Goal: Communication & Community: Answer question/provide support

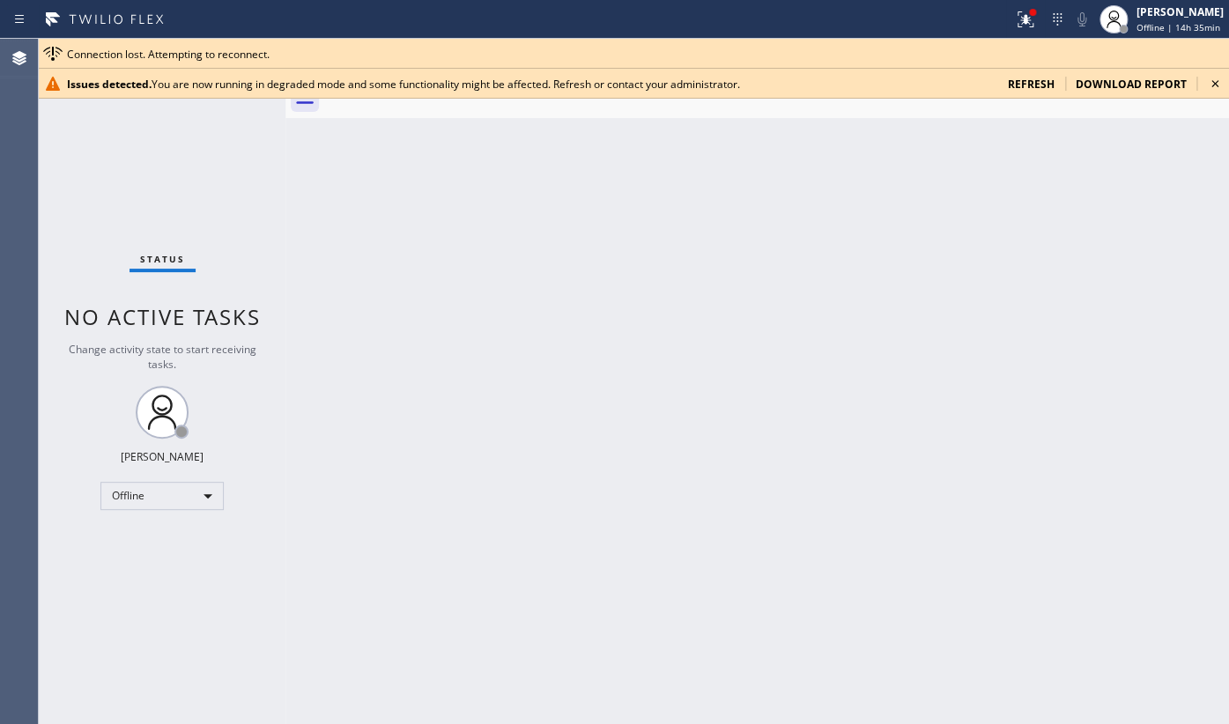
drag, startPoint x: 529, startPoint y: 447, endPoint x: 508, endPoint y: 420, distance: 33.9
click at [529, 447] on div "Back to Dashboard Change Sender ID Customers Technicians Select a contact Outbo…" at bounding box center [757, 381] width 944 height 685
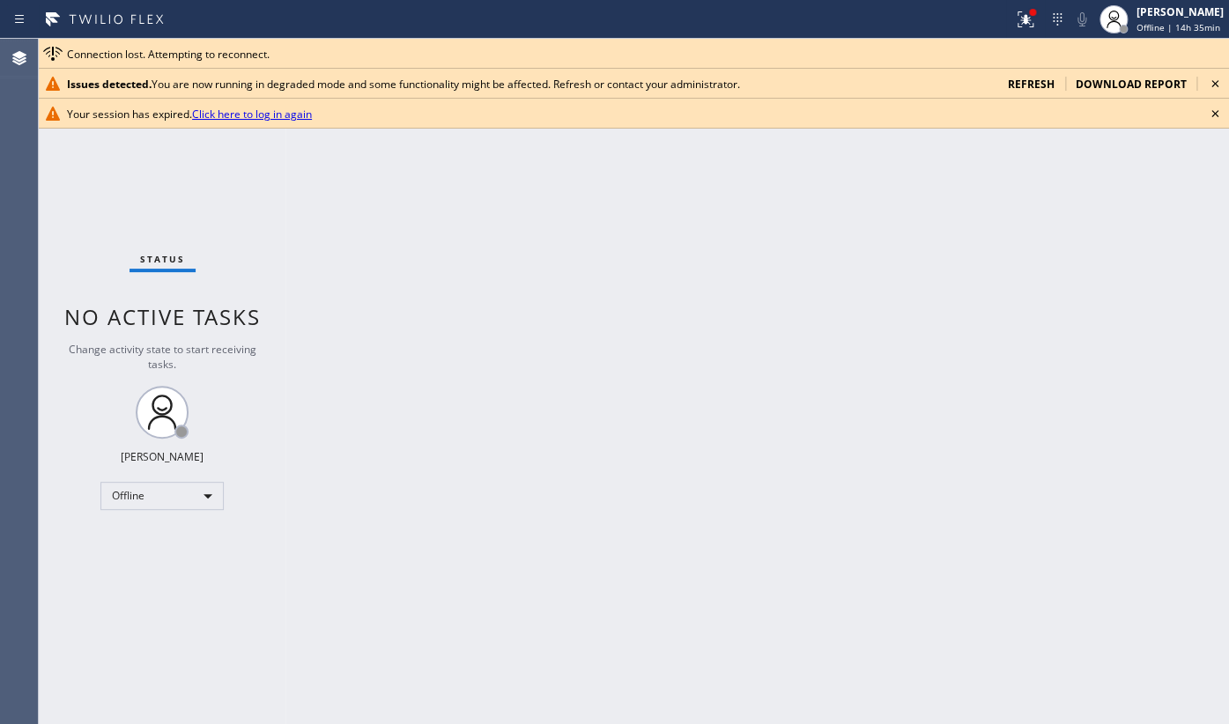
click at [1024, 86] on span "refresh" at bounding box center [1031, 84] width 47 height 15
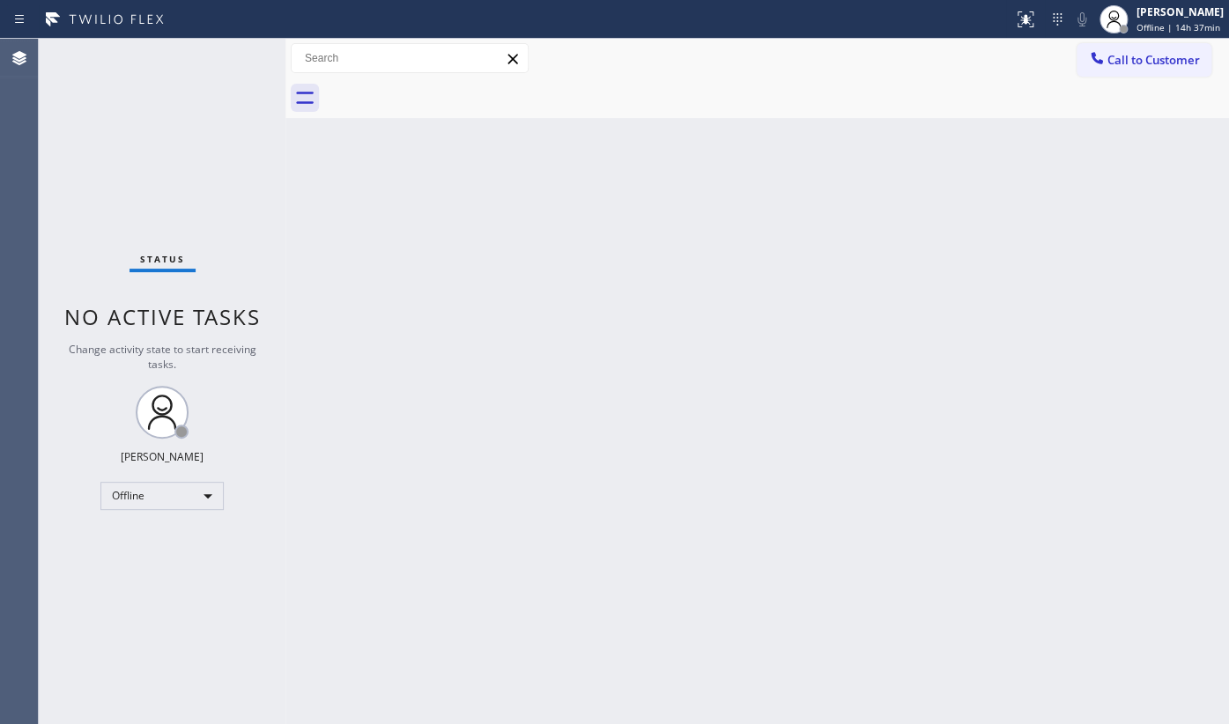
click at [168, 132] on div "Status No active tasks Change activity state to start receiving tasks. JENIZA A…" at bounding box center [162, 381] width 247 height 685
click at [76, 103] on div "Status No active tasks Change activity state to start receiving tasks. JENIZA A…" at bounding box center [162, 381] width 247 height 685
click at [420, 448] on div "Back to Dashboard Change Sender ID Customers Technicians Select a contact Outbo…" at bounding box center [757, 381] width 944 height 685
click at [122, 151] on div "Status No active tasks Change activity state to start receiving tasks. JENIZA A…" at bounding box center [162, 381] width 247 height 685
click at [123, 493] on div "Offline" at bounding box center [161, 496] width 123 height 28
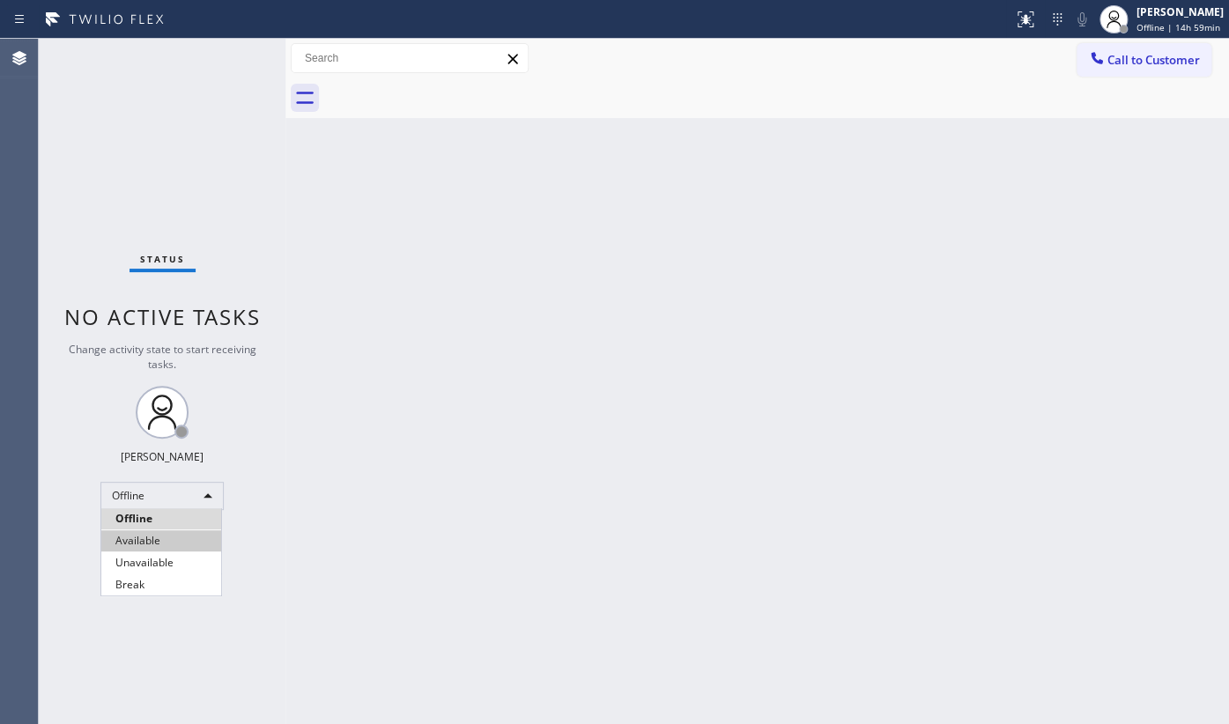
click at [129, 542] on li "Available" at bounding box center [161, 540] width 120 height 21
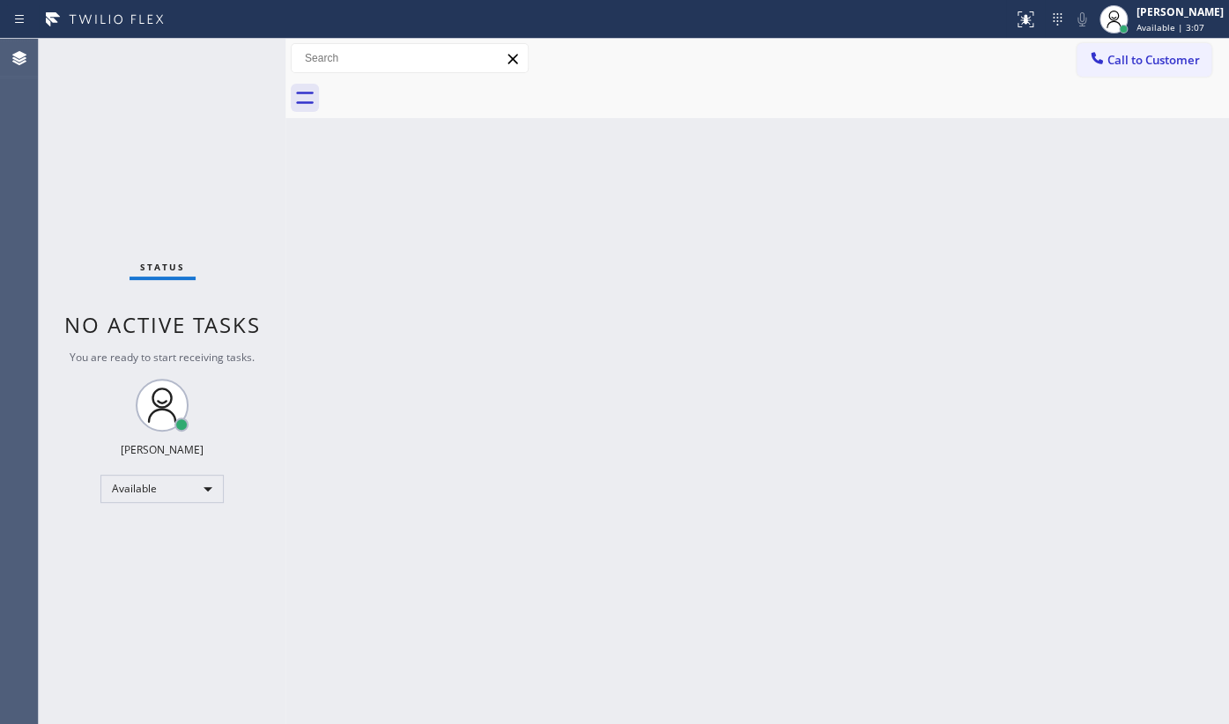
click at [233, 59] on div "Status No active tasks You are ready to start receiving tasks. JENIZA ALCAYDE A…" at bounding box center [162, 381] width 247 height 685
click at [229, 59] on div "Status No active tasks You are ready to start receiving tasks. JENIZA ALCAYDE A…" at bounding box center [162, 381] width 247 height 685
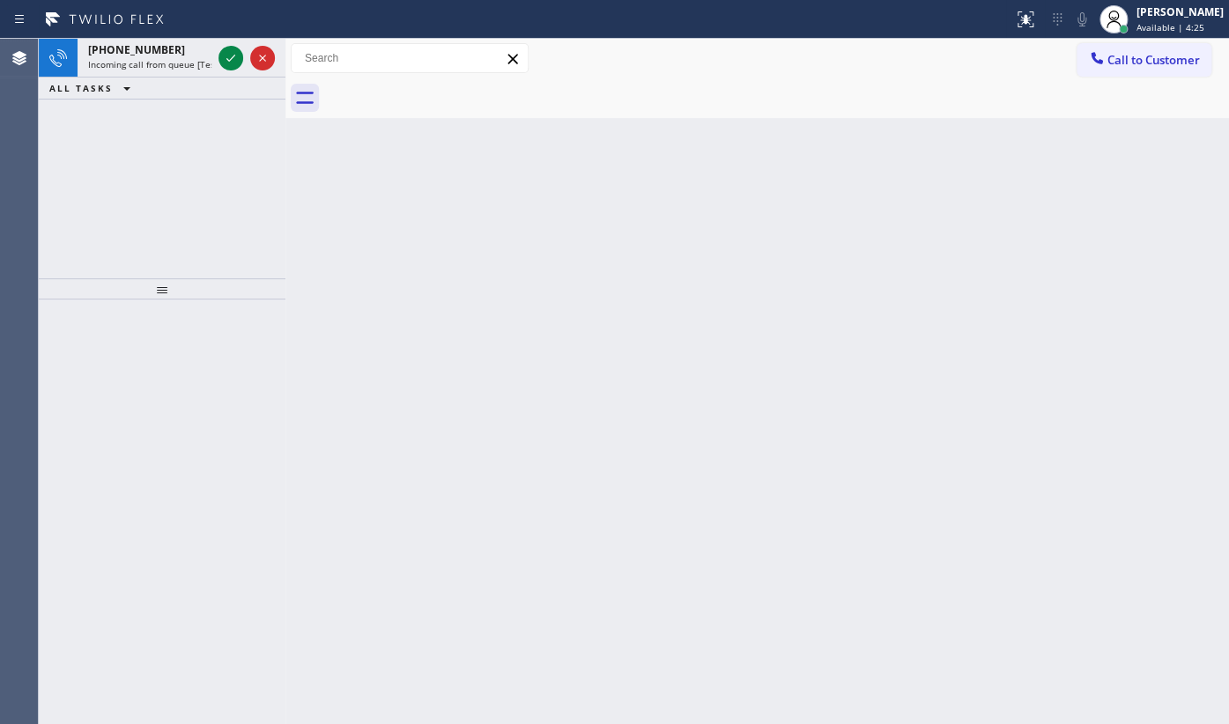
click at [127, 130] on div "+12673046658 Incoming call from queue [Test] All ALL TASKS ALL TASKS ACTIVE TAS…" at bounding box center [162, 159] width 247 height 240
click at [231, 51] on icon at bounding box center [230, 58] width 21 height 21
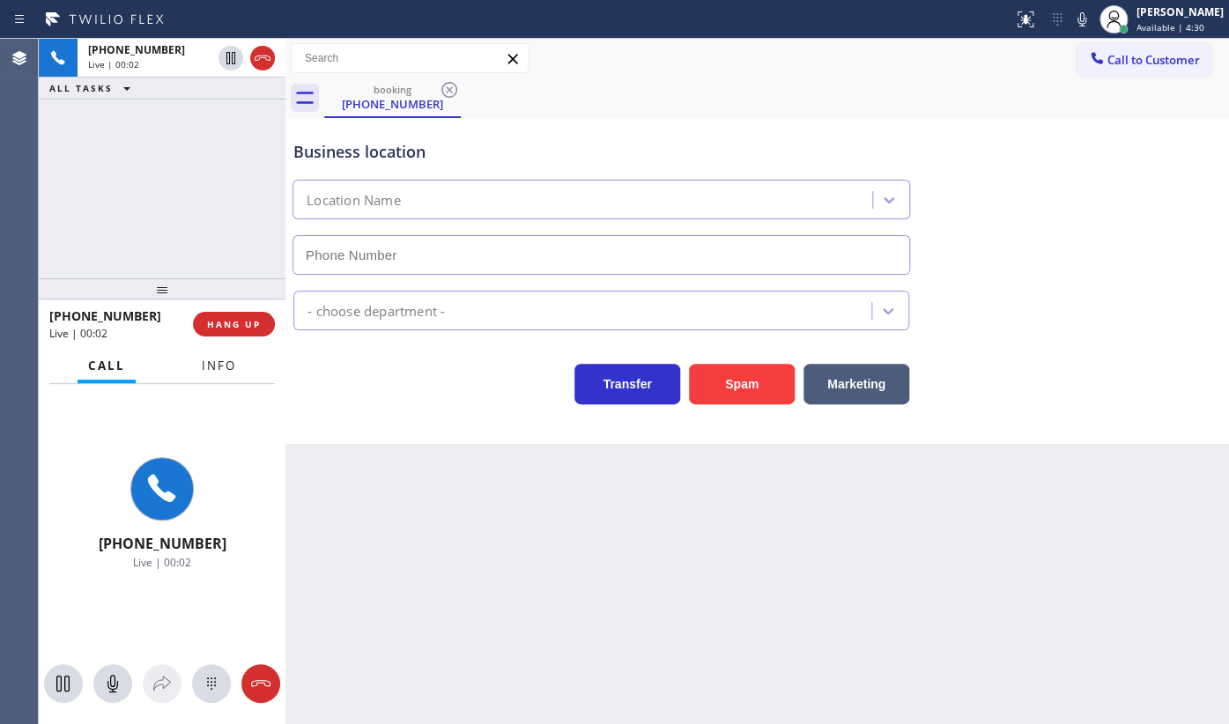
click at [230, 365] on span "Info" at bounding box center [219, 366] width 34 height 16
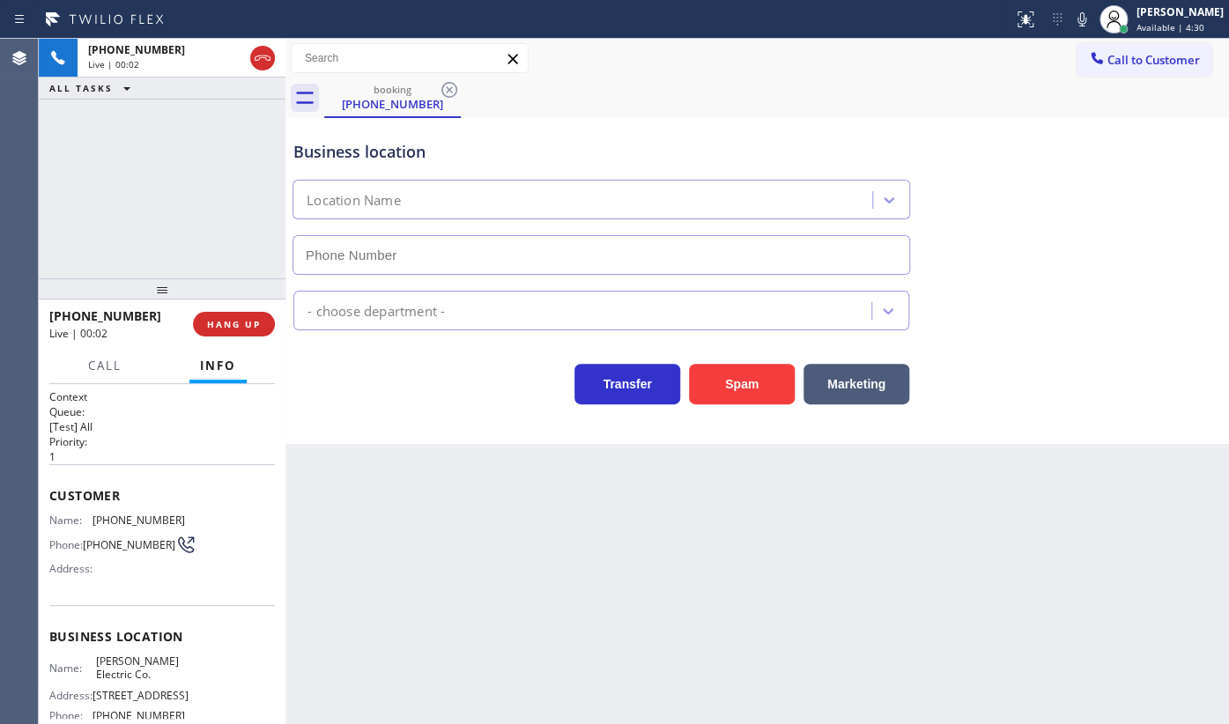
type input "(856) 475-6498"
click at [225, 308] on div "+12673046658 Live | 00:04 HANG UP" at bounding box center [162, 324] width 226 height 46
click at [225, 321] on span "HANG UP" at bounding box center [234, 324] width 54 height 12
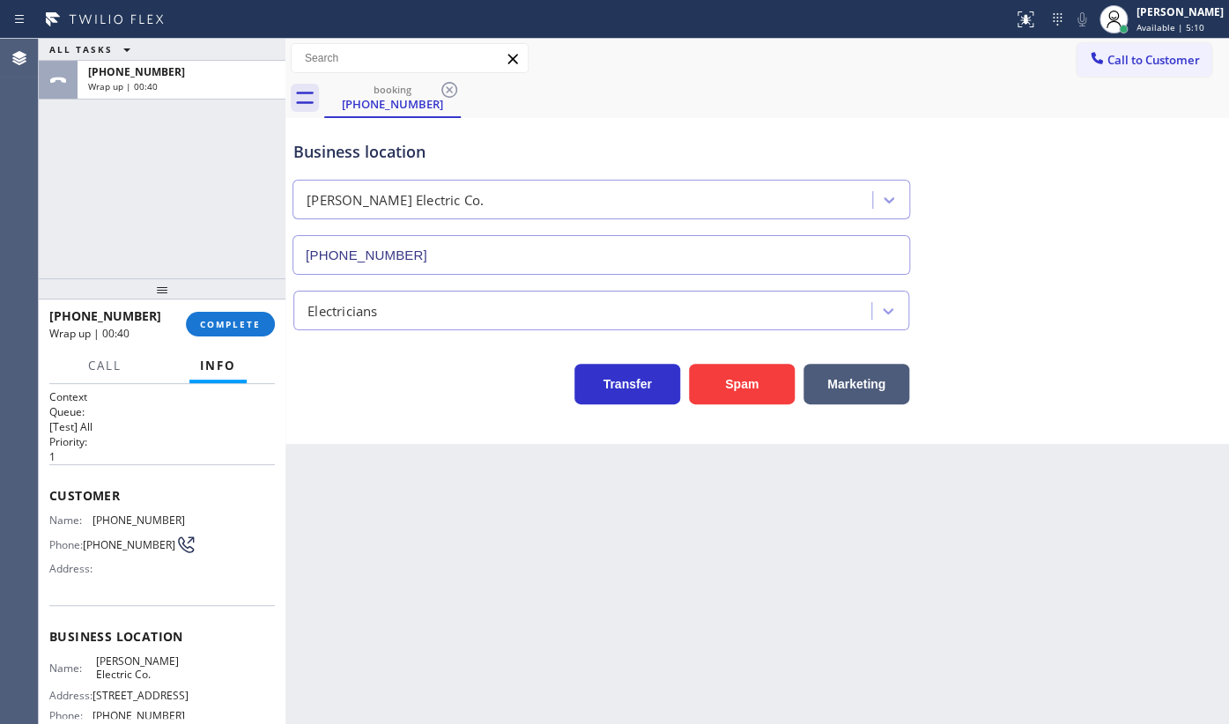
click at [152, 214] on div "ALL TASKS ALL TASKS ACTIVE TASKS TASKS IN WRAP UP +12673046658 Wrap up | 00:40" at bounding box center [162, 159] width 247 height 240
click at [202, 312] on button "COMPLETE" at bounding box center [230, 324] width 89 height 25
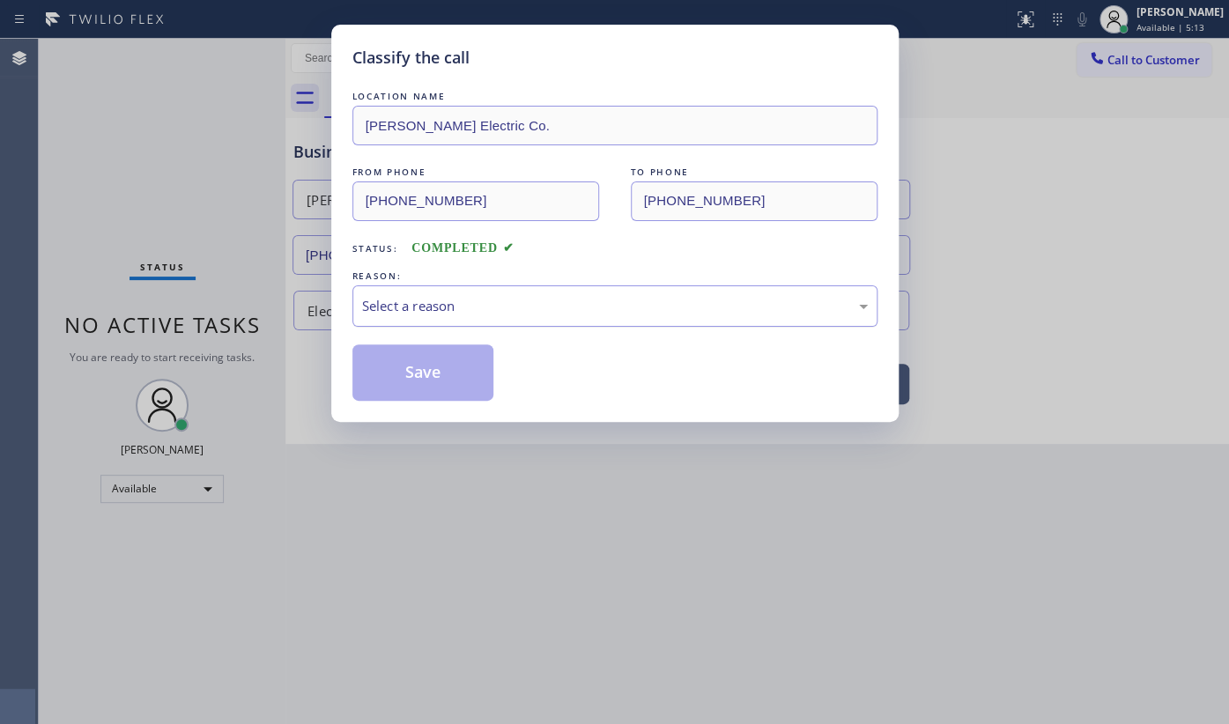
click at [393, 303] on div "Select a reason" at bounding box center [615, 306] width 506 height 20
click at [396, 372] on button "Save" at bounding box center [423, 373] width 142 height 56
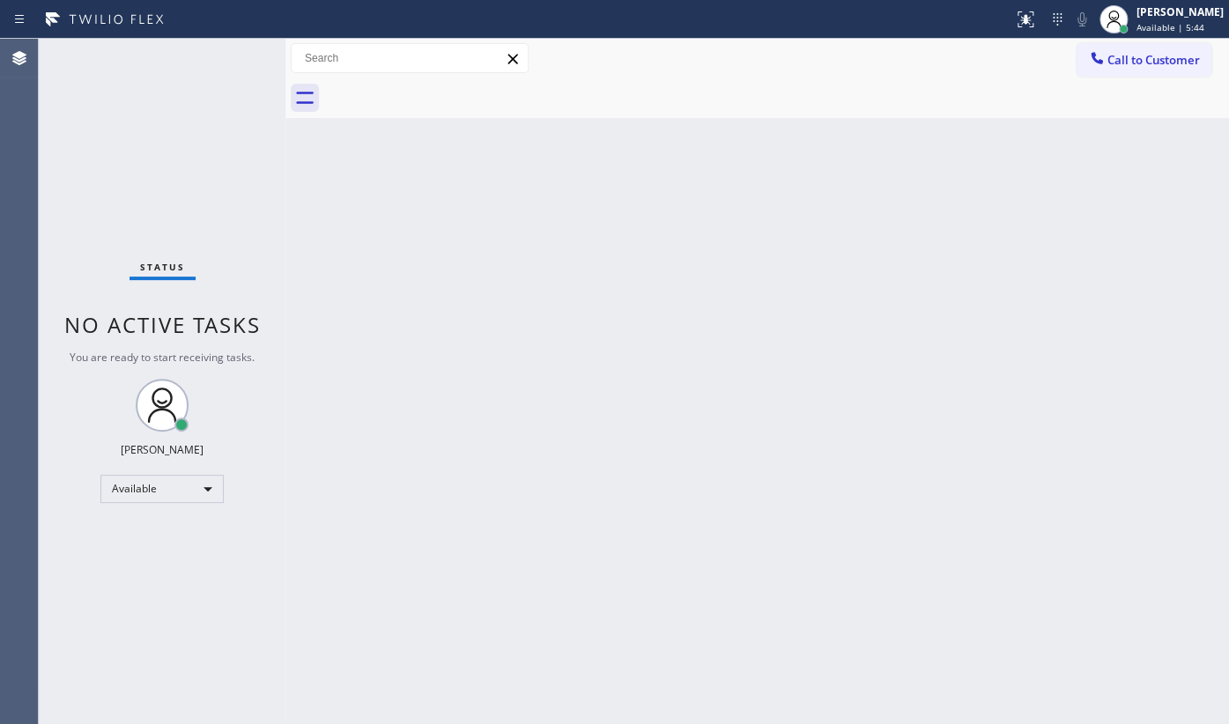
click at [689, 371] on div "Back to Dashboard Change Sender ID Customers Technicians Select a contact Outbo…" at bounding box center [757, 381] width 944 height 685
click at [223, 56] on div "Status No active tasks You are ready to start receiving tasks. JENIZA ALCAYDE A…" at bounding box center [162, 381] width 247 height 685
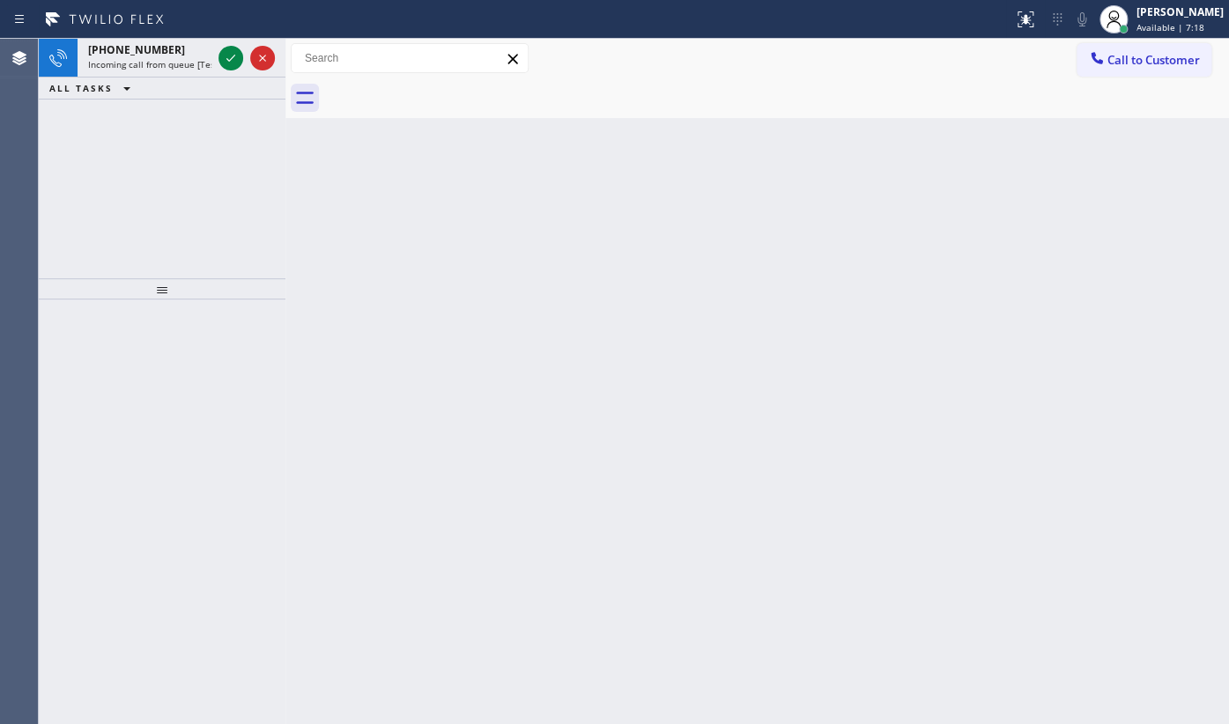
drag, startPoint x: 132, startPoint y: 174, endPoint x: 170, endPoint y: 110, distance: 74.6
click at [132, 172] on div "+15612213527 Incoming call from queue [Test] All ALL TASKS ALL TASKS ACTIVE TAS…" at bounding box center [162, 159] width 247 height 240
click at [233, 56] on icon at bounding box center [230, 58] width 21 height 21
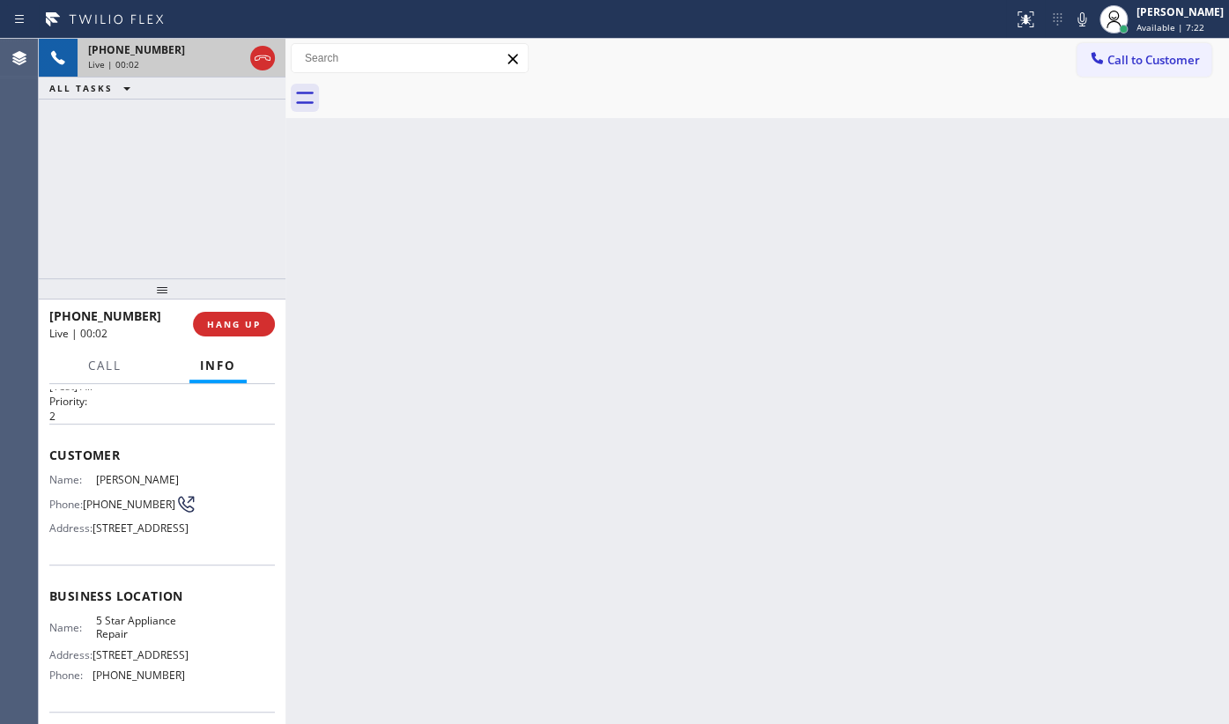
scroll to position [79, 0]
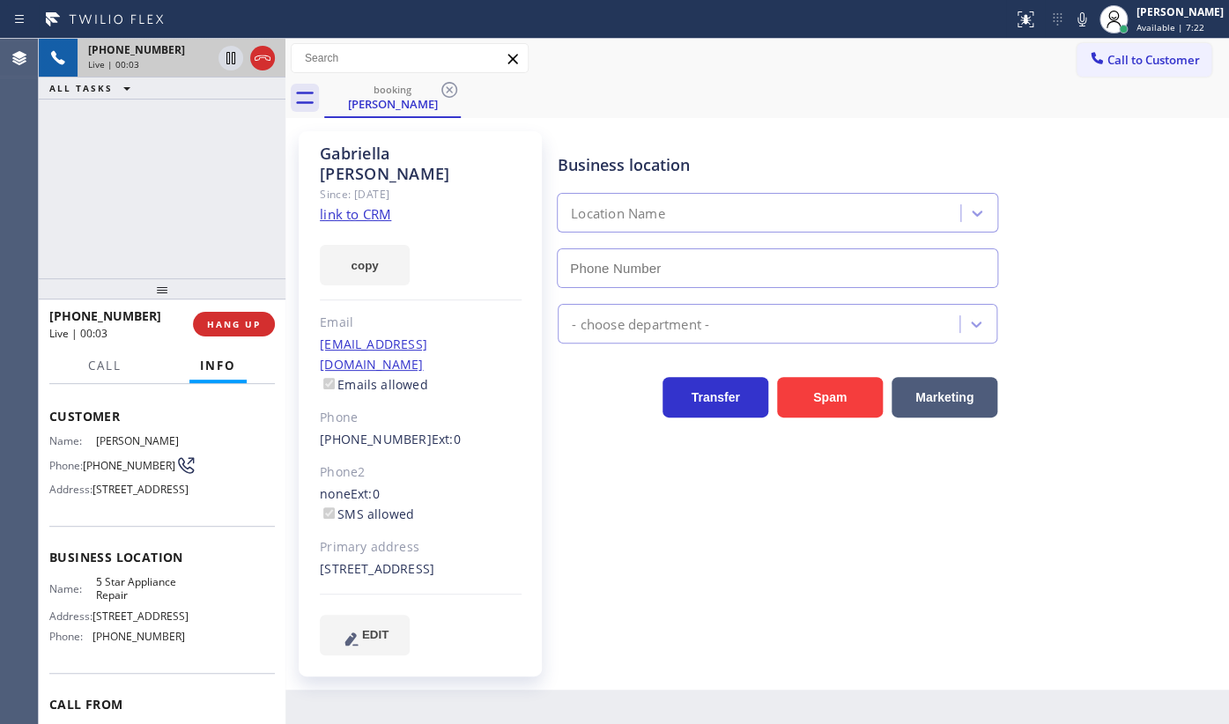
type input "[PHONE_NUMBER]"
click at [336, 205] on link "link to CRM" at bounding box center [355, 214] width 71 height 18
click at [1083, 18] on icon at bounding box center [1081, 19] width 21 height 21
click at [128, 234] on div "+15612213527 Live | 01:22 ALL TASKS ALL TASKS ACTIVE TASKS TASKS IN WRAP UP" at bounding box center [162, 159] width 247 height 240
click at [1083, 18] on icon at bounding box center [1081, 19] width 21 height 21
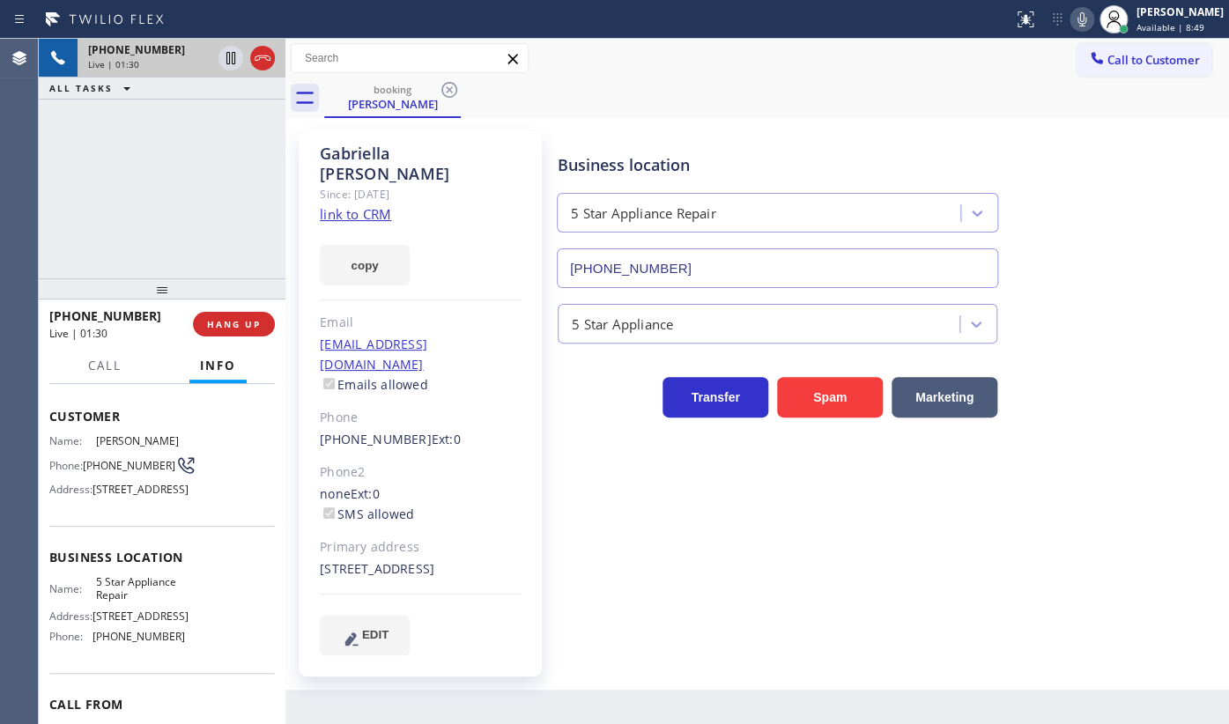
click at [996, 100] on div "booking Gabriella Bourdon" at bounding box center [776, 98] width 905 height 40
click at [115, 235] on div "+15612213527 Live | 01:47 ALL TASKS ALL TASKS ACTIVE TASKS TASKS IN WRAP UP" at bounding box center [162, 159] width 247 height 240
click at [153, 223] on div "+15612213527 Live | 01:54 ALL TASKS ALL TASKS ACTIVE TASKS TASKS IN WRAP UP" at bounding box center [162, 159] width 247 height 240
click at [239, 323] on span "HANG UP" at bounding box center [234, 324] width 54 height 12
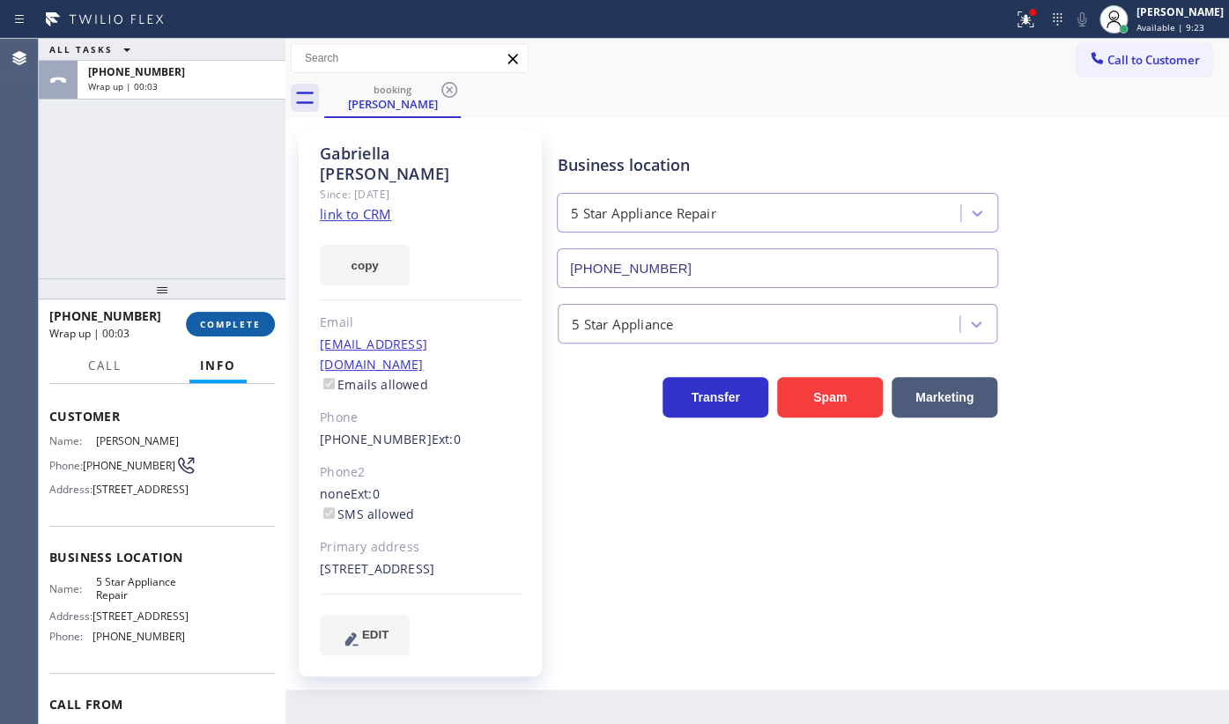
click at [239, 323] on span "COMPLETE" at bounding box center [230, 324] width 61 height 12
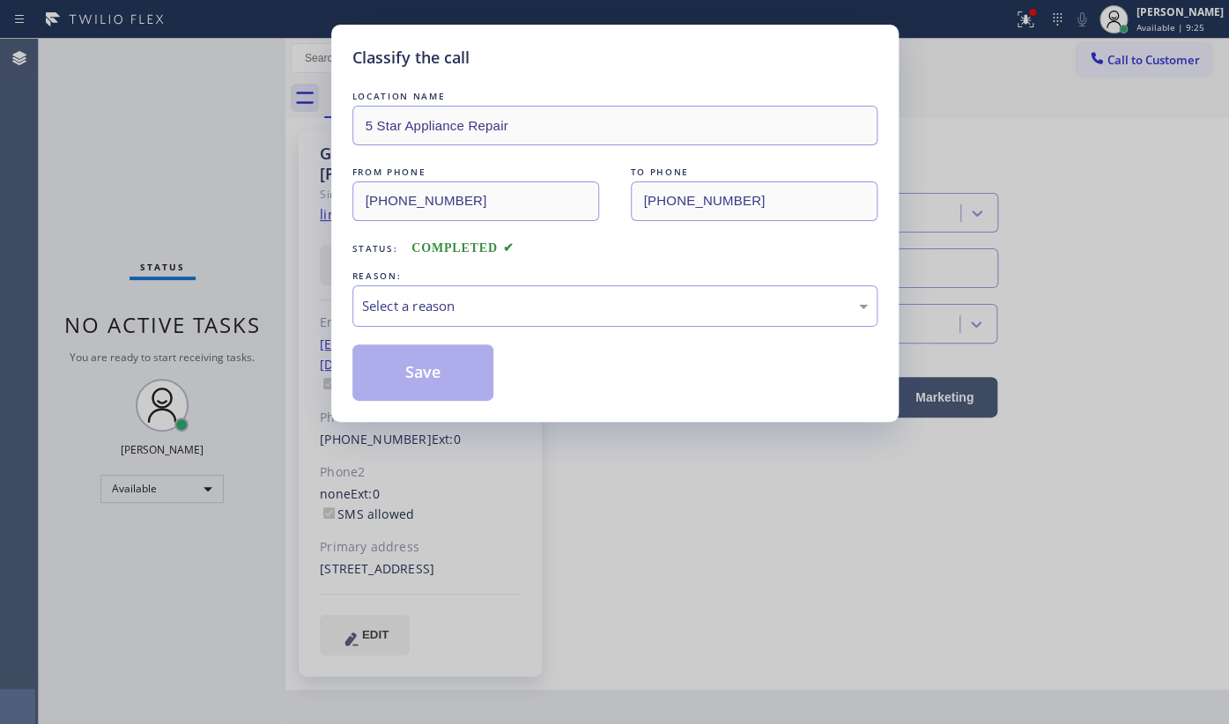
click at [358, 281] on div "REASON:" at bounding box center [614, 276] width 525 height 19
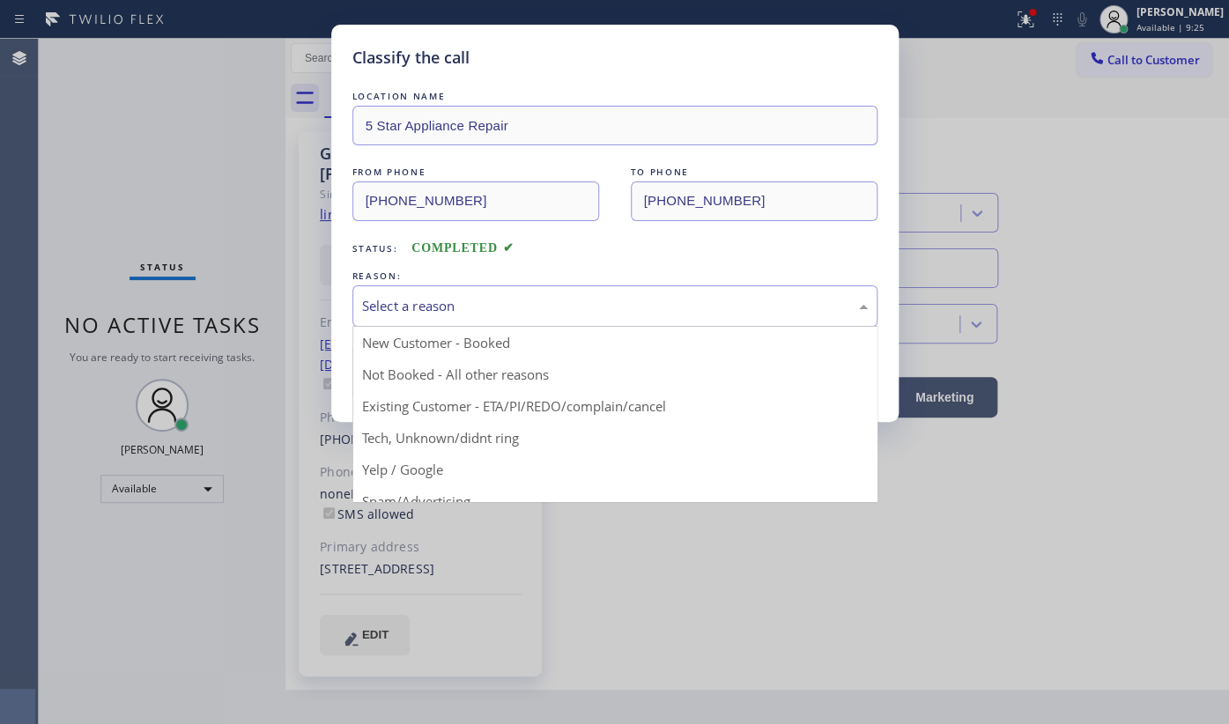
click at [387, 296] on div "Select a reason" at bounding box center [615, 306] width 506 height 20
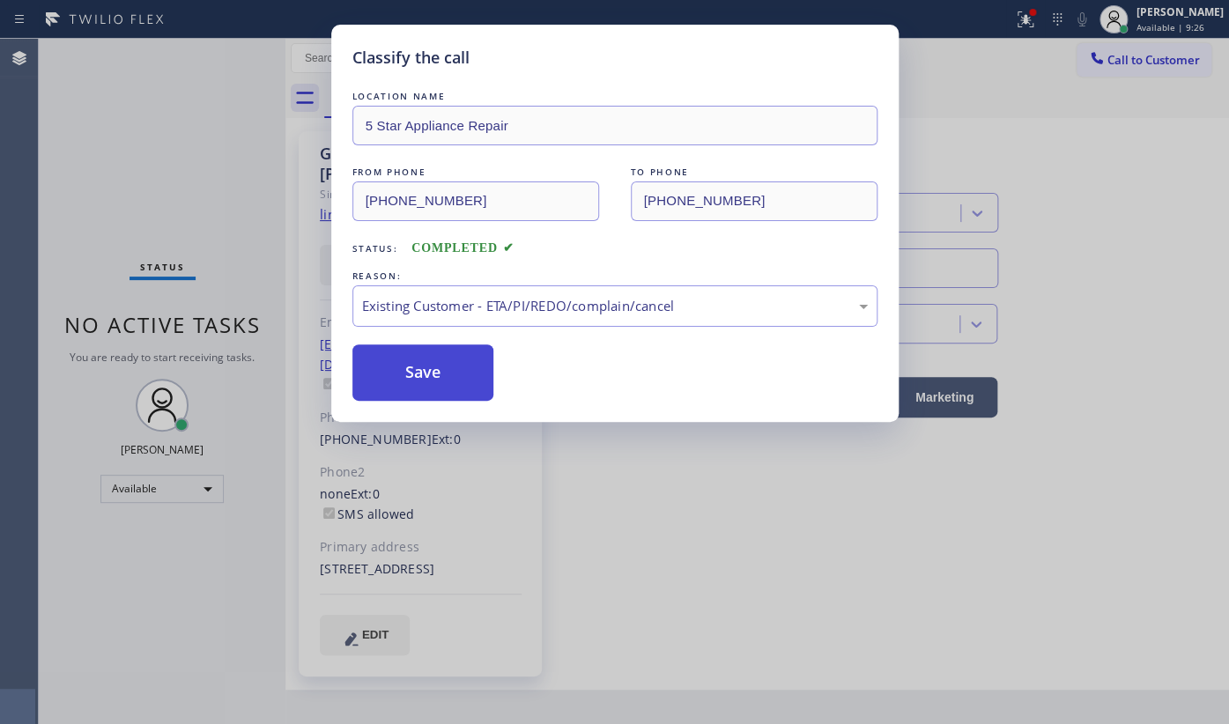
click at [414, 380] on button "Save" at bounding box center [423, 373] width 142 height 56
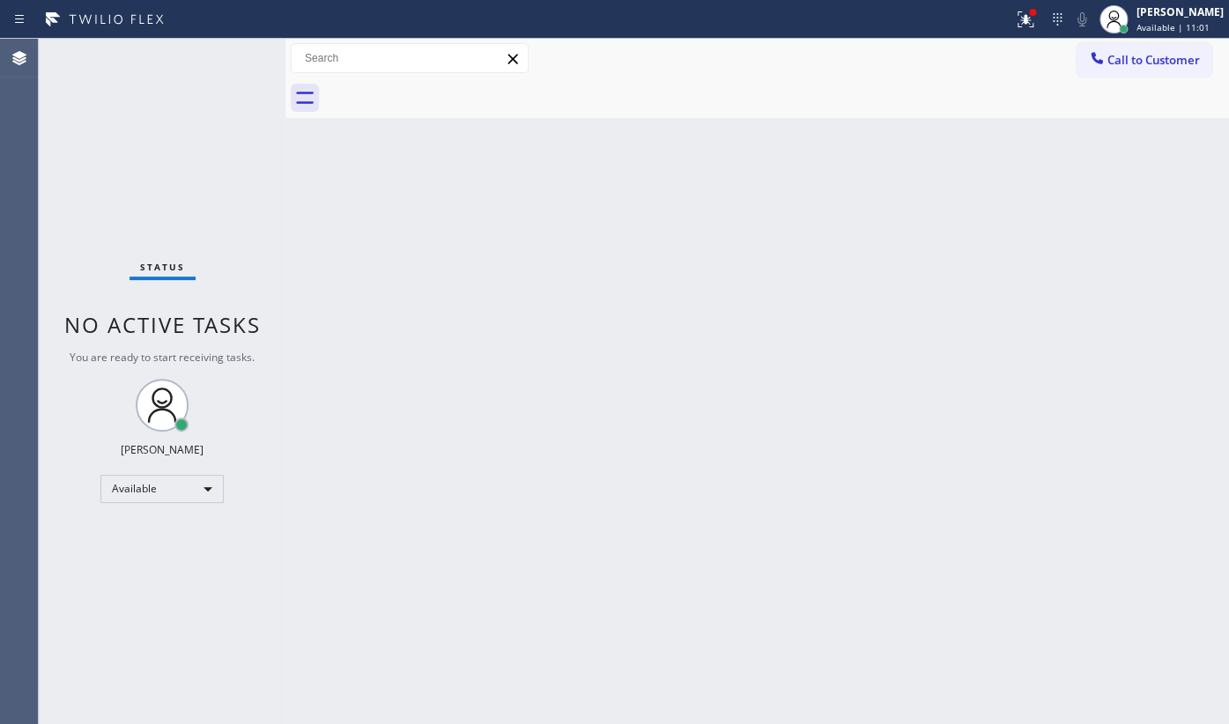
click at [88, 74] on div "Status No active tasks You are ready to start receiving tasks. JENIZA ALCAYDE A…" at bounding box center [162, 381] width 247 height 685
click at [1137, 11] on div "[PERSON_NAME]" at bounding box center [1180, 11] width 87 height 15
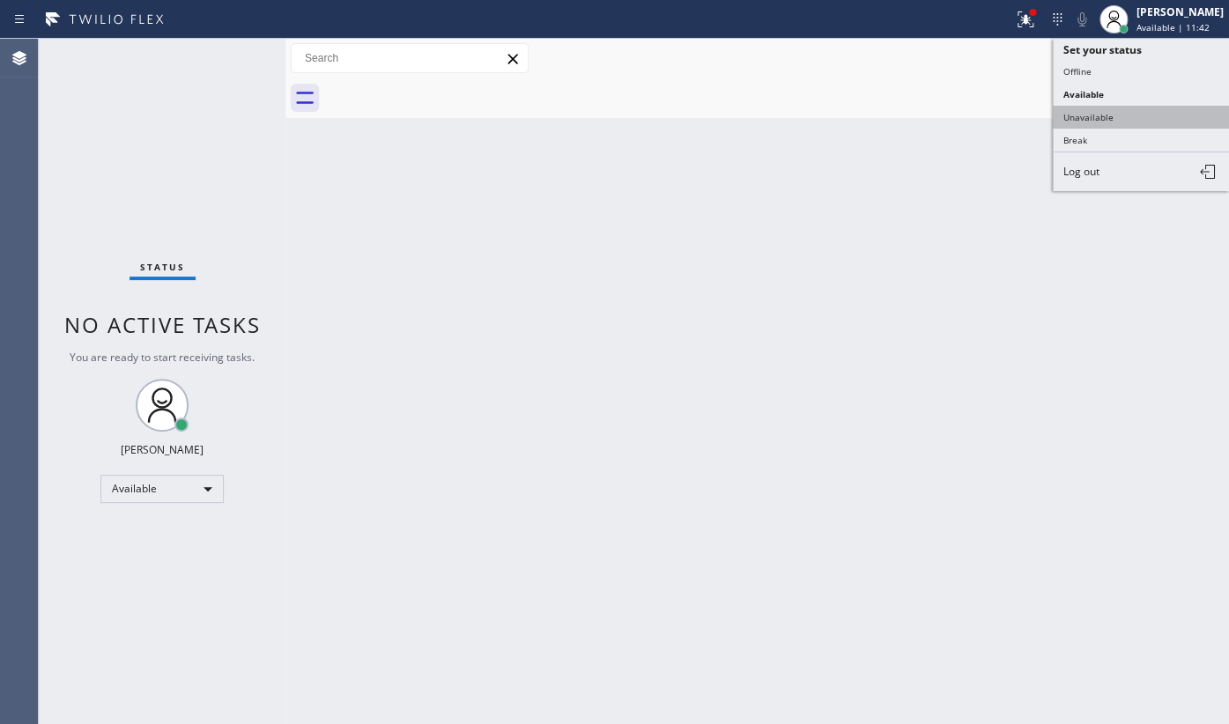
click at [1119, 117] on button "Unavailable" at bounding box center [1141, 117] width 176 height 23
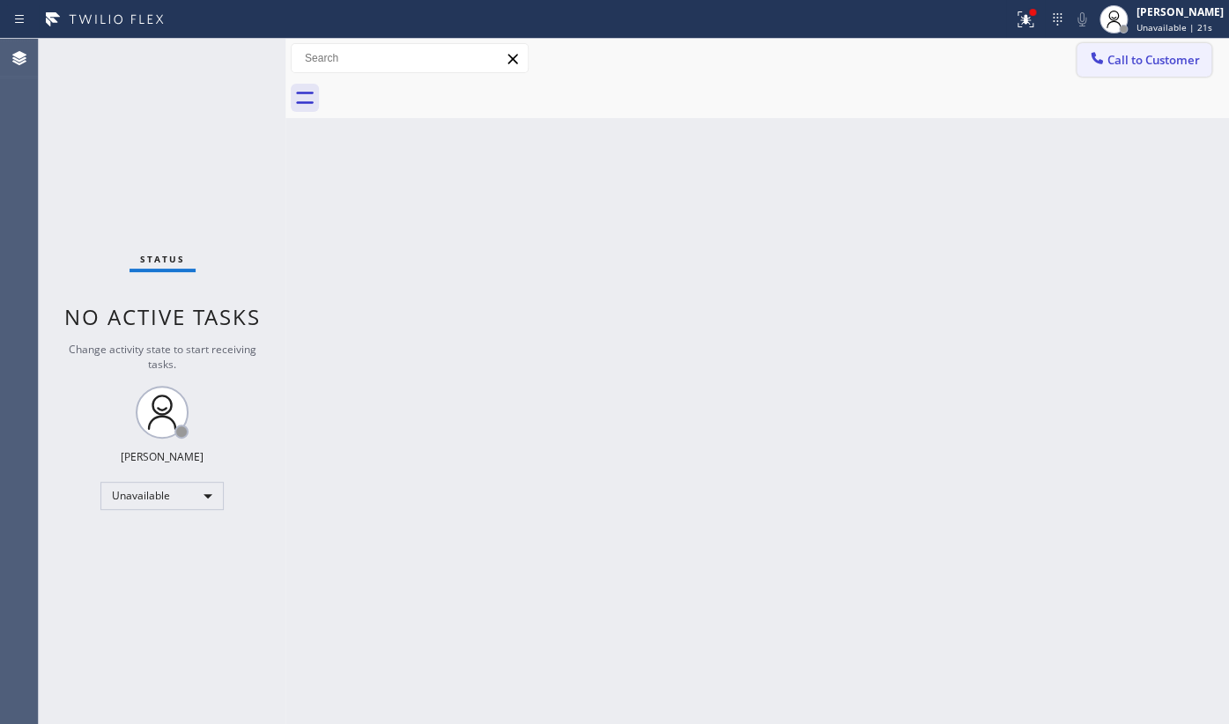
click at [1145, 56] on span "Call to Customer" at bounding box center [1154, 60] width 93 height 16
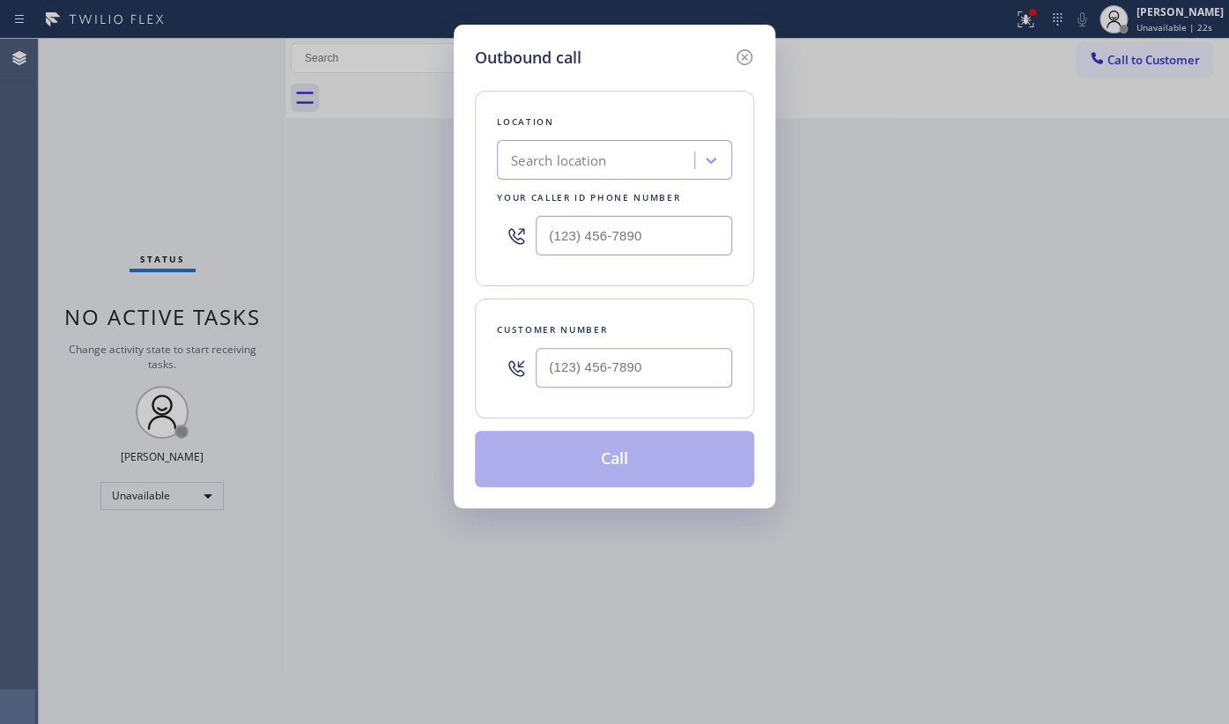
click at [567, 167] on div "Search location" at bounding box center [558, 161] width 95 height 20
paste input "5 Star Appliance Repair"
type input "5 Star Appliance Repair"
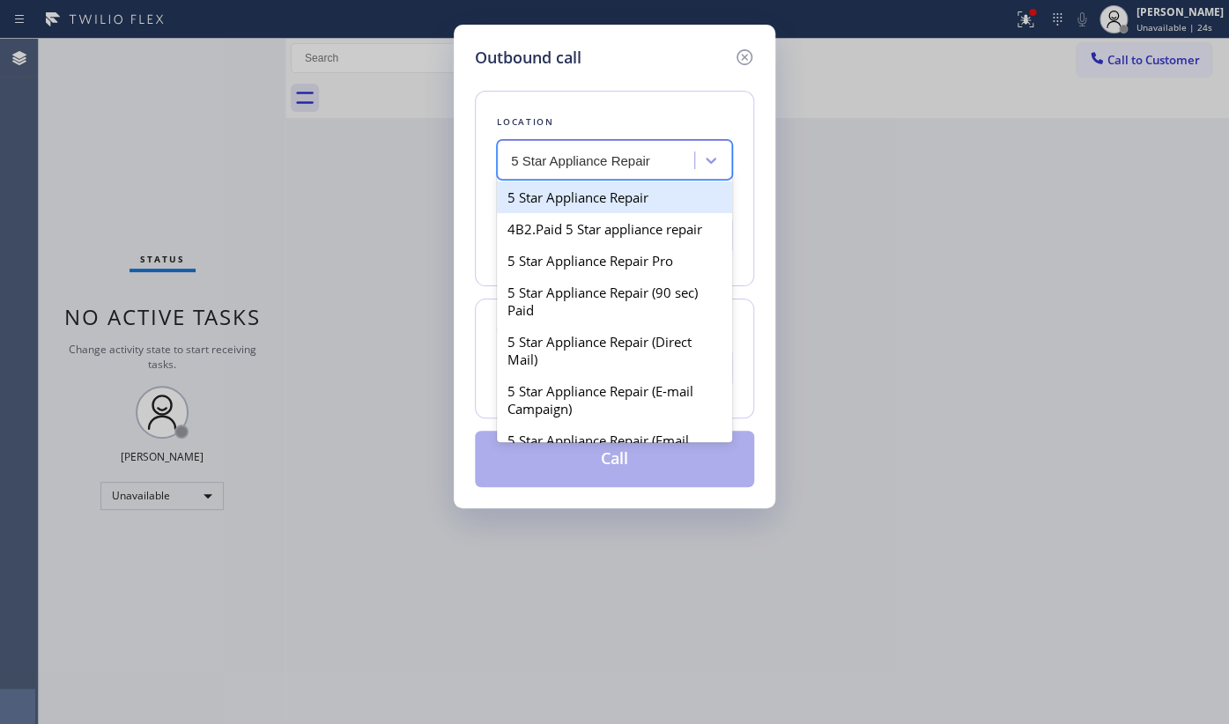
click at [565, 185] on div "5 Star Appliance Repair" at bounding box center [614, 198] width 235 height 32
type input "[PHONE_NUMBER]"
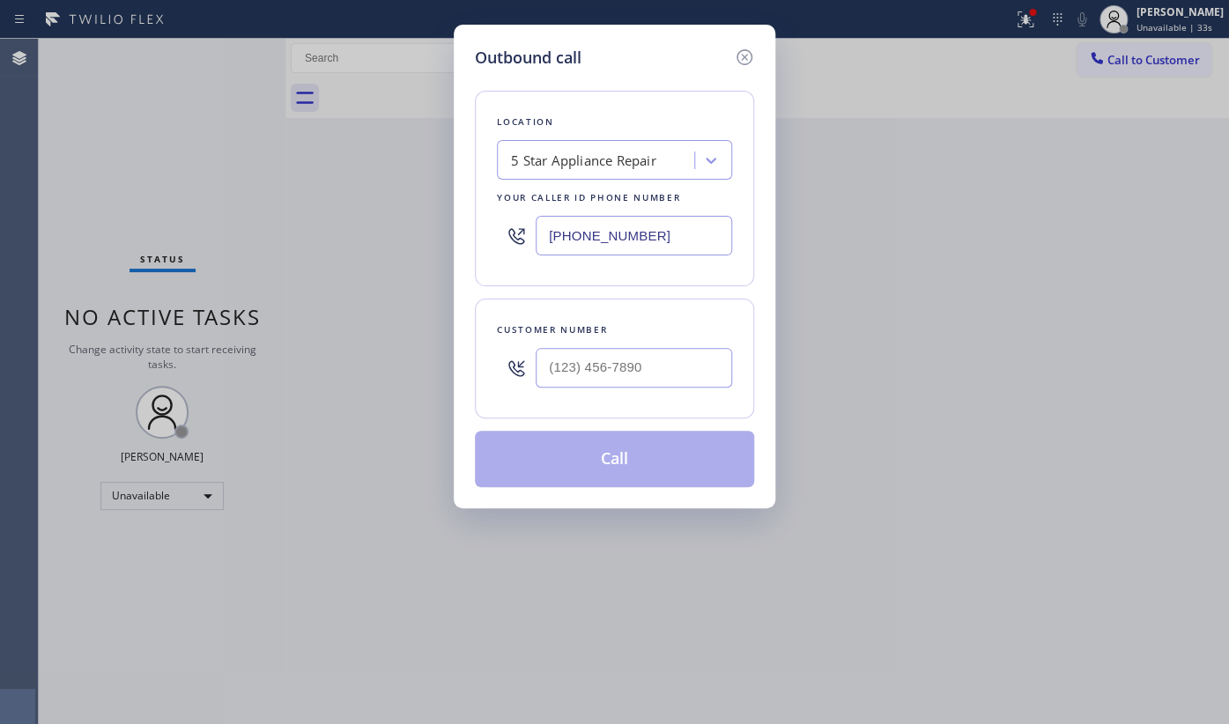
click at [587, 345] on div at bounding box center [634, 367] width 196 height 57
click at [586, 348] on input "(___) ___-____" at bounding box center [634, 368] width 196 height 40
paste input "561) 221-3527"
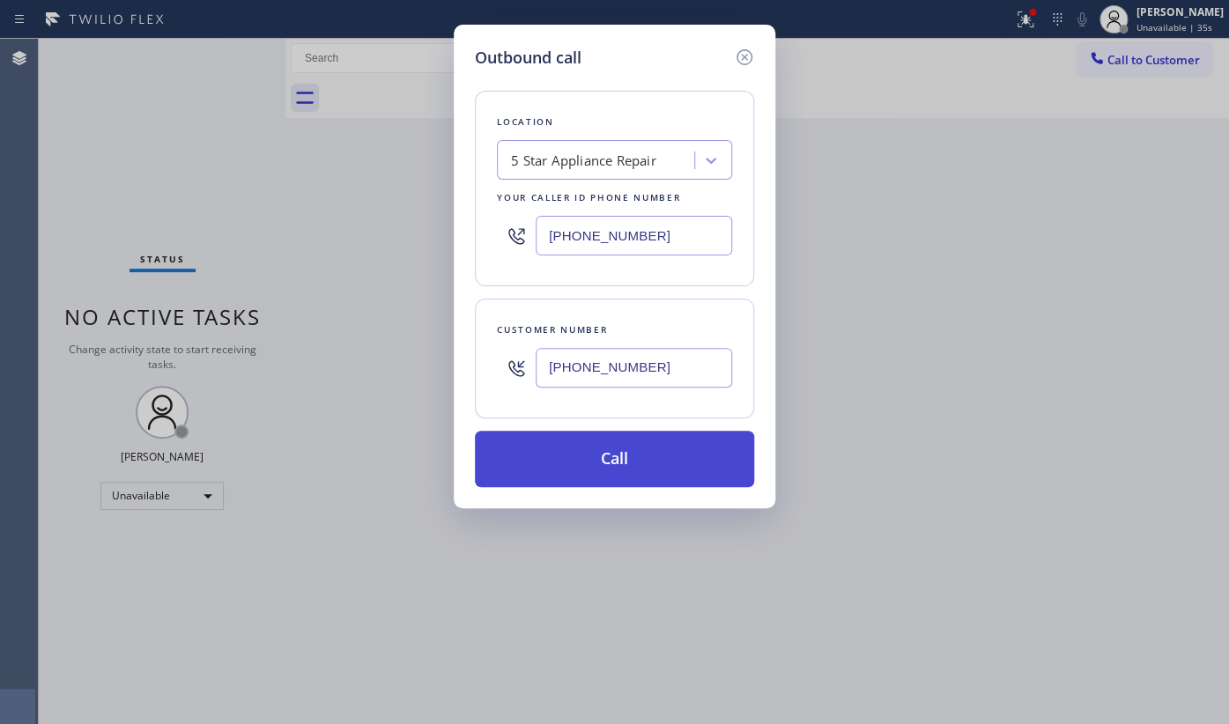
type input "[PHONE_NUMBER]"
click at [602, 450] on button "Call" at bounding box center [614, 459] width 279 height 56
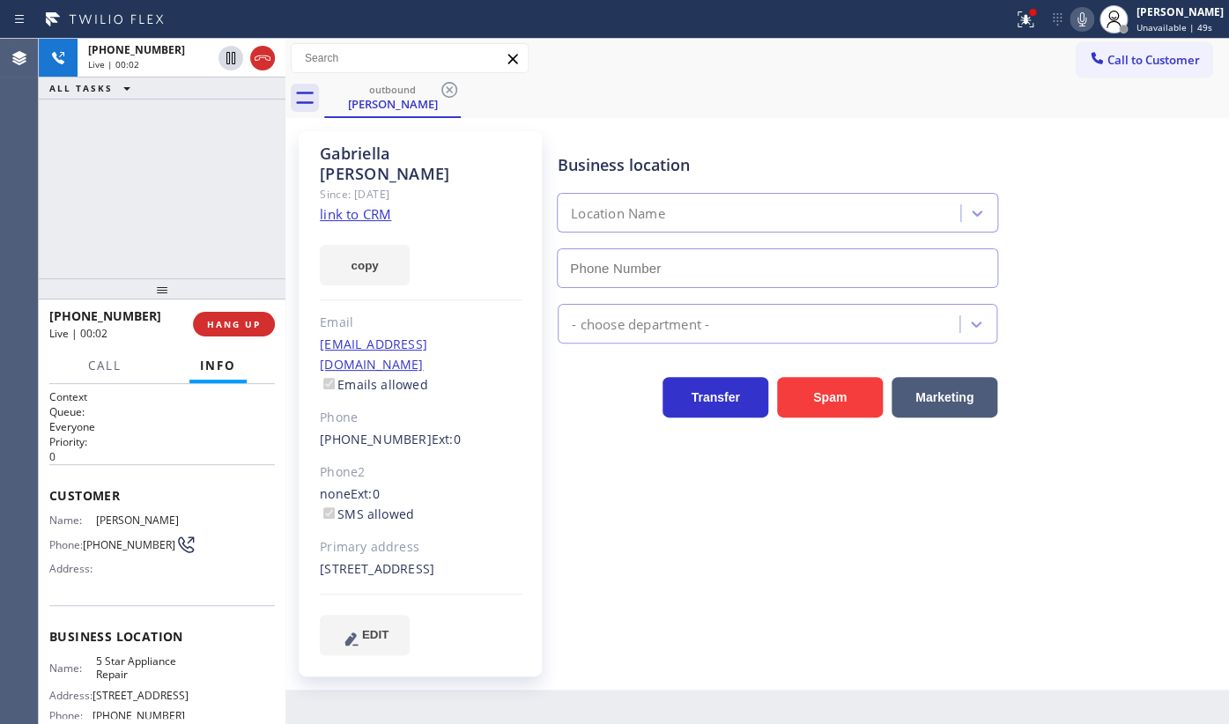
type input "[PHONE_NUMBER]"
click at [1027, 23] on icon at bounding box center [1023, 17] width 11 height 12
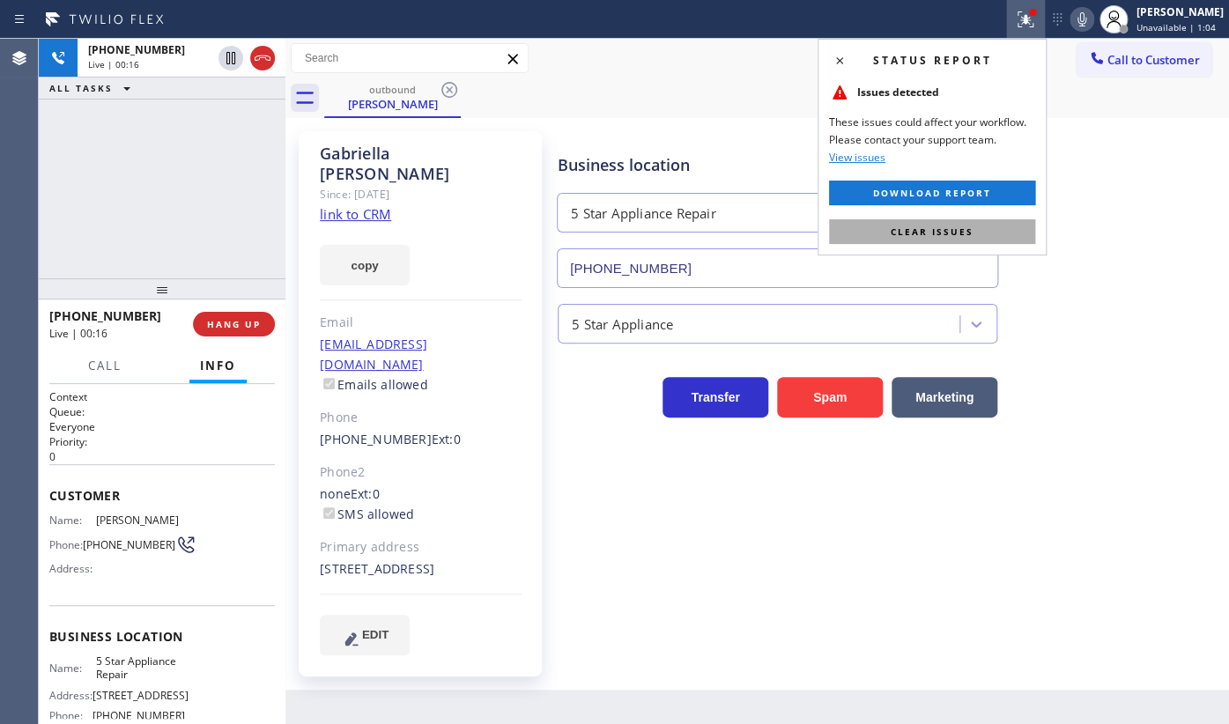
click at [969, 226] on span "Clear issues" at bounding box center [932, 232] width 83 height 12
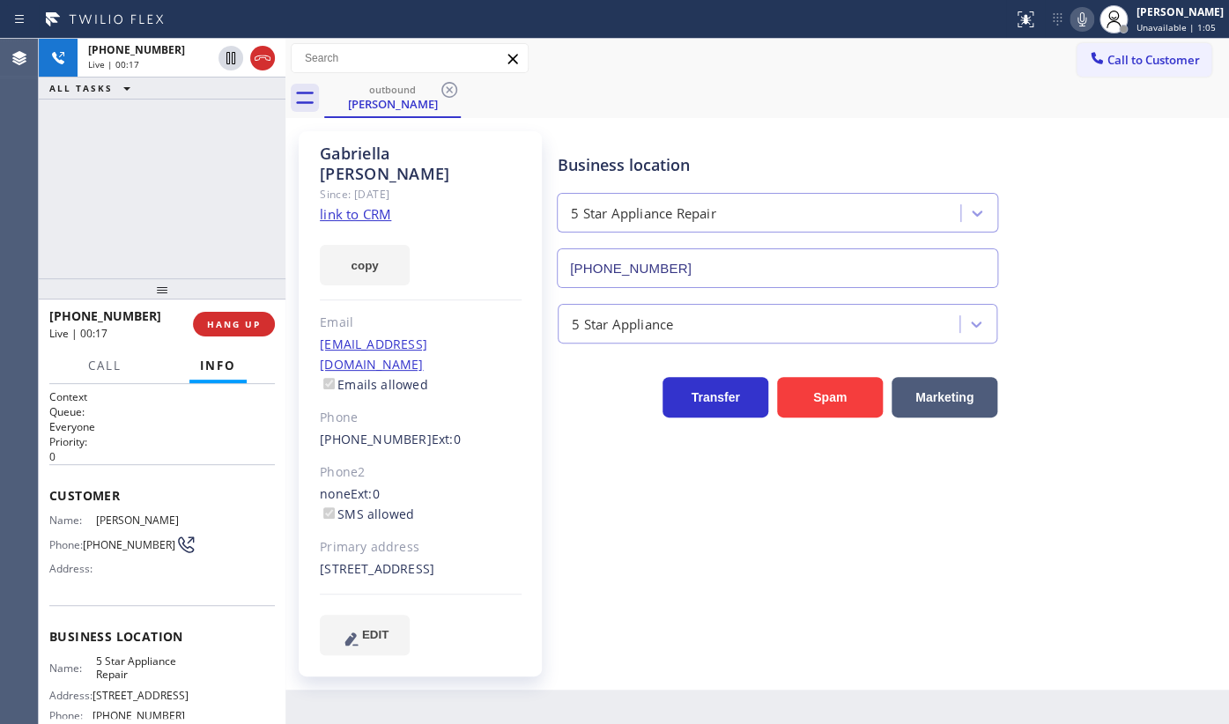
click at [122, 176] on div "+15612213527 Live | 00:17 ALL TASKS ALL TASKS ACTIVE TASKS TASKS IN WRAP UP" at bounding box center [162, 159] width 247 height 240
click at [246, 323] on span "HANG UP" at bounding box center [234, 324] width 54 height 12
click at [246, 323] on span "COMPLETE" at bounding box center [230, 324] width 61 height 12
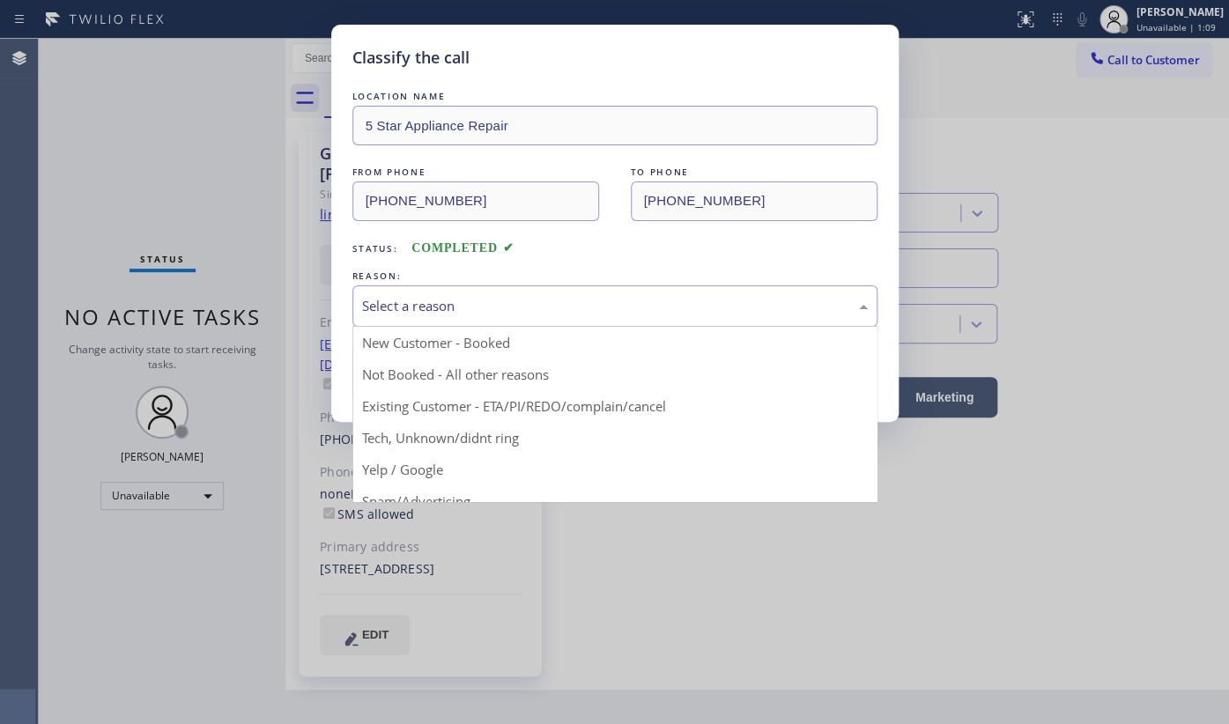
click at [435, 297] on div "Select a reason" at bounding box center [615, 306] width 506 height 20
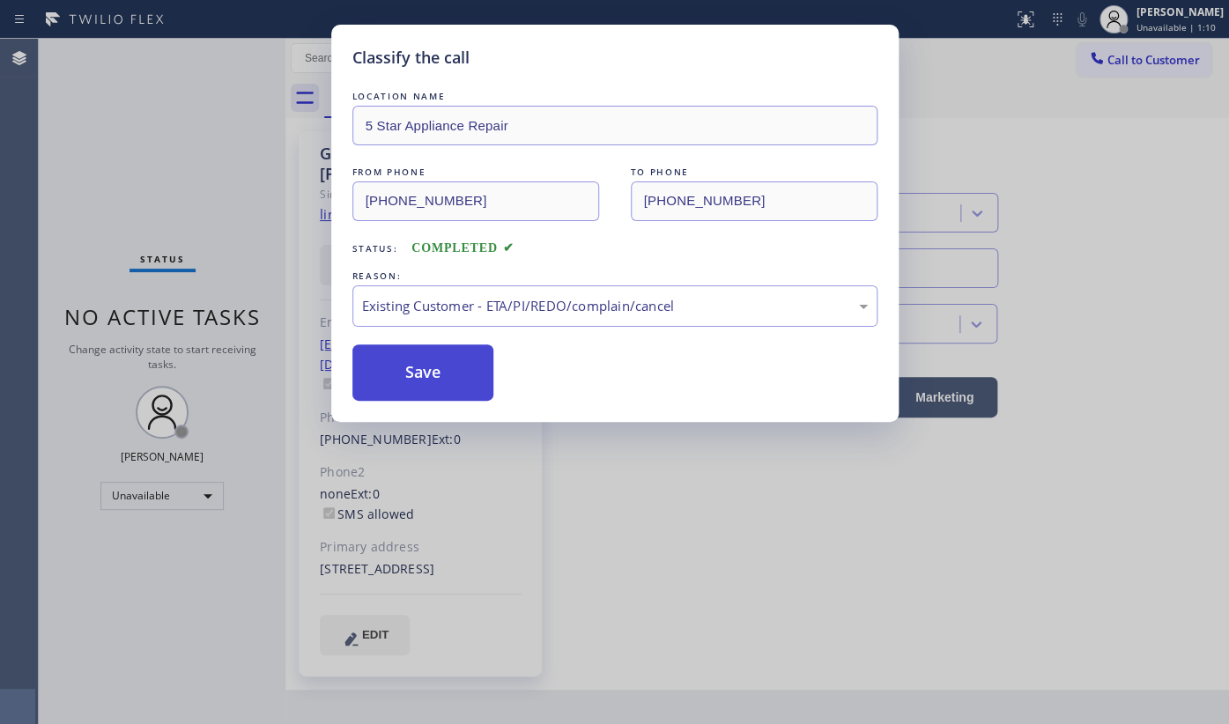
click at [398, 372] on button "Save" at bounding box center [423, 373] width 142 height 56
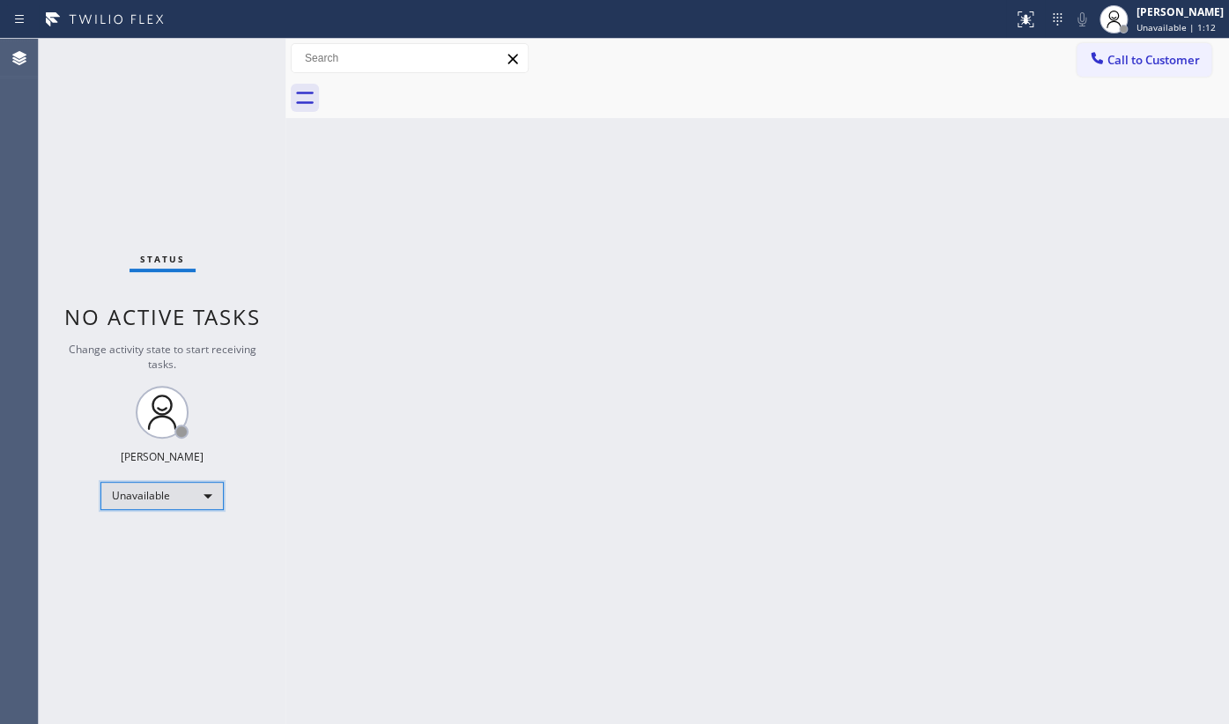
click at [145, 495] on div "Unavailable" at bounding box center [161, 496] width 123 height 28
click at [145, 533] on li "Available" at bounding box center [161, 540] width 120 height 21
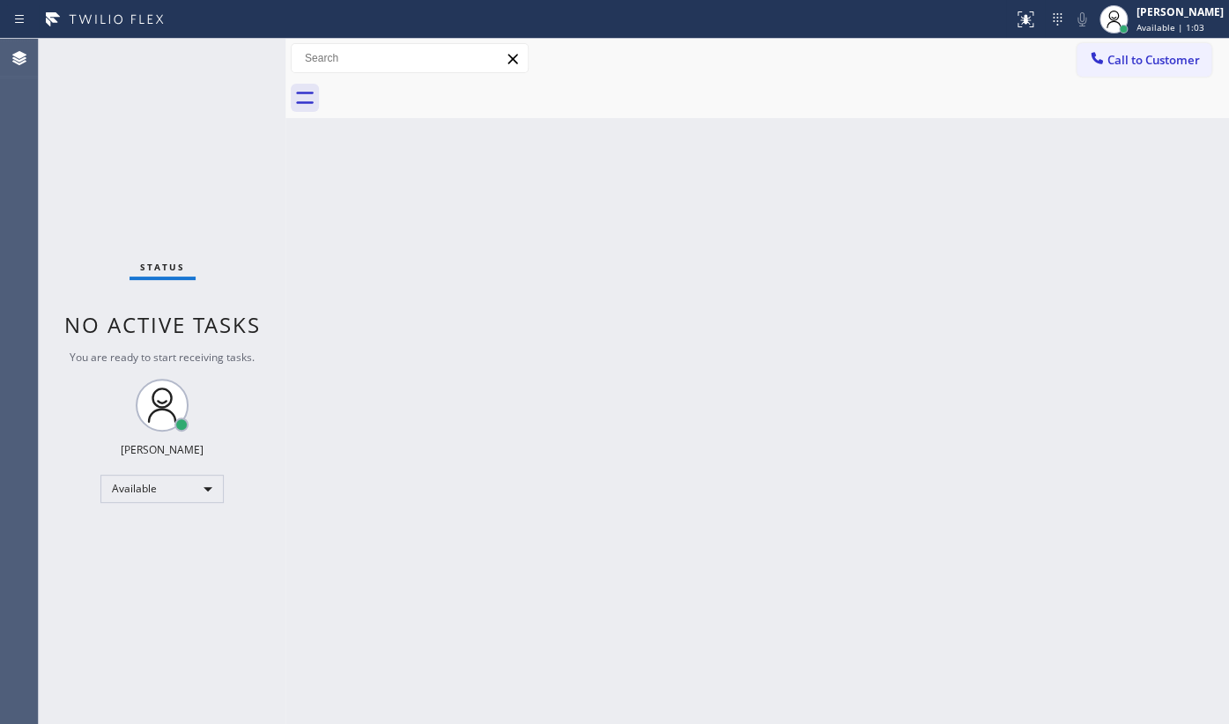
drag, startPoint x: 220, startPoint y: 57, endPoint x: 237, endPoint y: 58, distance: 16.8
click at [220, 57] on div "Status No active tasks You are ready to start receiving tasks. JENIZA ALCAYDE A…" at bounding box center [162, 381] width 247 height 685
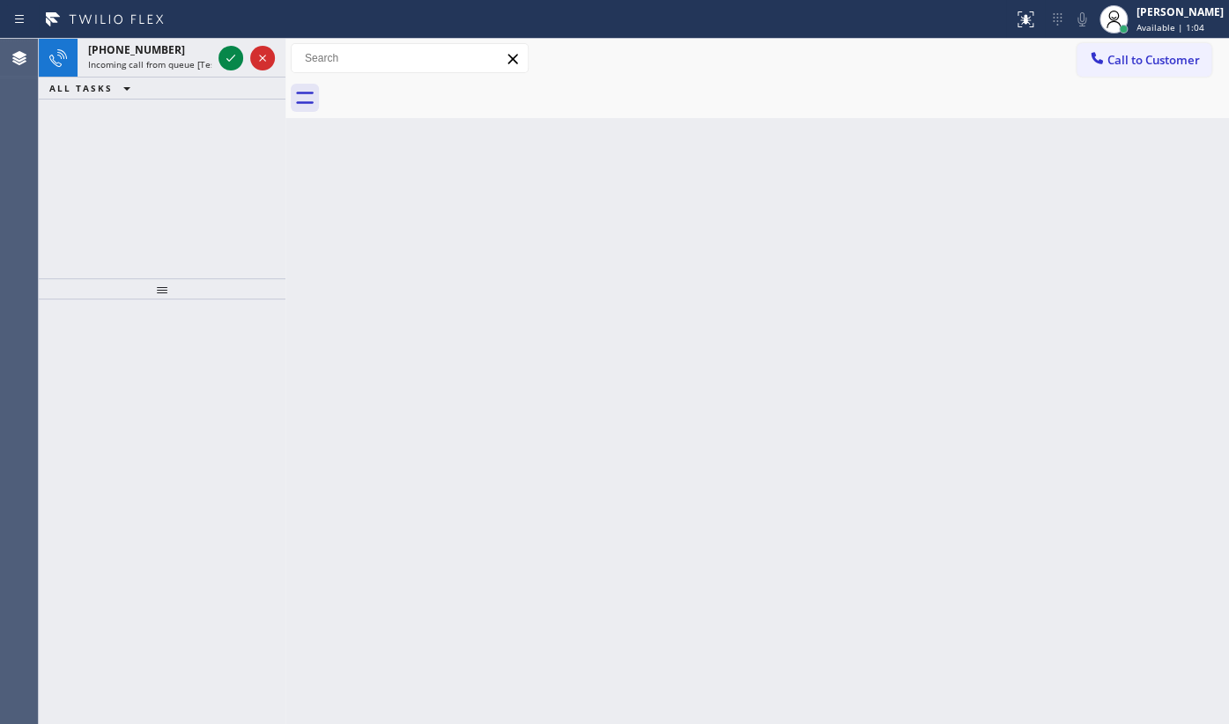
click at [237, 58] on icon at bounding box center [230, 58] width 21 height 21
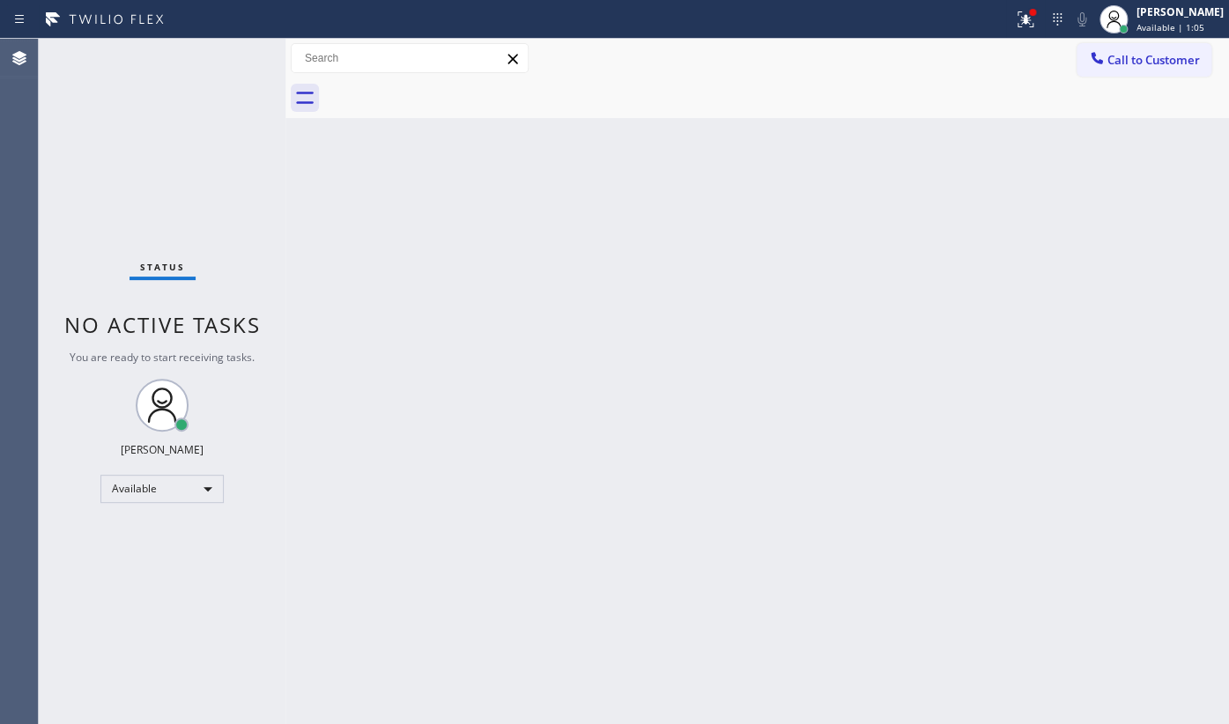
click at [233, 58] on div "Status No active tasks You are ready to start receiving tasks. JENIZA ALCAYDE A…" at bounding box center [162, 381] width 247 height 685
click at [1023, 14] on icon at bounding box center [1025, 19] width 21 height 21
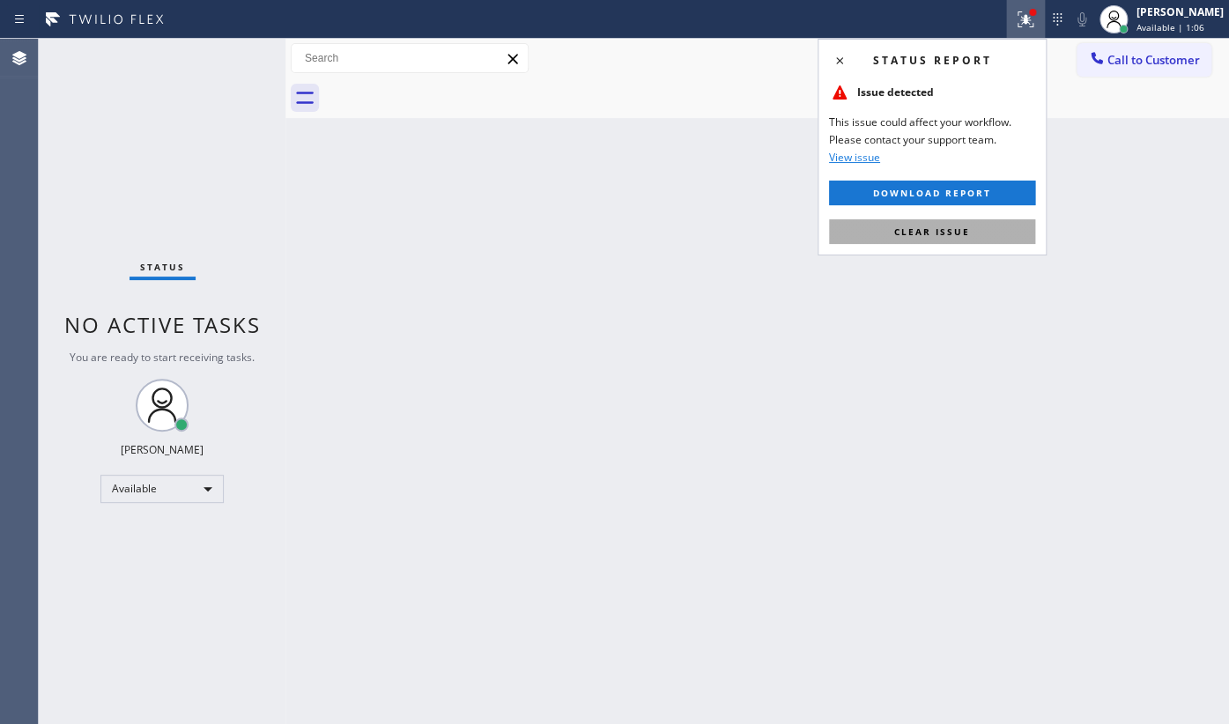
click at [995, 229] on button "Clear issue" at bounding box center [932, 231] width 206 height 25
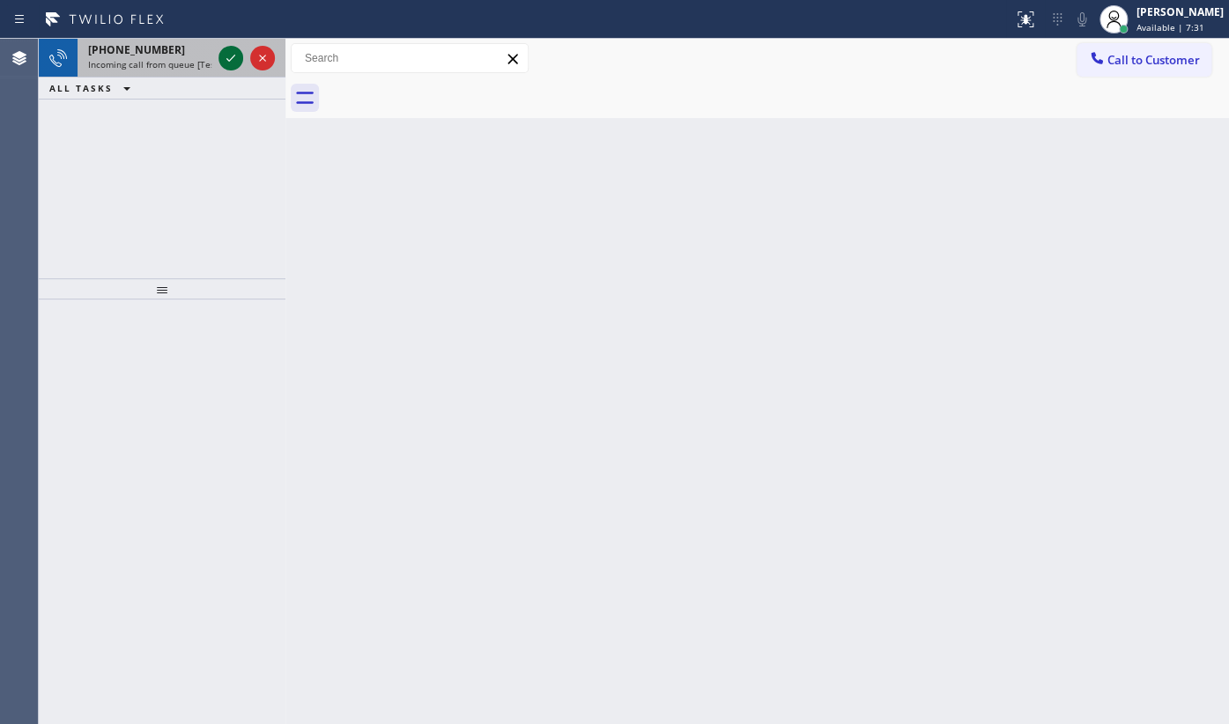
click at [230, 61] on icon at bounding box center [230, 58] width 21 height 21
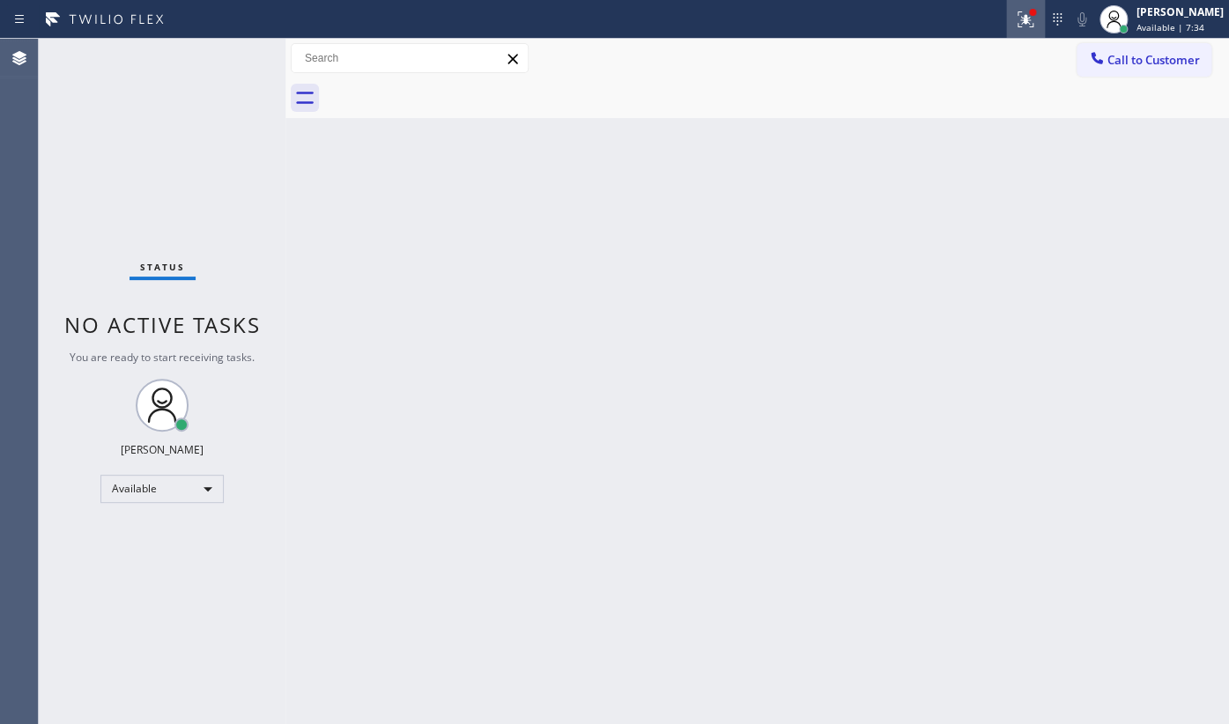
click at [1014, 13] on div at bounding box center [1025, 19] width 39 height 21
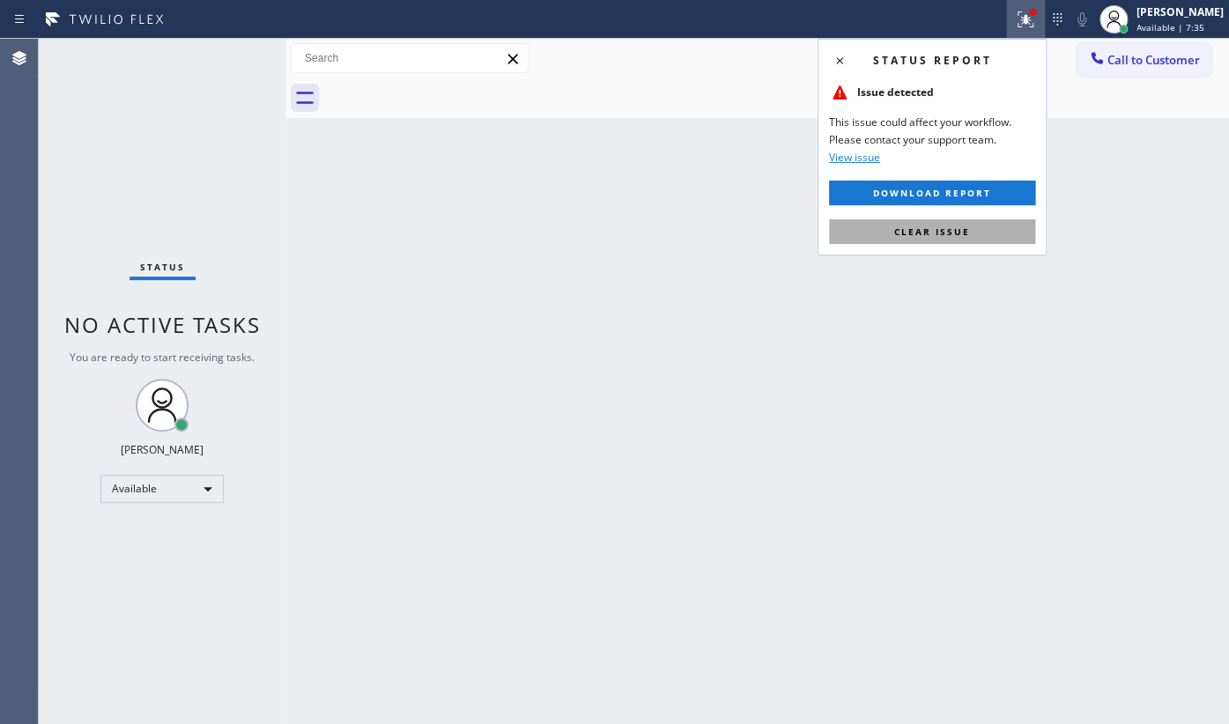
click at [969, 236] on button "Clear issue" at bounding box center [932, 231] width 206 height 25
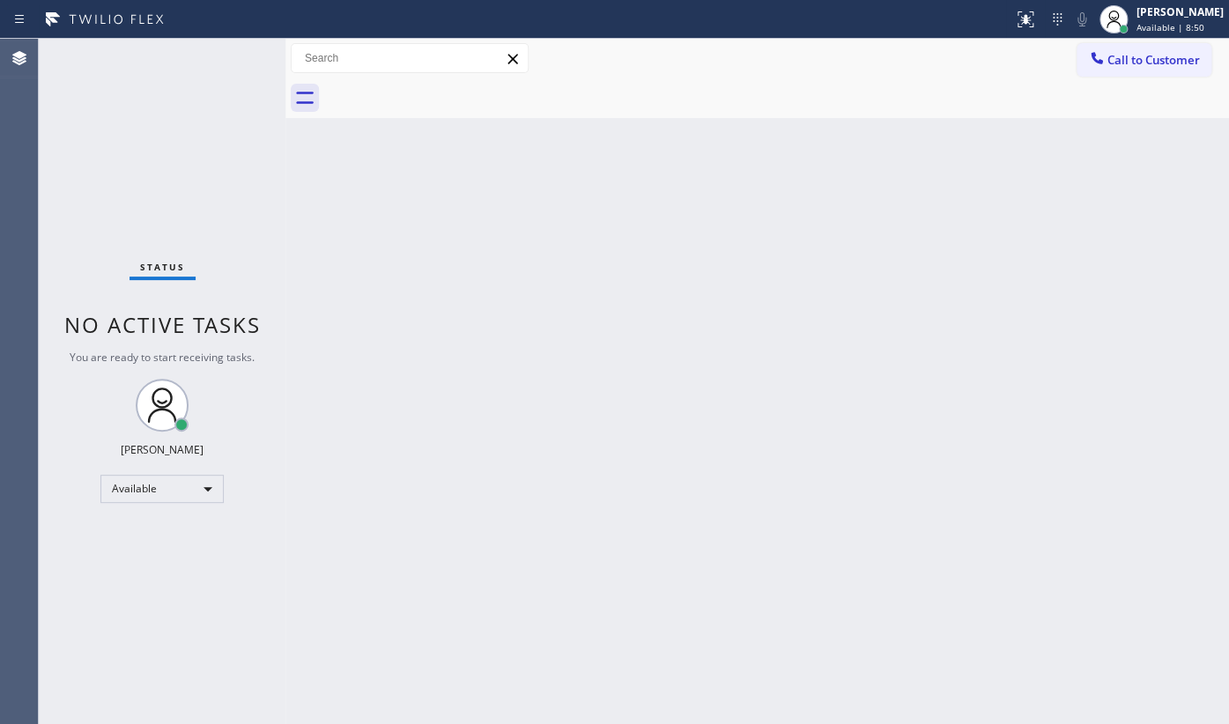
click at [588, 324] on div "Back to Dashboard Change Sender ID Customers Technicians Select a contact Outbo…" at bounding box center [757, 381] width 944 height 685
click at [237, 58] on div "Status No active tasks You are ready to start receiving tasks. JENIZA ALCAYDE A…" at bounding box center [162, 381] width 247 height 685
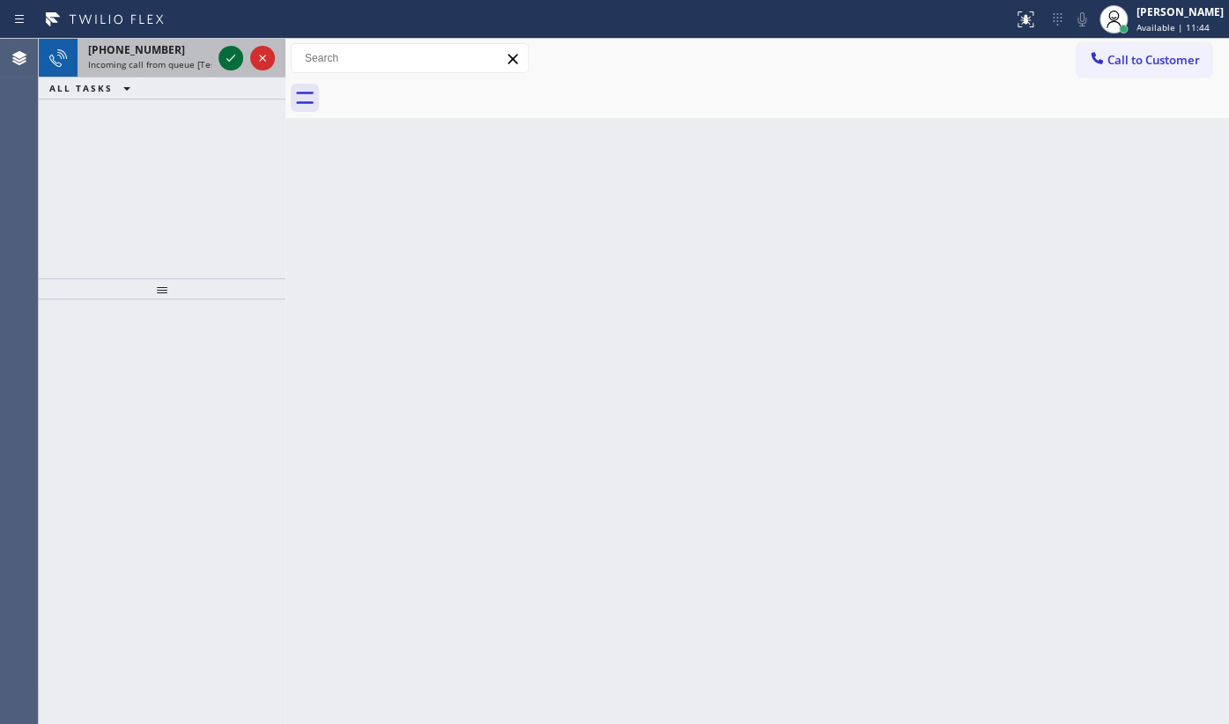
click at [226, 63] on icon at bounding box center [230, 58] width 21 height 21
drag, startPoint x: 193, startPoint y: 55, endPoint x: 206, endPoint y: 57, distance: 13.5
click at [197, 56] on div "[PHONE_NUMBER]" at bounding box center [149, 49] width 123 height 15
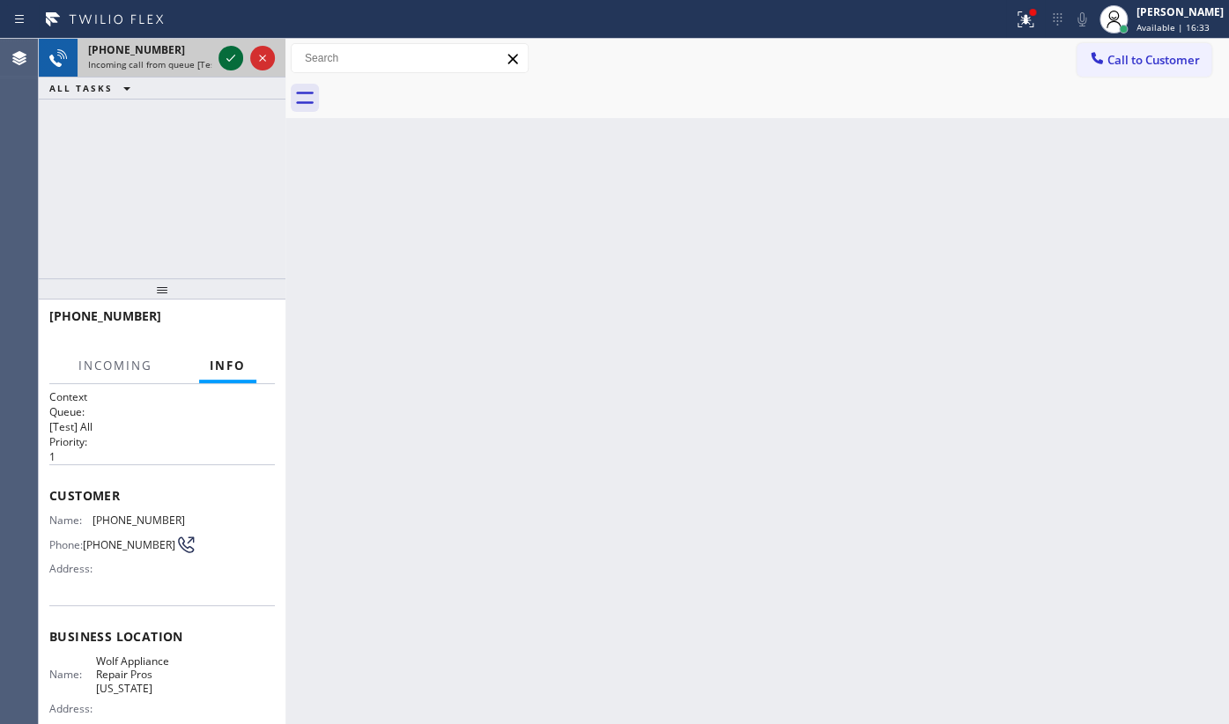
click at [222, 60] on icon at bounding box center [230, 58] width 21 height 21
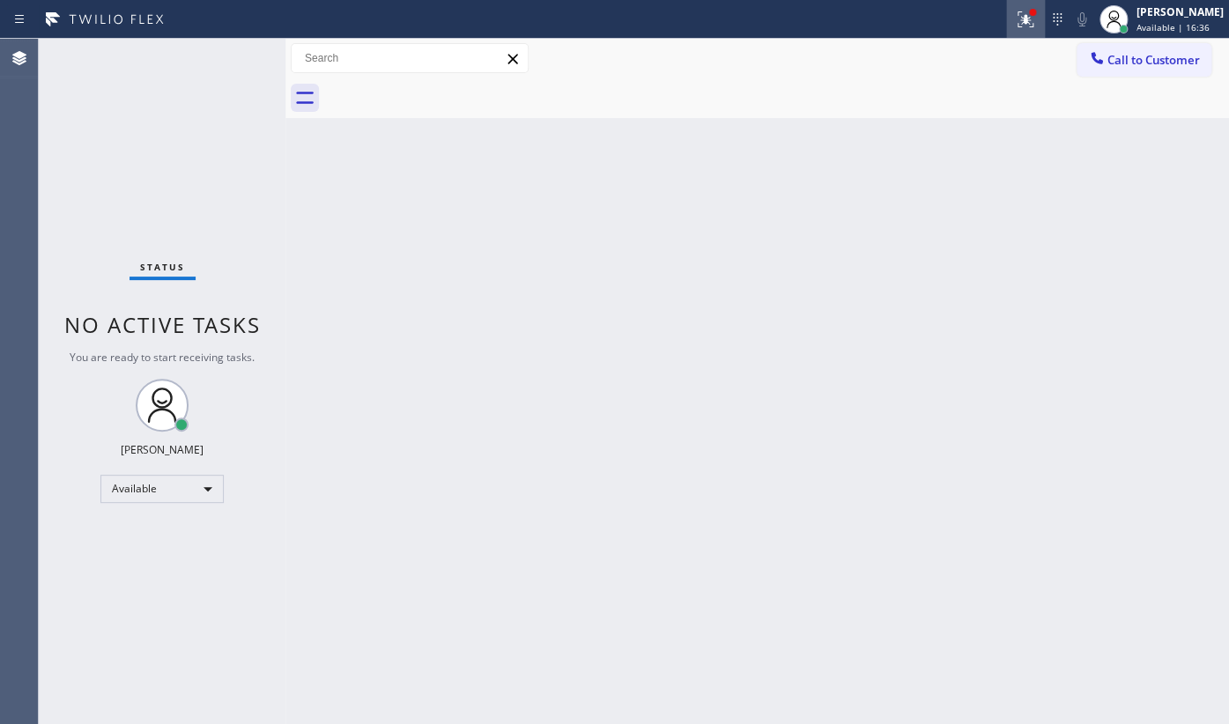
drag, startPoint x: 1034, startPoint y: 18, endPoint x: 1016, endPoint y: 33, distance: 23.7
click at [1031, 18] on icon at bounding box center [1025, 19] width 21 height 21
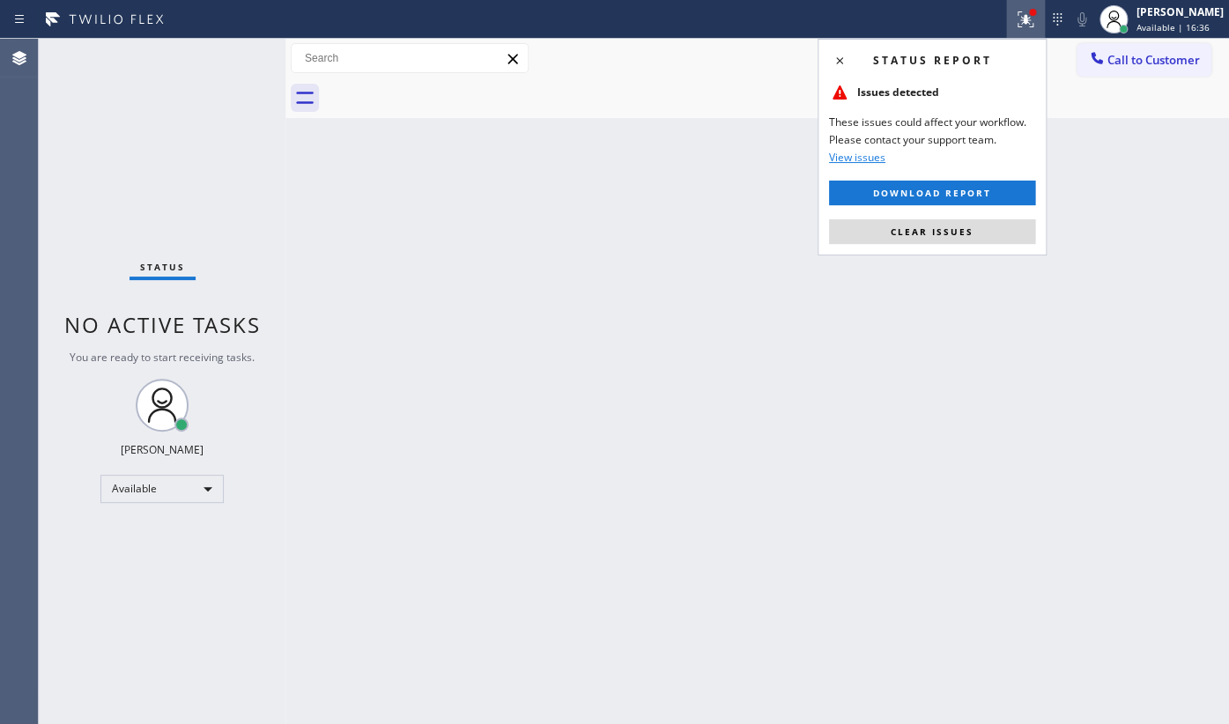
click at [952, 245] on div "Status report Issues detected These issues could affect your workflow. Please c…" at bounding box center [932, 147] width 229 height 217
click at [952, 230] on span "Clear issues" at bounding box center [932, 232] width 83 height 12
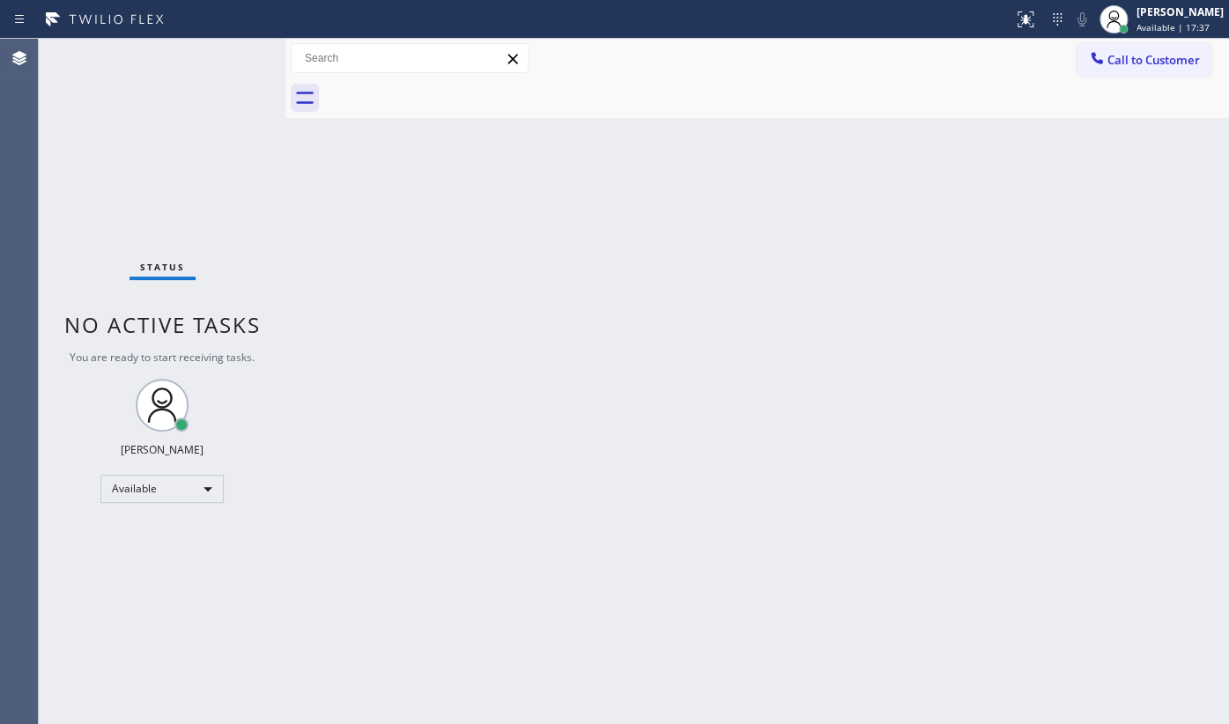
click at [131, 142] on div "Status No active tasks You are ready to start receiving tasks. JENIZA ALCAYDE A…" at bounding box center [162, 381] width 247 height 685
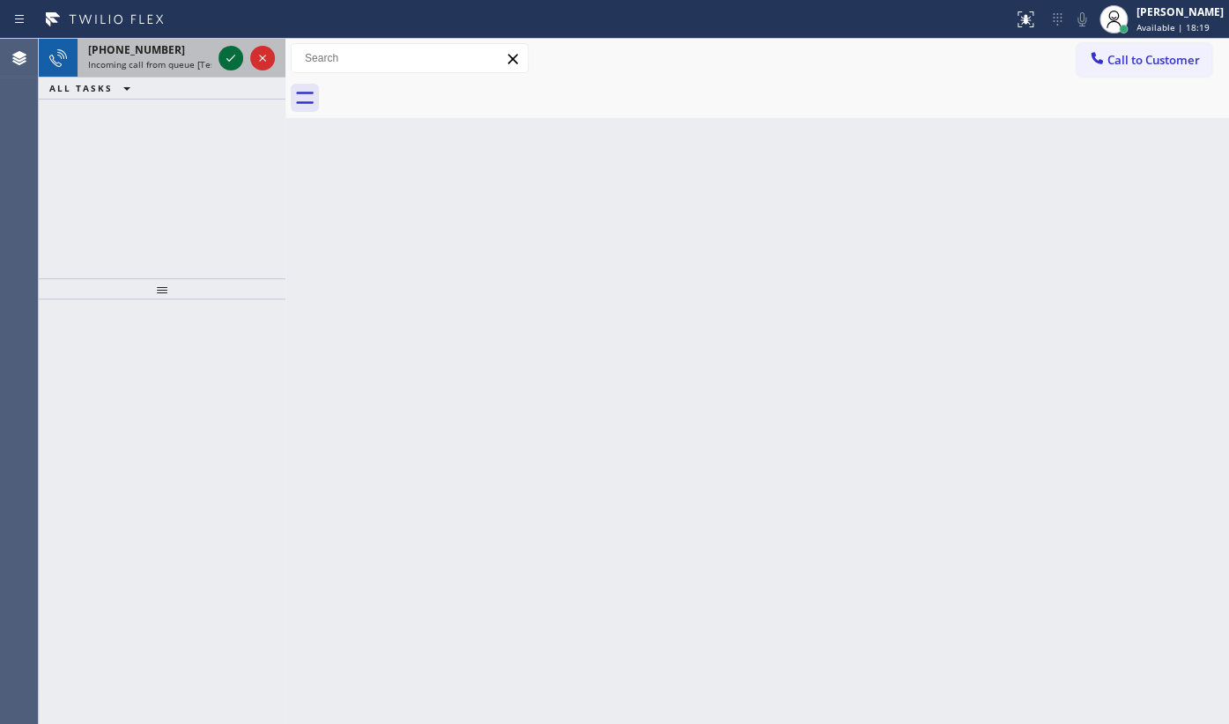
click at [231, 57] on icon at bounding box center [230, 58] width 21 height 21
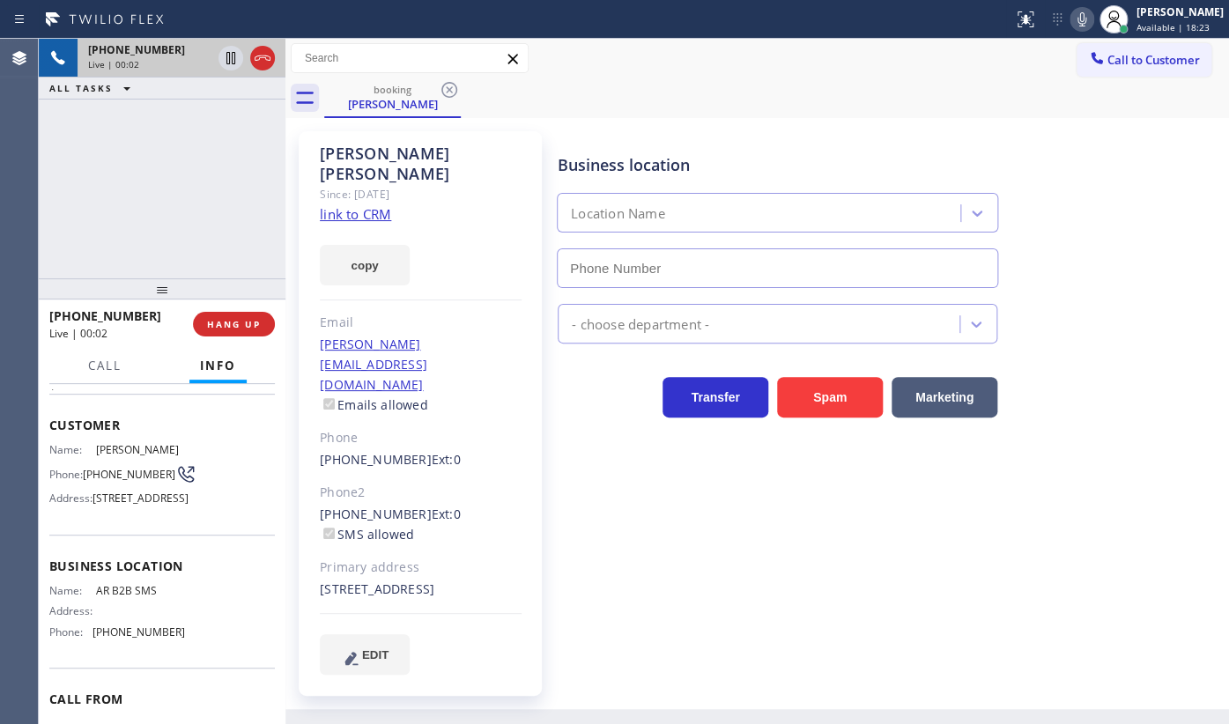
scroll to position [79, 0]
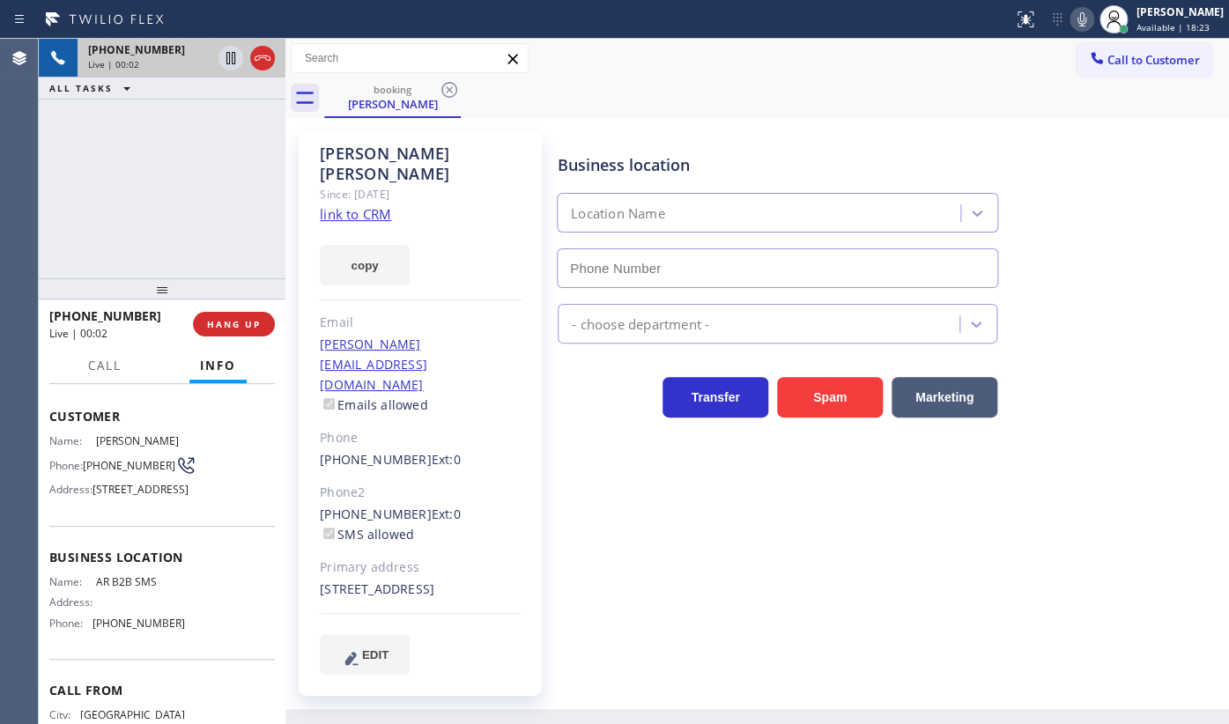
type input "(833) 692-2271"
click at [344, 205] on link "link to CRM" at bounding box center [355, 214] width 71 height 18
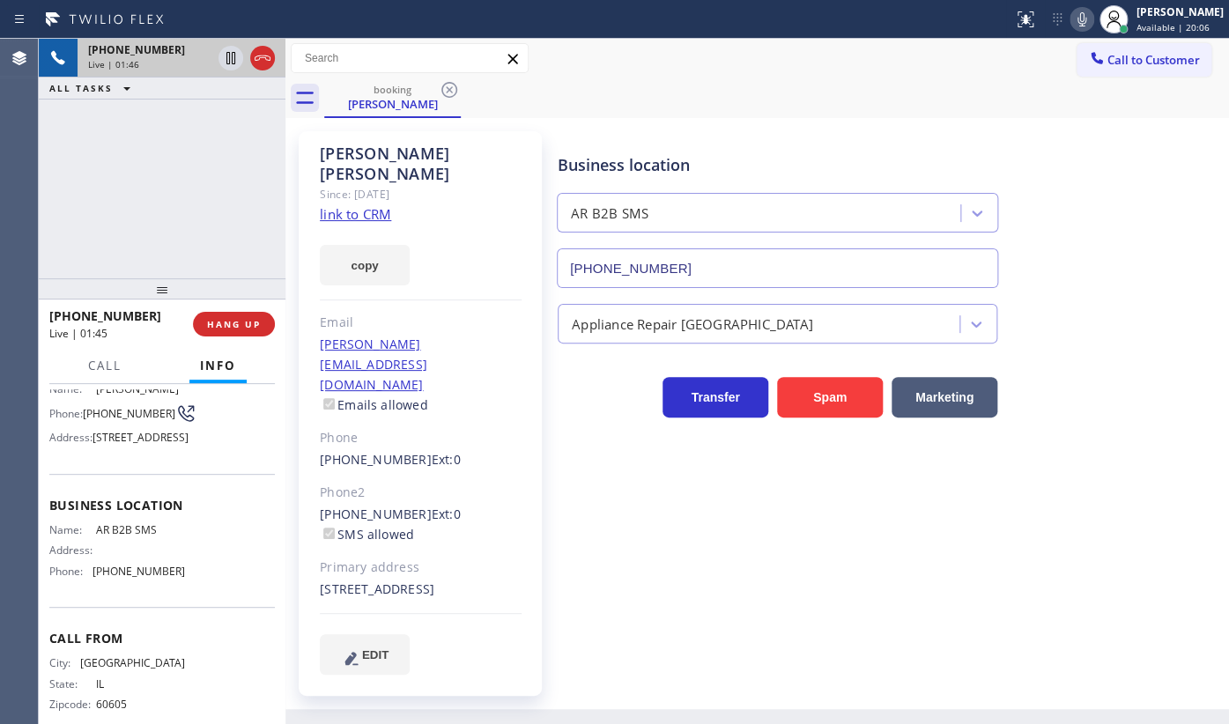
scroll to position [159, 0]
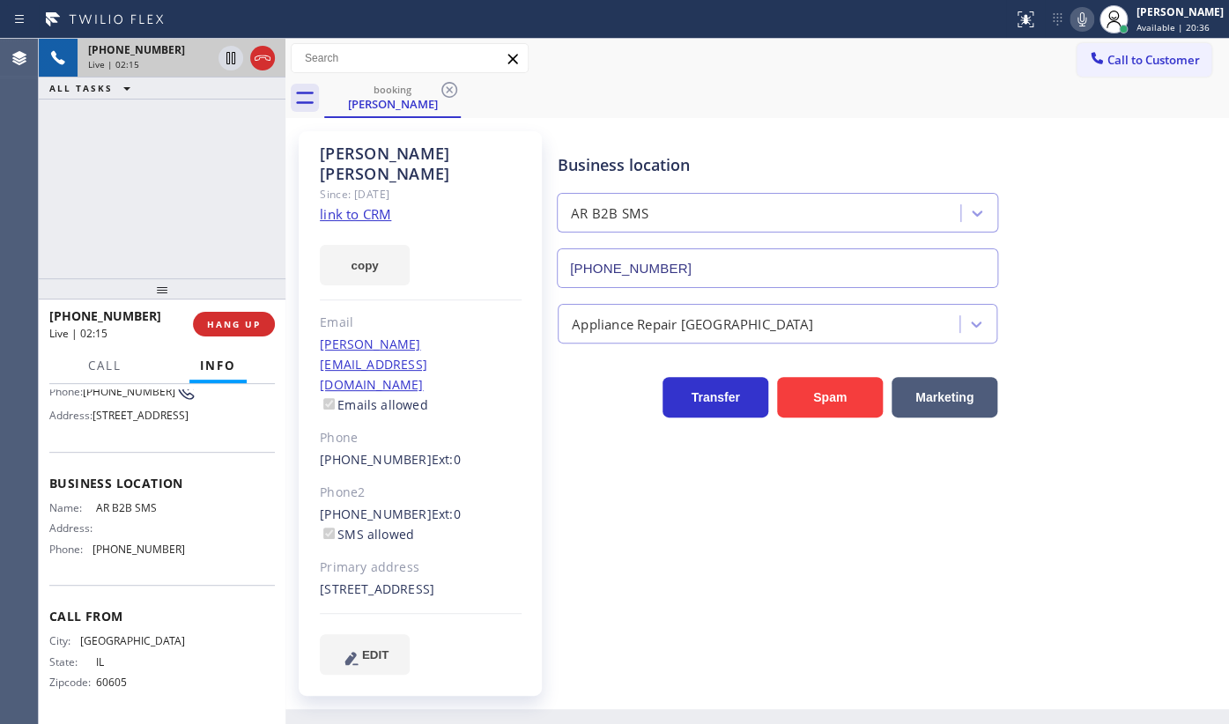
click at [200, 220] on div "+13128416653 Live | 02:15 ALL TASKS ALL TASKS ACTIVE TASKS TASKS IN WRAP UP" at bounding box center [162, 159] width 247 height 240
click at [341, 247] on button "copy" at bounding box center [365, 265] width 90 height 41
drag, startPoint x: 91, startPoint y: 570, endPoint x: 186, endPoint y: 587, distance: 96.6
click at [186, 585] on div "Business location Name: AR B2B SMS Address: Phone: (833) 692-2271" at bounding box center [162, 518] width 226 height 133
copy div "(833) 692-2271"
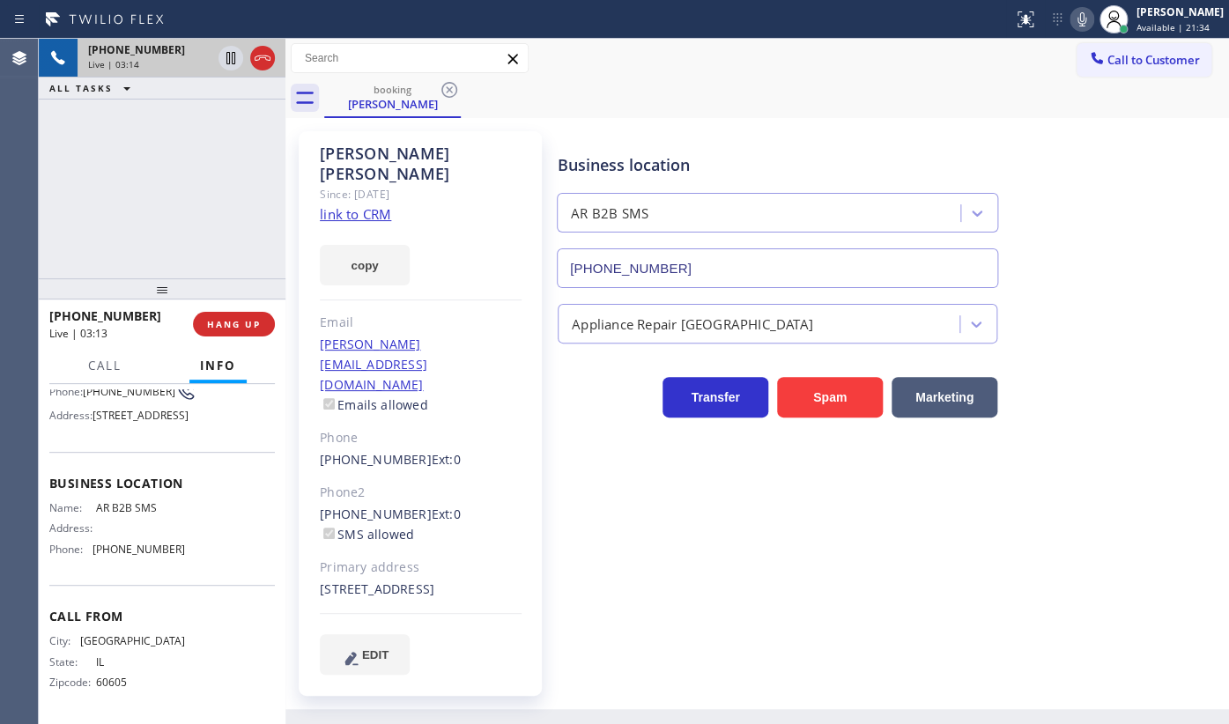
click at [186, 231] on div "+13128416653 Live | 03:14 ALL TASKS ALL TASKS ACTIVE TASKS TASKS IN WRAP UP" at bounding box center [162, 159] width 247 height 240
drag, startPoint x: 122, startPoint y: 555, endPoint x: 209, endPoint y: 552, distance: 86.4
click at [209, 552] on div "Name: AR B2B SMS Address: Phone: (833) 692-2271" at bounding box center [162, 532] width 226 height 62
click at [103, 565] on div "Business location Name: AR B2B SMS Address: Phone: (833) 692-2271" at bounding box center [162, 518] width 226 height 133
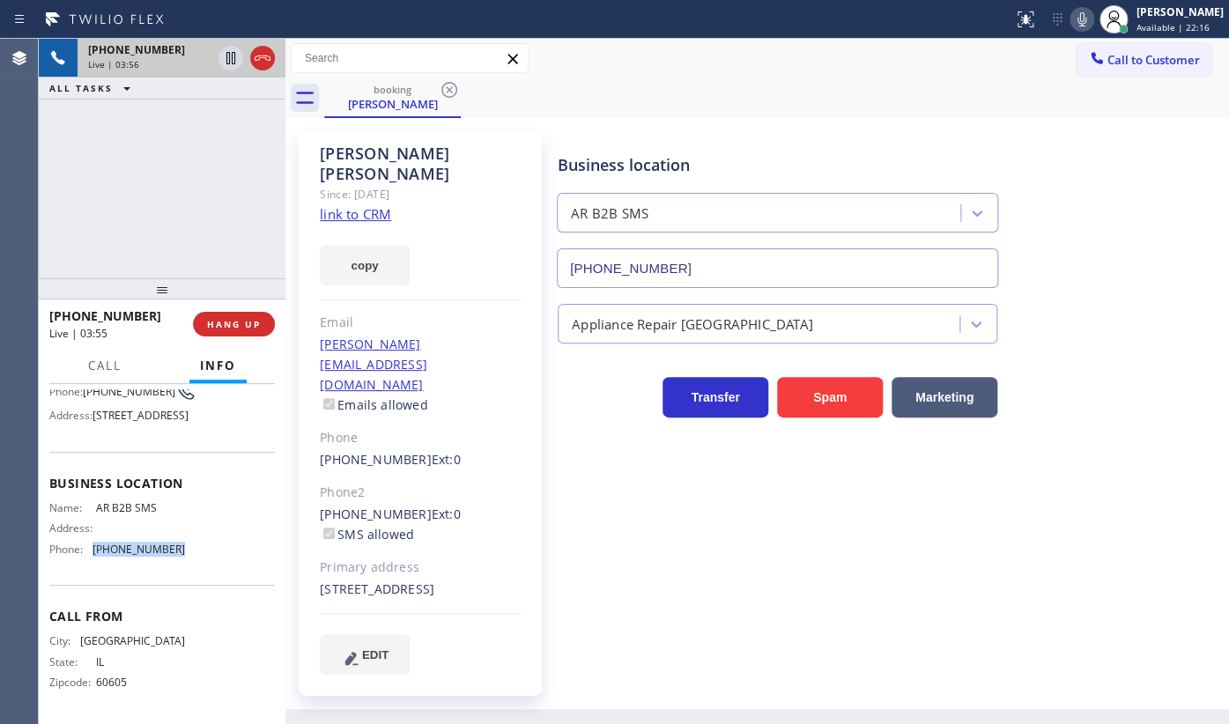
drag, startPoint x: 93, startPoint y: 546, endPoint x: 179, endPoint y: 557, distance: 87.0
click at [179, 557] on div "Name: AR B2B SMS Address: Phone: (833) 692-2271" at bounding box center [162, 532] width 226 height 62
copy div "(833) 692-2271"
click at [220, 319] on span "HANG UP" at bounding box center [234, 324] width 54 height 12
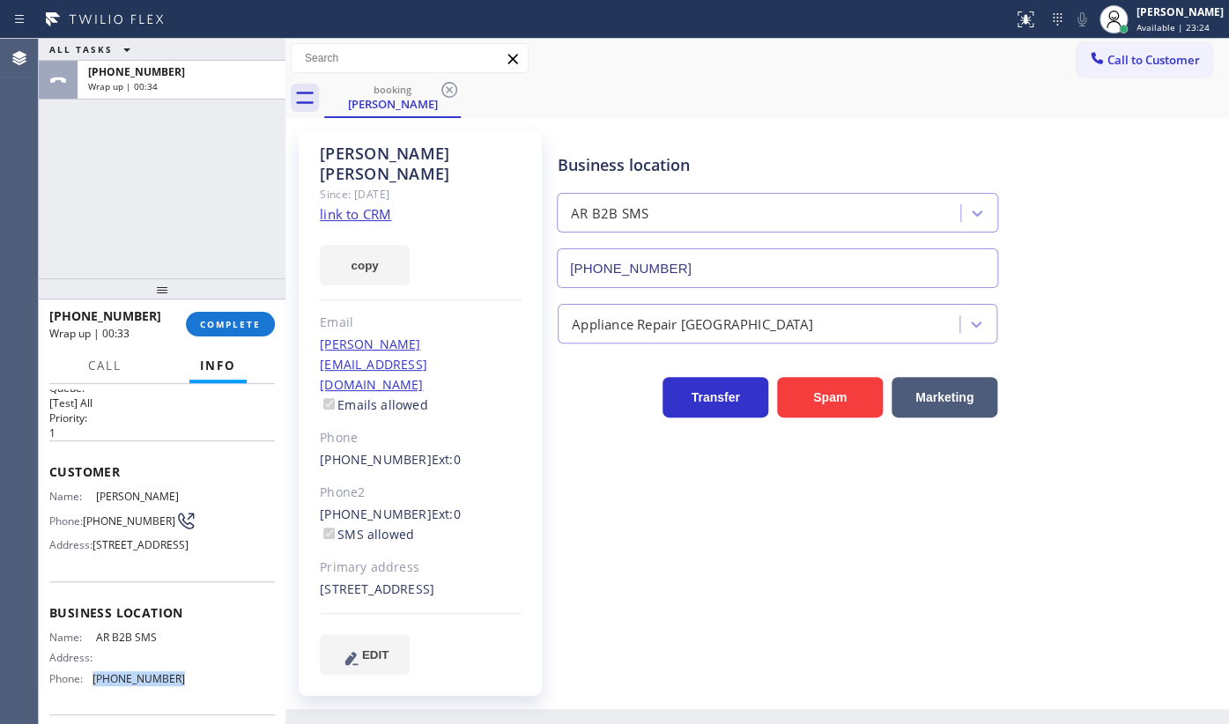
scroll to position [0, 0]
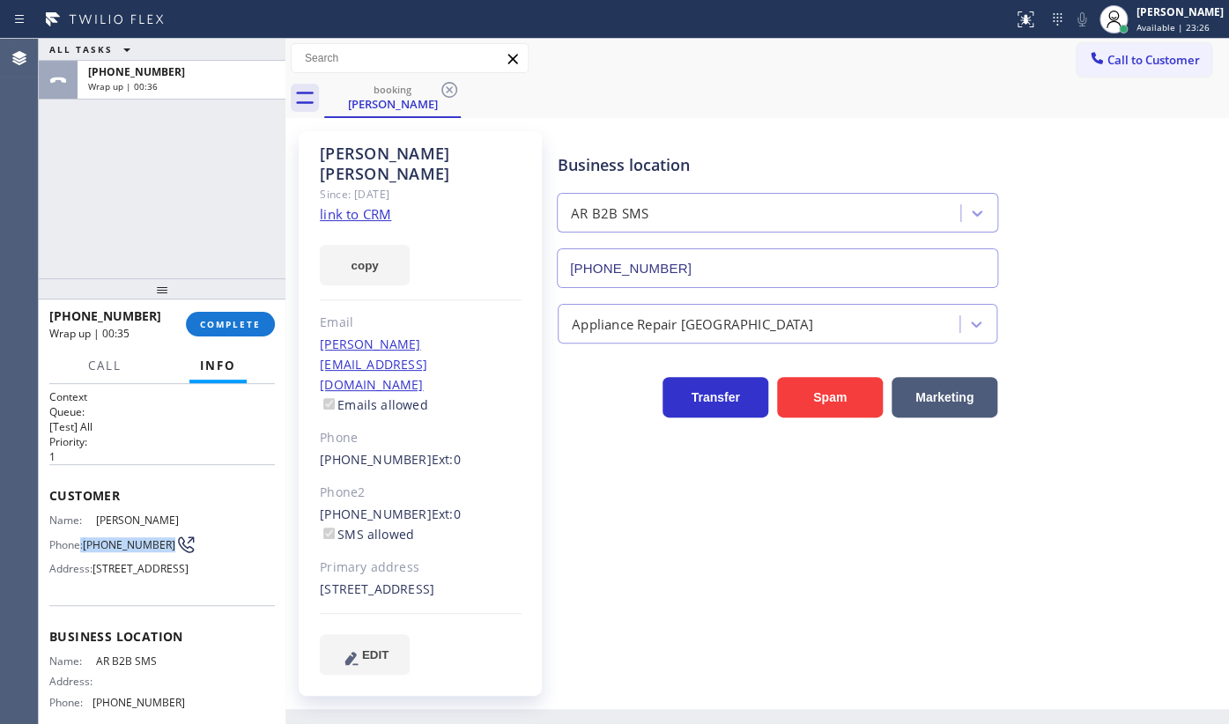
drag, startPoint x: 81, startPoint y: 538, endPoint x: 129, endPoint y: 555, distance: 50.4
click at [129, 555] on div "Phone: (312) 841-6653" at bounding box center [117, 544] width 136 height 21
click at [75, 560] on div "Name: Tom Hoffman Phone: (312) 841-6653 Address: 2047 N Bissell St, Chicago, IL…" at bounding box center [117, 549] width 136 height 70
drag, startPoint x: 87, startPoint y: 537, endPoint x: 125, endPoint y: 555, distance: 42.2
click at [125, 552] on span "(312) 841-6653" at bounding box center [129, 544] width 93 height 13
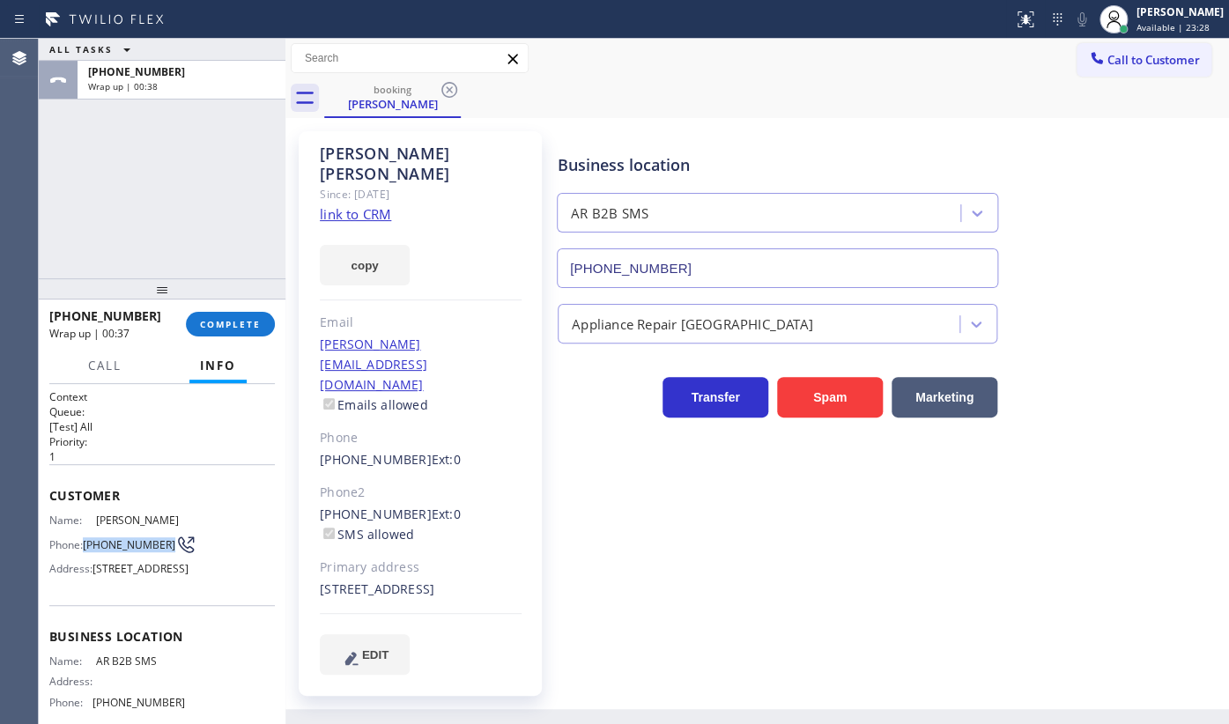
copy span "(312) 841-6653"
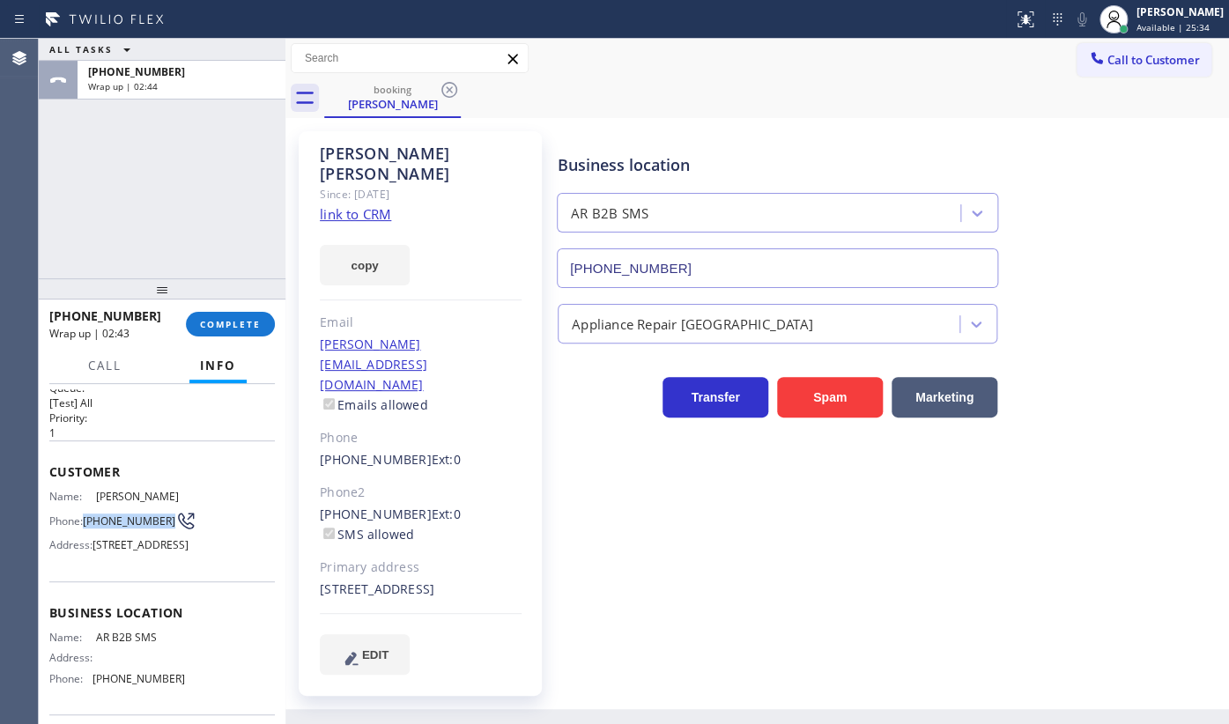
scroll to position [104, 0]
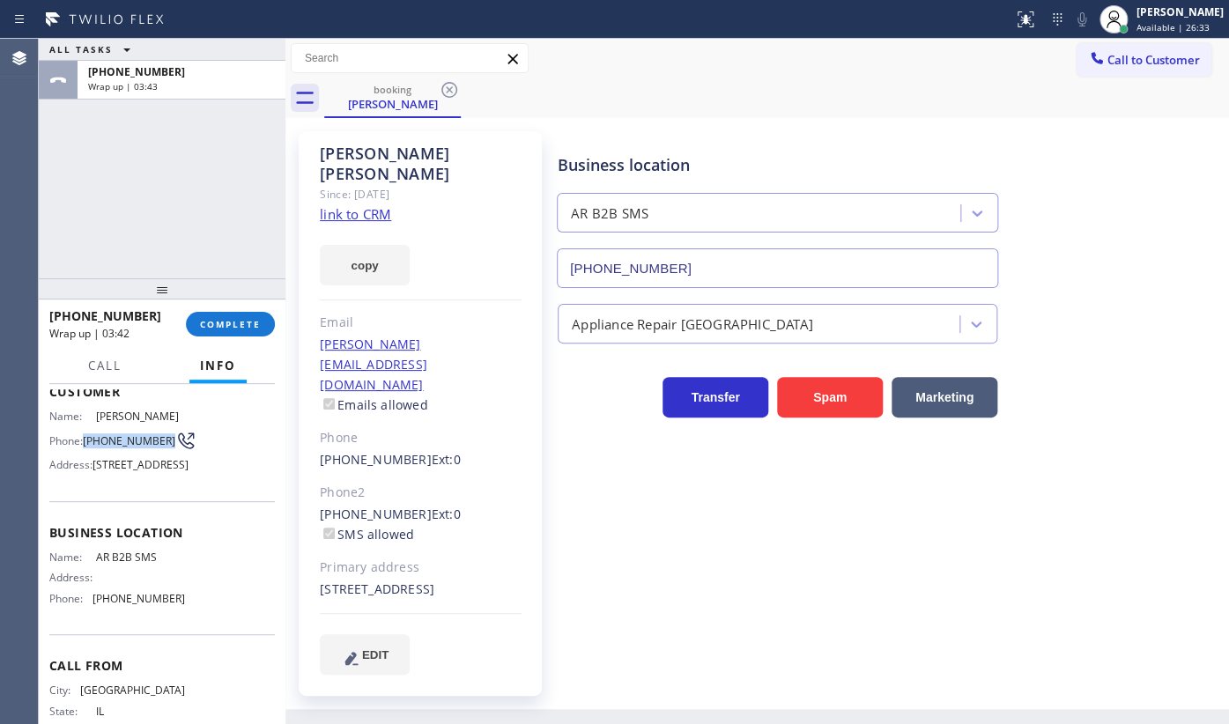
copy span "(312) 841-6653"
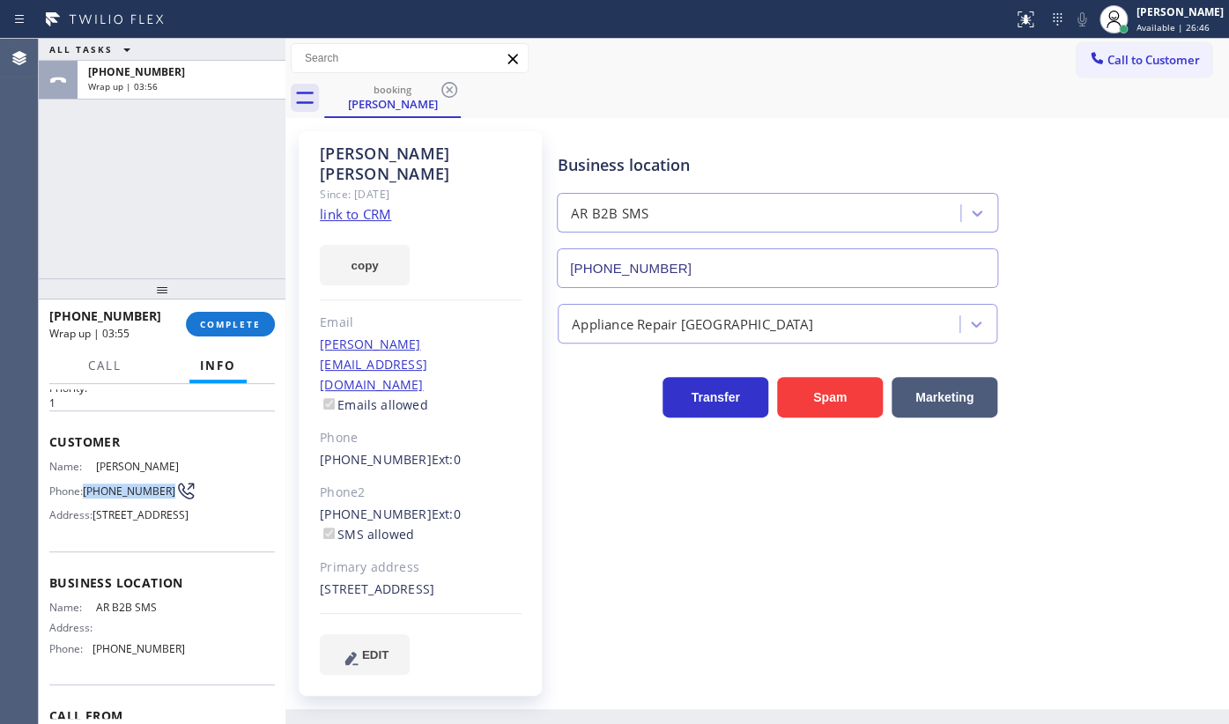
scroll to position [0, 0]
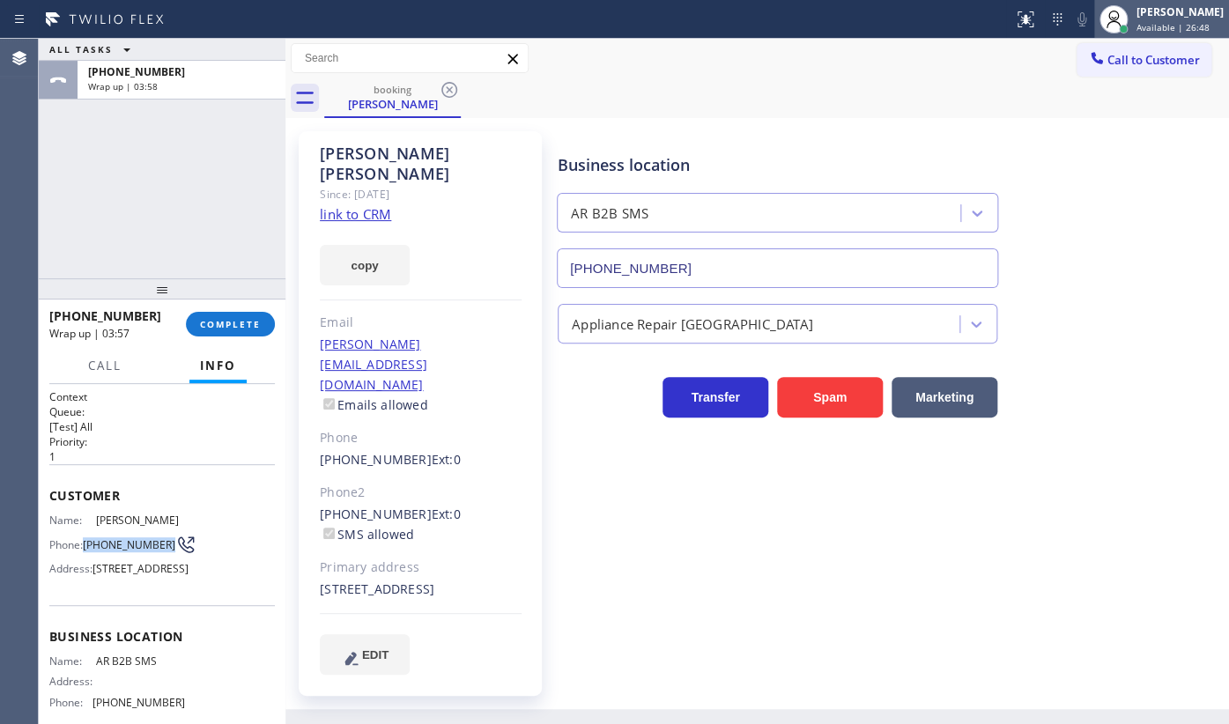
click at [1161, 28] on span "Available | 26:48" at bounding box center [1173, 27] width 73 height 12
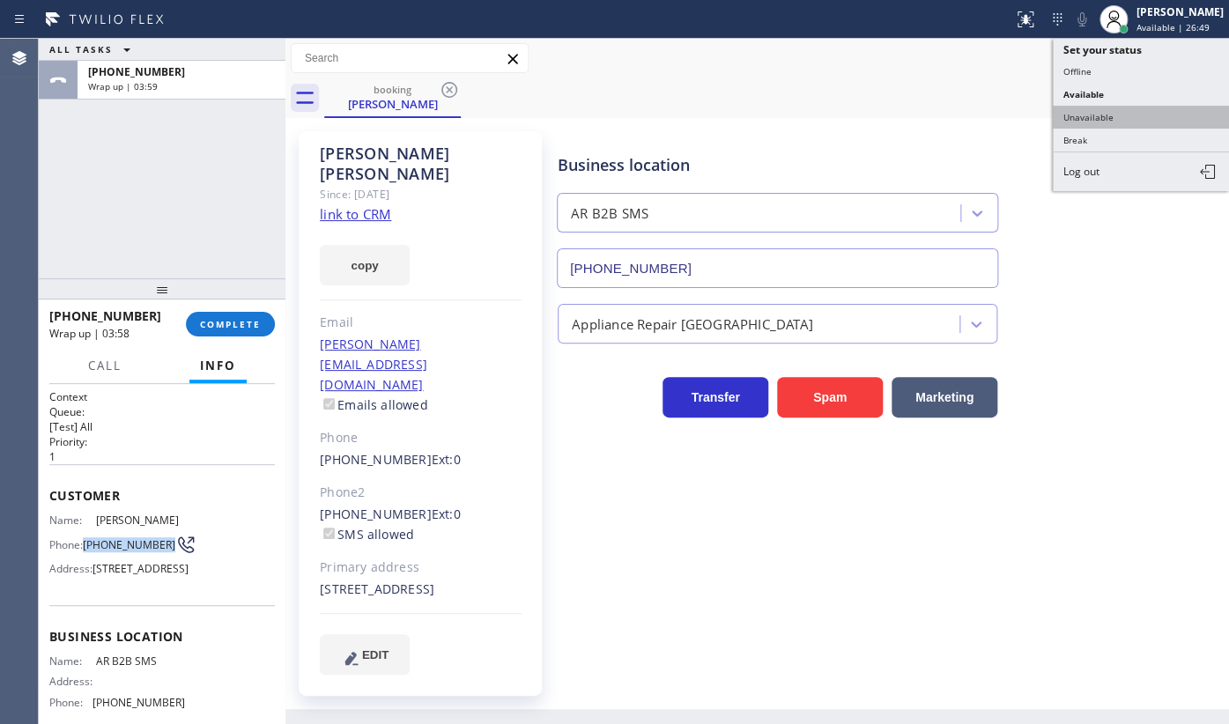
click at [1125, 113] on button "Unavailable" at bounding box center [1141, 117] width 176 height 23
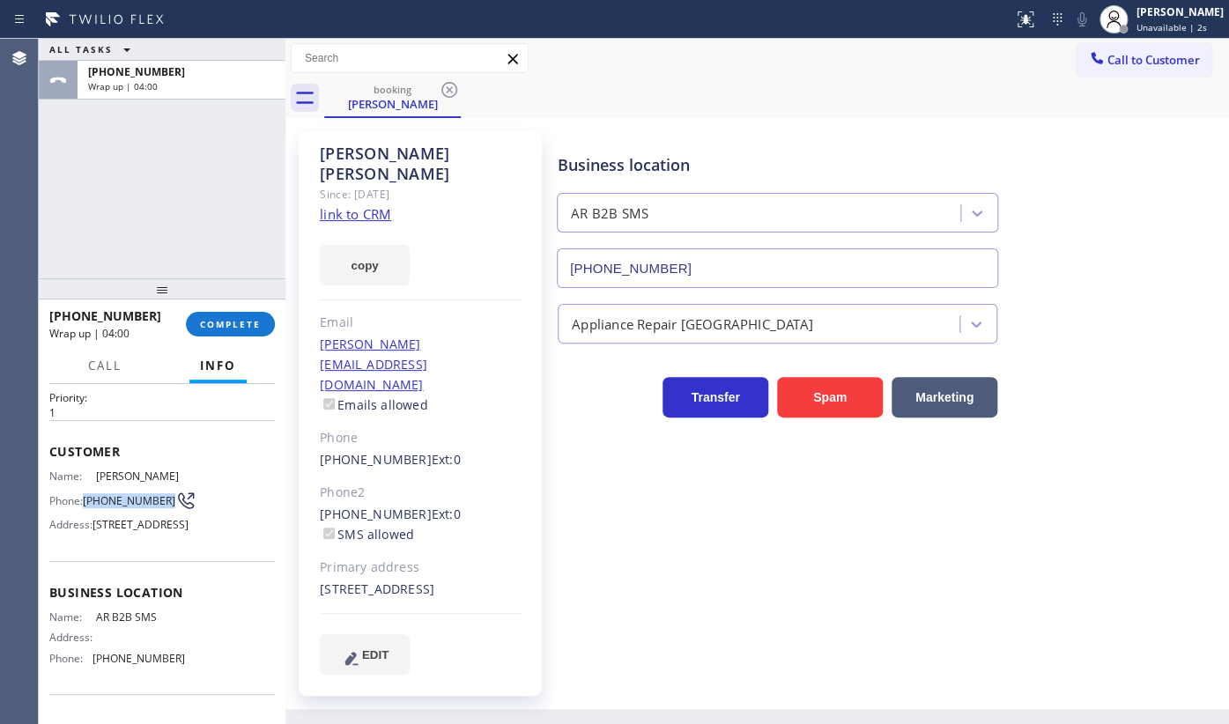
scroll to position [159, 0]
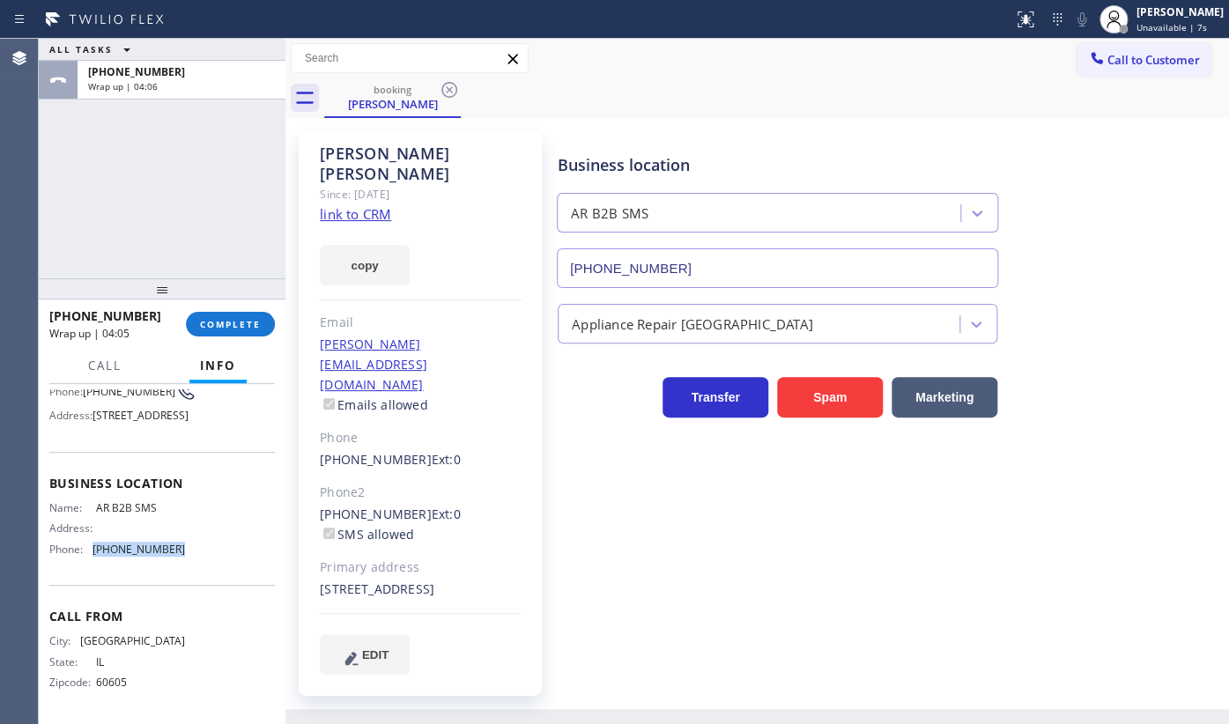
drag, startPoint x: 90, startPoint y: 572, endPoint x: 199, endPoint y: 579, distance: 109.5
click at [199, 563] on div "Name: AR B2B SMS Address: Phone: (833) 692-2271" at bounding box center [162, 532] width 226 height 62
copy div "(833) 692-2271"
click at [1093, 71] on button "Call to Customer" at bounding box center [1144, 59] width 135 height 33
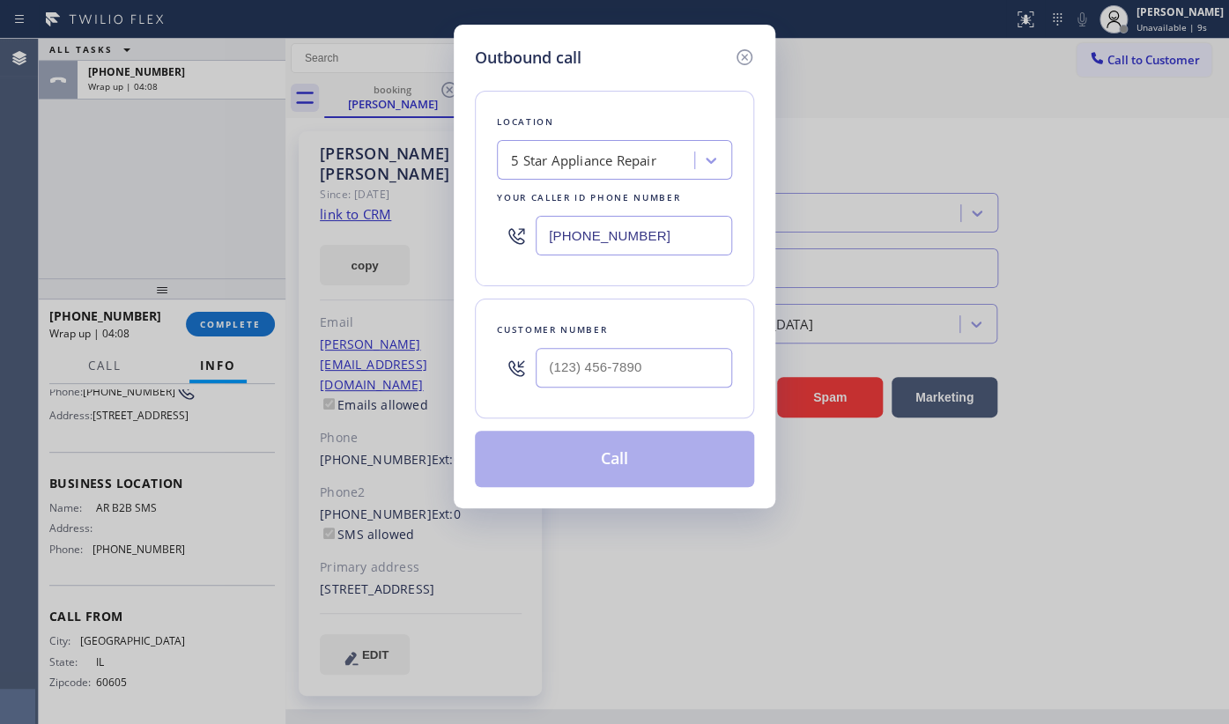
drag, startPoint x: 663, startPoint y: 238, endPoint x: 454, endPoint y: 241, distance: 208.8
click at [454, 241] on div "Outbound call Location 5 Star Appliance Repair Your caller id phone number (855…" at bounding box center [615, 267] width 322 height 484
paste input "33) 692-2271"
type input "(833) 692-2271"
click at [562, 369] on input "(___) ___-____" at bounding box center [634, 368] width 196 height 40
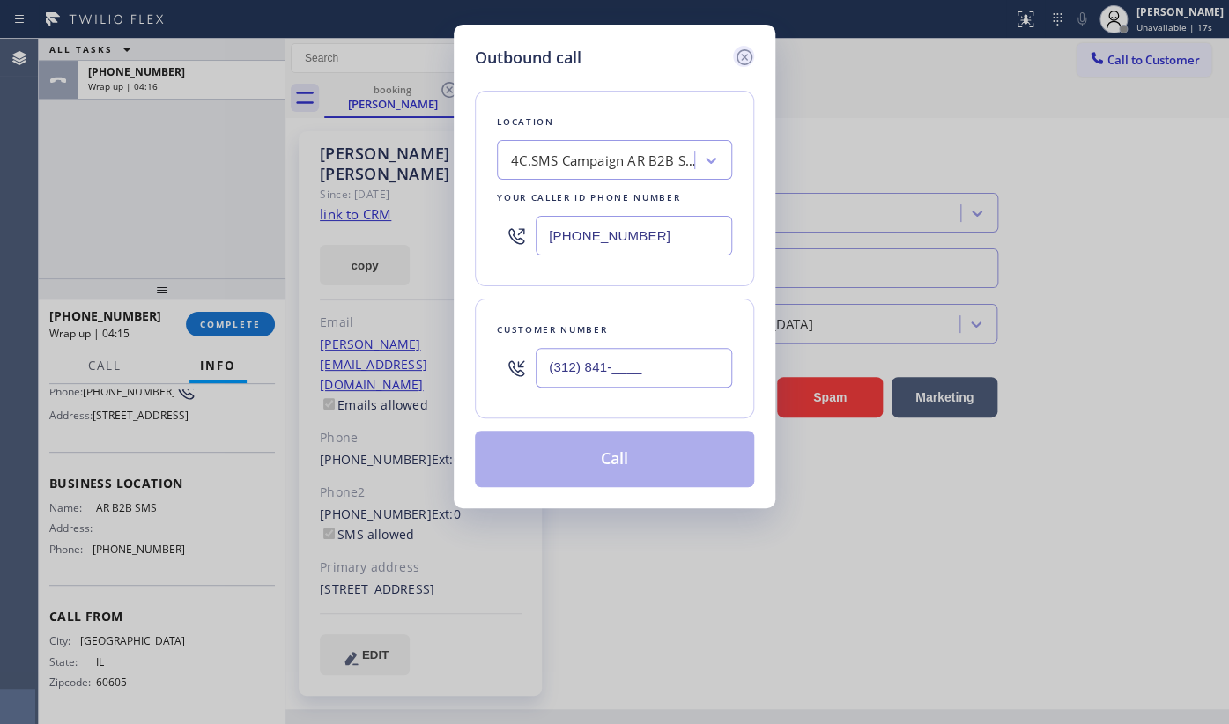
type input "(312) 841-____"
click at [746, 57] on icon at bounding box center [744, 57] width 21 height 21
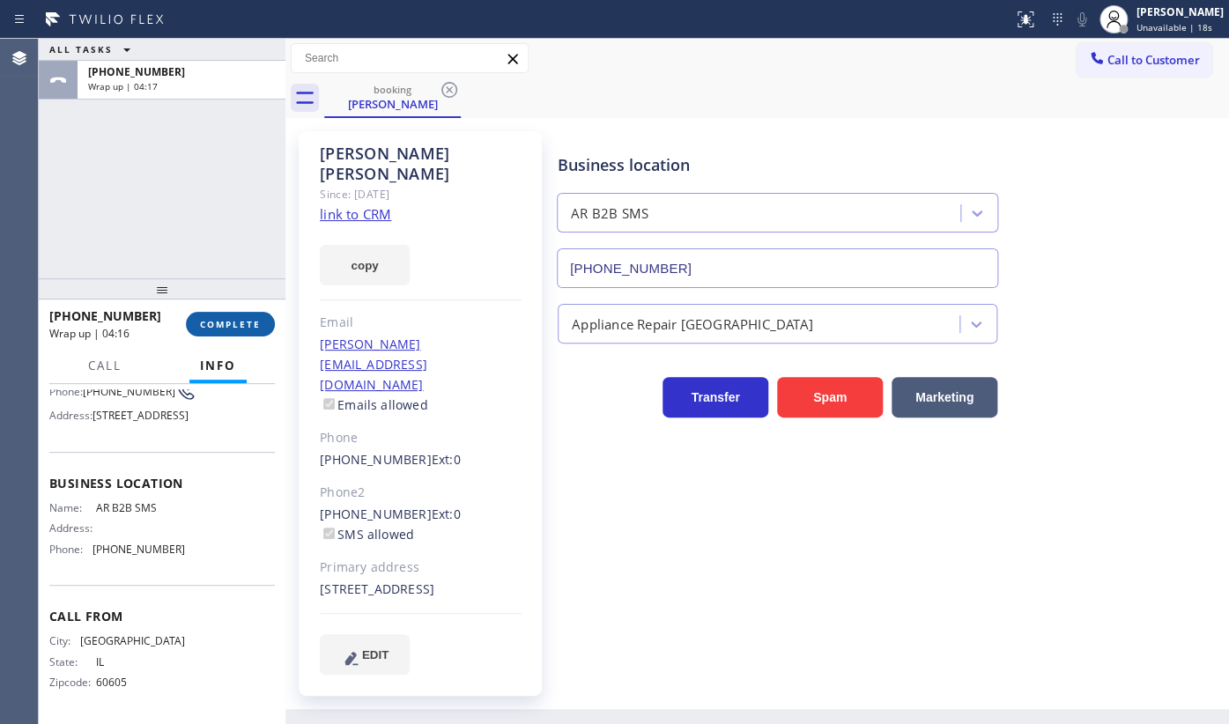
click at [217, 322] on span "COMPLETE" at bounding box center [230, 324] width 61 height 12
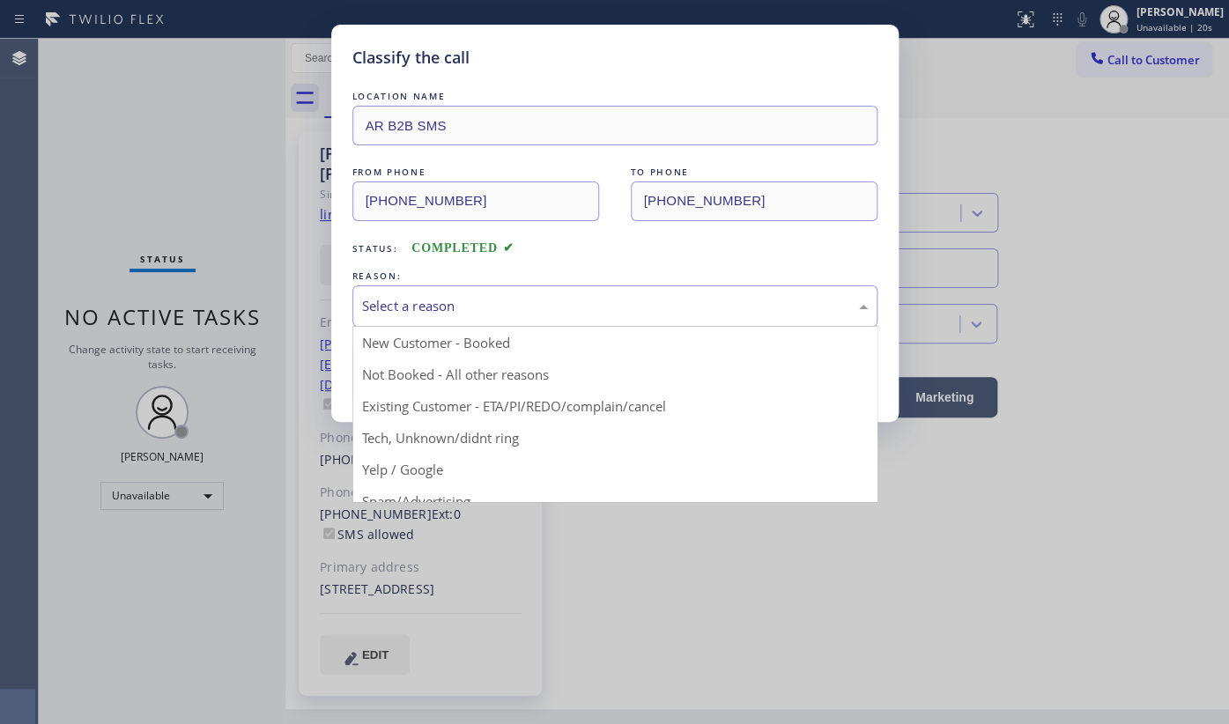
click at [365, 308] on div "Select a reason" at bounding box center [615, 306] width 506 height 20
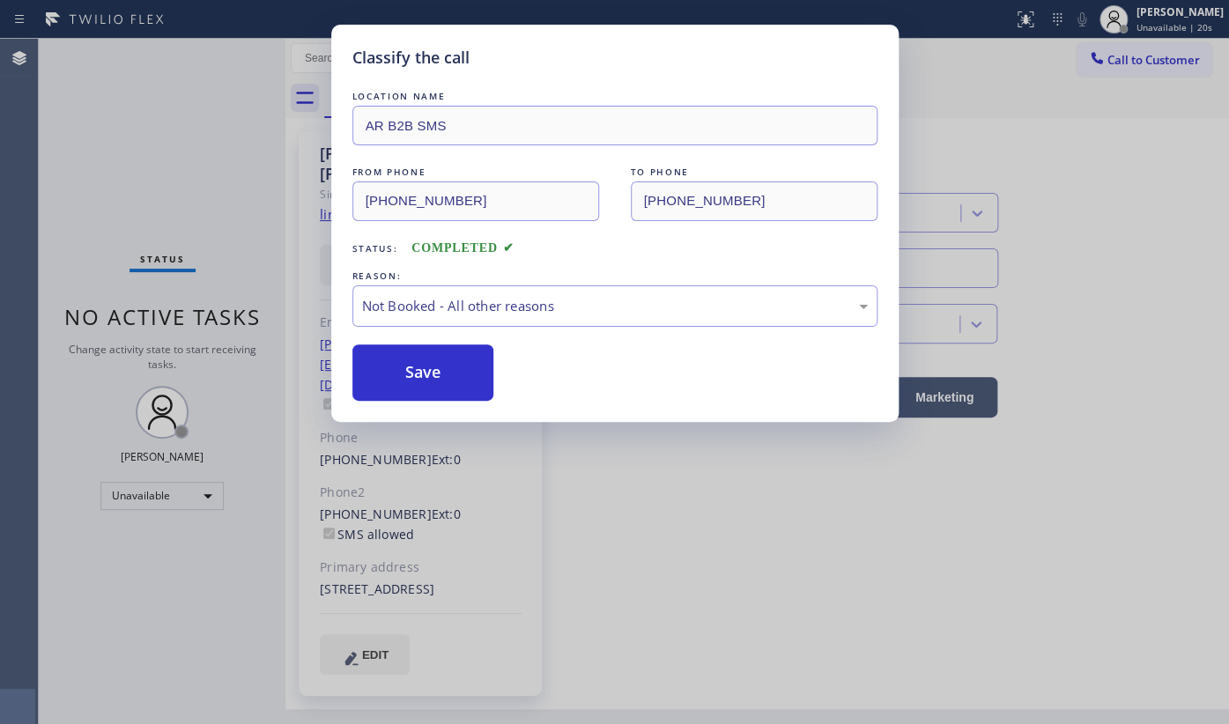
click at [396, 371] on button "Save" at bounding box center [423, 373] width 142 height 56
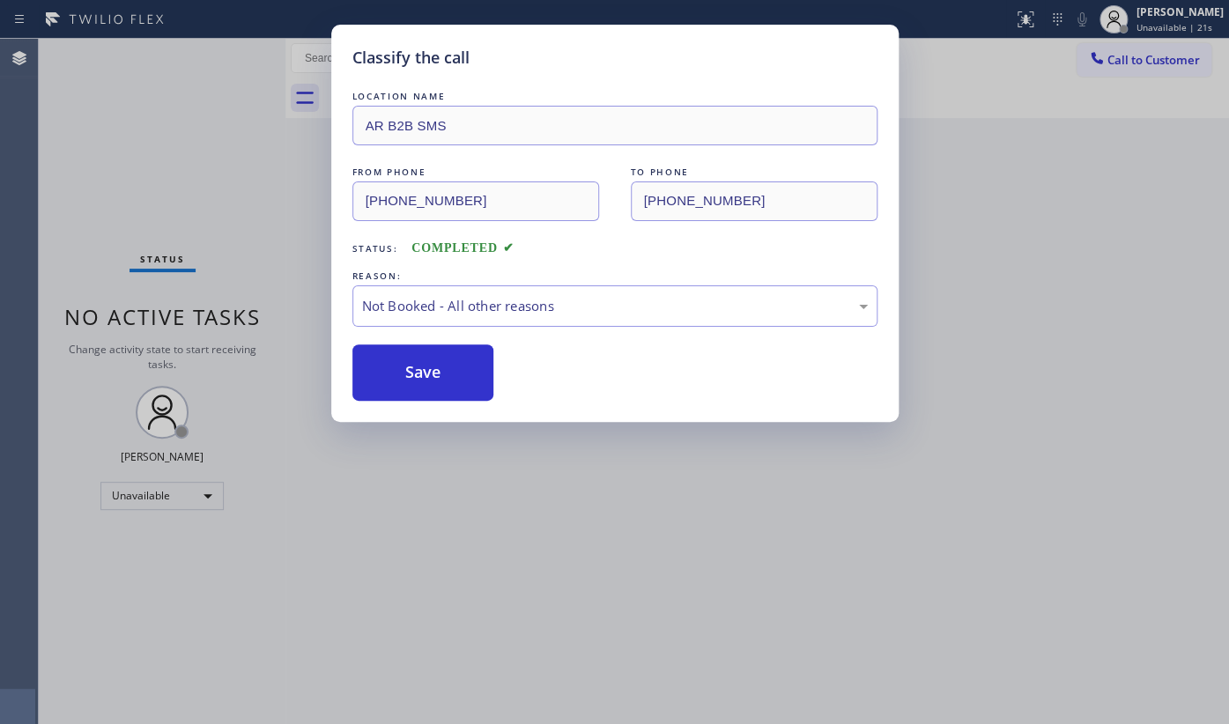
click at [207, 484] on div "Classify the call LOCATION NAME AR B2B SMS FROM PHONE (312) 841-6653 TO PHONE (…" at bounding box center [614, 362] width 1229 height 724
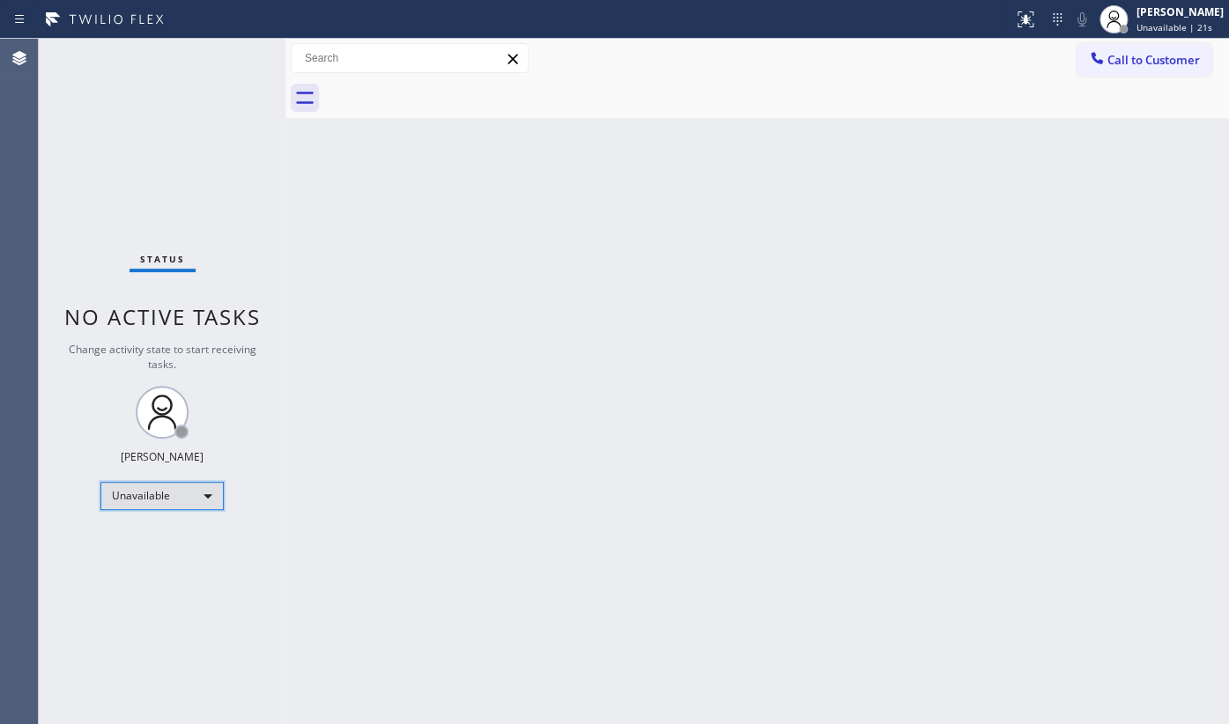
click at [155, 493] on div "Unavailable" at bounding box center [161, 496] width 123 height 28
click at [137, 537] on li "Available" at bounding box center [161, 540] width 120 height 21
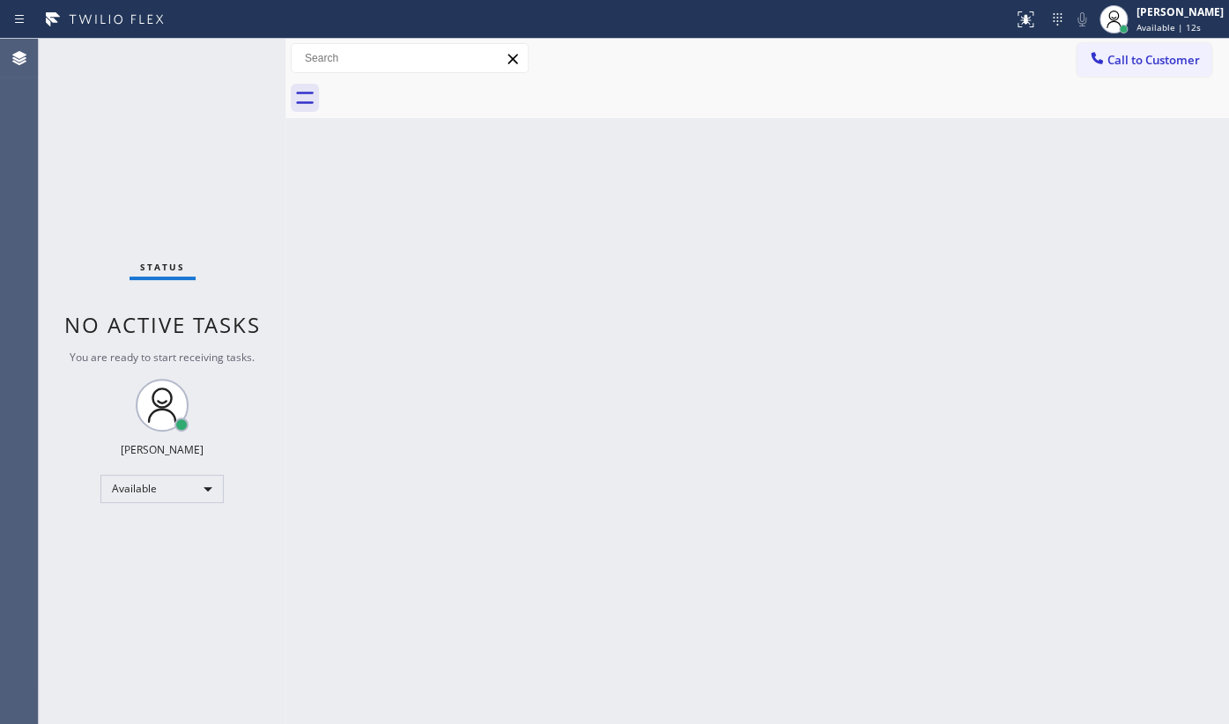
click at [533, 537] on div "Back to Dashboard Change Sender ID Customers Technicians Select a contact Outbo…" at bounding box center [757, 381] width 944 height 685
click at [506, 509] on div "Back to Dashboard Change Sender ID Customers Technicians Select a contact Outbo…" at bounding box center [757, 381] width 944 height 685
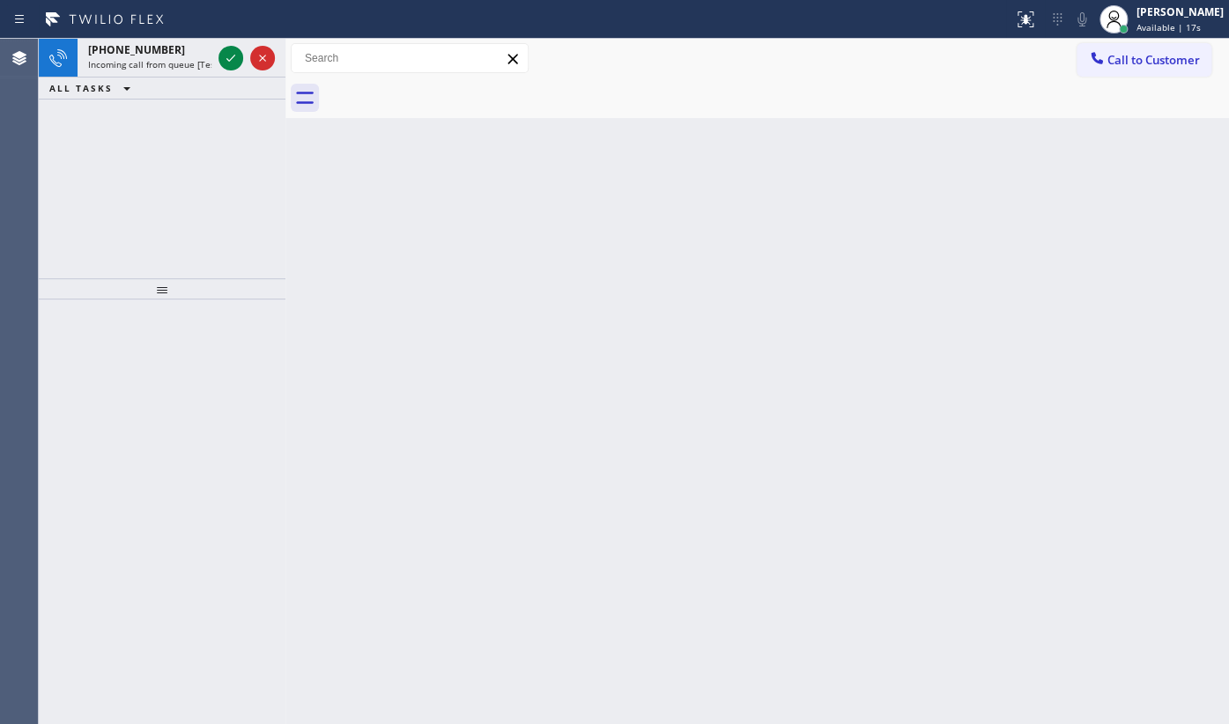
drag, startPoint x: 132, startPoint y: 238, endPoint x: 188, endPoint y: 105, distance: 144.2
click at [140, 210] on div "+12292185606 Incoming call from queue [Test] All ALL TASKS ALL TASKS ACTIVE TAS…" at bounding box center [162, 159] width 247 height 240
click at [226, 63] on icon at bounding box center [230, 58] width 21 height 21
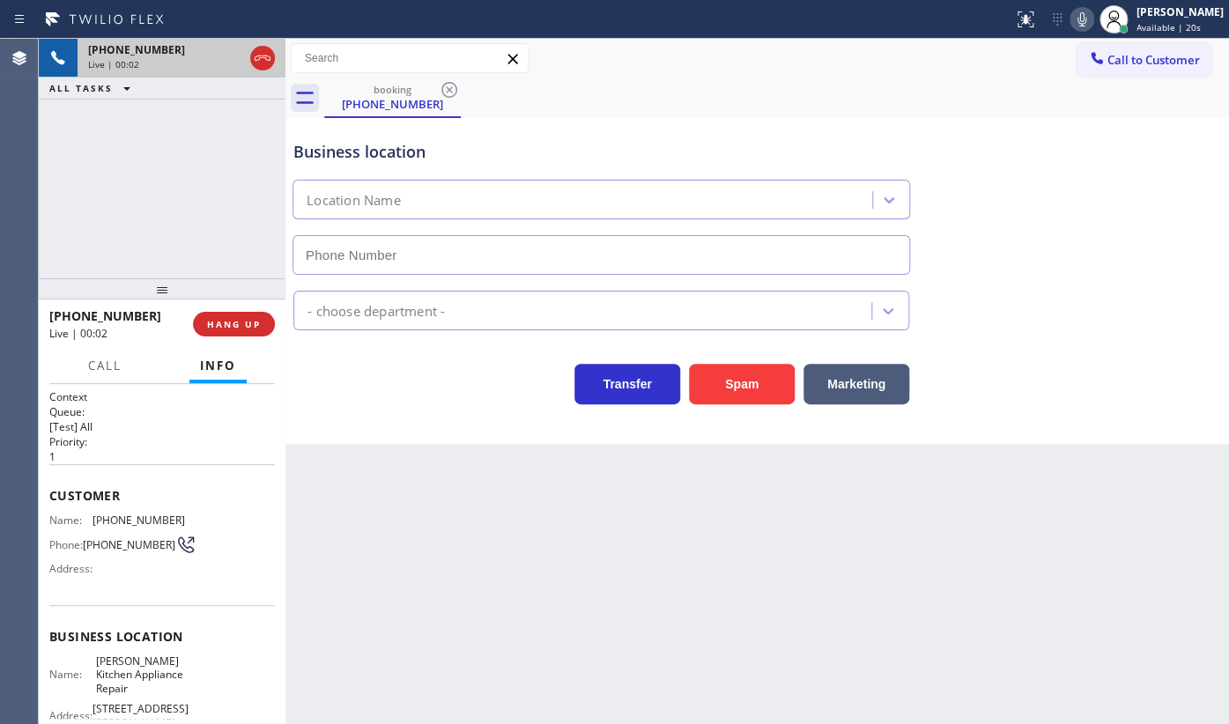
type input "(678) 786-2447"
click at [876, 393] on button "Marketing" at bounding box center [857, 384] width 106 height 41
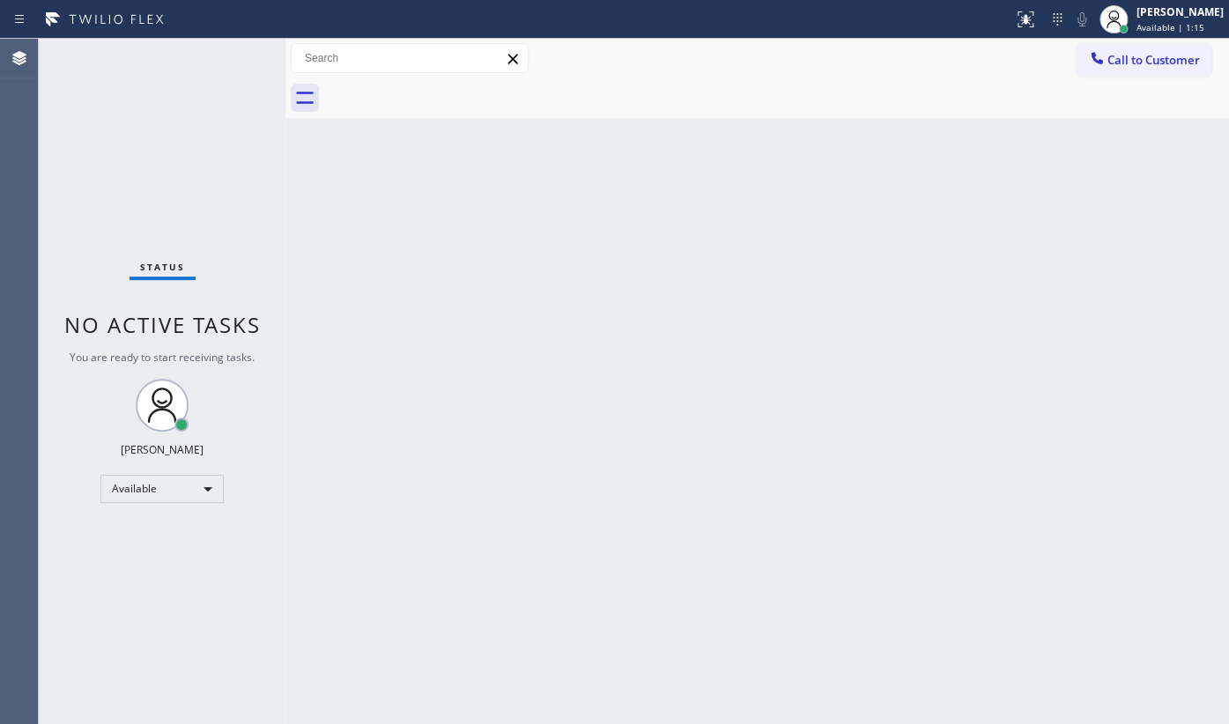
click at [96, 100] on div "Status No active tasks You are ready to start receiving tasks. JENIZA ALCAYDE A…" at bounding box center [162, 381] width 247 height 685
click at [182, 103] on div "Status No active tasks You are ready to start receiving tasks. JENIZA ALCAYDE A…" at bounding box center [162, 381] width 247 height 685
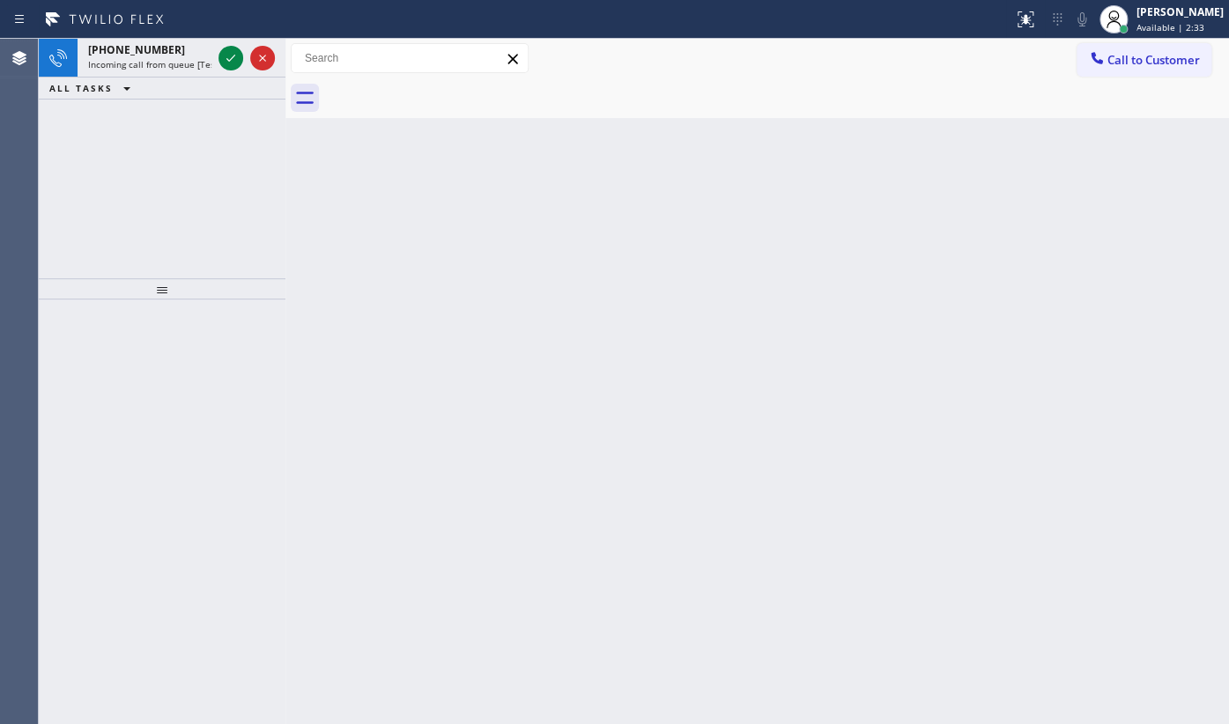
drag, startPoint x: 109, startPoint y: 141, endPoint x: 124, endPoint y: 109, distance: 35.1
click at [109, 141] on div "+13322497708 Incoming call from queue [Test] All ALL TASKS ALL TASKS ACTIVE TAS…" at bounding box center [162, 159] width 247 height 240
click at [238, 62] on icon at bounding box center [230, 58] width 21 height 21
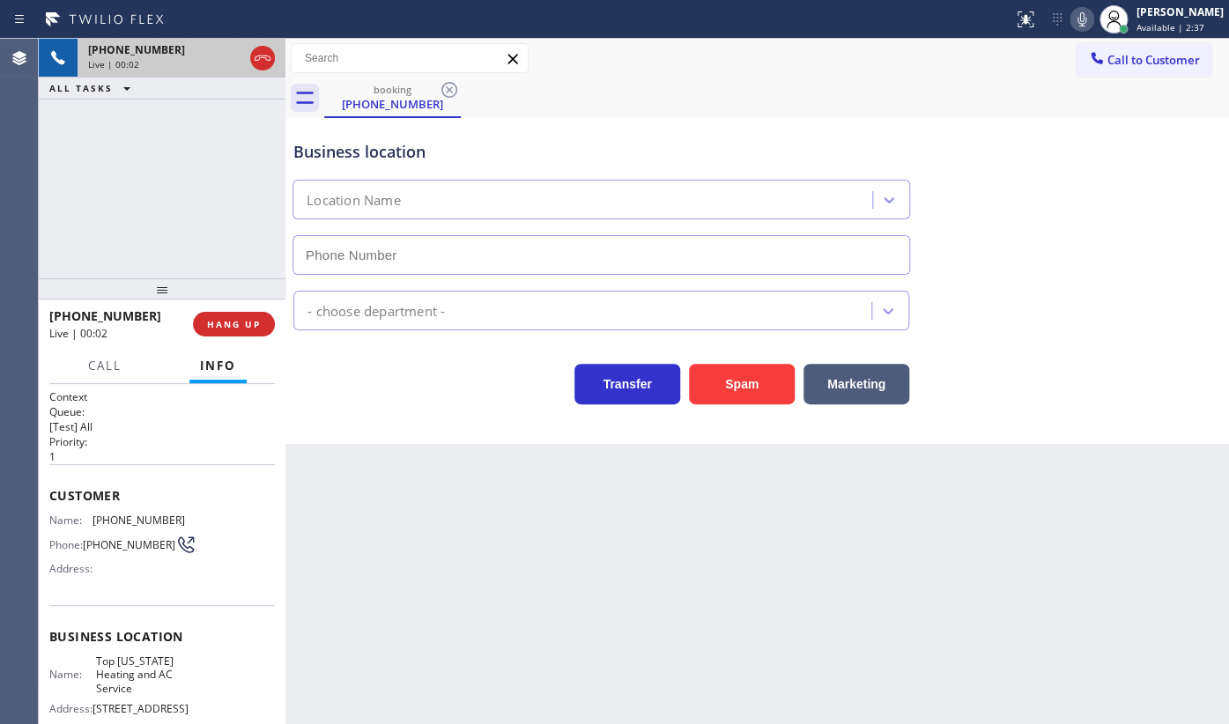
type input "(646) 846-9755"
click at [118, 211] on div "+13322497708 Live | 00:21 ALL TASKS ALL TASKS ACTIVE TASKS TASKS IN WRAP UP" at bounding box center [162, 159] width 247 height 240
click at [211, 321] on span "HANG UP" at bounding box center [234, 324] width 54 height 12
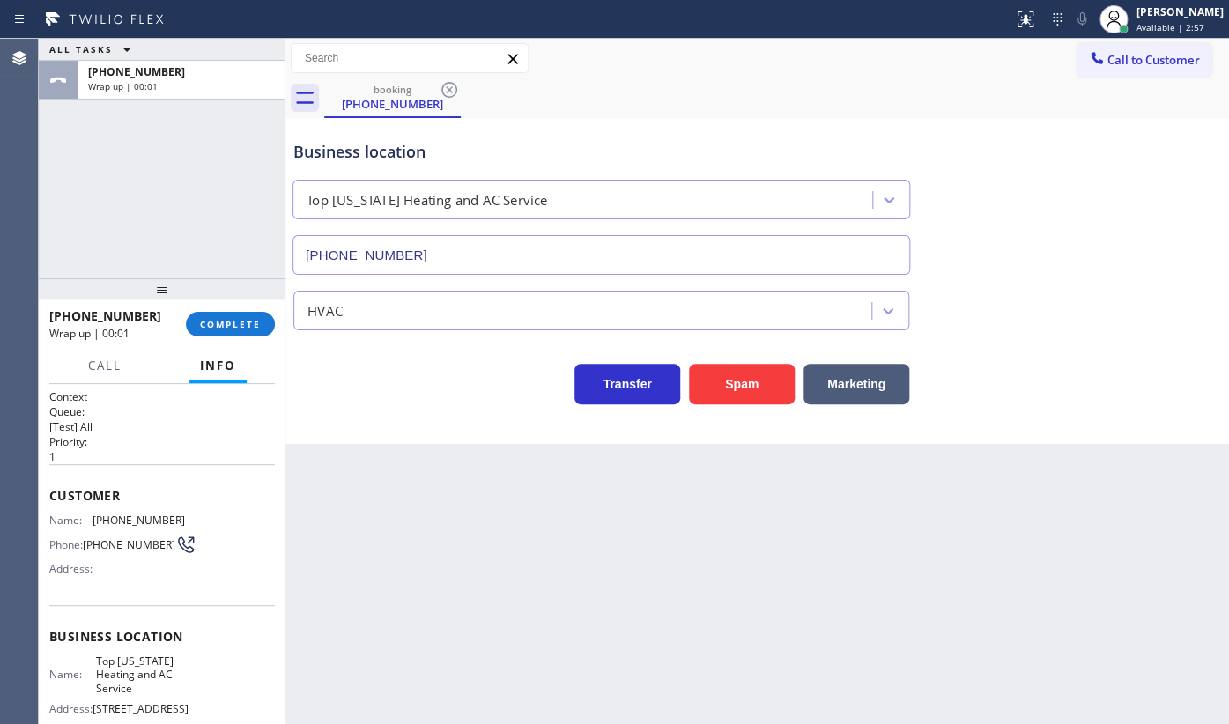
click at [1219, 234] on div "Business location Top New York Heating and AC Service (646) 846-9755" at bounding box center [757, 194] width 935 height 159
click at [111, 176] on div "ALL TASKS ALL TASKS ACTIVE TASKS TASKS IN WRAP UP +13322497708 Wrap up | 00:50" at bounding box center [162, 159] width 247 height 240
click at [198, 326] on button "COMPLETE" at bounding box center [230, 324] width 89 height 25
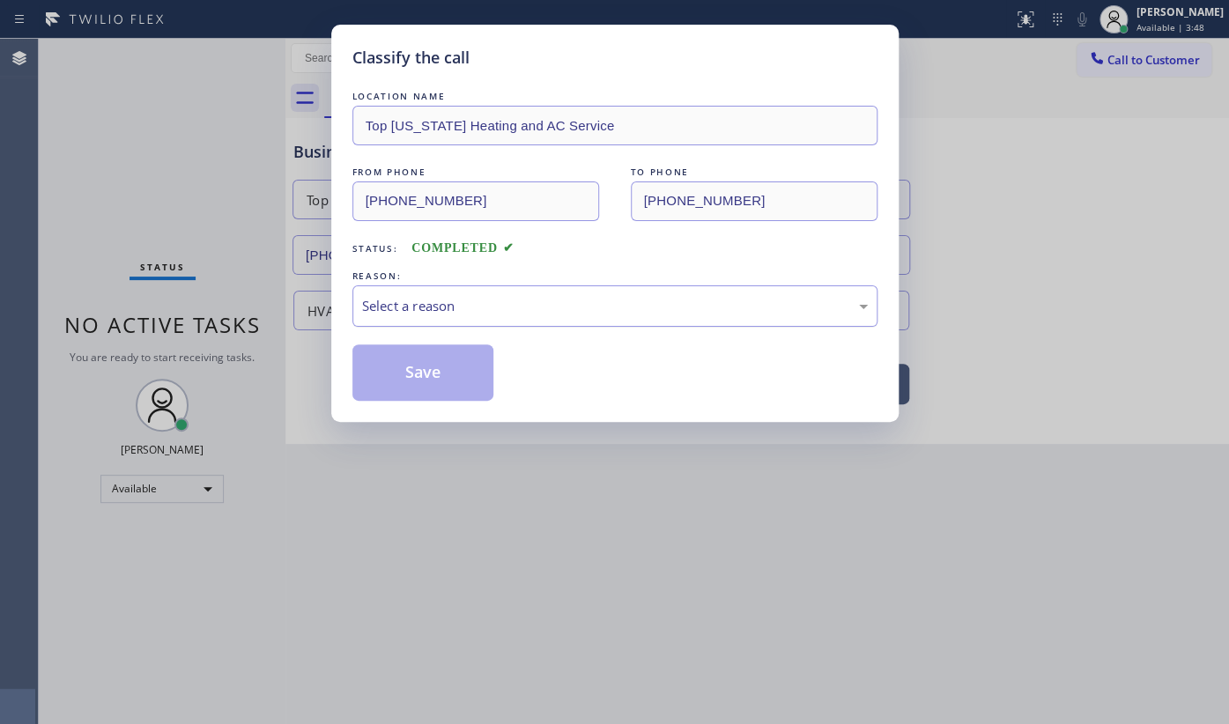
click at [411, 309] on div "Select a reason" at bounding box center [615, 306] width 506 height 20
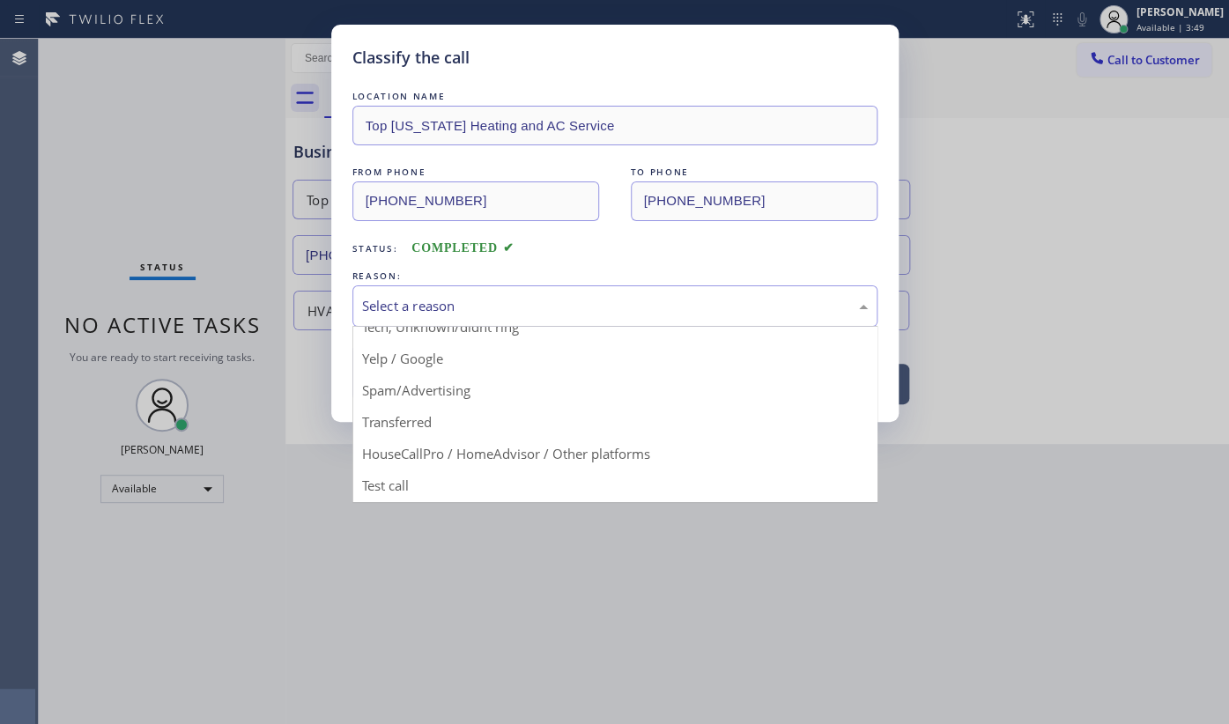
scroll to position [117, 0]
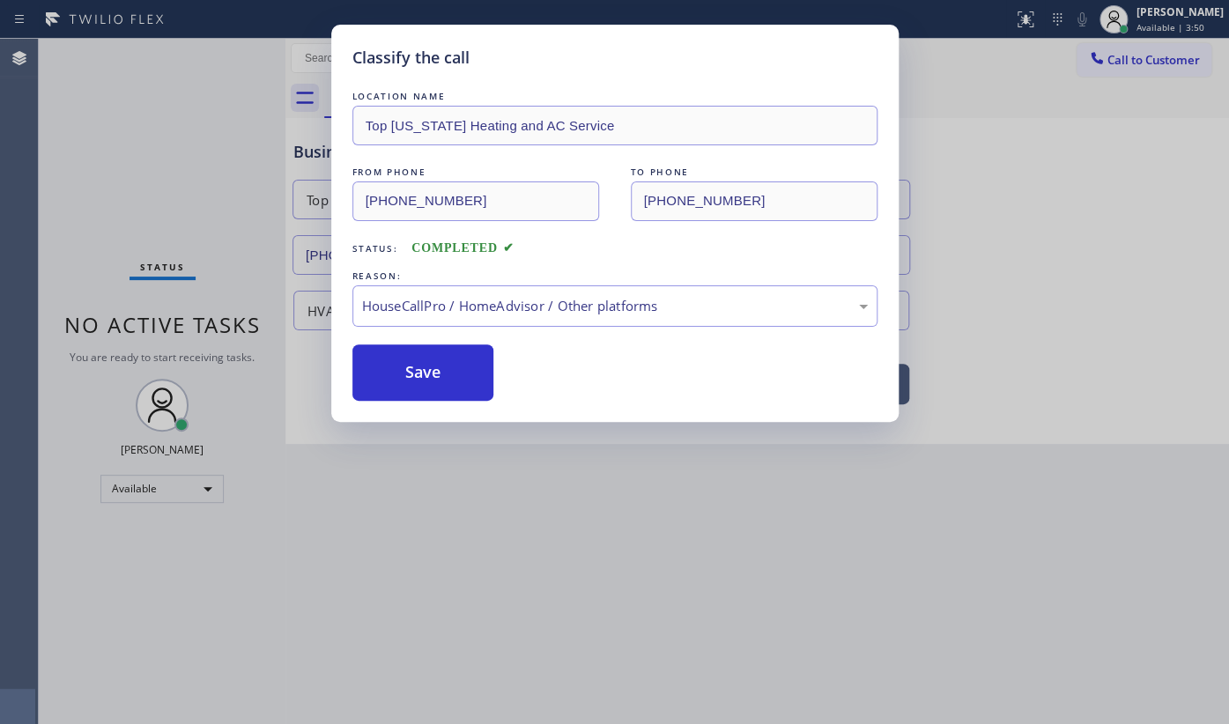
click at [428, 337] on div "LOCATION NAME Top New York Heating and AC Service FROM PHONE (332) 249-7708 TO …" at bounding box center [614, 244] width 525 height 314
click at [431, 355] on button "Save" at bounding box center [423, 373] width 142 height 56
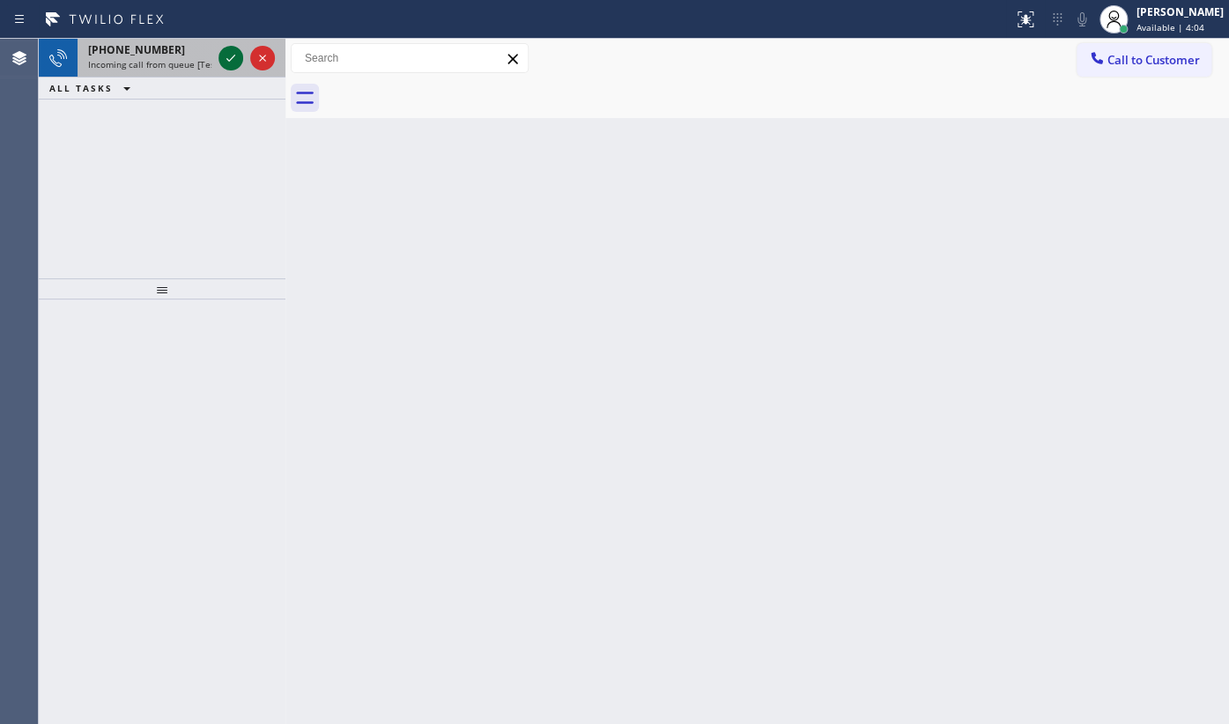
click at [227, 55] on icon at bounding box center [230, 58] width 21 height 21
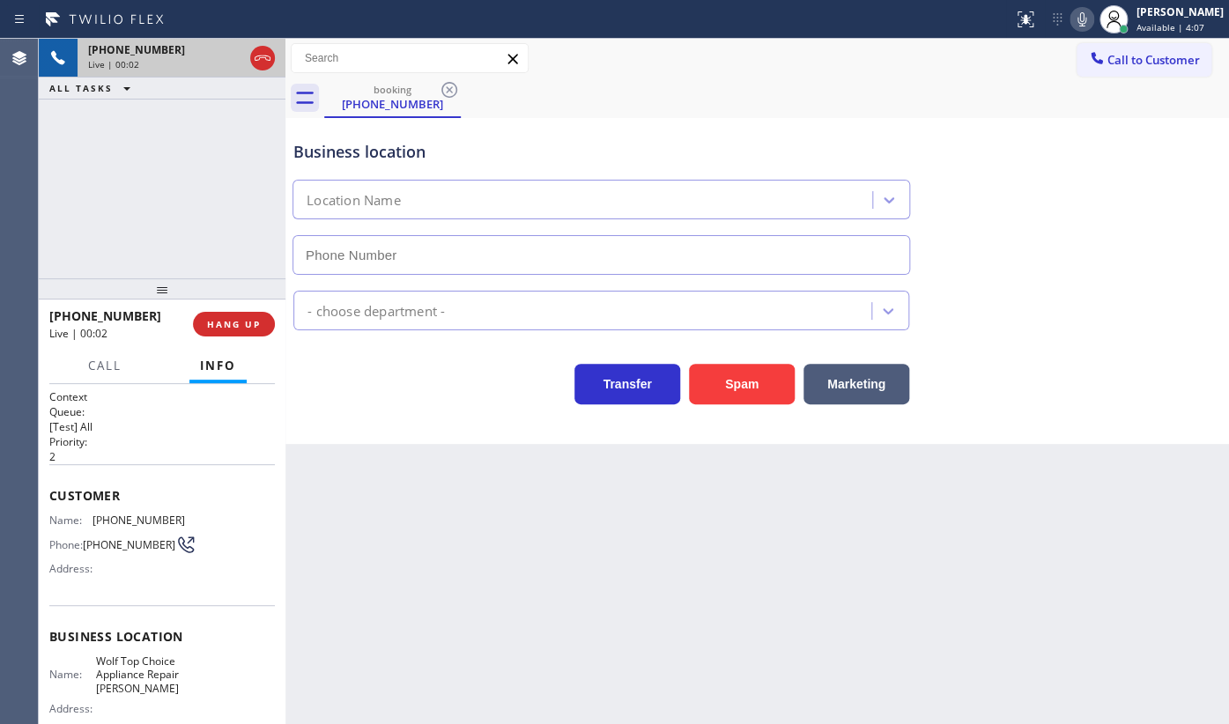
type input "(301) 215-3250"
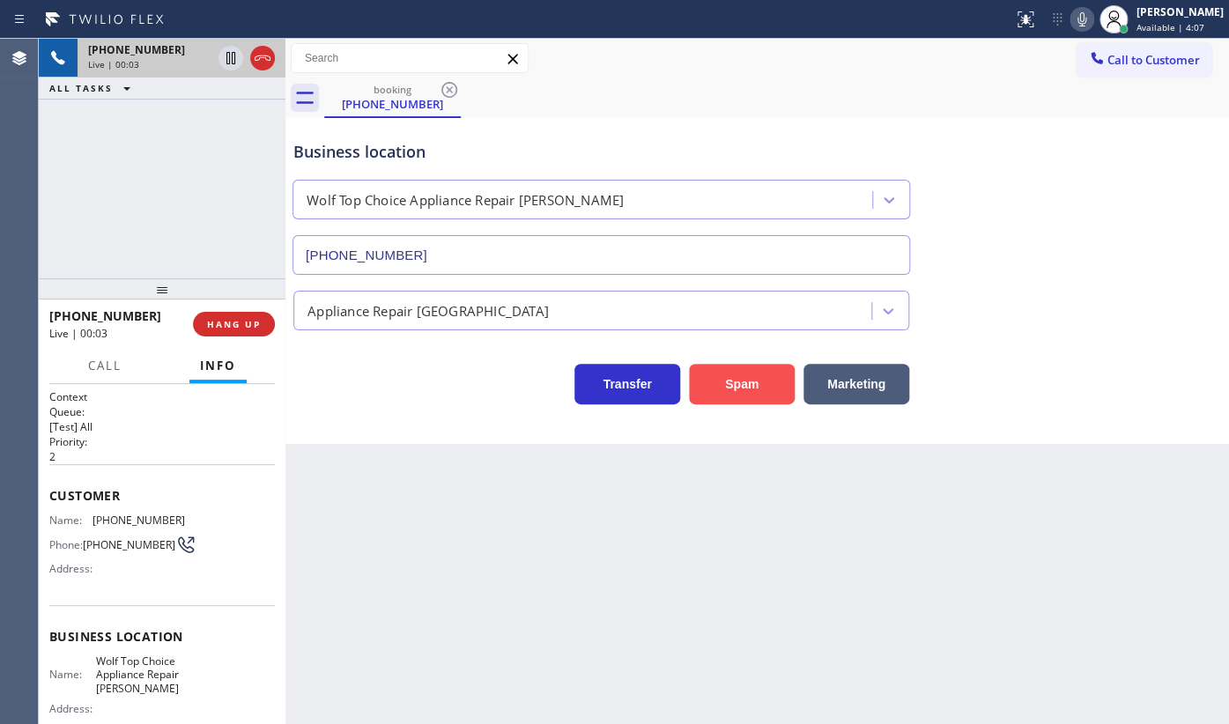
click at [693, 387] on button "Spam" at bounding box center [742, 384] width 106 height 41
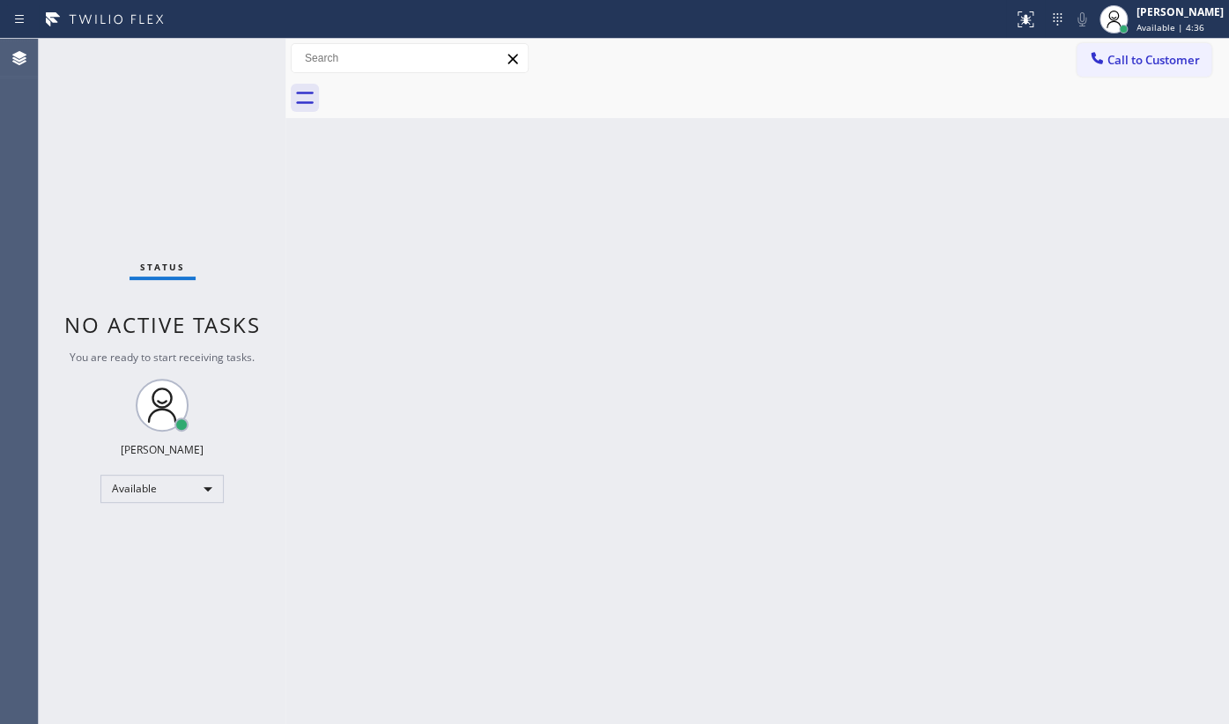
click at [168, 146] on div "Status No active tasks You are ready to start receiving tasks. JENIZA ALCAYDE A…" at bounding box center [162, 381] width 247 height 685
click at [142, 609] on div "Status No active tasks You are ready to start receiving tasks. JENIZA ALCAYDE A…" at bounding box center [162, 381] width 247 height 685
click at [176, 160] on div "Status No active tasks You are ready to start receiving tasks. JENIZA ALCAYDE A…" at bounding box center [162, 381] width 247 height 685
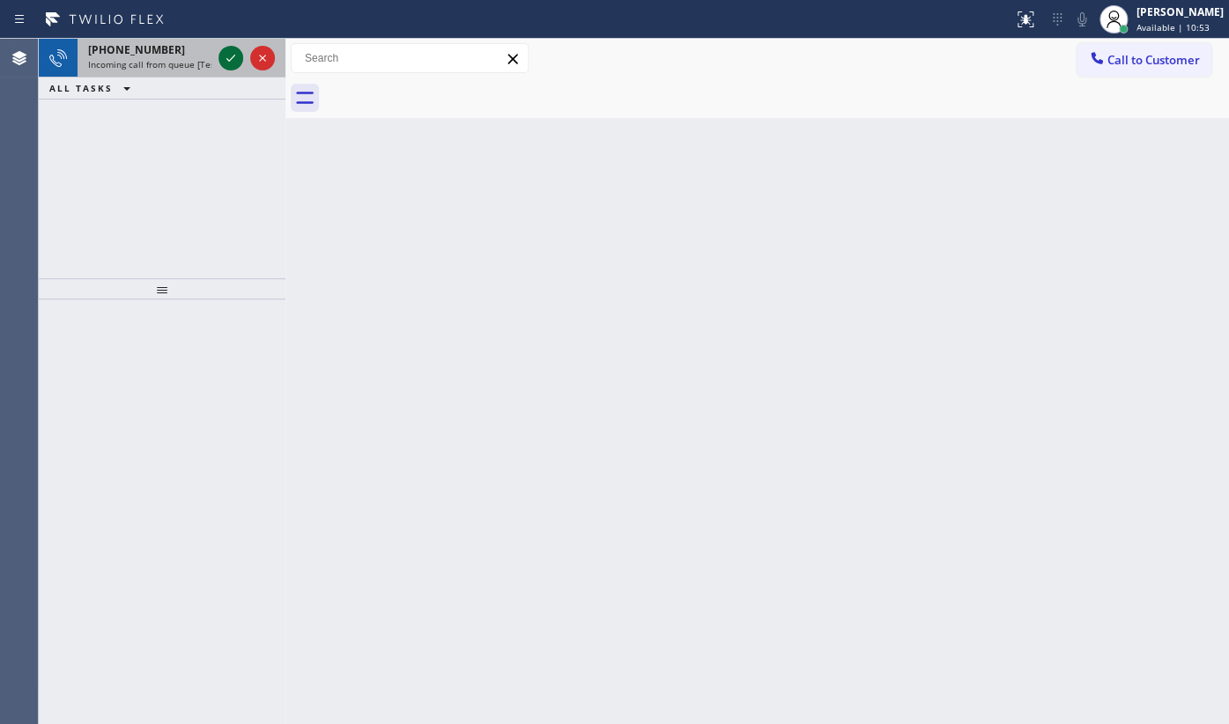
click at [219, 56] on div at bounding box center [231, 58] width 25 height 21
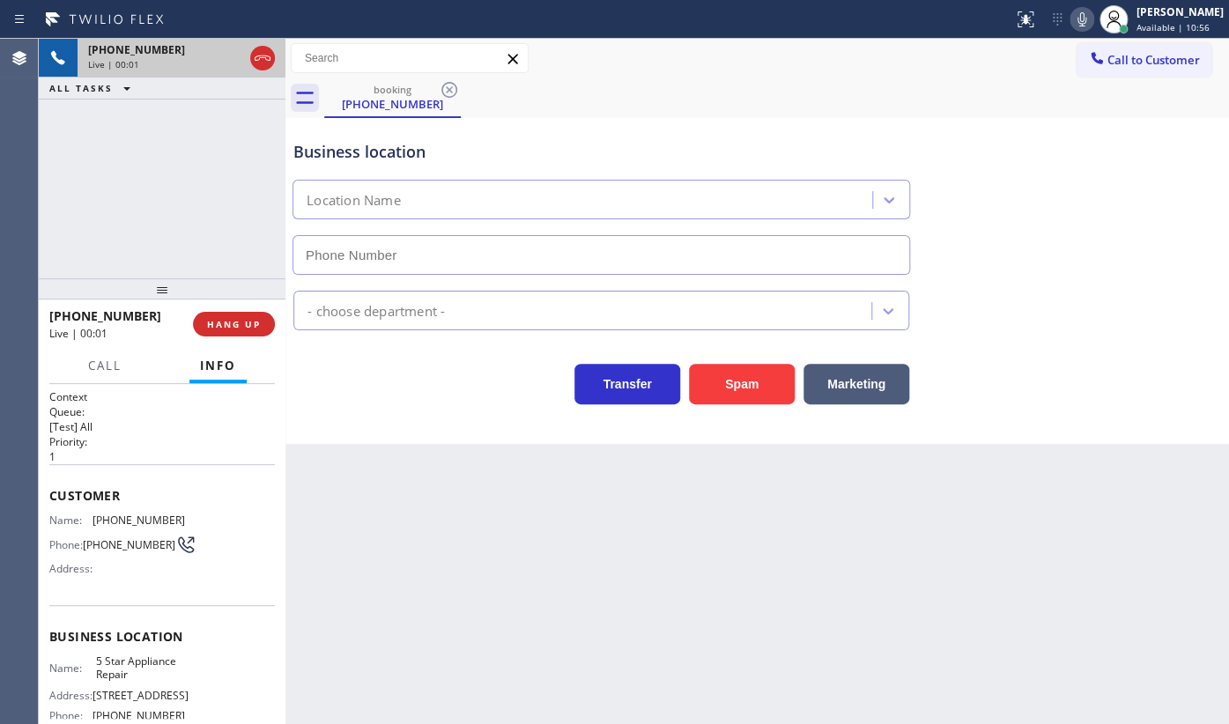
type input "[PHONE_NUMBER]"
click at [1083, 19] on icon at bounding box center [1081, 19] width 21 height 21
click at [1083, 20] on icon at bounding box center [1081, 19] width 21 height 21
click at [1076, 18] on icon at bounding box center [1081, 19] width 21 height 21
click at [228, 55] on icon at bounding box center [230, 58] width 21 height 21
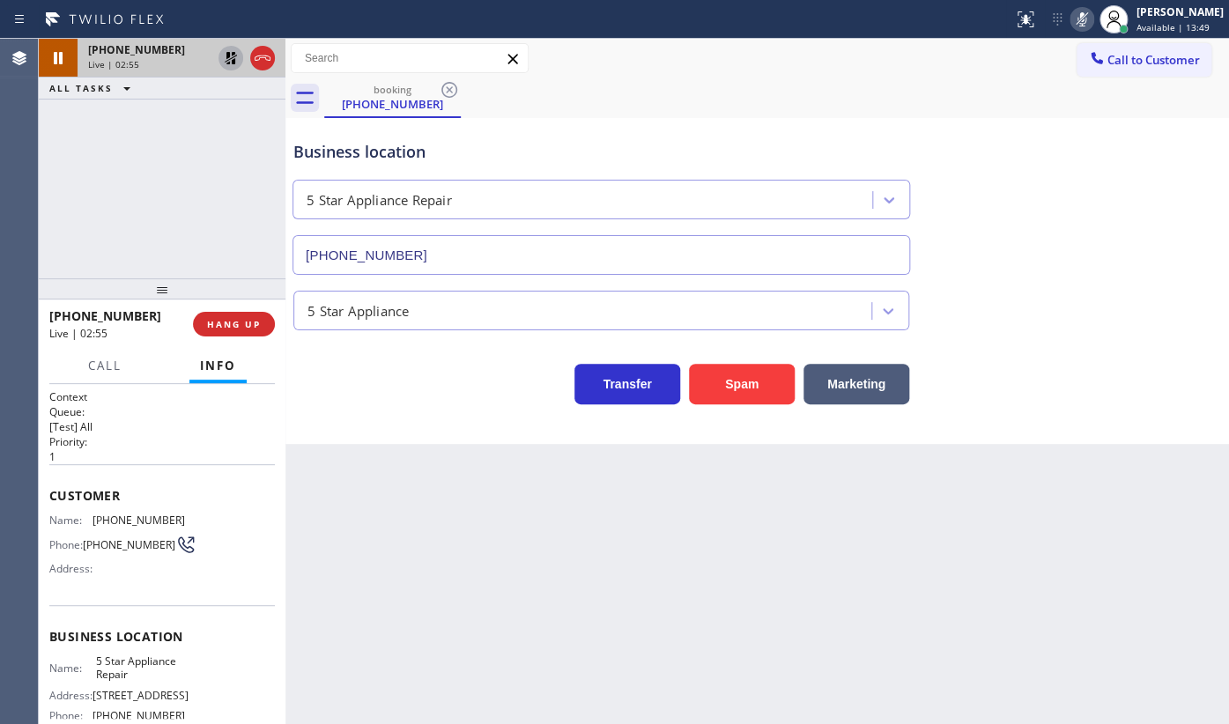
click at [105, 181] on div "+16033277575 Live | 02:55 ALL TASKS ALL TASKS ACTIVE TASKS TASKS IN WRAP UP" at bounding box center [162, 159] width 247 height 240
click at [220, 56] on icon at bounding box center [230, 58] width 21 height 21
click at [1084, 19] on icon at bounding box center [1081, 19] width 21 height 21
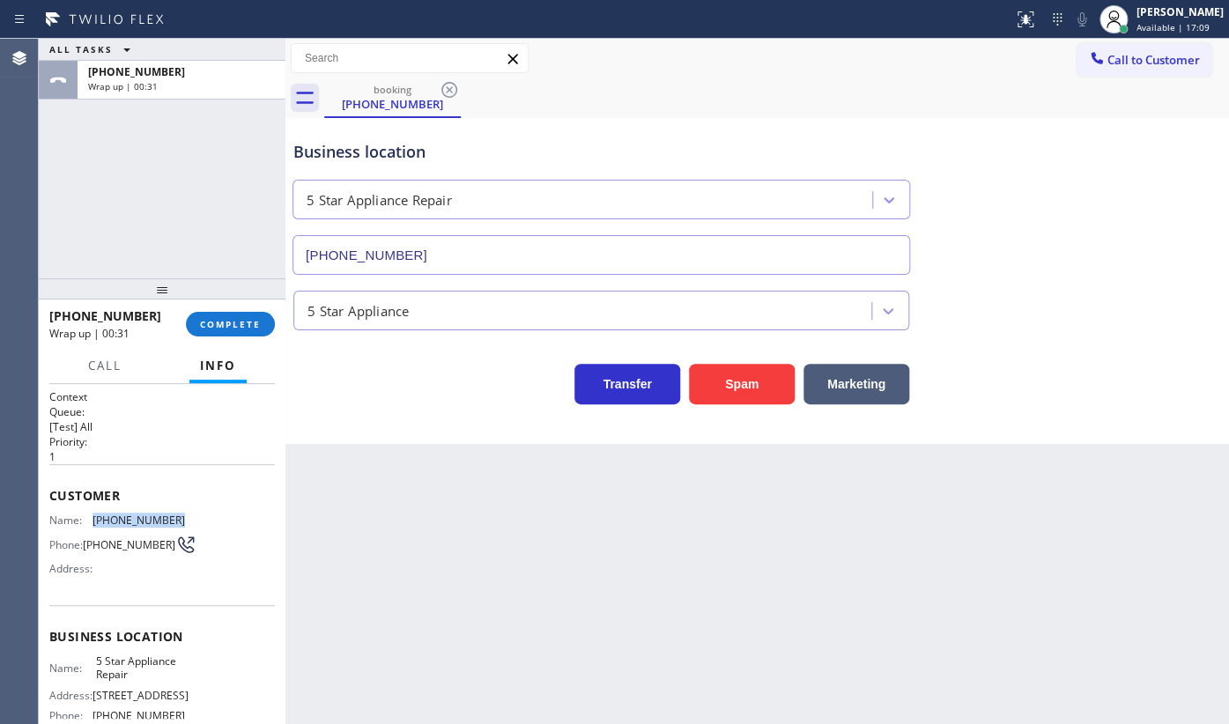
drag, startPoint x: 163, startPoint y: 513, endPoint x: 196, endPoint y: 513, distance: 33.5
click at [196, 514] on div "Name: (603) 327-7575 Phone: (603) 327-7575 Address:" at bounding box center [162, 549] width 226 height 70
copy span "(603) 327-7575"
click at [213, 317] on button "COMPLETE" at bounding box center [230, 324] width 89 height 25
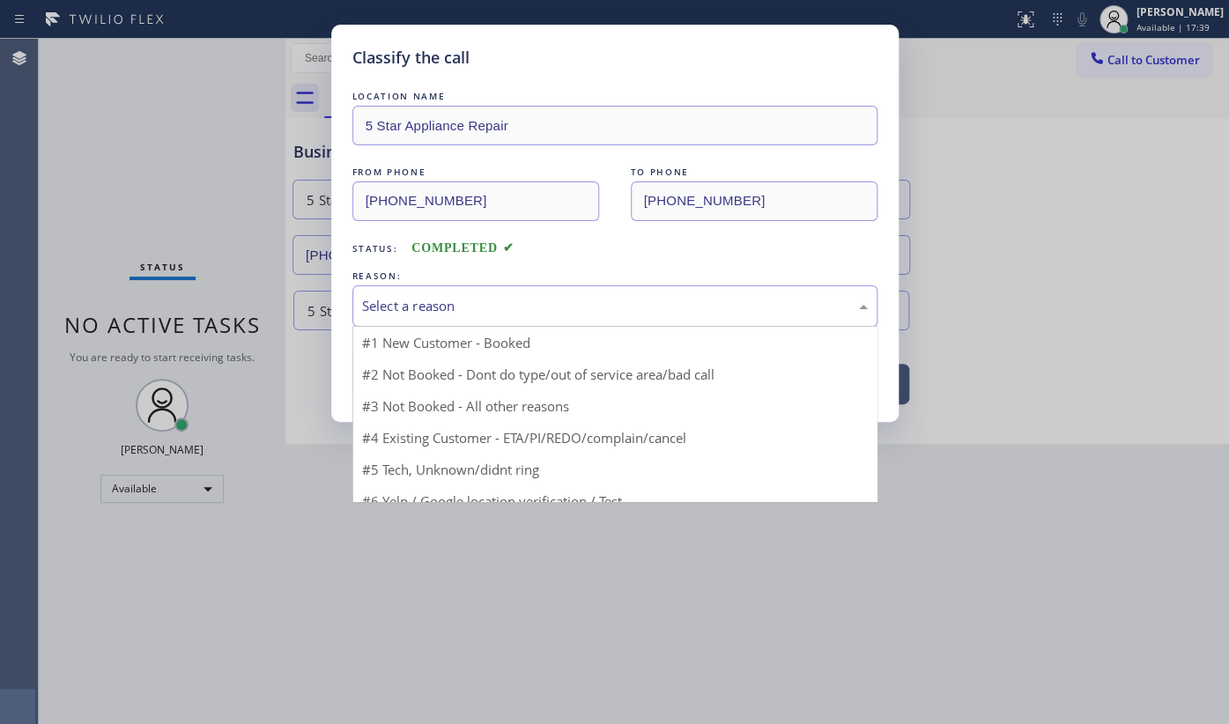
click at [380, 304] on div "Select a reason" at bounding box center [615, 306] width 506 height 20
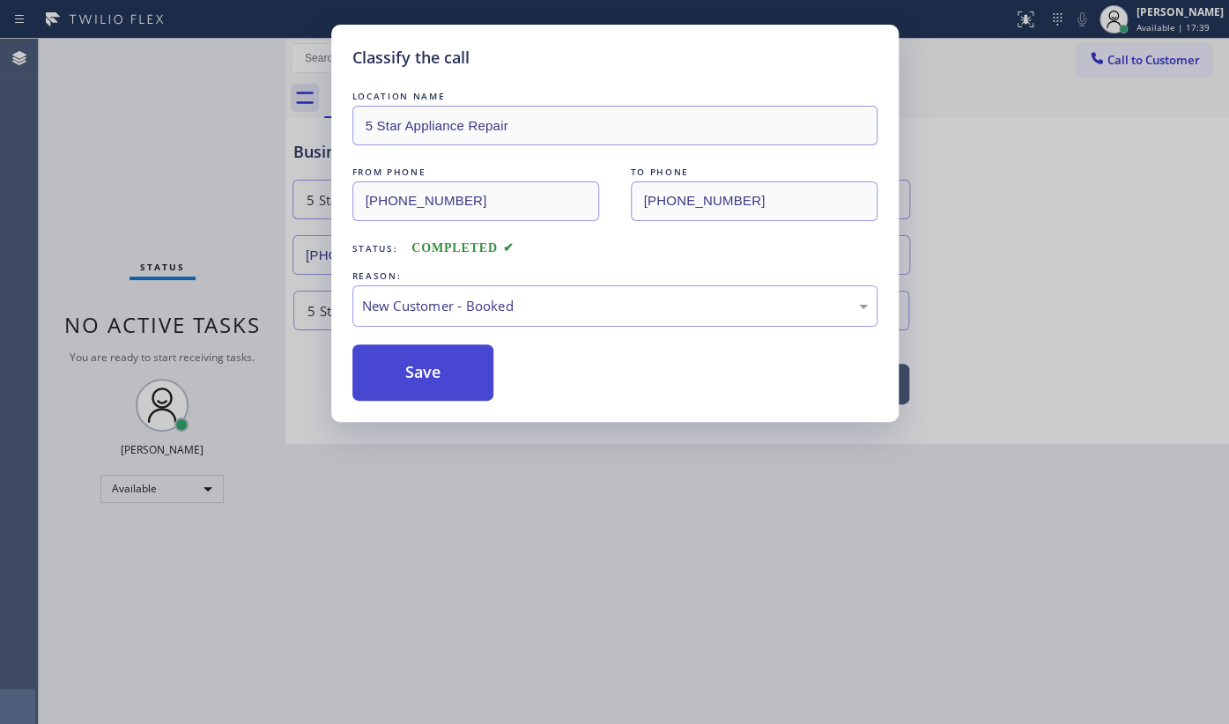
click at [389, 354] on button "Save" at bounding box center [423, 373] width 142 height 56
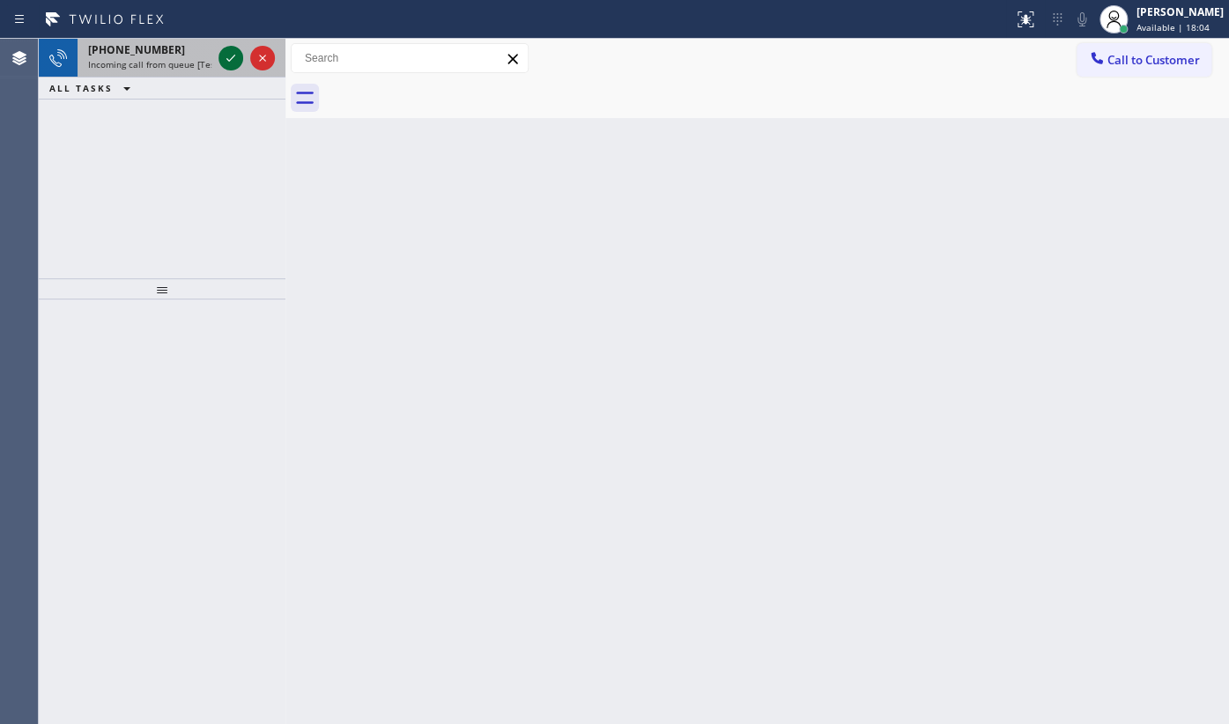
click at [236, 57] on icon at bounding box center [230, 58] width 21 height 21
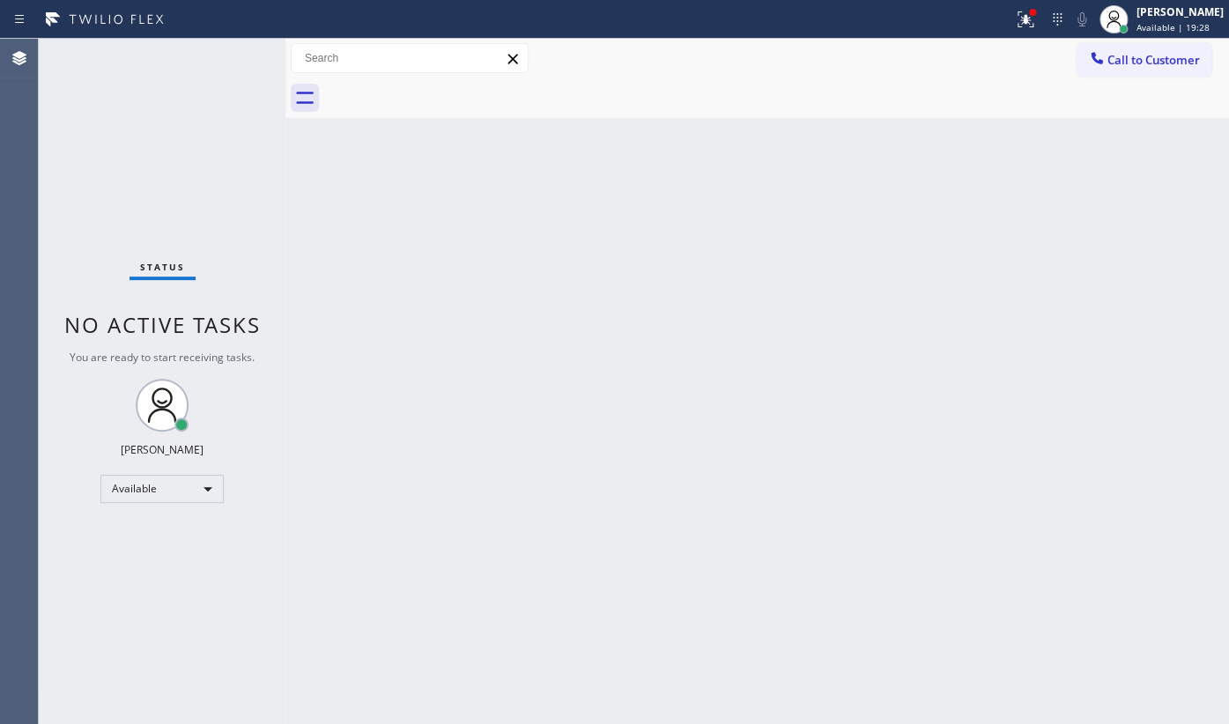
click at [1026, 23] on icon at bounding box center [1023, 17] width 11 height 12
click at [1030, 17] on icon at bounding box center [1025, 19] width 21 height 21
click at [969, 352] on div "Back to Dashboard Change Sender ID Customers Technicians Select a contact Outbo…" at bounding box center [757, 381] width 944 height 685
click at [1041, 25] on div at bounding box center [1025, 19] width 39 height 21
click at [591, 337] on div "Back to Dashboard Change Sender ID Customers Technicians Select a contact Outbo…" at bounding box center [757, 381] width 944 height 685
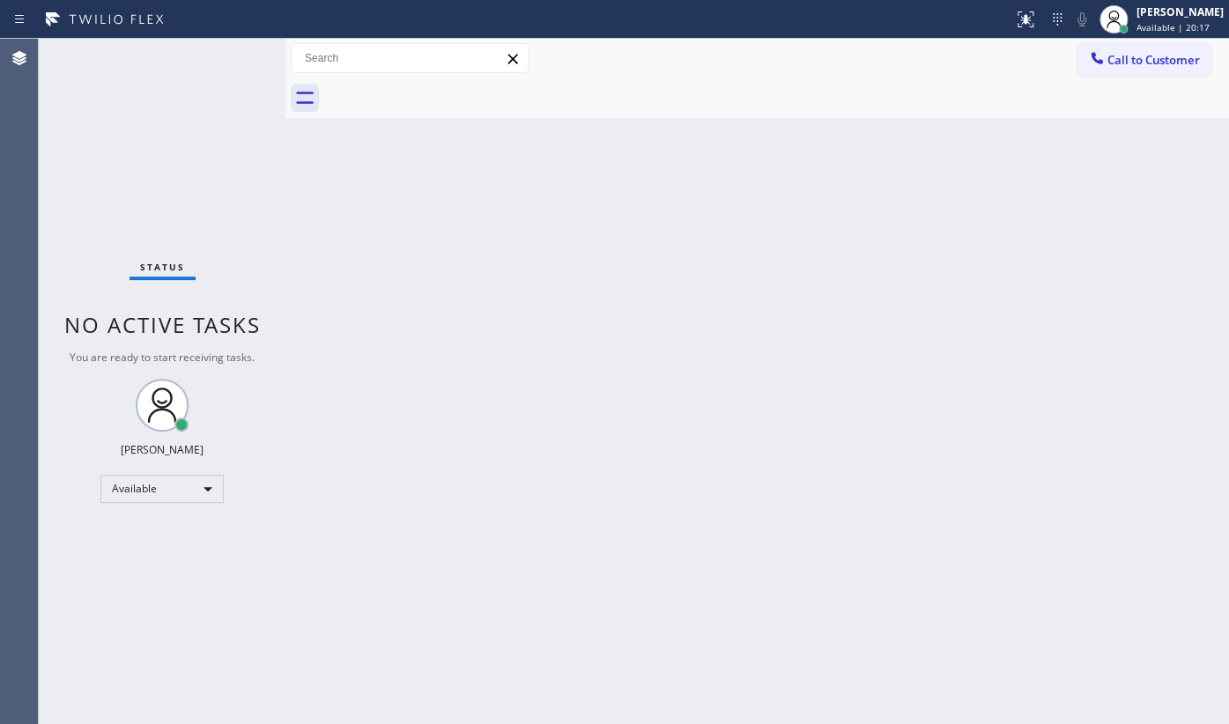
click at [696, 357] on div "Back to Dashboard Change Sender ID Customers Technicians Select a contact Outbo…" at bounding box center [757, 381] width 944 height 685
click at [226, 58] on div "Status No active tasks You are ready to start receiving tasks. JENIZA ALCAYDE A…" at bounding box center [162, 381] width 247 height 685
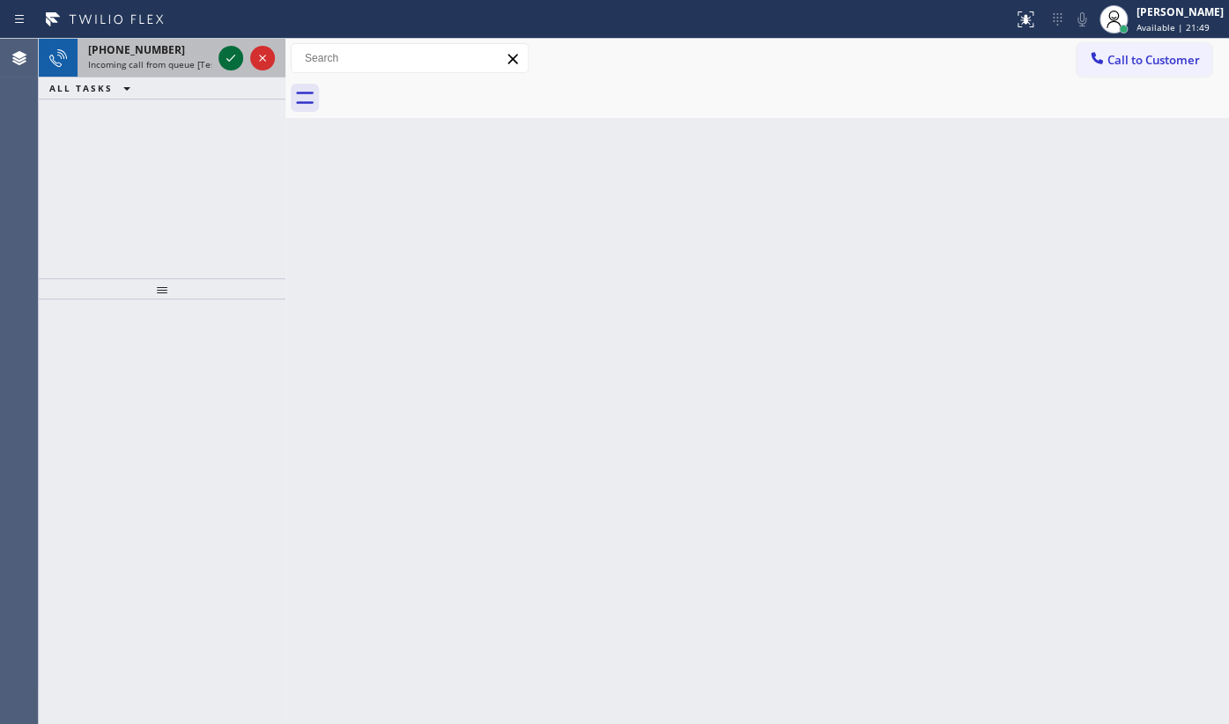
click at [230, 61] on icon at bounding box center [230, 58] width 21 height 21
click at [223, 56] on icon at bounding box center [230, 58] width 21 height 21
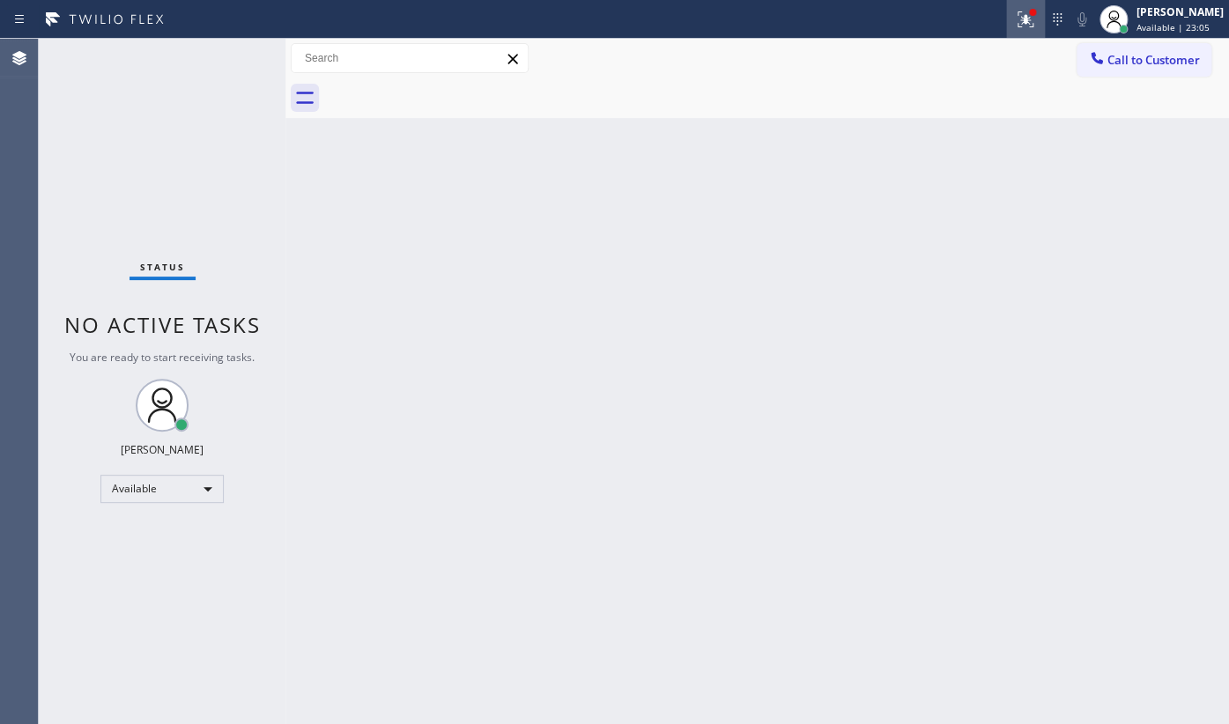
click at [1010, 14] on div at bounding box center [1025, 19] width 39 height 21
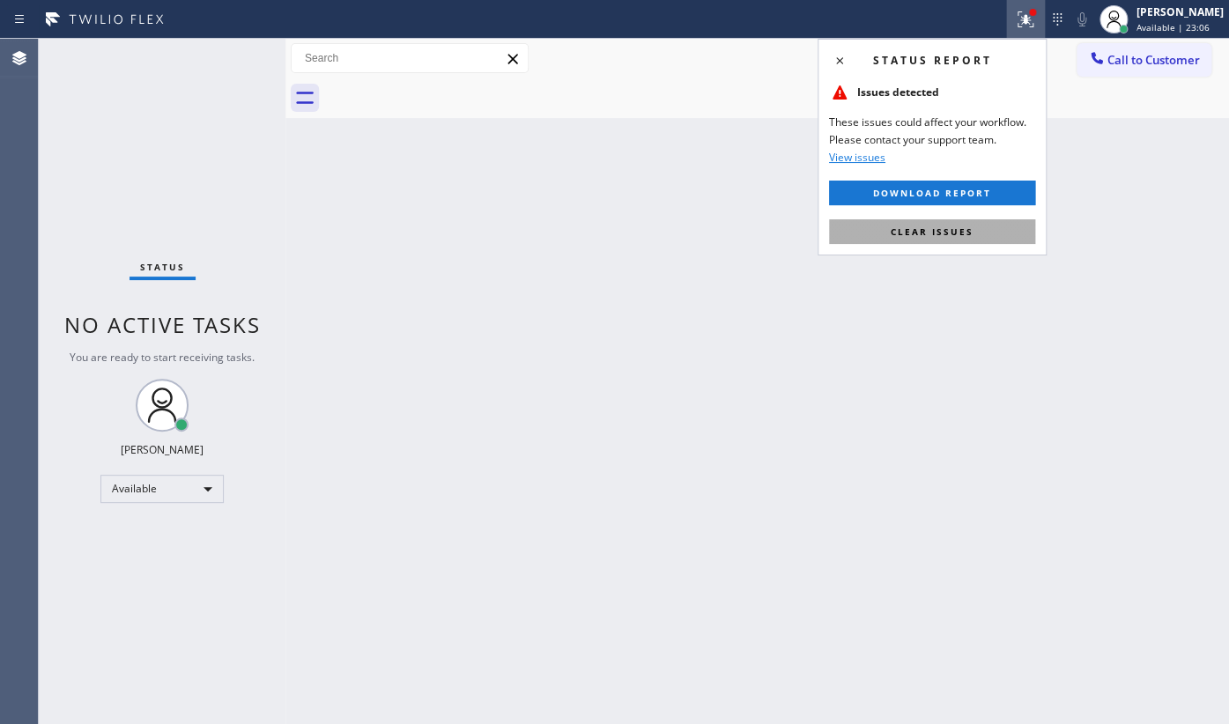
click at [979, 226] on button "Clear issues" at bounding box center [932, 231] width 206 height 25
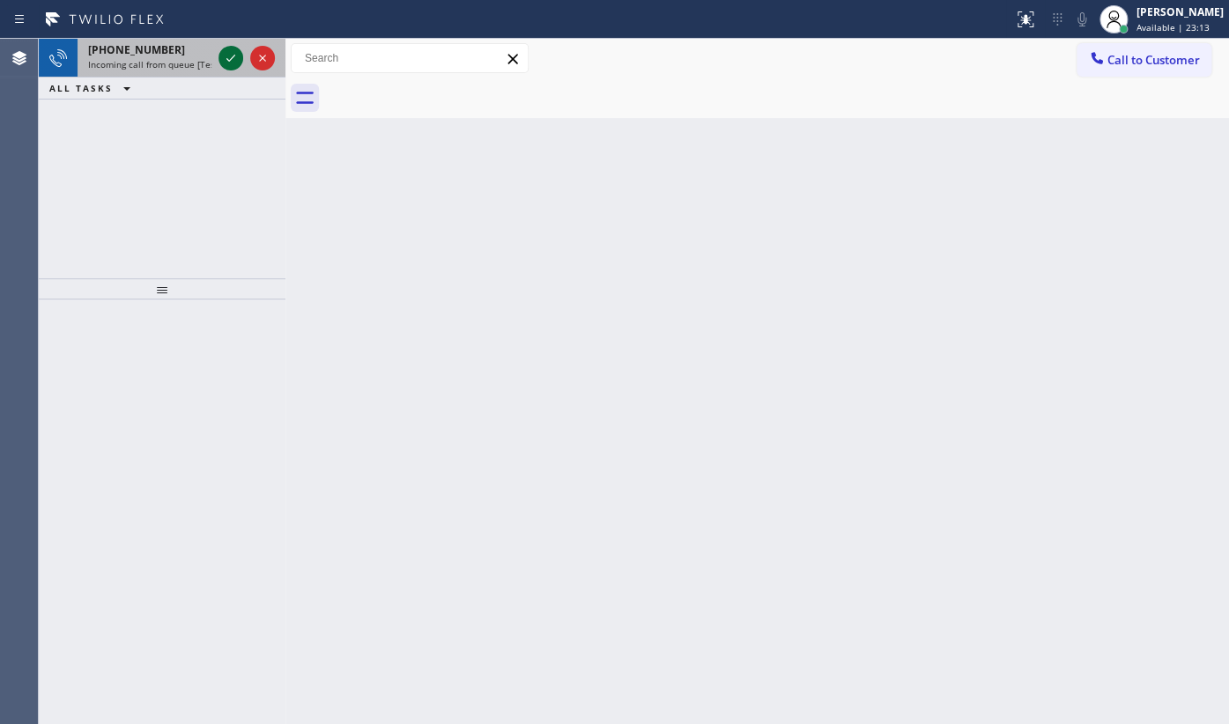
click at [229, 62] on icon at bounding box center [230, 58] width 21 height 21
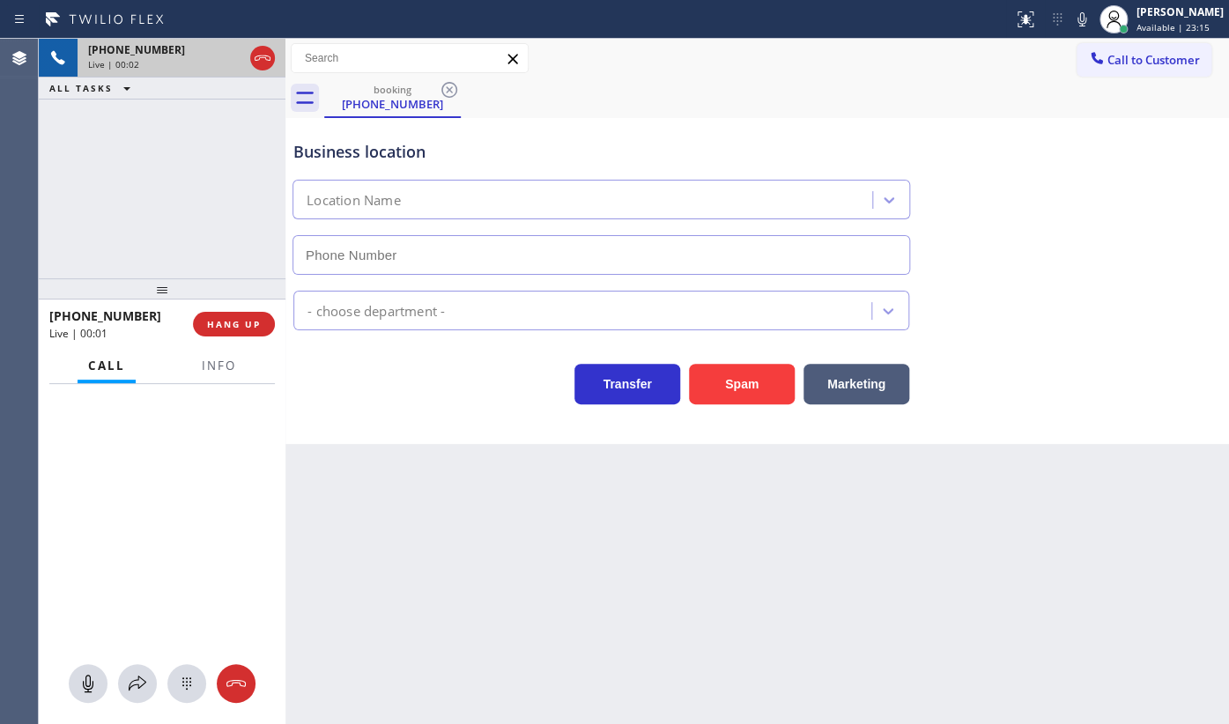
type input "(805) 600-3308"
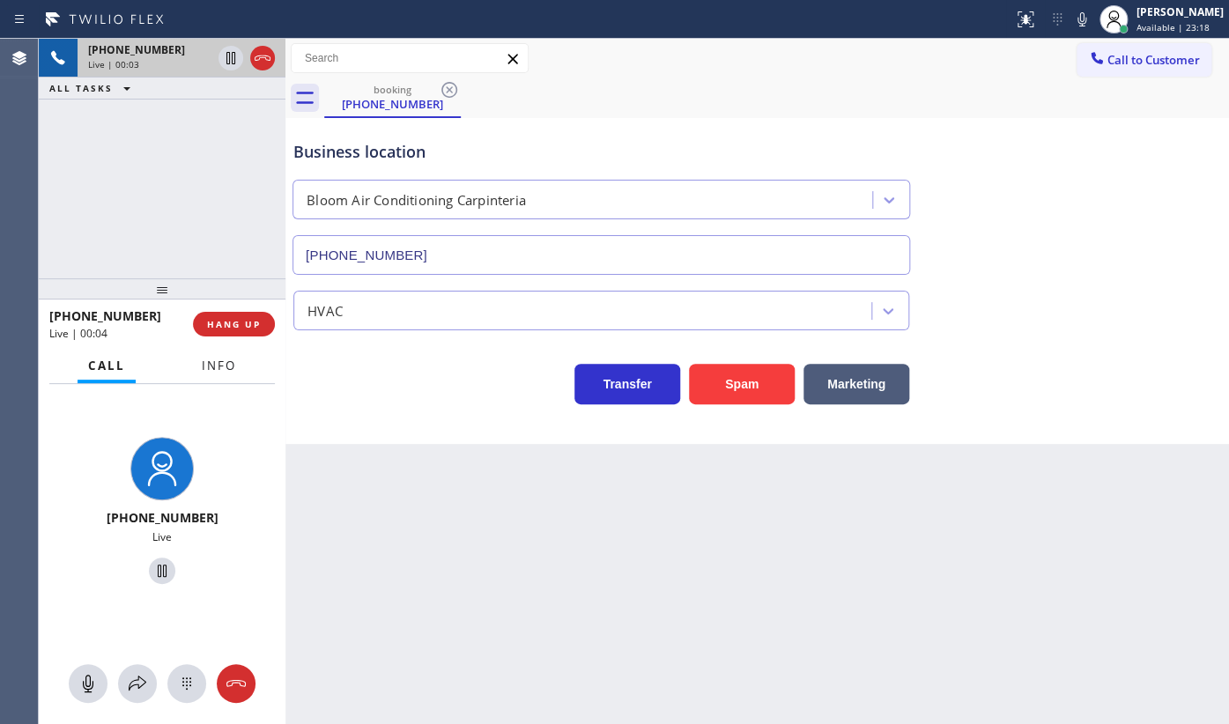
click at [235, 361] on span "Info" at bounding box center [219, 366] width 34 height 16
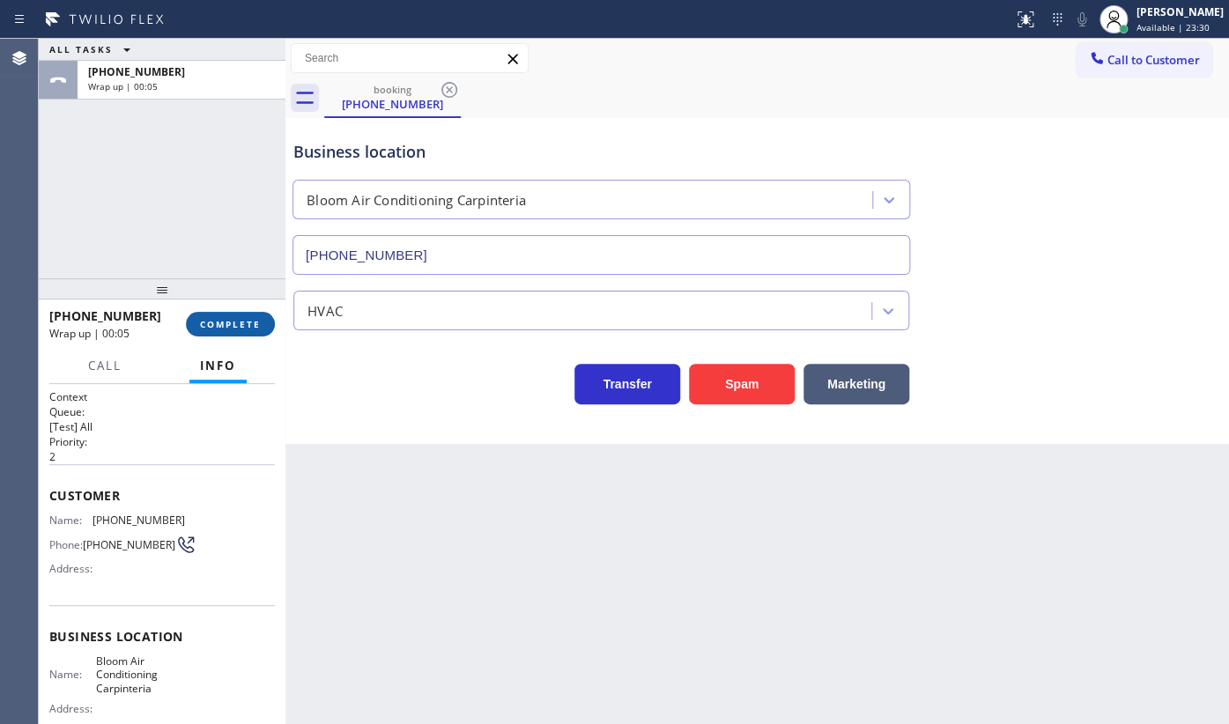
click at [260, 330] on button "COMPLETE" at bounding box center [230, 324] width 89 height 25
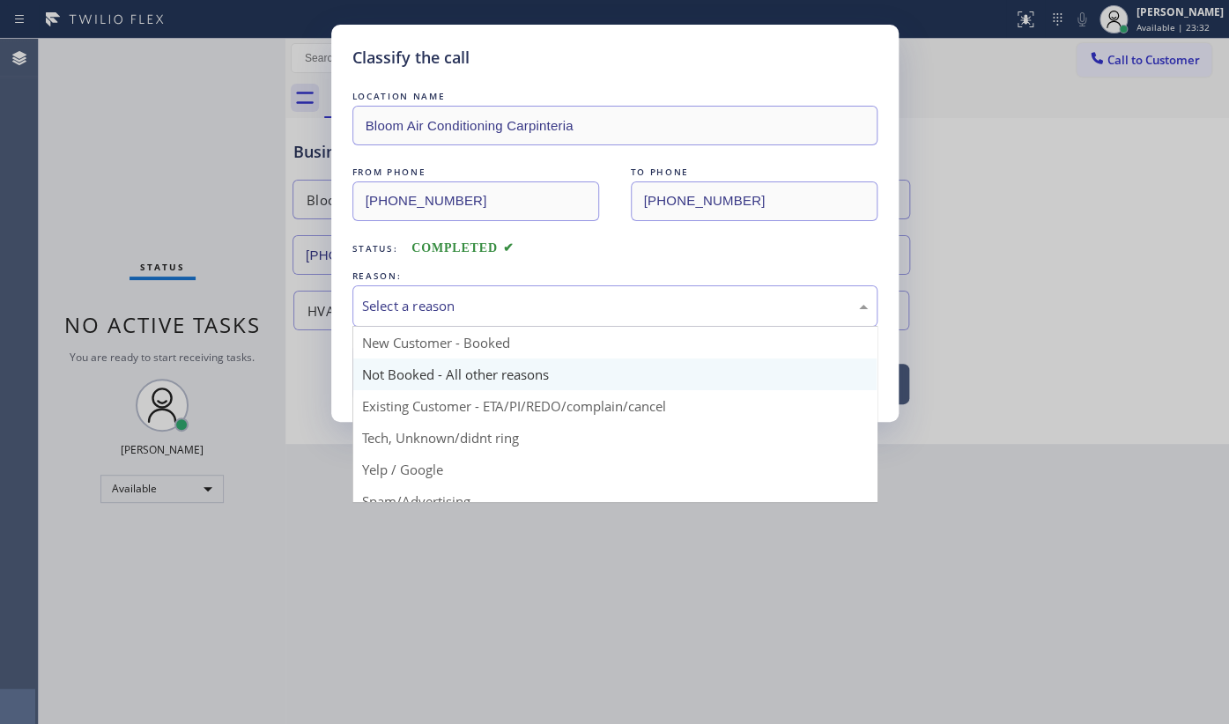
drag, startPoint x: 400, startPoint y: 295, endPoint x: 393, endPoint y: 367, distance: 71.7
click at [398, 302] on div "Select a reason" at bounding box center [615, 306] width 506 height 20
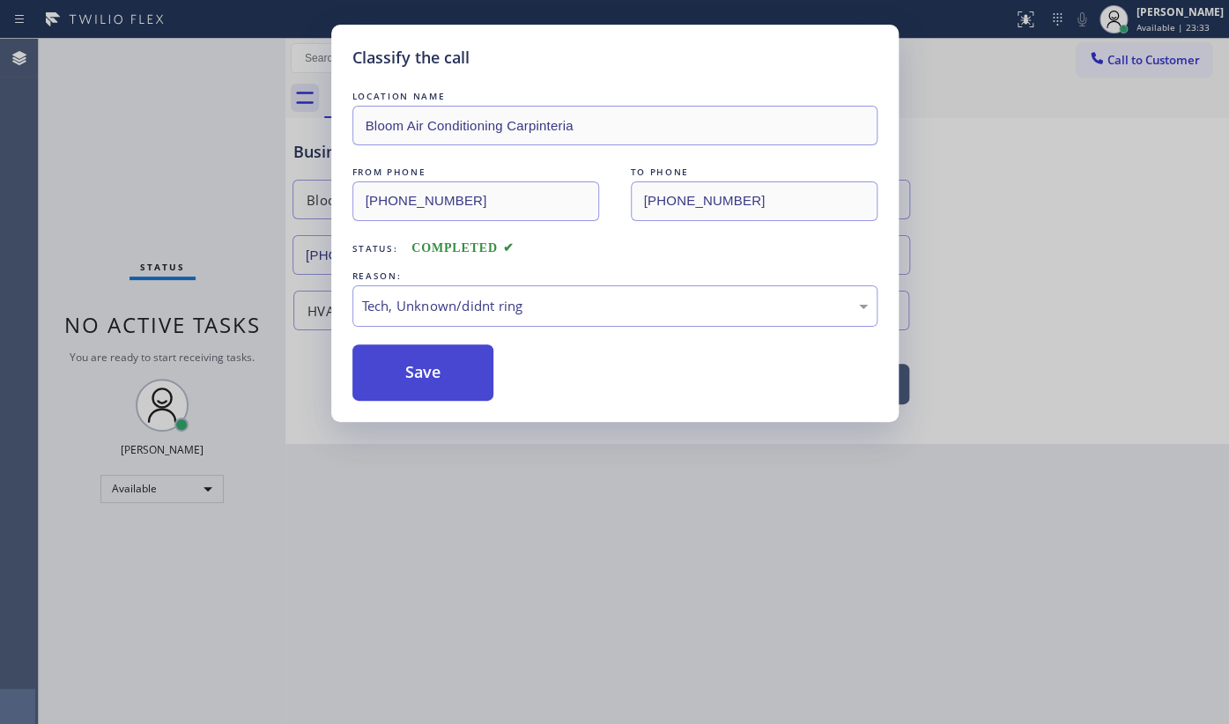
click at [399, 392] on button "Save" at bounding box center [423, 373] width 142 height 56
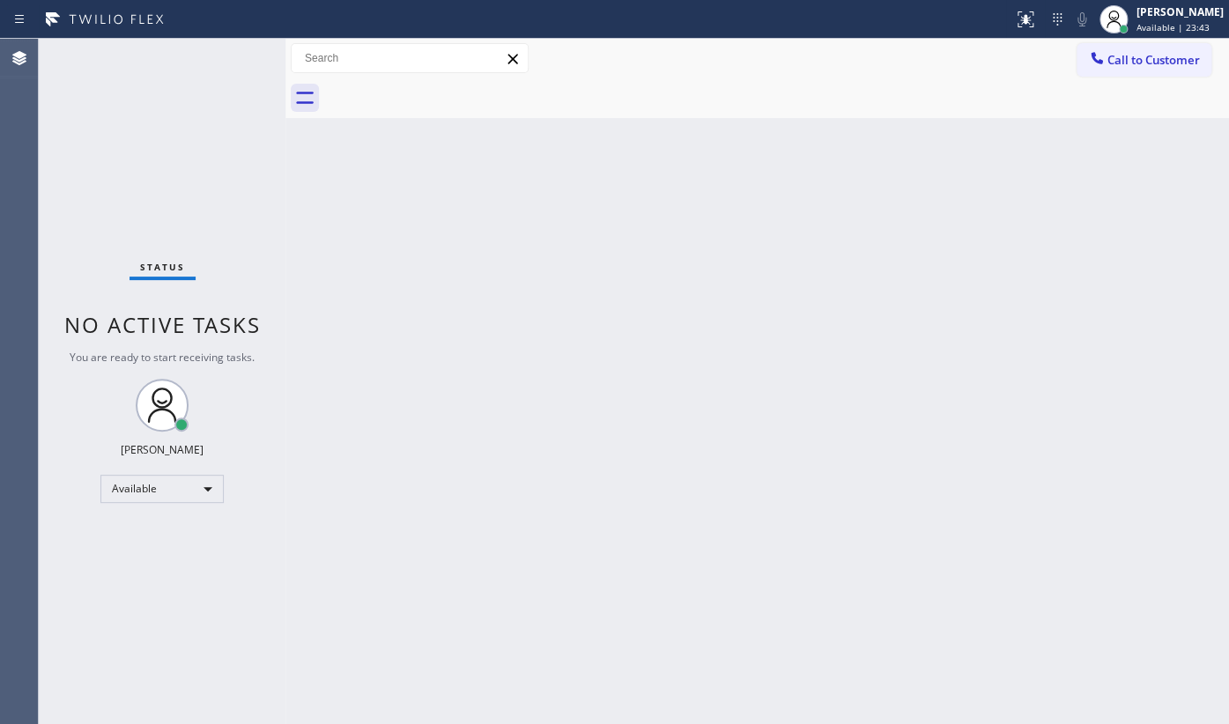
click at [515, 536] on div "Back to Dashboard Change Sender ID Customers Technicians Select a contact Outbo…" at bounding box center [757, 381] width 944 height 685
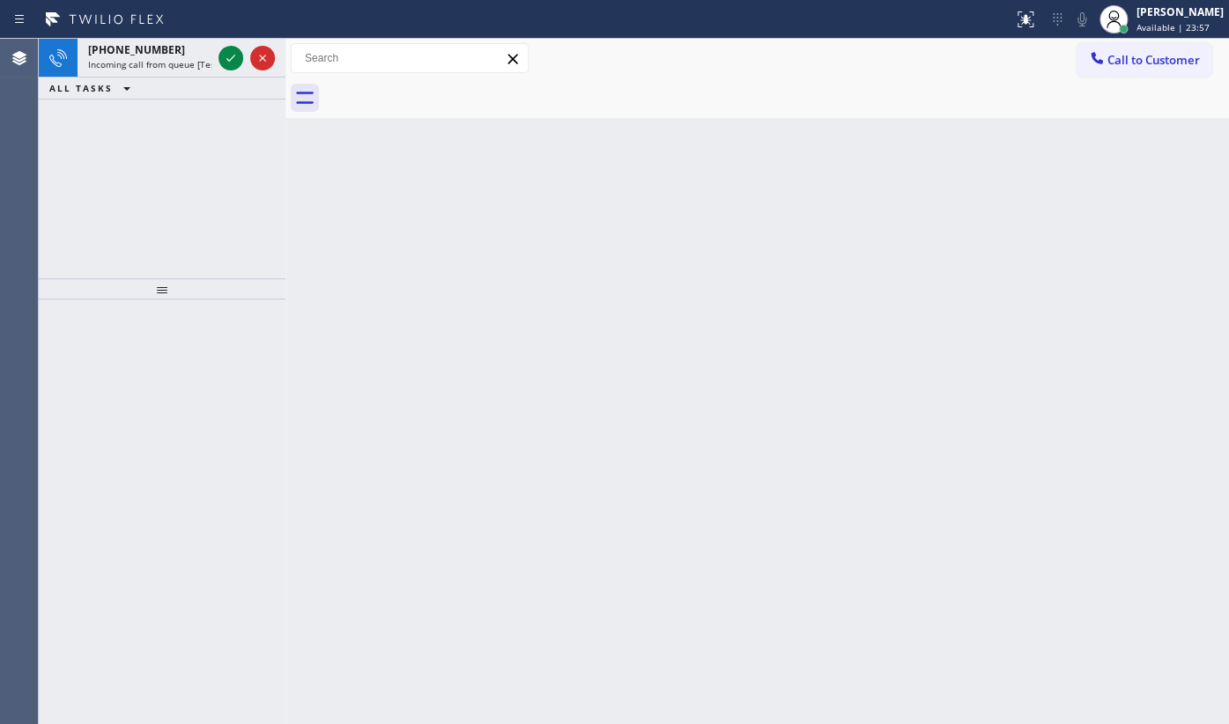
drag, startPoint x: 161, startPoint y: 132, endPoint x: 171, endPoint y: 124, distance: 12.5
click at [171, 124] on div "[PHONE_NUMBER] Incoming call from queue [Test] All ALL TASKS ALL TASKS ACTIVE T…" at bounding box center [162, 159] width 247 height 240
click at [235, 57] on icon at bounding box center [230, 58] width 21 height 21
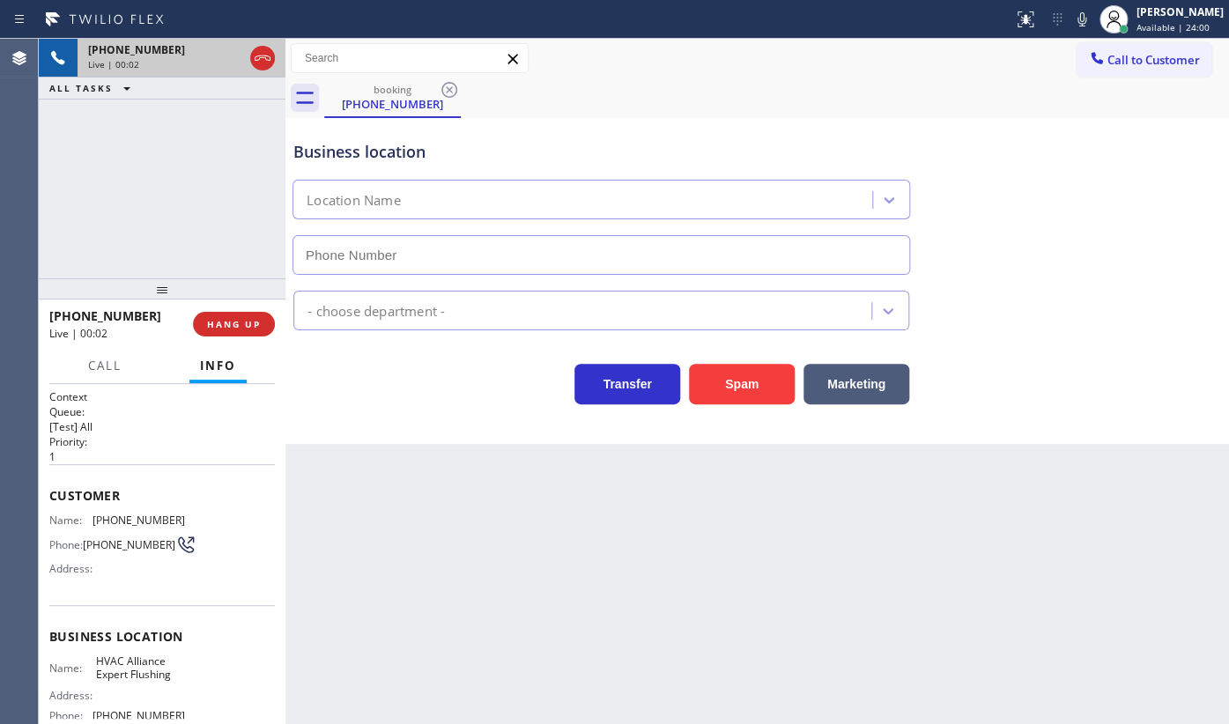
type input "(929) 545-6311"
click at [760, 371] on button "Spam" at bounding box center [742, 384] width 106 height 41
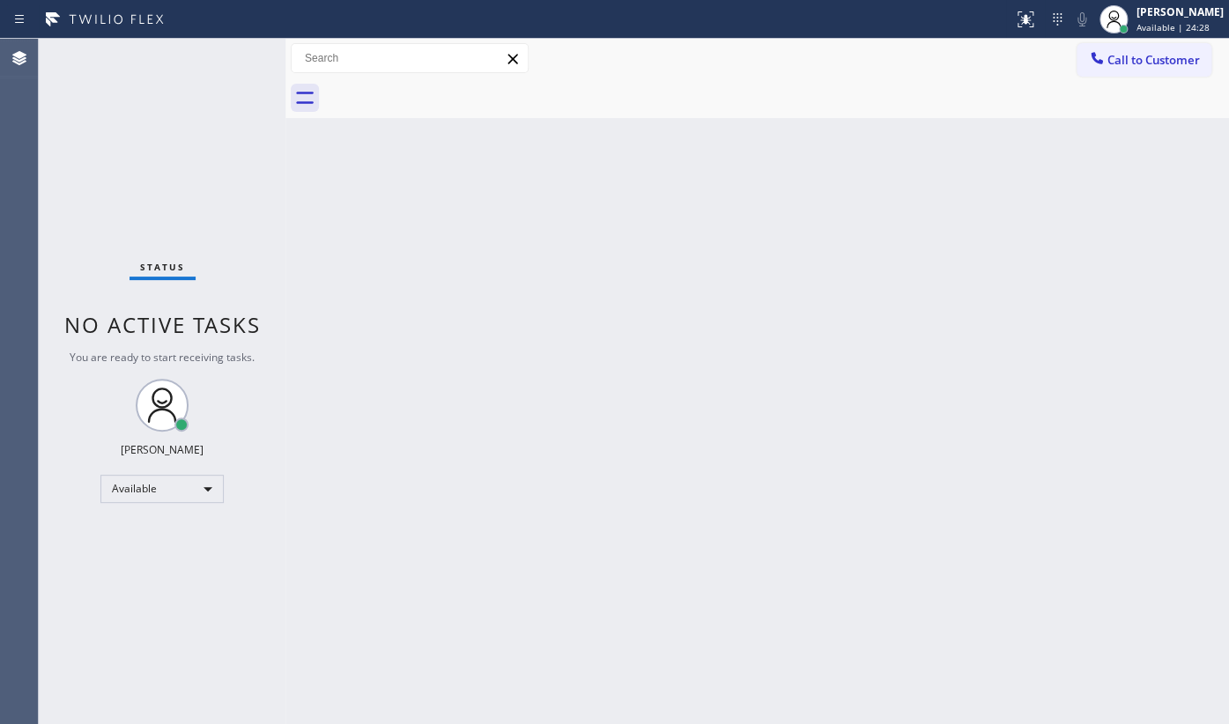
drag, startPoint x: 37, startPoint y: 140, endPoint x: 186, endPoint y: 14, distance: 195.1
click at [50, 130] on div "Agent Desktop Classify the call LOCATION NAME Bloom Air Conditioning Carpinteri…" at bounding box center [614, 381] width 1229 height 685
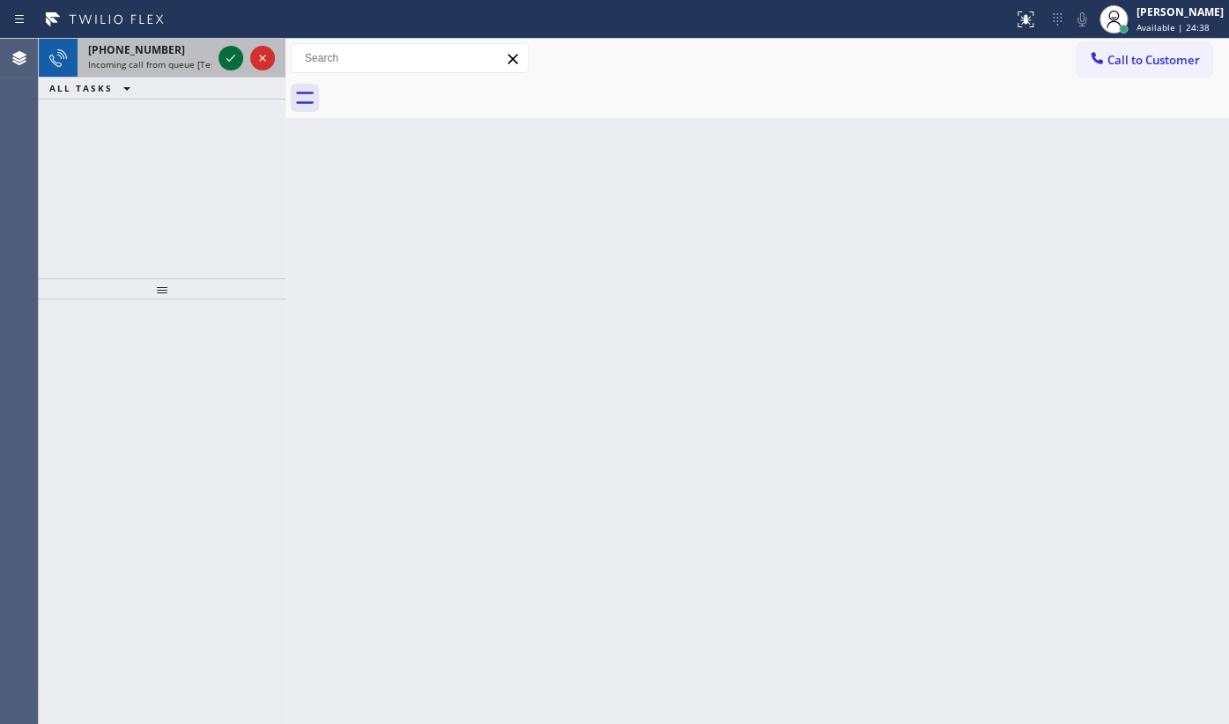
click at [228, 48] on icon at bounding box center [230, 58] width 21 height 21
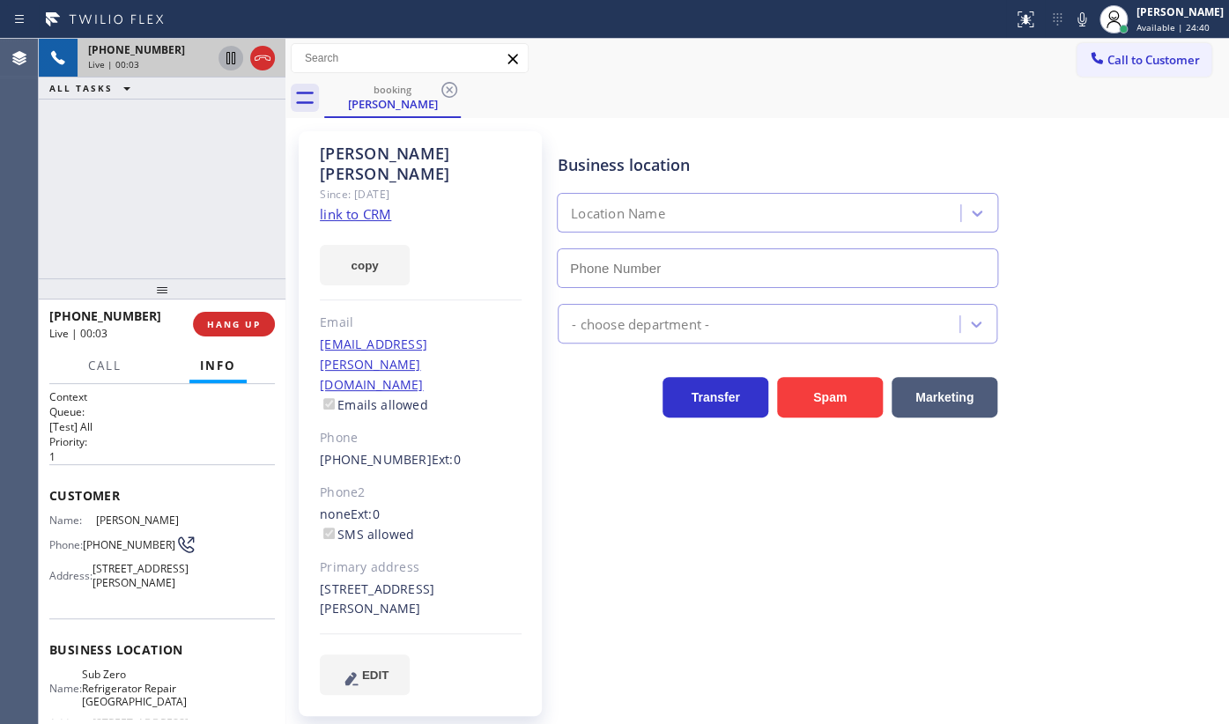
type input "(773) 917-0590"
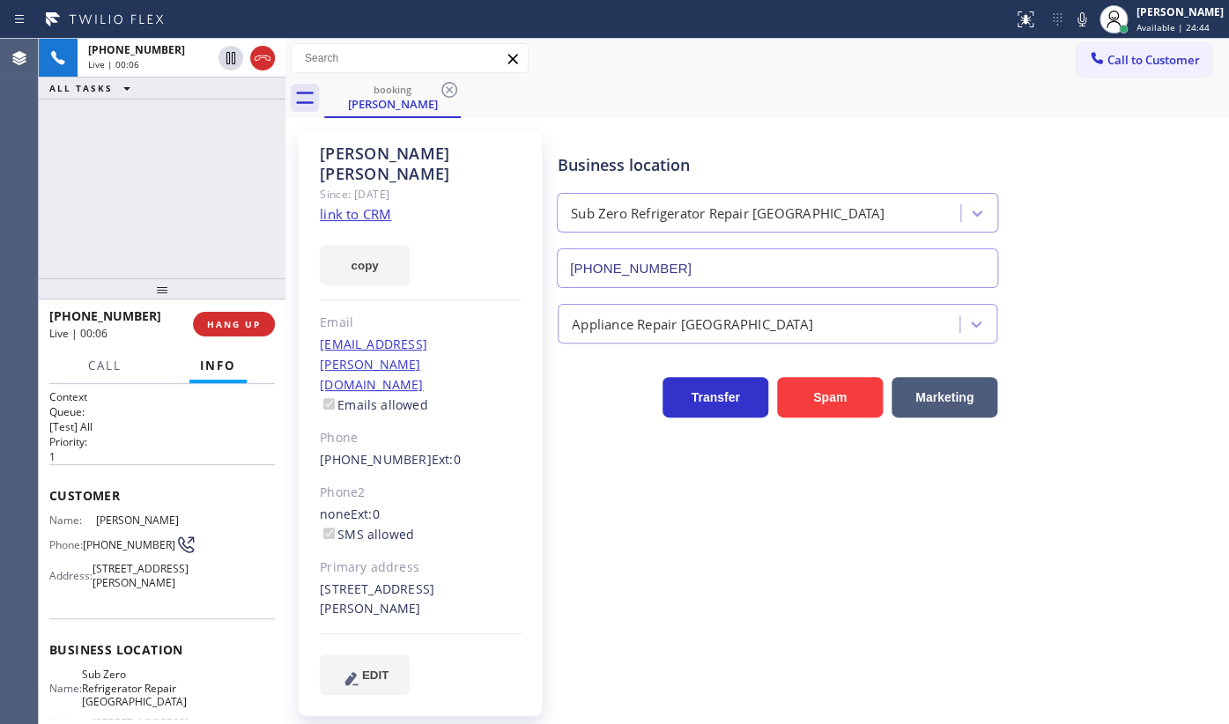
click at [352, 205] on link "link to CRM" at bounding box center [355, 214] width 71 height 18
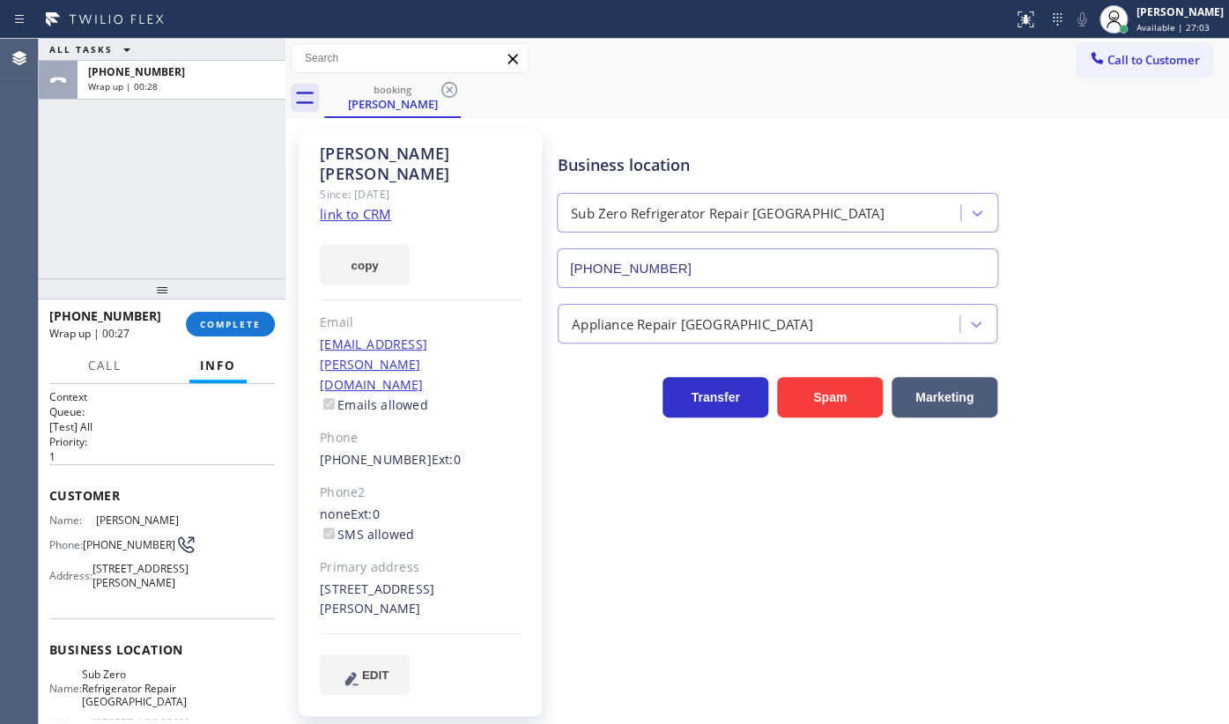
click at [202, 310] on div "+13136552176 Wrap up | 00:27 COMPLETE" at bounding box center [162, 324] width 226 height 46
click at [205, 320] on span "COMPLETE" at bounding box center [230, 324] width 61 height 12
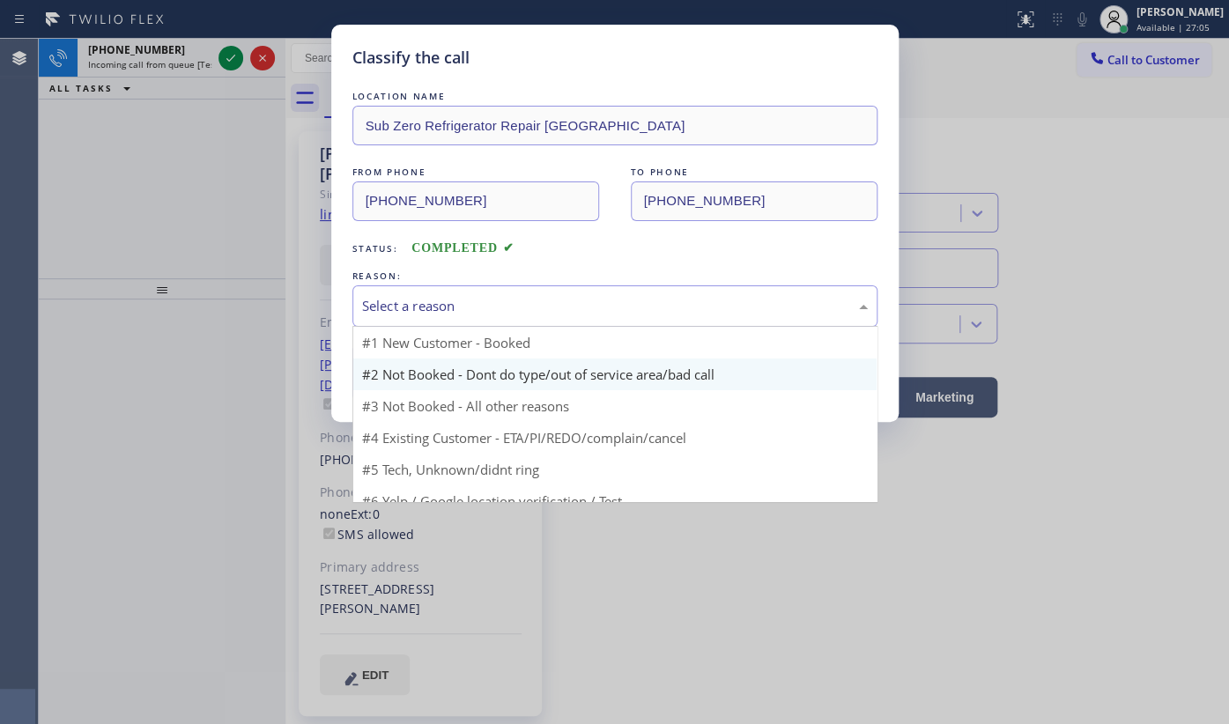
drag, startPoint x: 456, startPoint y: 316, endPoint x: 416, endPoint y: 379, distance: 74.5
click at [456, 319] on div "Select a reason" at bounding box center [614, 305] width 525 height 41
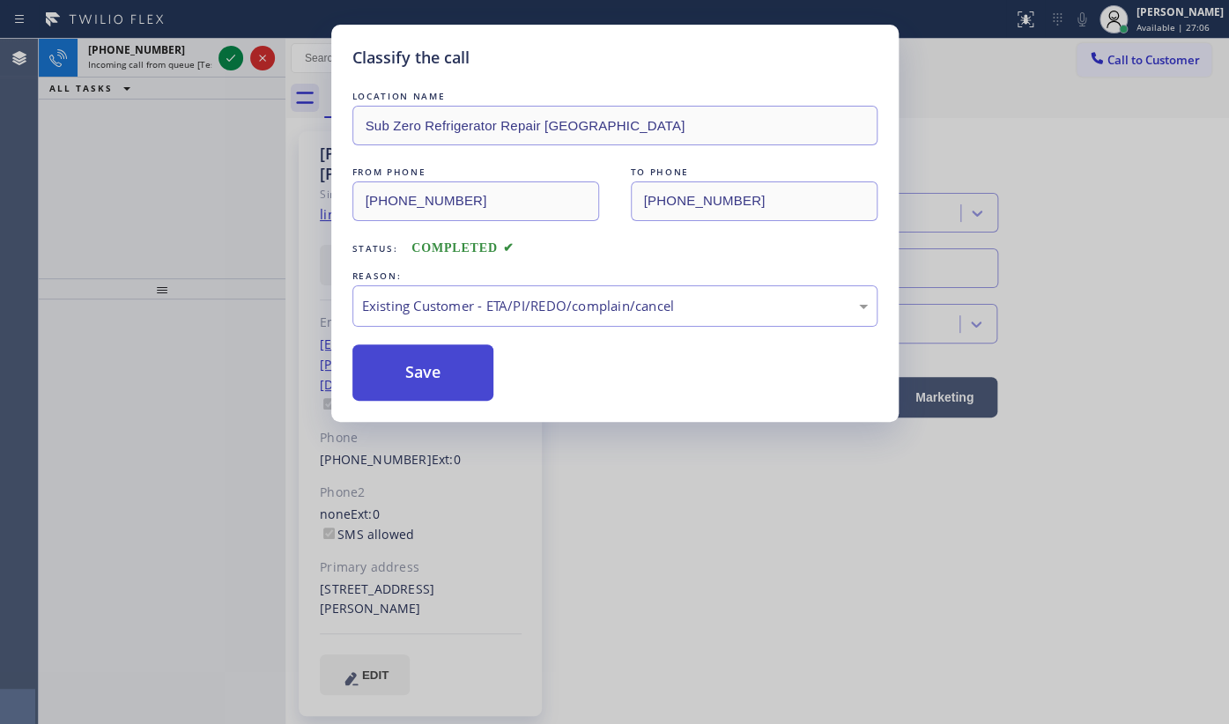
drag, startPoint x: 408, startPoint y: 408, endPoint x: 412, endPoint y: 374, distance: 34.6
drag, startPoint x: 412, startPoint y: 374, endPoint x: 226, endPoint y: 99, distance: 332.4
click at [409, 364] on button "Save" at bounding box center [423, 373] width 142 height 56
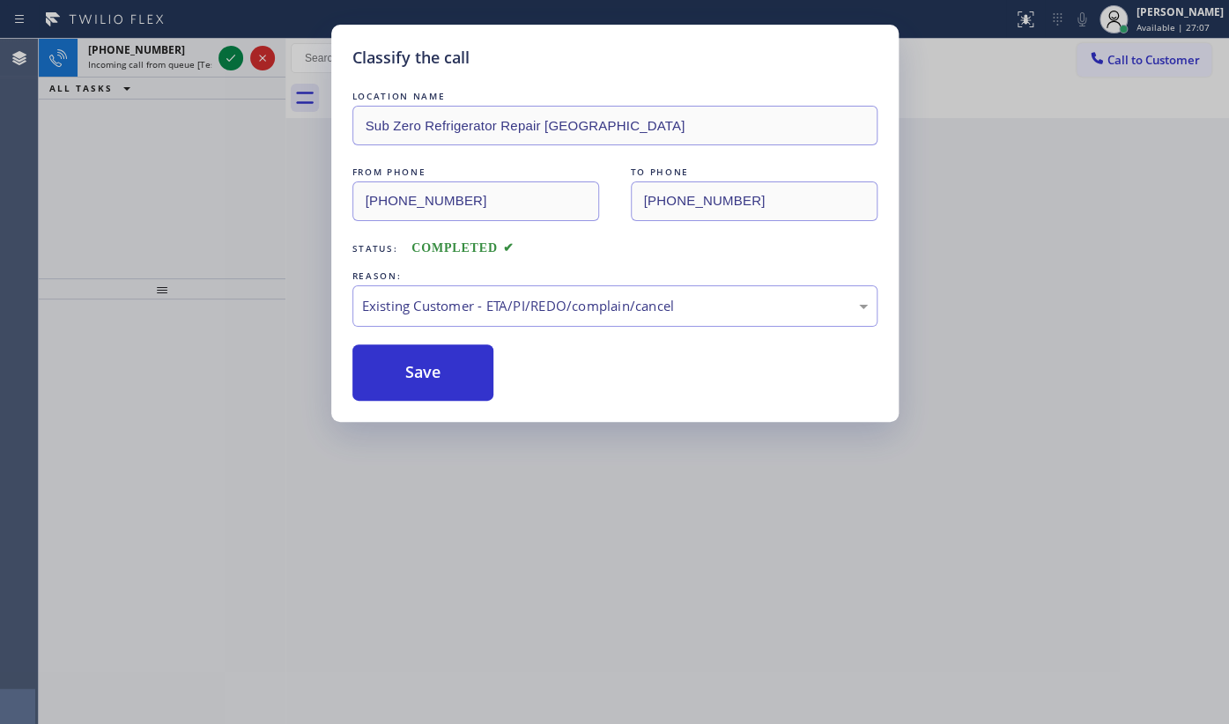
click at [223, 59] on div "Classify the call LOCATION NAME Sub Zero Refrigerator Repair Chicago FROM PHONE…" at bounding box center [614, 362] width 1229 height 724
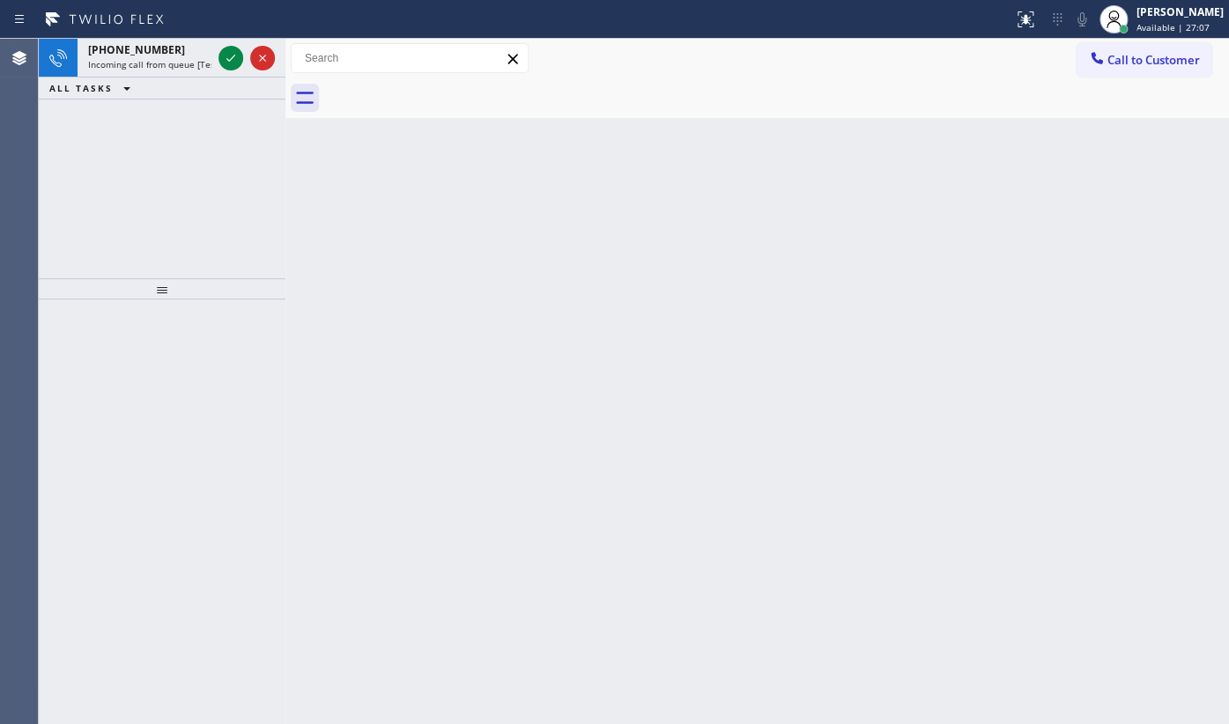
click at [223, 59] on icon at bounding box center [230, 58] width 21 height 21
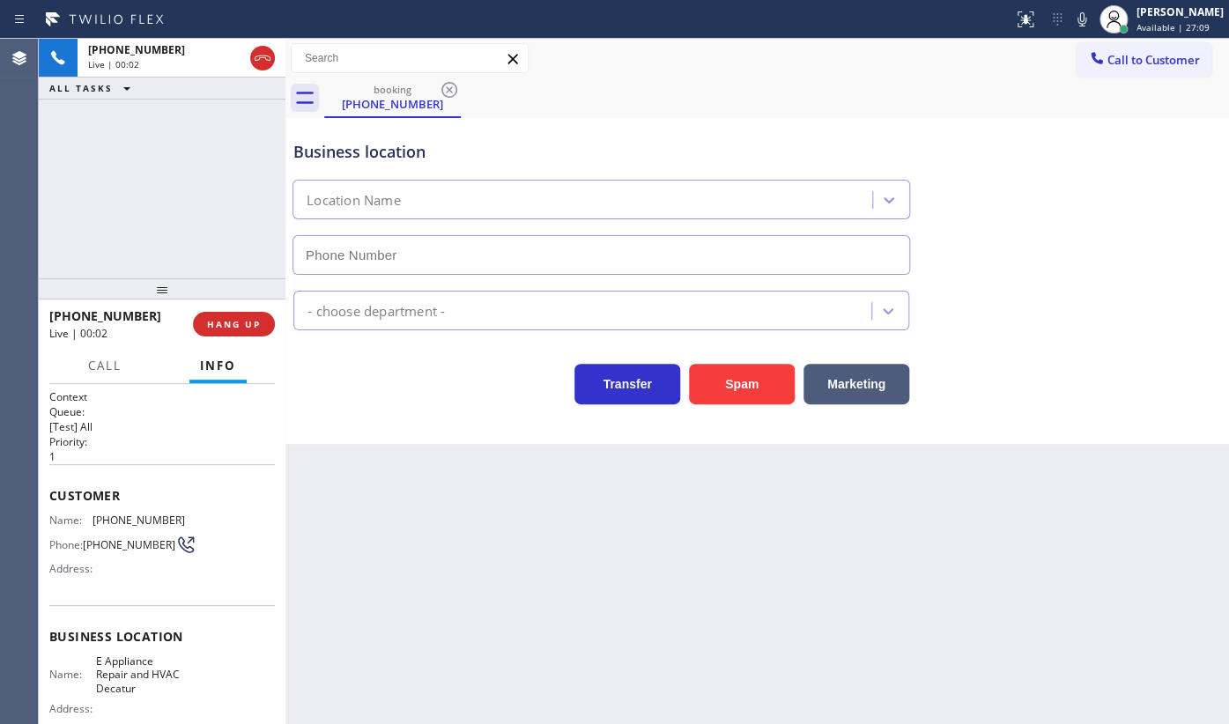
type input "(678) 580-4808"
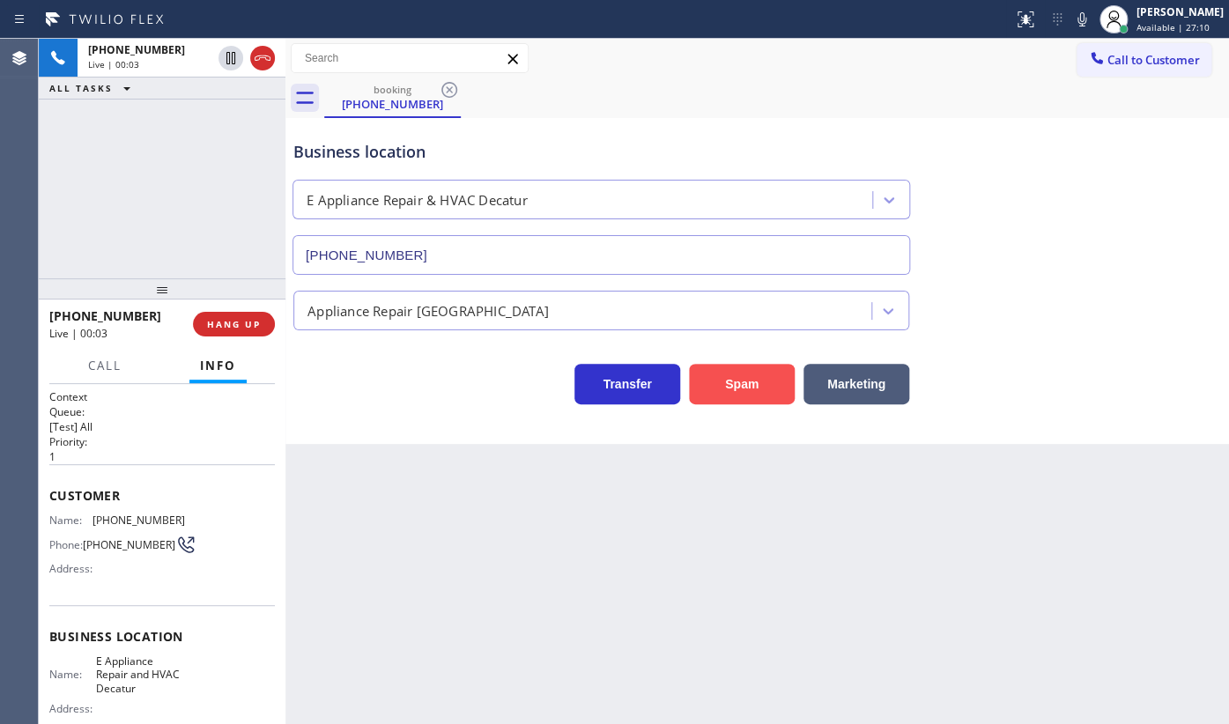
click at [771, 383] on button "Spam" at bounding box center [742, 384] width 106 height 41
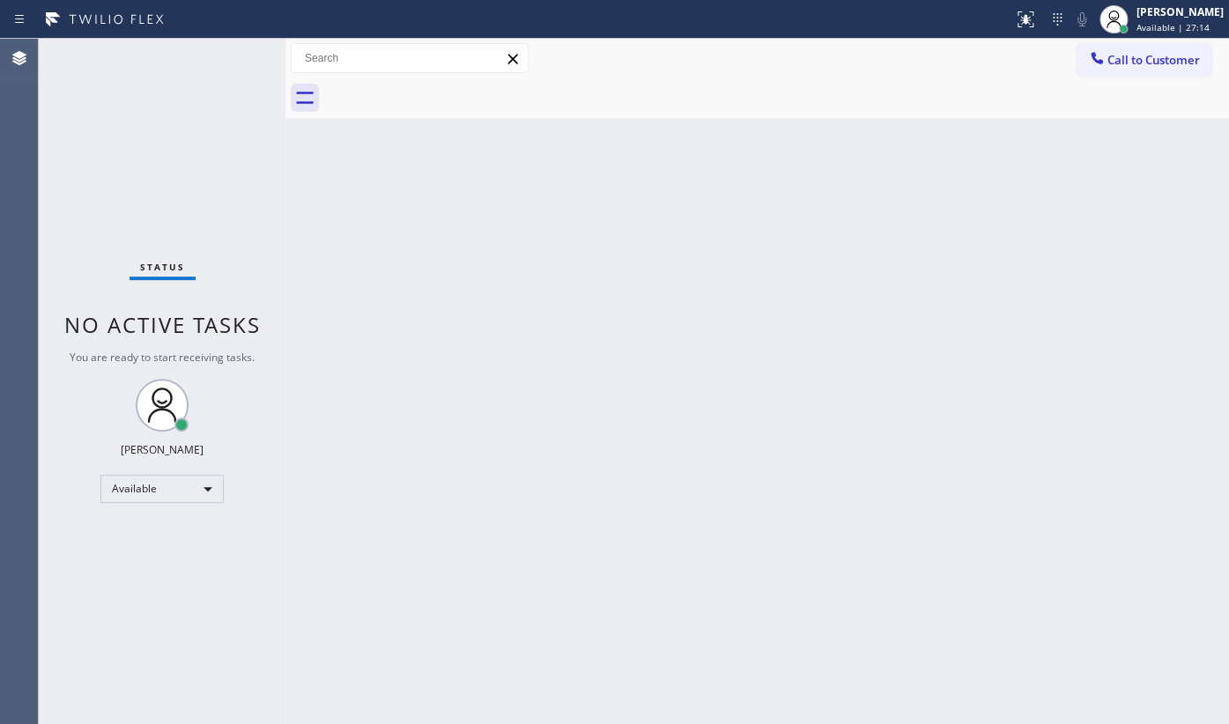
click at [936, 287] on div "Back to Dashboard Change Sender ID Customers Technicians Select a contact Outbo…" at bounding box center [757, 381] width 944 height 685
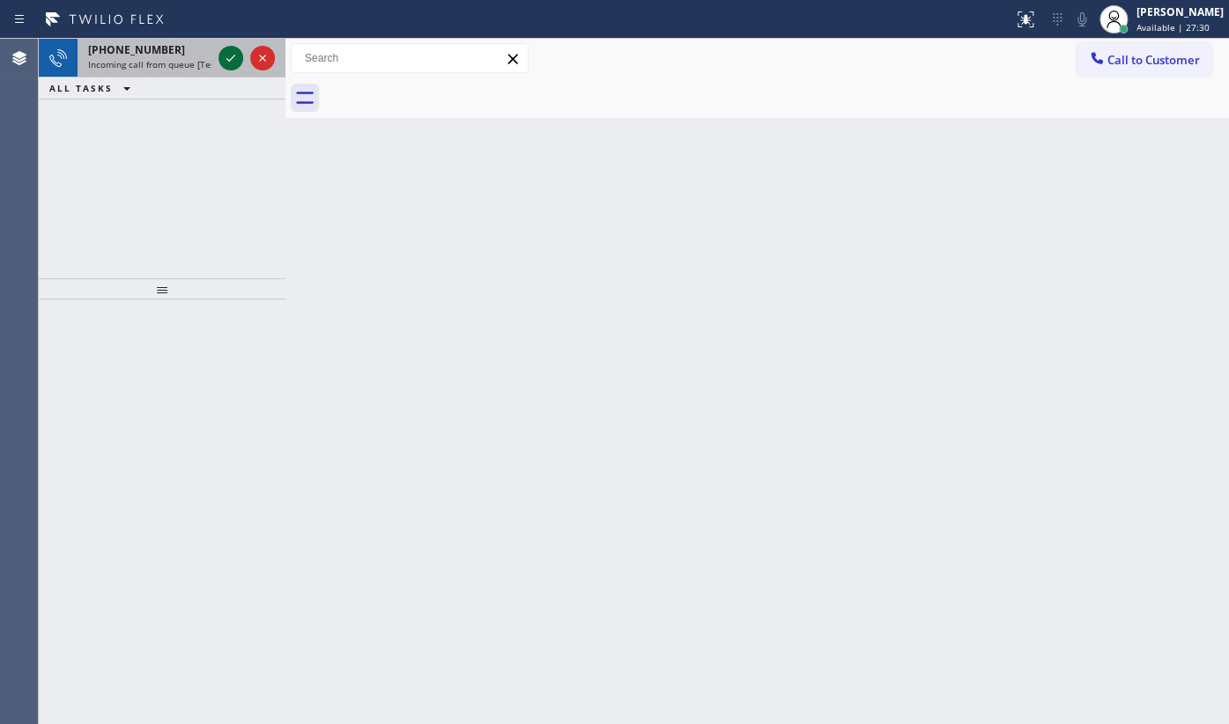
click at [226, 57] on icon at bounding box center [230, 58] width 21 height 21
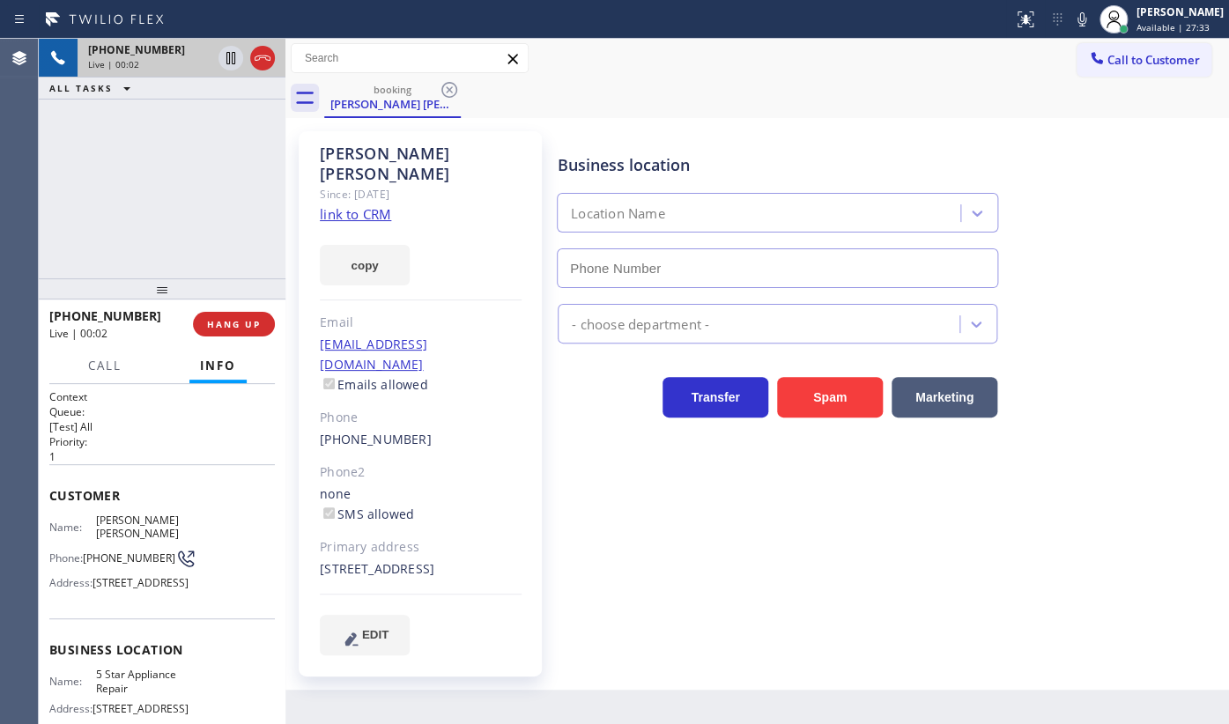
type input "[PHONE_NUMBER]"
click at [353, 205] on link "link to CRM" at bounding box center [355, 214] width 71 height 18
click at [1081, 20] on icon at bounding box center [1081, 19] width 21 height 21
click at [230, 56] on icon at bounding box center [230, 58] width 21 height 21
drag, startPoint x: 121, startPoint y: 157, endPoint x: 123, endPoint y: 146, distance: 10.9
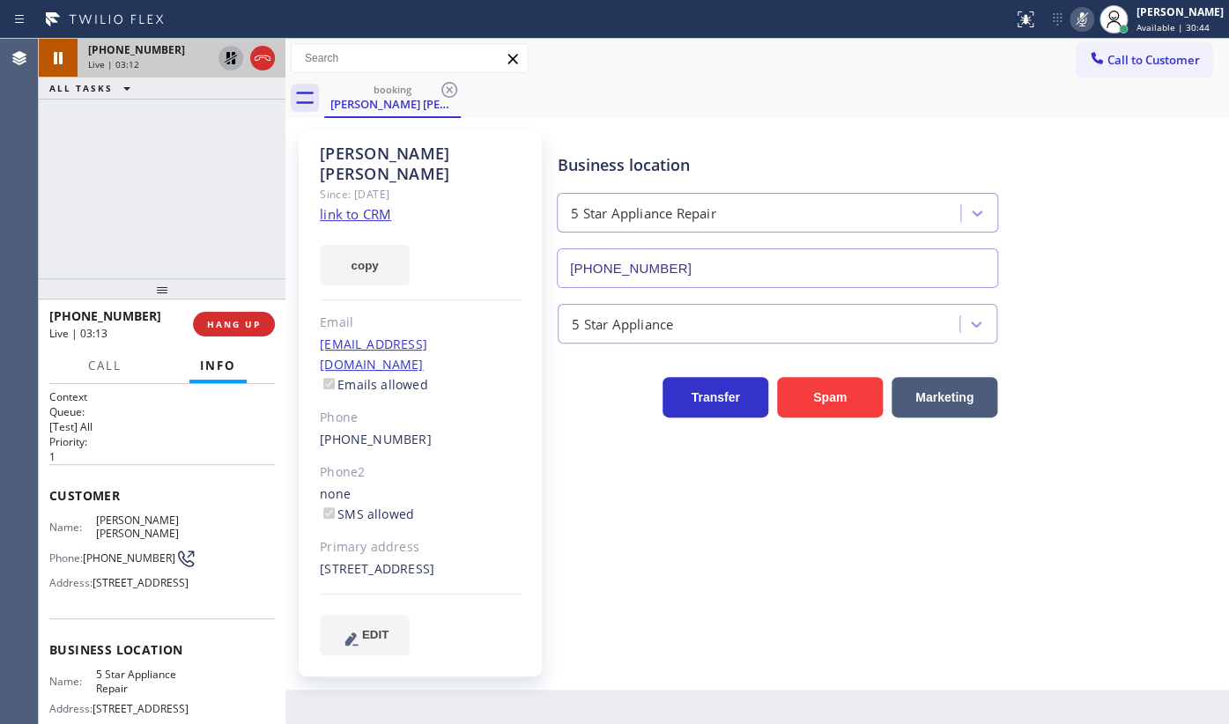
click at [121, 157] on div "+13153836489 Live | 03:12 ALL TASKS ALL TASKS ACTIVE TASKS TASKS IN WRAP UP" at bounding box center [162, 159] width 247 height 240
click at [226, 63] on icon at bounding box center [231, 58] width 12 height 12
click at [1084, 18] on icon at bounding box center [1081, 19] width 21 height 21
click at [95, 123] on div "+13153836489 Live | 03:26 ALL TASKS ALL TASKS ACTIVE TASKS TASKS IN WRAP UP" at bounding box center [162, 159] width 247 height 240
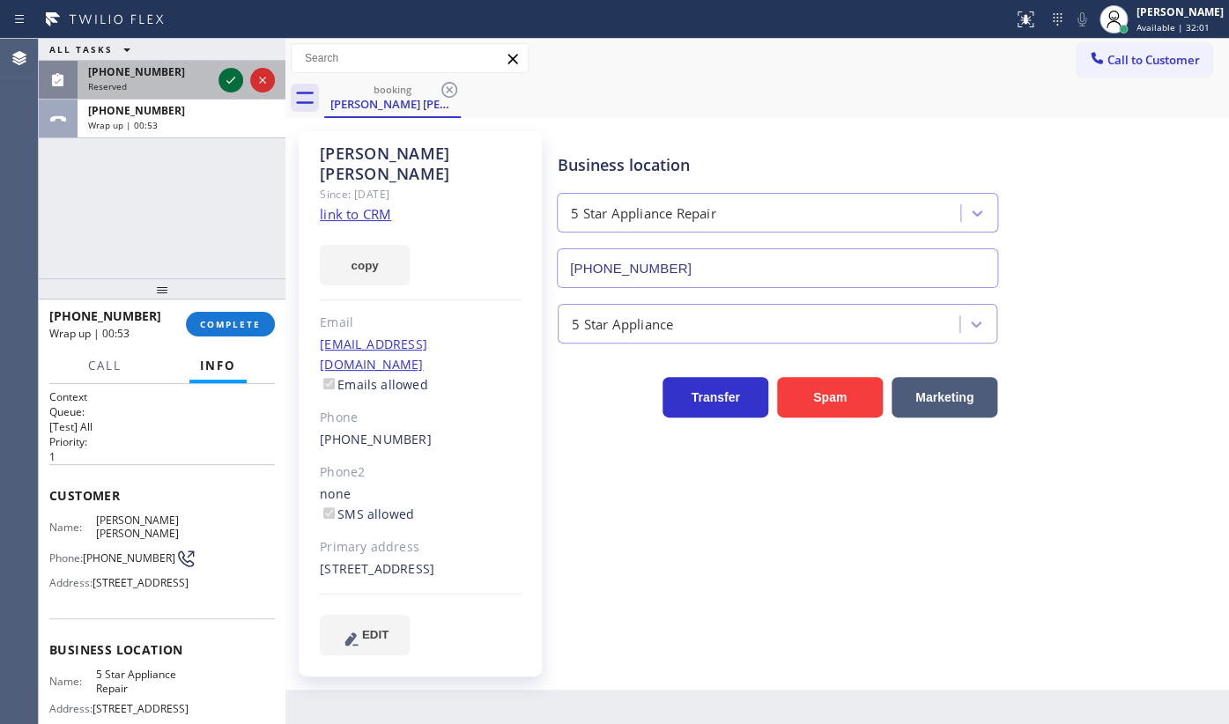
click at [233, 80] on icon at bounding box center [230, 80] width 21 height 21
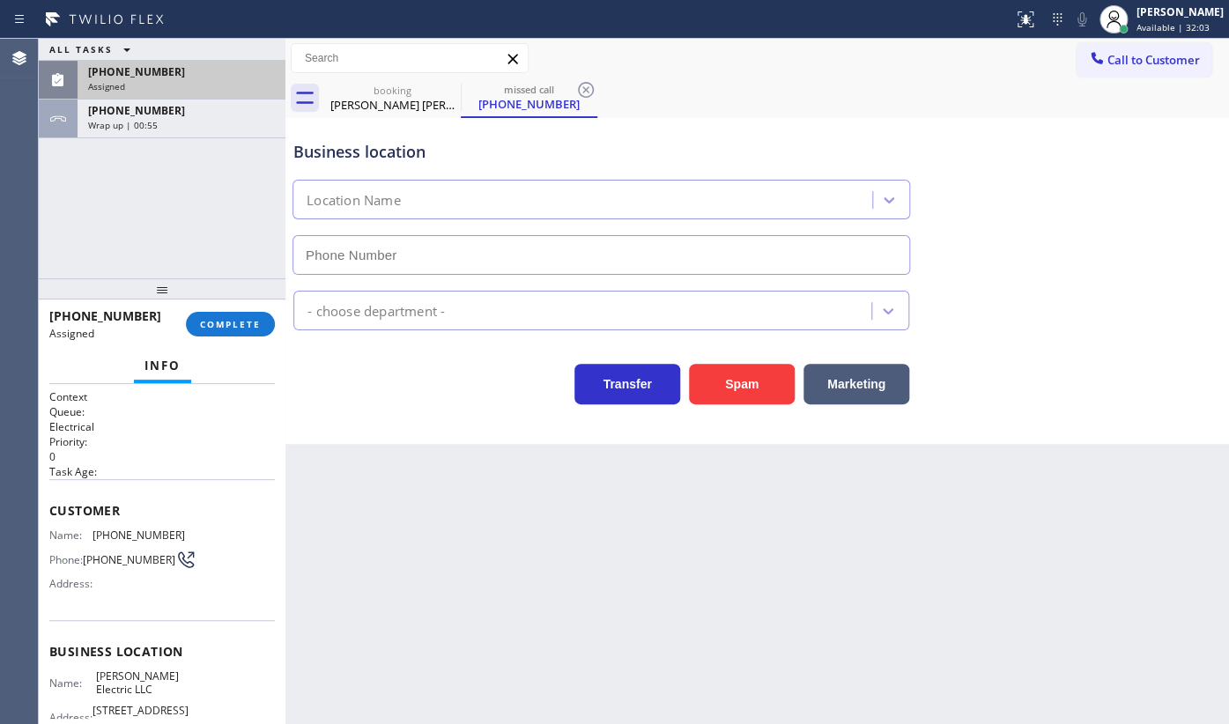
type input "(856) 865-5369"
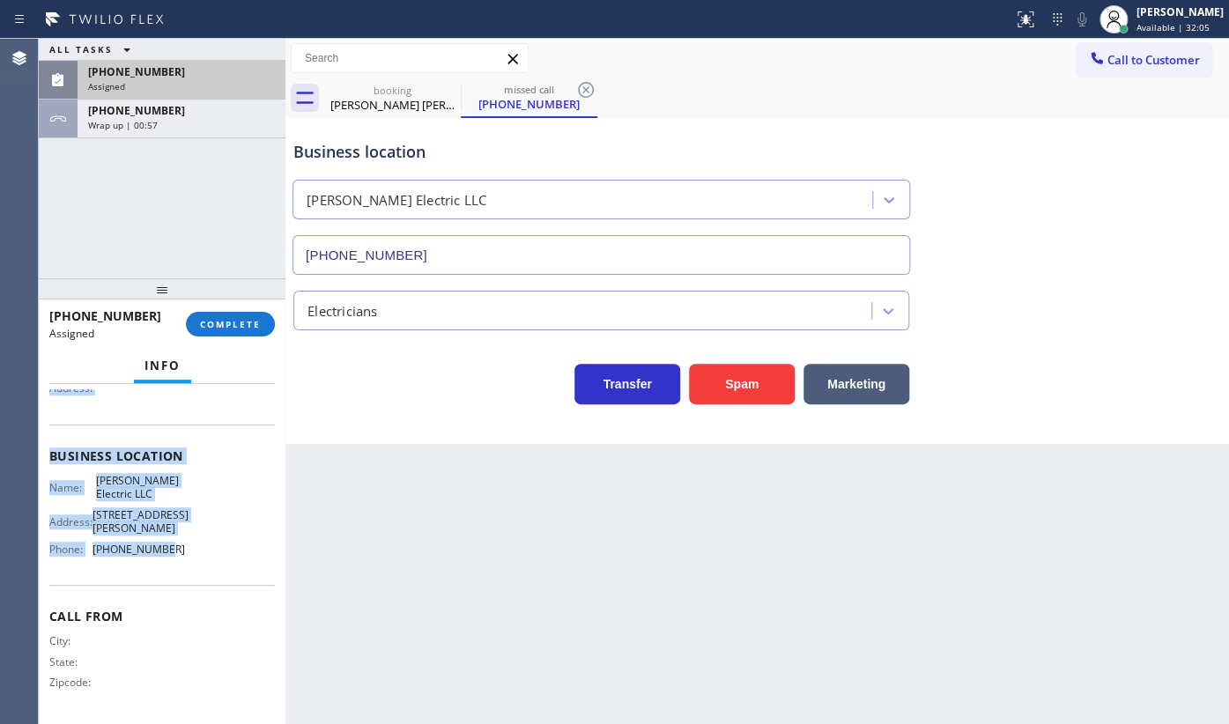
scroll to position [226, 0]
drag, startPoint x: 50, startPoint y: 497, endPoint x: 213, endPoint y: 557, distance: 173.7
click at [213, 557] on div "Context Queue: Electrical Priority: 0 Task Age: Customer Name: (609) 457-7060 P…" at bounding box center [162, 456] width 226 height 525
copy div "Customer Name: (609) 457-7060 Phone: (609) 457-7060 Address: Business location …"
click at [252, 320] on span "COMPLETE" at bounding box center [230, 324] width 61 height 12
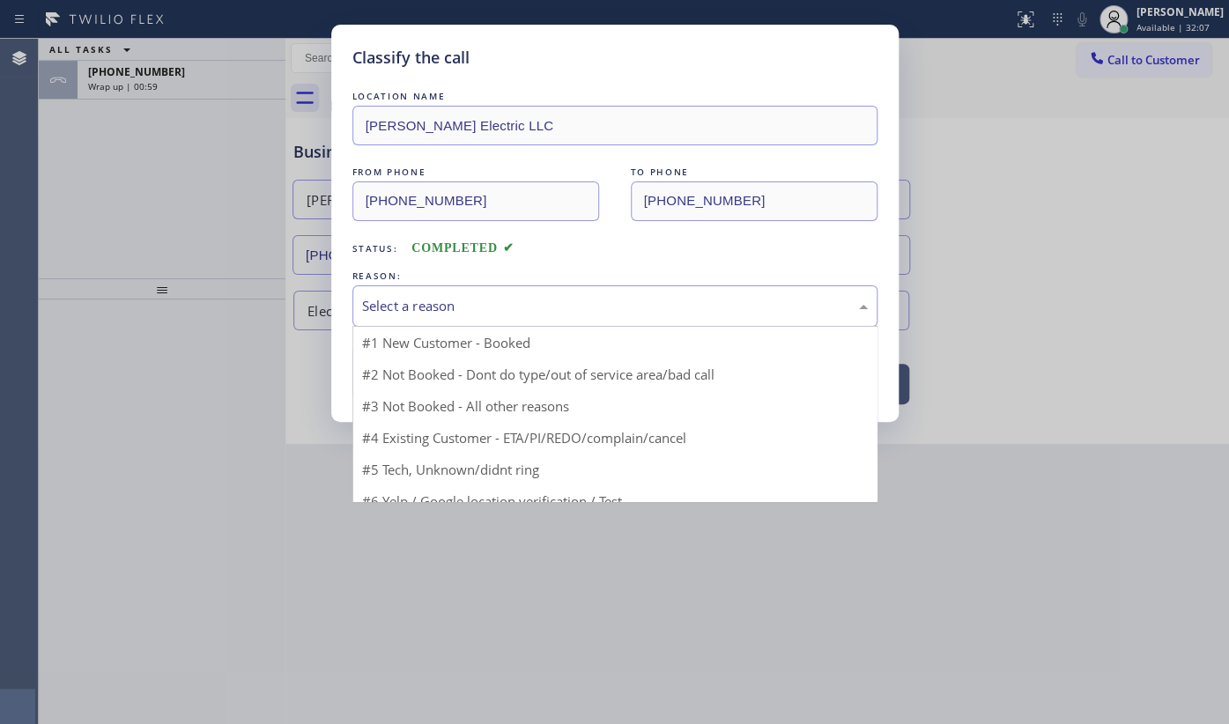
click at [400, 300] on div "Select a reason" at bounding box center [615, 306] width 506 height 20
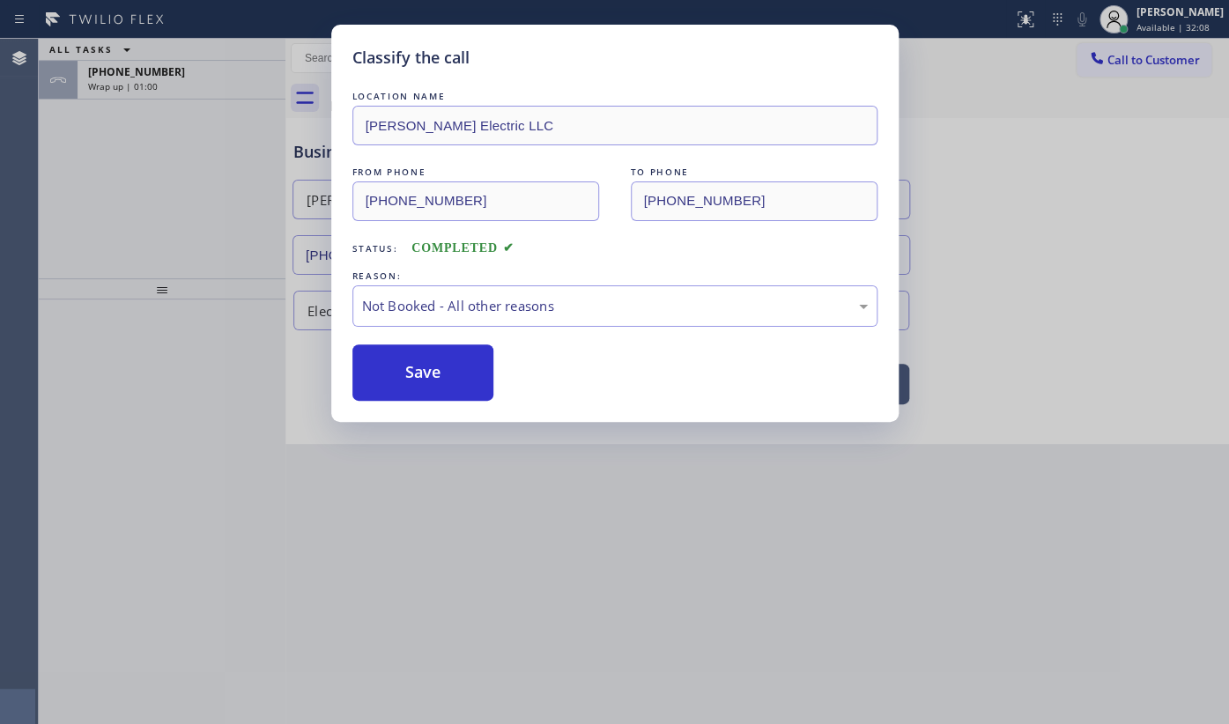
click at [388, 372] on button "Save" at bounding box center [423, 373] width 142 height 56
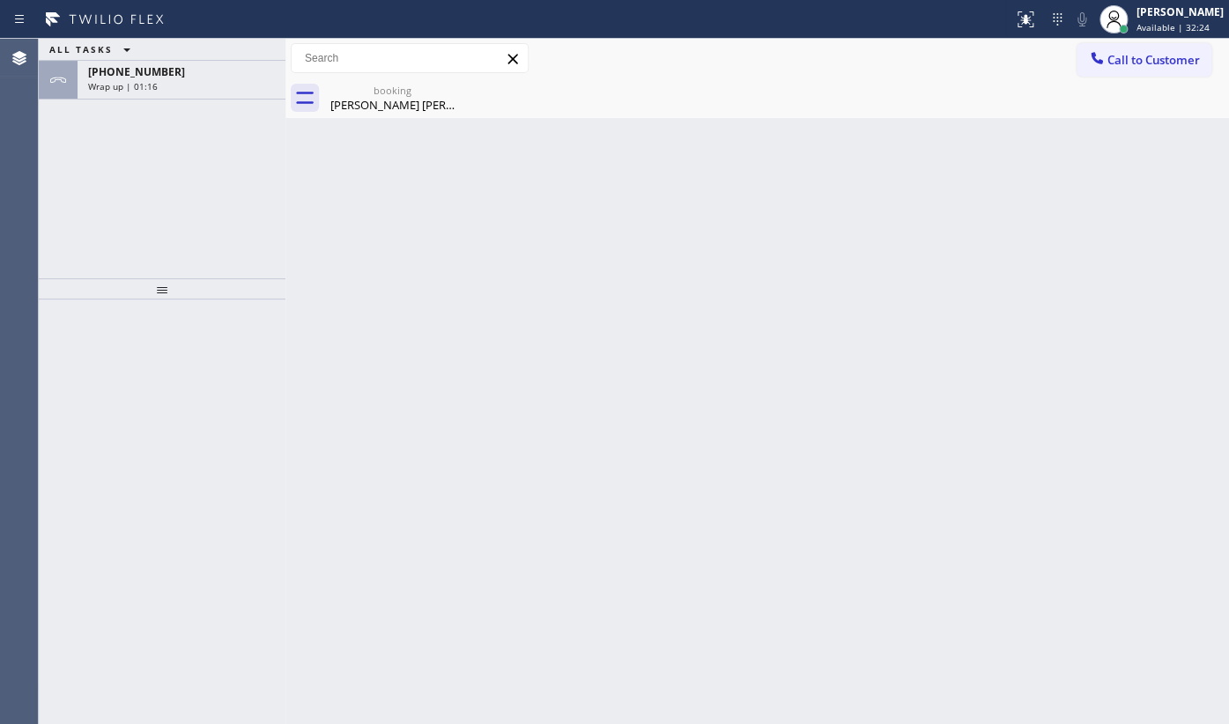
drag, startPoint x: 133, startPoint y: 129, endPoint x: 148, endPoint y: 87, distance: 44.0
click at [135, 121] on div "ALL TASKS ALL TASKS ACTIVE TASKS TASKS IN WRAP UP +13153836489 Wrap up | 01:16" at bounding box center [162, 159] width 247 height 240
click at [150, 85] on span "Wrap up | 01:16" at bounding box center [123, 86] width 70 height 12
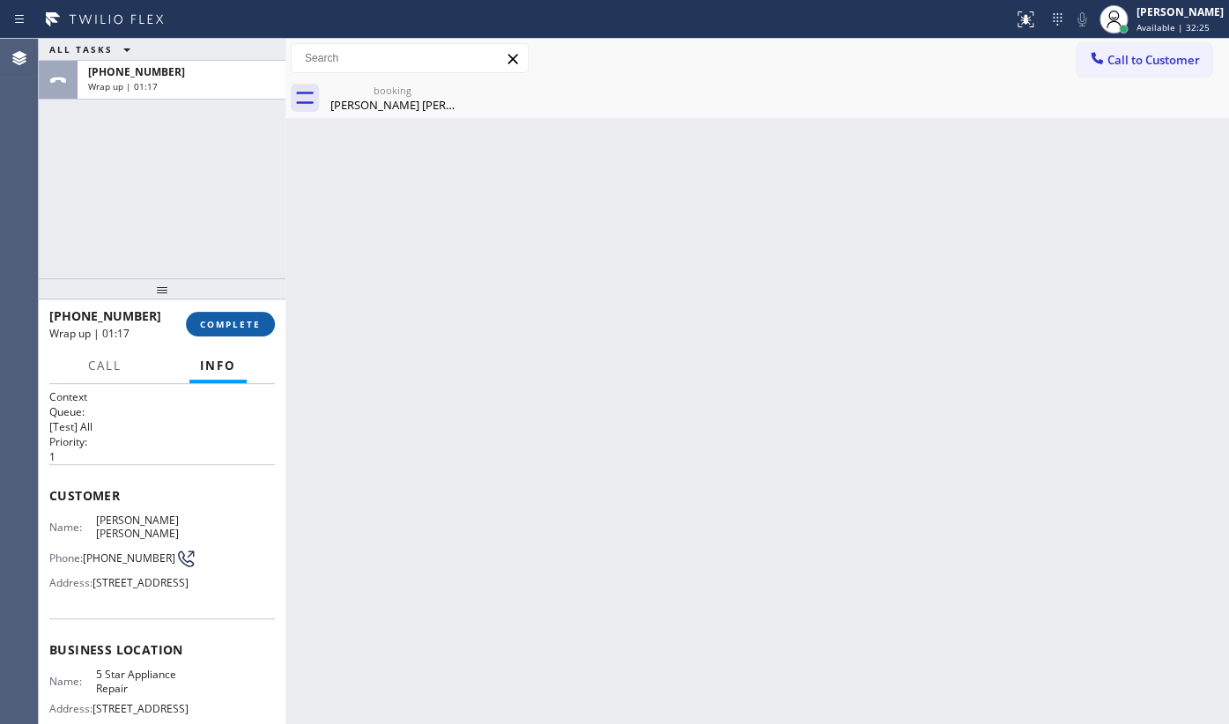
click at [241, 327] on span "COMPLETE" at bounding box center [230, 324] width 61 height 12
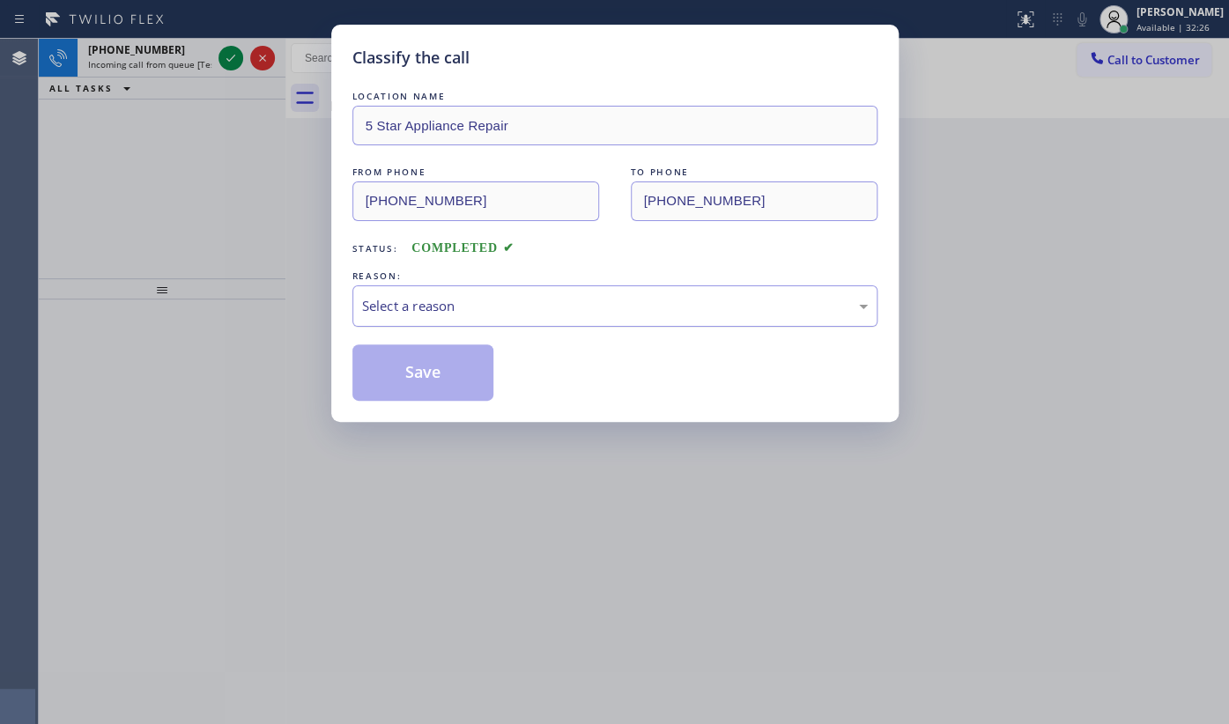
click at [424, 296] on div "Select a reason" at bounding box center [615, 306] width 506 height 20
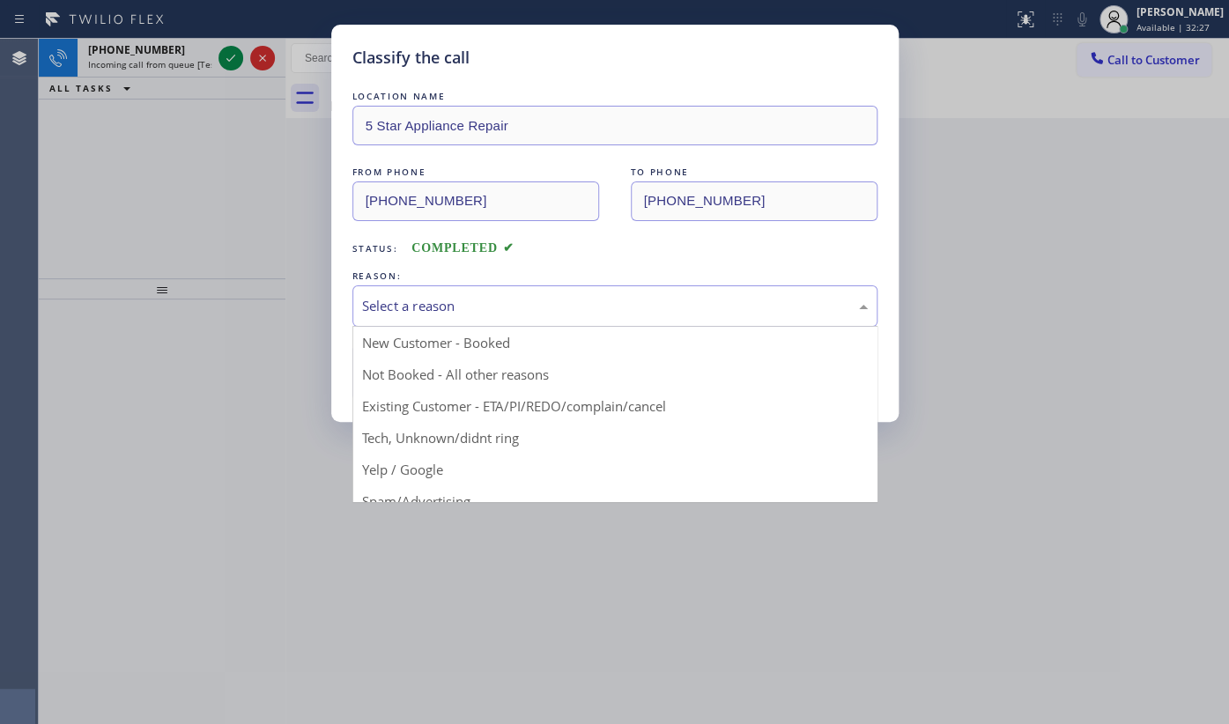
drag, startPoint x: 417, startPoint y: 406, endPoint x: 417, endPoint y: 391, distance: 15.0
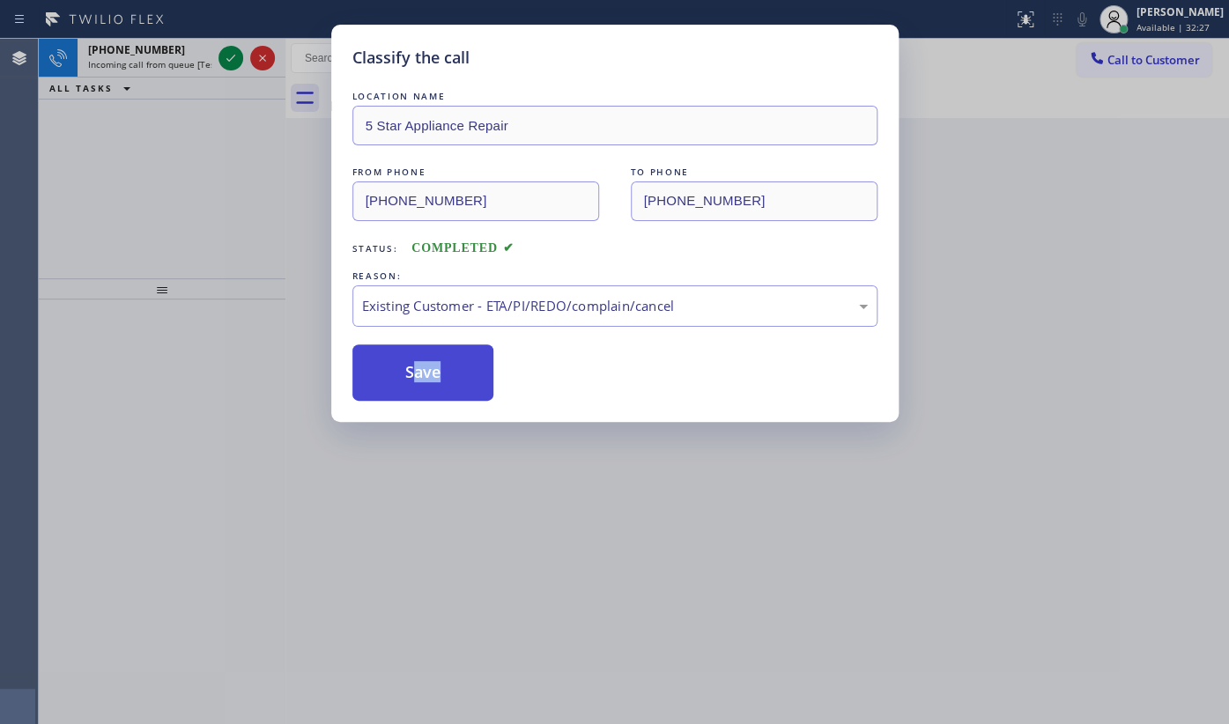
click at [417, 372] on button "Save" at bounding box center [423, 373] width 142 height 56
click at [234, 60] on div "Classify the call LOCATION NAME Bloom Air Conditioning Carpinteria FROM PHONE (…" at bounding box center [634, 381] width 1190 height 685
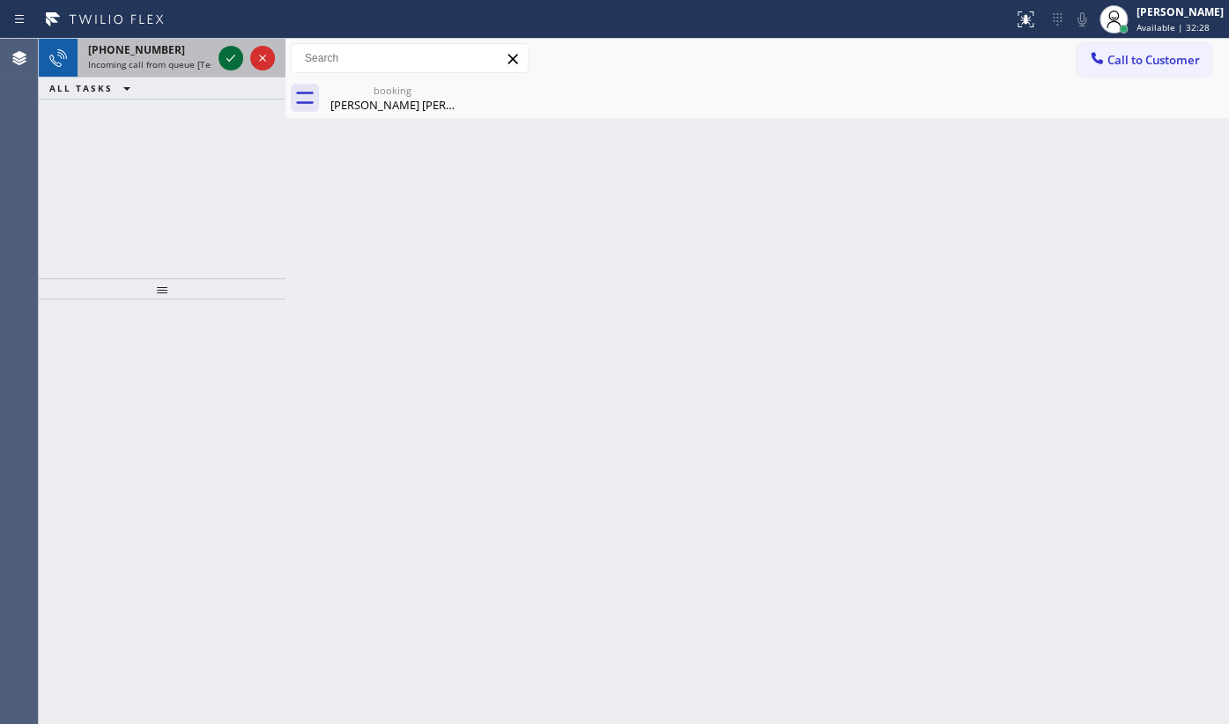
click at [234, 58] on icon at bounding box center [230, 58] width 21 height 21
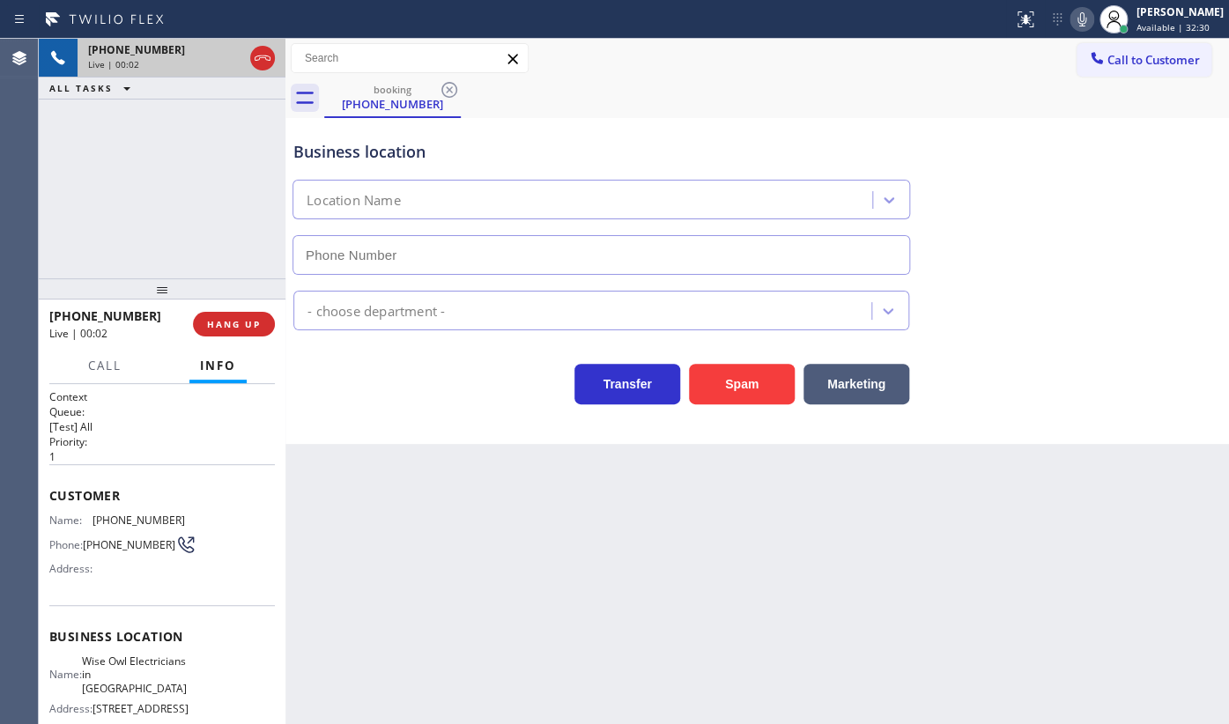
type input "(908) 824-6559"
click at [93, 173] on div "+16094577060 Live | 01:53 ALL TASKS ALL TASKS ACTIVE TASKS TASKS IN WRAP UP" at bounding box center [162, 159] width 247 height 240
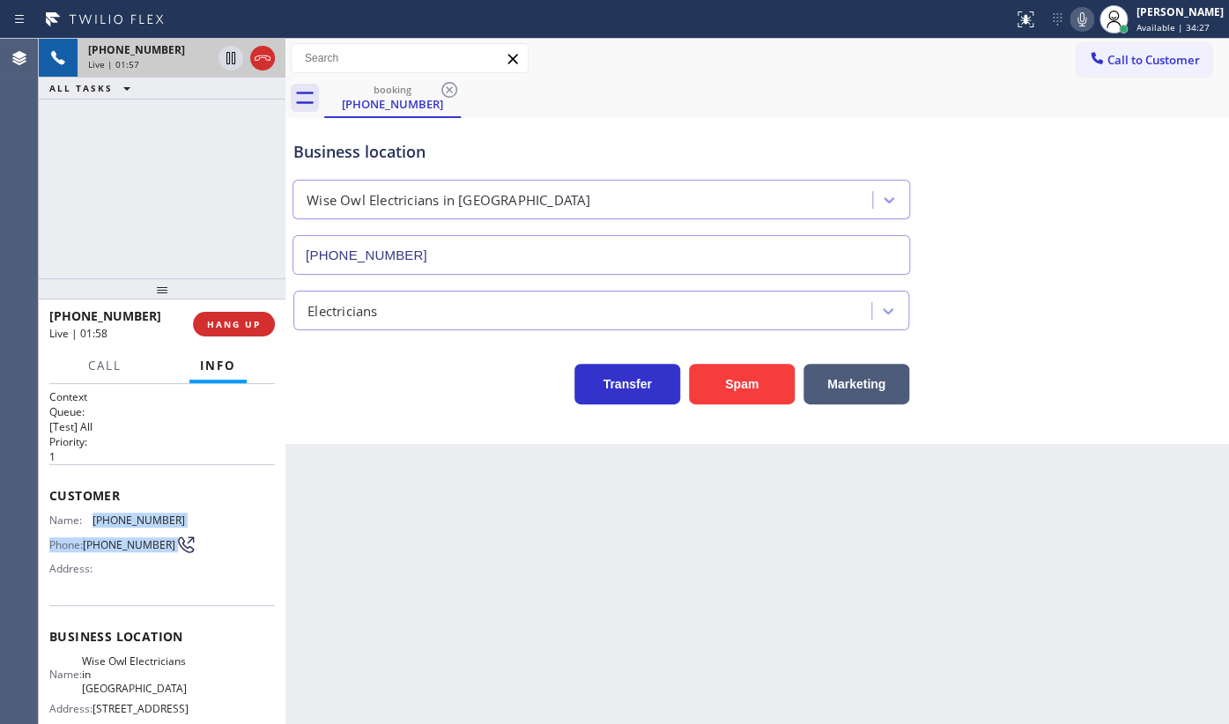
drag, startPoint x: 88, startPoint y: 520, endPoint x: 194, endPoint y: 537, distance: 107.2
click at [194, 537] on div "Name: (609) 457-7060 Phone: (609) 457-7060 Address:" at bounding box center [162, 549] width 226 height 70
click at [195, 536] on div "Name: (609) 457-7060 Phone: (609) 457-7060 Address:" at bounding box center [162, 549] width 226 height 70
click at [80, 506] on div "Customer Name: (609) 457-7060 Phone: (609) 457-7060 Address:" at bounding box center [162, 534] width 226 height 141
drag, startPoint x: 92, startPoint y: 513, endPoint x: 204, endPoint y: 490, distance: 114.2
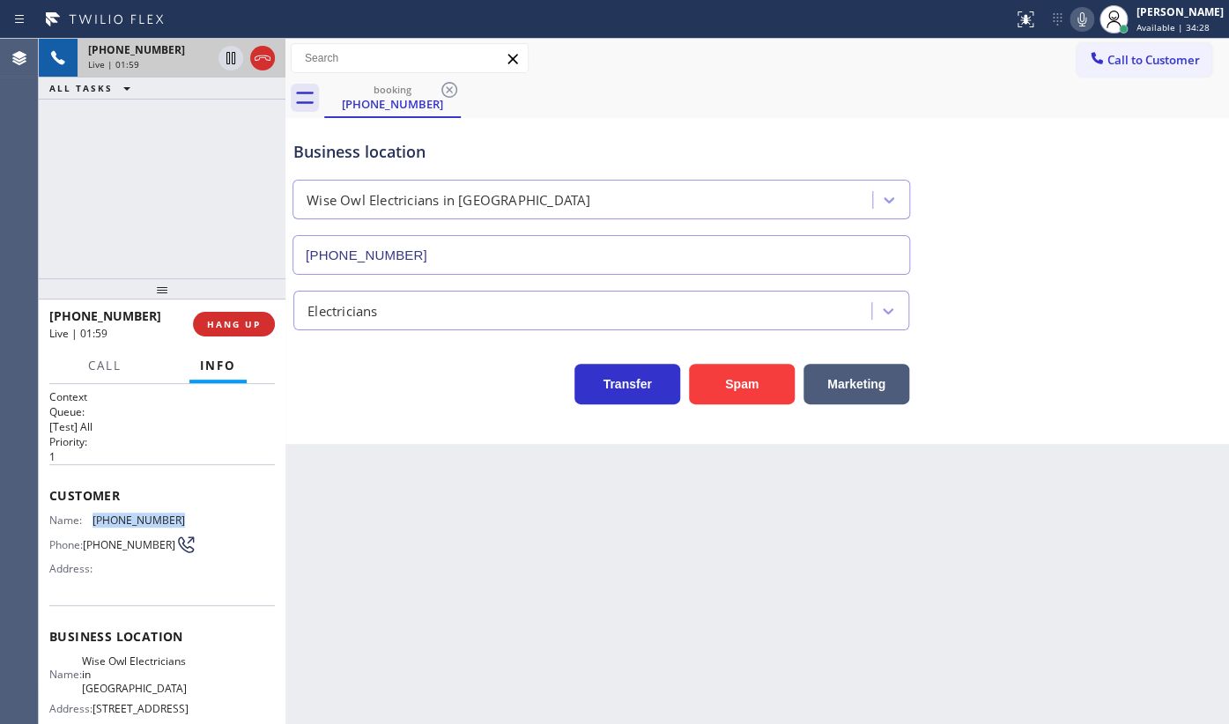
click at [206, 499] on div "Customer Name: (609) 457-7060 Phone: (609) 457-7060 Address:" at bounding box center [162, 534] width 226 height 141
click at [79, 515] on span "Name:" at bounding box center [70, 520] width 43 height 13
drag, startPoint x: 92, startPoint y: 511, endPoint x: 158, endPoint y: 476, distance: 74.9
click at [158, 476] on div "Customer Name: (609) 457-7060 Phone: (609) 457-7060 Address:" at bounding box center [162, 534] width 226 height 141
click at [222, 320] on span "HANG UP" at bounding box center [234, 324] width 54 height 12
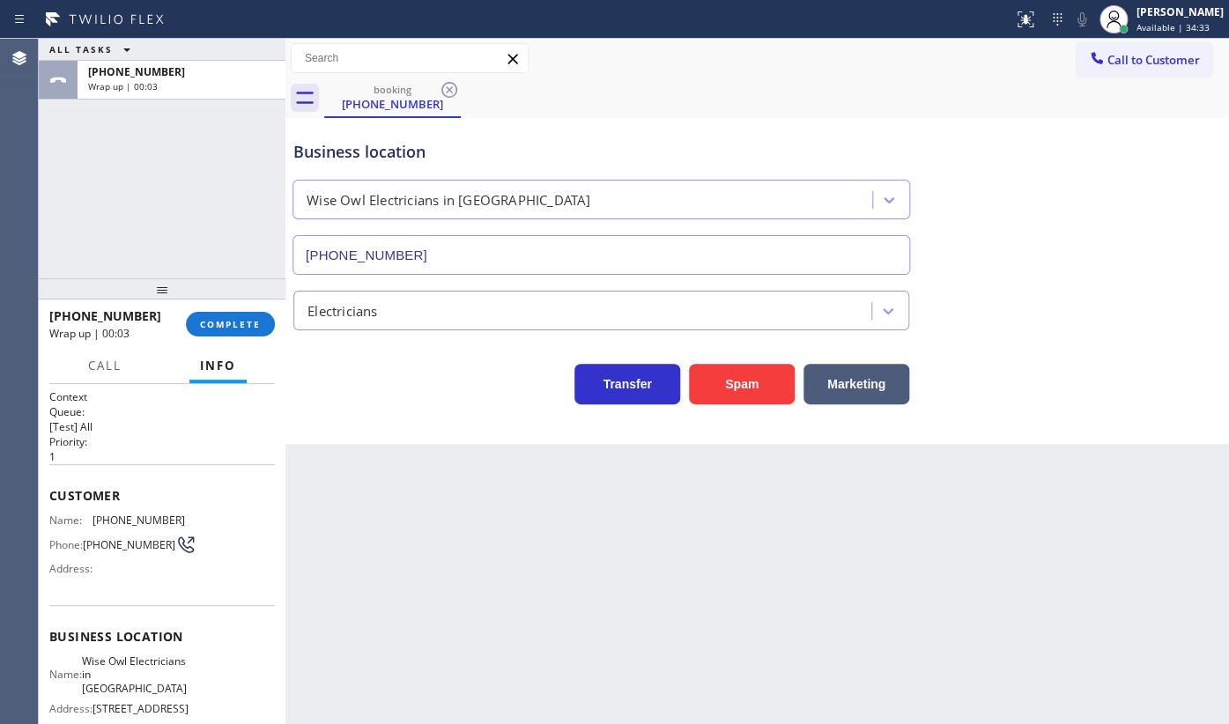
click at [84, 425] on p "[Test] All" at bounding box center [162, 426] width 226 height 15
drag, startPoint x: 88, startPoint y: 517, endPoint x: 177, endPoint y: 514, distance: 89.1
click at [177, 514] on div "Name: (609) 457-7060 Phone: (609) 457-7060 Address:" at bounding box center [162, 549] width 226 height 70
copy div "(609) 457-7060"
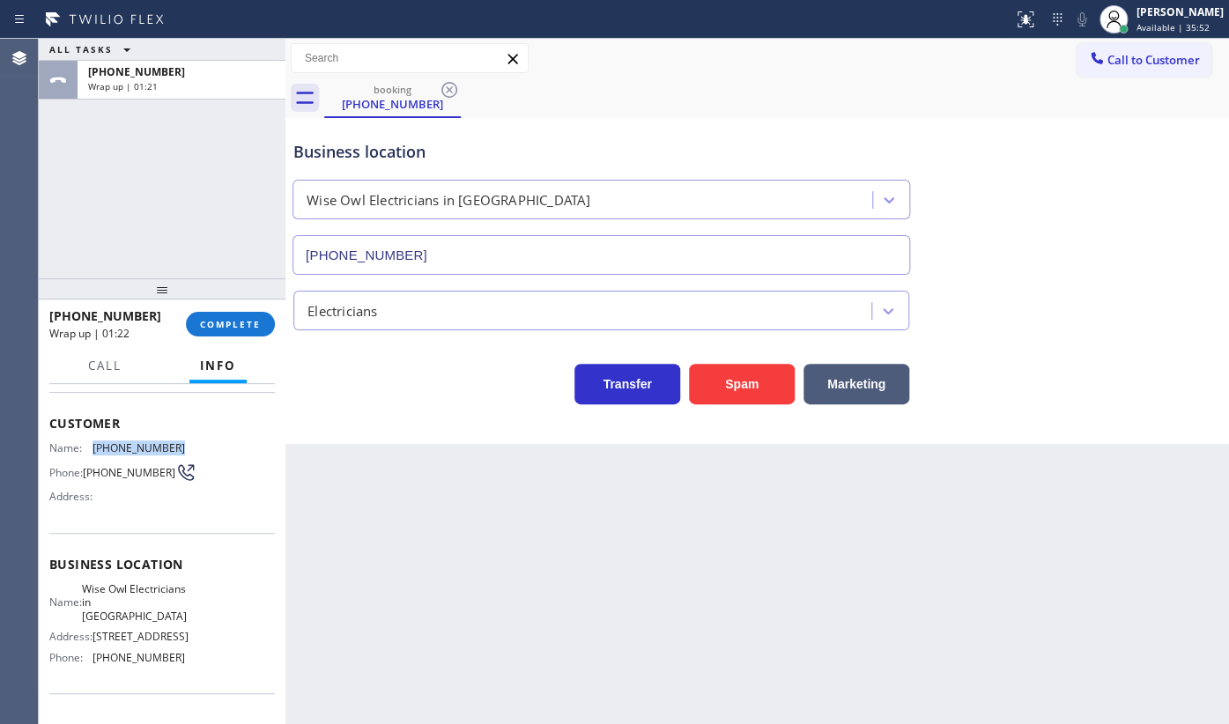
scroll to position [225, 0]
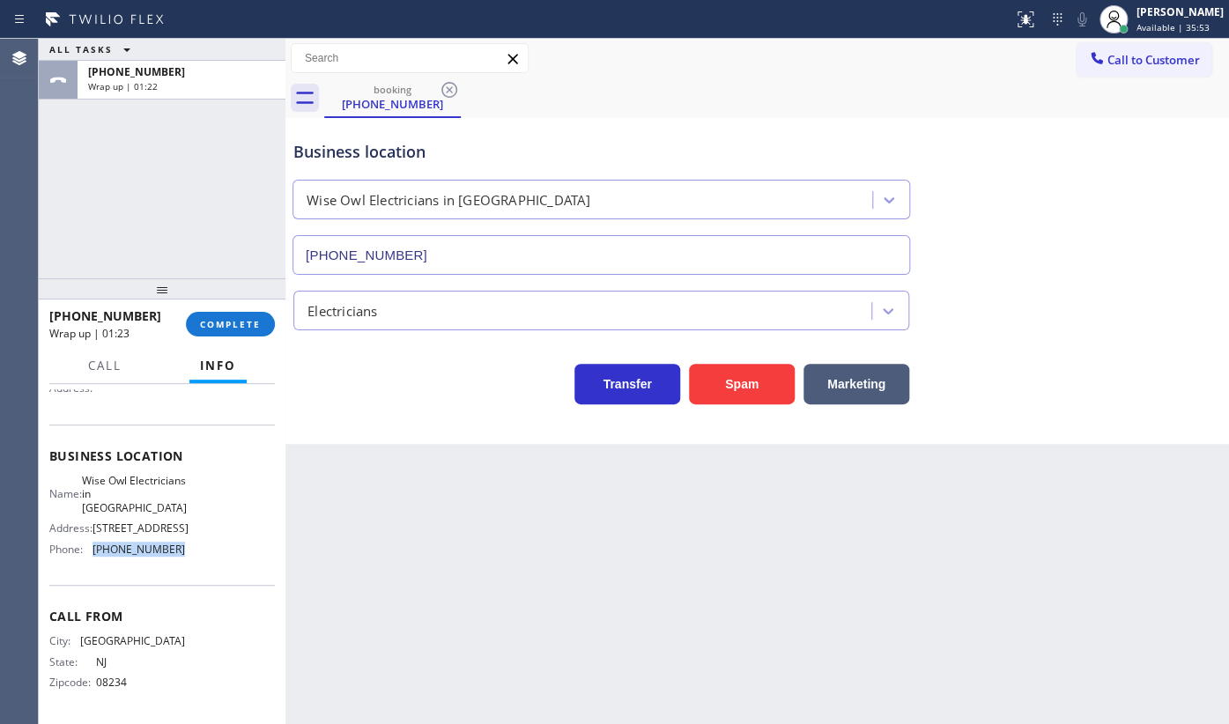
drag, startPoint x: 88, startPoint y: 541, endPoint x: 196, endPoint y: 554, distance: 109.2
click at [196, 554] on div "Name: Wise Owl Electricians in Millburn Address: 12 Berkeley Rd, Millburn, NJ 0…" at bounding box center [162, 518] width 226 height 89
copy div "(908) 824-6559"
click at [234, 315] on button "COMPLETE" at bounding box center [230, 324] width 89 height 25
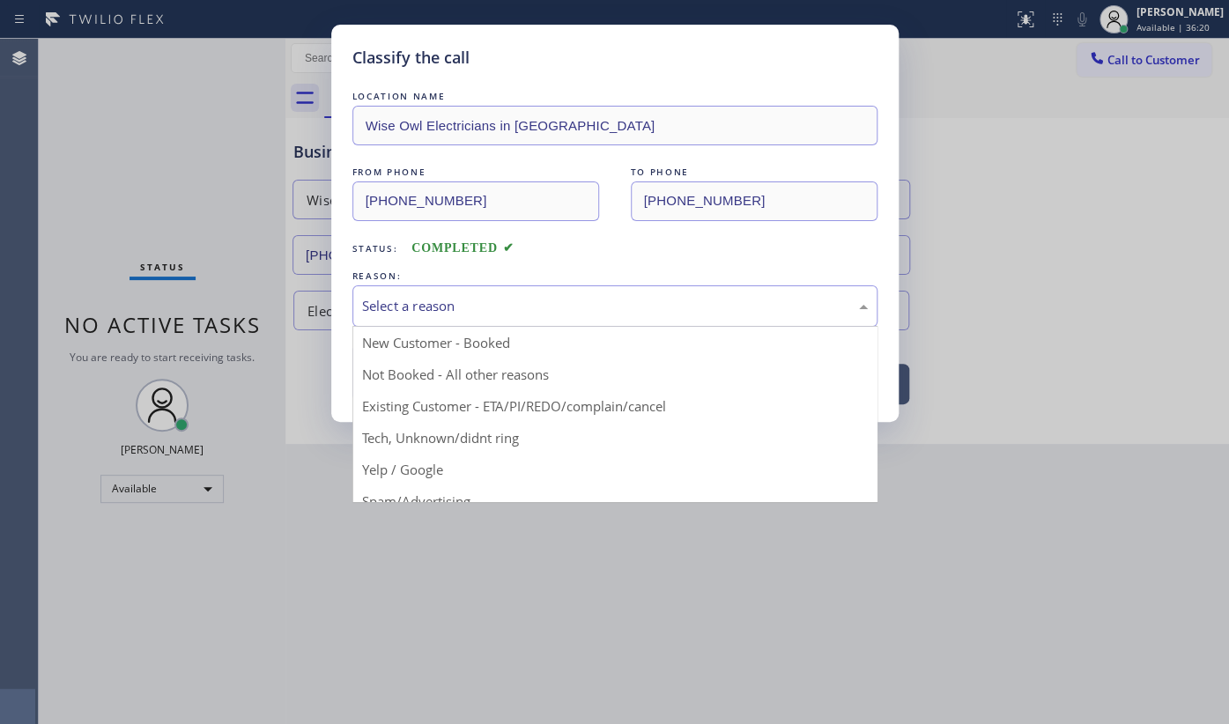
click at [404, 300] on div "Select a reason" at bounding box center [615, 306] width 506 height 20
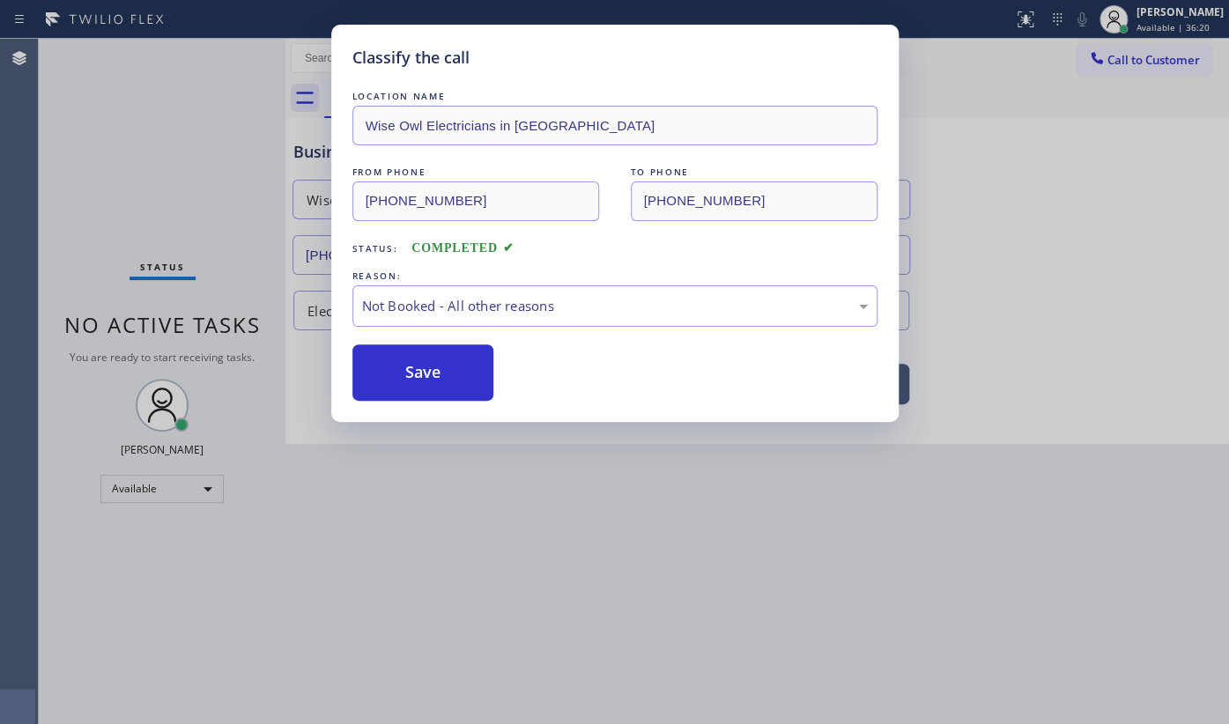
click at [404, 361] on button "Save" at bounding box center [423, 373] width 142 height 56
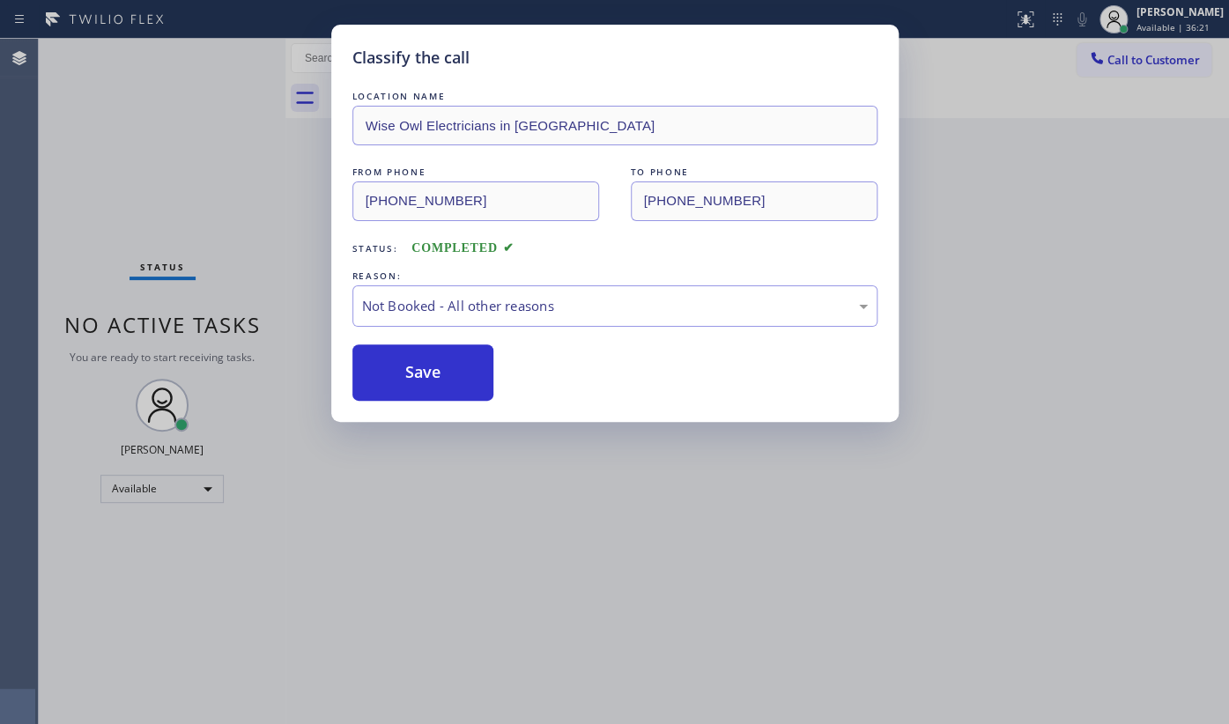
click at [404, 361] on button "Save" at bounding box center [423, 373] width 142 height 56
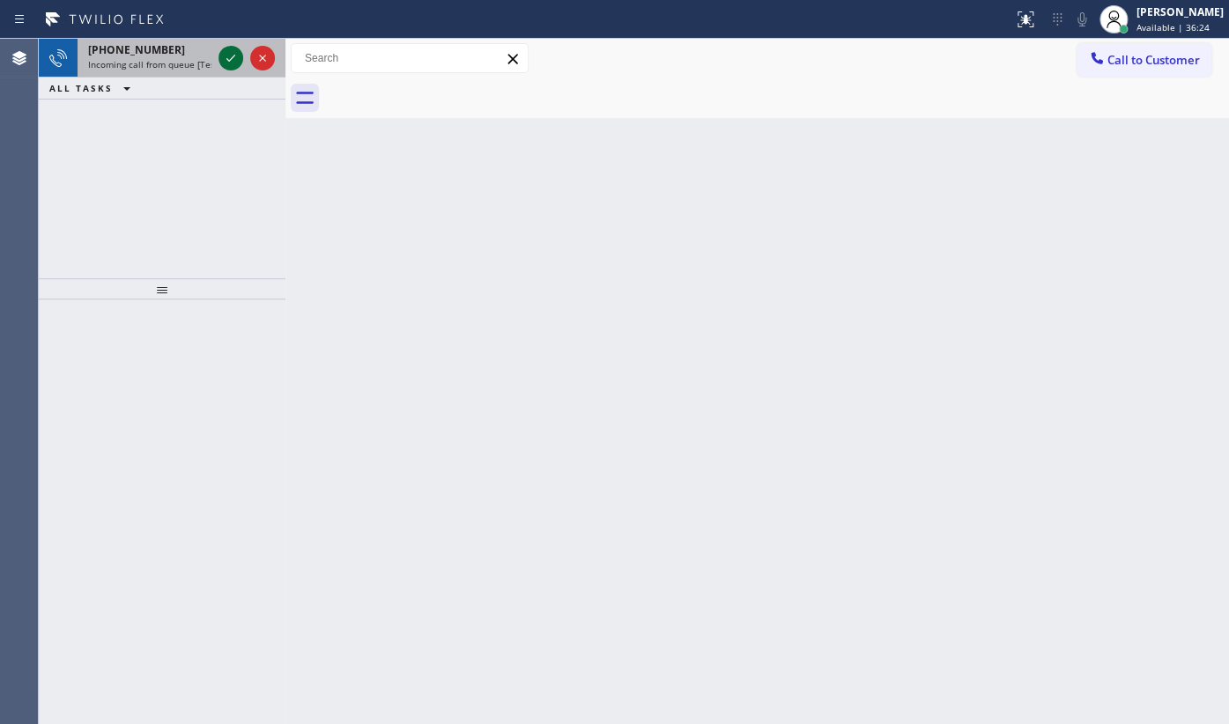
click at [225, 56] on icon at bounding box center [230, 58] width 21 height 21
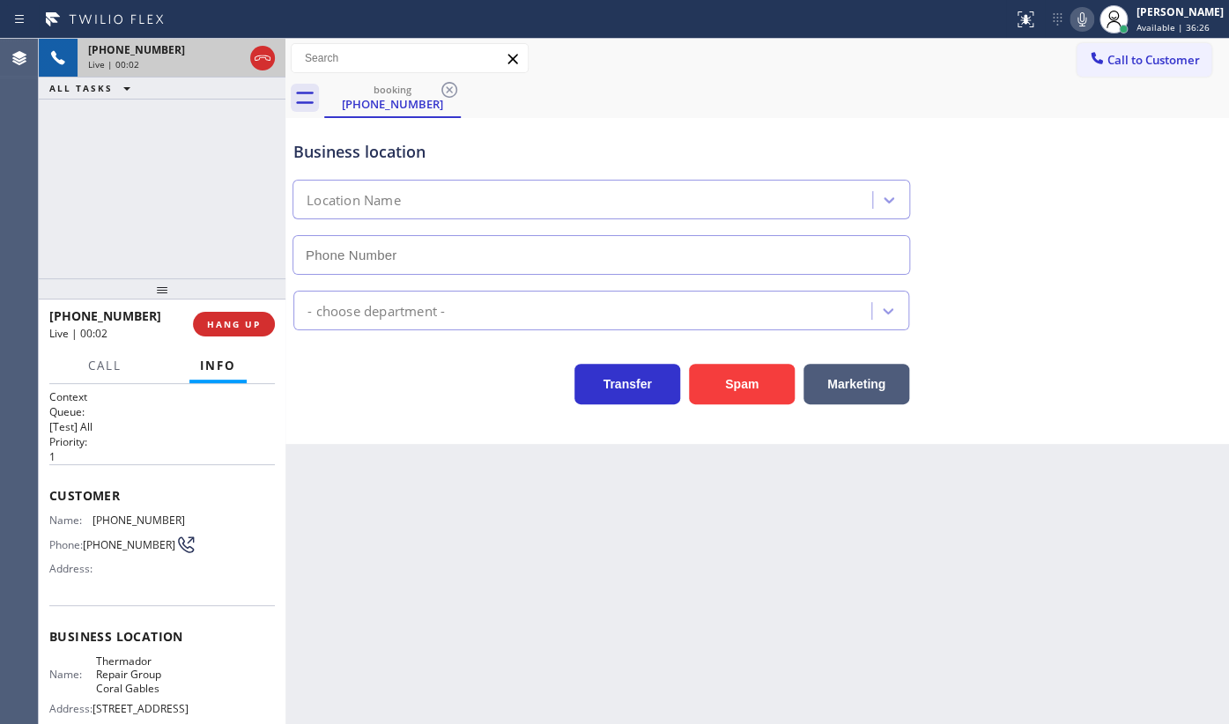
type input "(786) 661-1617"
drag, startPoint x: 85, startPoint y: 521, endPoint x: 204, endPoint y: 505, distance: 120.0
click at [204, 505] on div "Customer Name: (917) 539-5555 Phone: (917) 539-5555 Address:" at bounding box center [162, 534] width 226 height 141
copy div "(917) 539-5555"
click at [115, 137] on div "+19175395555 Live | 02:41 ALL TASKS ALL TASKS ACTIVE TASKS TASKS IN WRAP UP" at bounding box center [162, 159] width 247 height 240
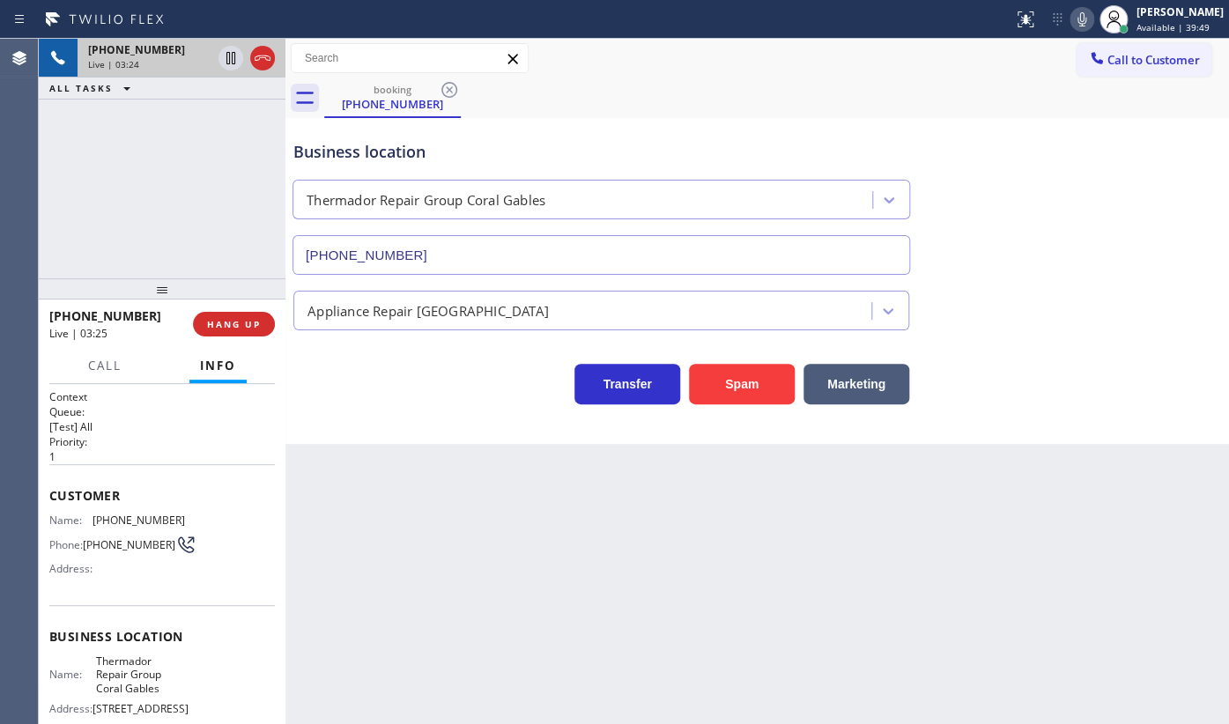
click at [189, 204] on div "+19175395555 Live | 03:24 ALL TASKS ALL TASKS ACTIVE TASKS TASKS IN WRAP UP" at bounding box center [162, 159] width 247 height 240
click at [235, 322] on span "HANG UP" at bounding box center [234, 324] width 54 height 12
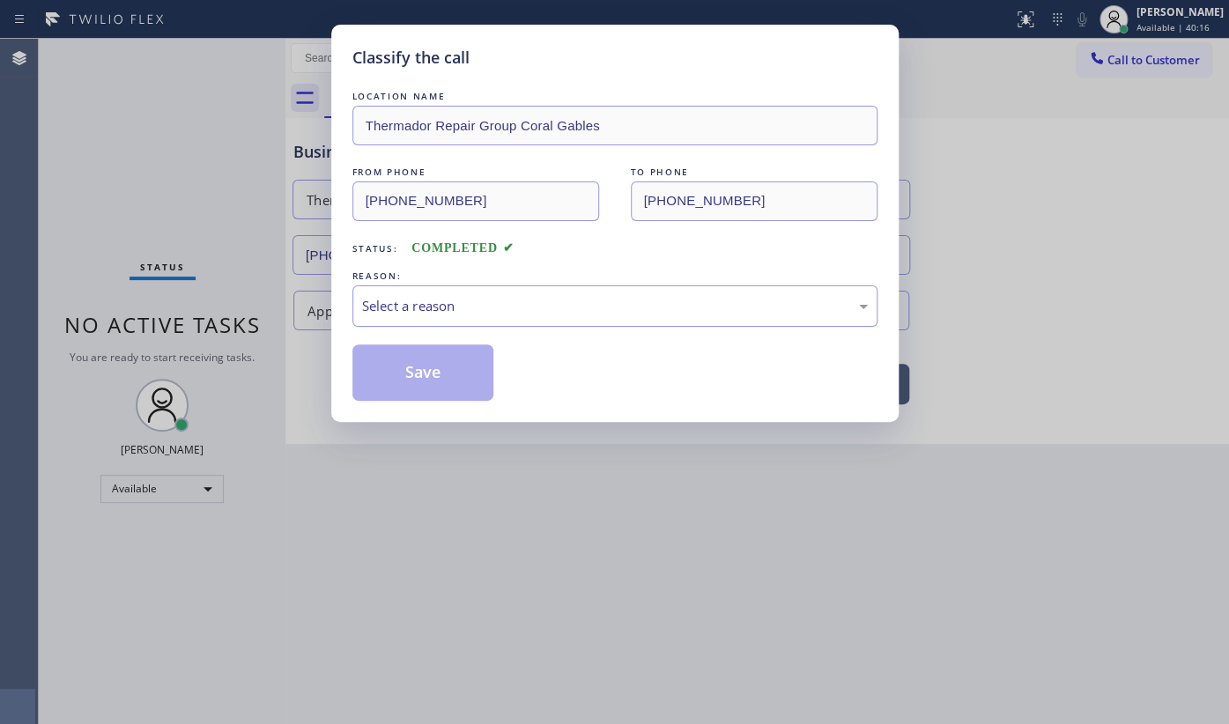
click at [426, 314] on div "Select a reason" at bounding box center [615, 306] width 506 height 20
click at [393, 375] on button "Save" at bounding box center [423, 373] width 142 height 56
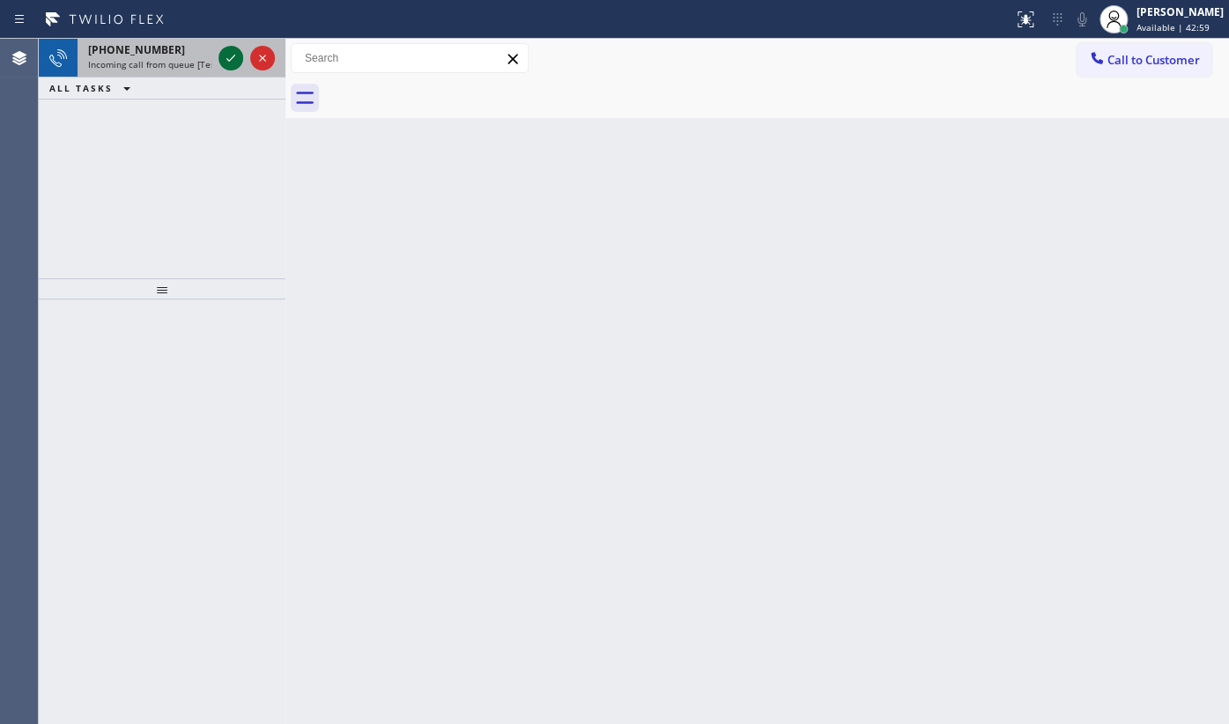
click at [229, 55] on icon at bounding box center [230, 58] width 21 height 21
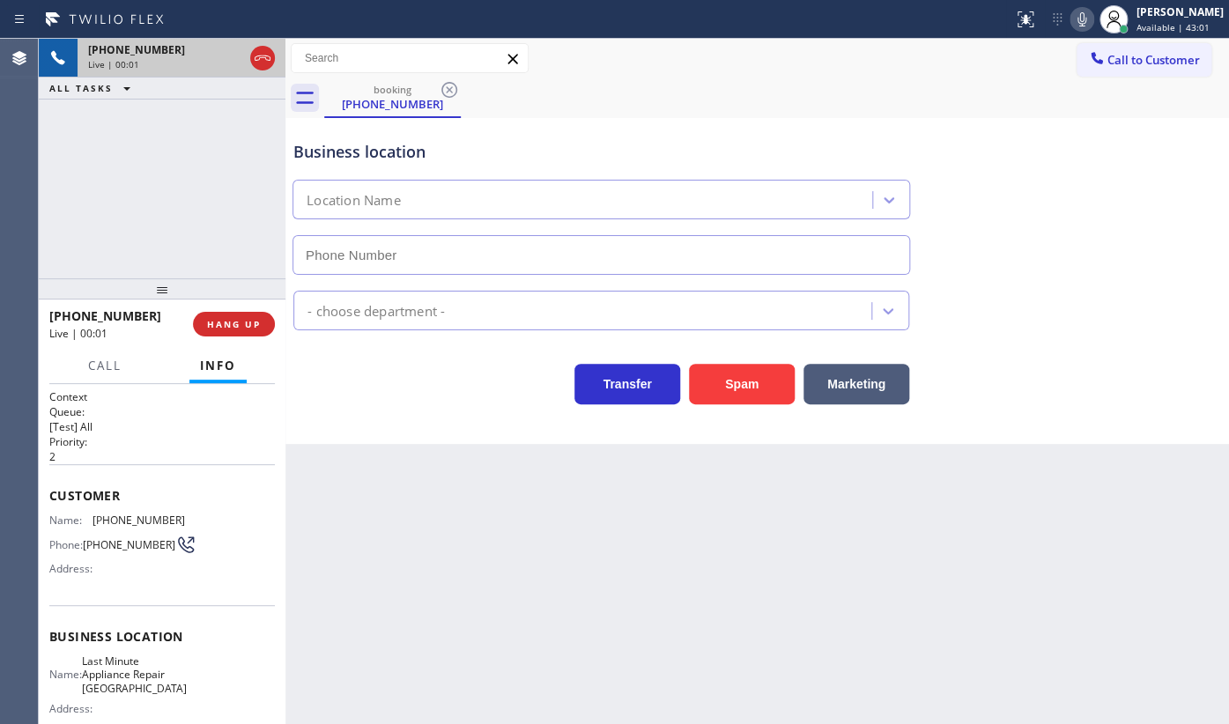
type input "(602) 671-0200"
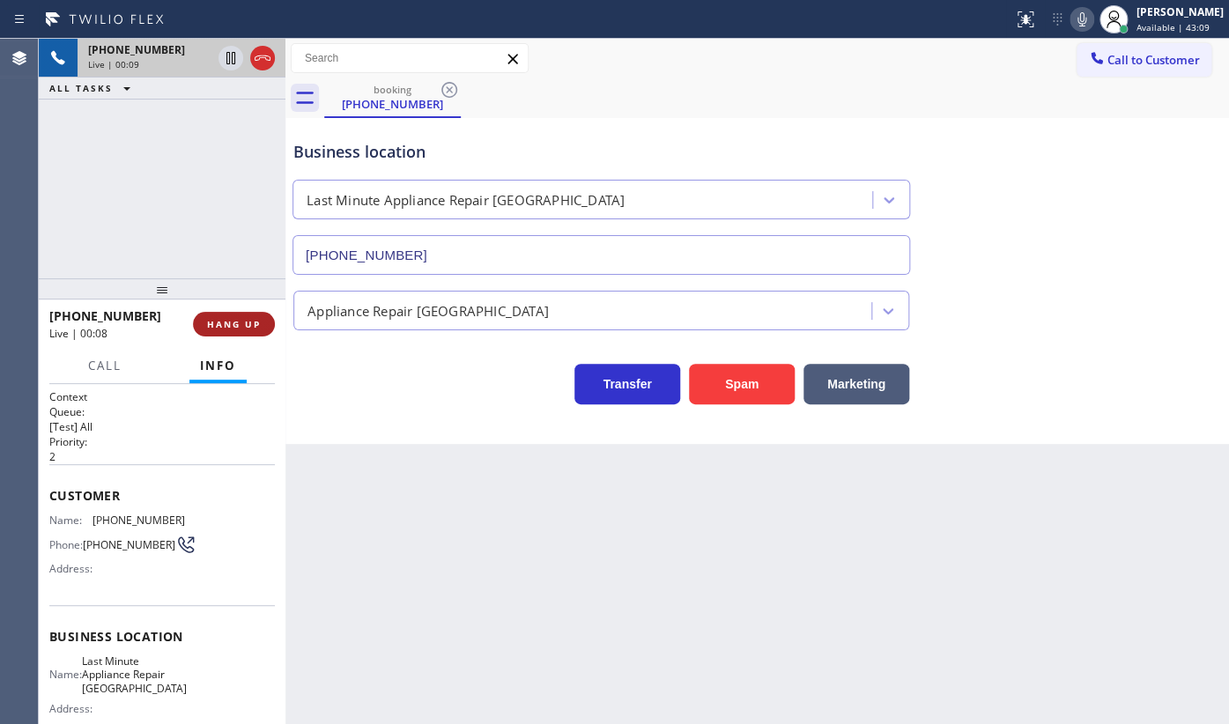
click at [232, 316] on button "HANG UP" at bounding box center [234, 324] width 82 height 25
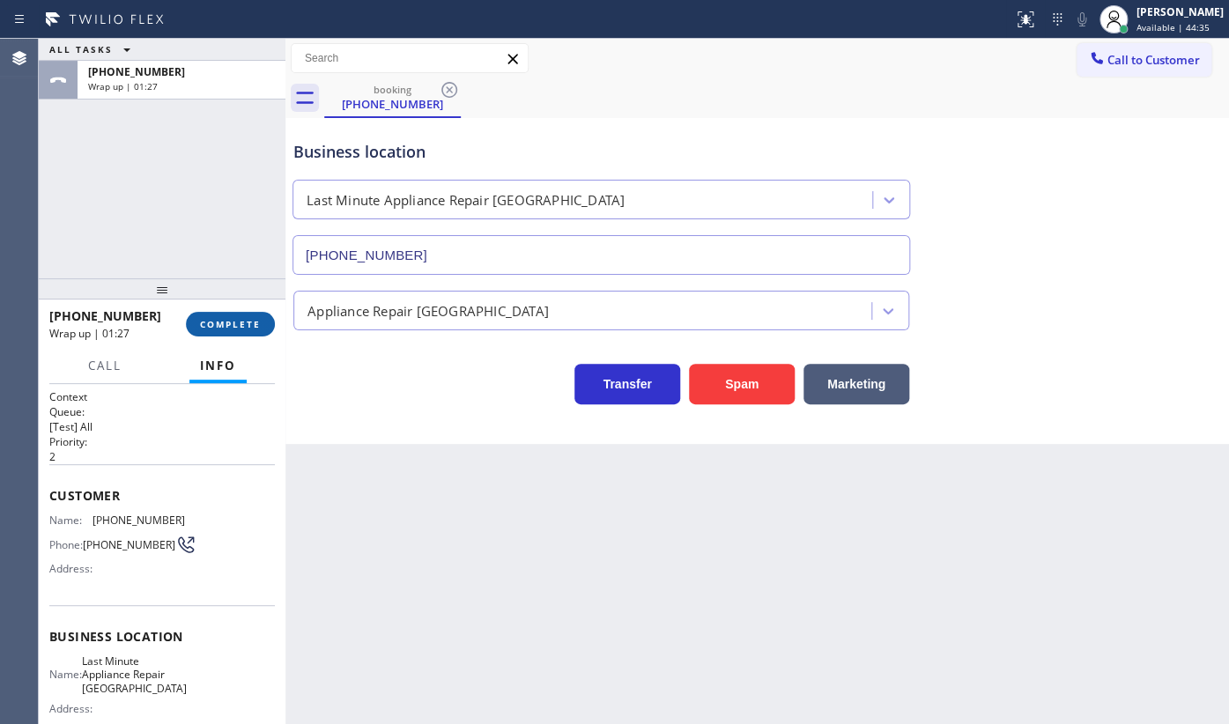
click at [233, 325] on span "COMPLETE" at bounding box center [230, 324] width 61 height 12
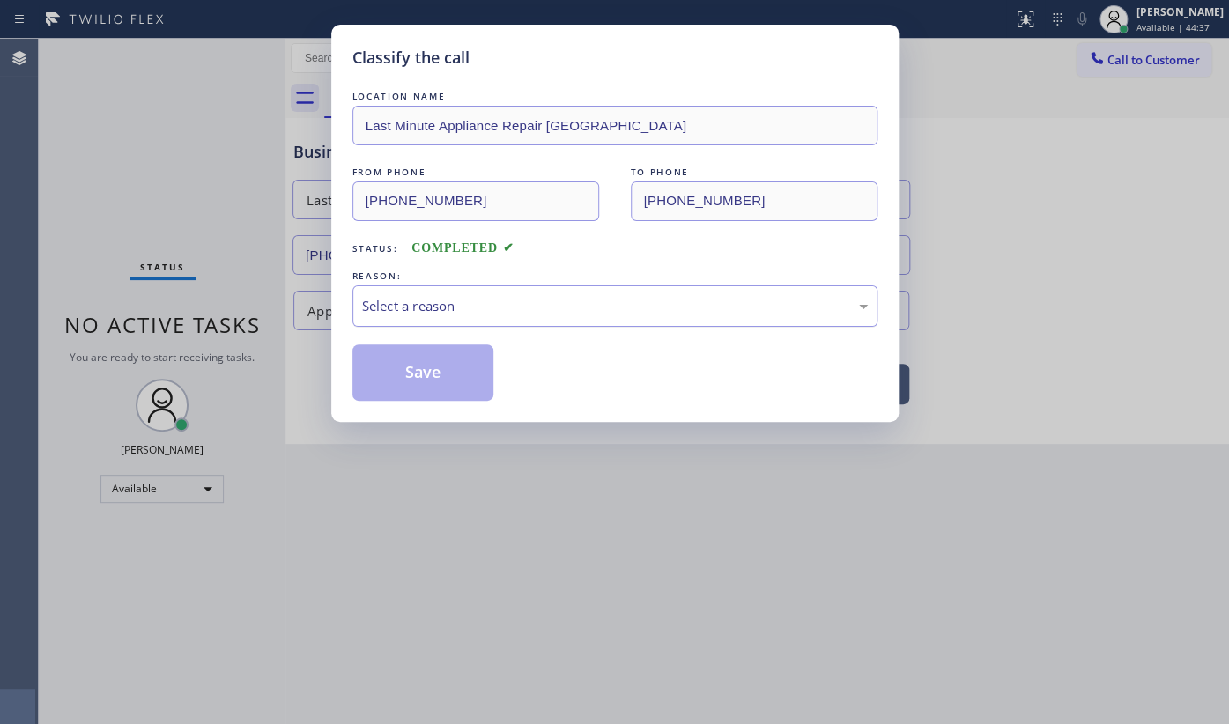
click at [434, 309] on div "Select a reason" at bounding box center [615, 306] width 506 height 20
click at [448, 349] on button "Save" at bounding box center [423, 373] width 142 height 56
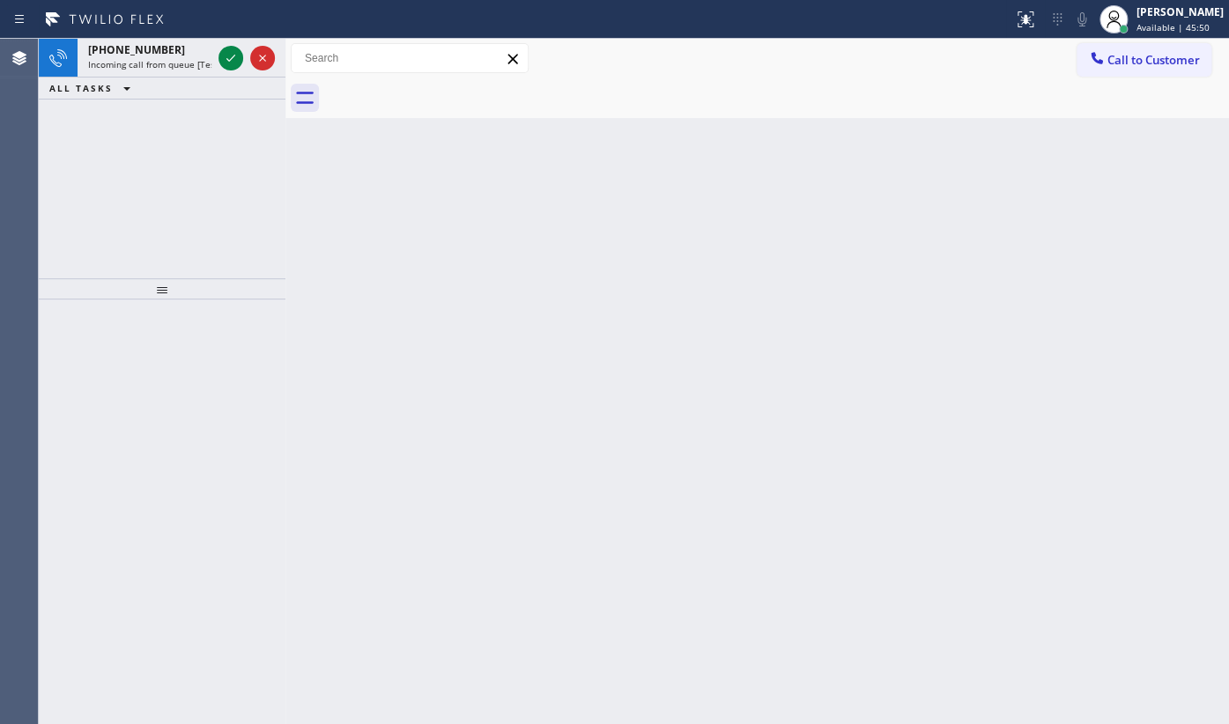
drag, startPoint x: 160, startPoint y: 130, endPoint x: 217, endPoint y: 79, distance: 76.1
click at [172, 116] on div "+15088845902 Incoming call from queue [Test] All ALL TASKS ALL TASKS ACTIVE TAS…" at bounding box center [162, 159] width 247 height 240
click at [237, 62] on icon at bounding box center [230, 58] width 21 height 21
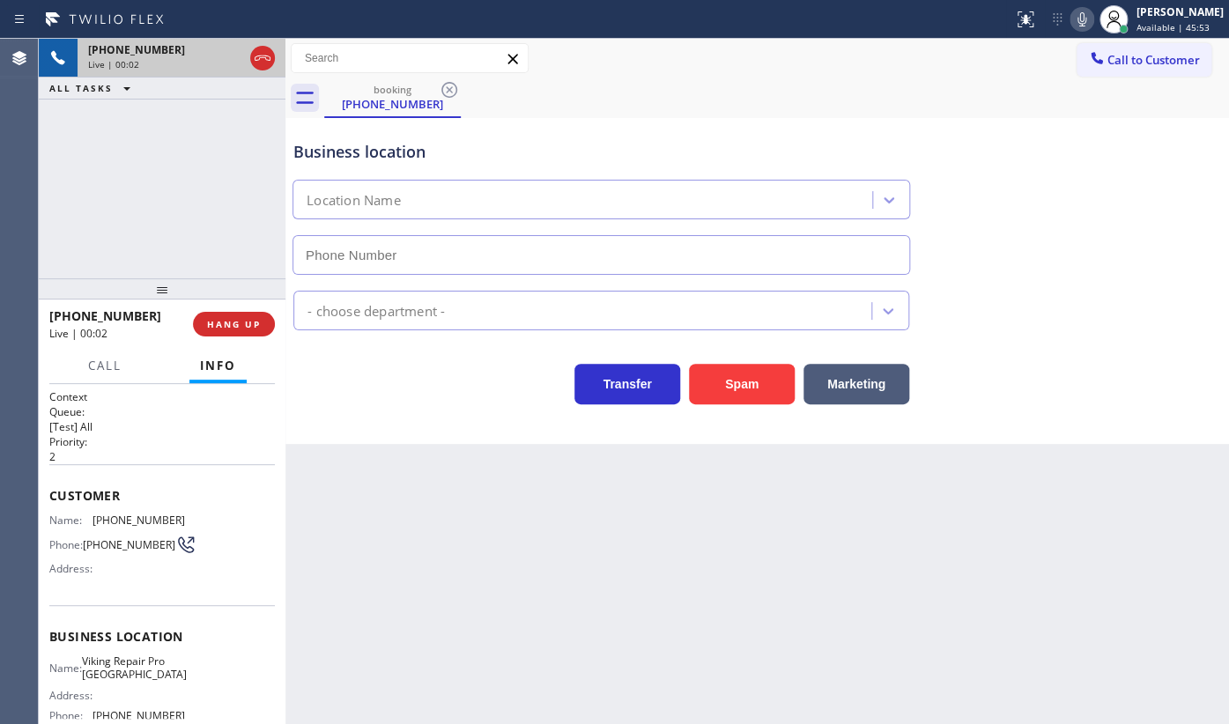
type input "(508) 466-6355"
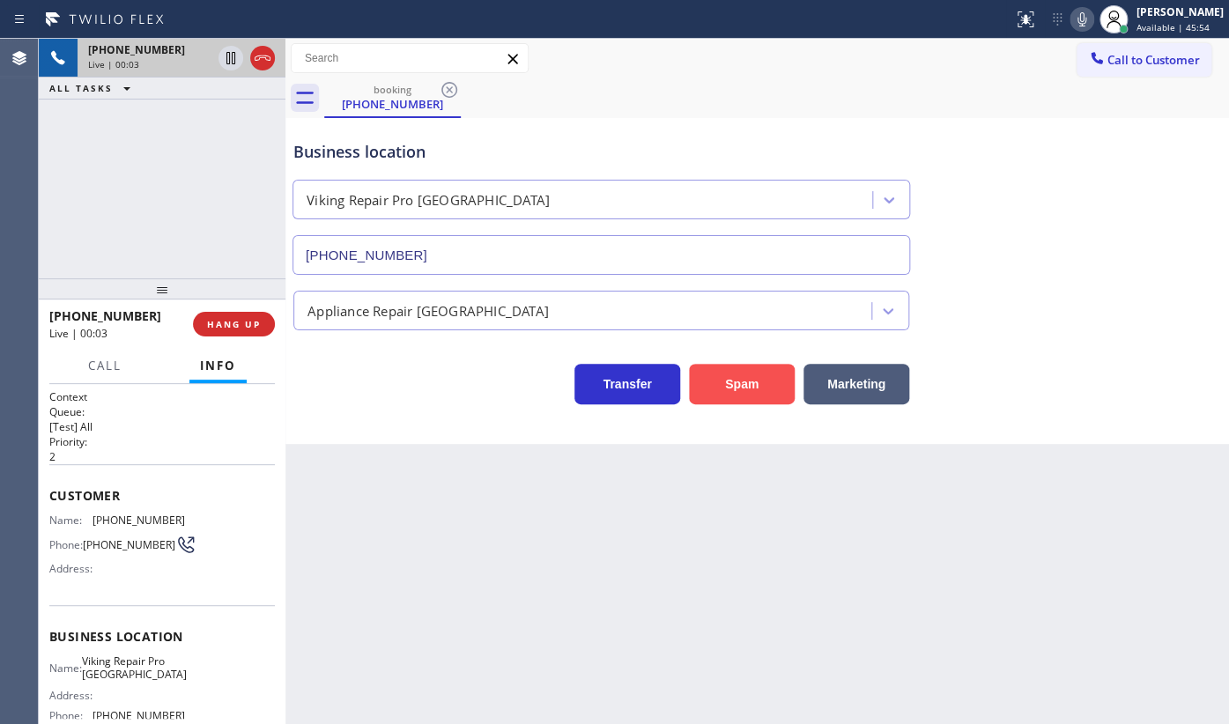
drag, startPoint x: 744, startPoint y: 387, endPoint x: 760, endPoint y: 387, distance: 16.7
click at [744, 387] on button "Spam" at bounding box center [742, 384] width 106 height 41
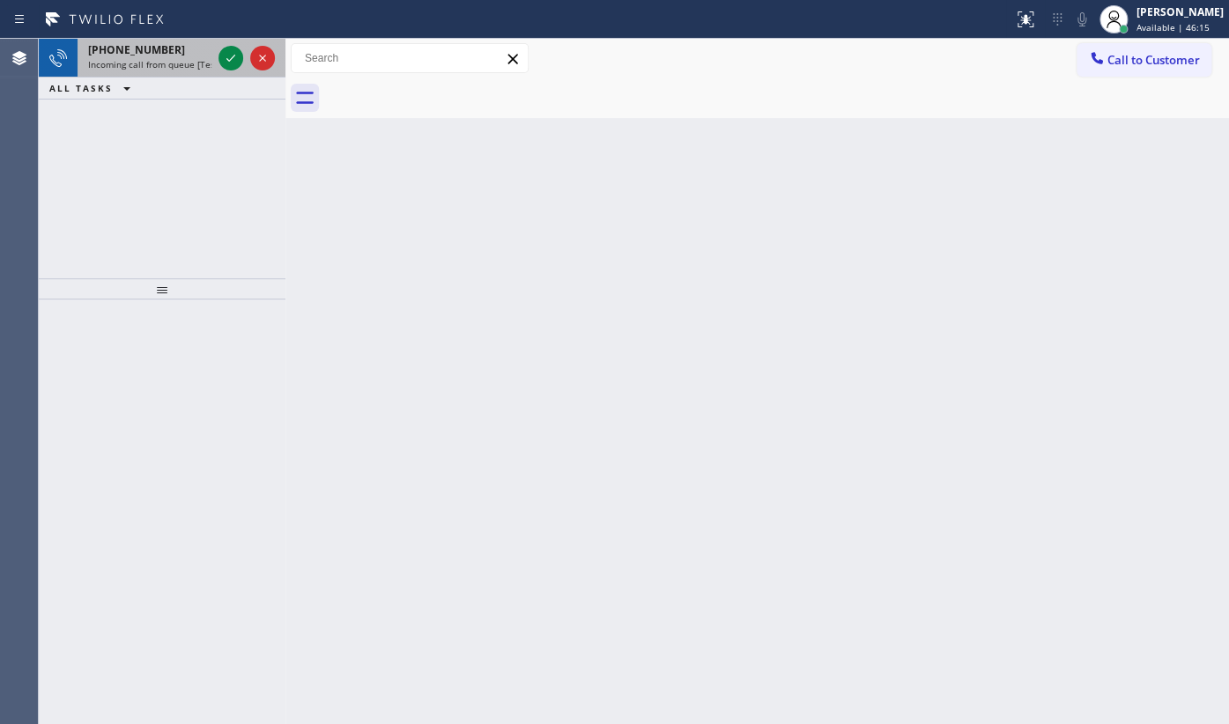
click at [186, 62] on span "Incoming call from queue [Test] All" at bounding box center [161, 64] width 146 height 12
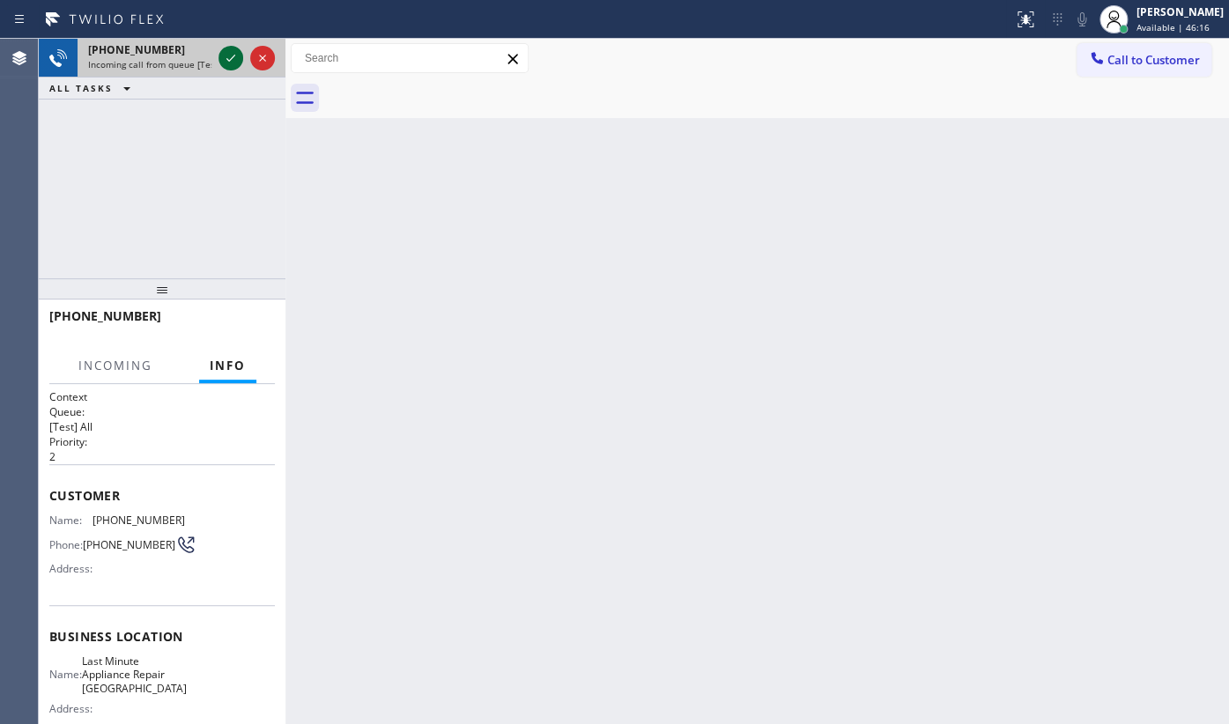
click at [234, 54] on icon at bounding box center [230, 58] width 21 height 21
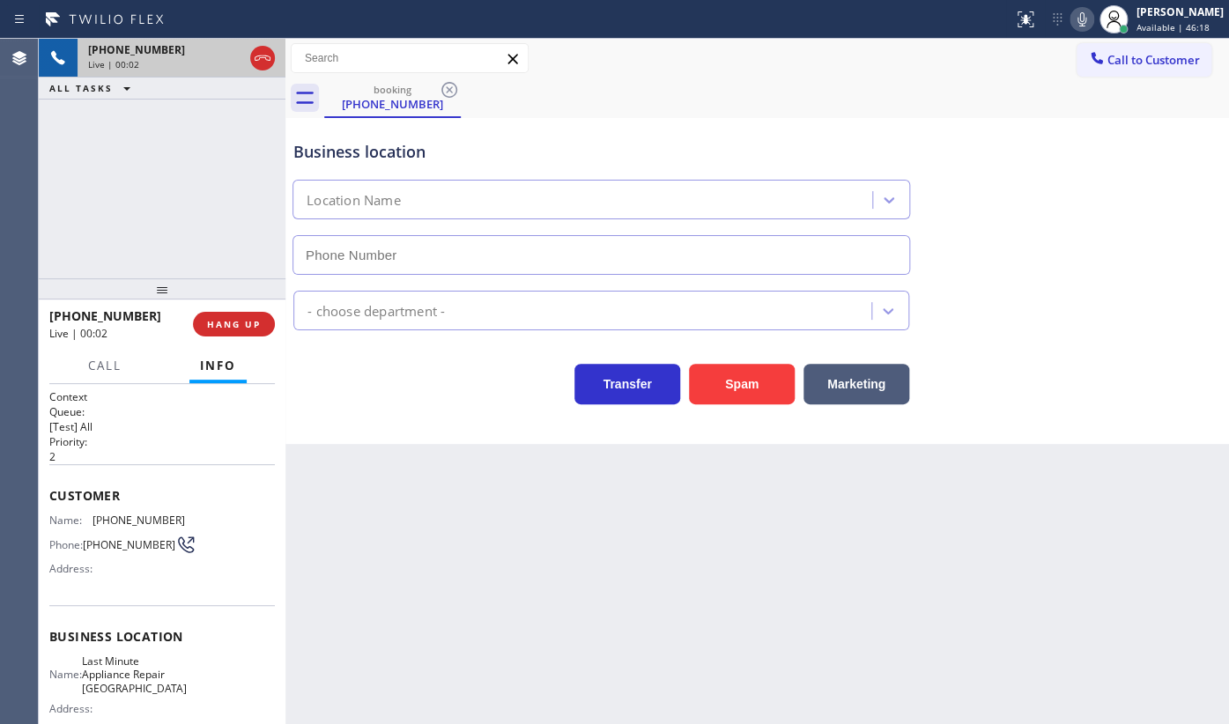
type input "(630) 333-4964"
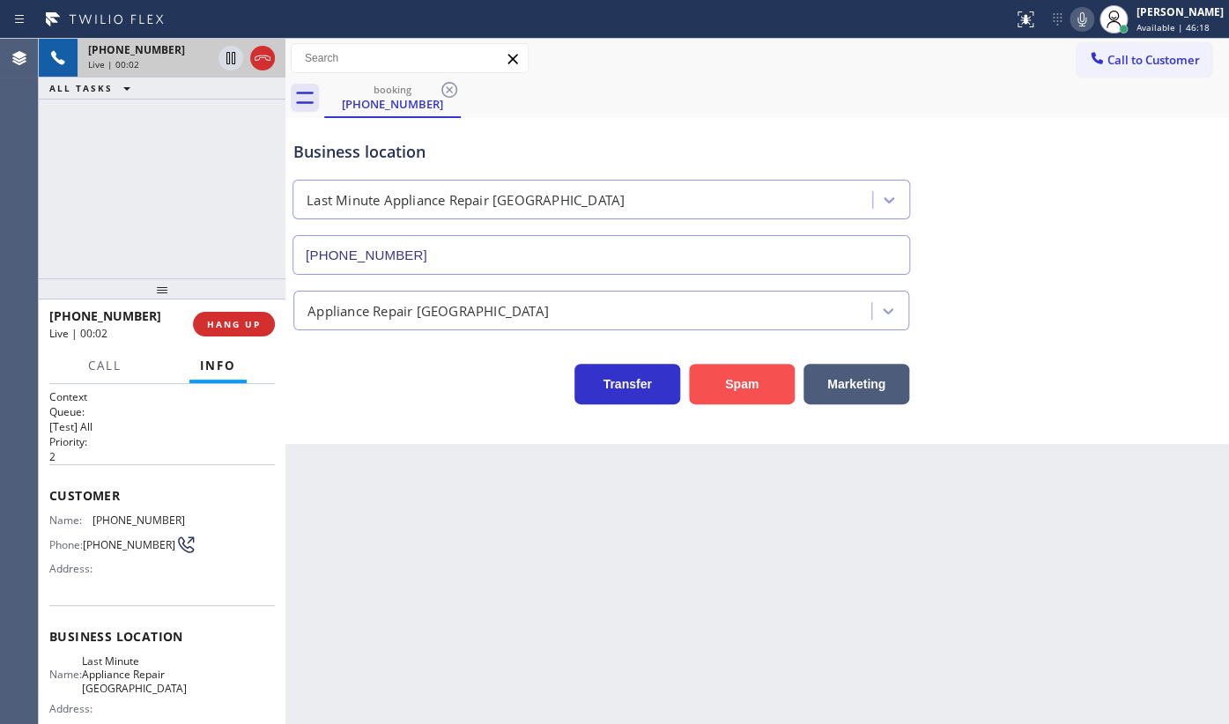
click at [726, 388] on button "Spam" at bounding box center [742, 384] width 106 height 41
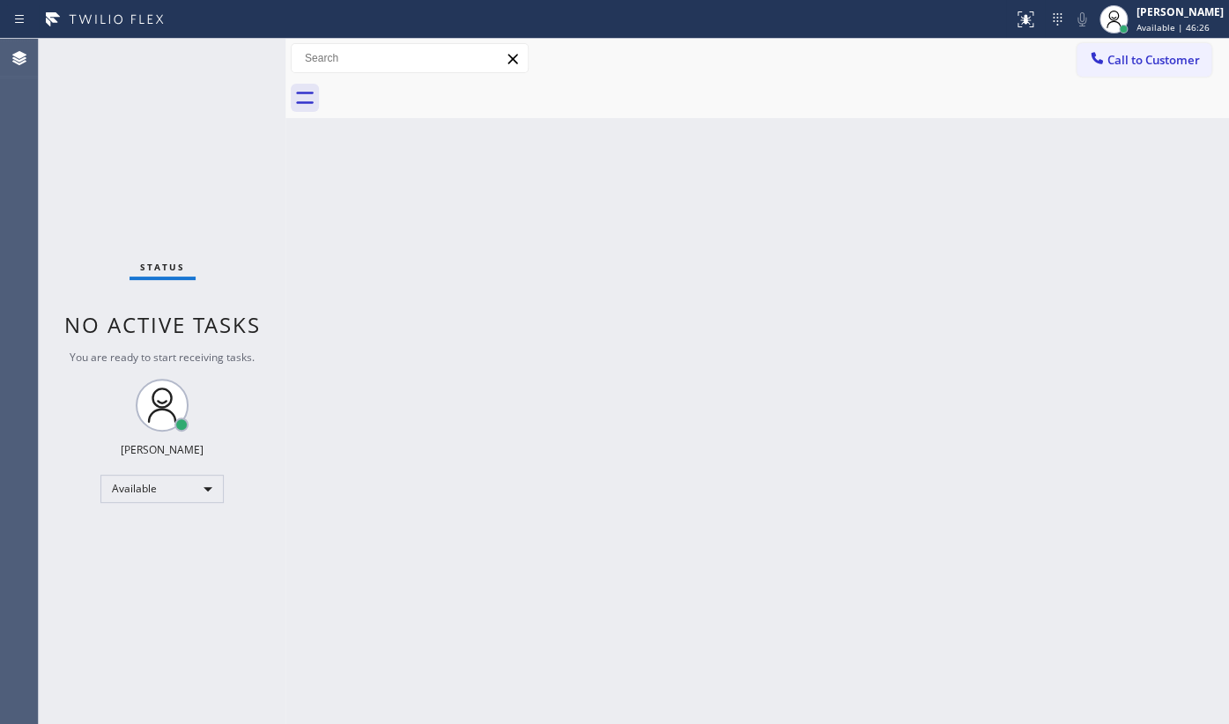
click at [246, 174] on div "Status No active tasks You are ready to start receiving tasks. JENIZA ALCAYDE A…" at bounding box center [162, 381] width 247 height 685
click at [743, 256] on div "Back to Dashboard Change Sender ID Customers Technicians Select a contact Outbo…" at bounding box center [757, 381] width 944 height 685
click at [798, 351] on div "Back to Dashboard Change Sender ID Customers Technicians Select a contact Outbo…" at bounding box center [757, 381] width 944 height 685
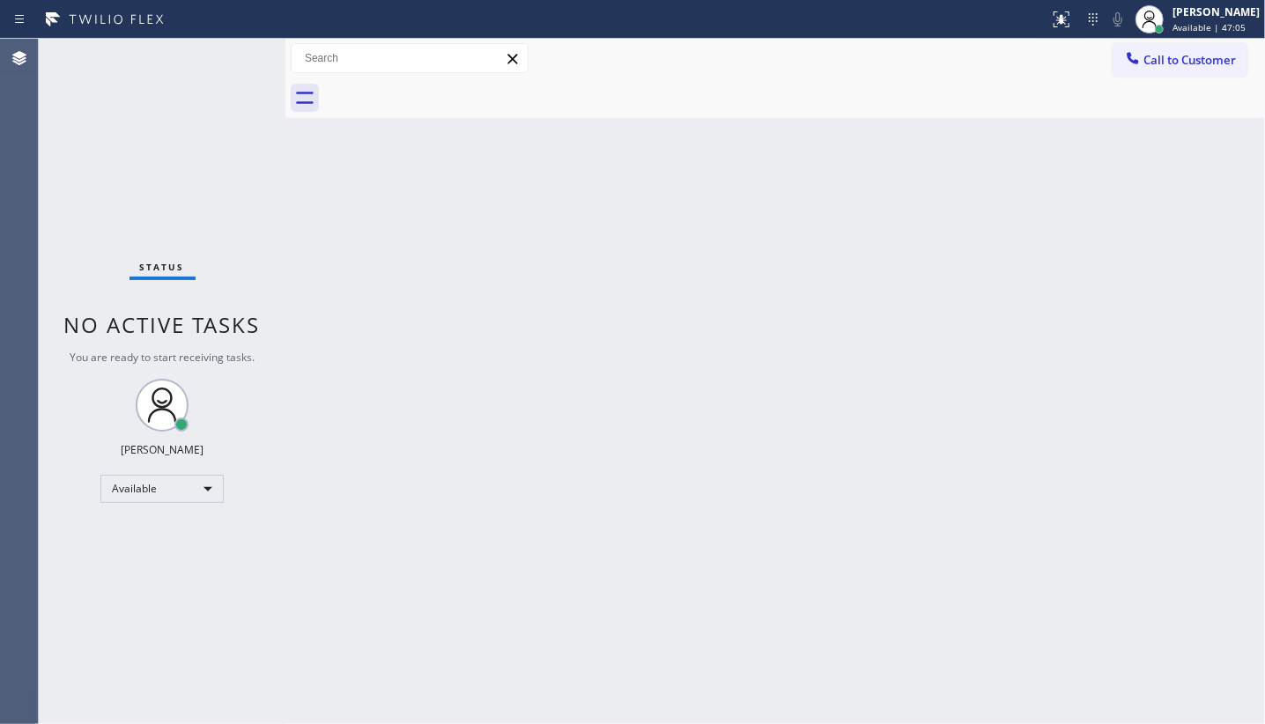
click at [167, 623] on div "Status No active tasks You are ready to start receiving tasks. JENIZA ALCAYDE A…" at bounding box center [162, 381] width 247 height 685
click at [96, 132] on div "Status No active tasks You are ready to start receiving tasks. JENIZA ALCAYDE A…" at bounding box center [162, 381] width 247 height 685
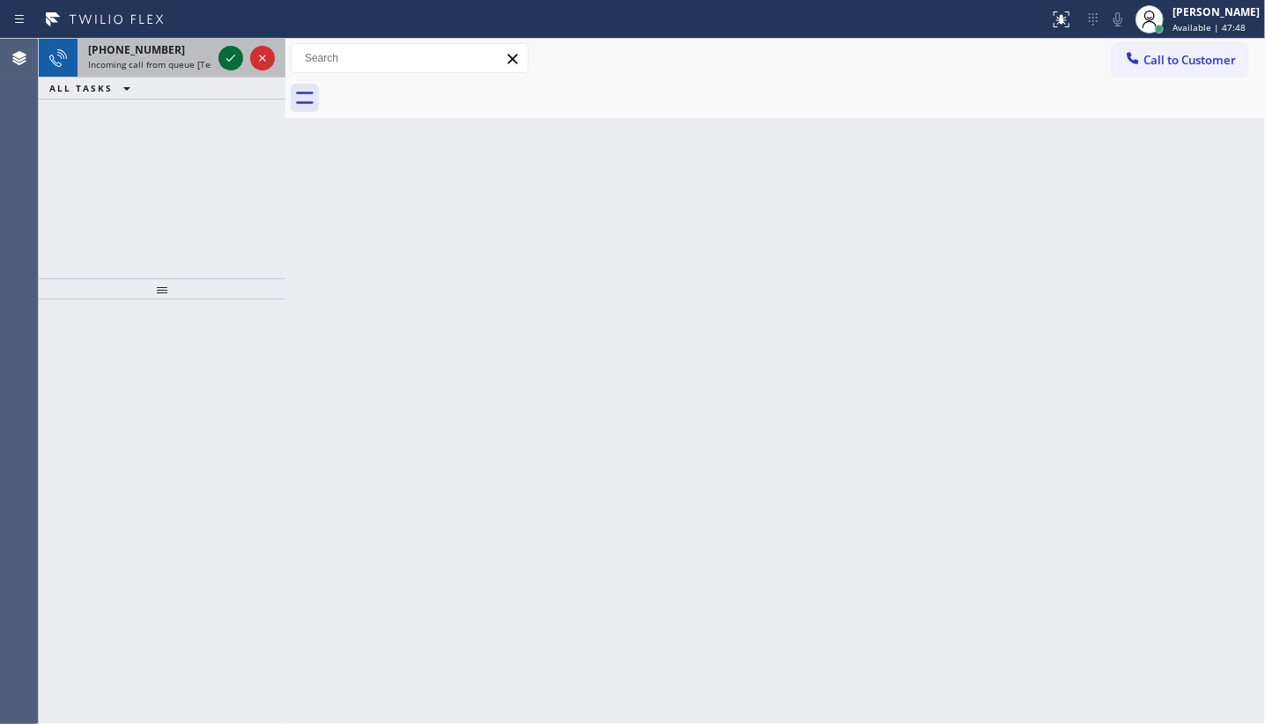
click at [231, 54] on icon at bounding box center [230, 58] width 21 height 21
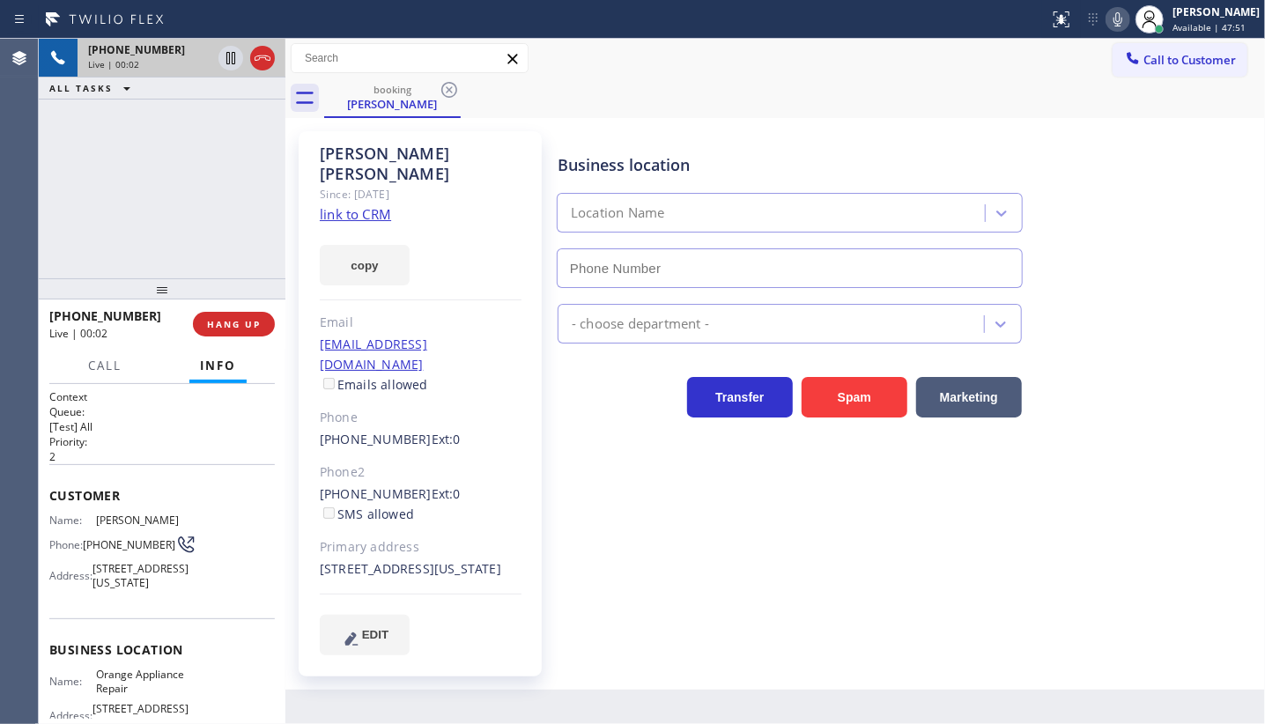
type input "(714) 855-4254"
click at [669, 582] on div "Business location Orange Appliance Repair (714) 855-4254 Appliance Repair Regul…" at bounding box center [907, 393] width 707 height 515
click at [354, 205] on link "link to CRM" at bounding box center [355, 214] width 71 height 18
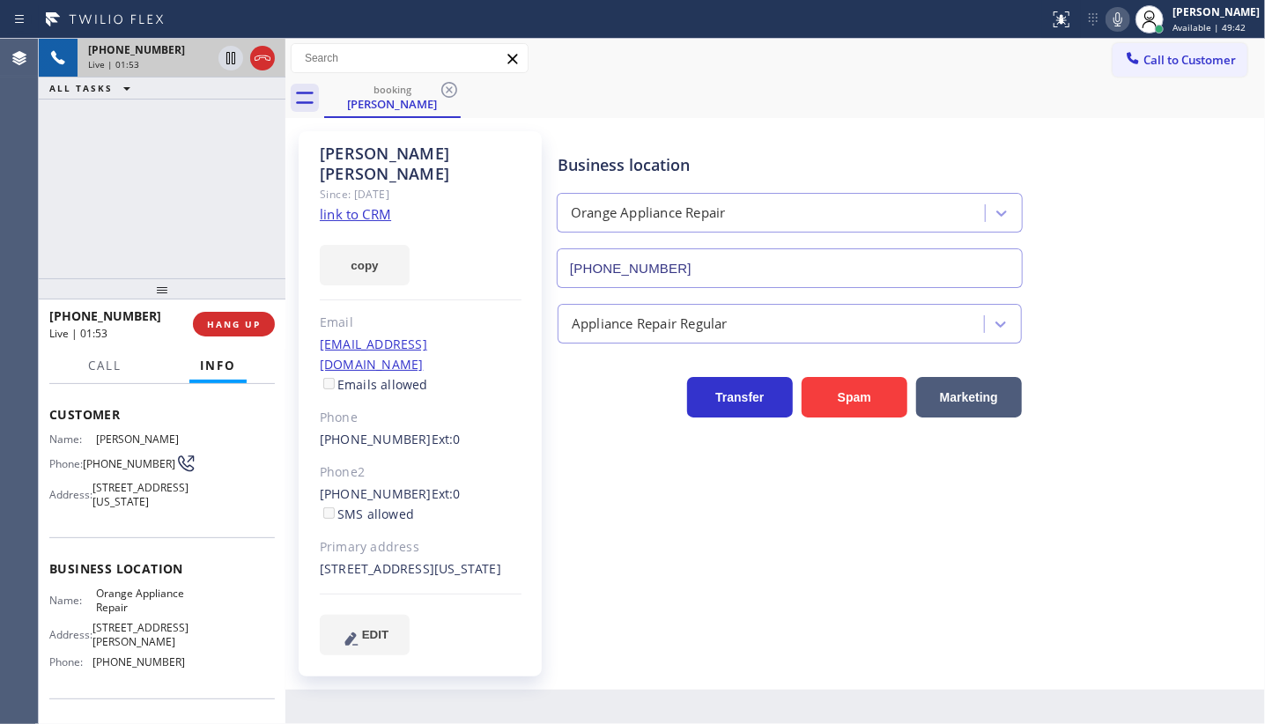
scroll to position [159, 0]
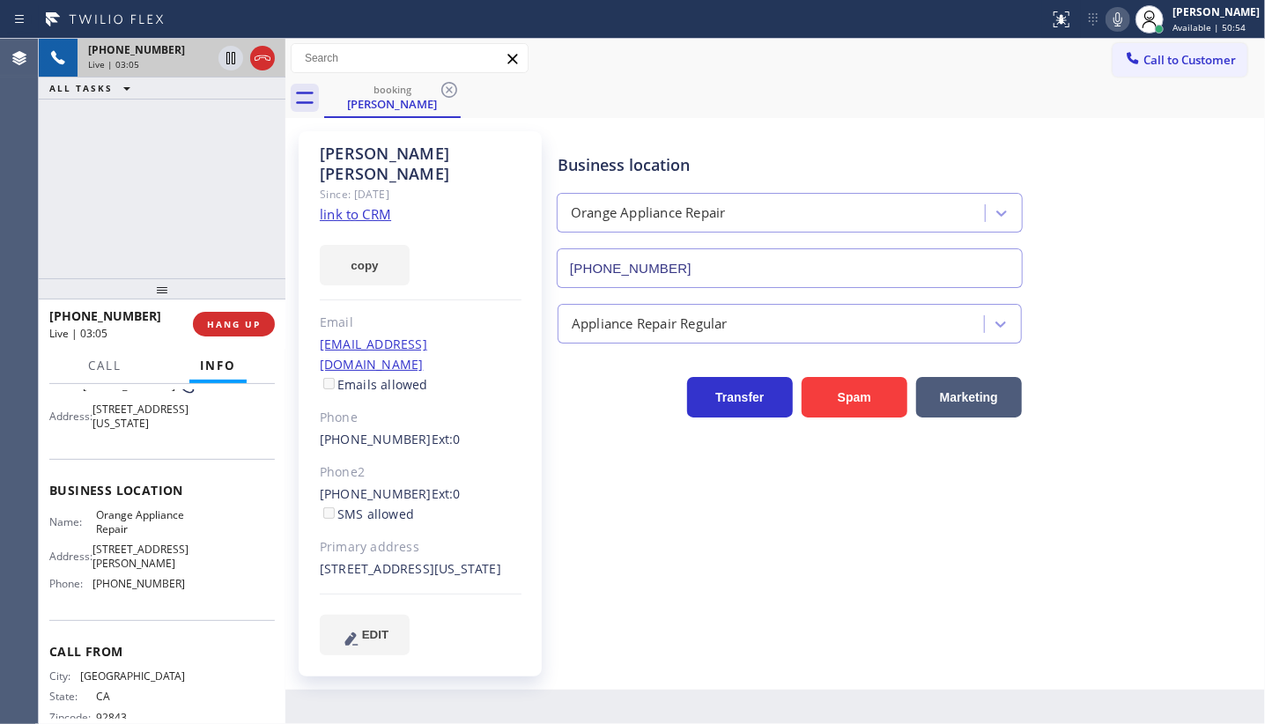
click at [1113, 17] on icon at bounding box center [1118, 19] width 21 height 21
click at [912, 107] on div "booking Leni Santos" at bounding box center [794, 98] width 941 height 40
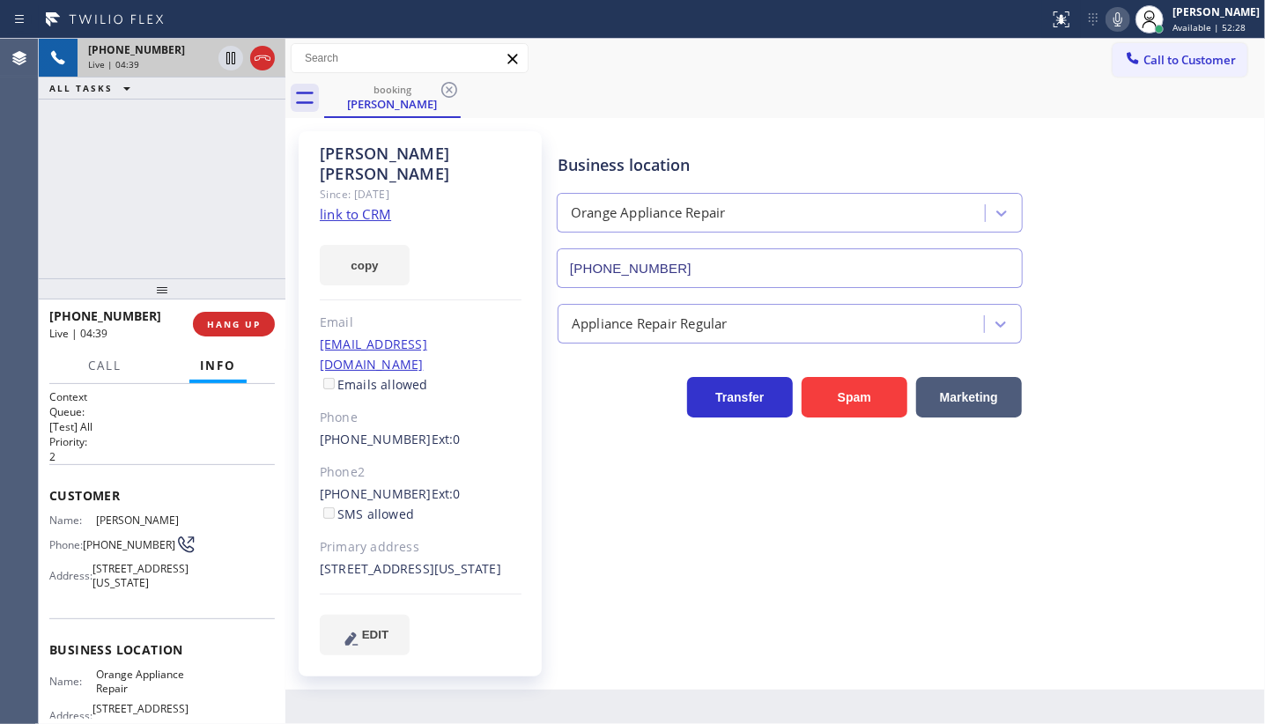
scroll to position [0, 0]
drag, startPoint x: 88, startPoint y: 538, endPoint x: 115, endPoint y: 556, distance: 31.8
click at [115, 552] on span "(714) 287-6491" at bounding box center [129, 544] width 93 height 13
copy span "714) 287-6491"
click at [212, 152] on div "+17142876491 Live | 05:50 ALL TASKS ALL TASKS ACTIVE TASKS TASKS IN WRAP UP" at bounding box center [162, 159] width 247 height 240
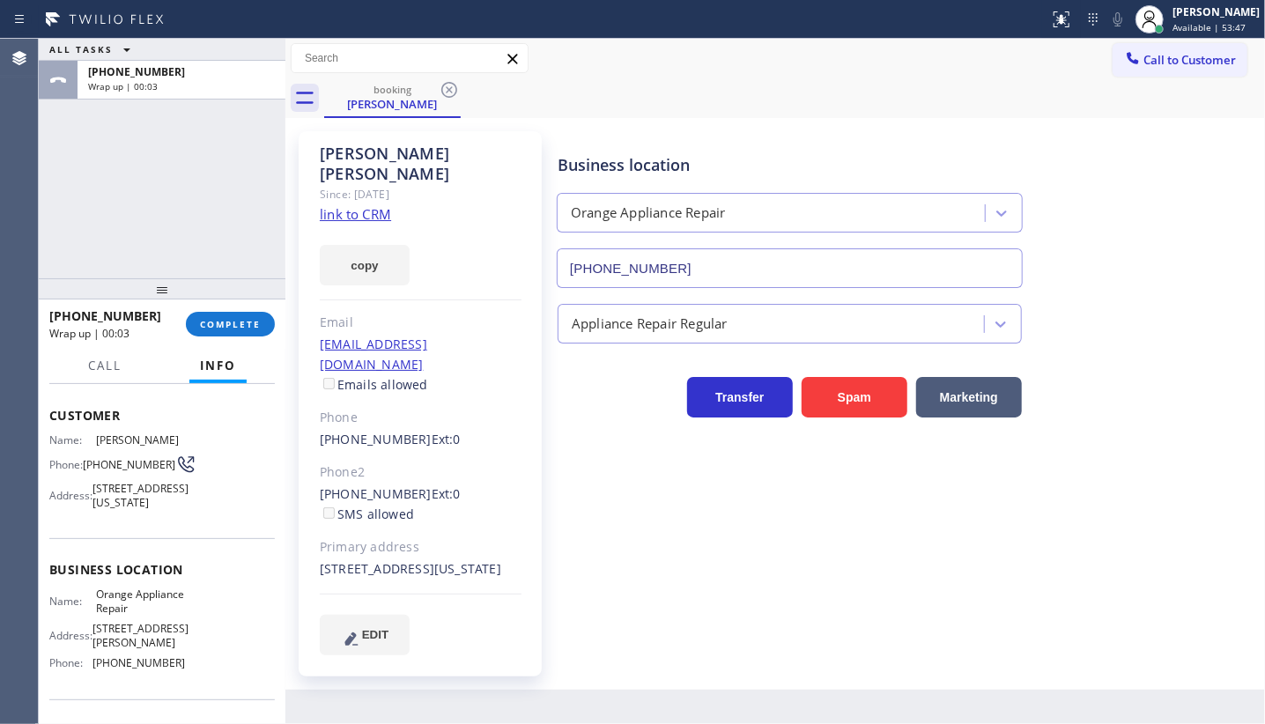
scroll to position [225, 0]
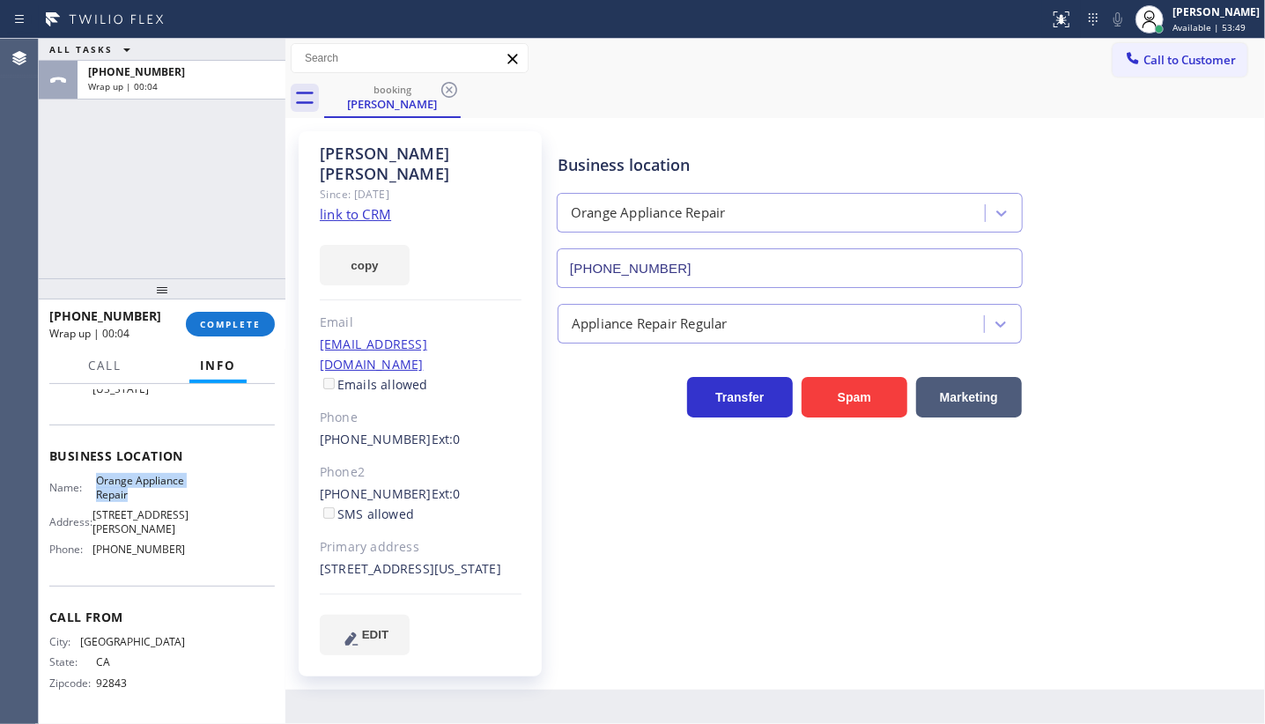
drag, startPoint x: 91, startPoint y: 478, endPoint x: 204, endPoint y: 498, distance: 114.4
click at [204, 498] on div "Name: Orange Appliance Repair Address: 100 W Chapman Ave Phone: (714) 855-4254" at bounding box center [162, 518] width 226 height 89
copy div "Orange Appliance Repair"
drag, startPoint x: 96, startPoint y: 548, endPoint x: 176, endPoint y: 552, distance: 80.3
click at [176, 552] on span "(714) 855-4254" at bounding box center [139, 549] width 93 height 13
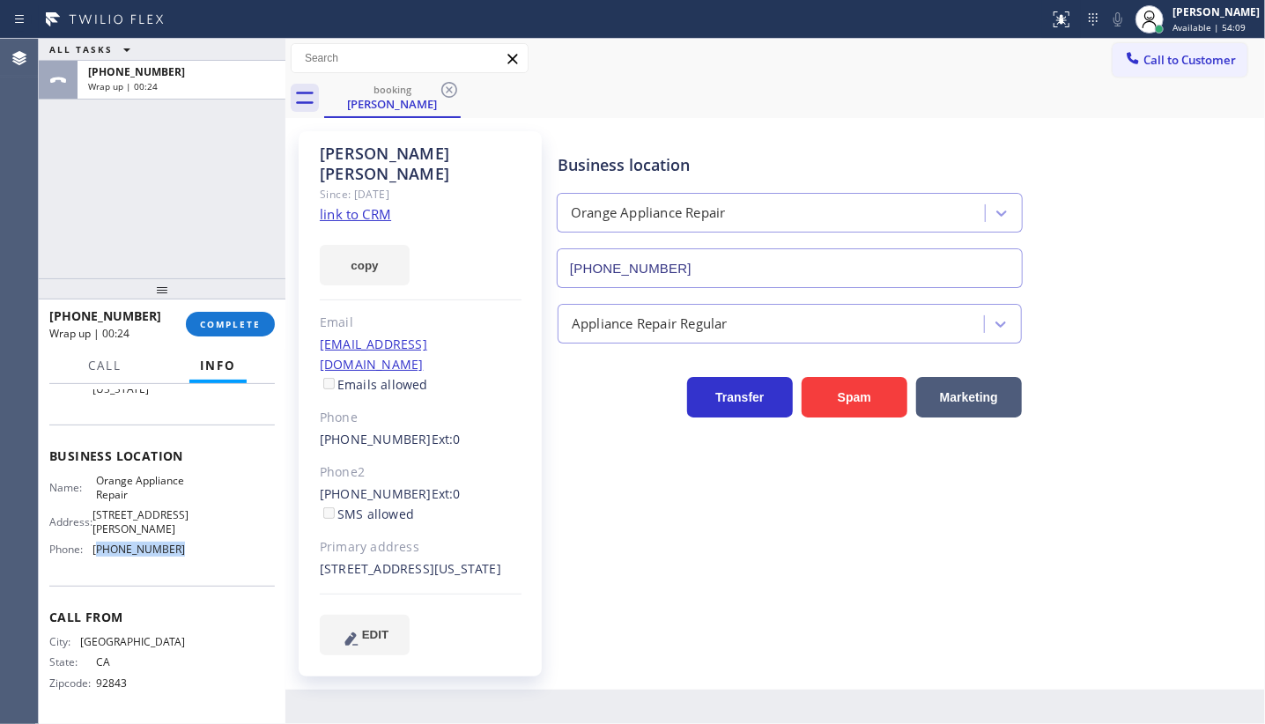
copy span "714) 855-4254"
click at [204, 312] on button "COMPLETE" at bounding box center [230, 324] width 89 height 25
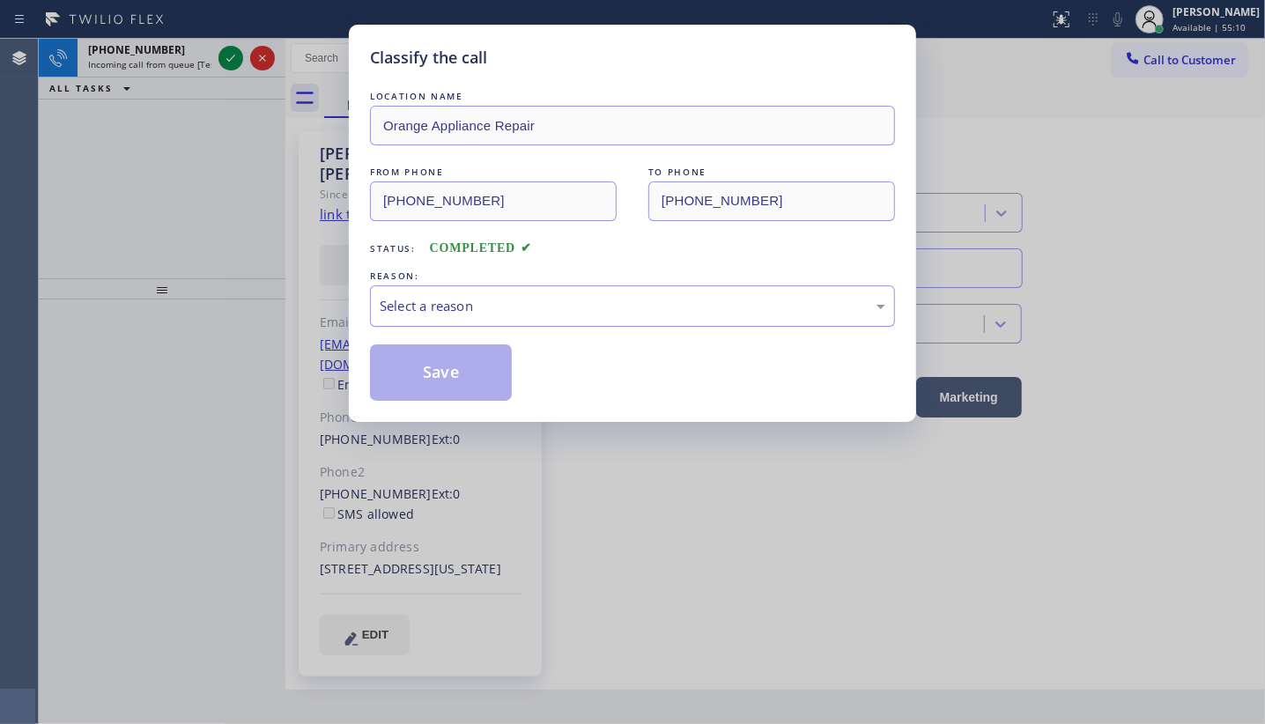
click at [425, 296] on div "Select a reason" at bounding box center [633, 306] width 506 height 20
click at [409, 359] on button "Save" at bounding box center [441, 373] width 142 height 56
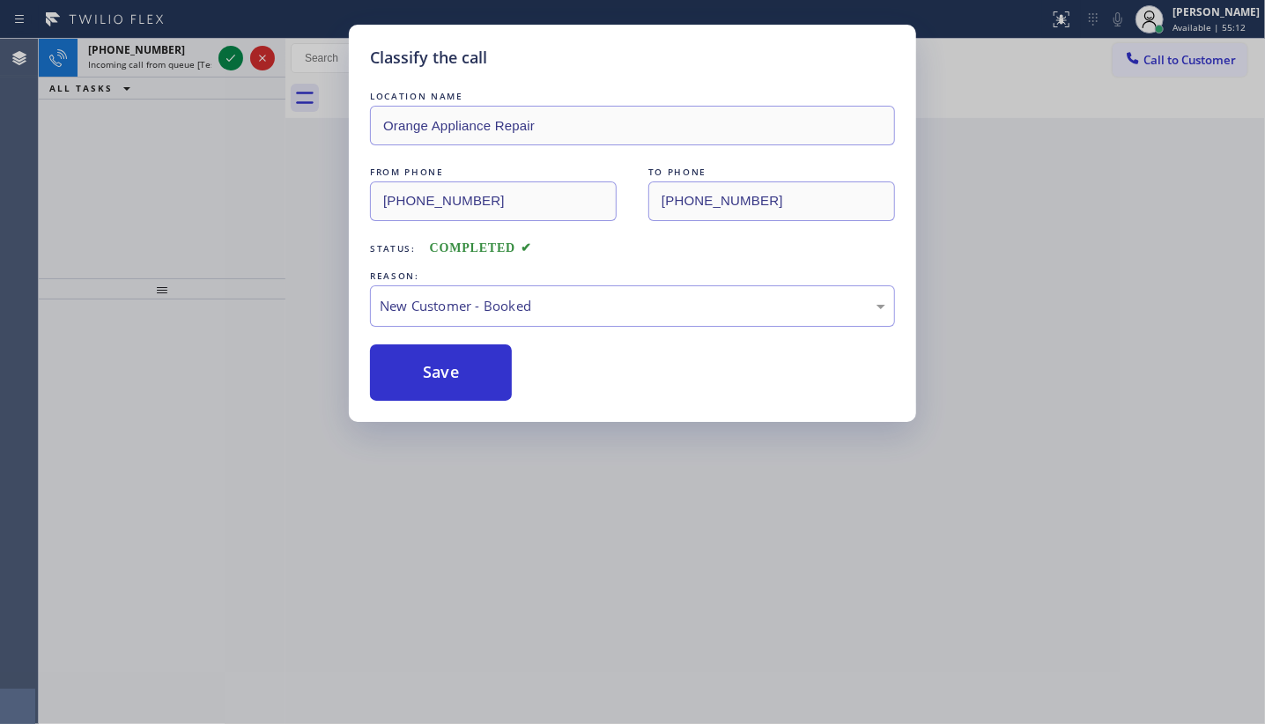
click at [229, 50] on div "Classify the call LOCATION NAME Orange Appliance Repair FROM PHONE (714) 287-64…" at bounding box center [632, 362] width 1265 height 724
click at [229, 56] on div "Classify the call LOCATION NAME Bloom Air Conditioning Carpinteria FROM PHONE (…" at bounding box center [652, 381] width 1226 height 685
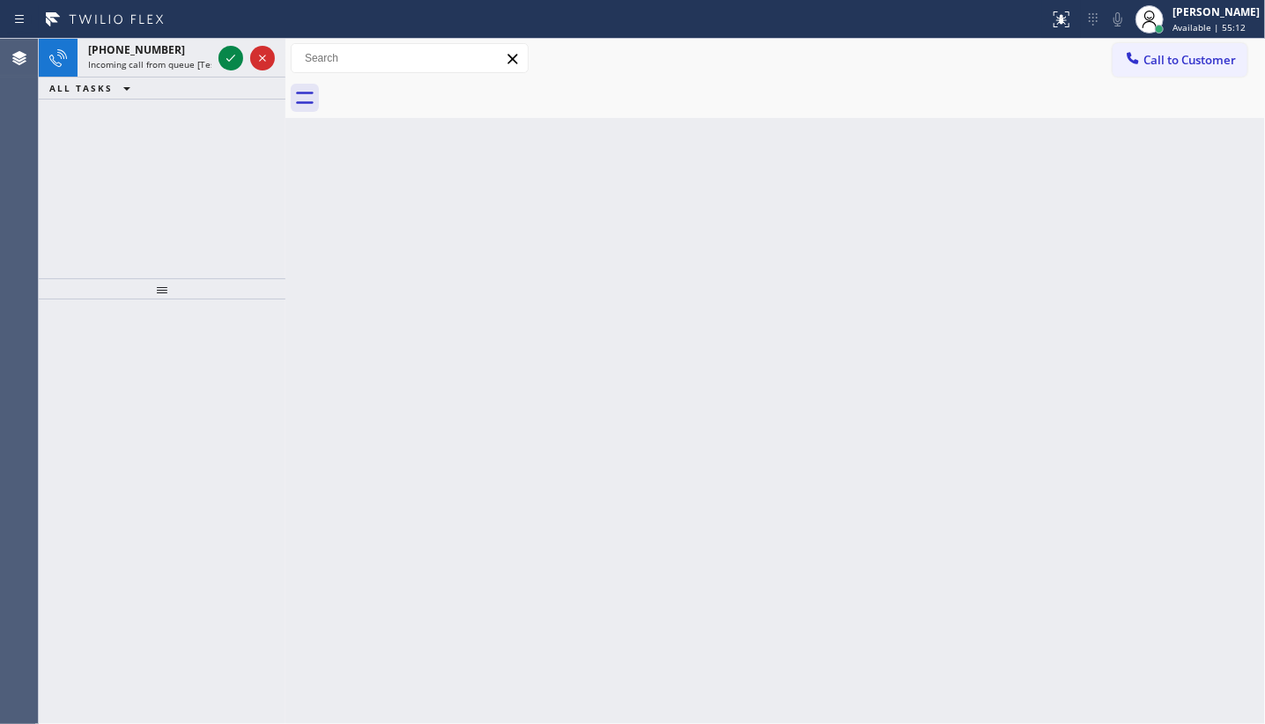
click at [229, 56] on icon at bounding box center [230, 58] width 21 height 21
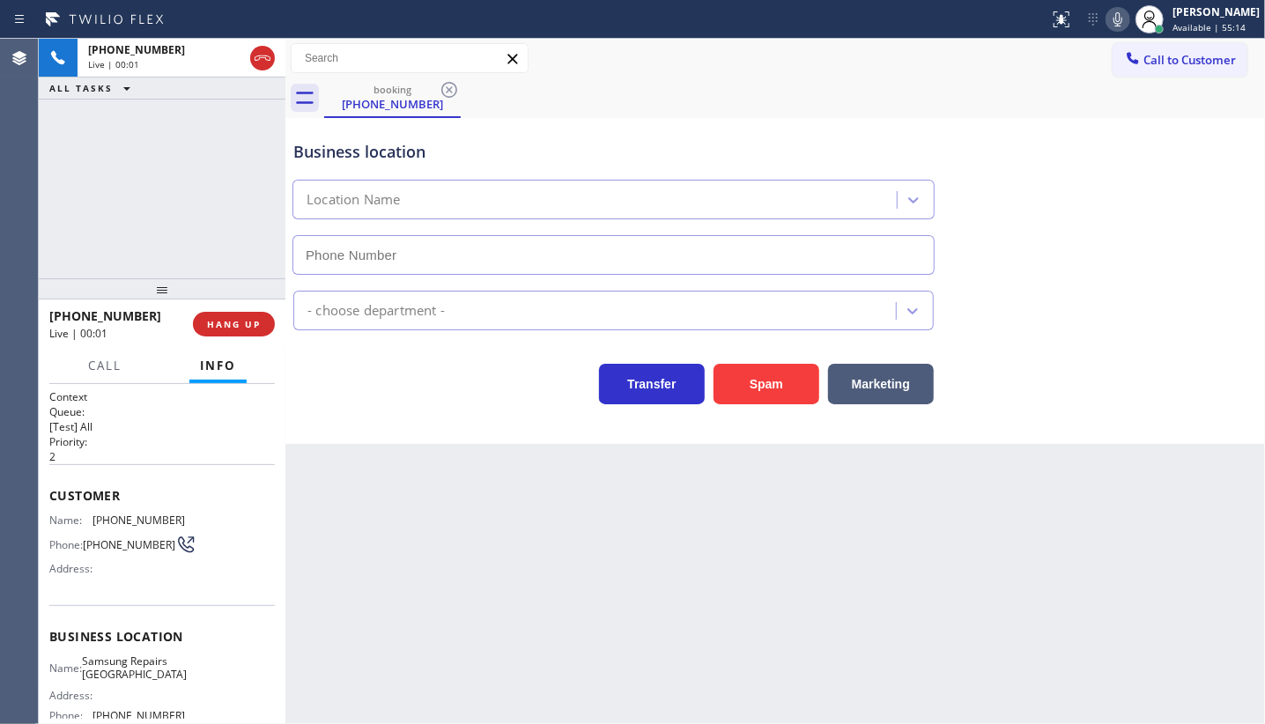
type input "(267) 656-7517"
click at [254, 324] on span "HANG UP" at bounding box center [234, 324] width 54 height 12
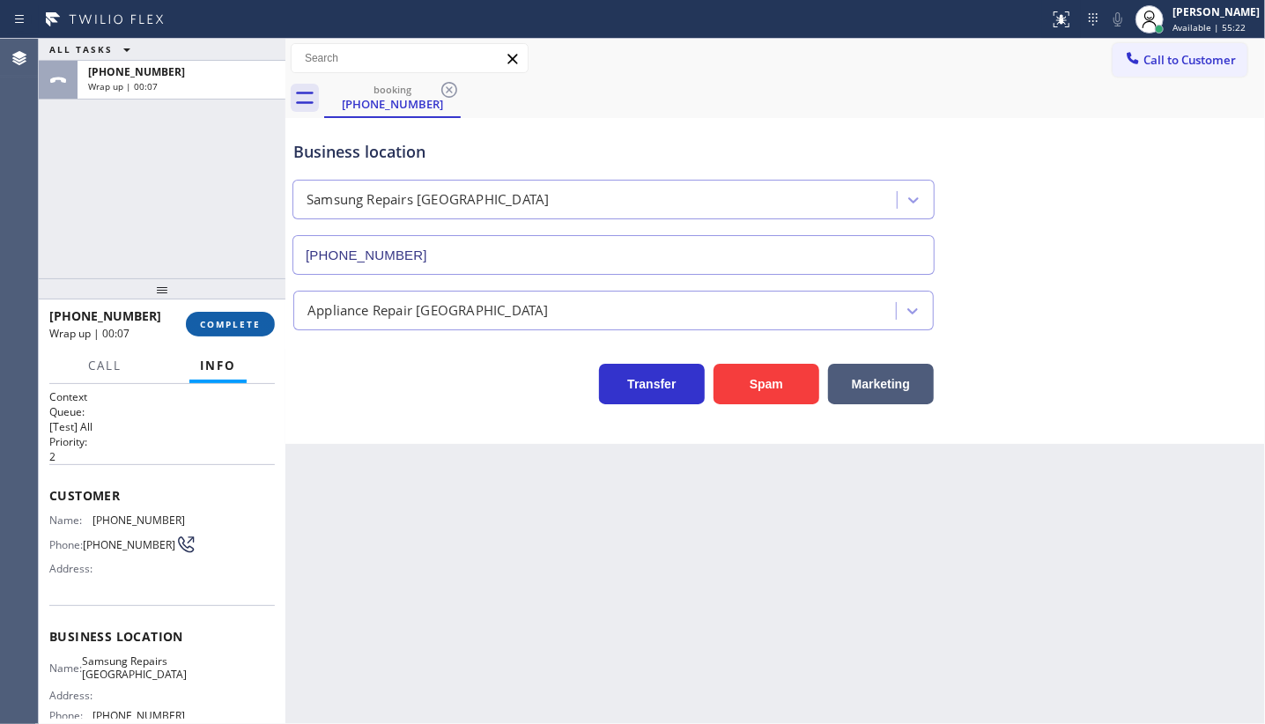
click at [205, 321] on span "COMPLETE" at bounding box center [230, 324] width 61 height 12
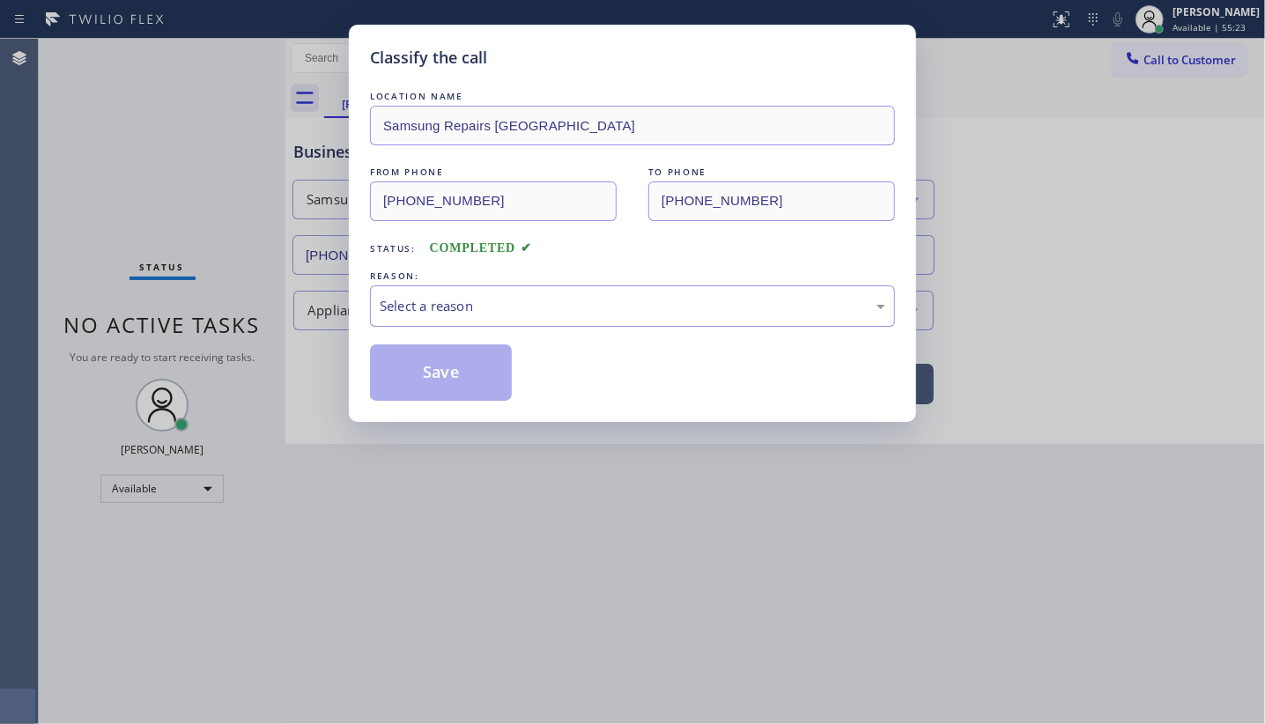
click at [462, 308] on div "Select a reason" at bounding box center [633, 306] width 506 height 20
click at [445, 365] on button "Save" at bounding box center [441, 373] width 142 height 56
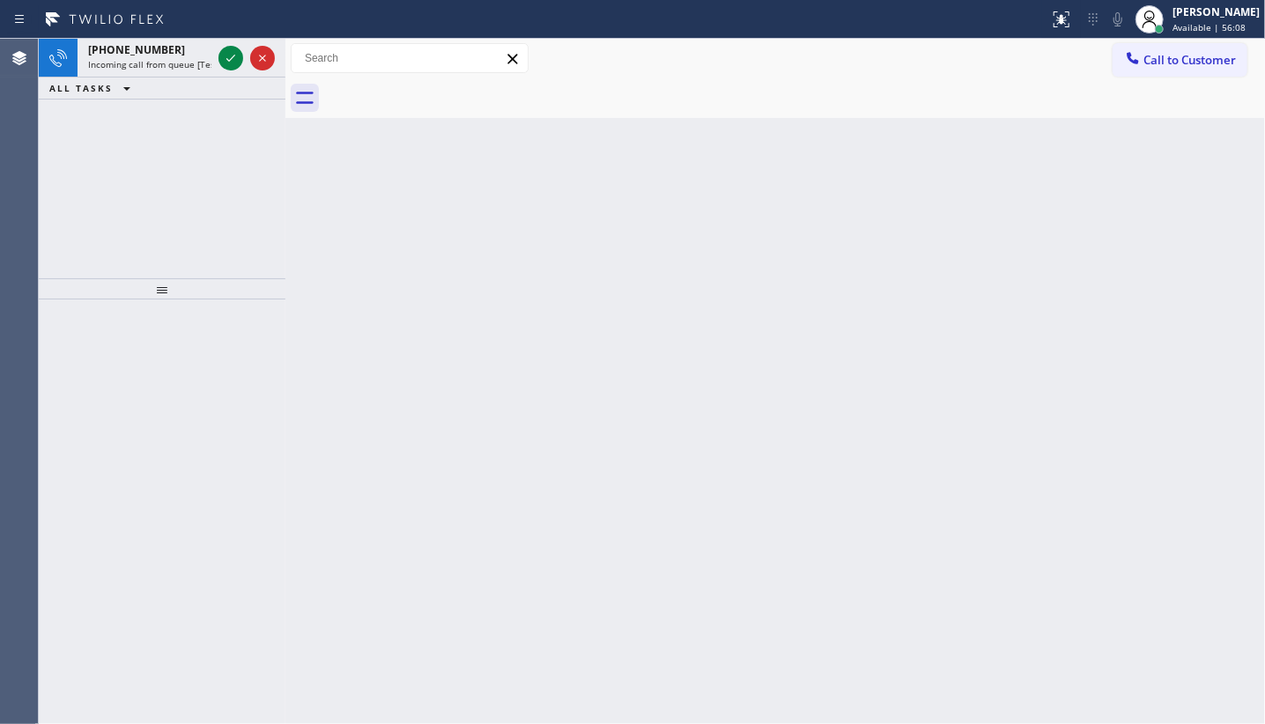
drag, startPoint x: 52, startPoint y: 174, endPoint x: 152, endPoint y: 107, distance: 120.7
click at [61, 169] on div "+14257038599 Incoming call from queue [Test] All ALL TASKS ALL TASKS ACTIVE TAS…" at bounding box center [162, 159] width 247 height 240
click at [228, 57] on icon at bounding box center [230, 58] width 21 height 21
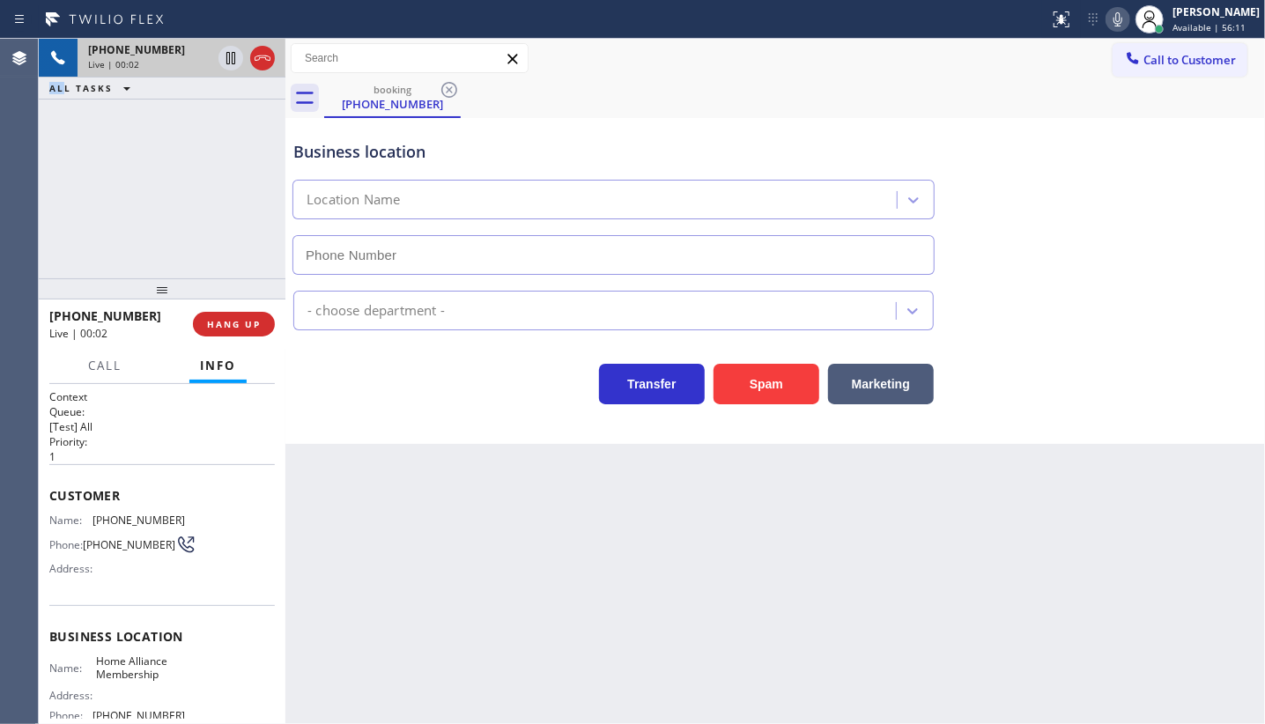
click at [229, 56] on icon at bounding box center [230, 58] width 21 height 21
type input "(855) 946-3605"
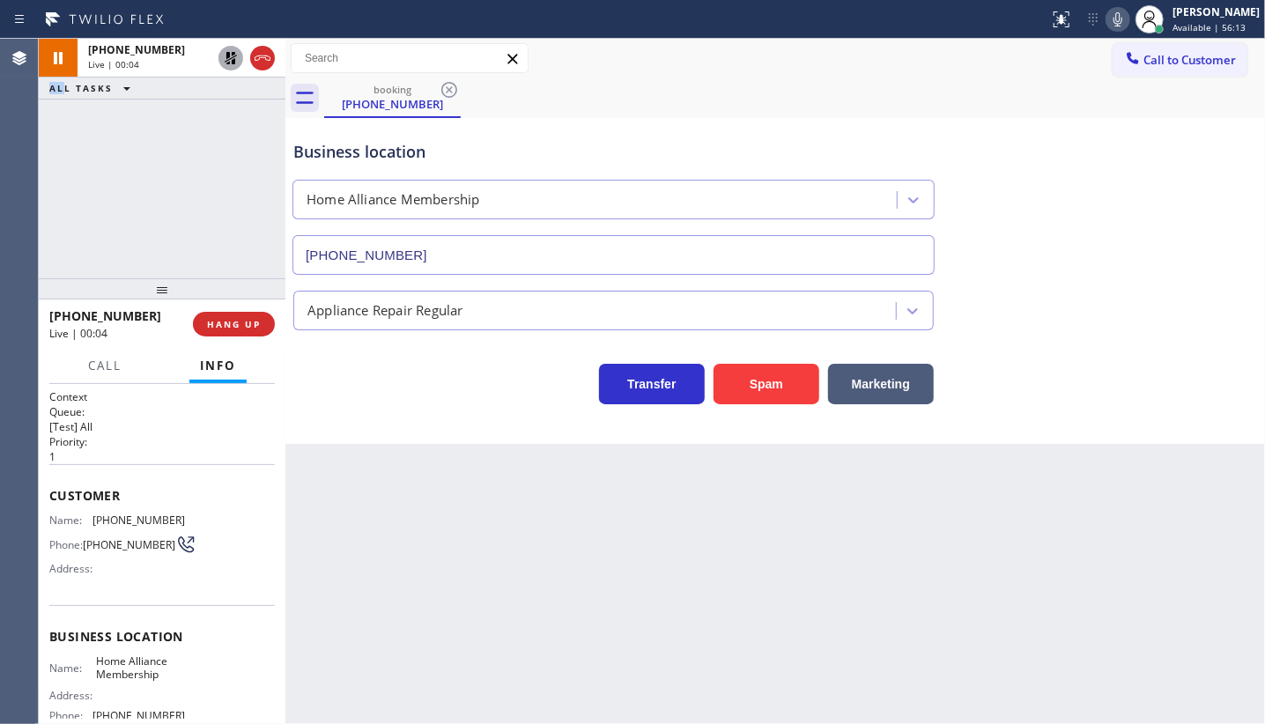
click at [229, 56] on icon at bounding box center [231, 58] width 12 height 12
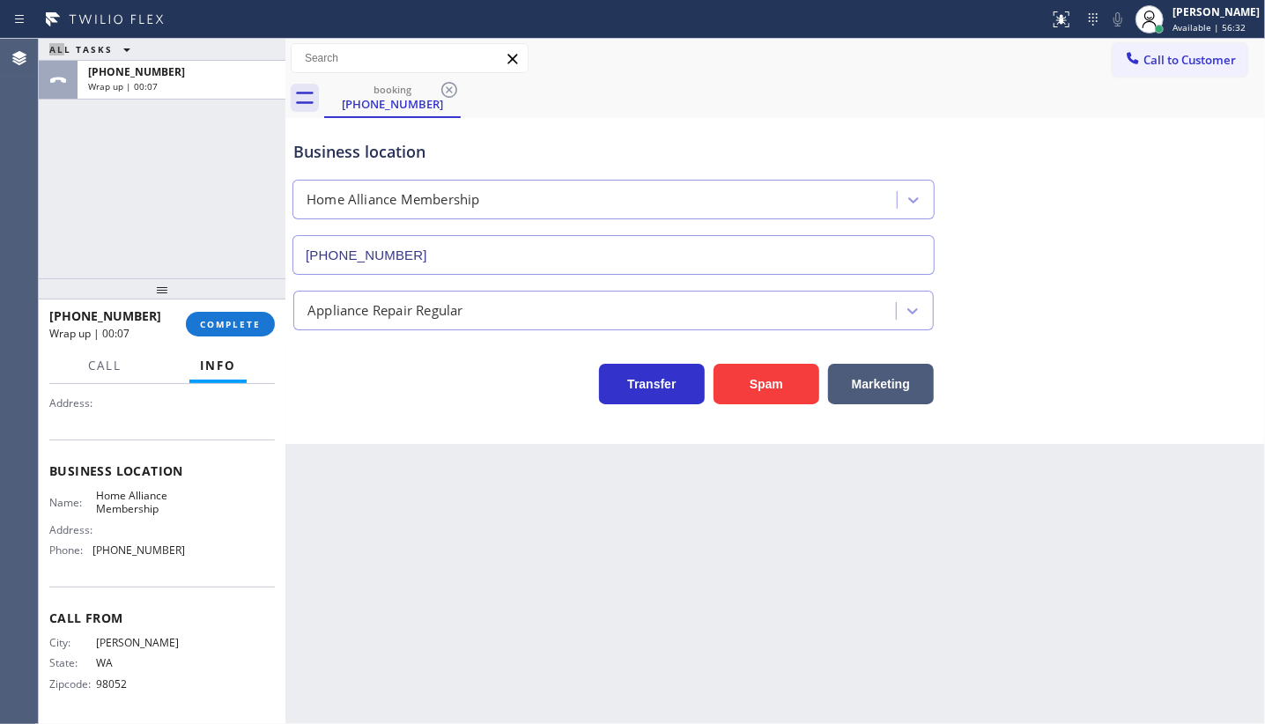
scroll to position [170, 0]
click at [101, 224] on div "ALL TASKS ALL TASKS ACTIVE TASKS TASKS IN WRAP UP +14257038599 Wrap up | 00:27" at bounding box center [162, 159] width 247 height 240
click at [236, 322] on span "COMPLETE" at bounding box center [230, 324] width 61 height 12
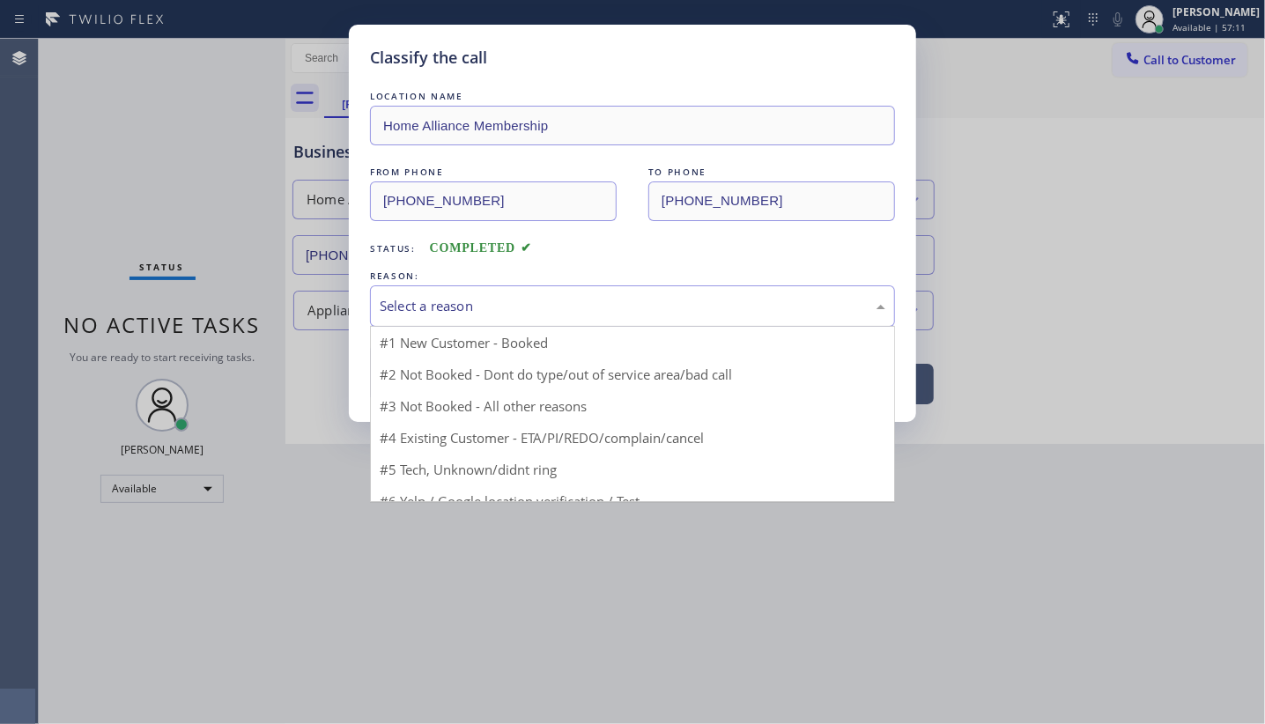
click at [411, 300] on div "Select a reason" at bounding box center [633, 306] width 506 height 20
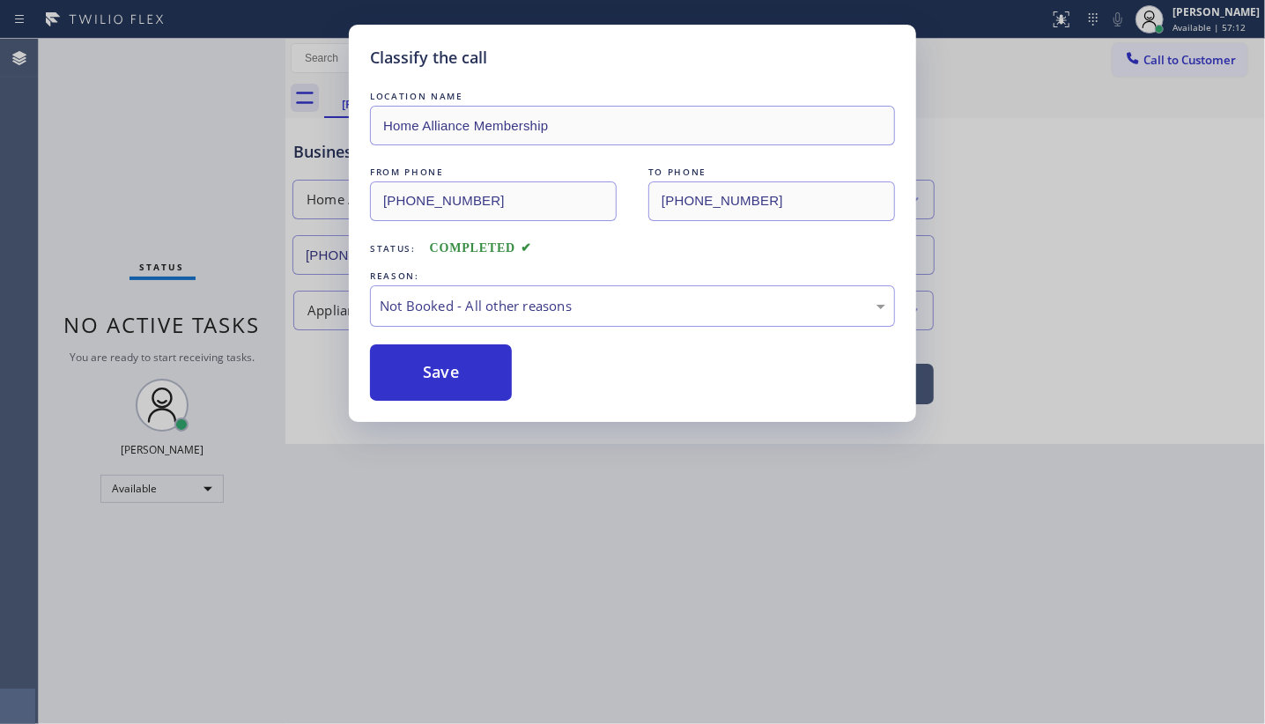
click at [406, 368] on button "Save" at bounding box center [441, 373] width 142 height 56
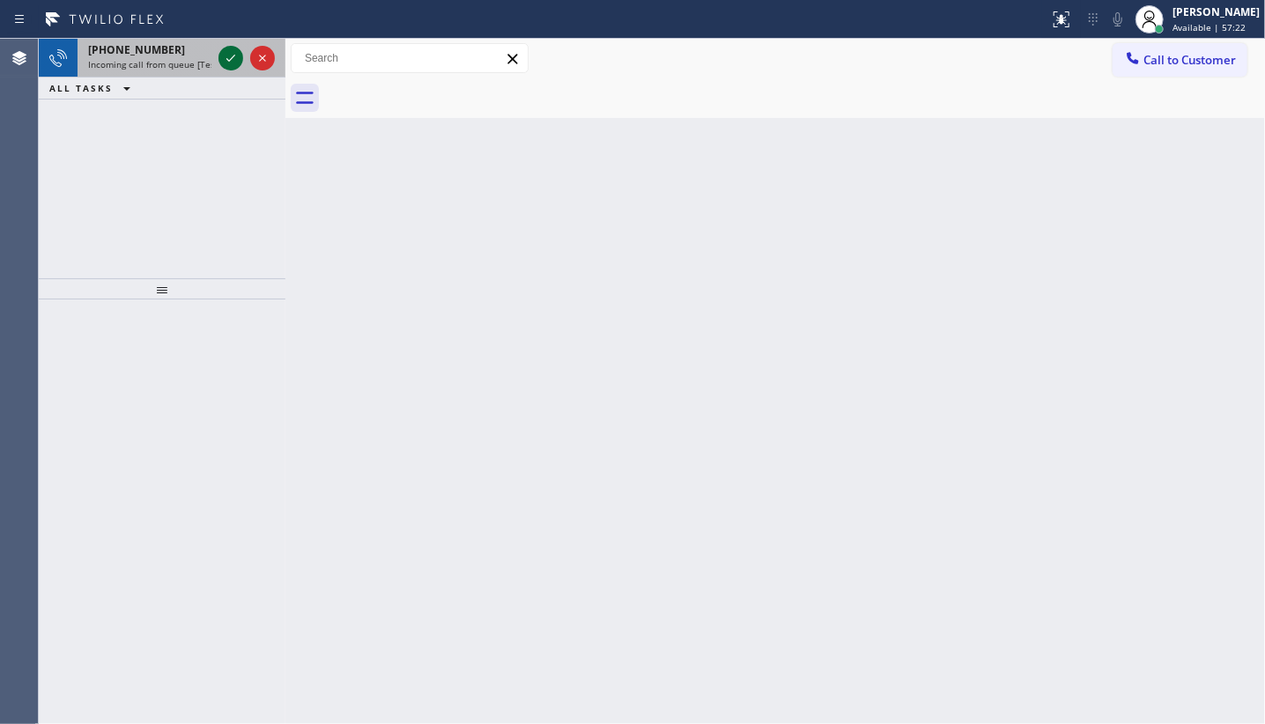
click at [226, 60] on icon at bounding box center [230, 58] width 21 height 21
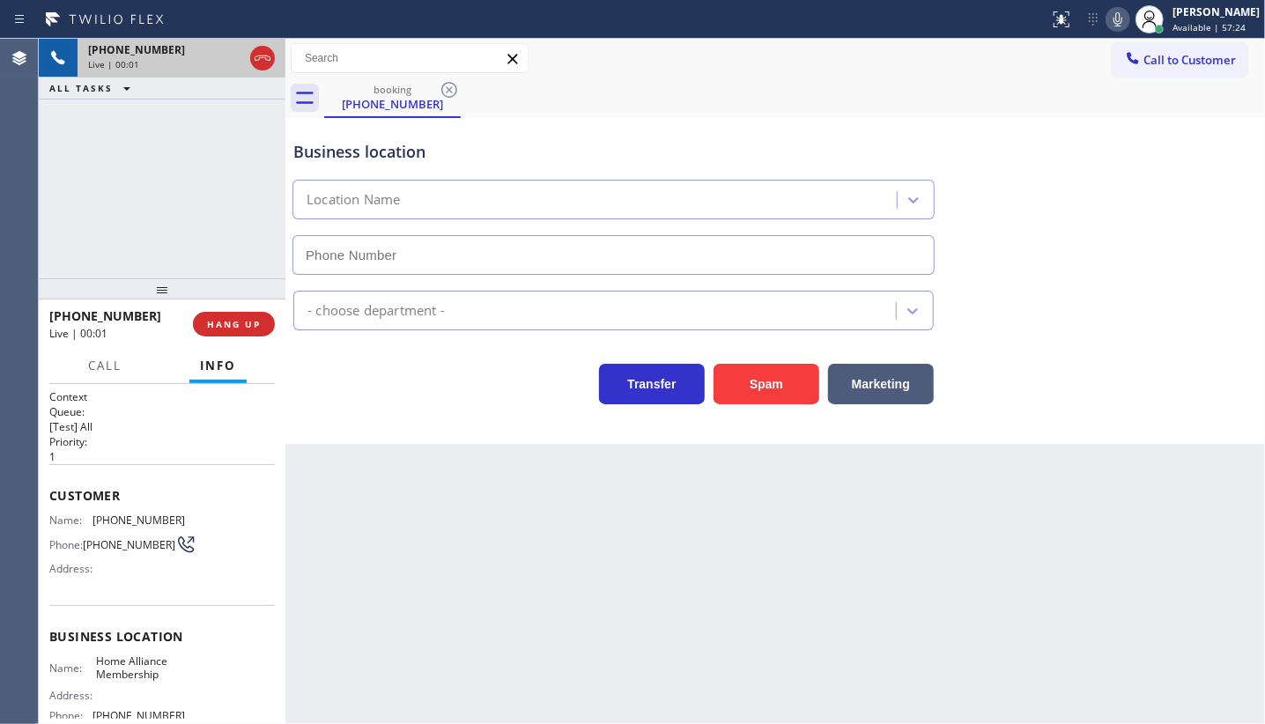
type input "(855) 946-3605"
click at [550, 515] on div "Back to Dashboard Change Sender ID Customers Technicians Select a contact Outbo…" at bounding box center [775, 381] width 980 height 685
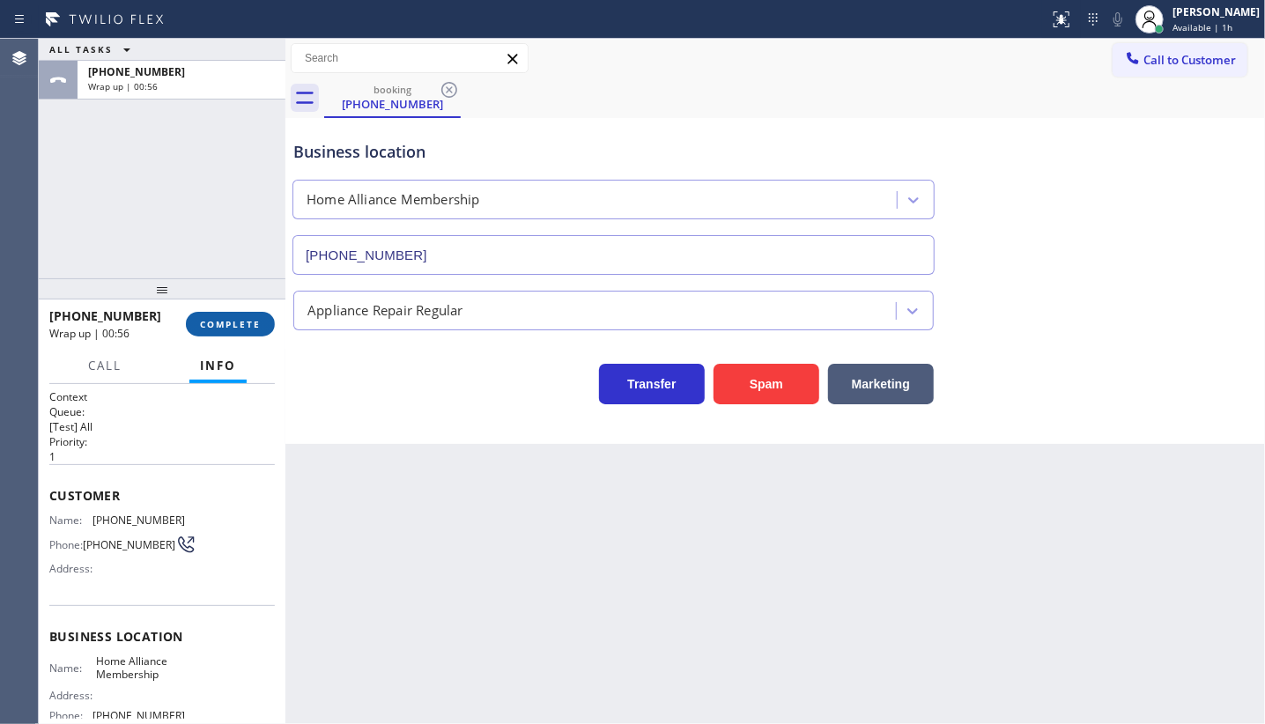
click at [205, 318] on button "COMPLETE" at bounding box center [230, 324] width 89 height 25
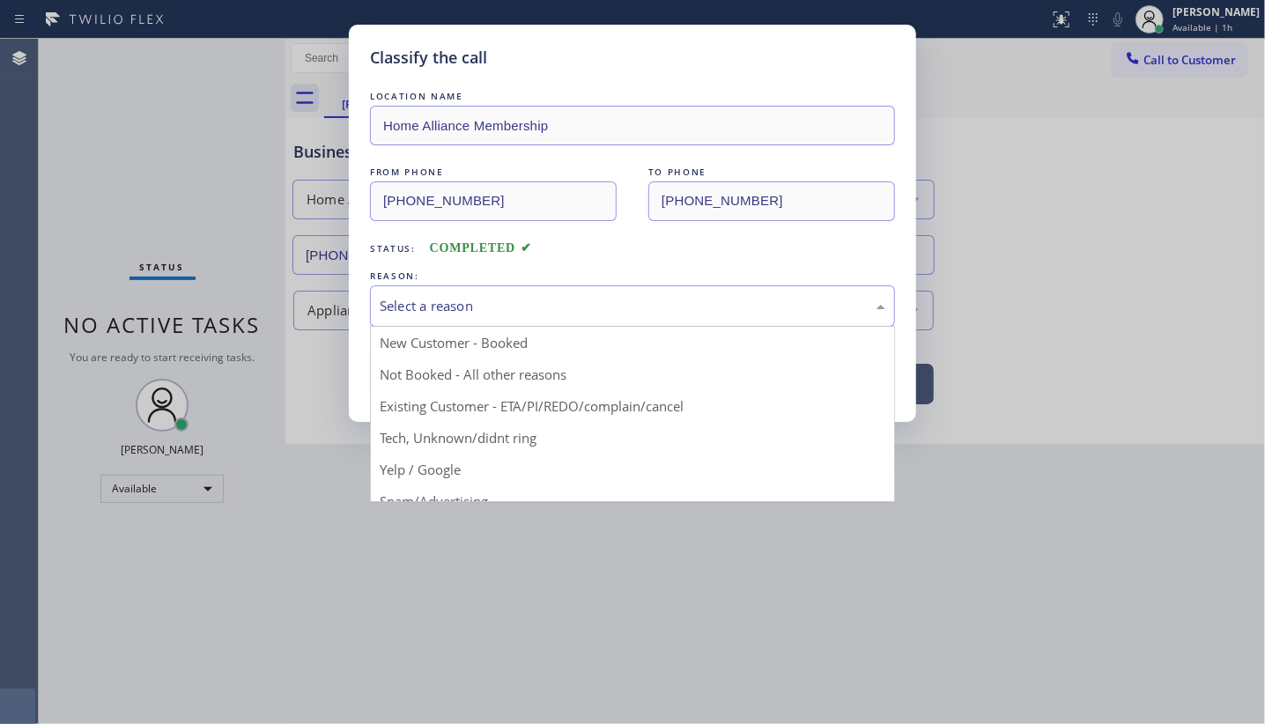
click at [398, 303] on div "Select a reason" at bounding box center [633, 306] width 506 height 20
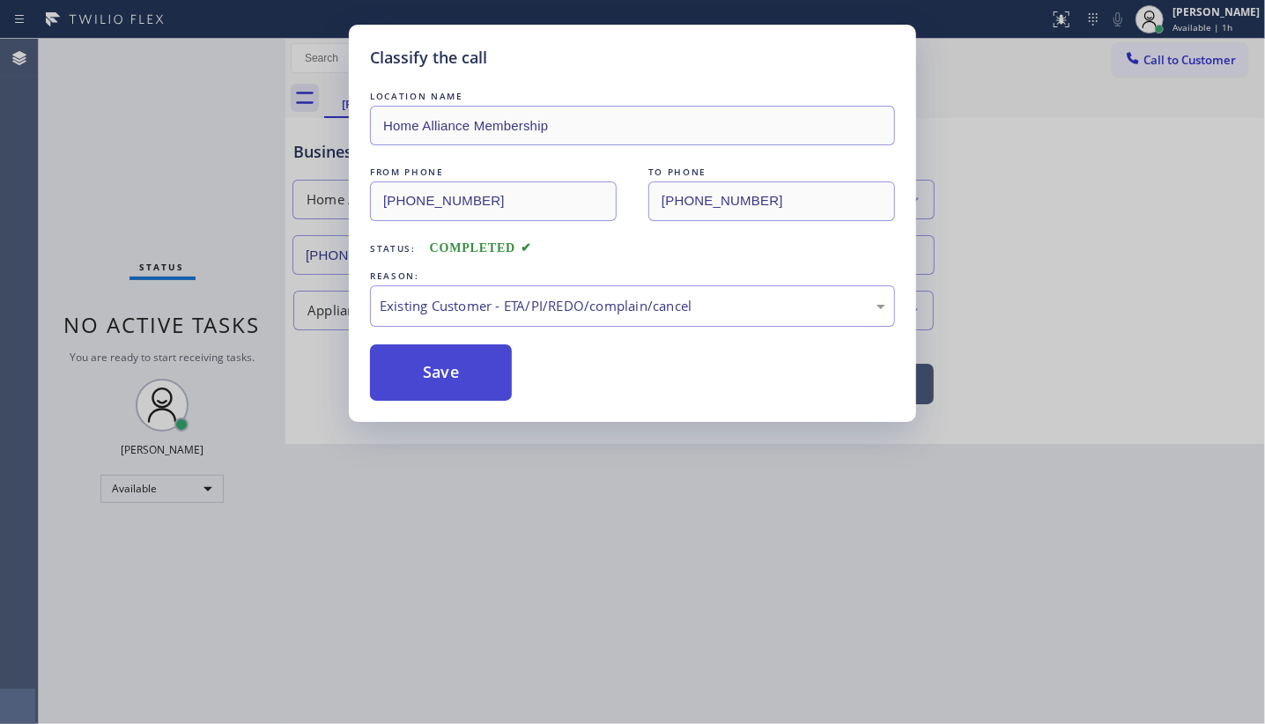
click at [413, 359] on button "Save" at bounding box center [441, 373] width 142 height 56
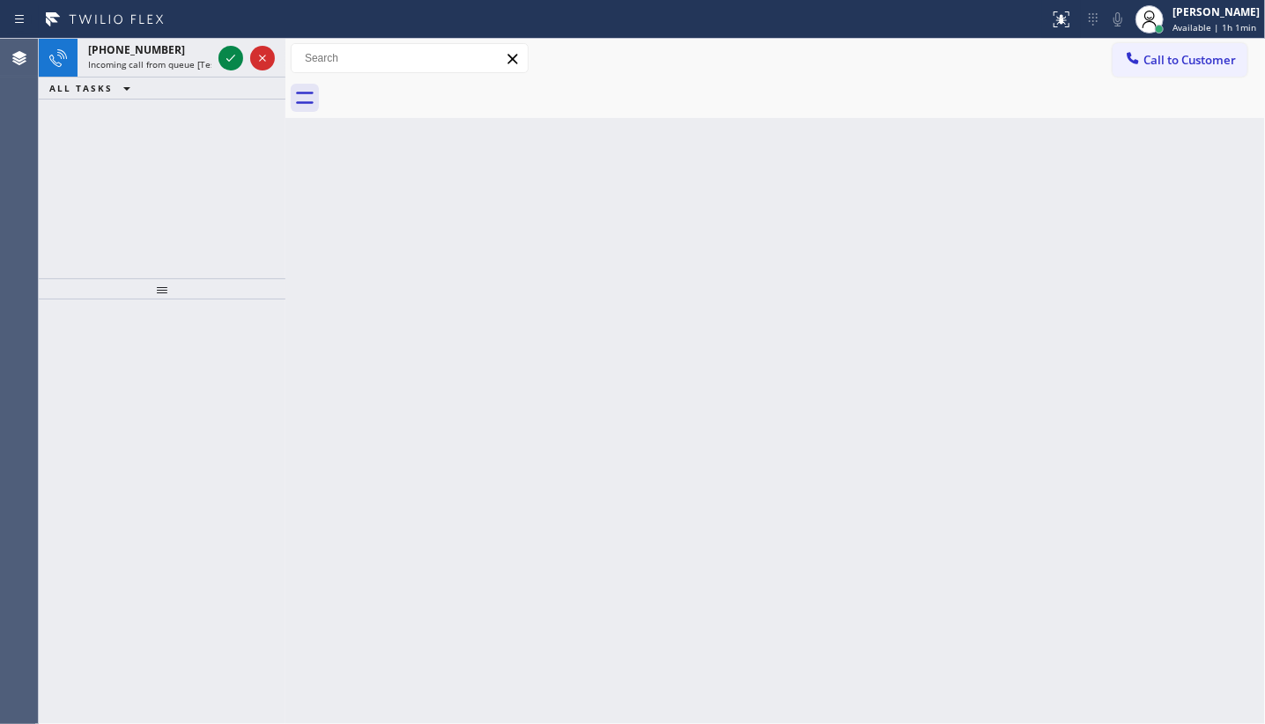
drag, startPoint x: 131, startPoint y: 219, endPoint x: 163, endPoint y: 167, distance: 60.1
click at [141, 202] on div "+15734509624 Incoming call from queue [Test] All ALL TASKS ALL TASKS ACTIVE TAS…" at bounding box center [162, 159] width 247 height 240
click at [229, 59] on icon at bounding box center [230, 58] width 21 height 21
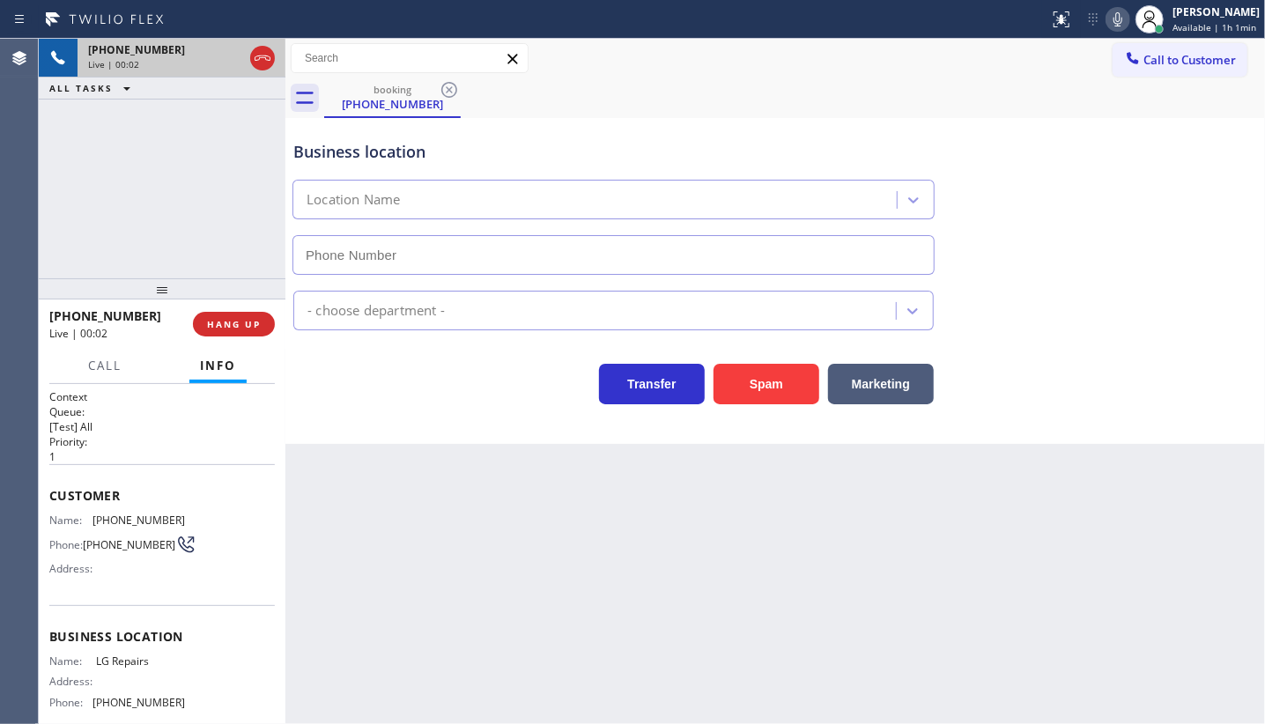
type input "(877) 748-5179"
click at [156, 225] on div "+15734509624 Live | 01:13 ALL TASKS ALL TASKS ACTIVE TASKS TASKS IN WRAP UP" at bounding box center [162, 159] width 247 height 240
click at [165, 176] on div "+15734509624 Live | 03:45 ALL TASKS ALL TASKS ACTIVE TASKS TASKS IN WRAP UP" at bounding box center [162, 159] width 247 height 240
click at [115, 364] on span "Call" at bounding box center [104, 366] width 33 height 16
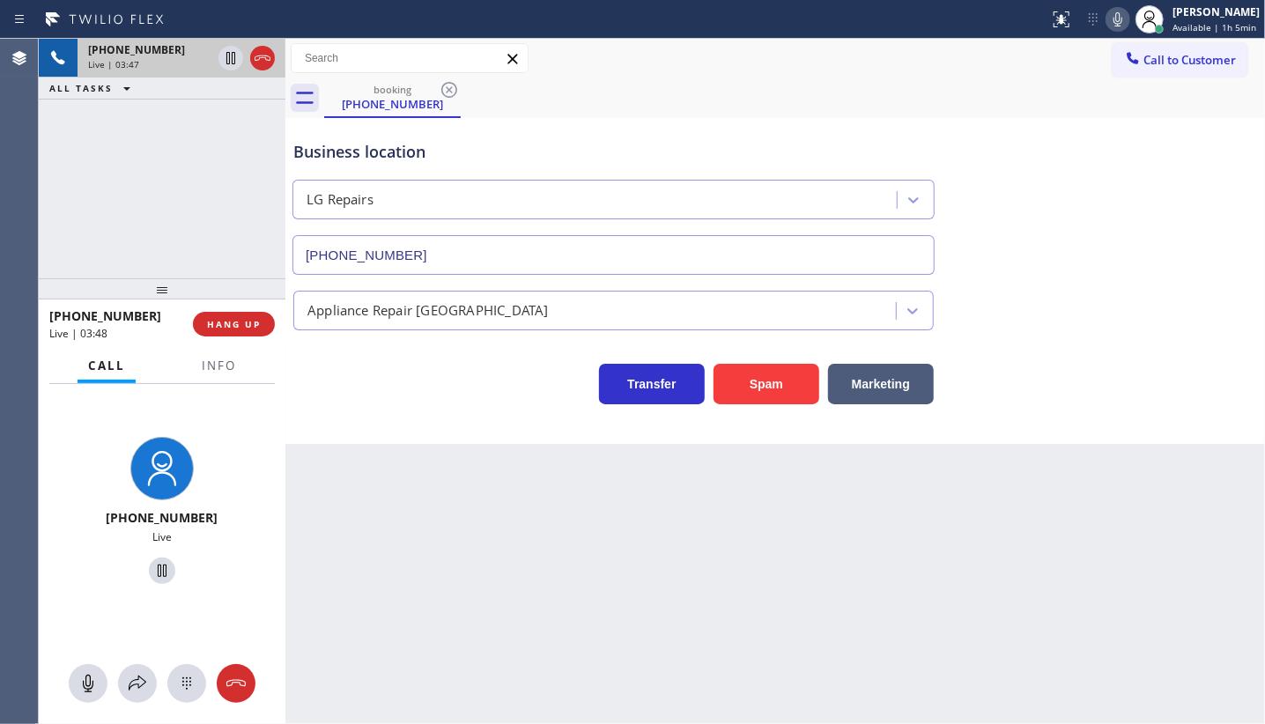
click at [114, 671] on div at bounding box center [162, 683] width 247 height 39
click at [132, 678] on icon at bounding box center [137, 683] width 21 height 21
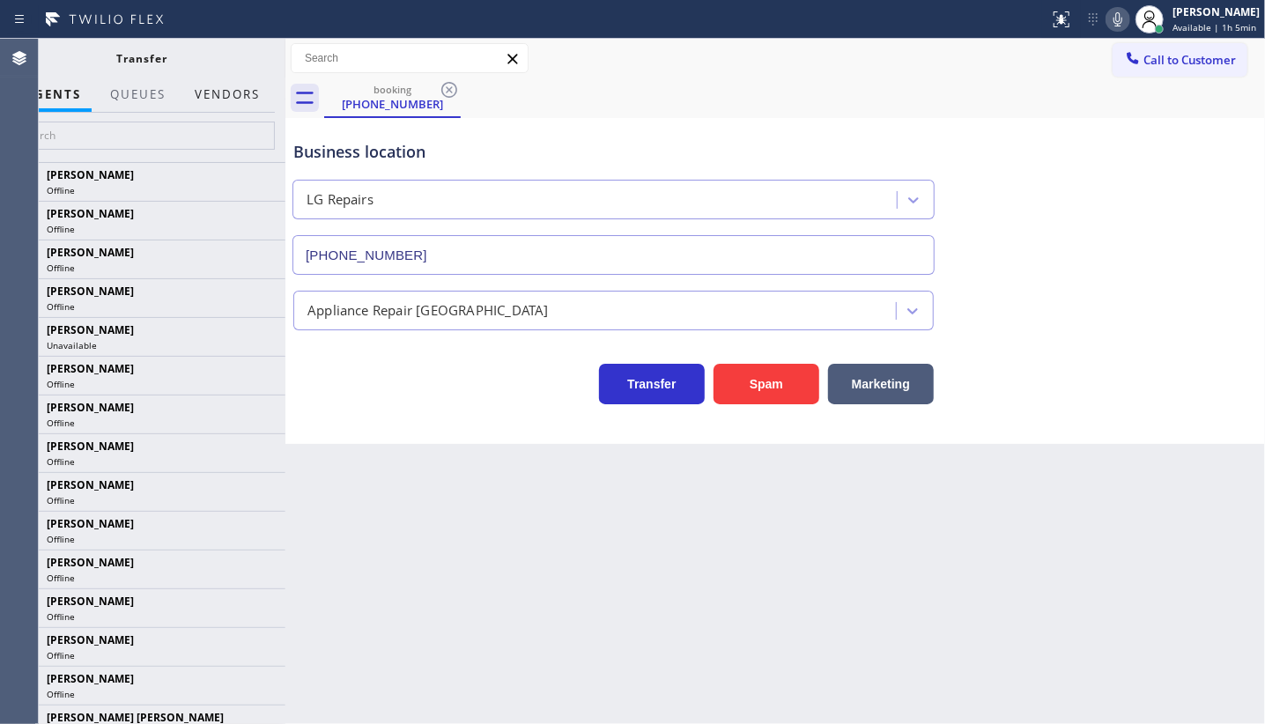
click at [241, 82] on button "Vendors" at bounding box center [227, 95] width 86 height 34
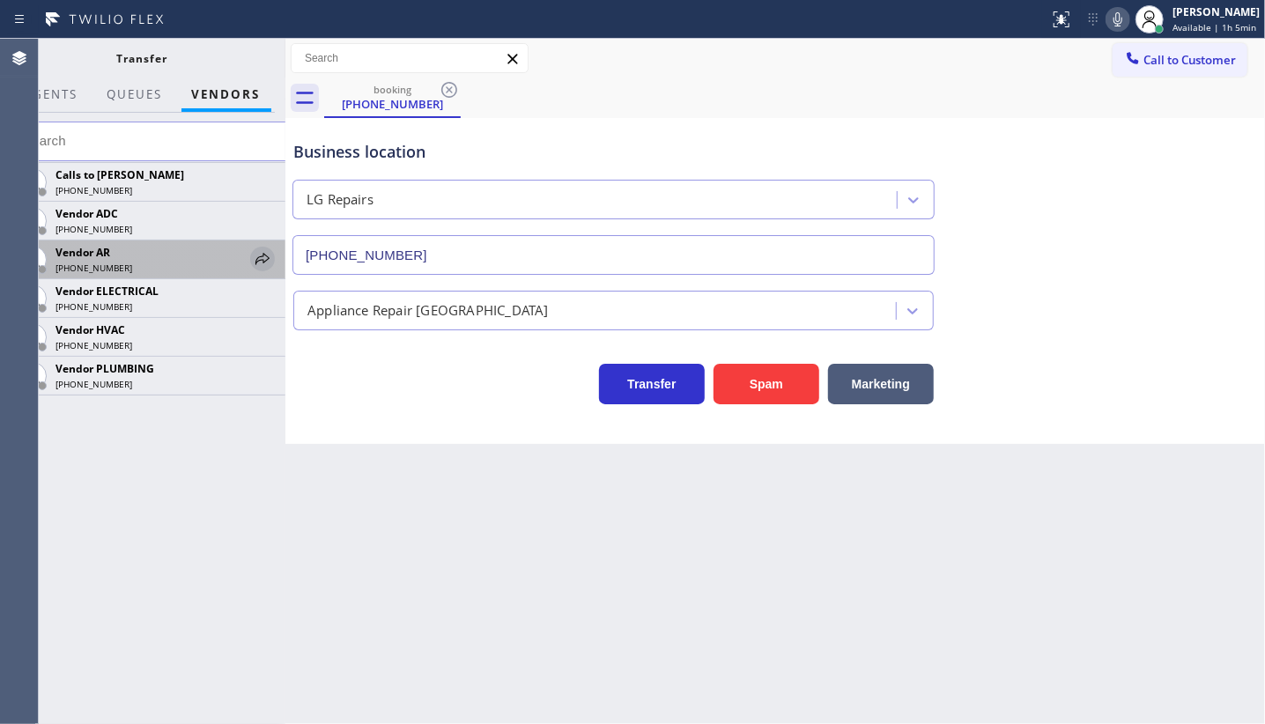
click at [256, 256] on icon at bounding box center [262, 258] width 21 height 21
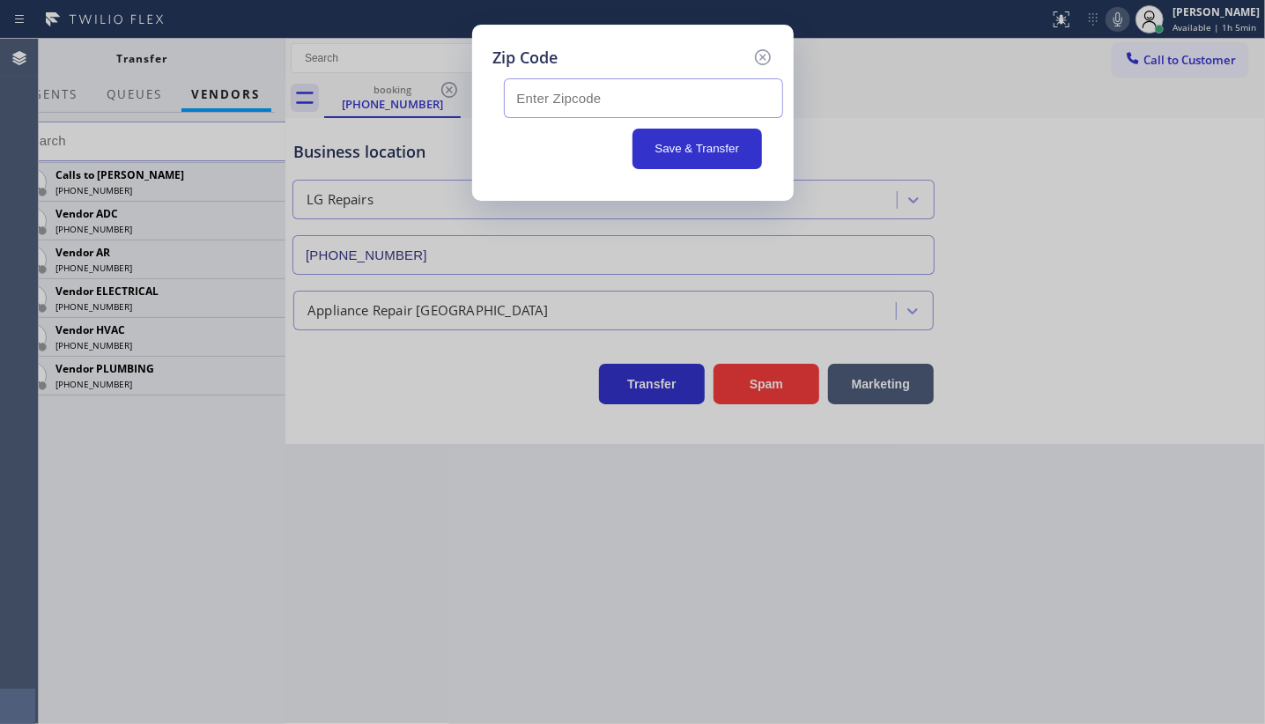
click at [554, 100] on input "text" at bounding box center [643, 98] width 279 height 40
type input "63028"
click at [677, 148] on button "Save & Transfer" at bounding box center [698, 149] width 130 height 41
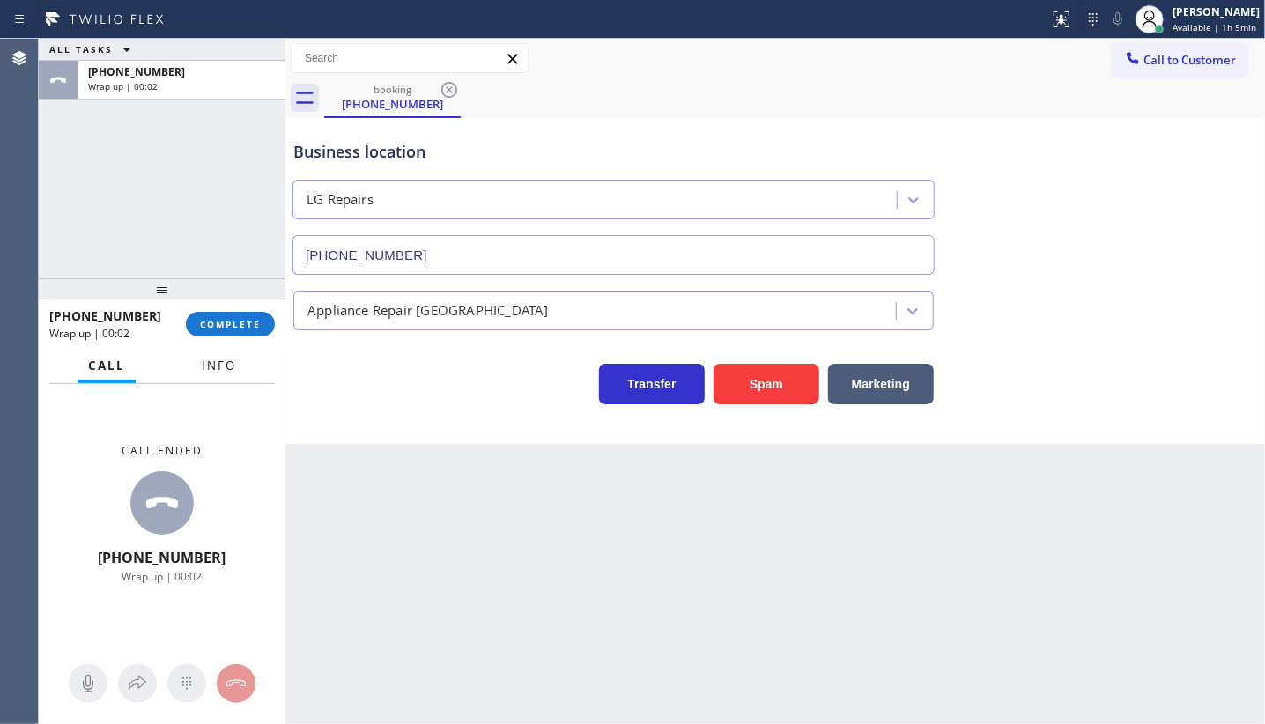
click at [197, 359] on button "Info" at bounding box center [219, 366] width 56 height 34
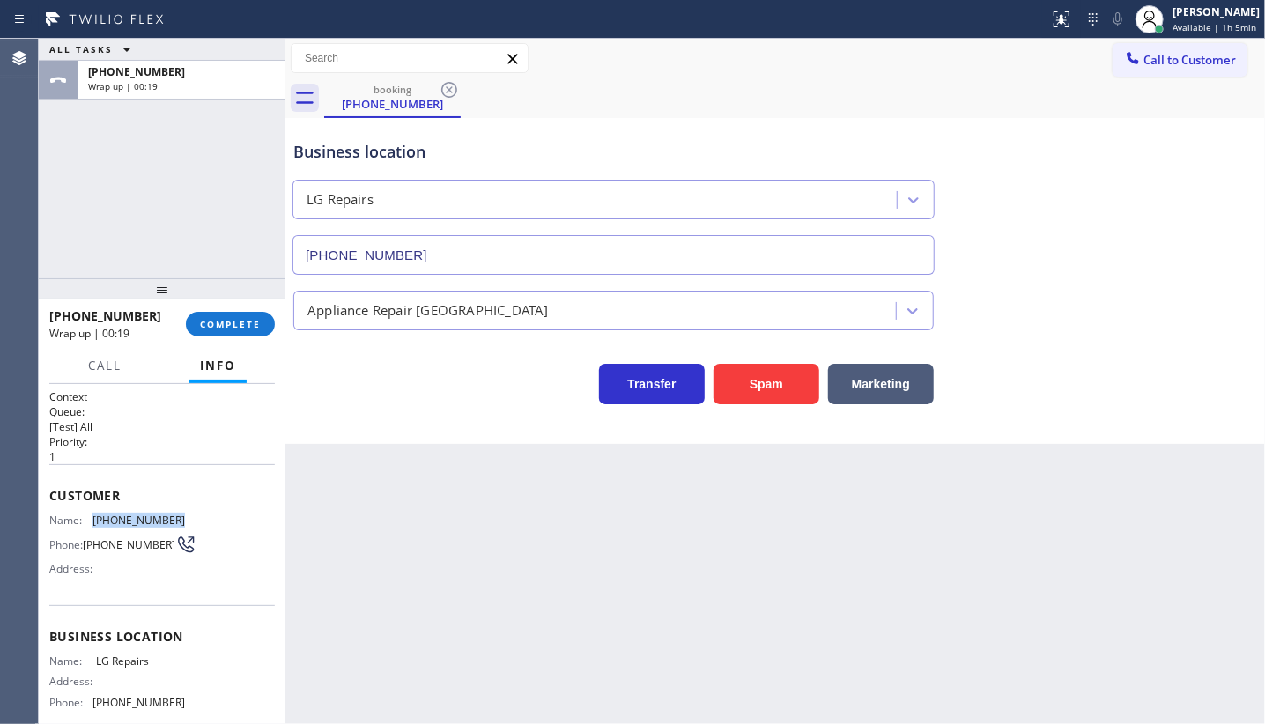
drag, startPoint x: 86, startPoint y: 517, endPoint x: 185, endPoint y: 520, distance: 98.7
click at [185, 520] on div "Name: (573) 450-9624 Phone: (573) 450-9624 Address:" at bounding box center [162, 549] width 226 height 70
copy div "(573) 450-9624"
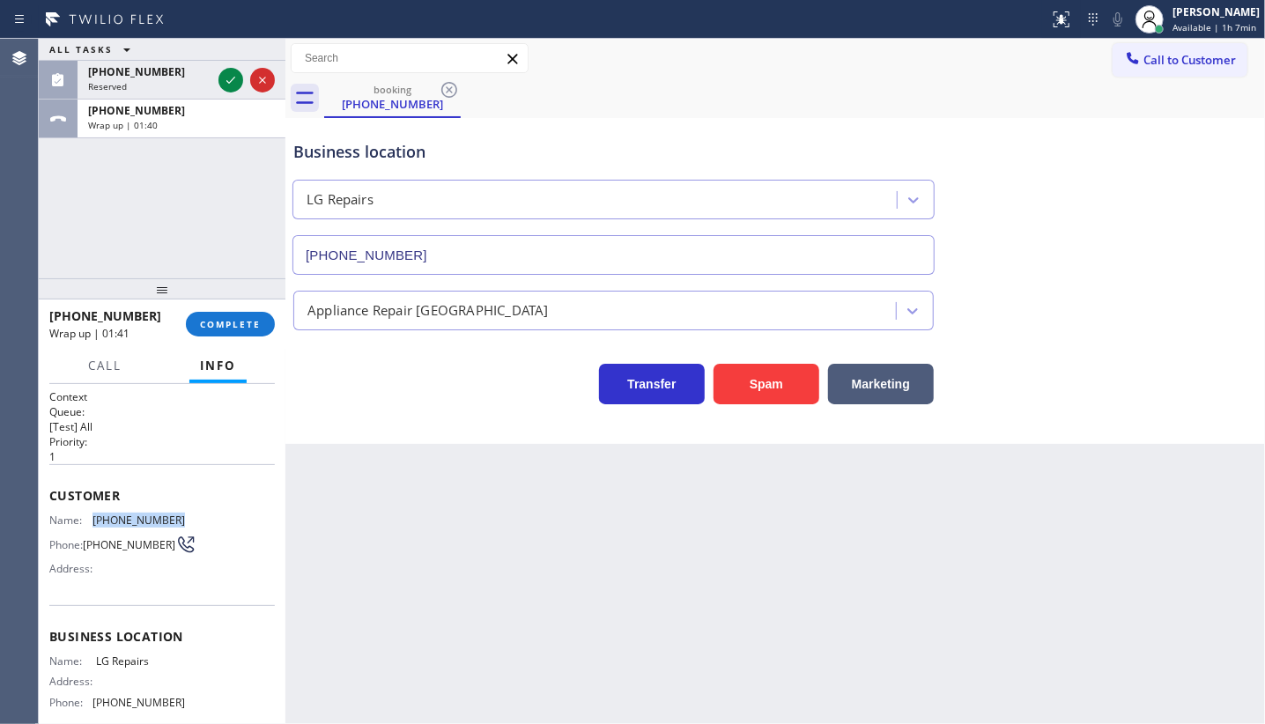
copy div "(573) 450-9624"
click at [227, 76] on icon at bounding box center [230, 80] width 21 height 21
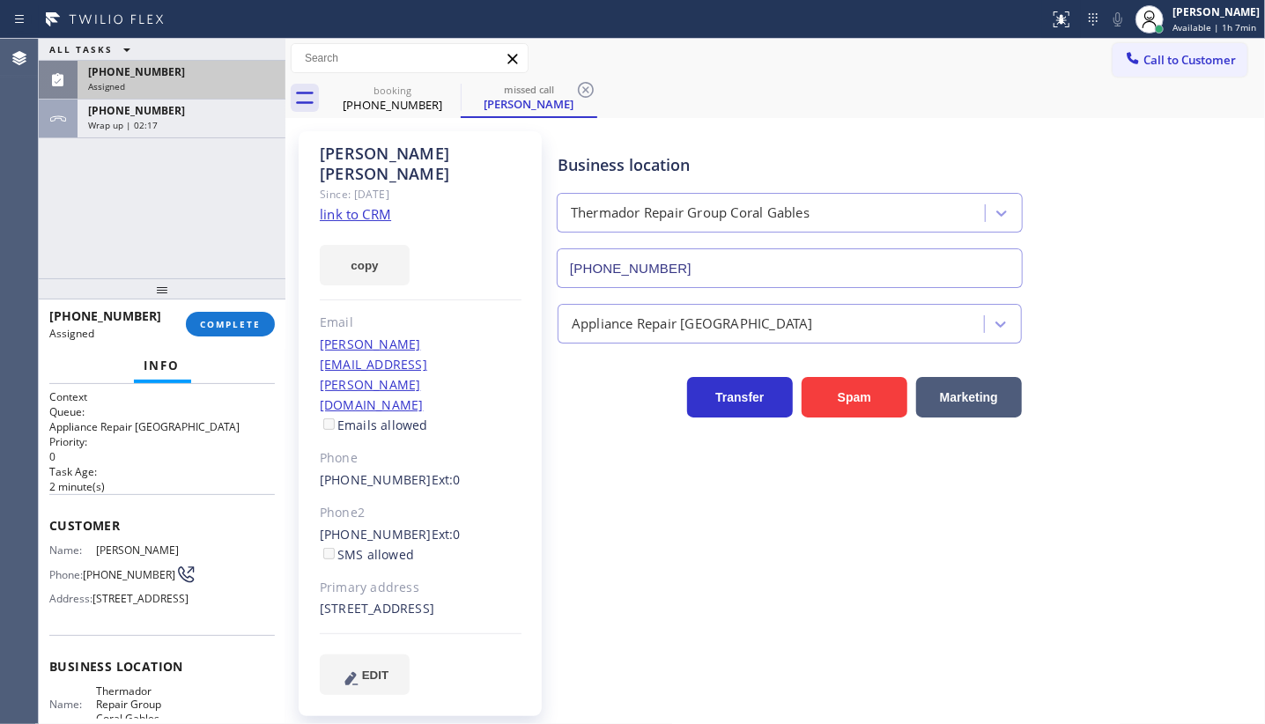
click at [119, 75] on span "(786) 282-8361" at bounding box center [136, 71] width 97 height 15
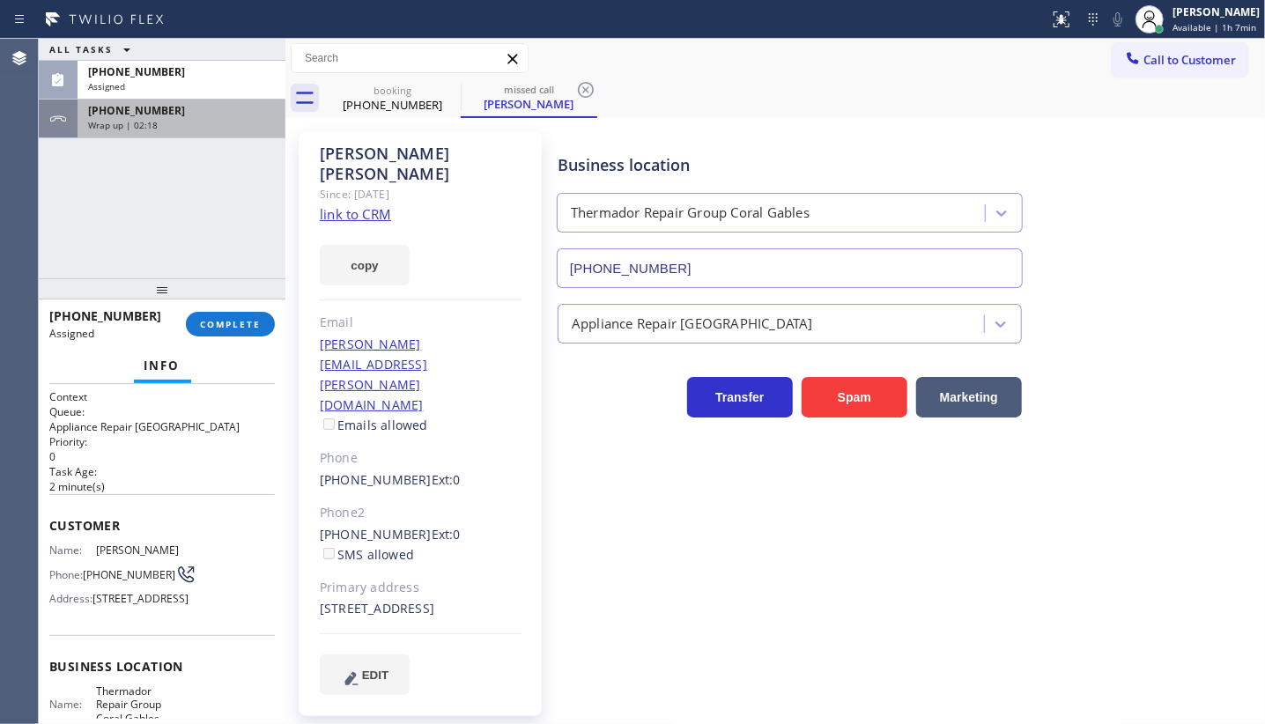
click at [120, 110] on span "+15734509624" at bounding box center [136, 110] width 97 height 15
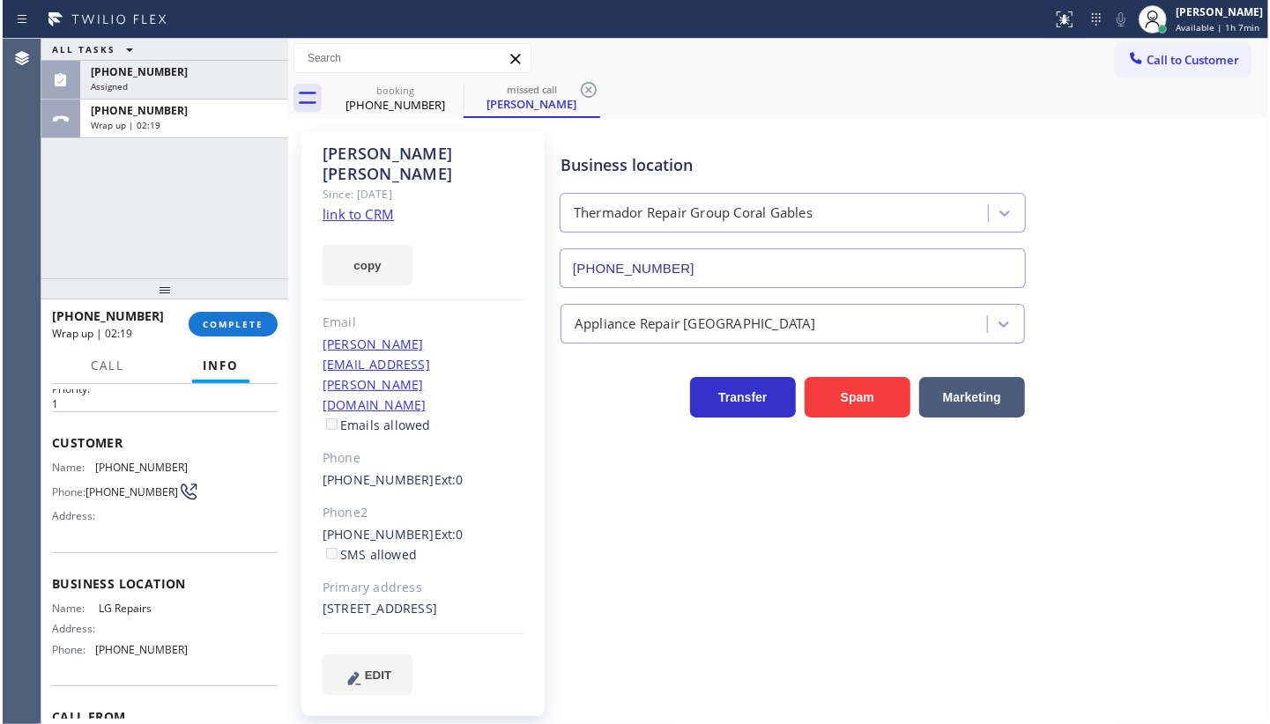
scroll to position [79, 0]
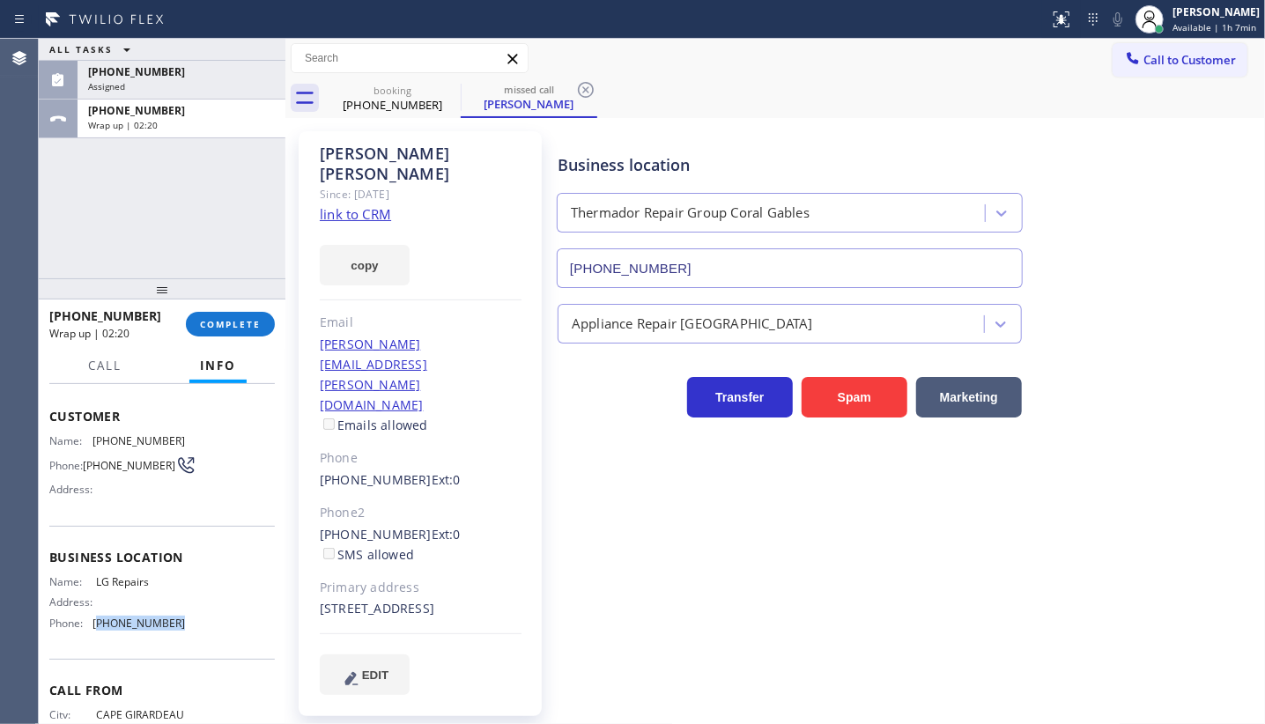
drag, startPoint x: 99, startPoint y: 624, endPoint x: 189, endPoint y: 631, distance: 91.0
click at [189, 631] on div "Name: LG Repairs Address: Phone: (877) 748-5179" at bounding box center [162, 606] width 226 height 62
copy span "877) 748-5179"
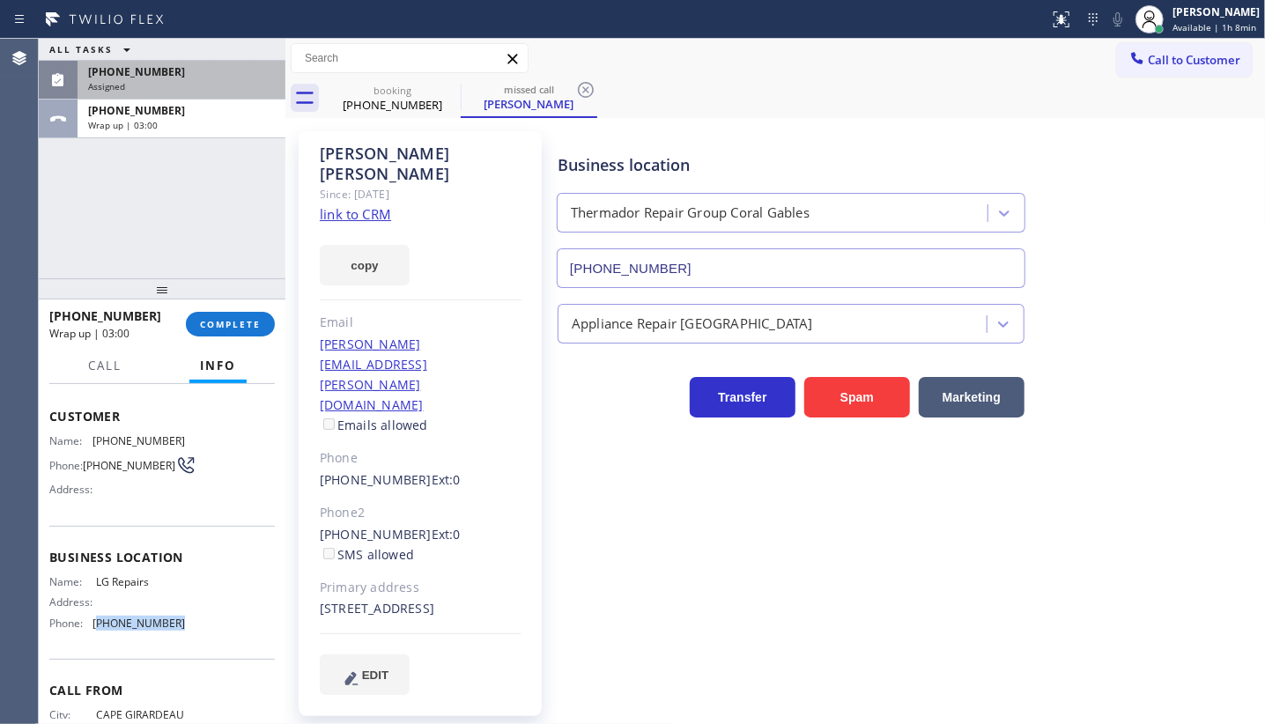
click at [150, 78] on span "(786) 282-8361" at bounding box center [136, 71] width 97 height 15
click at [211, 319] on span "COMPLETE" at bounding box center [230, 324] width 61 height 12
click at [580, 88] on icon at bounding box center [585, 89] width 21 height 21
click at [1164, 15] on div at bounding box center [1150, 19] width 28 height 28
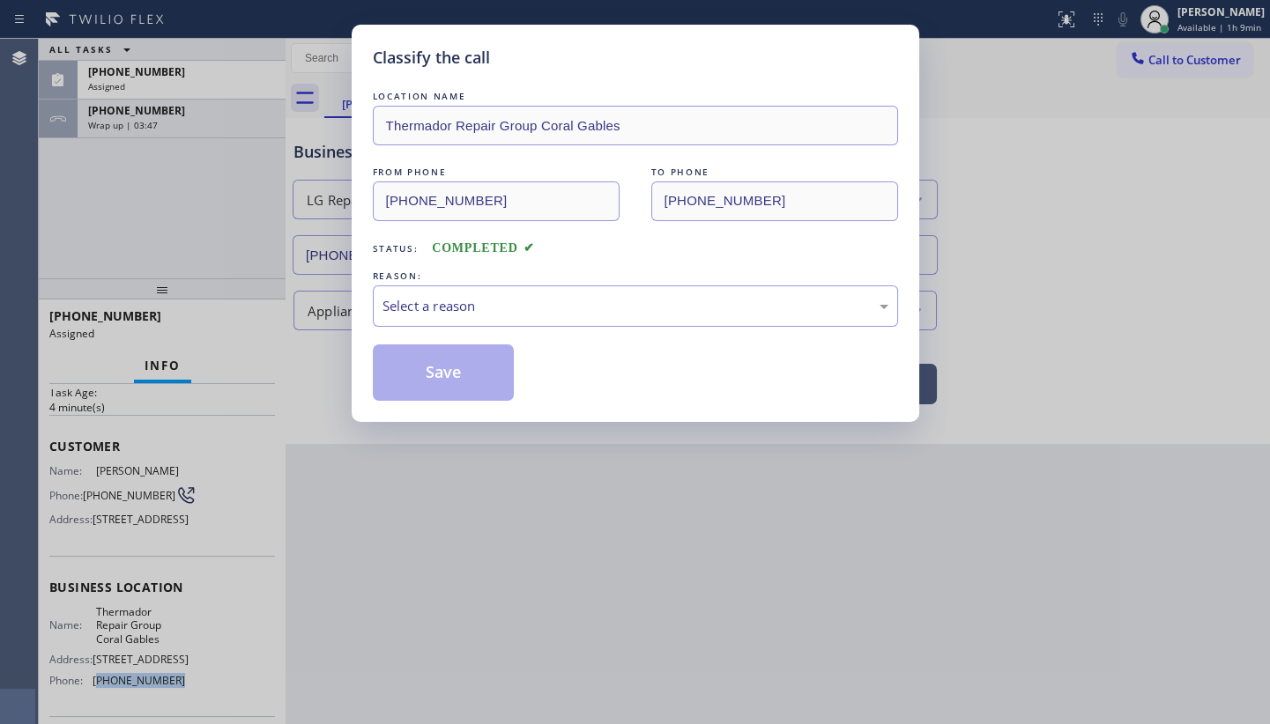
click at [966, 111] on div "Classify the call LOCATION NAME Thermador Repair Group Coral Gables FROM PHONE …" at bounding box center [635, 362] width 1270 height 724
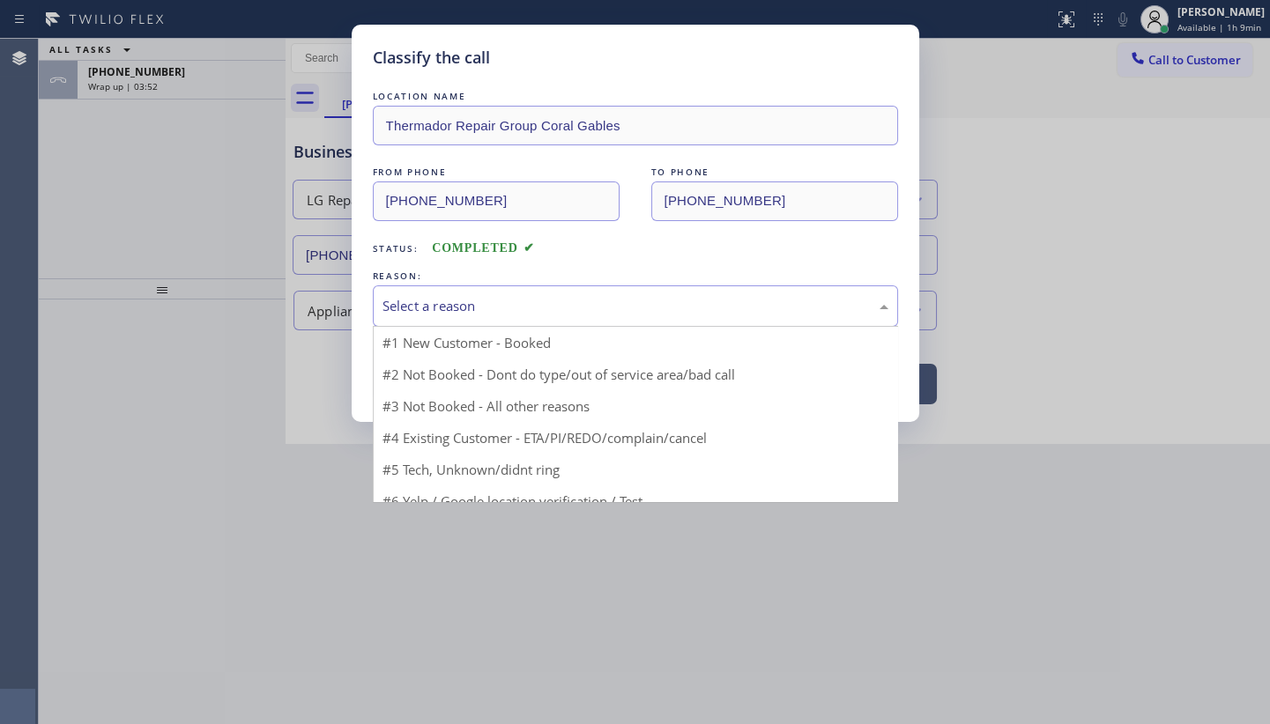
click at [460, 298] on div "Select a reason" at bounding box center [635, 306] width 506 height 20
click at [436, 373] on button "Save" at bounding box center [444, 373] width 142 height 56
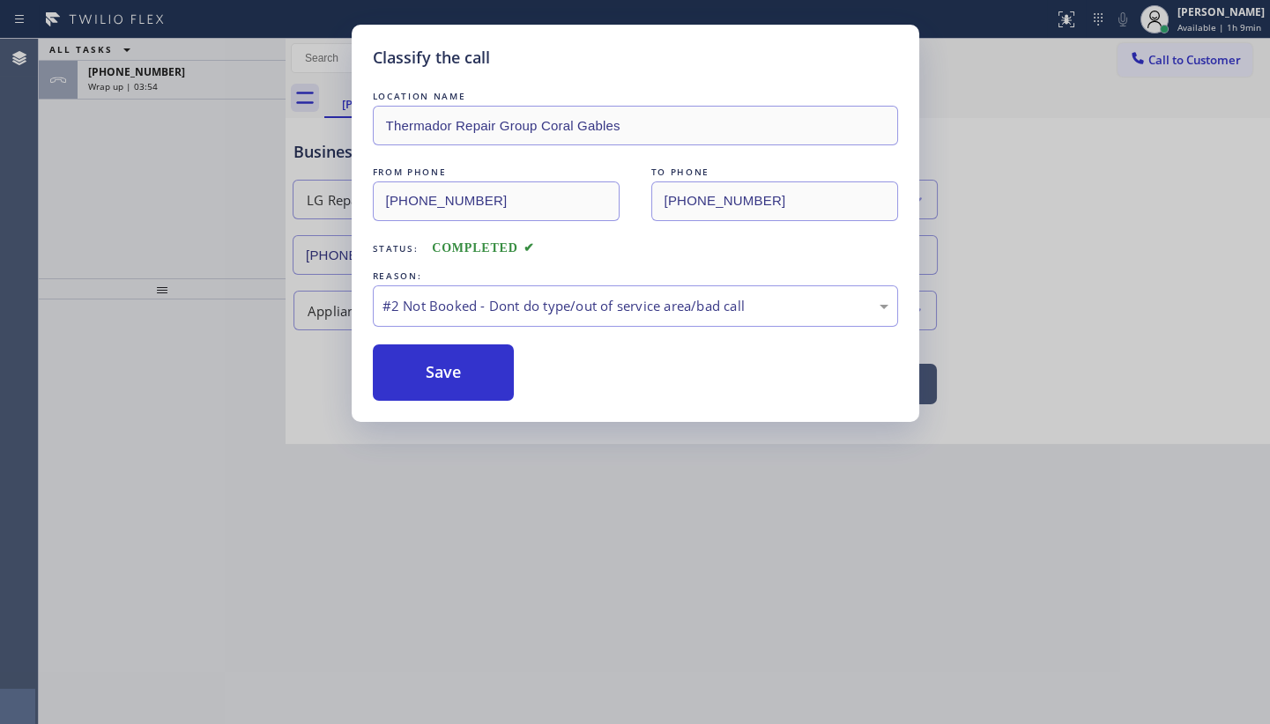
click at [248, 195] on div "Classify the call LOCATION NAME Thermador Repair Group Coral Gables FROM PHONE …" at bounding box center [635, 362] width 1270 height 724
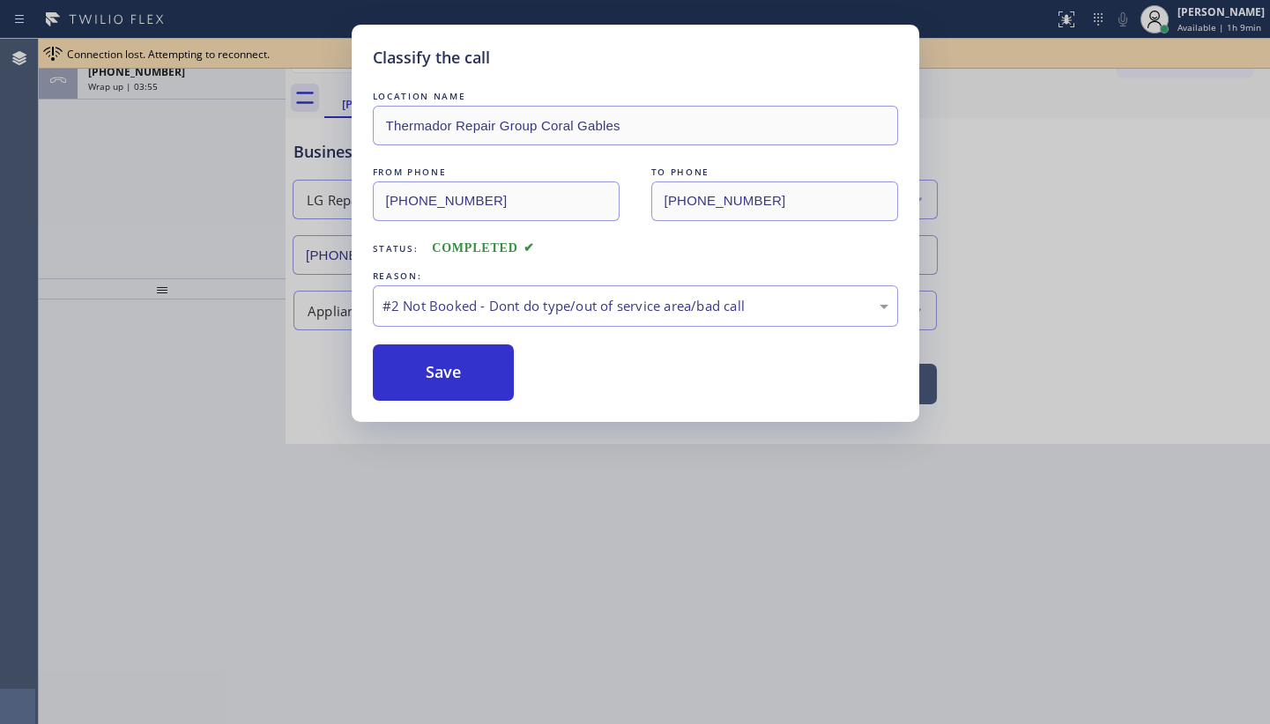
click at [247, 192] on div "Classify the call LOCATION NAME Thermador Repair Group Coral Gables FROM PHONE …" at bounding box center [635, 362] width 1270 height 724
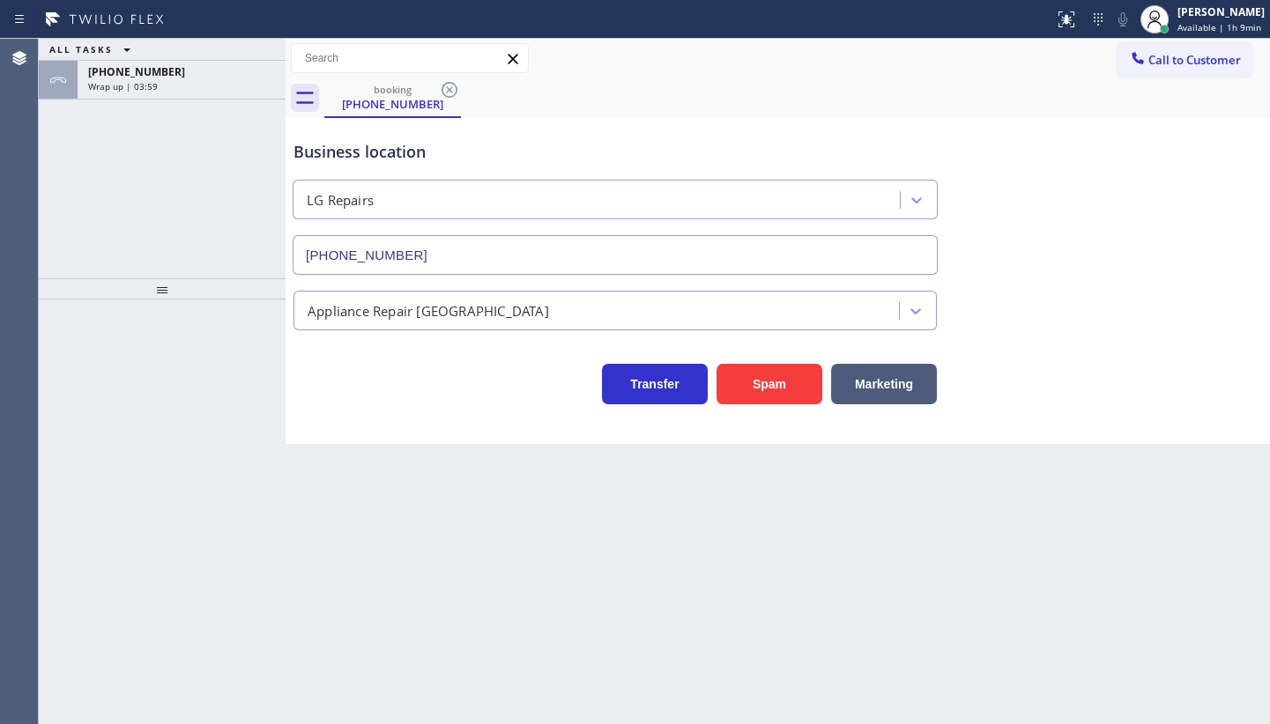
click at [908, 70] on div "Call to Customer Outbound call Location Search location Your caller id phone nu…" at bounding box center [777, 58] width 984 height 31
click at [1206, 17] on div "[PERSON_NAME]" at bounding box center [1220, 11] width 87 height 15
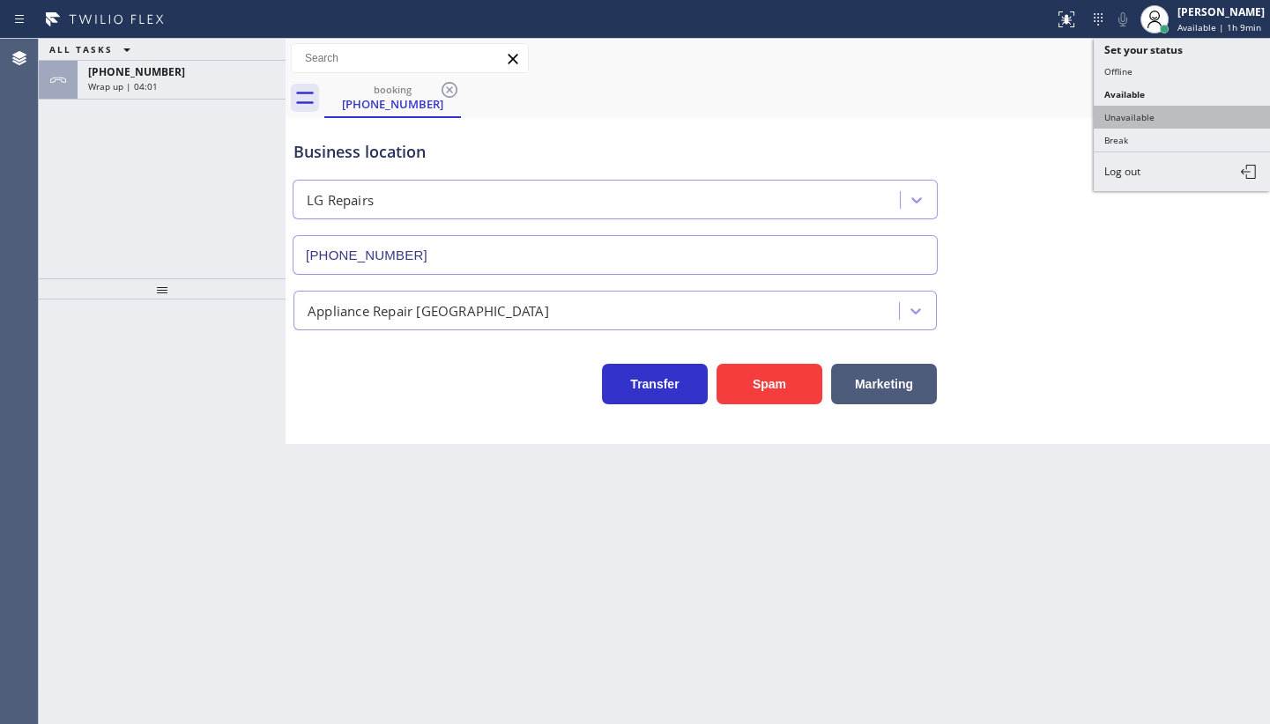
click at [1132, 115] on button "Unavailable" at bounding box center [1181, 117] width 176 height 23
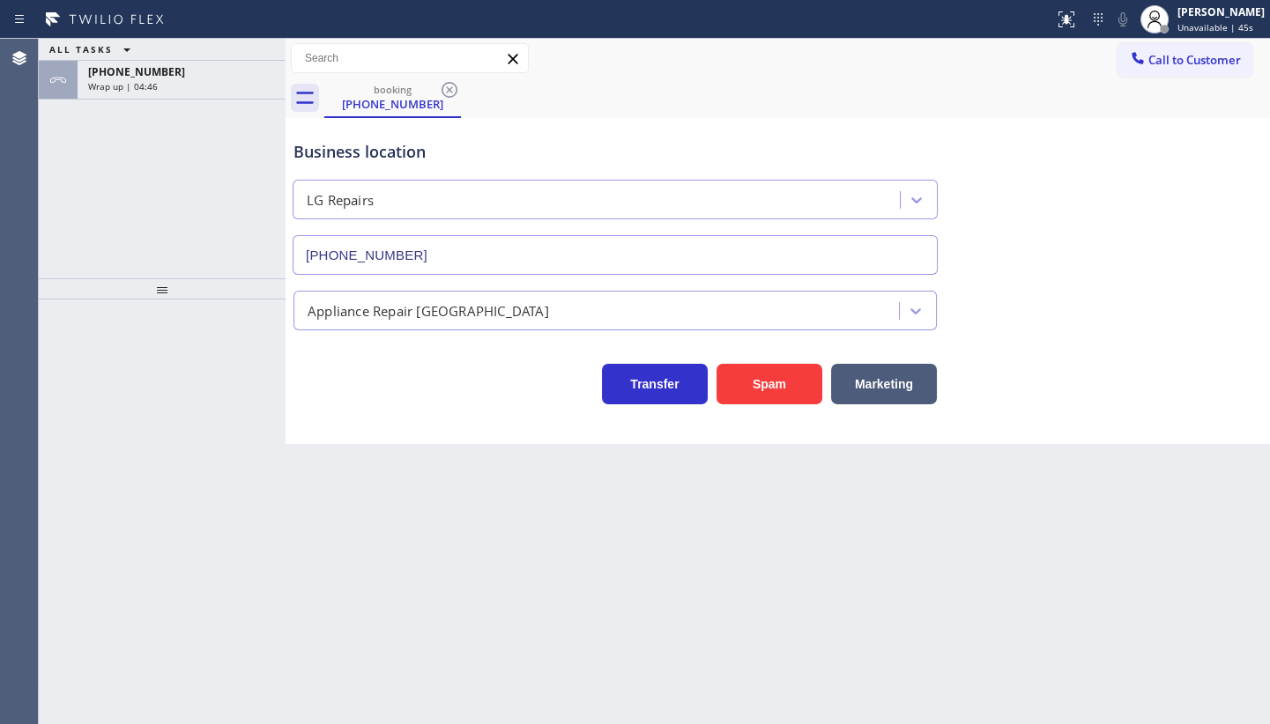
drag, startPoint x: 122, startPoint y: 222, endPoint x: 264, endPoint y: 132, distance: 168.7
click at [122, 221] on div "ALL TASKS ALL TASKS ACTIVE TASKS TASKS IN WRAP UP +15734509624 Wrap up | 04:46" at bounding box center [162, 159] width 247 height 240
click at [138, 86] on span "Wrap up | 04:47" at bounding box center [123, 86] width 70 height 12
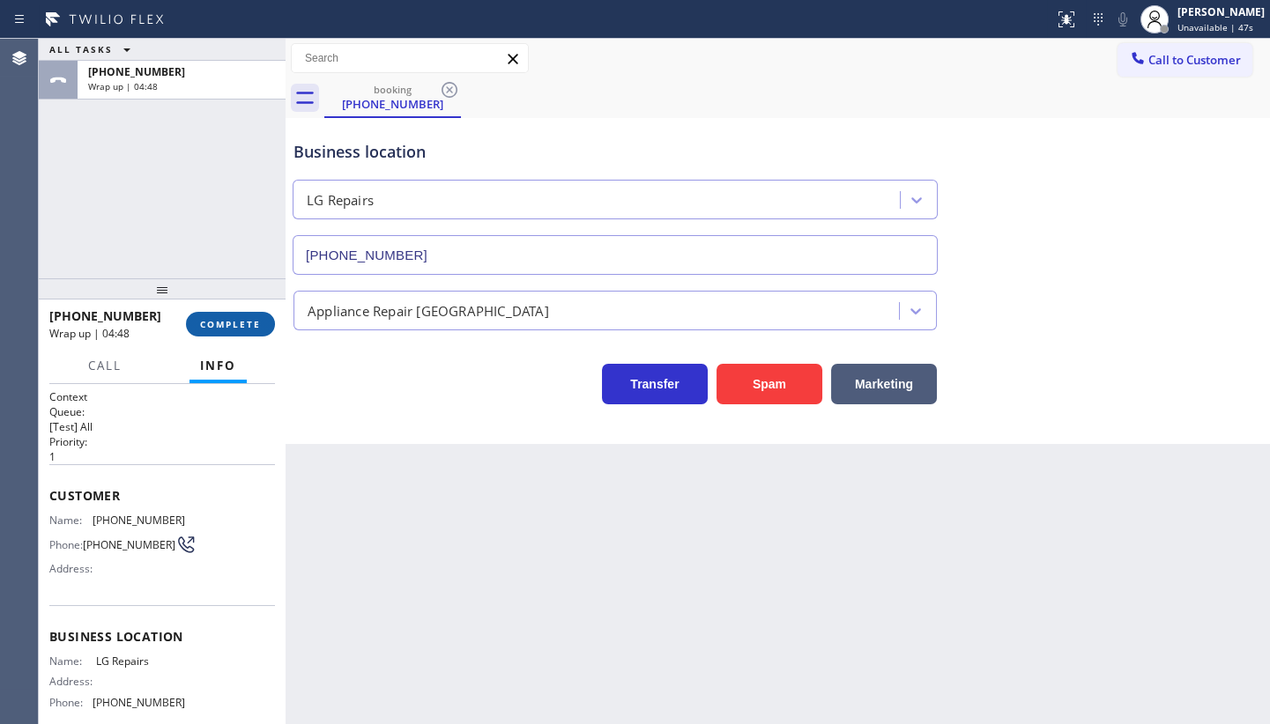
click at [224, 326] on span "COMPLETE" at bounding box center [230, 324] width 61 height 12
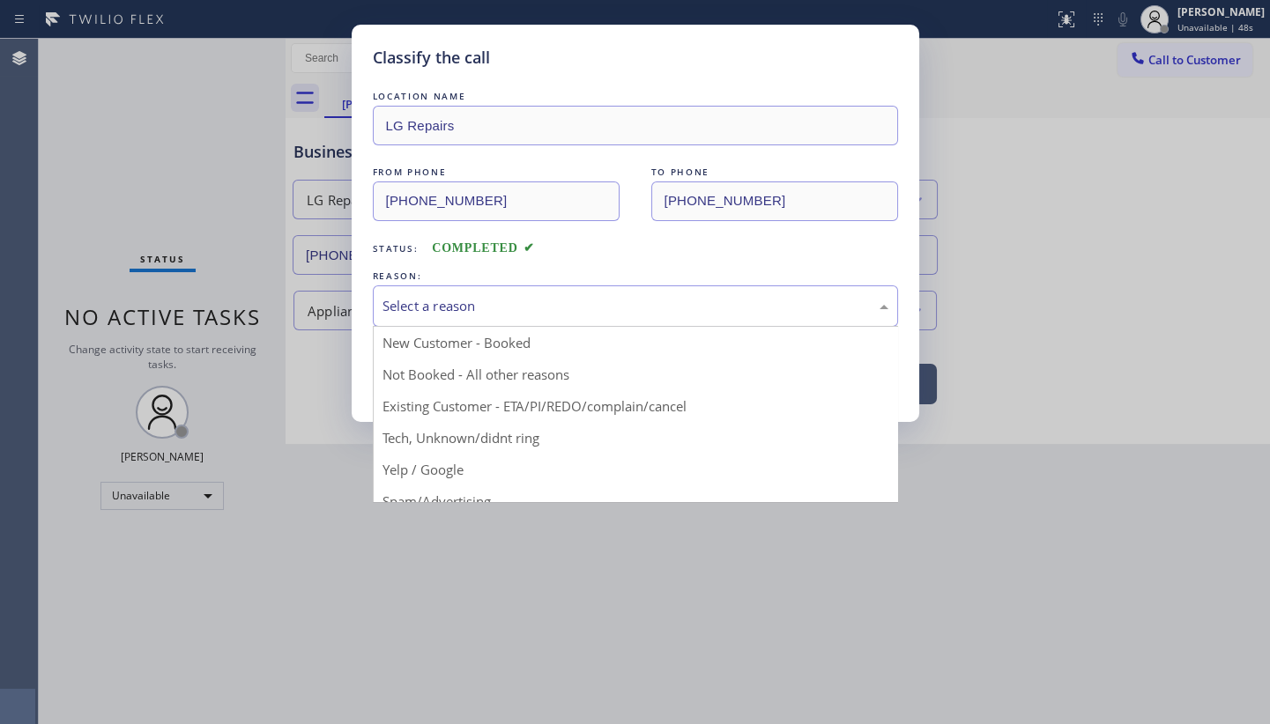
click at [441, 311] on div "Select a reason" at bounding box center [635, 306] width 506 height 20
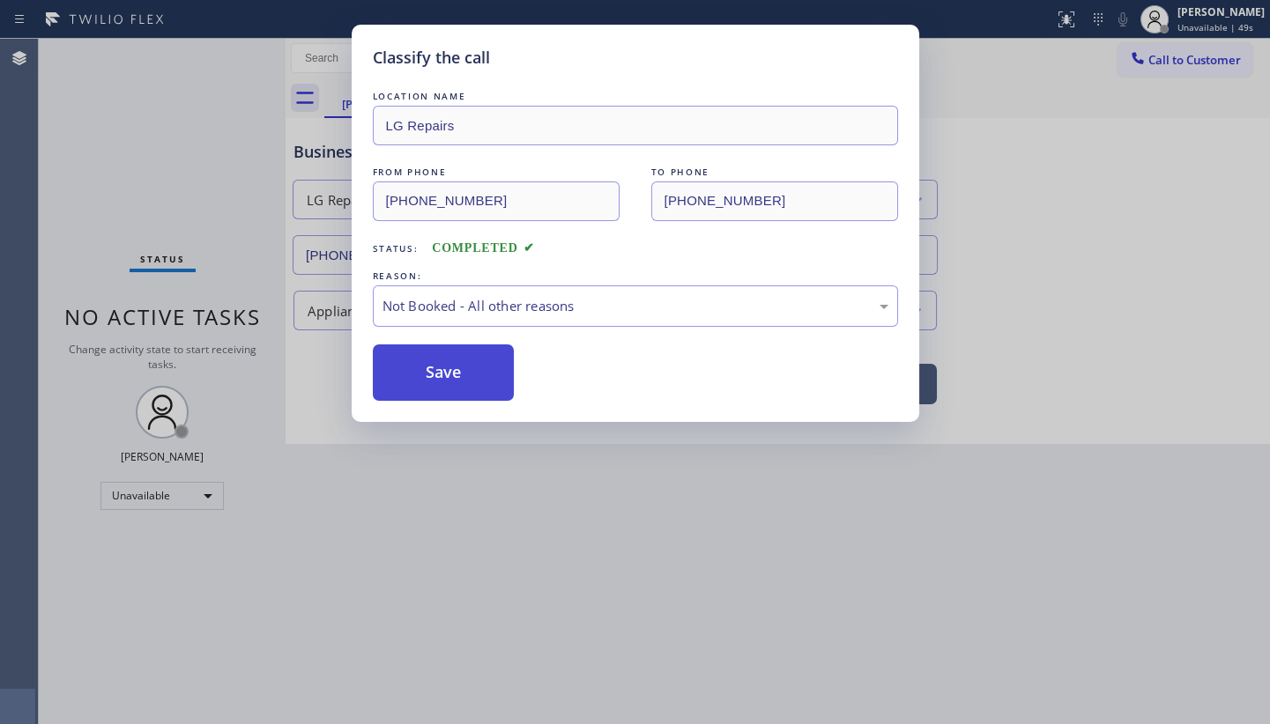
click at [423, 368] on button "Save" at bounding box center [444, 373] width 142 height 56
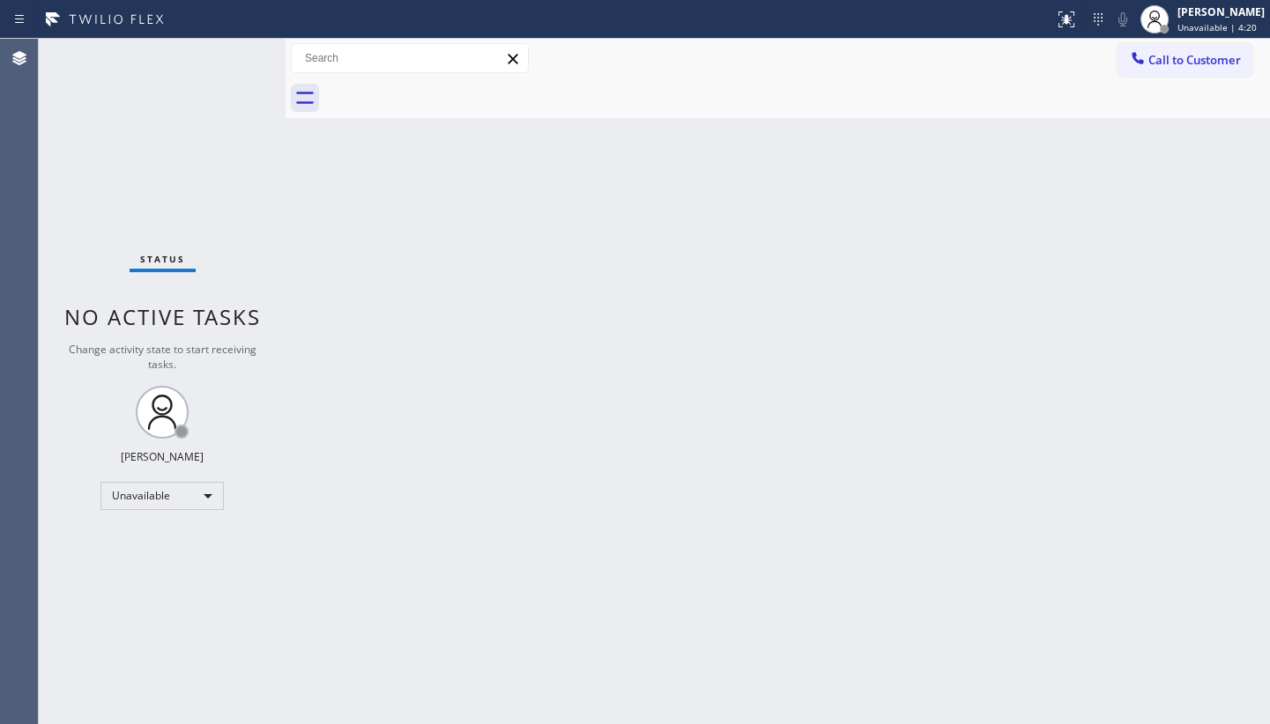
click at [107, 569] on div "Status No active tasks Change activity state to start receiving tasks. JENIZA A…" at bounding box center [162, 381] width 247 height 685
click at [124, 494] on div "Unavailable" at bounding box center [161, 496] width 123 height 28
click at [137, 532] on li "Available" at bounding box center [161, 540] width 120 height 21
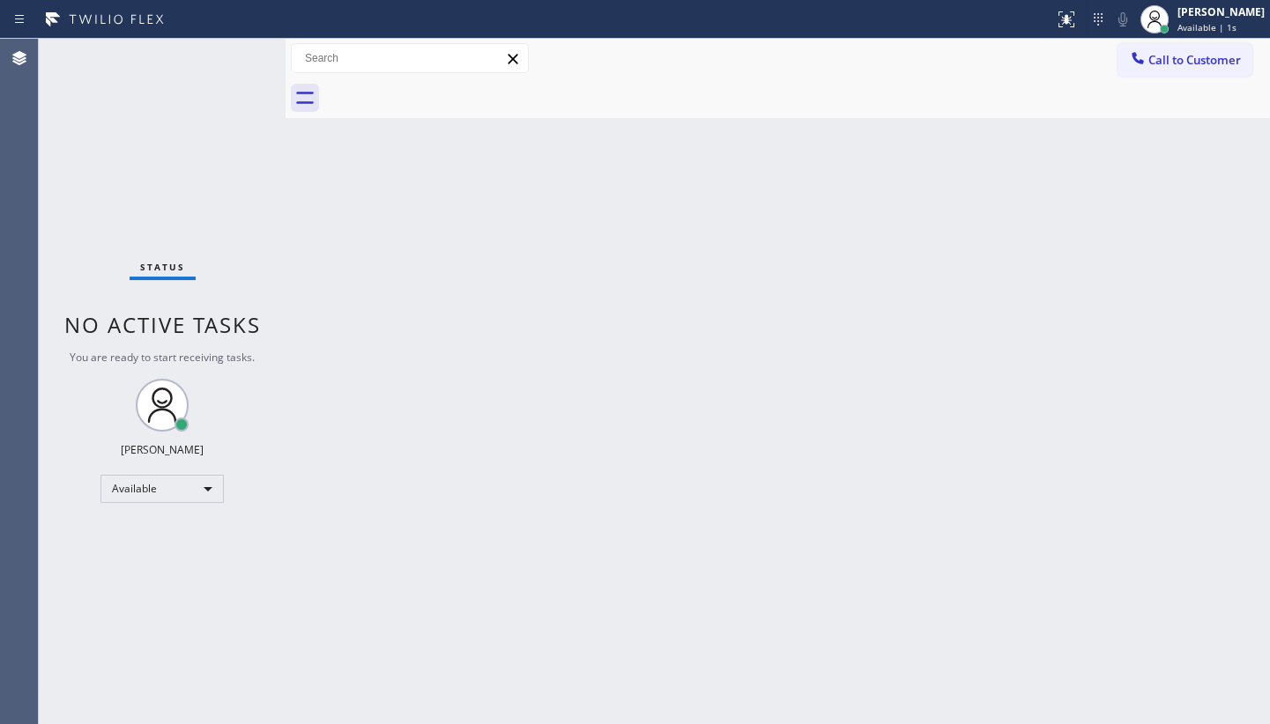
click at [599, 375] on div "Back to Dashboard Change Sender ID Customers Technicians Select a contact Outbo…" at bounding box center [777, 381] width 984 height 685
click at [966, 155] on div "Back to Dashboard Change Sender ID Customers Technicians Select a contact Outbo…" at bounding box center [777, 381] width 984 height 685
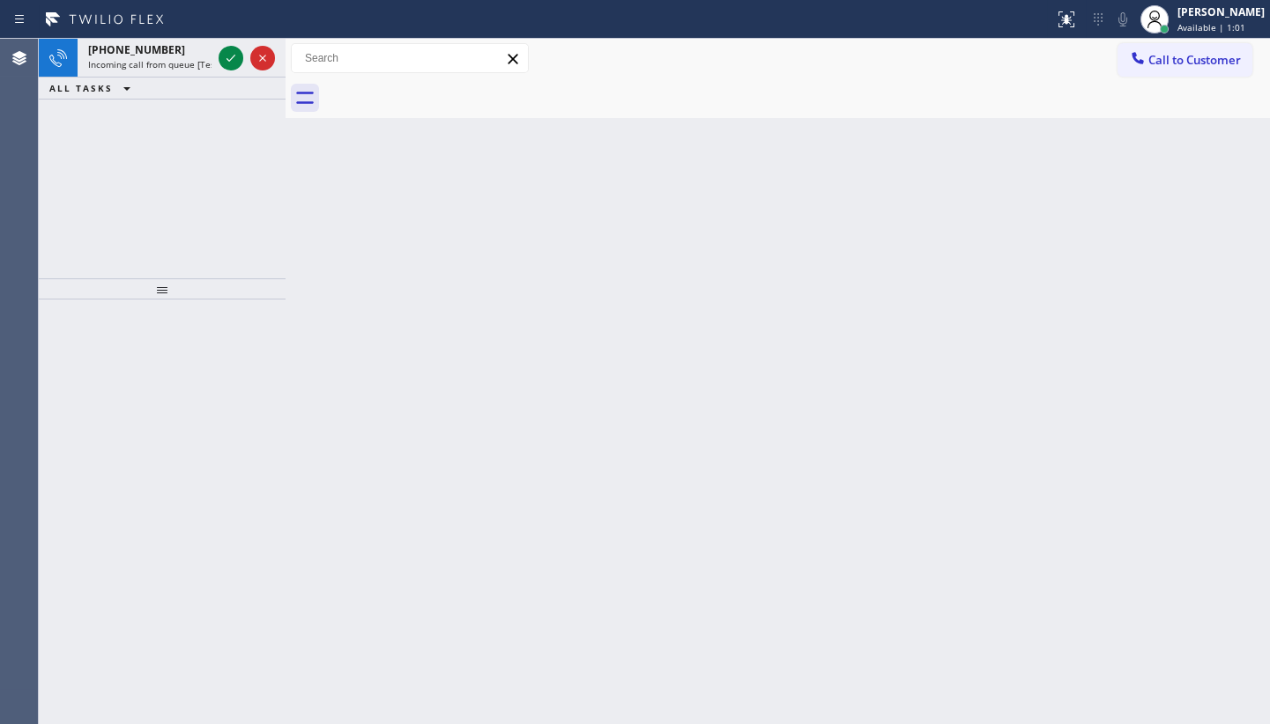
click at [266, 168] on div "+17692489383 Incoming call from queue [Test] All ALL TASKS ALL TASKS ACTIVE TAS…" at bounding box center [162, 159] width 247 height 240
click at [226, 53] on icon at bounding box center [230, 58] width 21 height 21
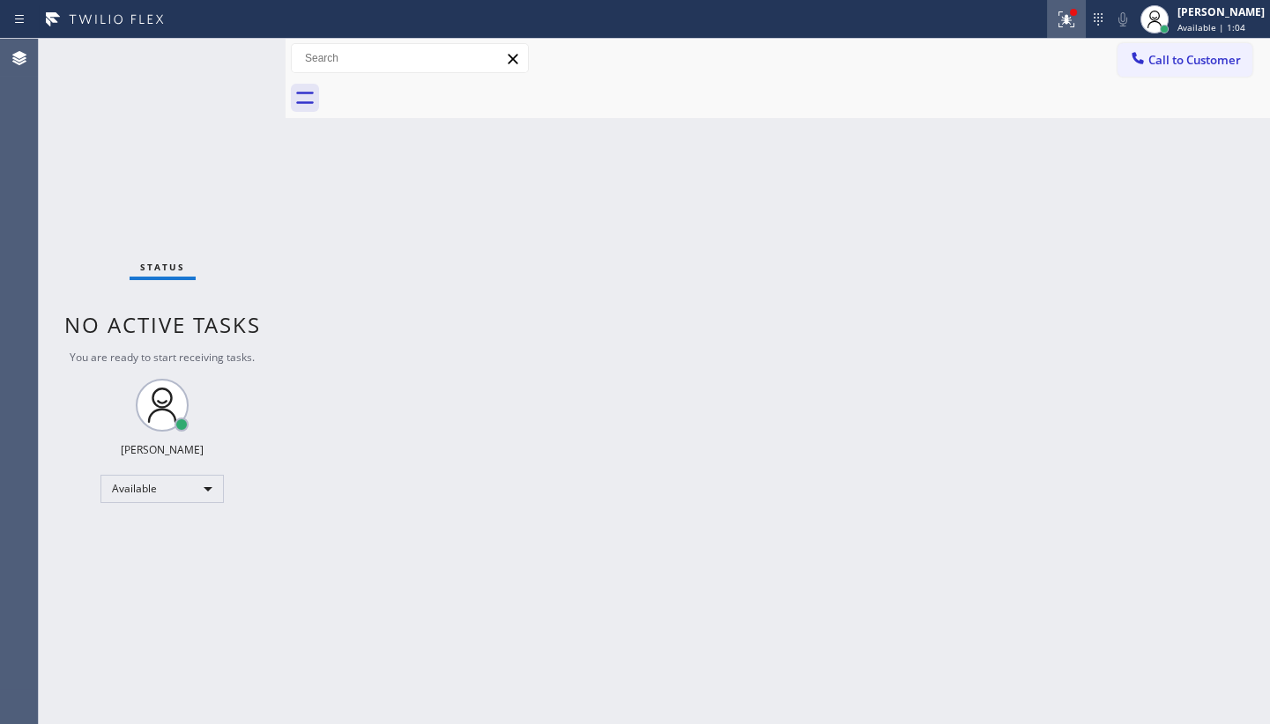
click at [1070, 14] on icon at bounding box center [1066, 19] width 21 height 21
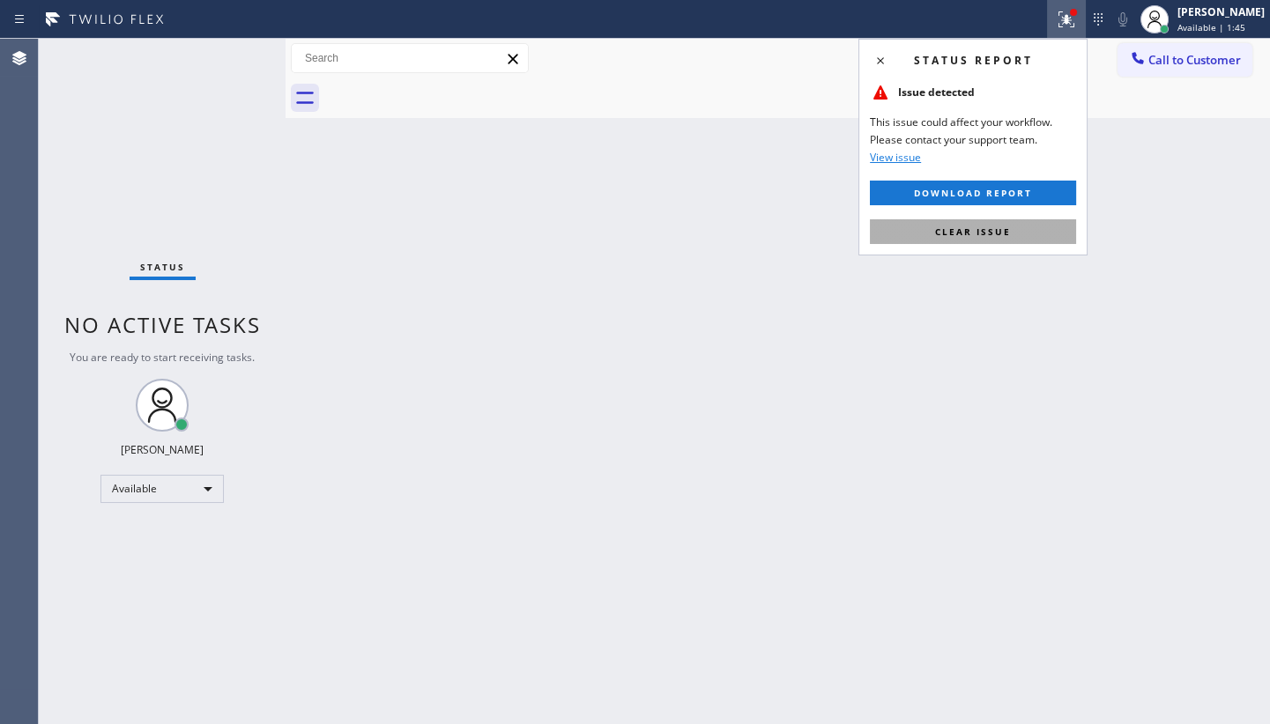
click at [1011, 229] on button "Clear issue" at bounding box center [973, 231] width 206 height 25
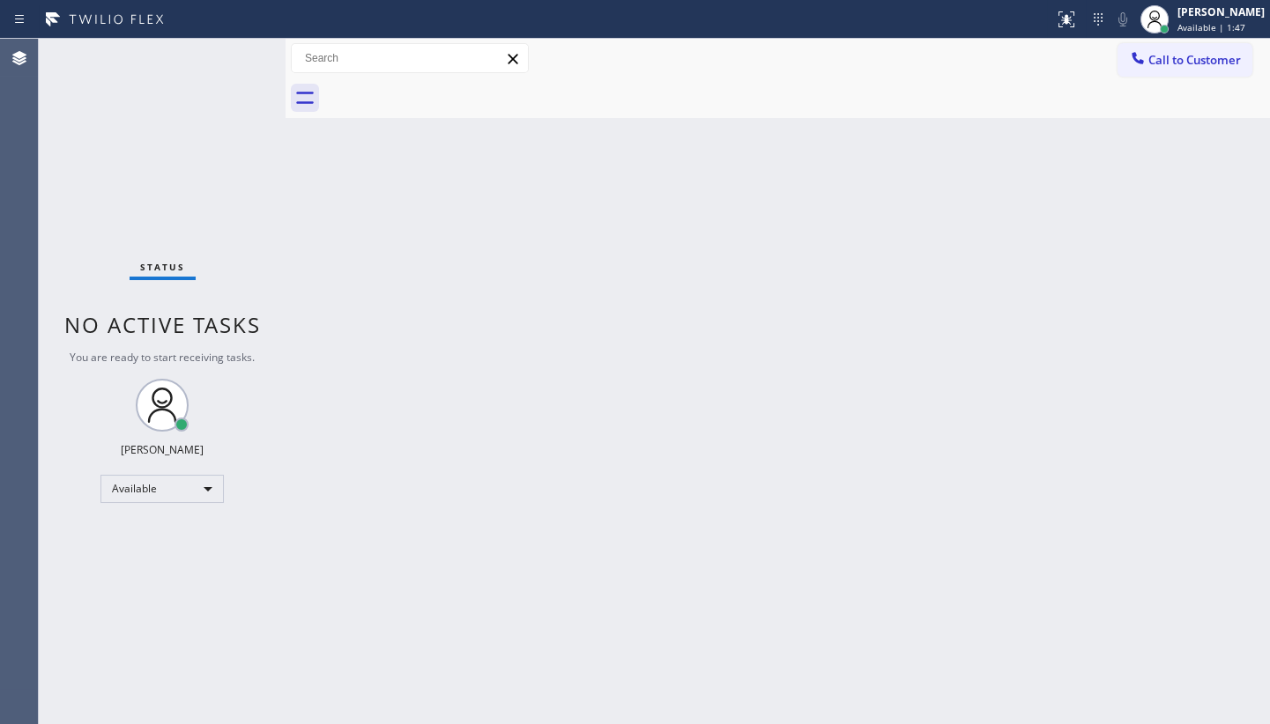
drag, startPoint x: 484, startPoint y: 604, endPoint x: 488, endPoint y: 573, distance: 32.0
click at [488, 573] on div "Back to Dashboard Change Sender ID Customers Technicians Select a contact Outbo…" at bounding box center [777, 381] width 984 height 685
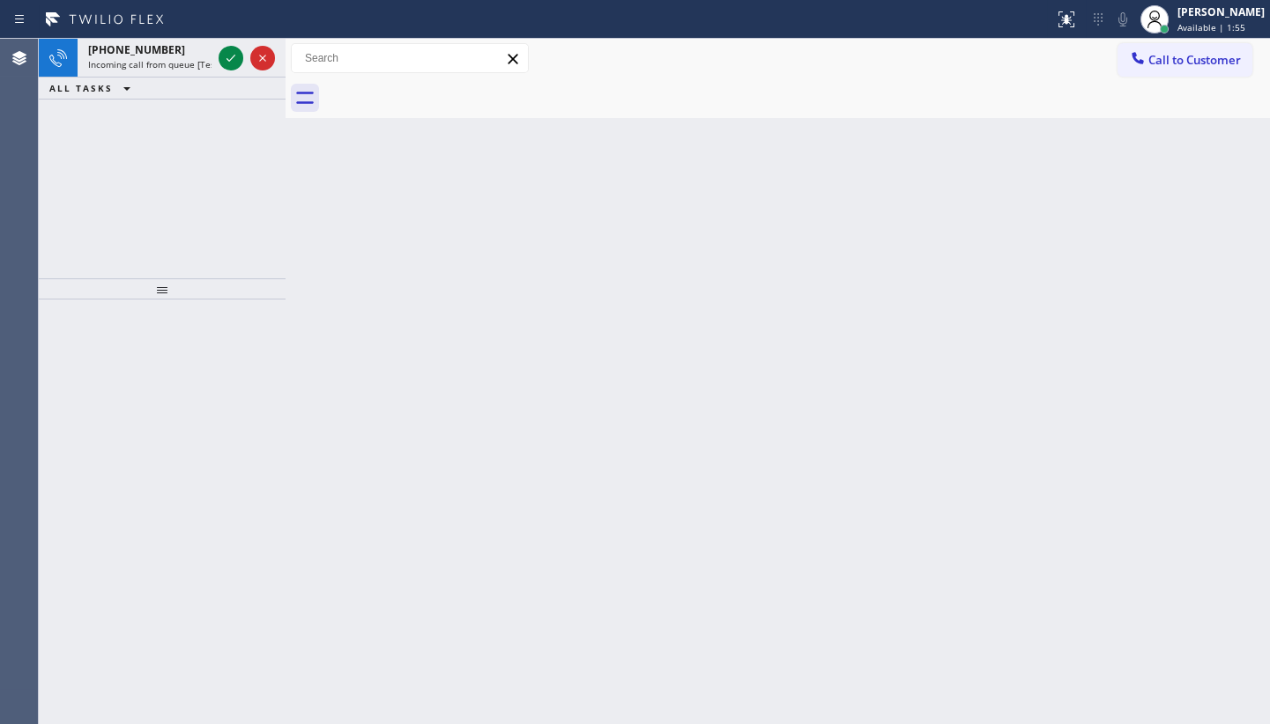
drag, startPoint x: 117, startPoint y: 148, endPoint x: 151, endPoint y: 105, distance: 54.6
click at [123, 138] on div "+19048855900 Incoming call from queue [Test] All ALL TASKS ALL TASKS ACTIVE TAS…" at bounding box center [162, 159] width 247 height 240
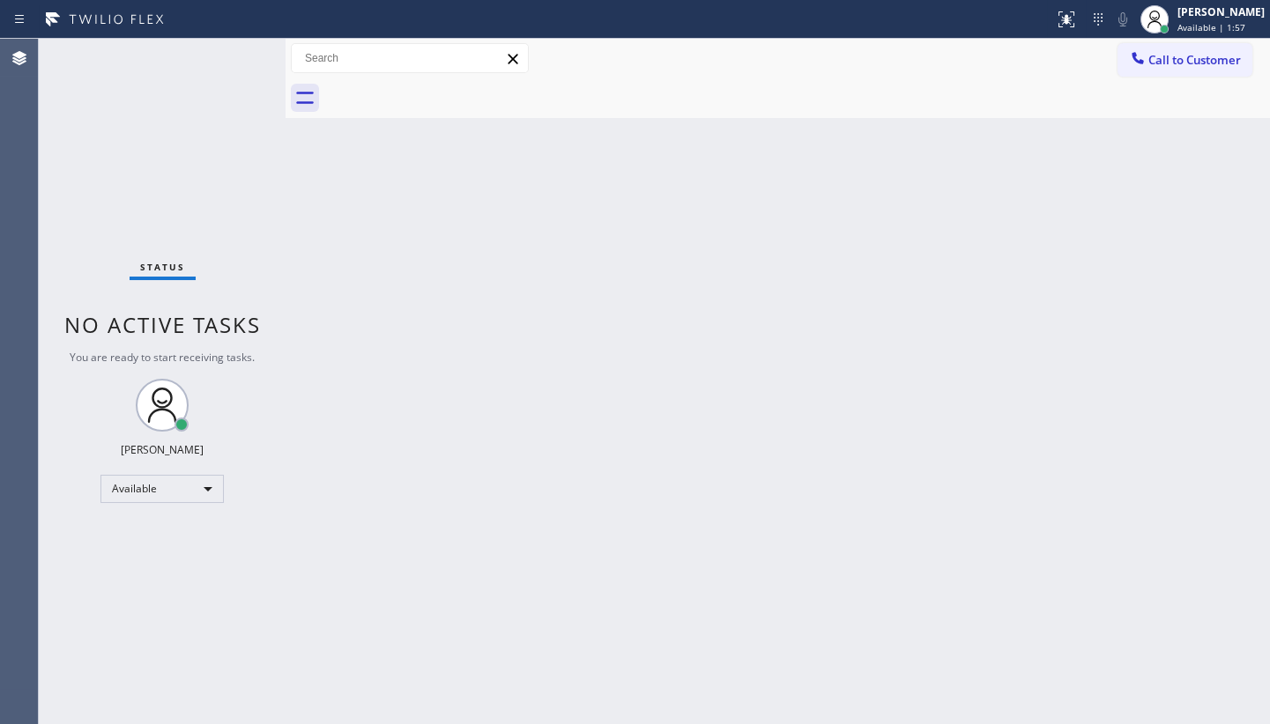
click at [237, 62] on div "Status No active tasks You are ready to start receiving tasks. JENIZA ALCAYDE A…" at bounding box center [162, 381] width 247 height 685
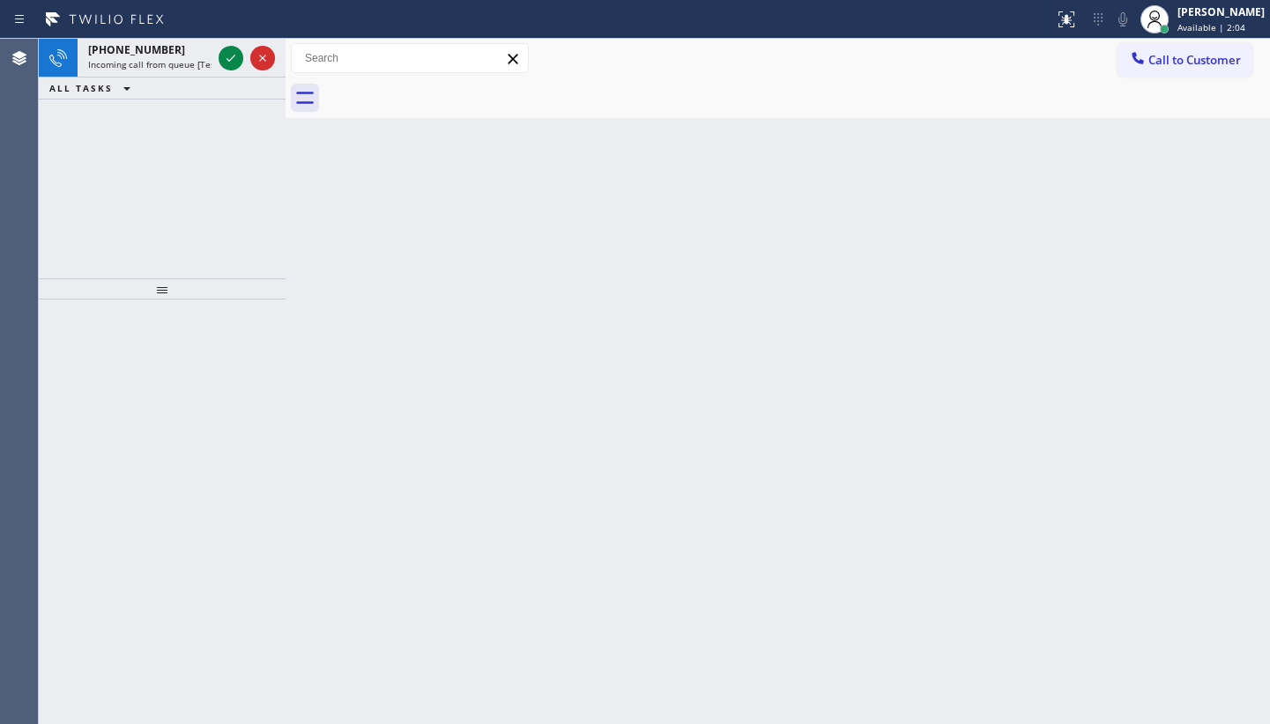
drag, startPoint x: 145, startPoint y: 203, endPoint x: 196, endPoint y: 115, distance: 102.3
click at [150, 195] on div "+15205565865 Incoming call from queue [Test] All ALL TASKS ALL TASKS ACTIVE TAS…" at bounding box center [162, 159] width 247 height 240
click at [223, 48] on icon at bounding box center [230, 58] width 21 height 21
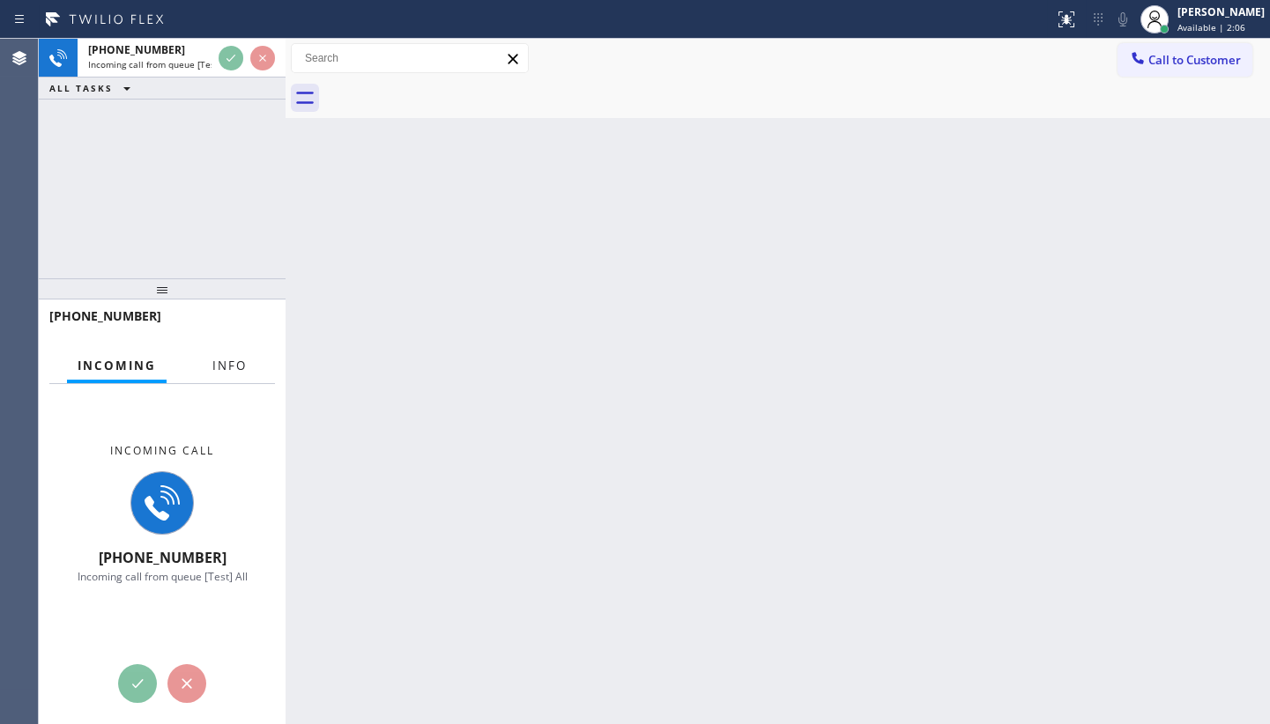
click at [223, 359] on span "Info" at bounding box center [229, 366] width 34 height 16
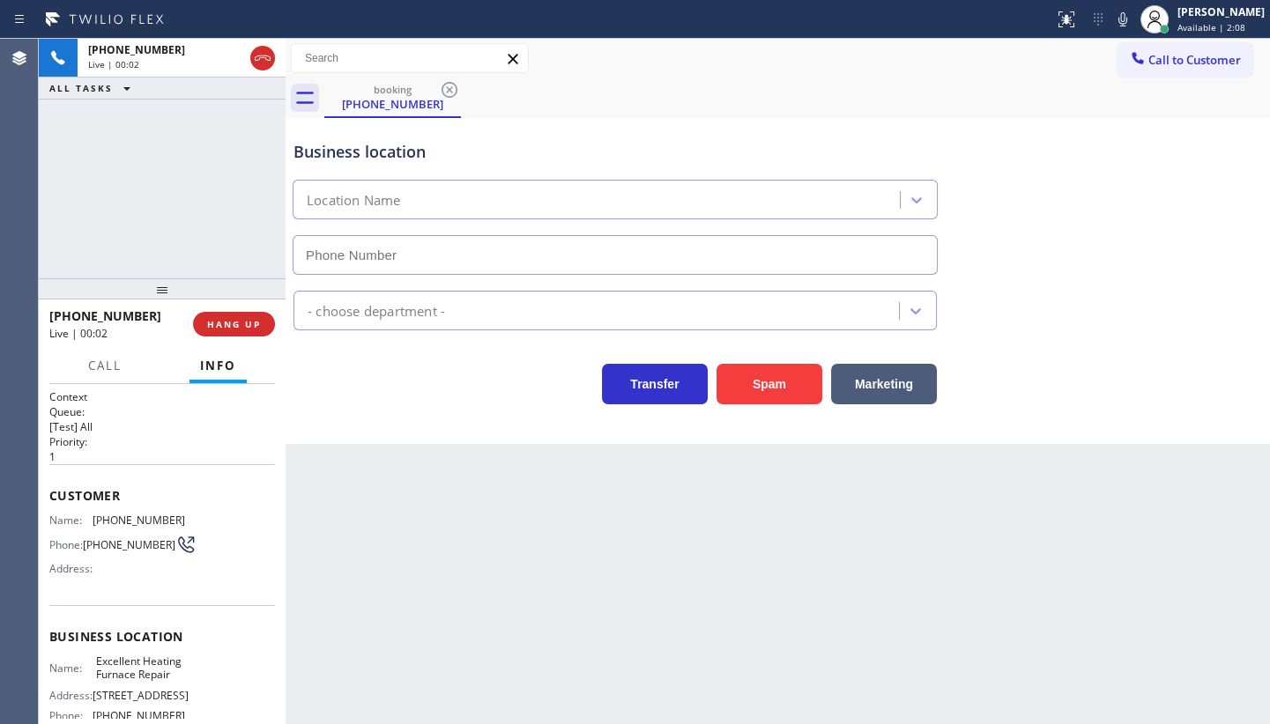
type input "(480) 372-8915"
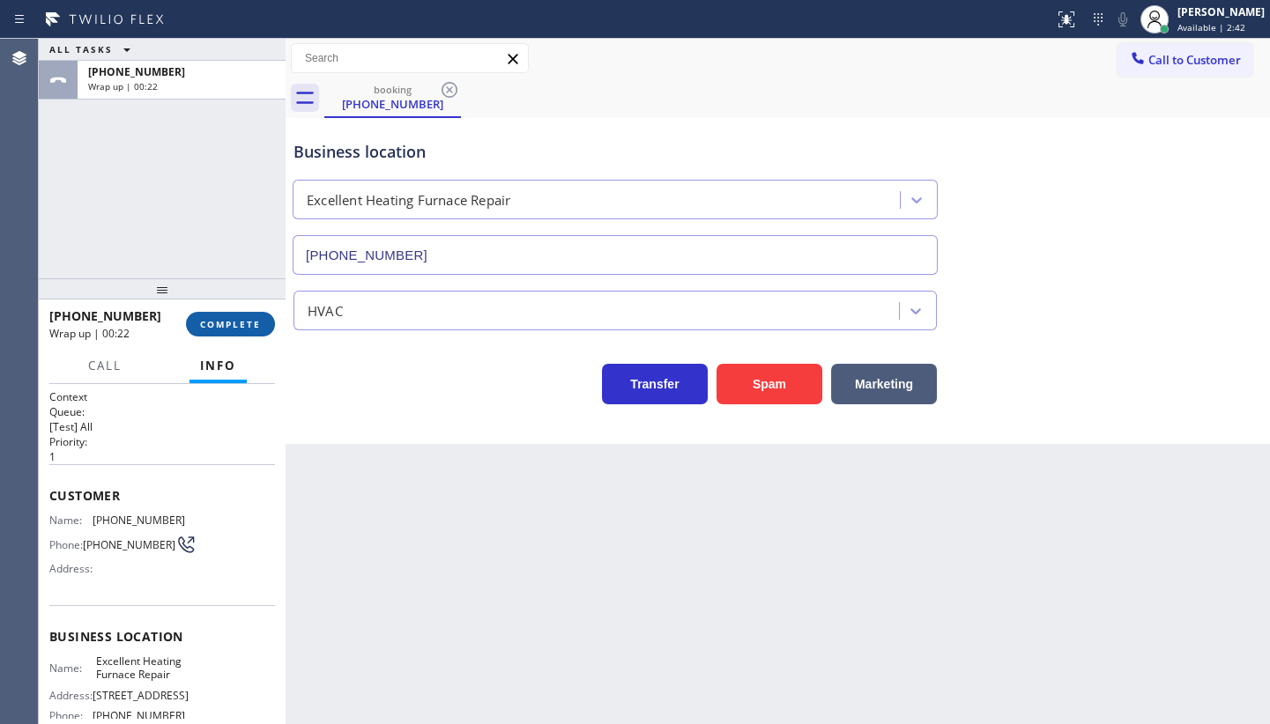
click at [251, 318] on span "COMPLETE" at bounding box center [230, 324] width 61 height 12
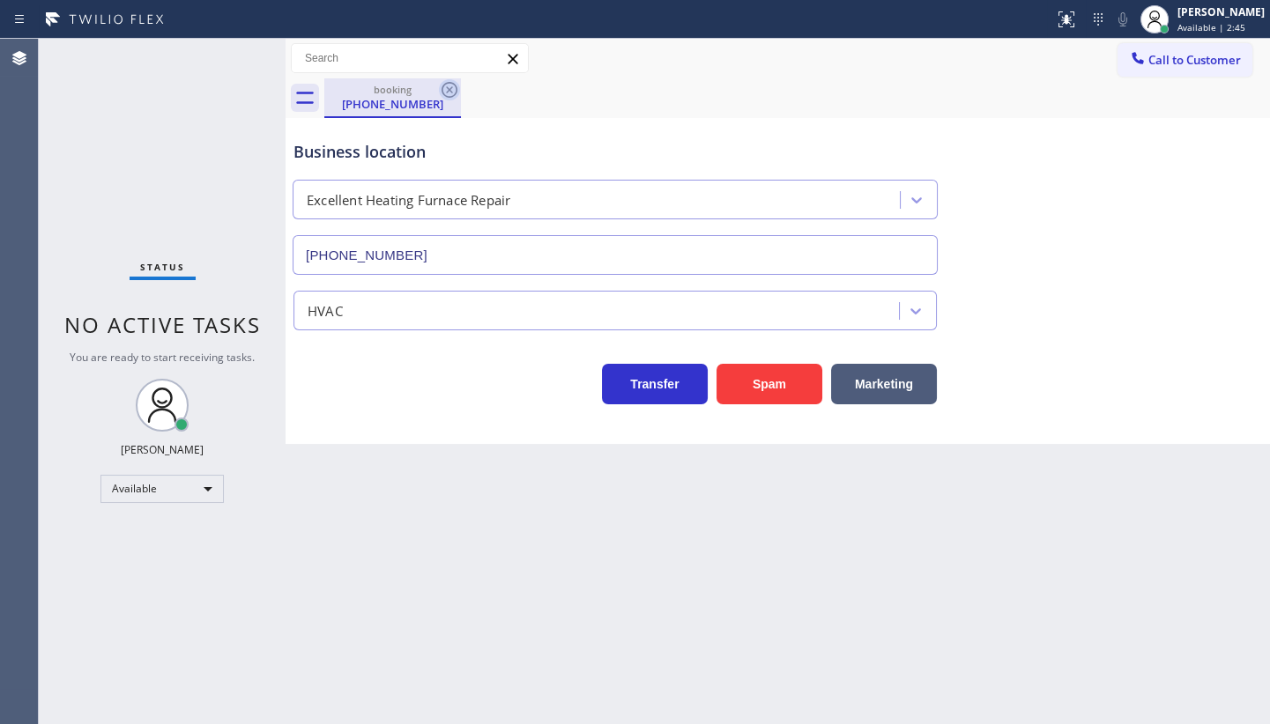
click at [447, 88] on icon at bounding box center [449, 90] width 16 height 16
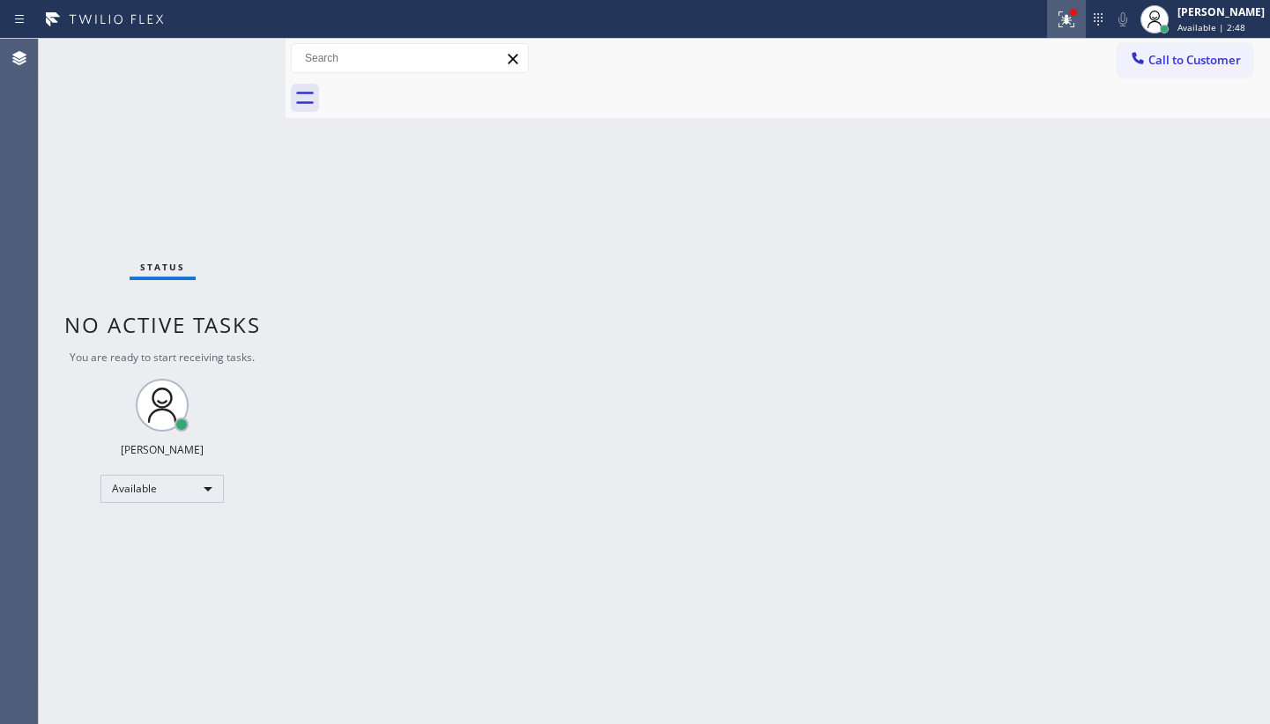
click at [1077, 19] on icon at bounding box center [1066, 19] width 21 height 21
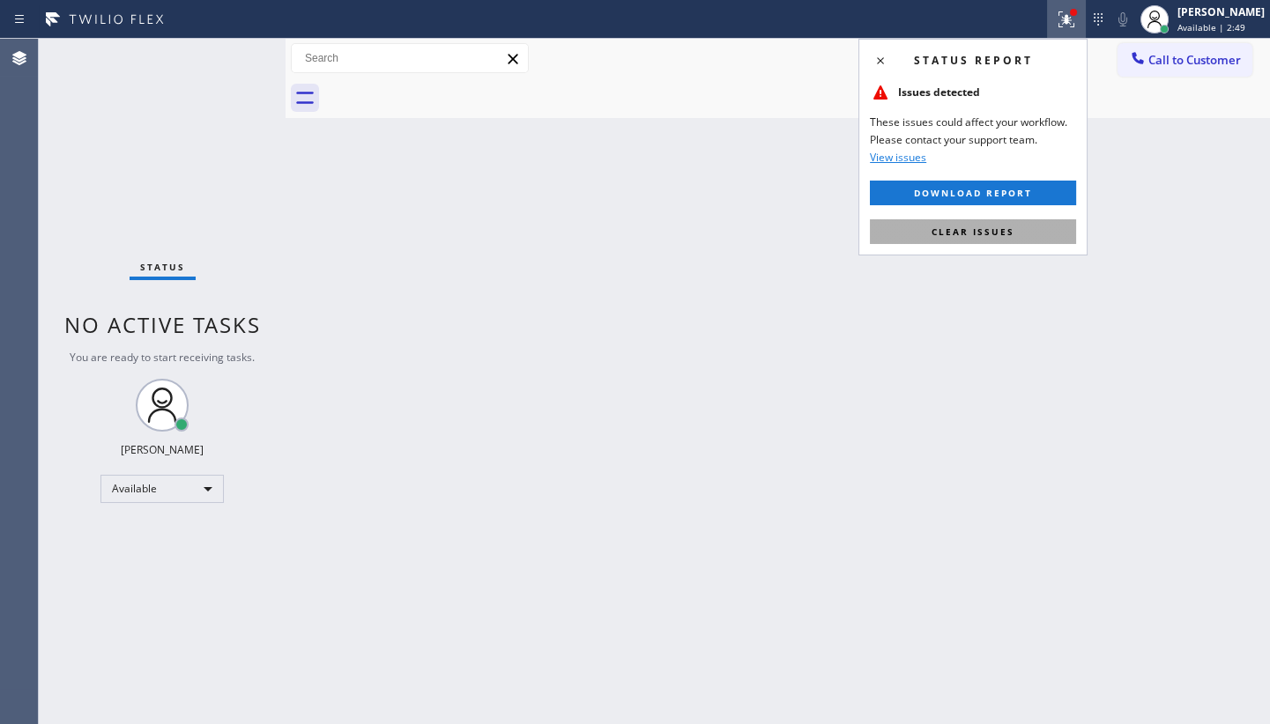
click at [1036, 227] on button "Clear issues" at bounding box center [973, 231] width 206 height 25
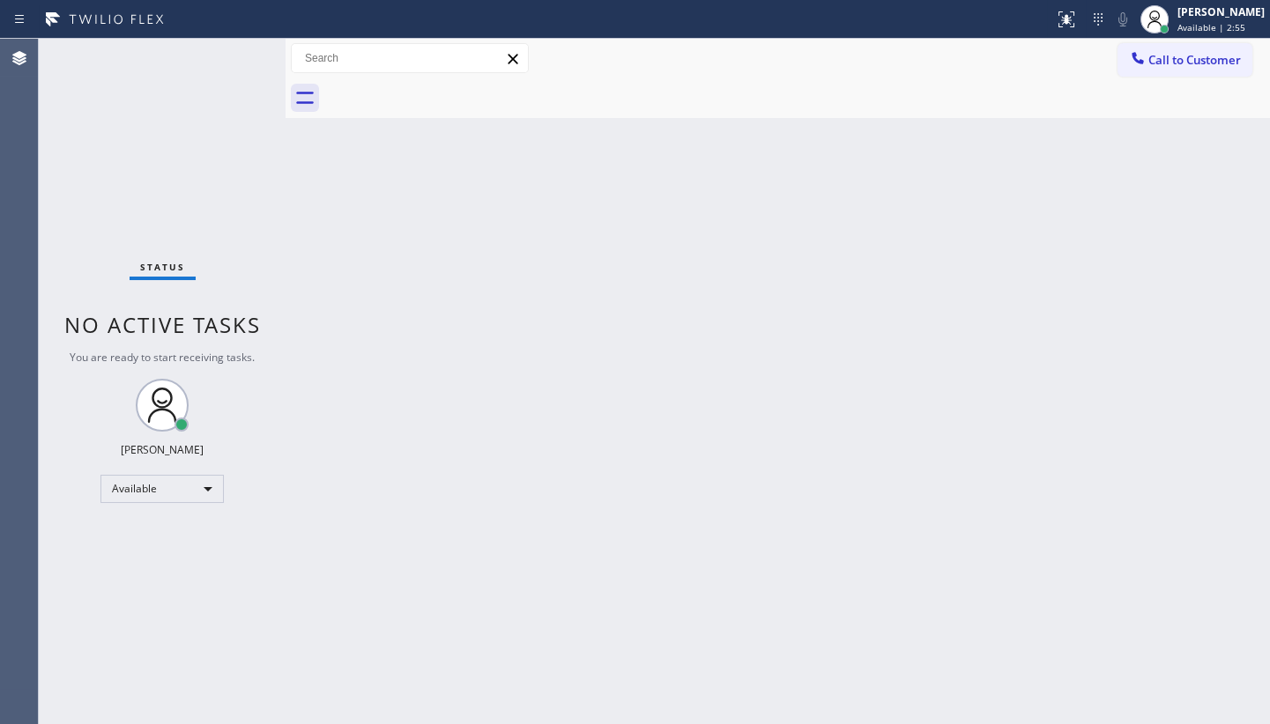
drag, startPoint x: 857, startPoint y: 208, endPoint x: 983, endPoint y: 245, distance: 131.3
click at [857, 208] on div "Back to Dashboard Change Sender ID Customers Technicians Select a contact Outbo…" at bounding box center [777, 381] width 984 height 685
click at [105, 562] on div "Status No active tasks You are ready to start receiving tasks. JENIZA ALCAYDE A…" at bounding box center [162, 381] width 247 height 685
click at [123, 589] on div "Status No active tasks You are ready to start receiving tasks. JENIZA ALCAYDE A…" at bounding box center [162, 381] width 247 height 685
click at [4, 565] on div "Agent Desktop" at bounding box center [19, 381] width 38 height 685
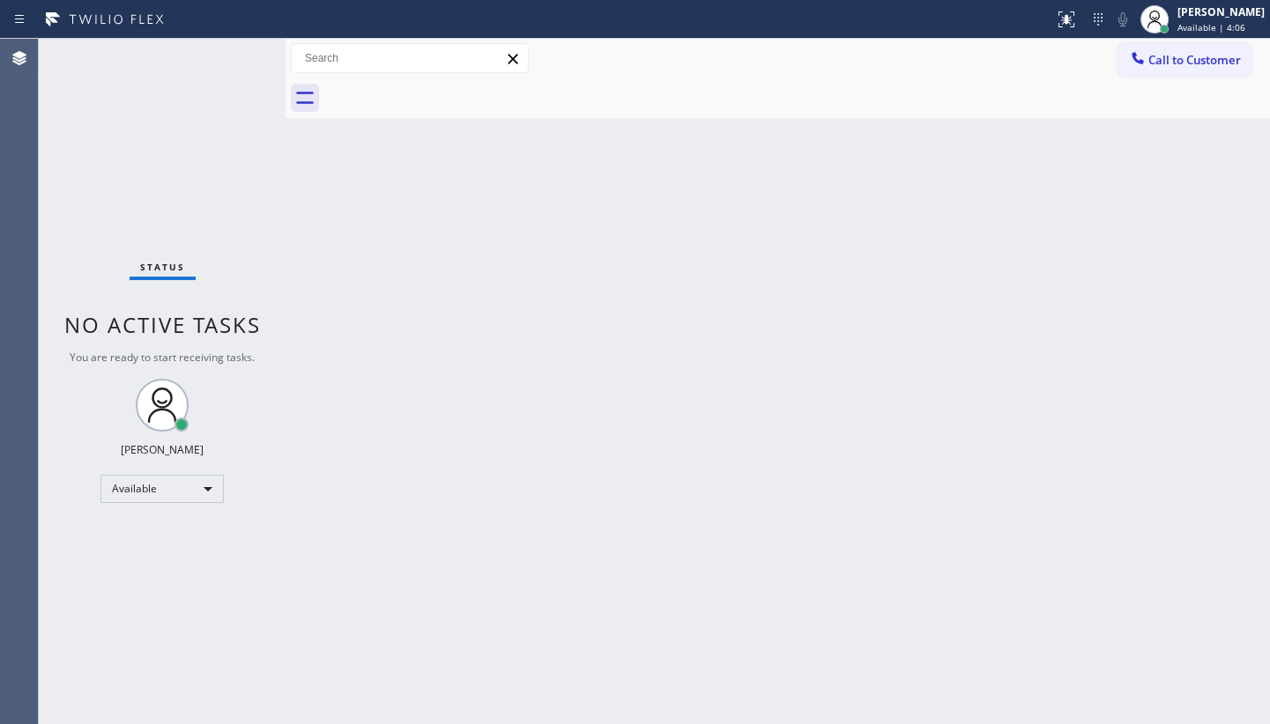
click at [529, 492] on div "Back to Dashboard Change Sender ID Customers Technicians Select a contact Outbo…" at bounding box center [777, 381] width 984 height 685
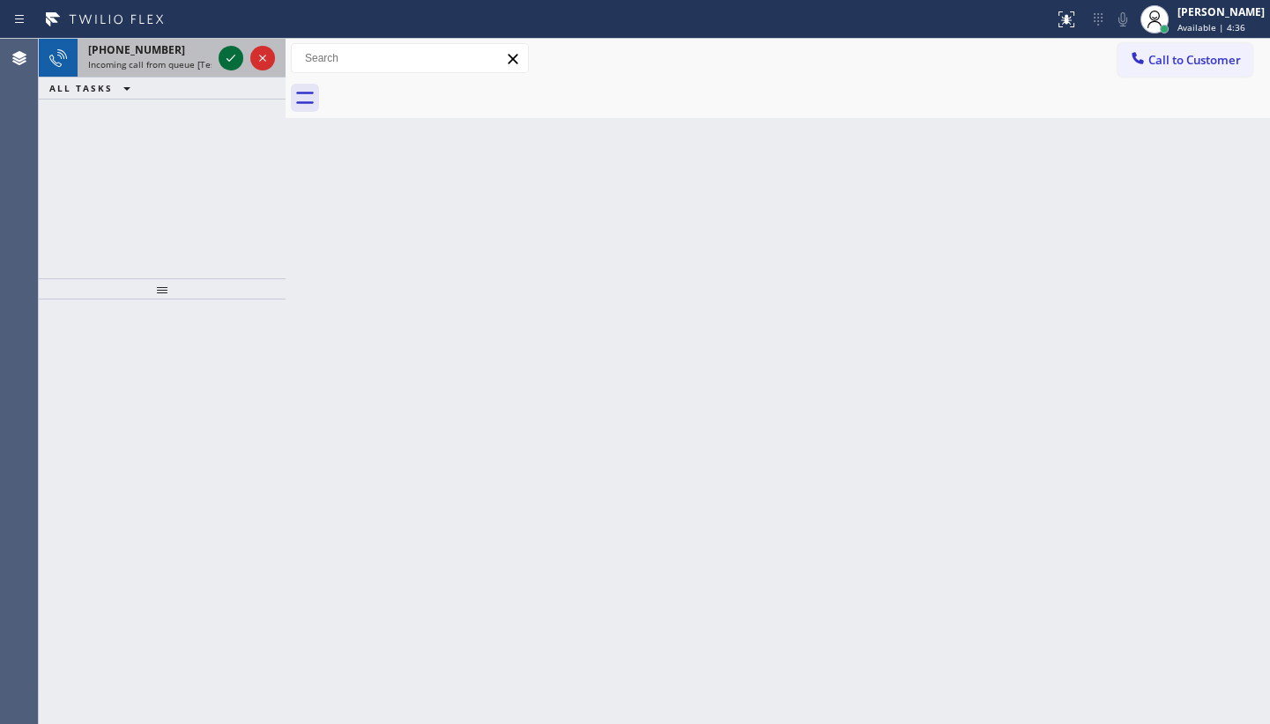
click at [227, 62] on icon at bounding box center [230, 58] width 21 height 21
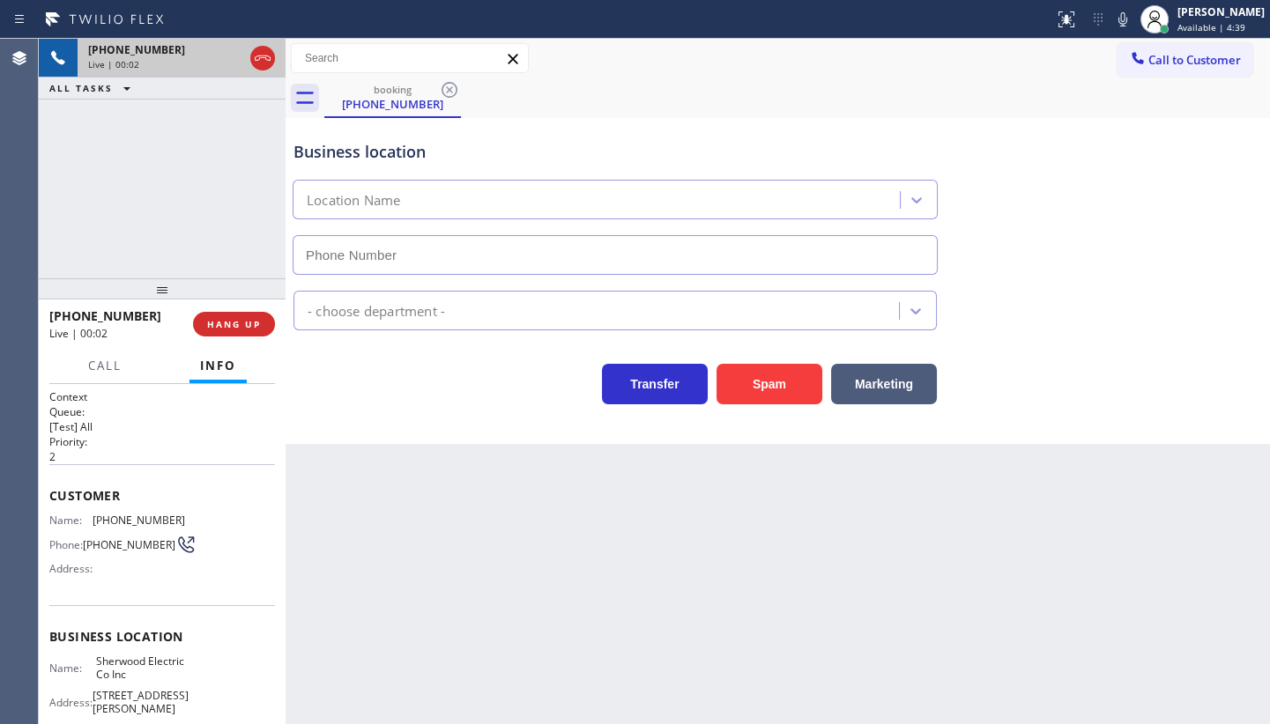
type input "(856) 895-2801"
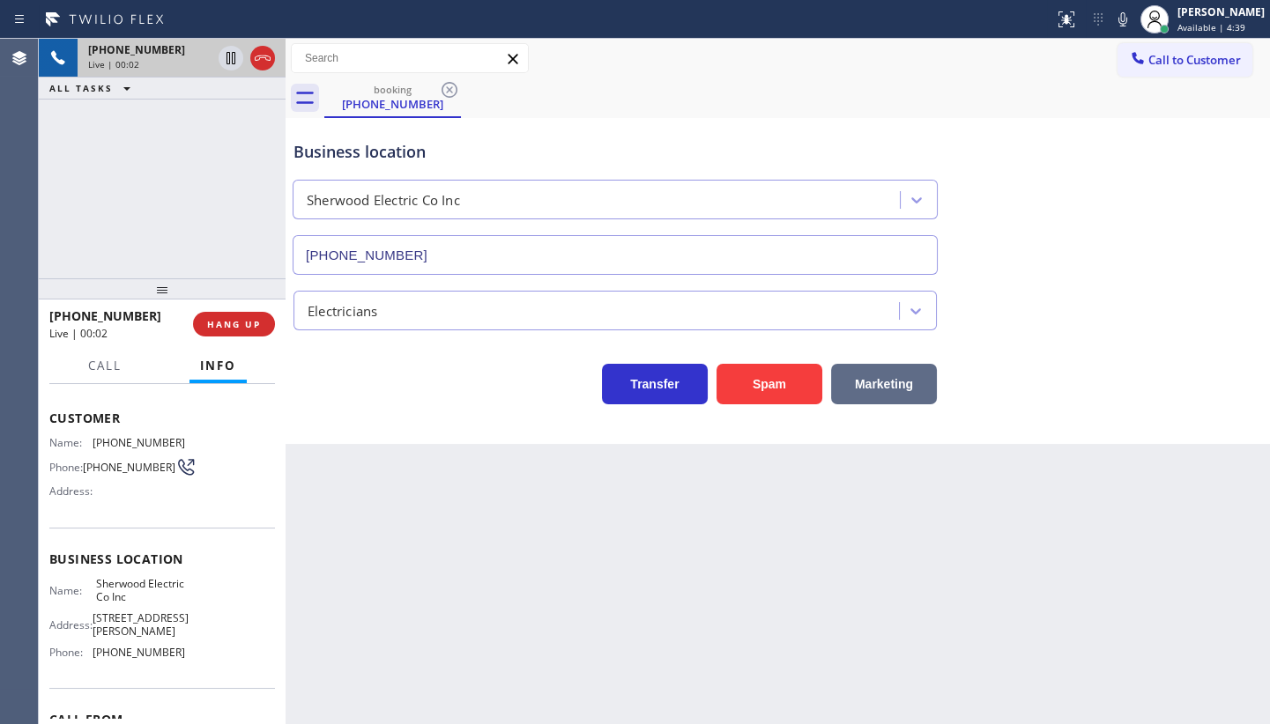
scroll to position [79, 0]
click at [761, 388] on button "Spam" at bounding box center [769, 384] width 106 height 41
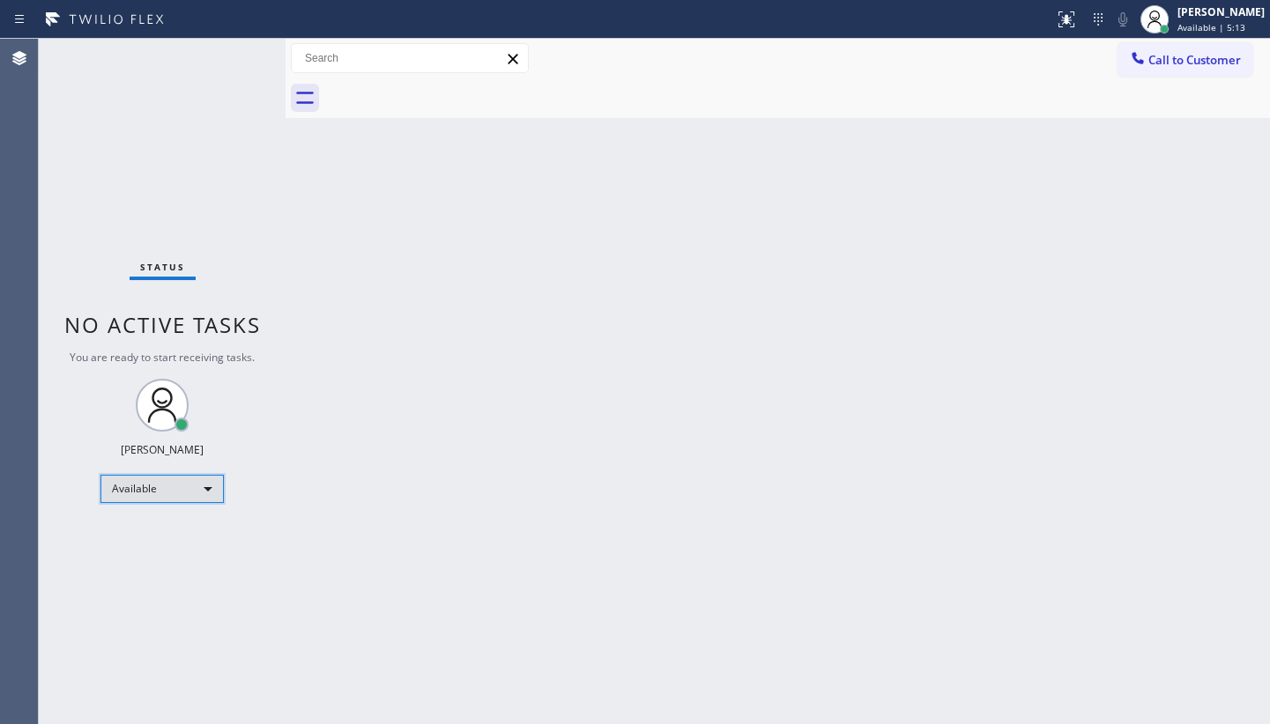
click at [131, 489] on div "Available" at bounding box center [161, 489] width 123 height 28
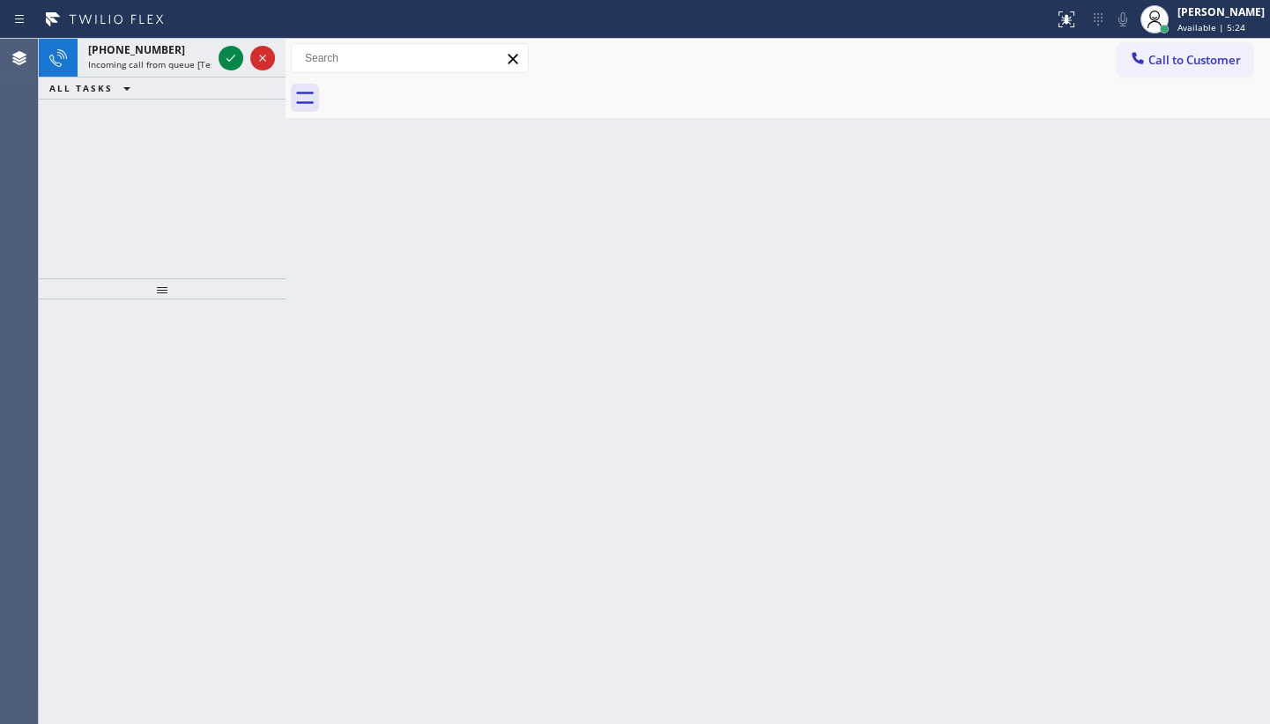
drag, startPoint x: 132, startPoint y: 182, endPoint x: 160, endPoint y: 148, distance: 43.8
click at [147, 165] on div "+18588295845 Incoming call from queue [Test] All ALL TASKS ALL TASKS ACTIVE TAS…" at bounding box center [162, 159] width 247 height 240
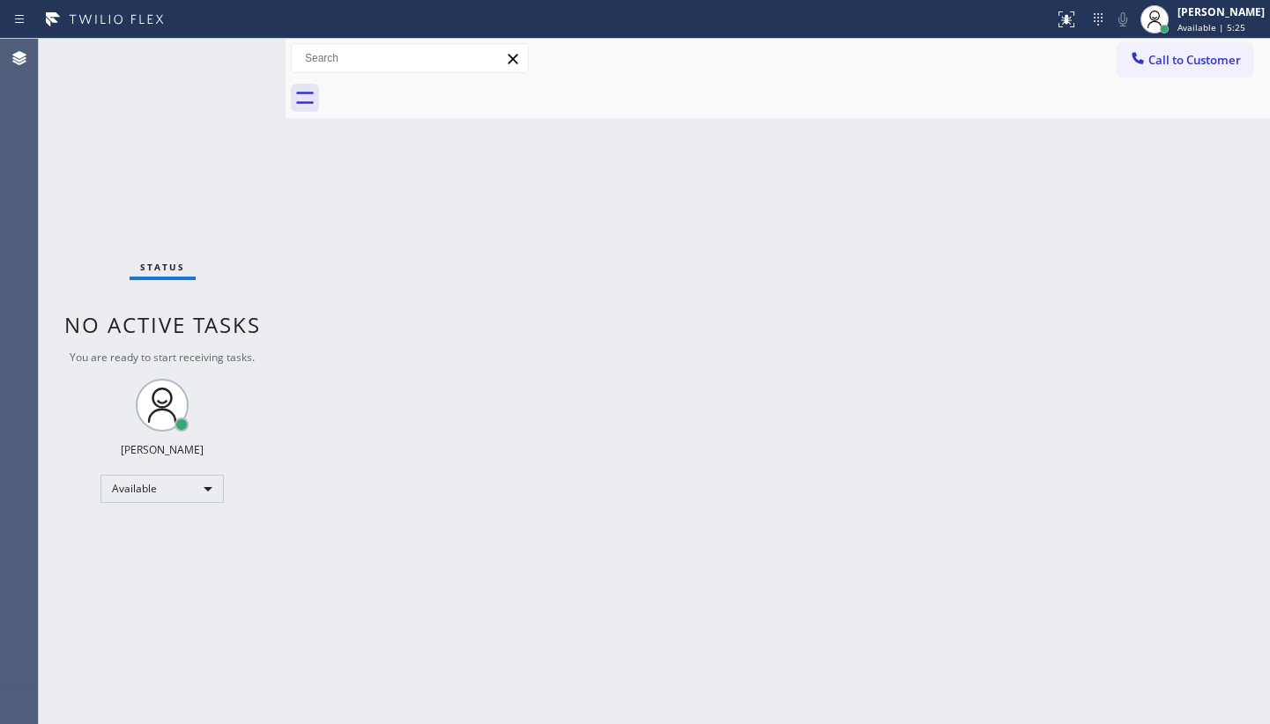
click at [223, 62] on div "Status No active tasks You are ready to start receiving tasks. JENIZA ALCAYDE A…" at bounding box center [162, 381] width 247 height 685
click at [227, 61] on div "Status No active tasks You are ready to start receiving tasks. JENIZA ALCAYDE A…" at bounding box center [162, 381] width 247 height 685
click at [132, 591] on div "Status No active tasks You are ready to start receiving tasks. JENIZA ALCAYDE A…" at bounding box center [162, 381] width 247 height 685
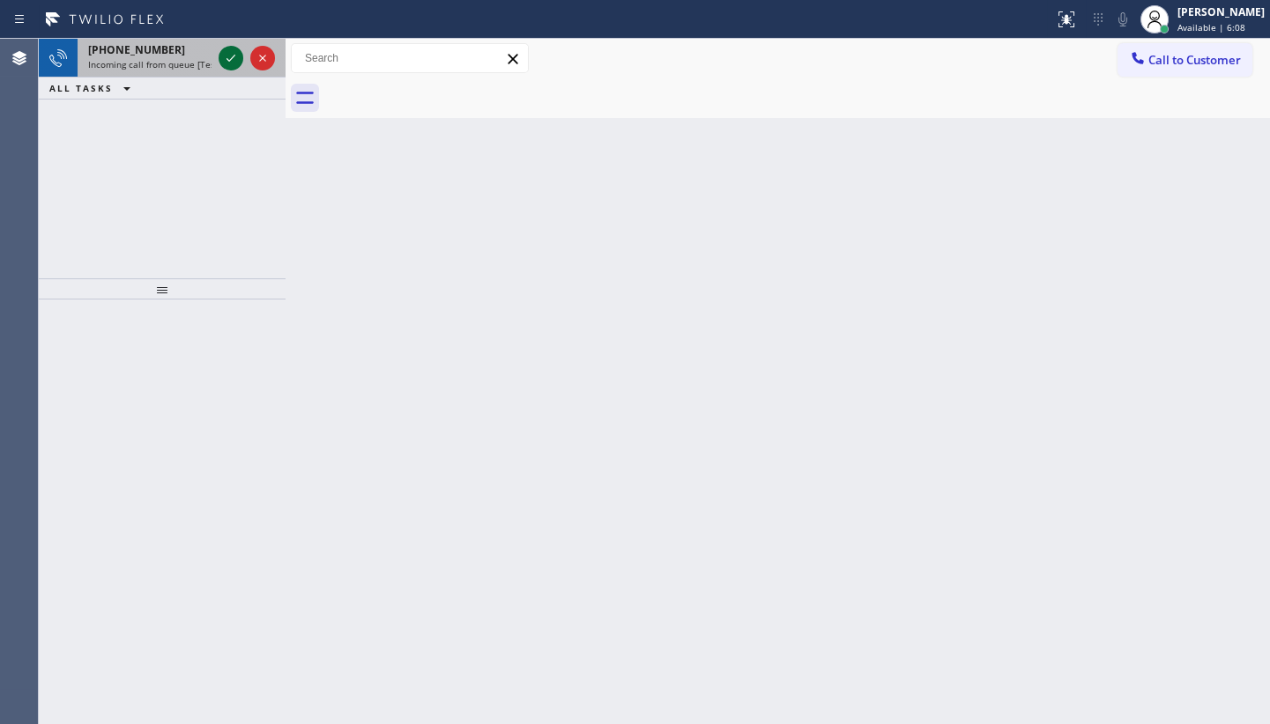
click at [235, 52] on icon at bounding box center [230, 58] width 21 height 21
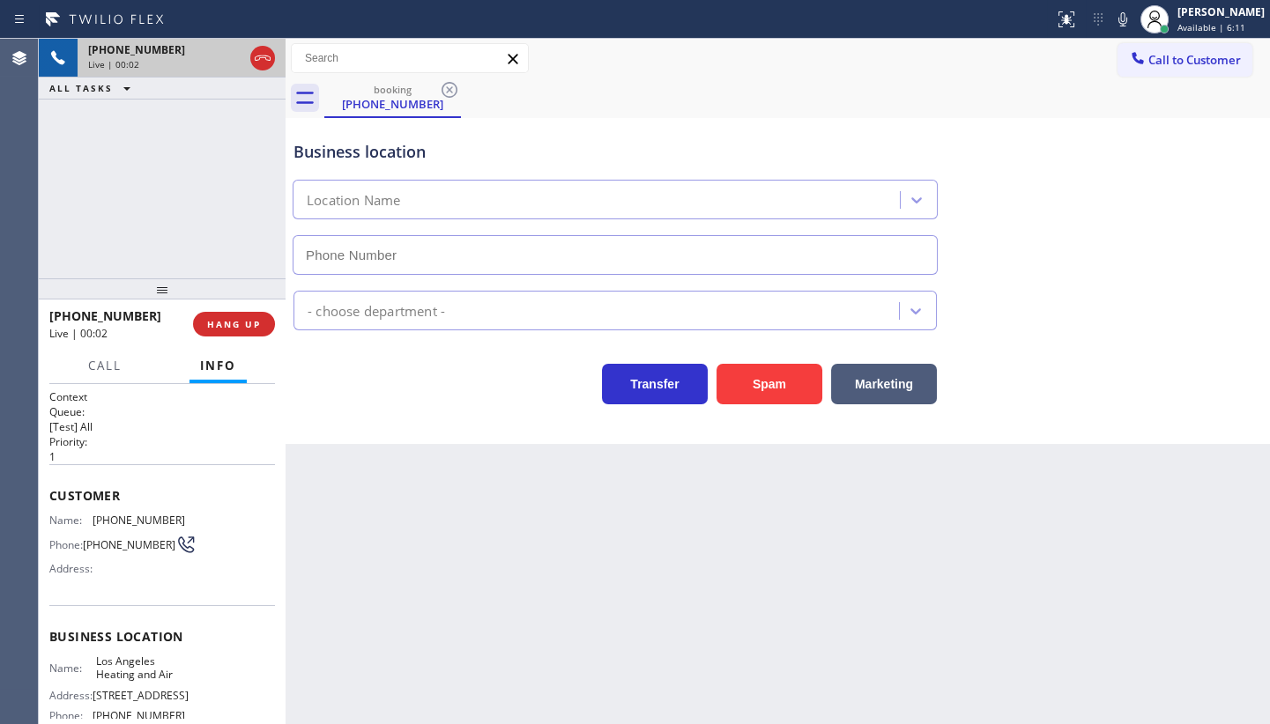
type input "(213) 319-4326"
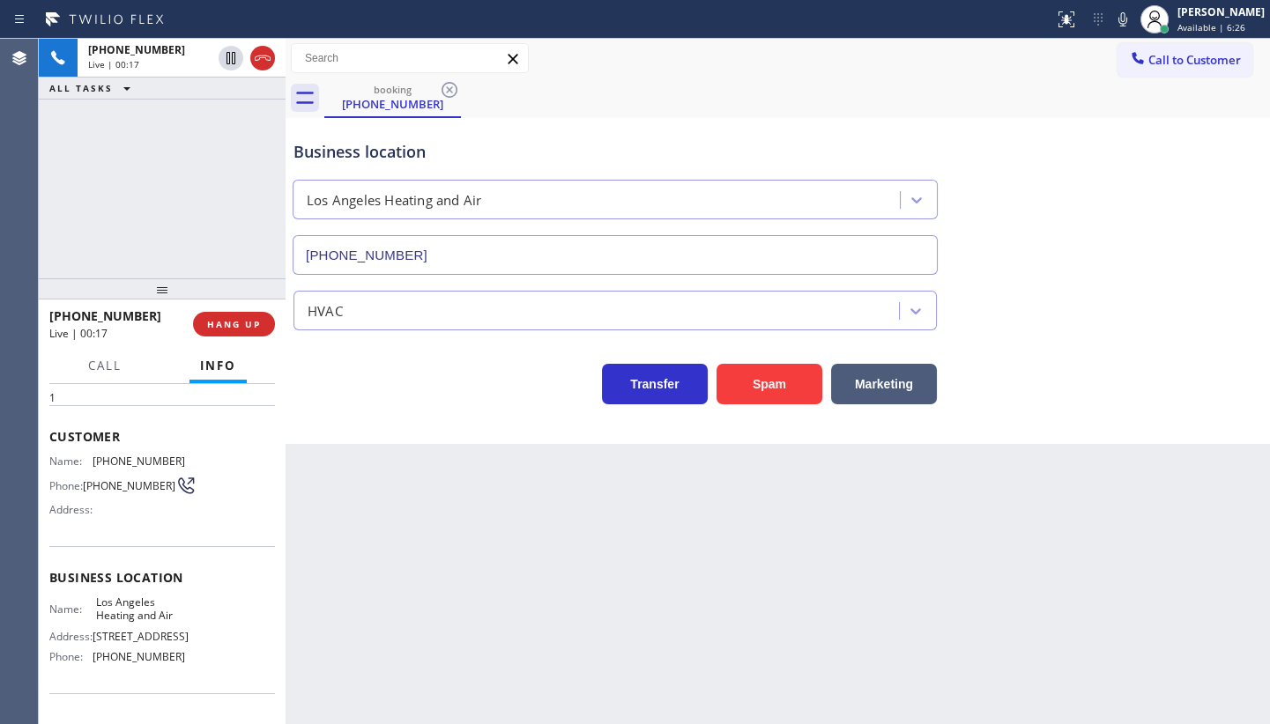
scroll to position [170, 0]
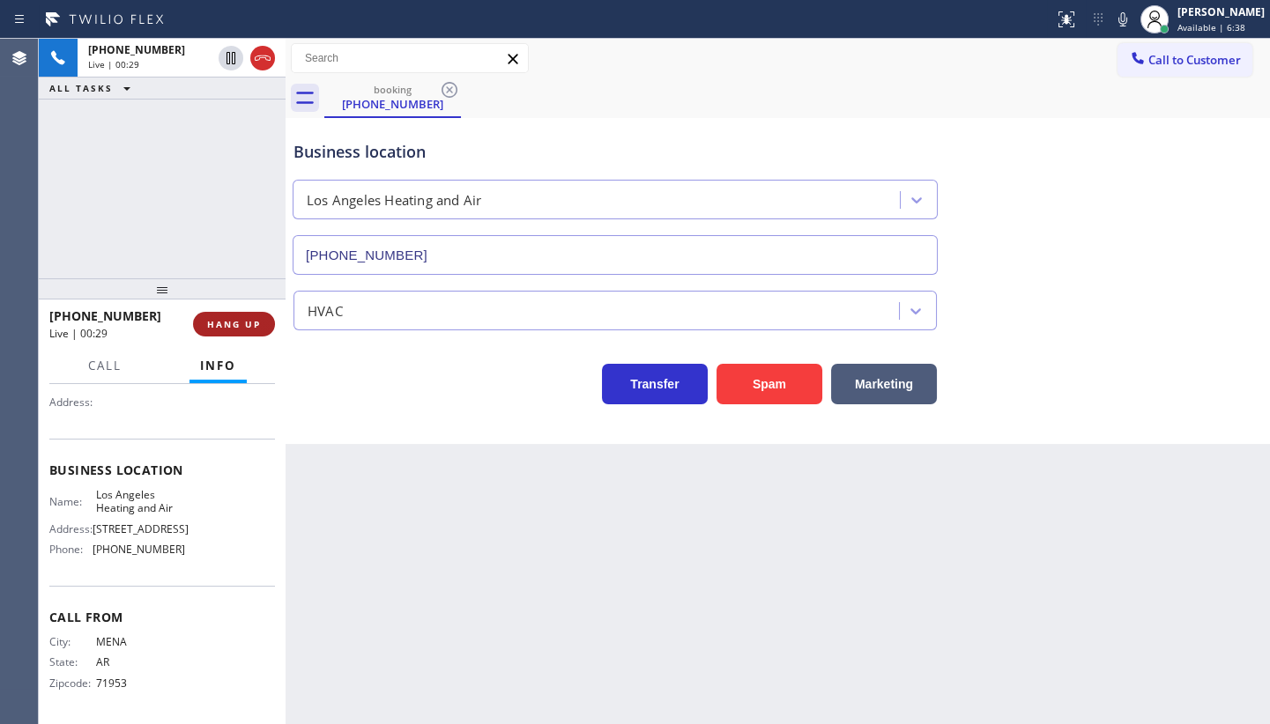
click at [218, 330] on span "HANG UP" at bounding box center [234, 324] width 54 height 12
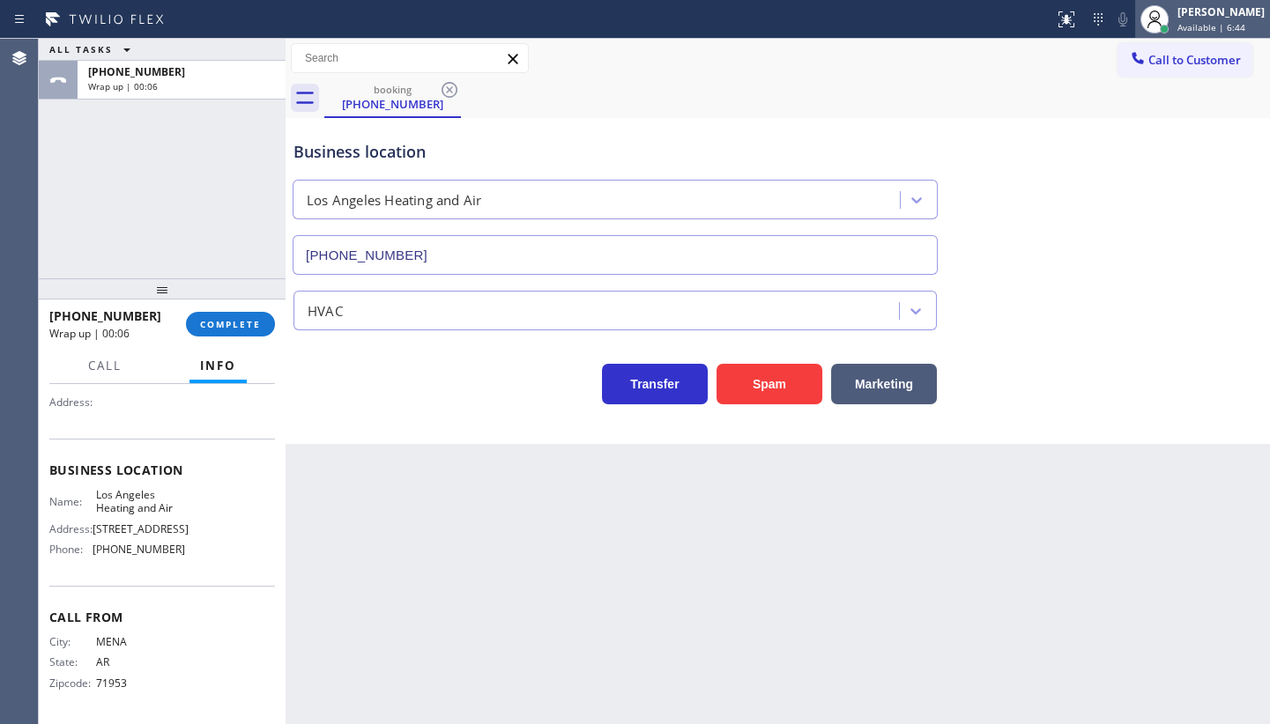
click at [1181, 21] on span "Available | 6:44" at bounding box center [1211, 27] width 68 height 12
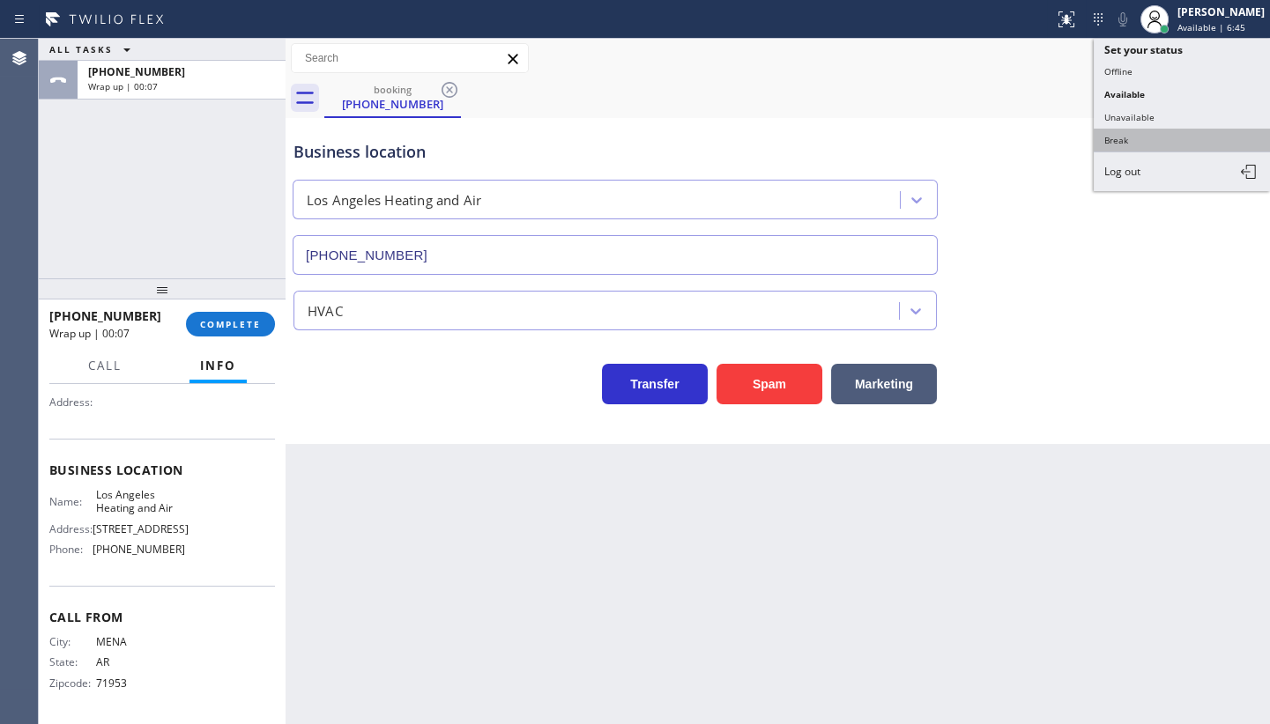
click at [1137, 130] on button "Break" at bounding box center [1181, 140] width 176 height 23
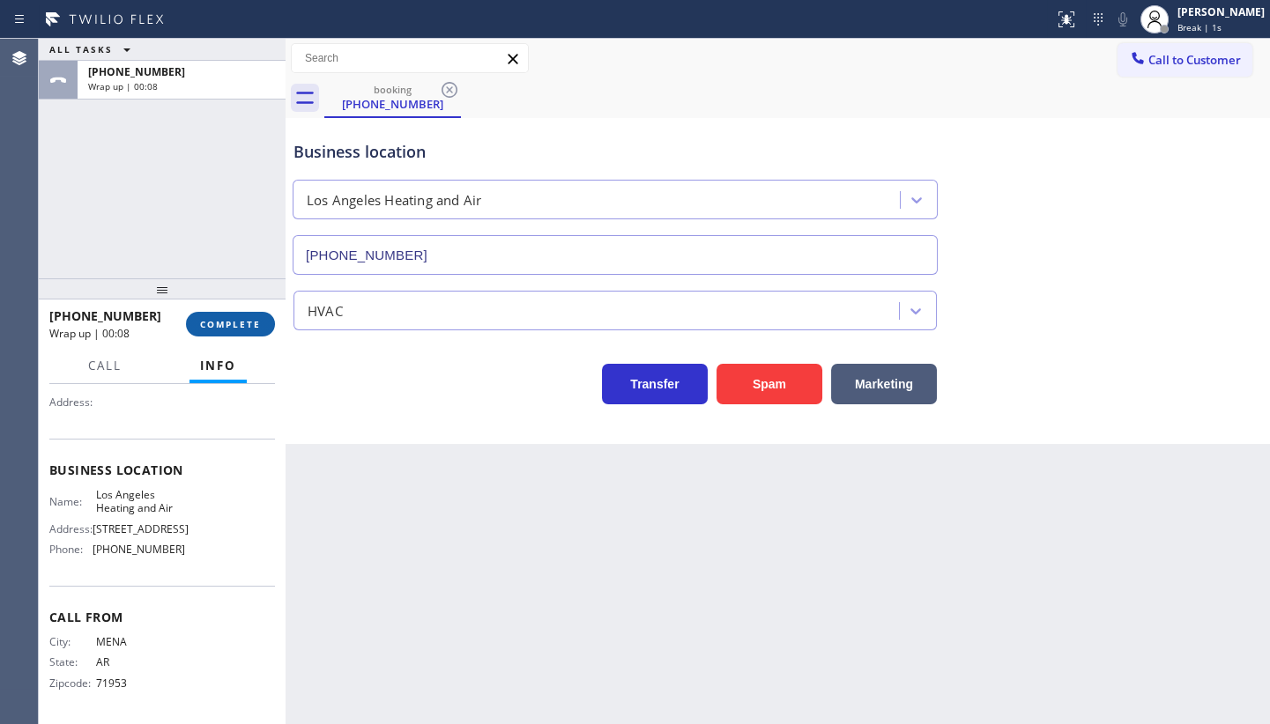
click at [225, 318] on span "COMPLETE" at bounding box center [230, 324] width 61 height 12
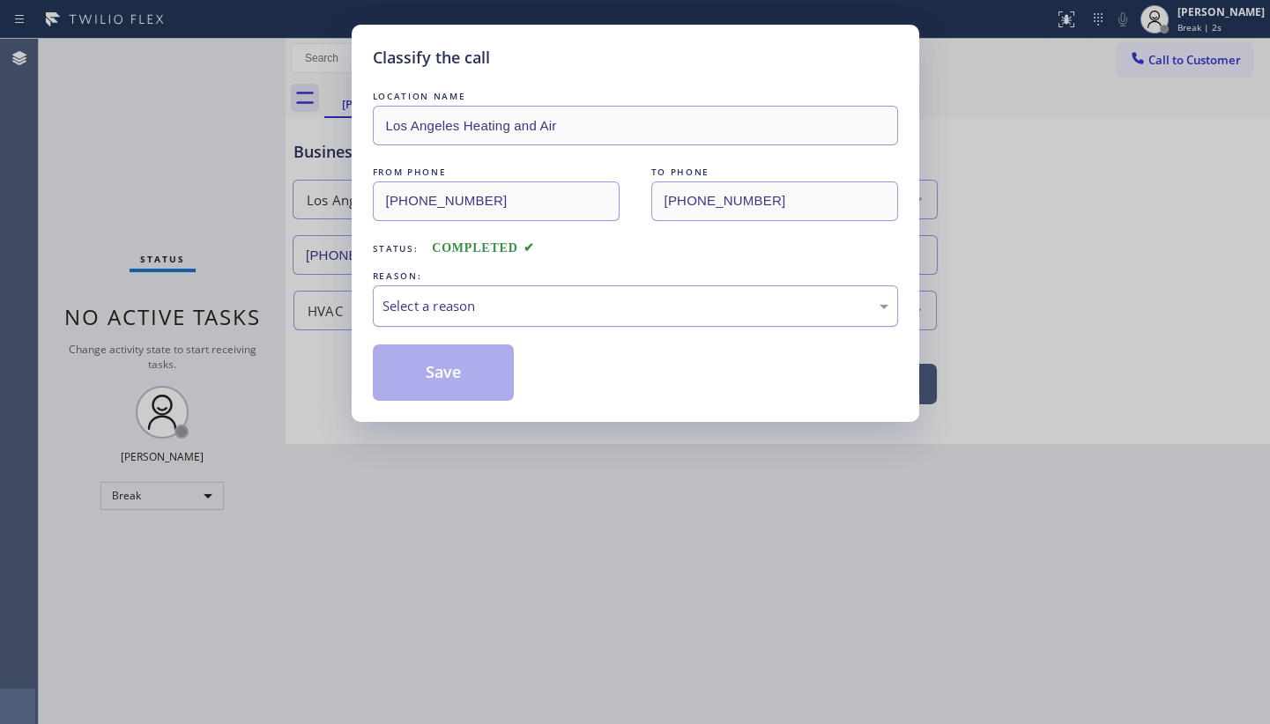
click at [401, 309] on div "Select a reason" at bounding box center [635, 306] width 506 height 20
click at [396, 374] on button "Save" at bounding box center [444, 373] width 142 height 56
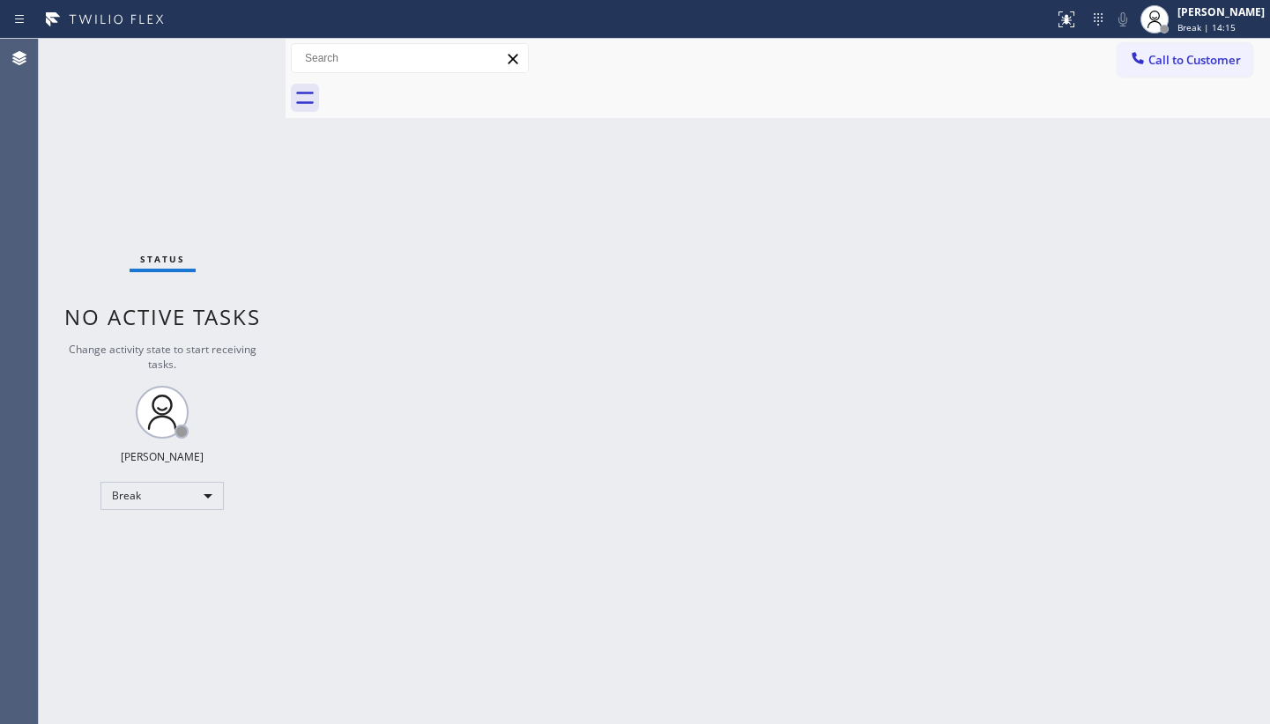
click at [135, 537] on div "Status No active tasks Change activity state to start receiving tasks. JENIZA A…" at bounding box center [162, 381] width 247 height 685
click at [166, 499] on div "Break" at bounding box center [161, 496] width 123 height 28
click at [150, 536] on li "Available" at bounding box center [161, 540] width 120 height 21
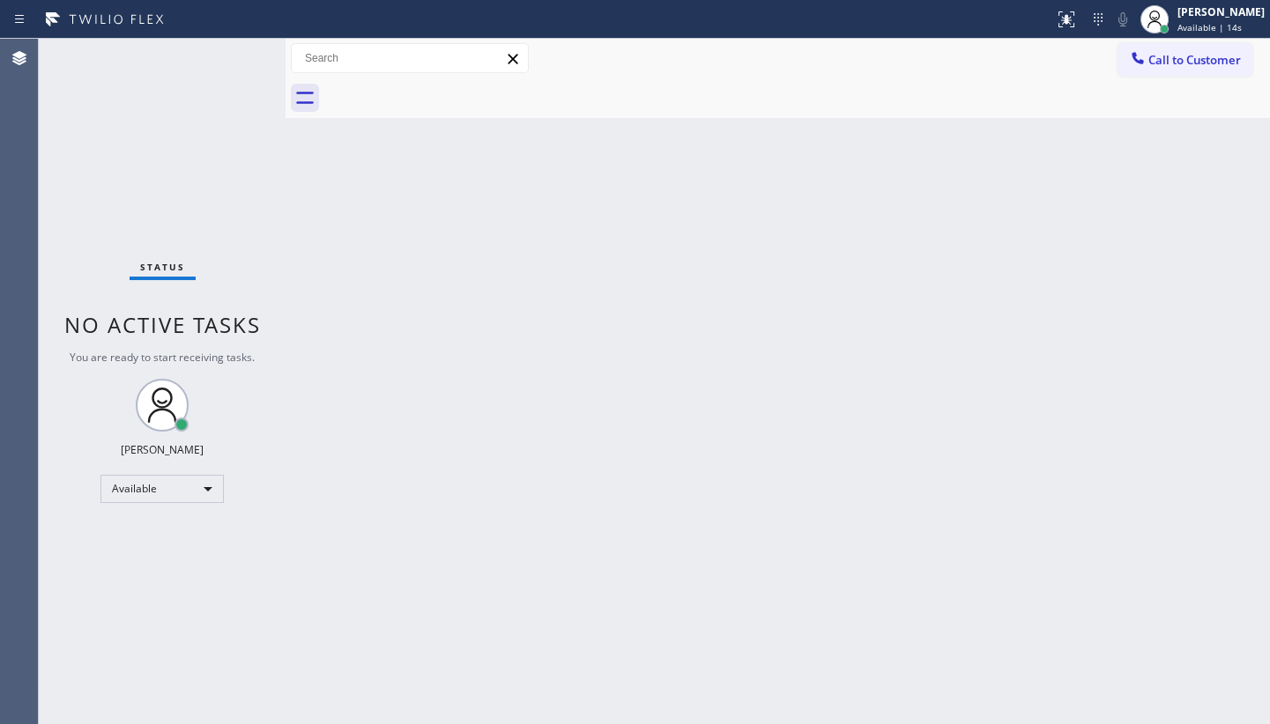
drag, startPoint x: 94, startPoint y: 152, endPoint x: 94, endPoint y: 129, distance: 23.8
click at [94, 152] on div "Status No active tasks You are ready to start receiving tasks. JENIZA ALCAYDE A…" at bounding box center [162, 381] width 247 height 685
click at [153, 81] on div "Status No active tasks You are ready to start receiving tasks. JENIZA ALCAYDE A…" at bounding box center [162, 381] width 247 height 685
drag, startPoint x: 214, startPoint y: 49, endPoint x: 231, endPoint y: 58, distance: 18.9
click at [231, 58] on div "Status No active tasks You are ready to start receiving tasks. JENIZA ALCAYDE A…" at bounding box center [162, 381] width 247 height 685
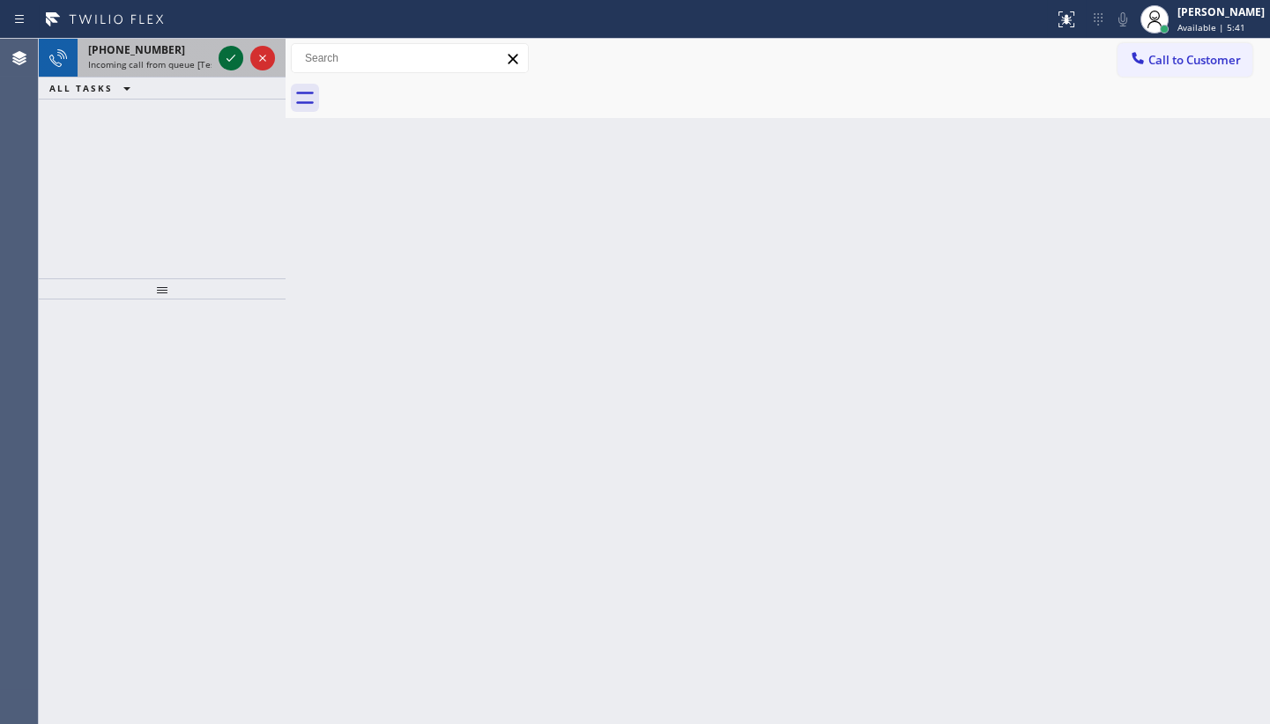
click at [231, 61] on icon at bounding box center [230, 58] width 21 height 21
click at [231, 63] on icon at bounding box center [230, 58] width 21 height 21
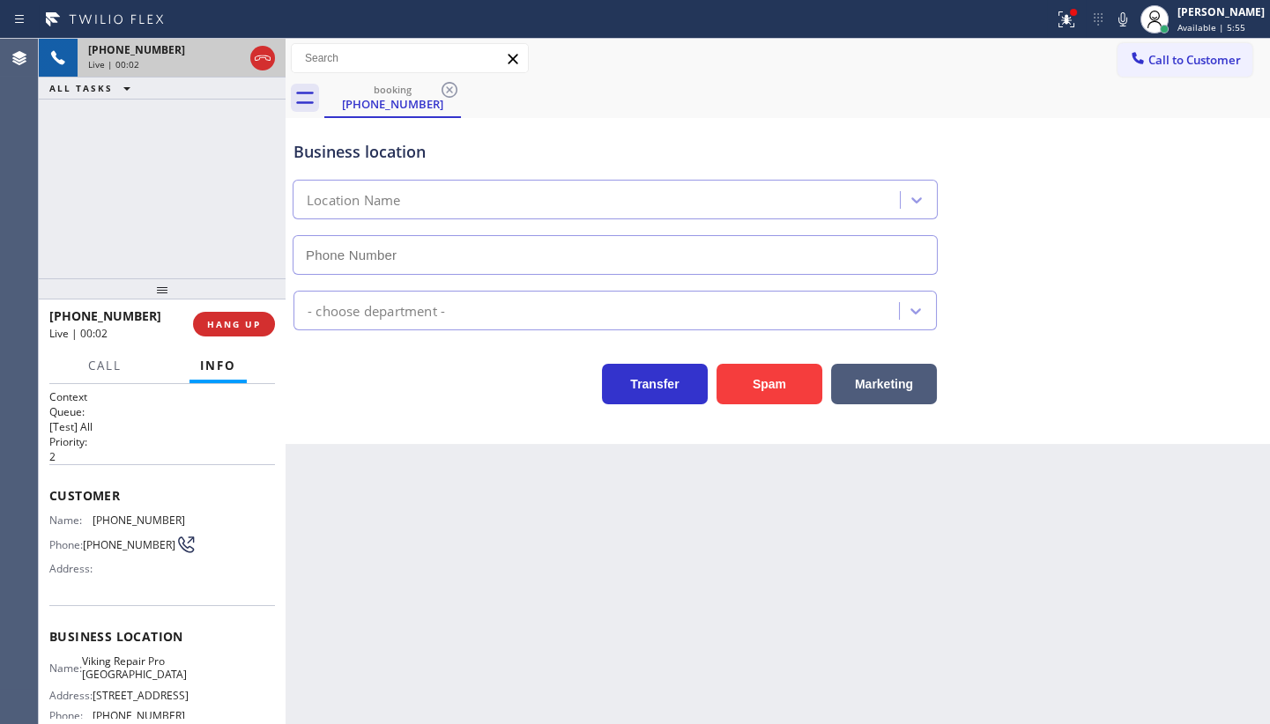
type input "(747) 271-5340"
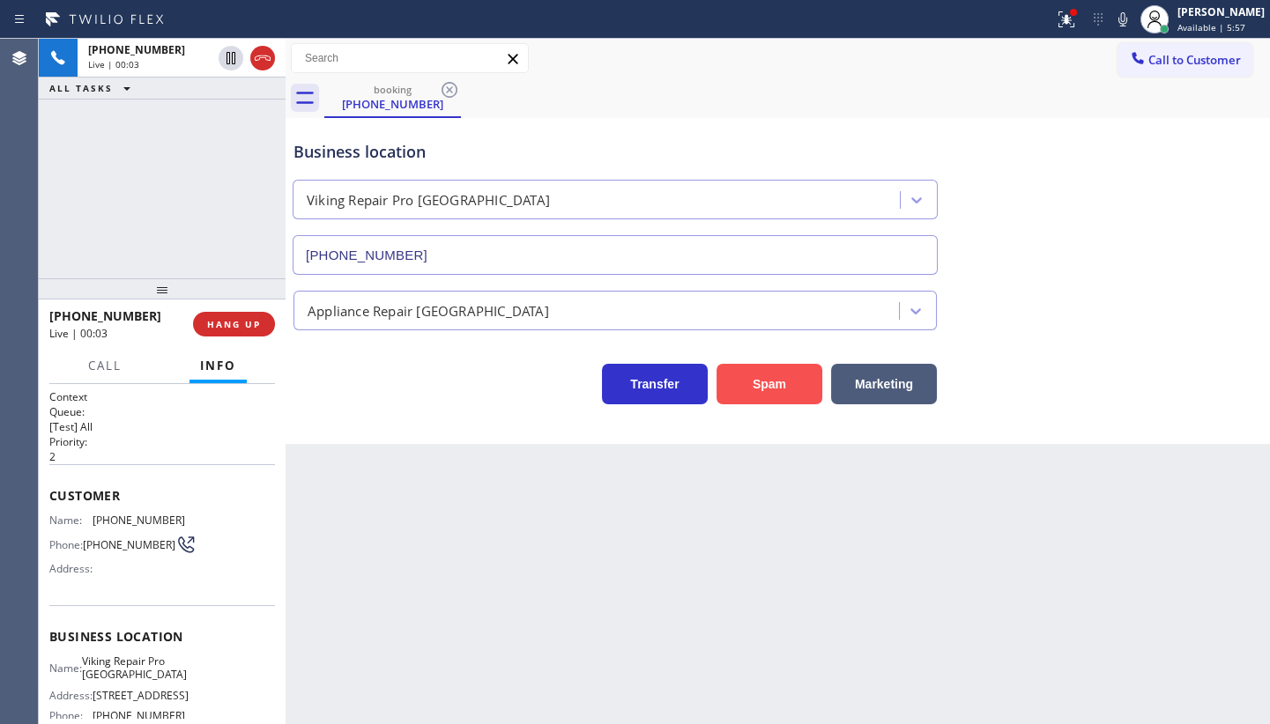
click at [781, 397] on button "Spam" at bounding box center [769, 384] width 106 height 41
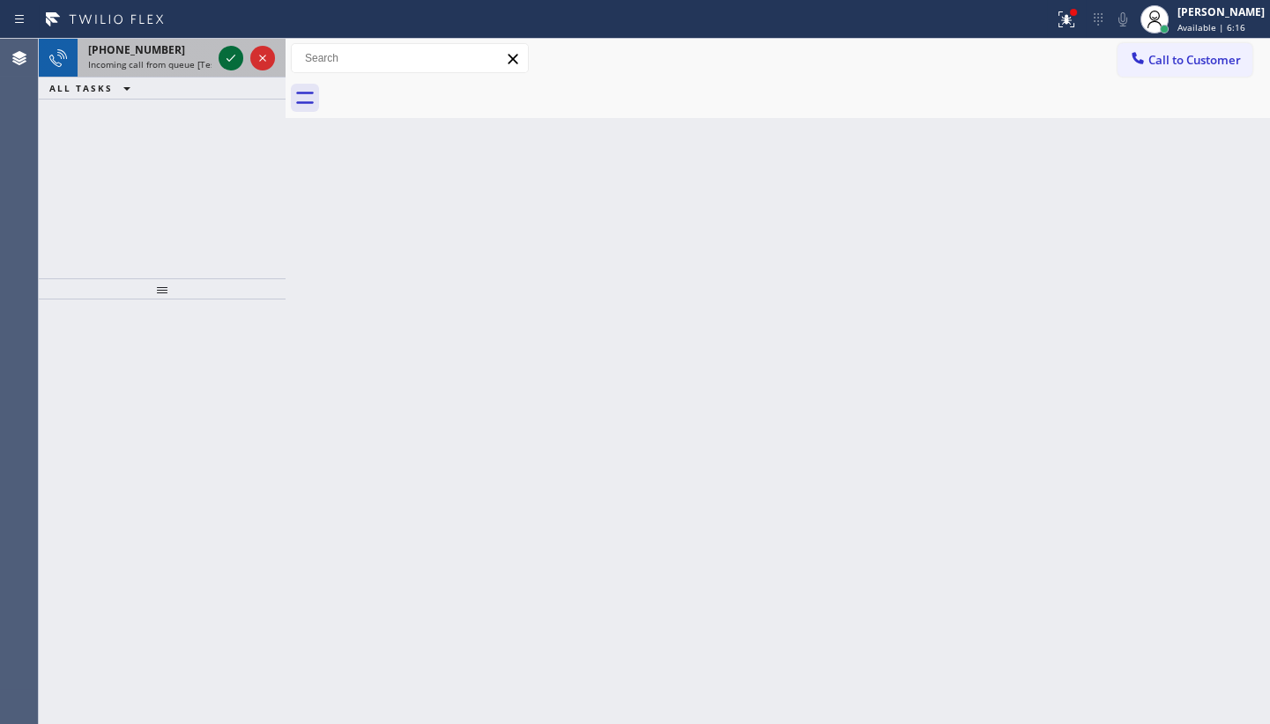
click at [232, 60] on icon at bounding box center [230, 58] width 21 height 21
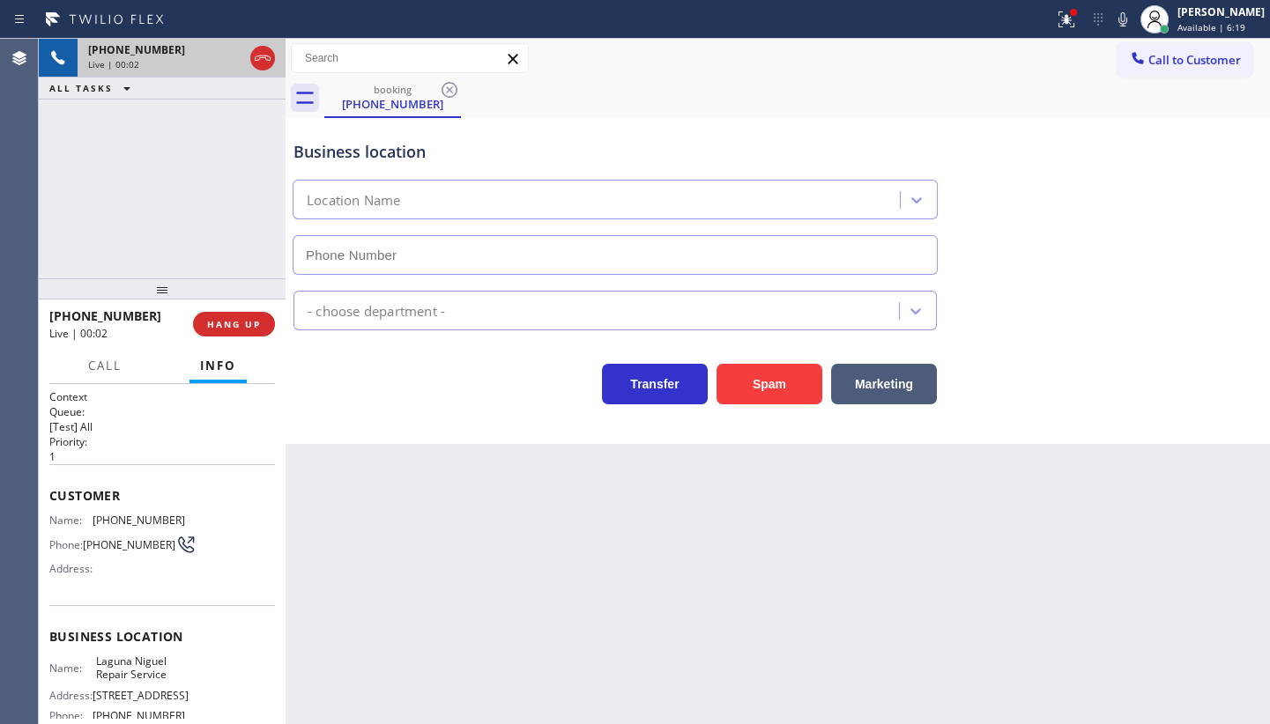
type input "(949) 202-5983"
drag, startPoint x: 87, startPoint y: 513, endPoint x: 183, endPoint y: 517, distance: 96.1
click at [183, 517] on div "Name: (925) 899-0279 Phone: (925) 899-0279 Address:" at bounding box center [162, 549] width 226 height 70
copy div "(925) 899-0279"
click at [94, 184] on div "+19258990279 Live | 01:56 ALL TASKS ALL TASKS ACTIVE TASKS TASKS IN WRAP UP" at bounding box center [162, 159] width 247 height 240
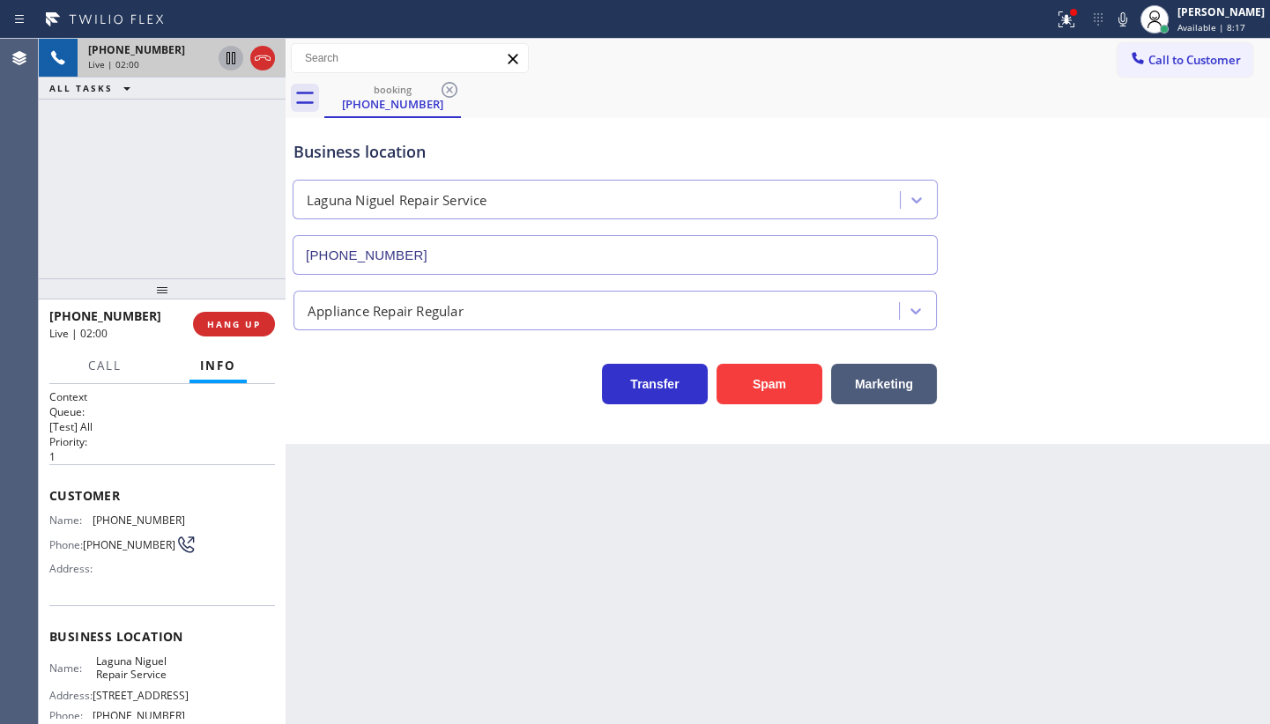
click at [224, 56] on icon at bounding box center [230, 58] width 21 height 21
click at [1131, 18] on icon at bounding box center [1122, 19] width 21 height 21
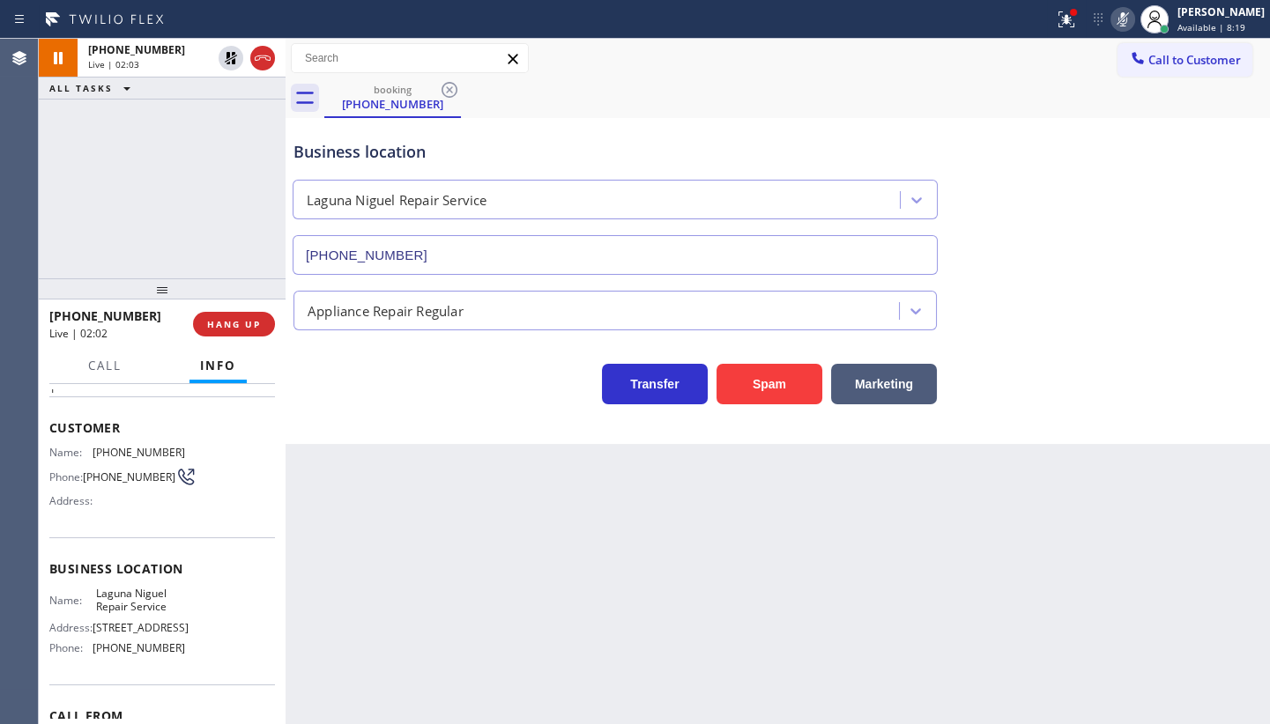
scroll to position [159, 0]
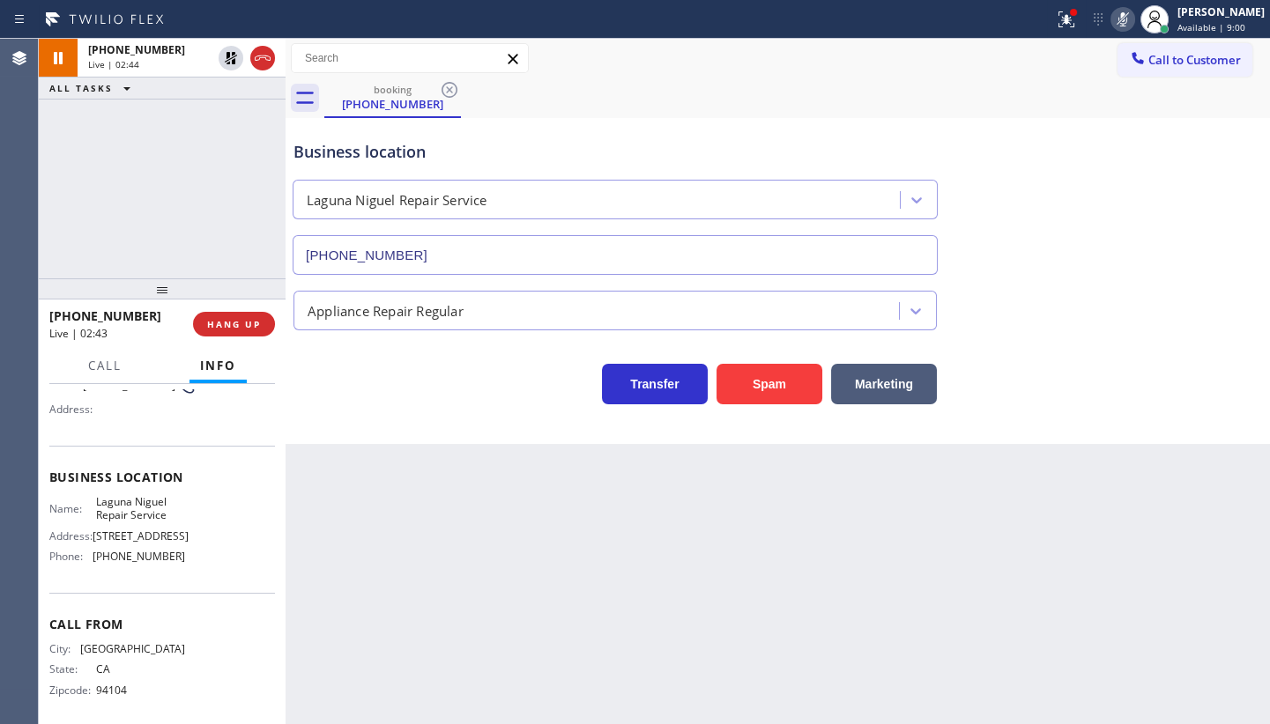
click at [118, 202] on div "+19258990279 Live | 02:44 ALL TASKS ALL TASKS ACTIVE TASKS TASKS IN WRAP UP" at bounding box center [162, 159] width 247 height 240
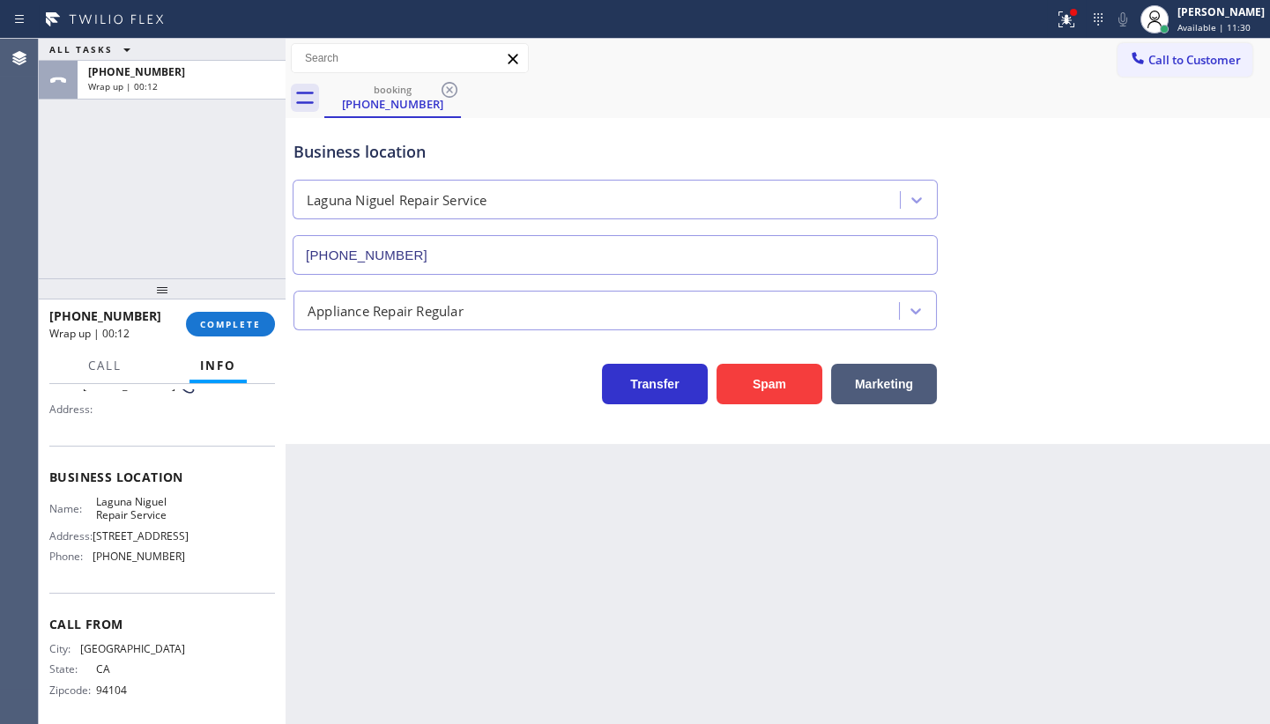
drag, startPoint x: 122, startPoint y: 183, endPoint x: 1214, endPoint y: 90, distance: 1095.7
click at [129, 182] on div "ALL TASKS ALL TASKS ACTIVE TASKS TASKS IN WRAP UP +19258990279 Wrap up | 00:12" at bounding box center [162, 159] width 247 height 240
click at [1176, 13] on div "JENIZA ALCAYDE Available | 11:30" at bounding box center [1222, 19] width 96 height 31
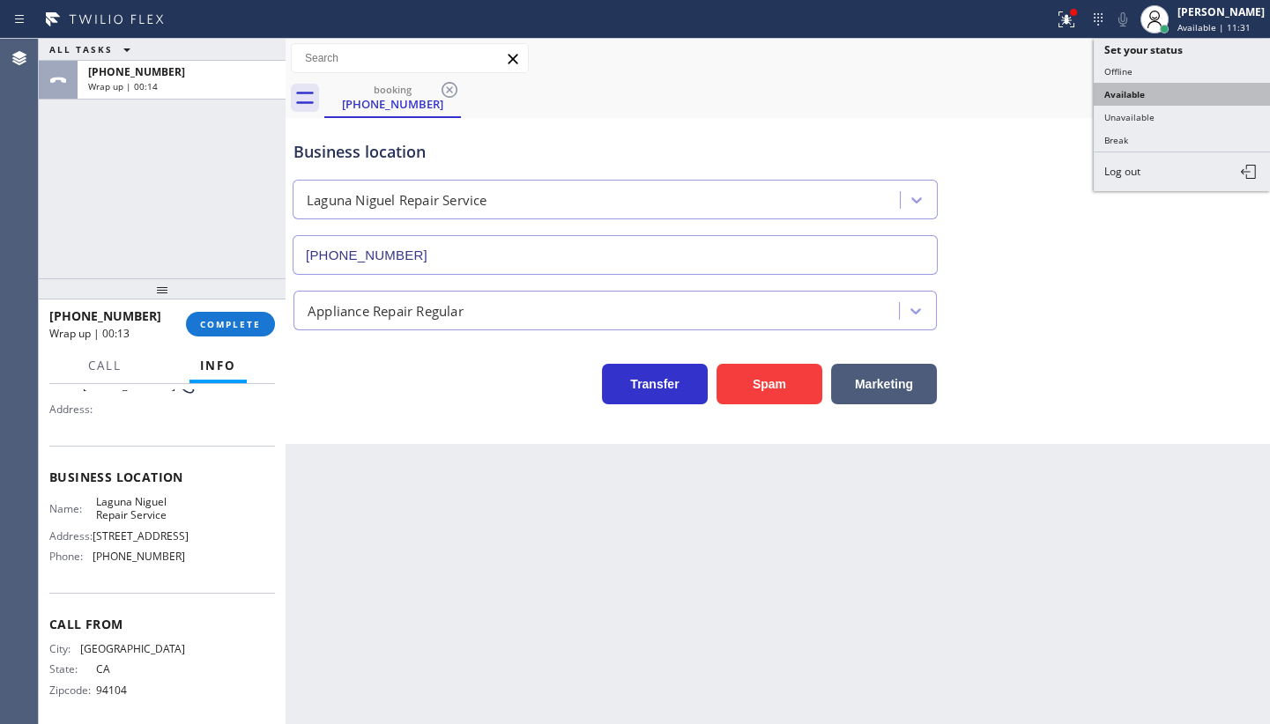
click at [1152, 102] on button "Available" at bounding box center [1181, 94] width 176 height 23
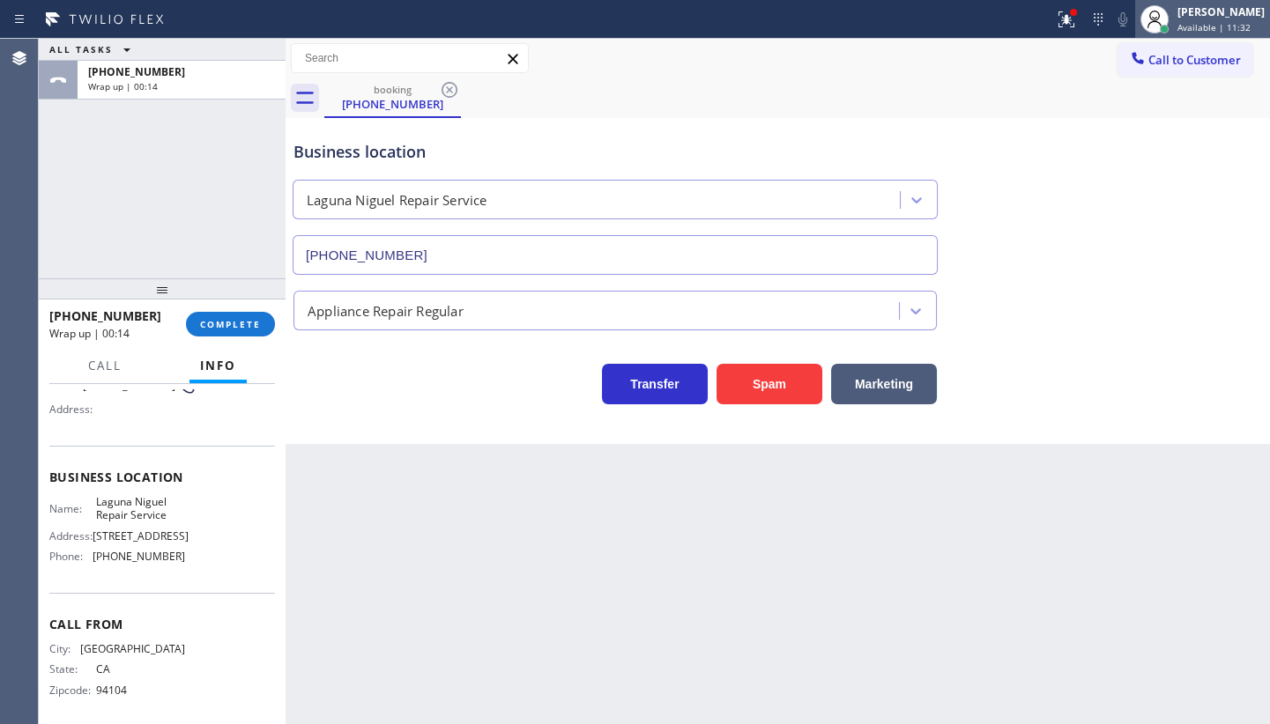
click at [1183, 14] on div "[PERSON_NAME]" at bounding box center [1220, 11] width 87 height 15
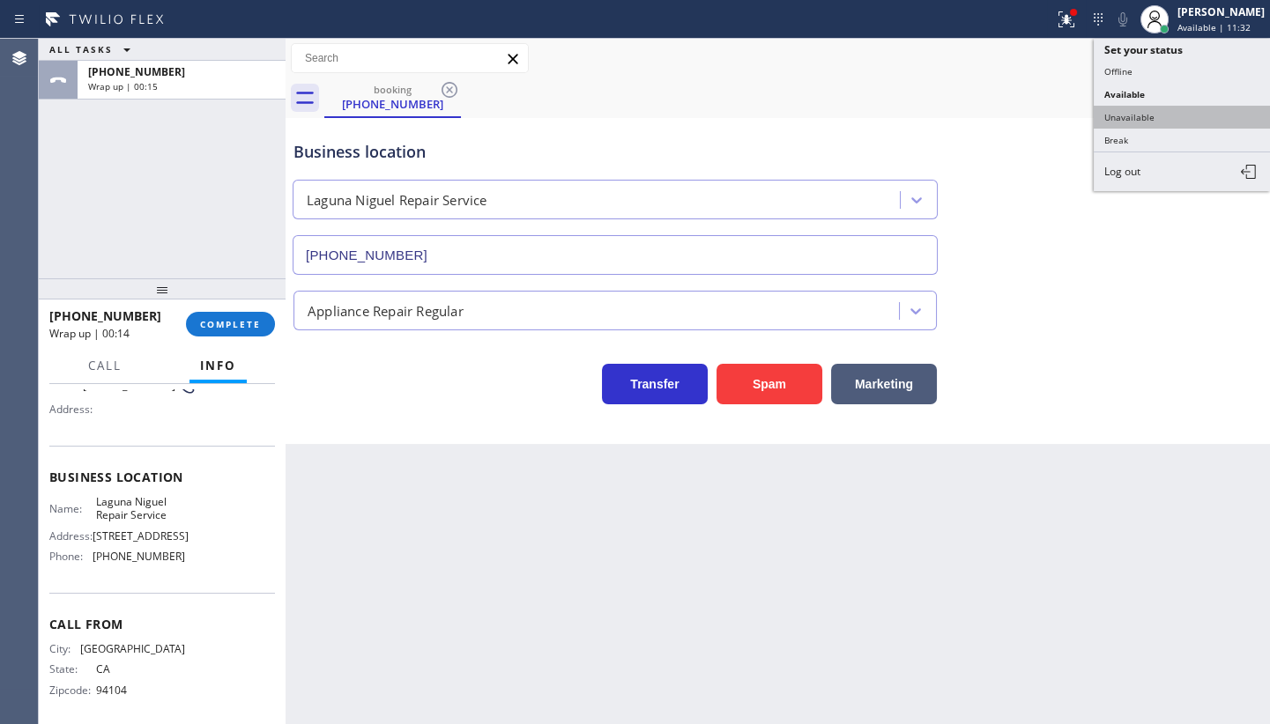
click at [1167, 113] on button "Unavailable" at bounding box center [1181, 117] width 176 height 23
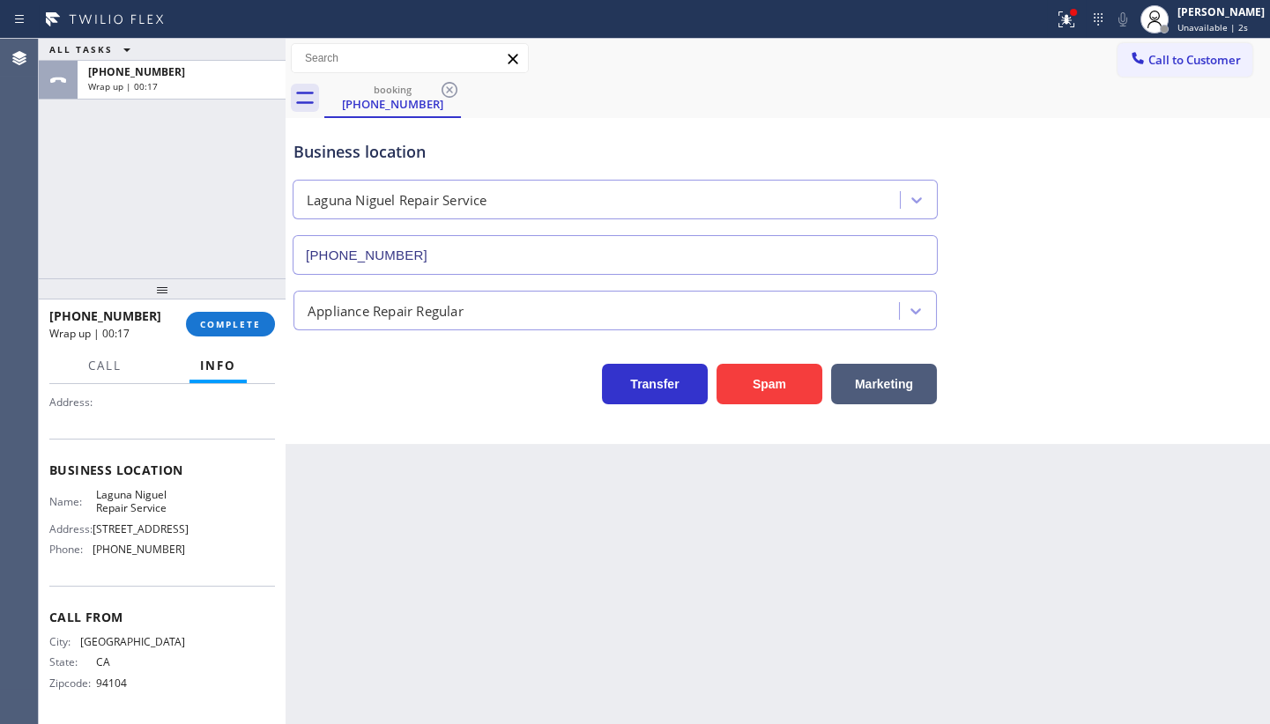
scroll to position [184, 0]
click at [100, 235] on div "ALL TASKS ALL TASKS ACTIVE TASKS TASKS IN WRAP UP +19258990279 Wrap up | 00:50" at bounding box center [162, 159] width 247 height 240
drag, startPoint x: 96, startPoint y: 546, endPoint x: 196, endPoint y: 559, distance: 100.4
click at [196, 559] on div "Name: Laguna Niguel Repair Service Address: 30101 Town Center Dr Phone: (949) 2…" at bounding box center [162, 526] width 226 height 76
copy span "949) 202-5983"
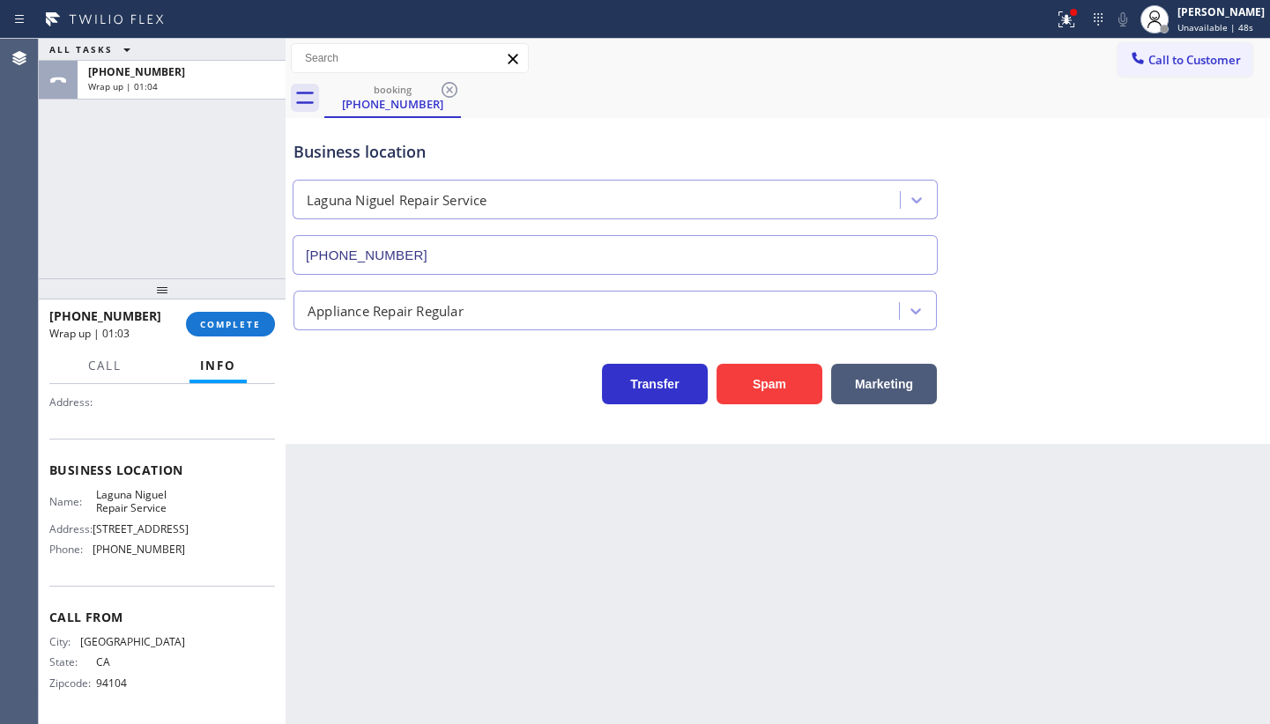
drag, startPoint x: 101, startPoint y: 213, endPoint x: 141, endPoint y: 361, distance: 153.2
click at [101, 213] on div "ALL TASKS ALL TASKS ACTIVE TASKS TASKS IN WRAP UP +19258990279 Wrap up | 01:04" at bounding box center [162, 159] width 247 height 240
drag, startPoint x: 88, startPoint y: 552, endPoint x: 176, endPoint y: 553, distance: 88.1
click at [176, 553] on div "Phone: (949) 202-5983" at bounding box center [117, 549] width 136 height 13
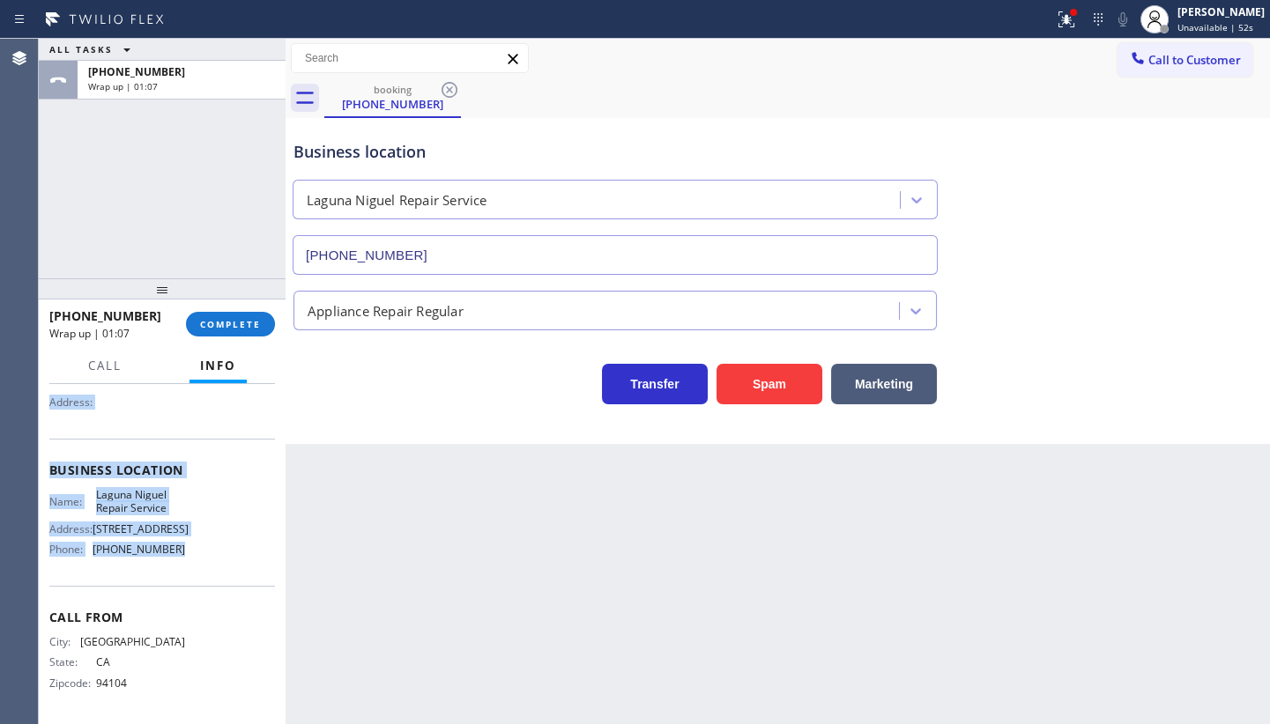
drag, startPoint x: 43, startPoint y: 461, endPoint x: 209, endPoint y: 554, distance: 190.2
click at [209, 554] on div "Context Queue: [Test] All Priority: 1 Customer Name: (925) 899-0279 Phone: (925…" at bounding box center [162, 554] width 247 height 340
copy div "Customer Name: (925) 899-0279 Phone: (925) 899-0279 Address: Business location …"
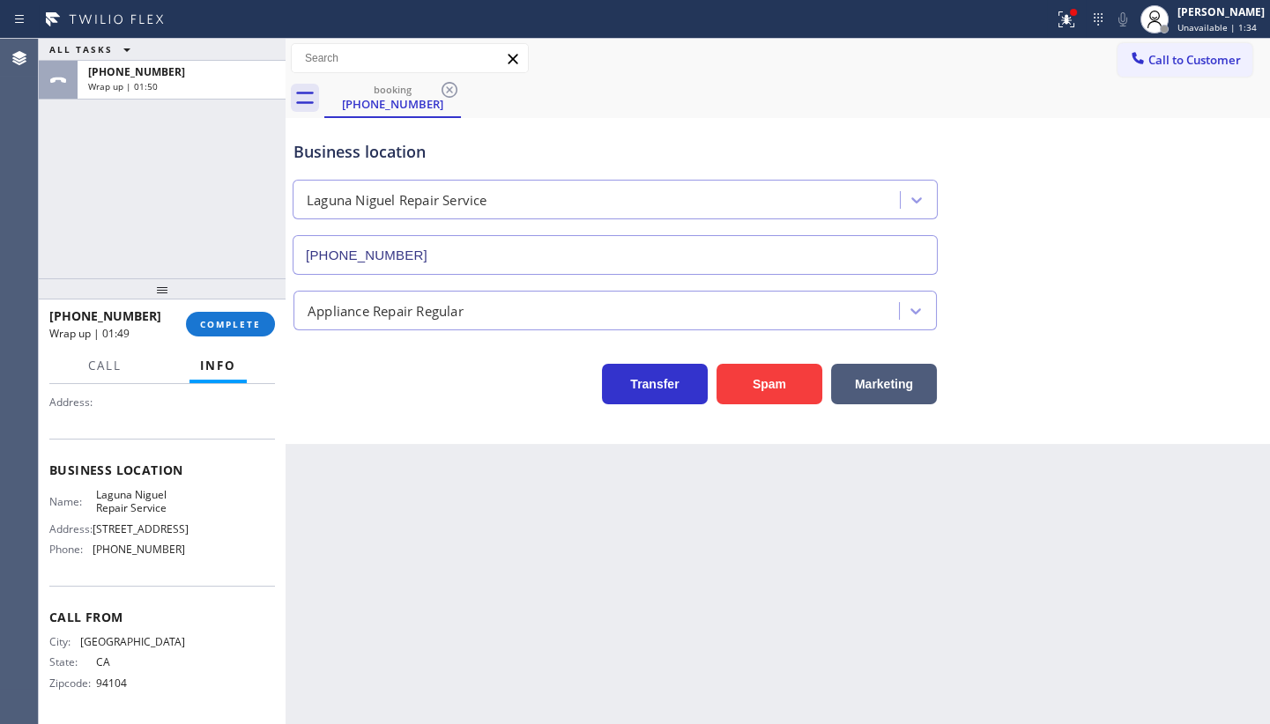
click at [170, 241] on div "ALL TASKS ALL TASKS ACTIVE TASKS TASKS IN WRAP UP +19258990279 Wrap up | 01:50" at bounding box center [162, 159] width 247 height 240
click at [227, 329] on span "COMPLETE" at bounding box center [230, 324] width 61 height 12
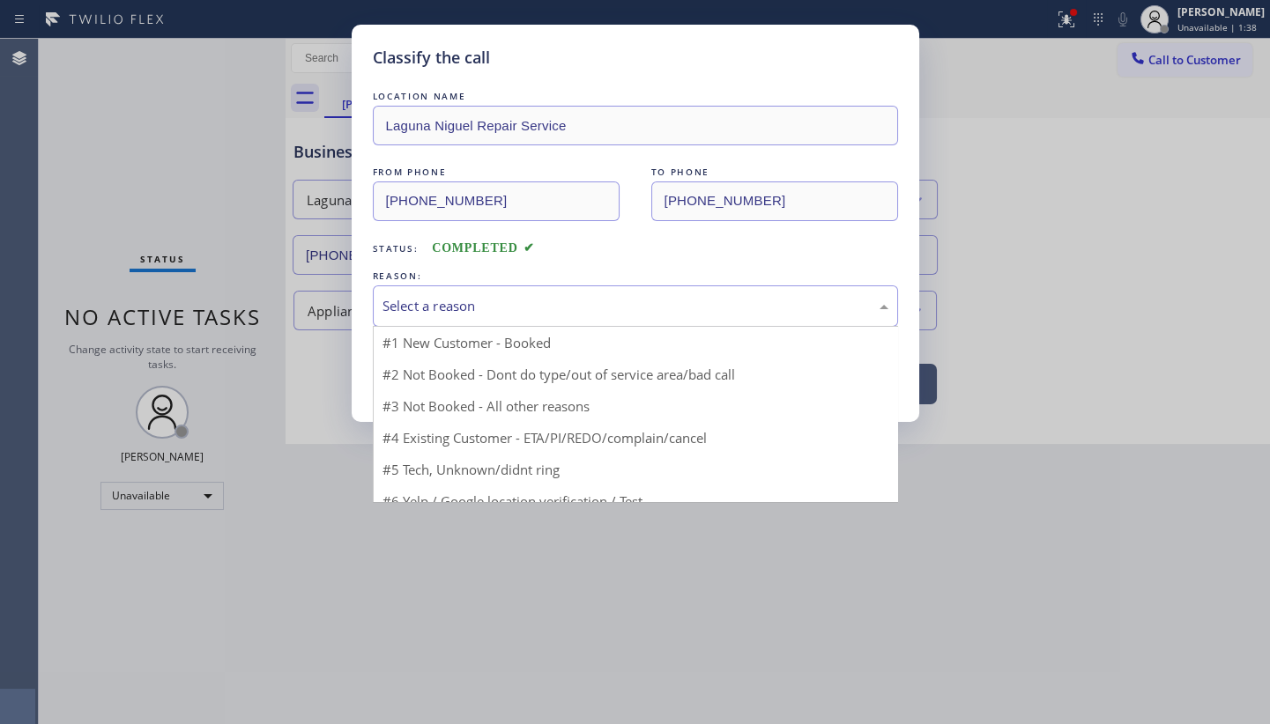
click at [433, 303] on div "Select a reason" at bounding box center [635, 306] width 506 height 20
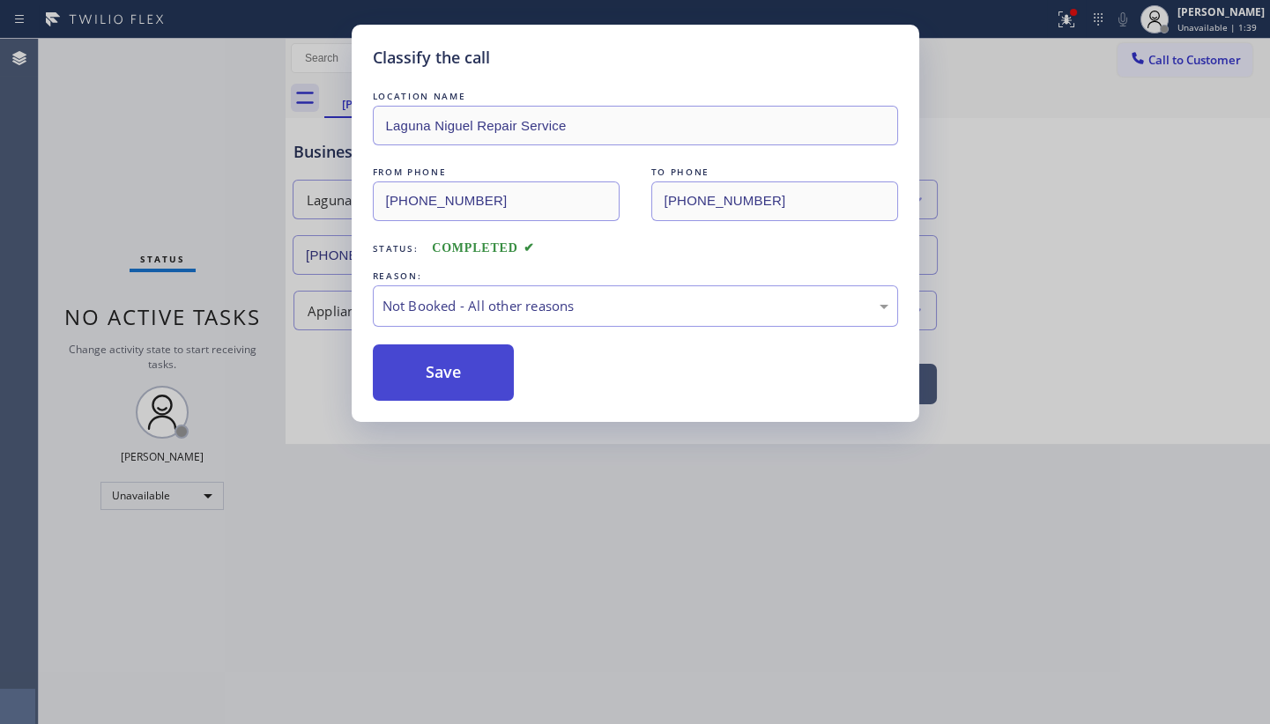
click at [434, 369] on button "Save" at bounding box center [444, 373] width 142 height 56
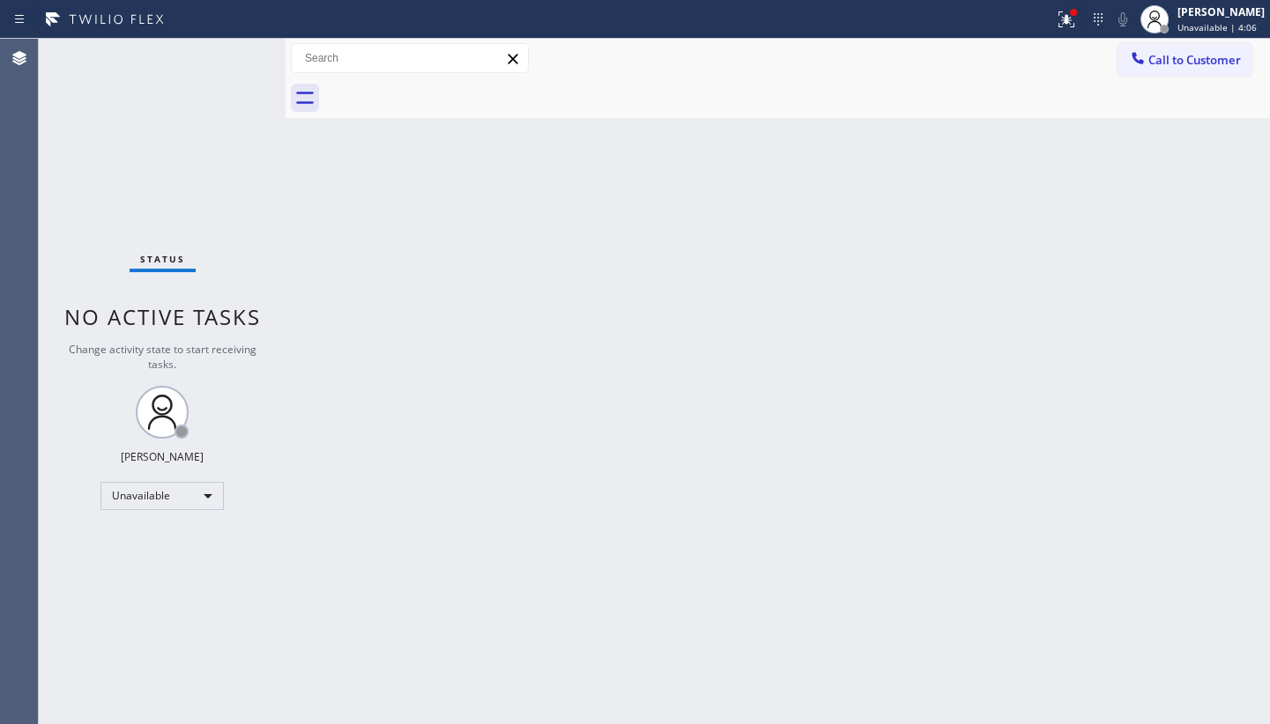
click at [68, 155] on div "Status No active tasks Change activity state to start receiving tasks. JENIZA A…" at bounding box center [162, 381] width 247 height 685
click at [1158, 52] on span "Call to Customer" at bounding box center [1194, 60] width 93 height 16
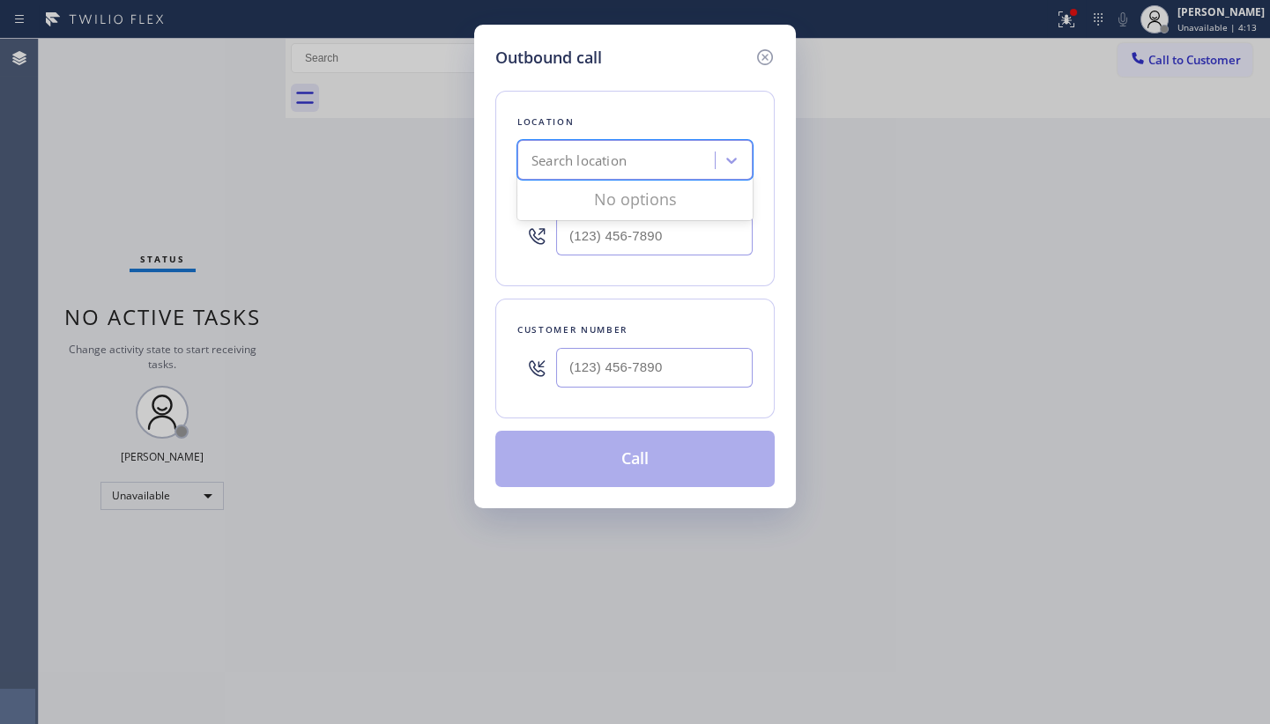
click at [694, 151] on div "Search location" at bounding box center [618, 160] width 192 height 31
click at [670, 240] on input "(___) ___-____" at bounding box center [654, 236] width 196 height 40
paste input "949) 202-5983"
type input "(949) 202-5983"
click at [685, 363] on input "(___) ___-____" at bounding box center [654, 368] width 196 height 40
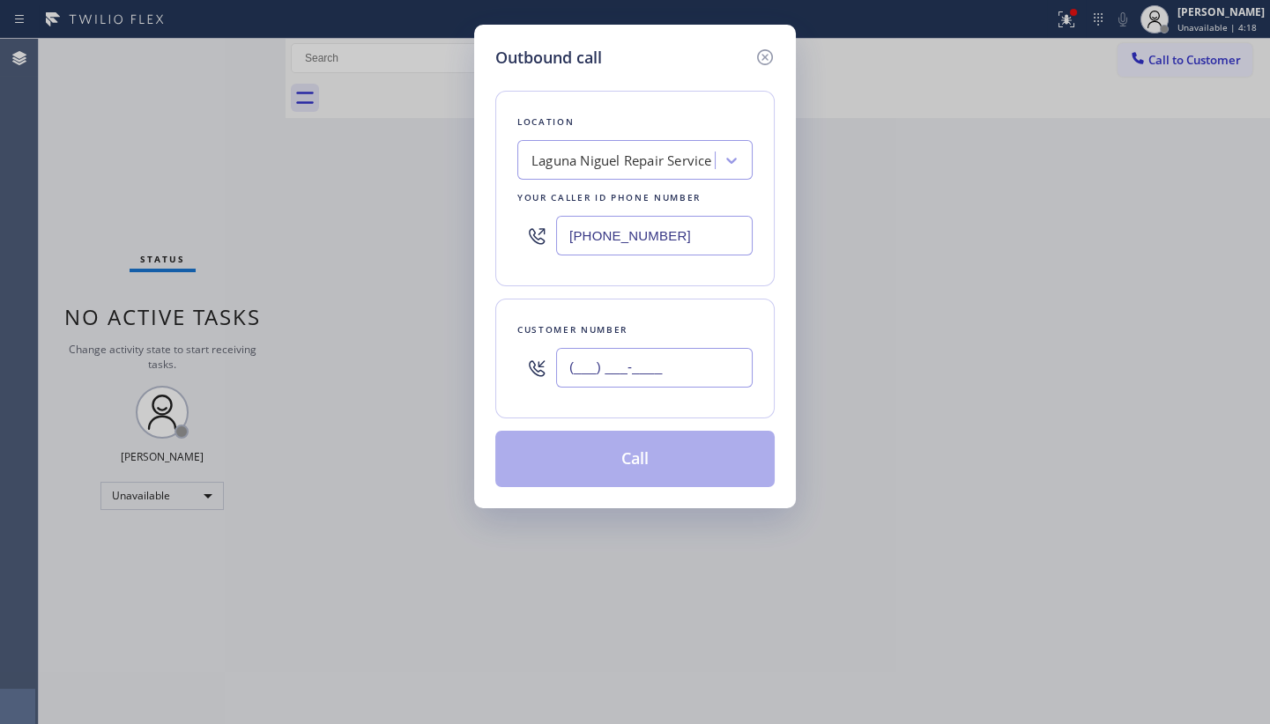
paste input "925) 899-0279"
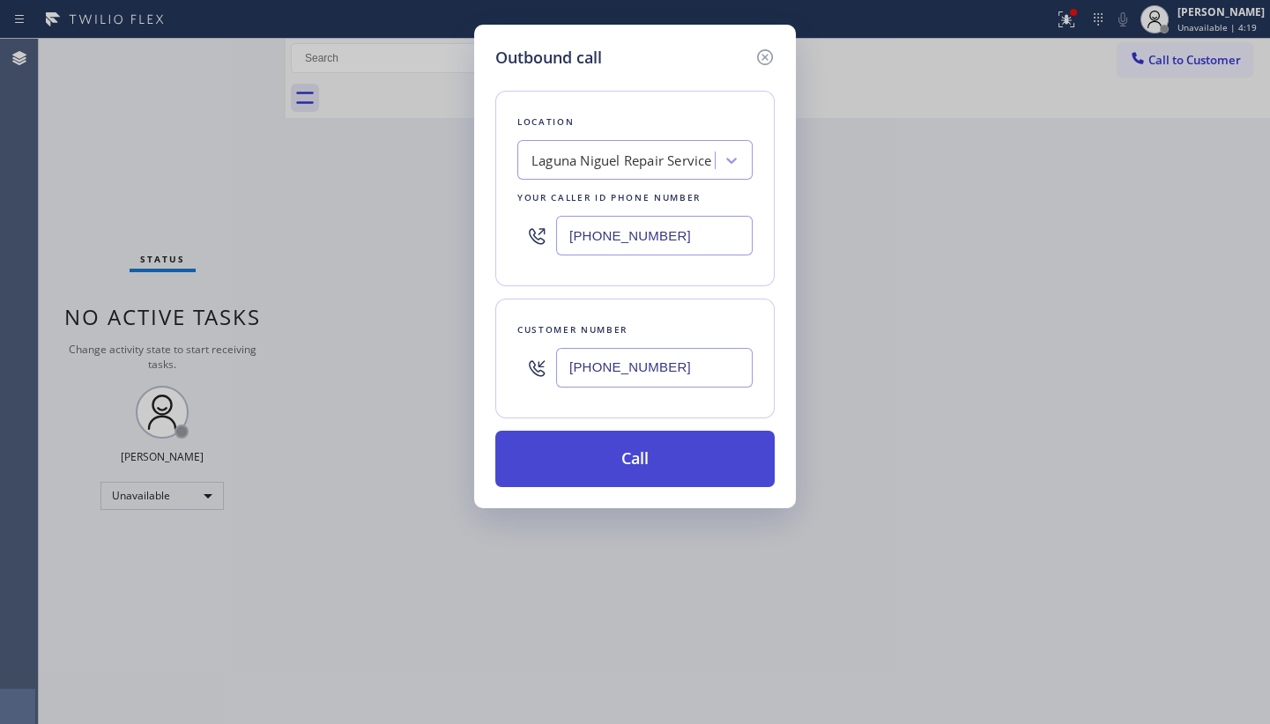
type input "(925) 899-0279"
click at [670, 448] on button "Call" at bounding box center [634, 459] width 279 height 56
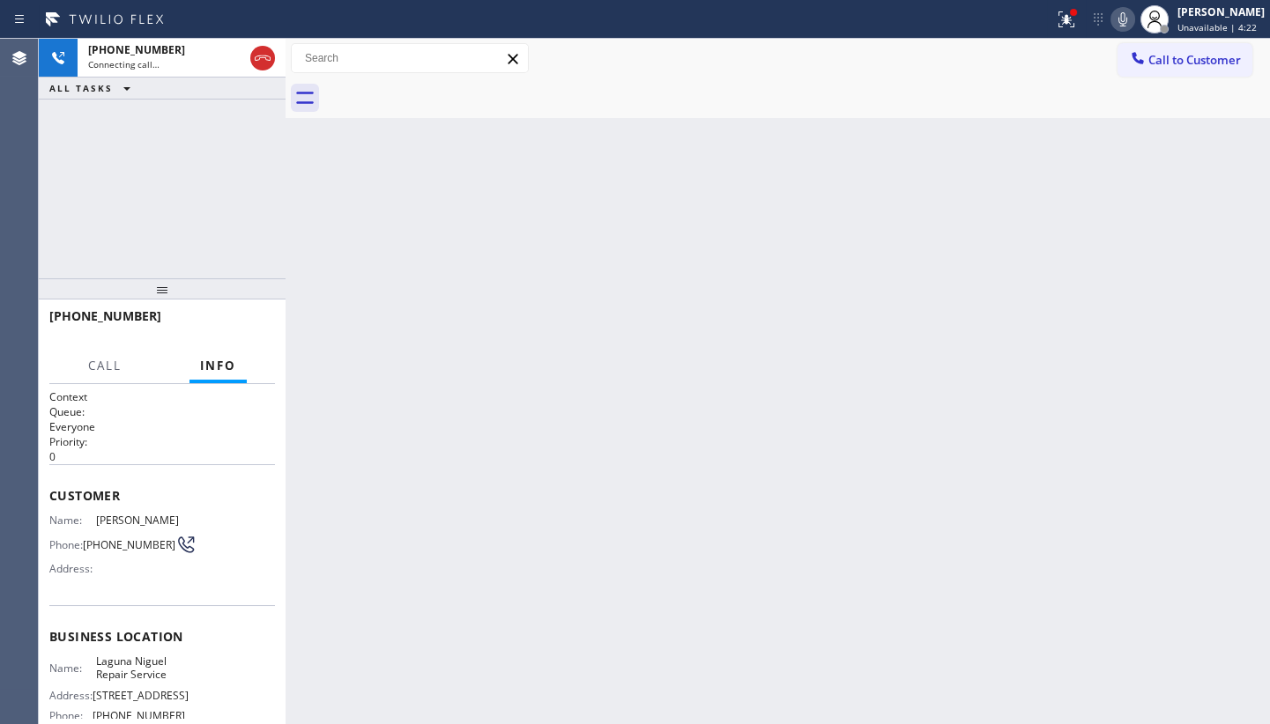
click at [1125, 18] on icon at bounding box center [1122, 19] width 21 height 21
click at [1060, 19] on icon at bounding box center [1066, 19] width 21 height 21
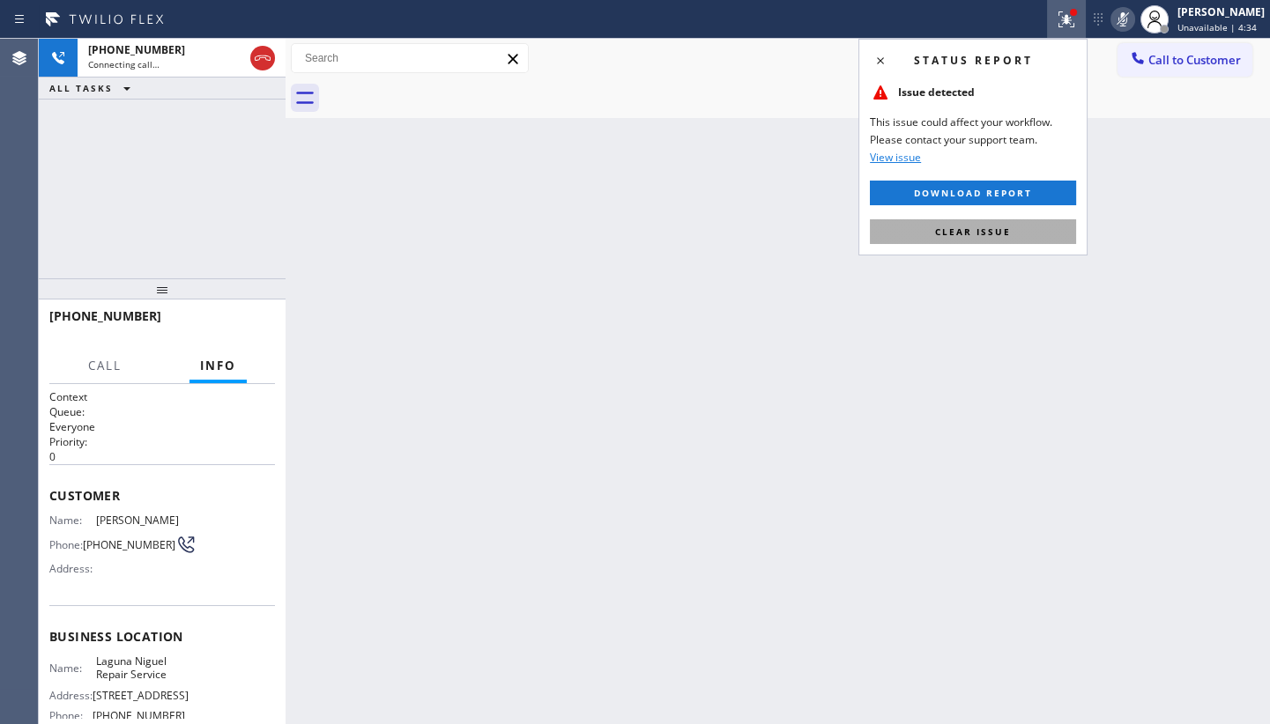
click at [1020, 234] on button "Clear issue" at bounding box center [973, 231] width 206 height 25
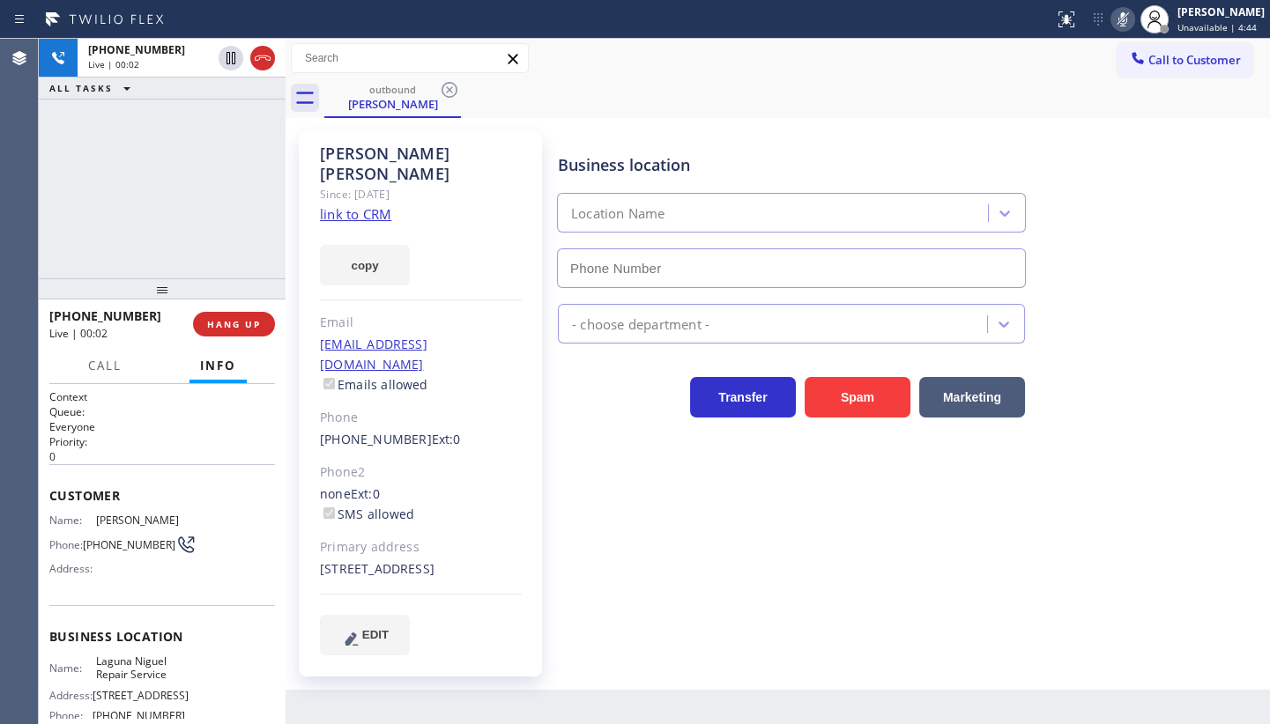
type input "(949) 202-5983"
click at [1124, 7] on button at bounding box center [1122, 19] width 25 height 25
click at [115, 218] on div "+19258990279 Live | 00:51 ALL TASKS ALL TASKS ACTIVE TASKS TASKS IN WRAP UP" at bounding box center [162, 159] width 247 height 240
click at [88, 357] on button "Call" at bounding box center [105, 366] width 55 height 34
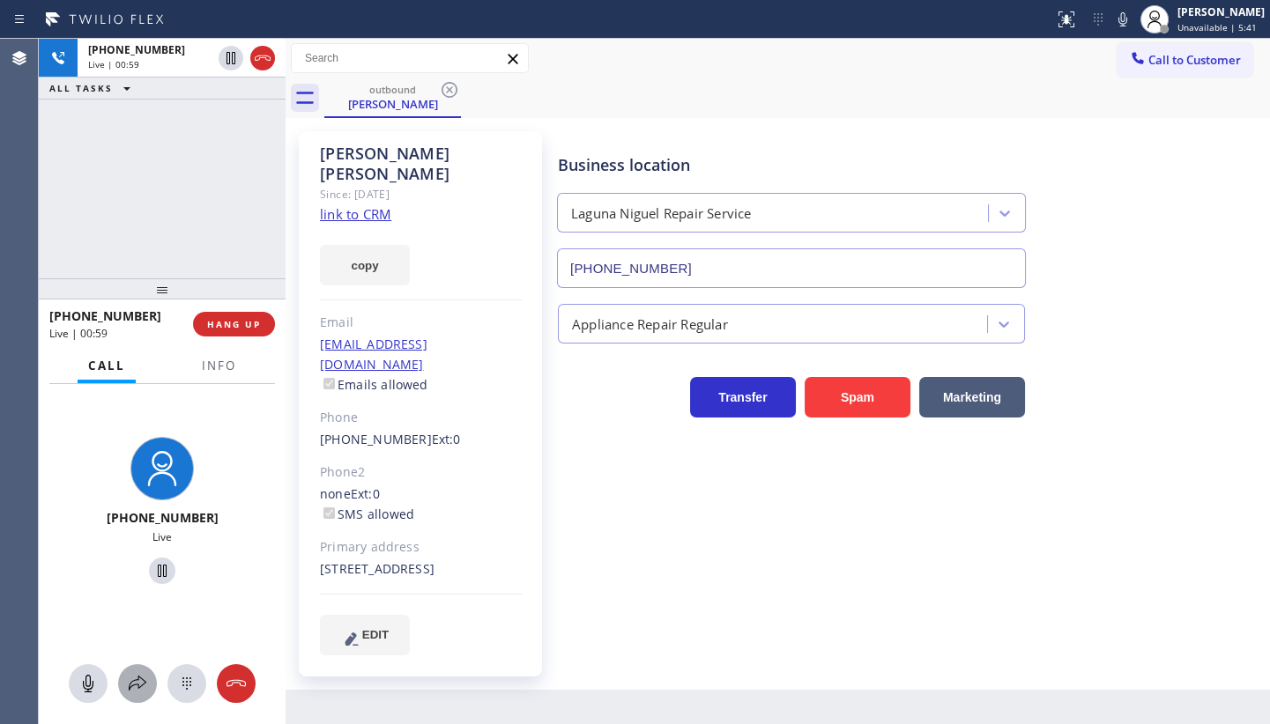
click at [134, 678] on icon at bounding box center [137, 683] width 21 height 21
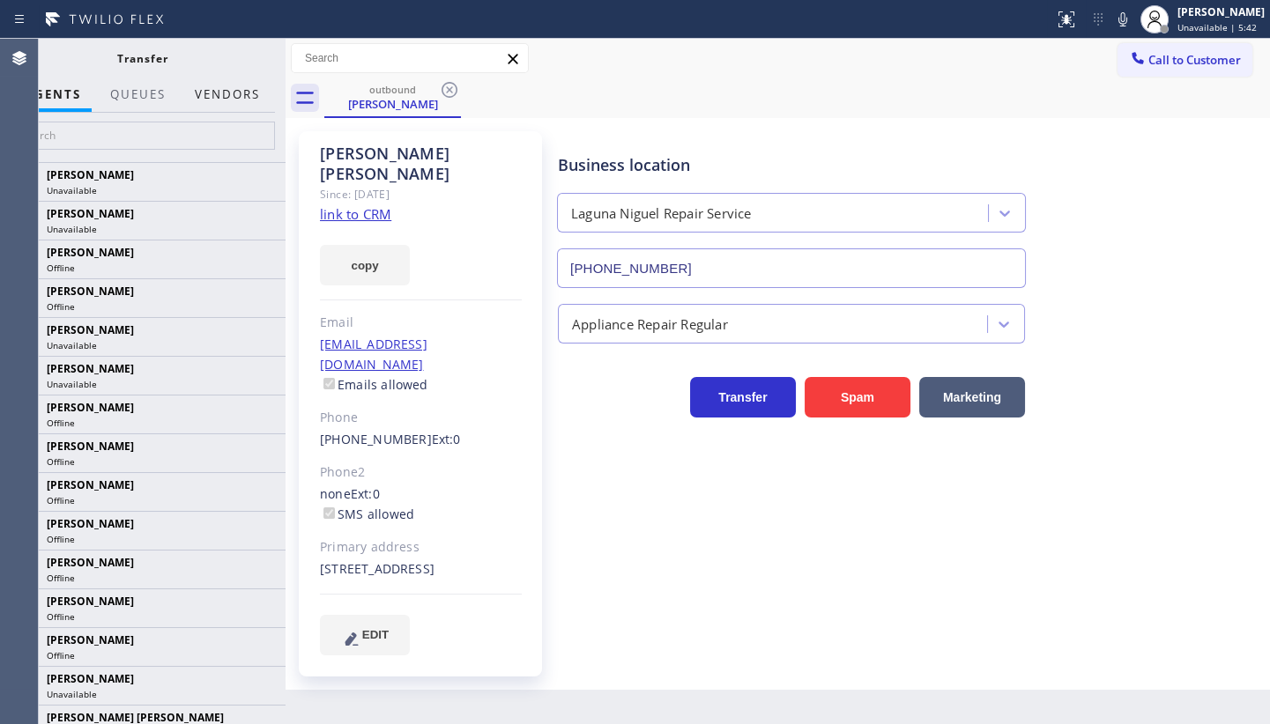
click at [244, 104] on button "Vendors" at bounding box center [227, 95] width 86 height 34
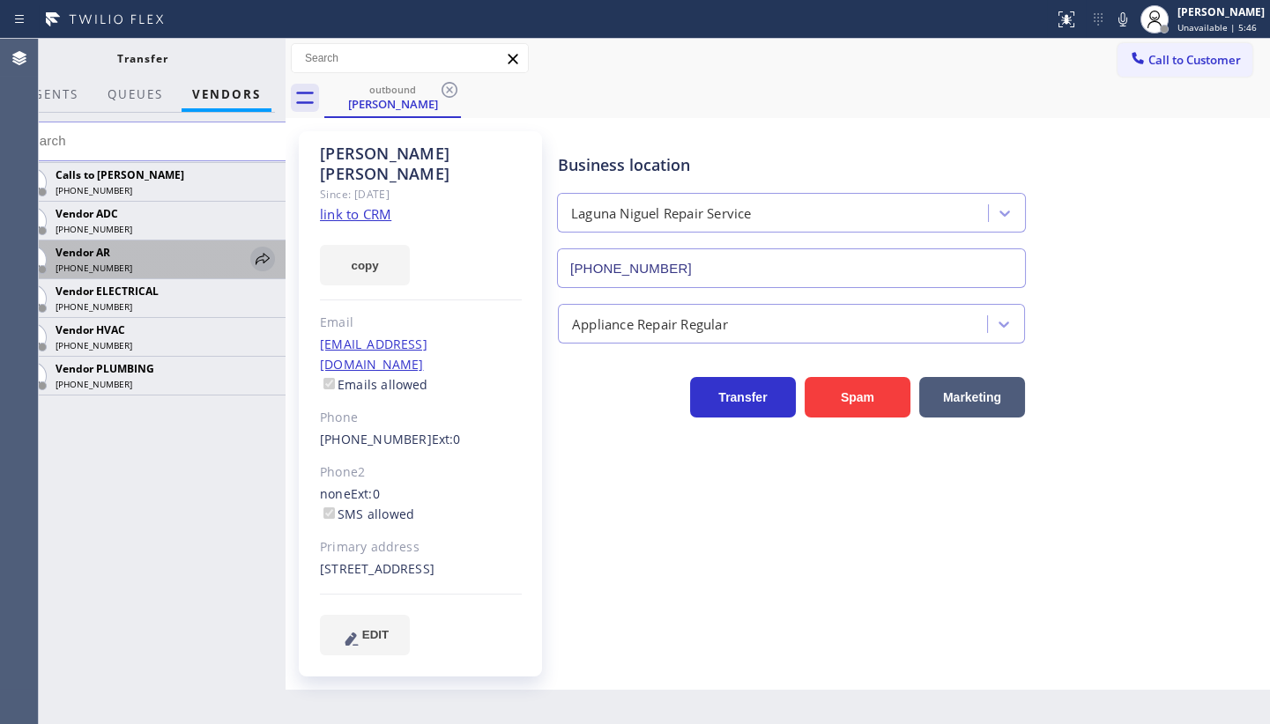
click at [256, 253] on icon at bounding box center [262, 258] width 21 height 21
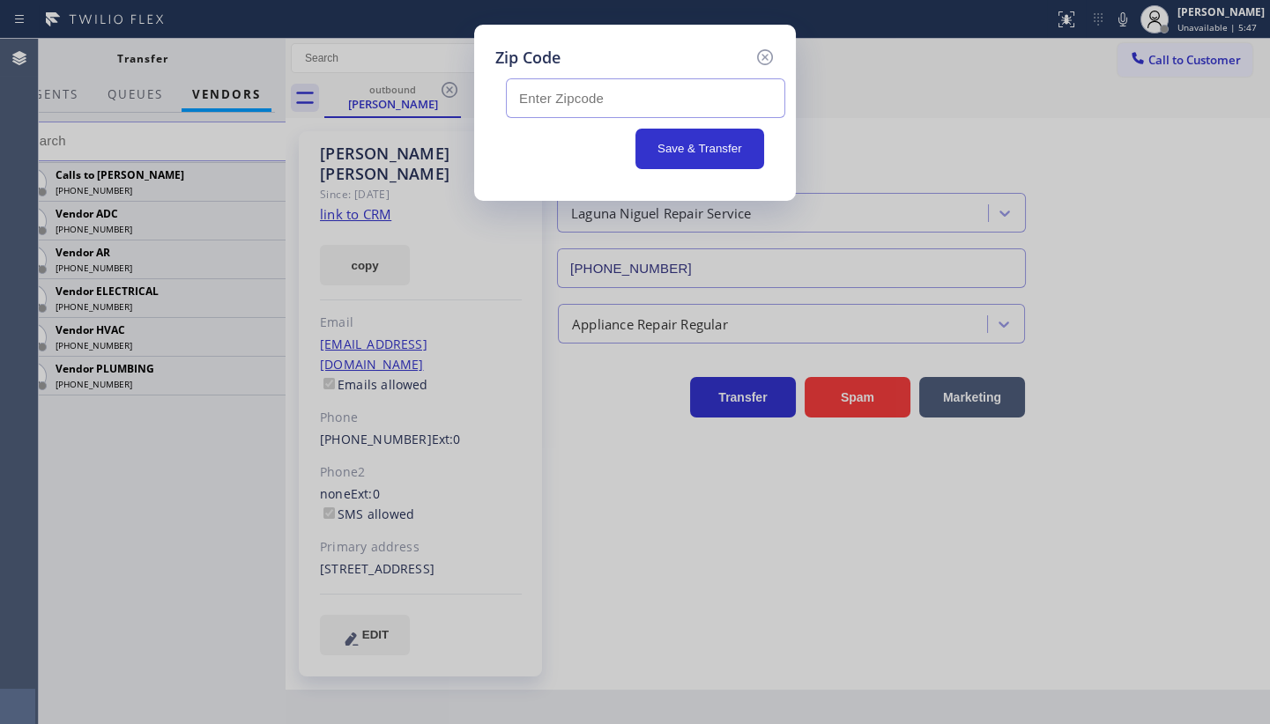
click at [551, 105] on input "text" at bounding box center [645, 98] width 279 height 40
type input "92677"
click at [655, 144] on button "Save & Transfer" at bounding box center [700, 149] width 130 height 41
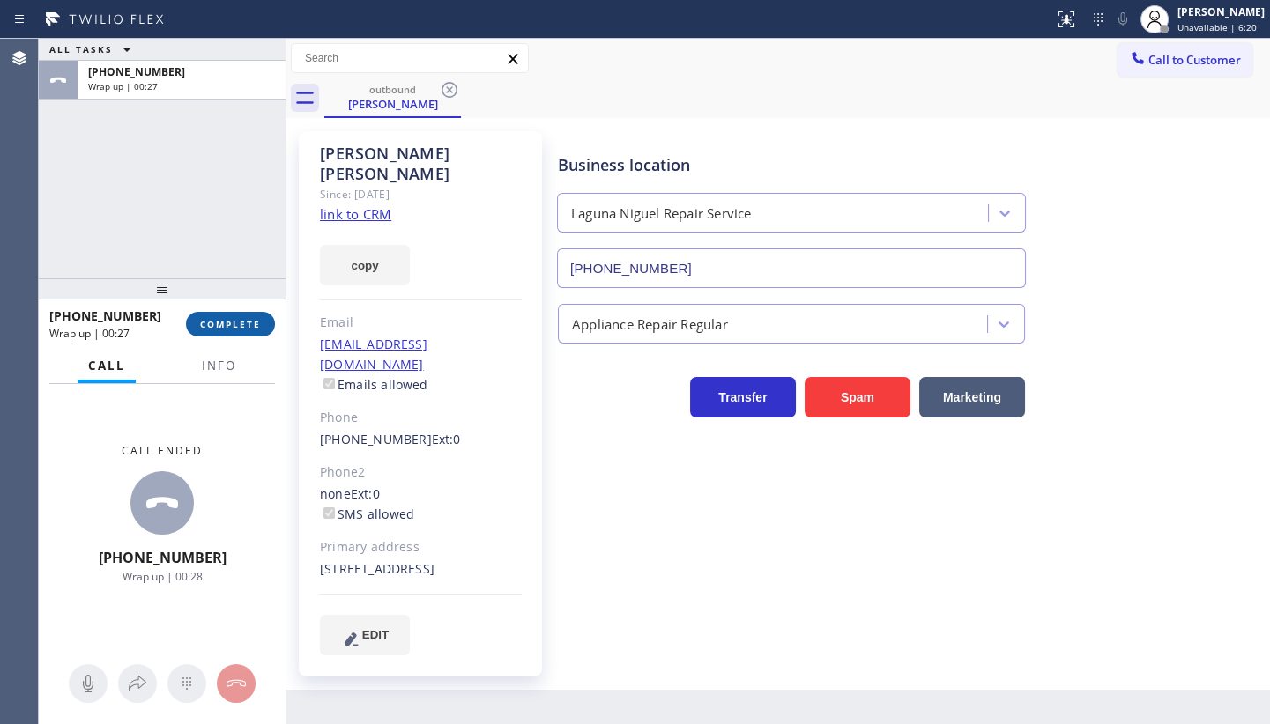
click at [199, 326] on button "COMPLETE" at bounding box center [230, 324] width 89 height 25
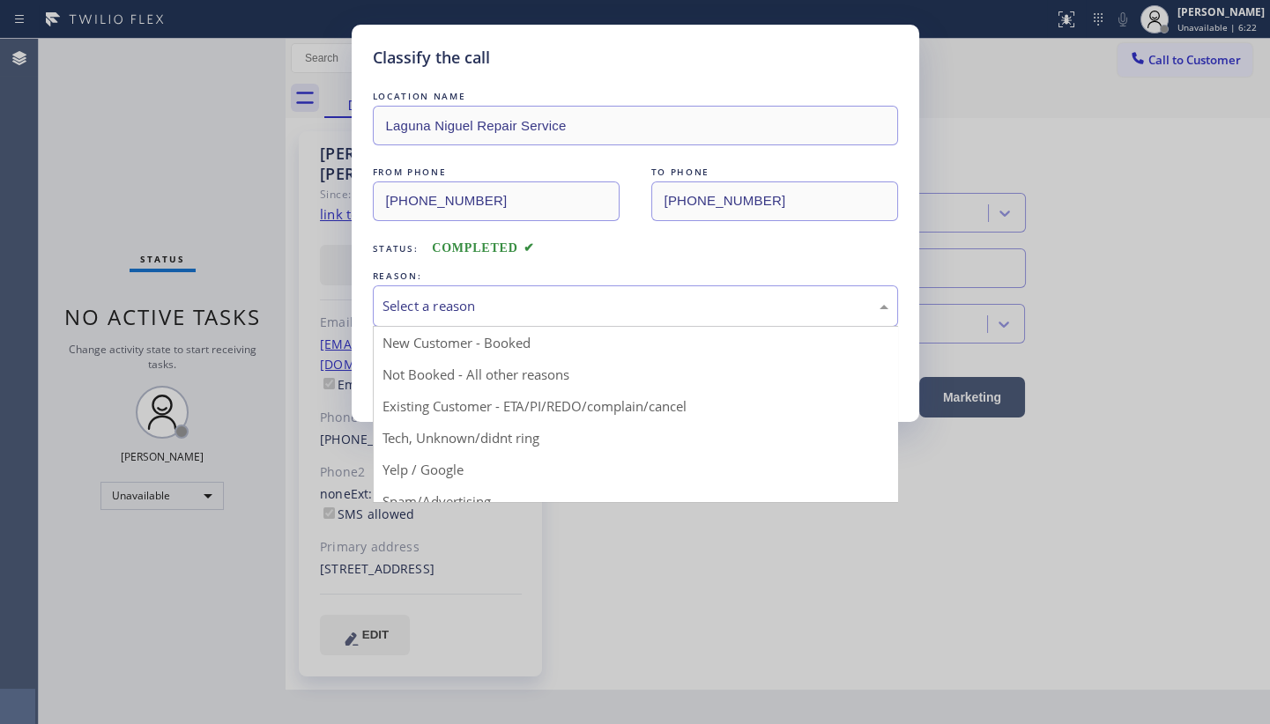
click at [419, 309] on div "Select a reason" at bounding box center [635, 306] width 506 height 20
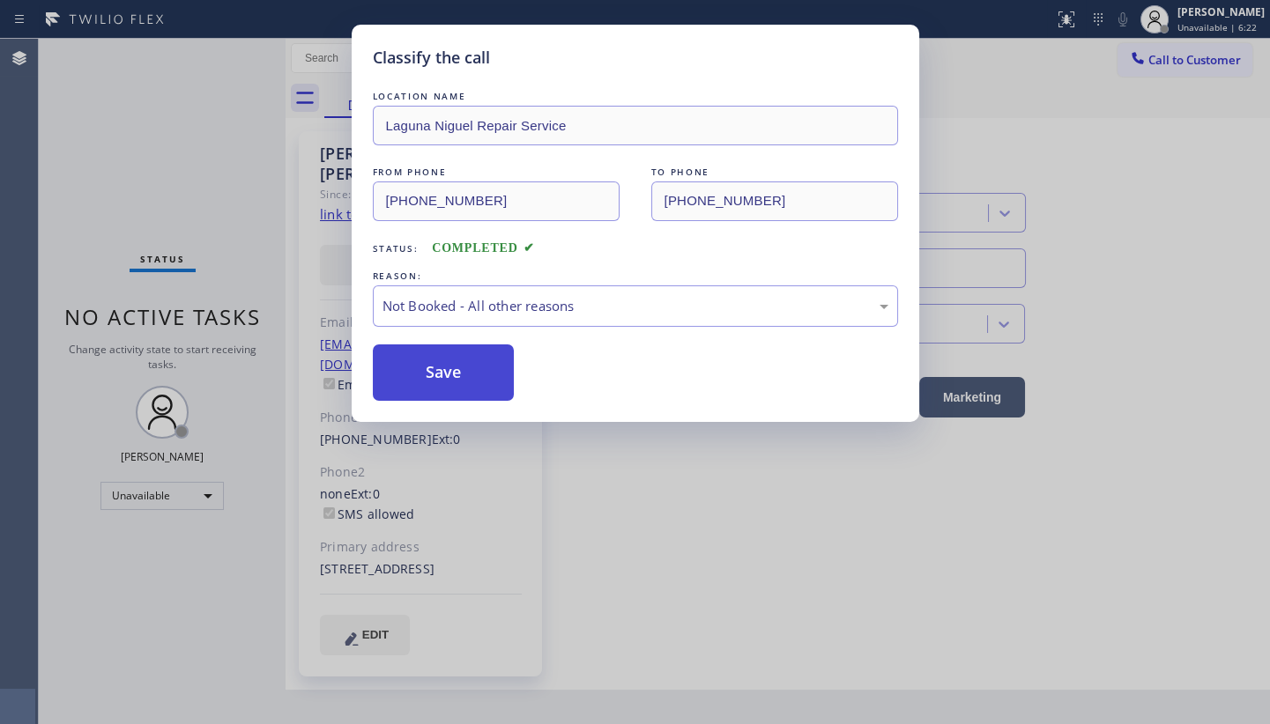
click at [406, 367] on button "Save" at bounding box center [444, 373] width 142 height 56
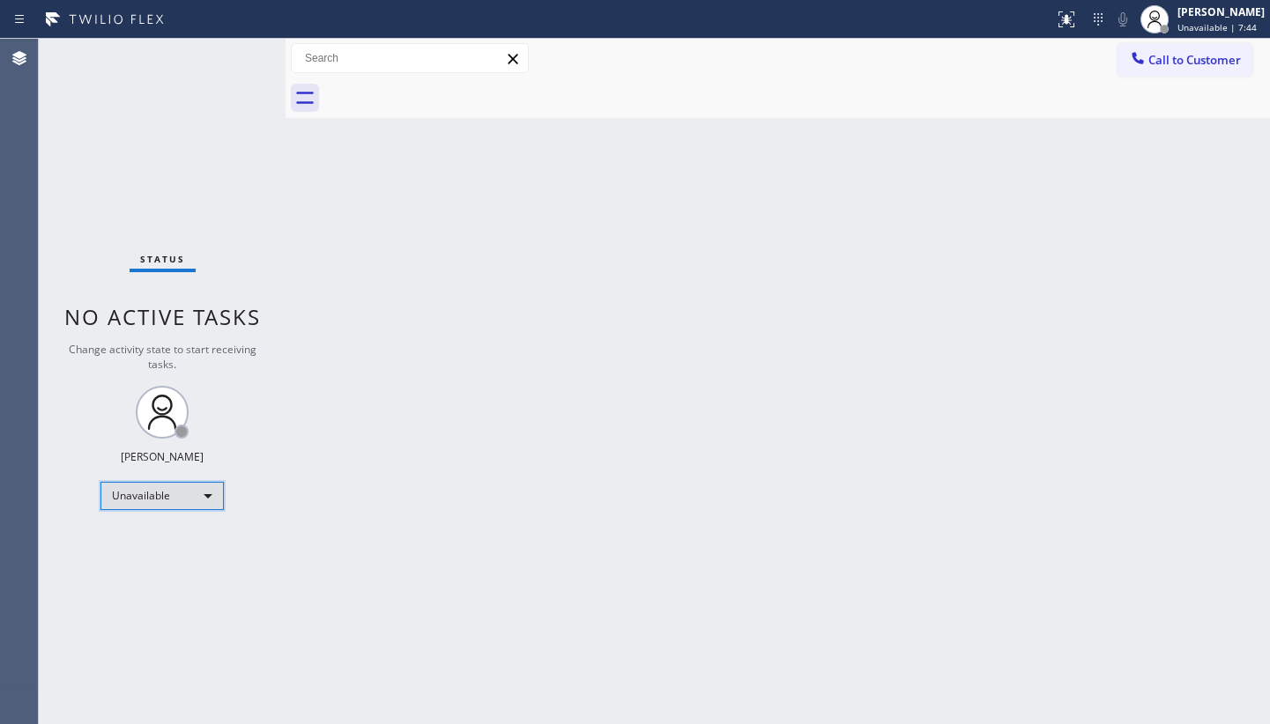
click at [149, 500] on div "Unavailable" at bounding box center [161, 496] width 123 height 28
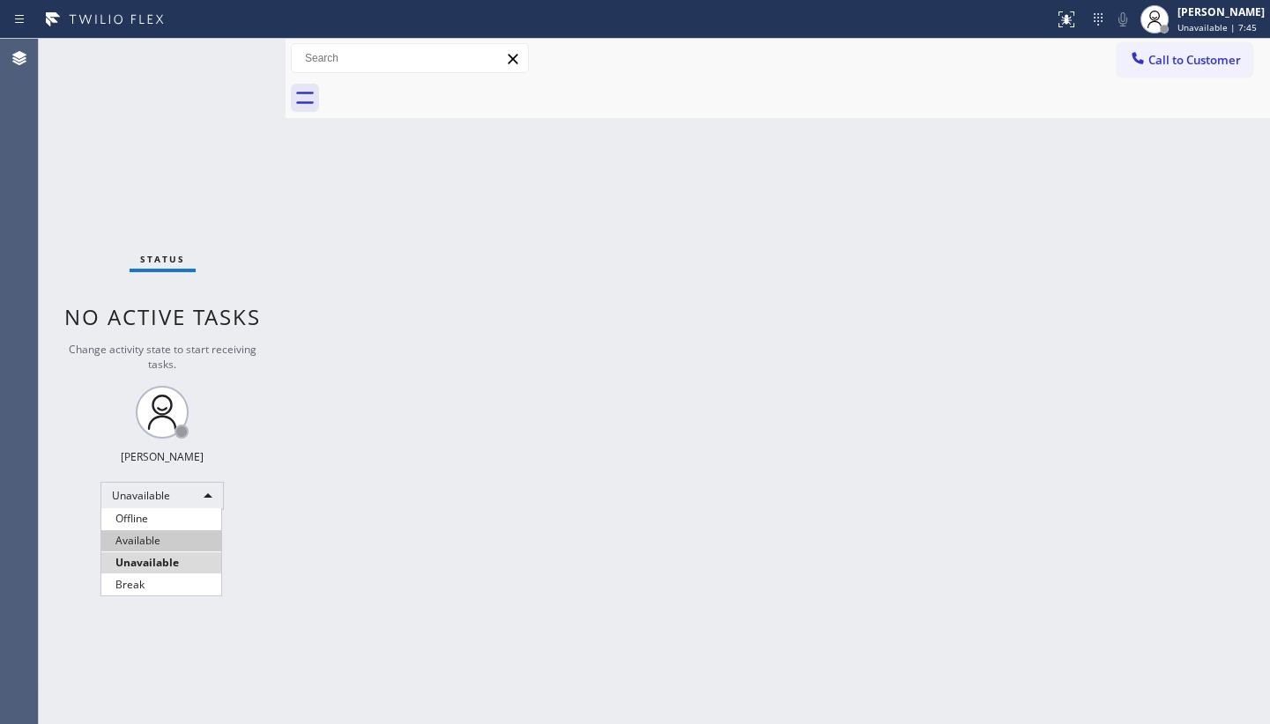
click at [132, 538] on li "Available" at bounding box center [161, 540] width 120 height 21
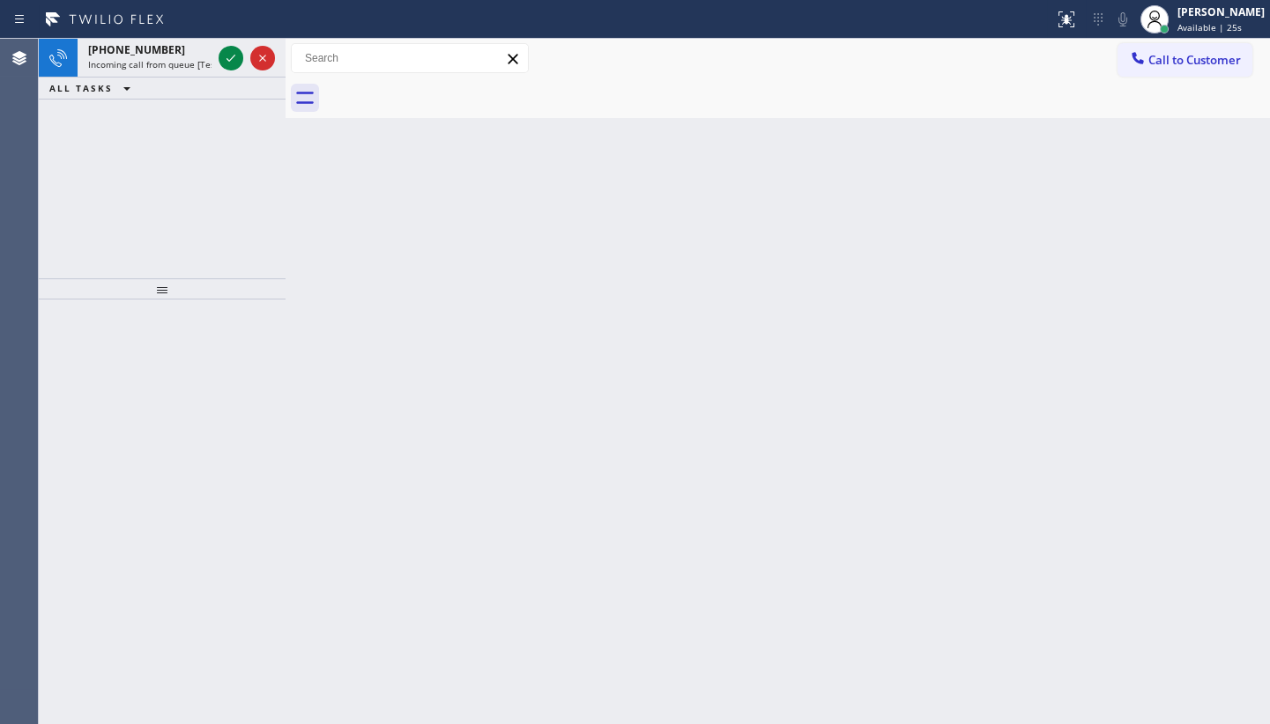
click at [150, 137] on div "+18186403380 Incoming call from queue [Test] All ALL TASKS ALL TASKS ACTIVE TAS…" at bounding box center [162, 159] width 247 height 240
click at [226, 65] on icon at bounding box center [230, 58] width 21 height 21
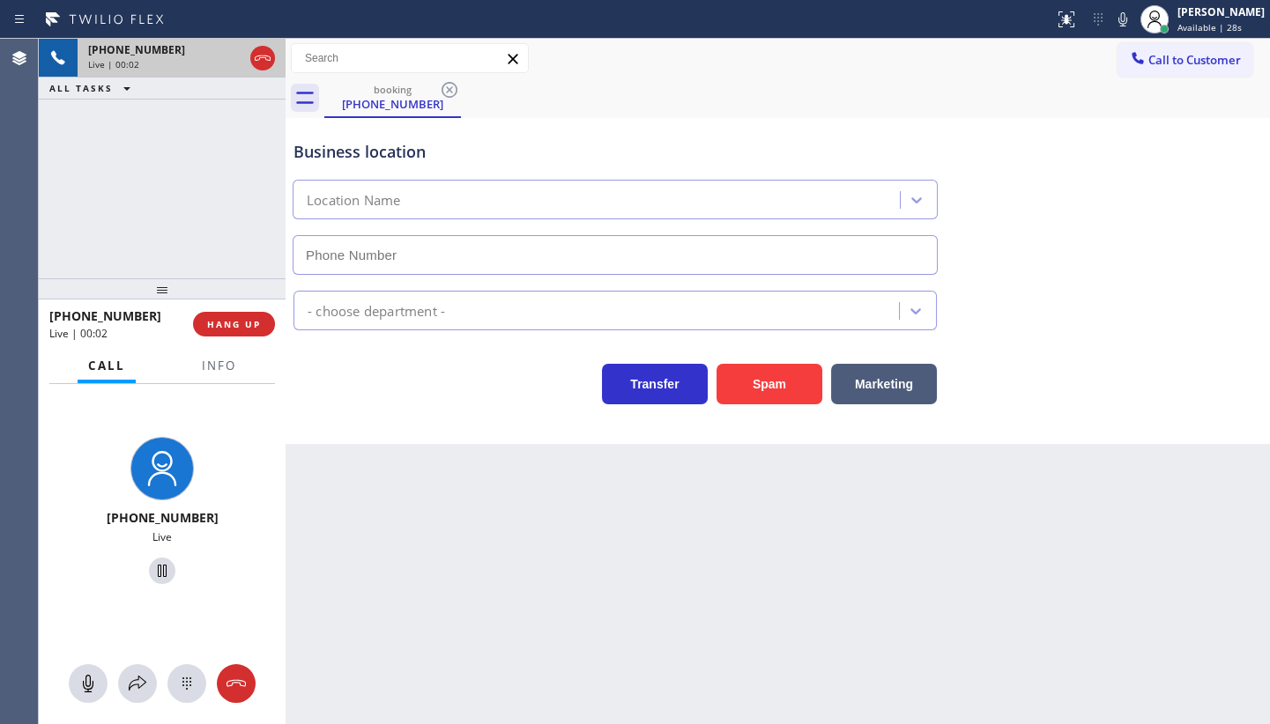
type input "(818) 873-5323"
click at [217, 360] on span "Info" at bounding box center [219, 366] width 34 height 16
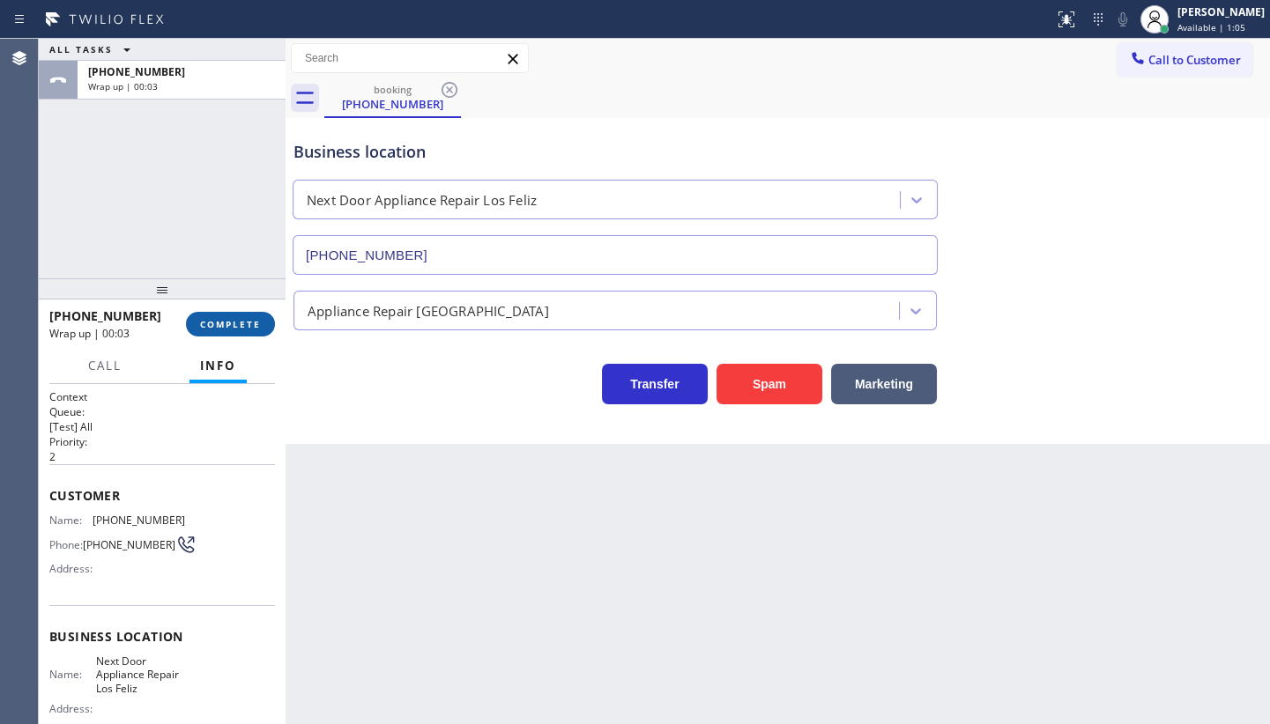
click at [225, 330] on button "COMPLETE" at bounding box center [230, 324] width 89 height 25
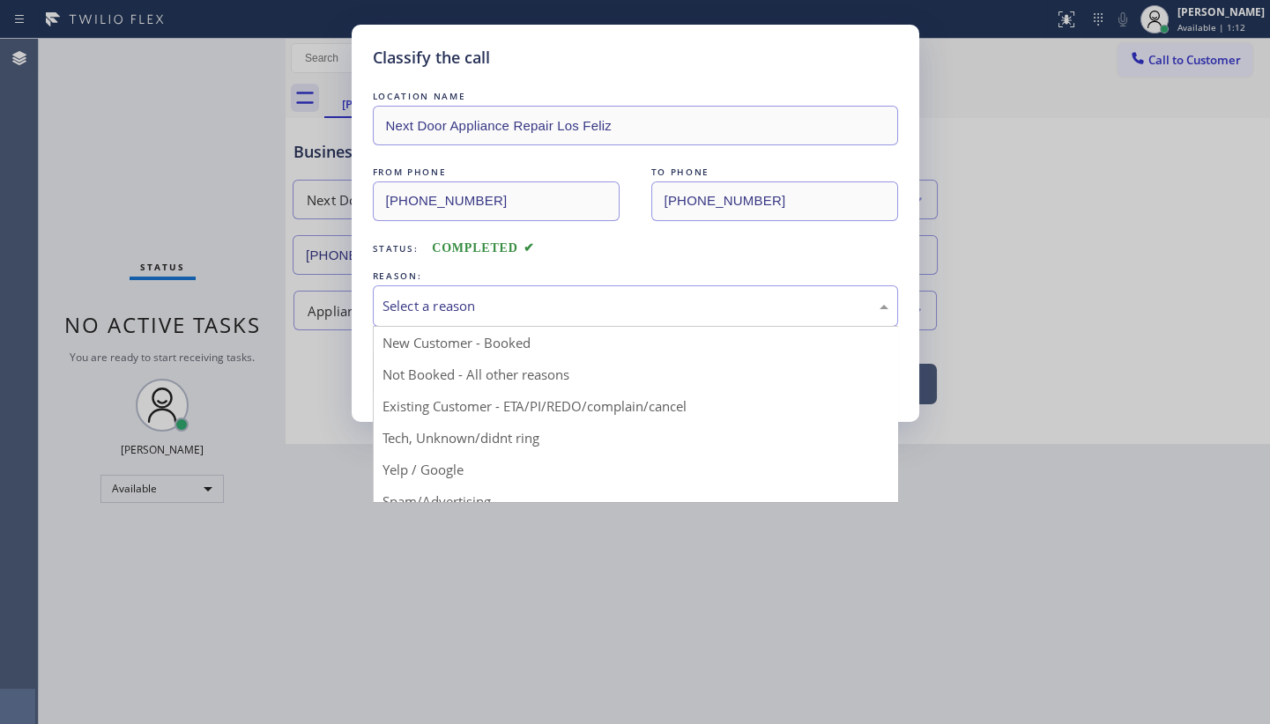
click at [483, 308] on div "Select a reason" at bounding box center [635, 306] width 506 height 20
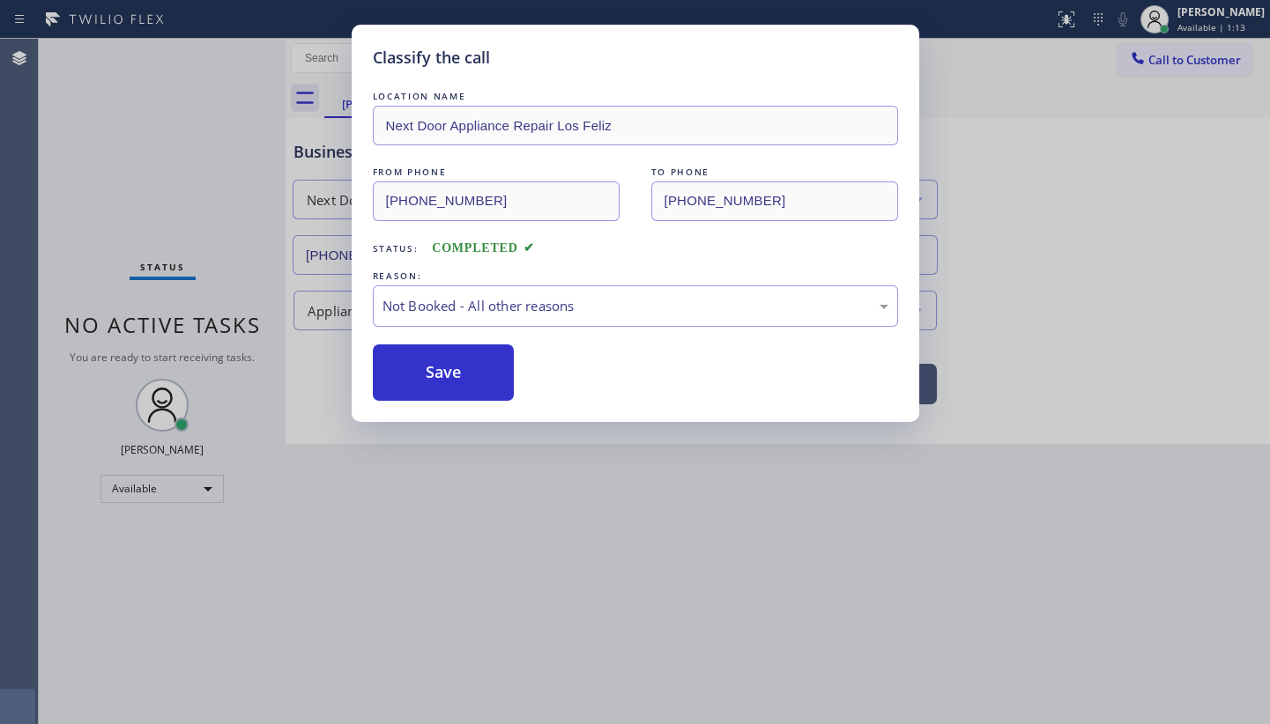
click at [478, 367] on button "Save" at bounding box center [444, 373] width 142 height 56
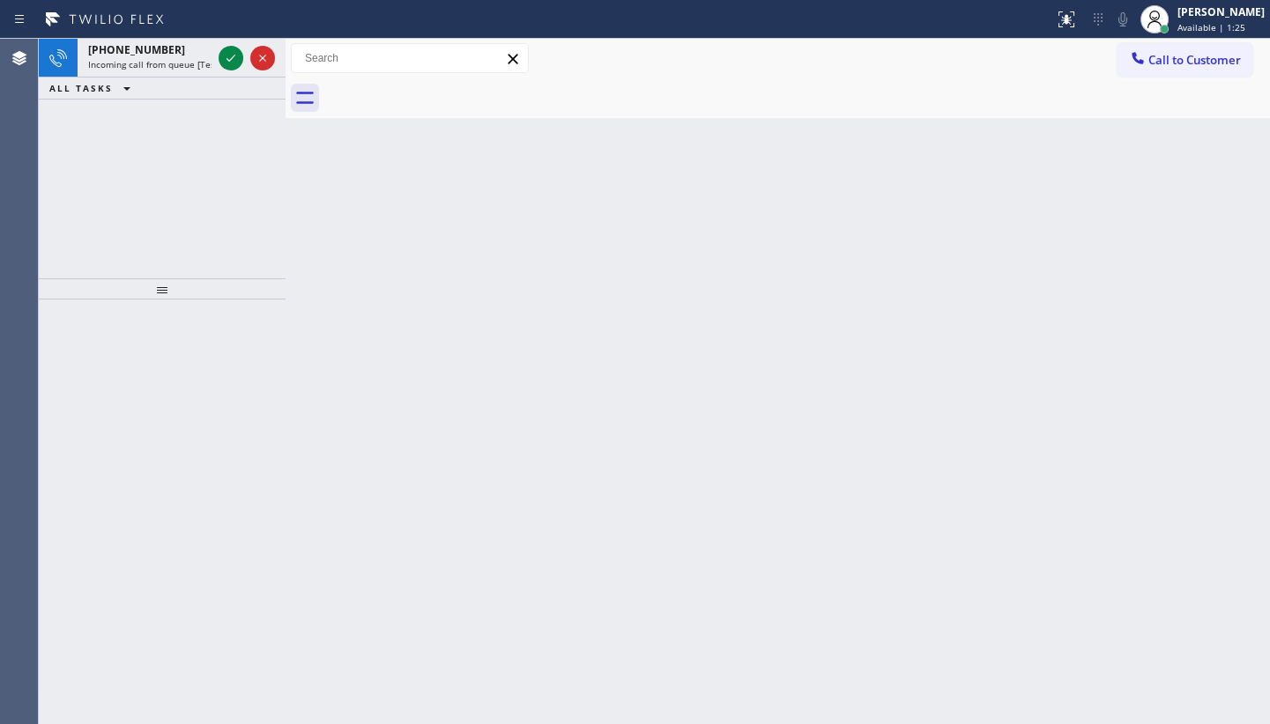
click at [122, 189] on div "+16234999259 Incoming call from queue [Test] All ALL TASKS ALL TASKS ACTIVE TAS…" at bounding box center [162, 159] width 247 height 240
drag, startPoint x: 237, startPoint y: 45, endPoint x: 230, endPoint y: 59, distance: 15.8
click at [232, 55] on div at bounding box center [246, 58] width 63 height 39
click at [230, 59] on icon at bounding box center [230, 58] width 9 height 7
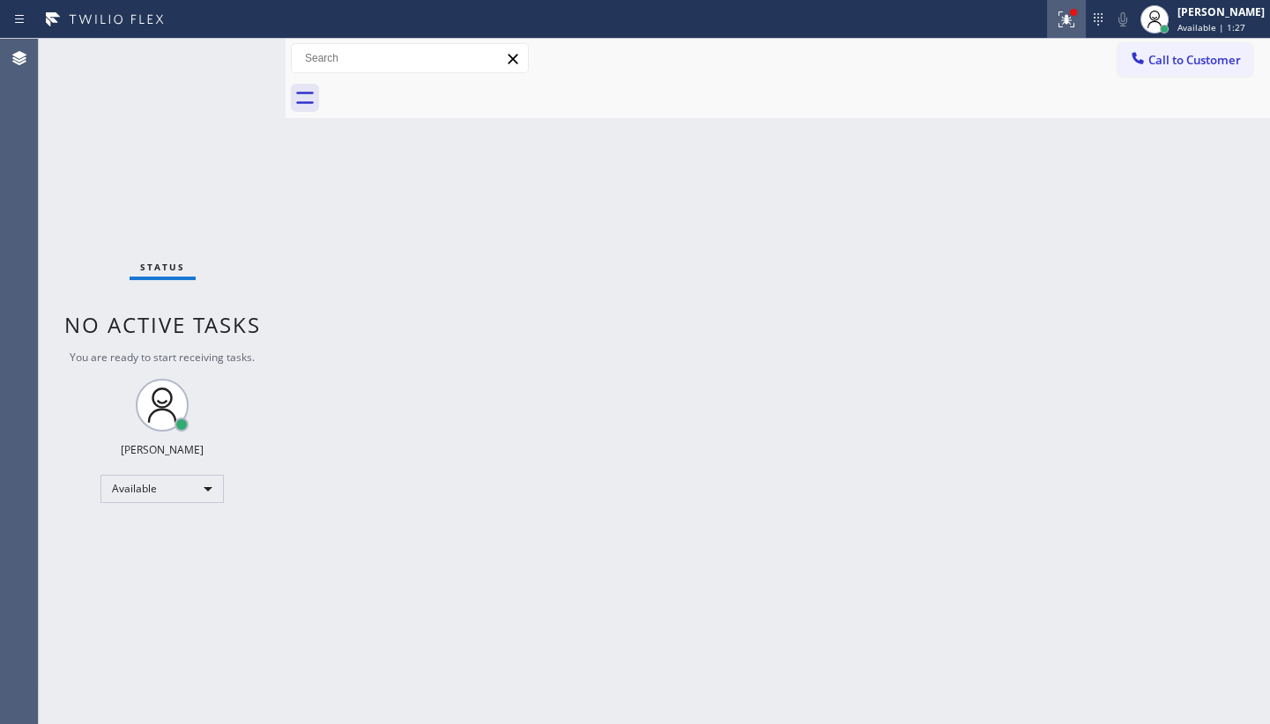
click at [1072, 31] on button at bounding box center [1066, 19] width 39 height 39
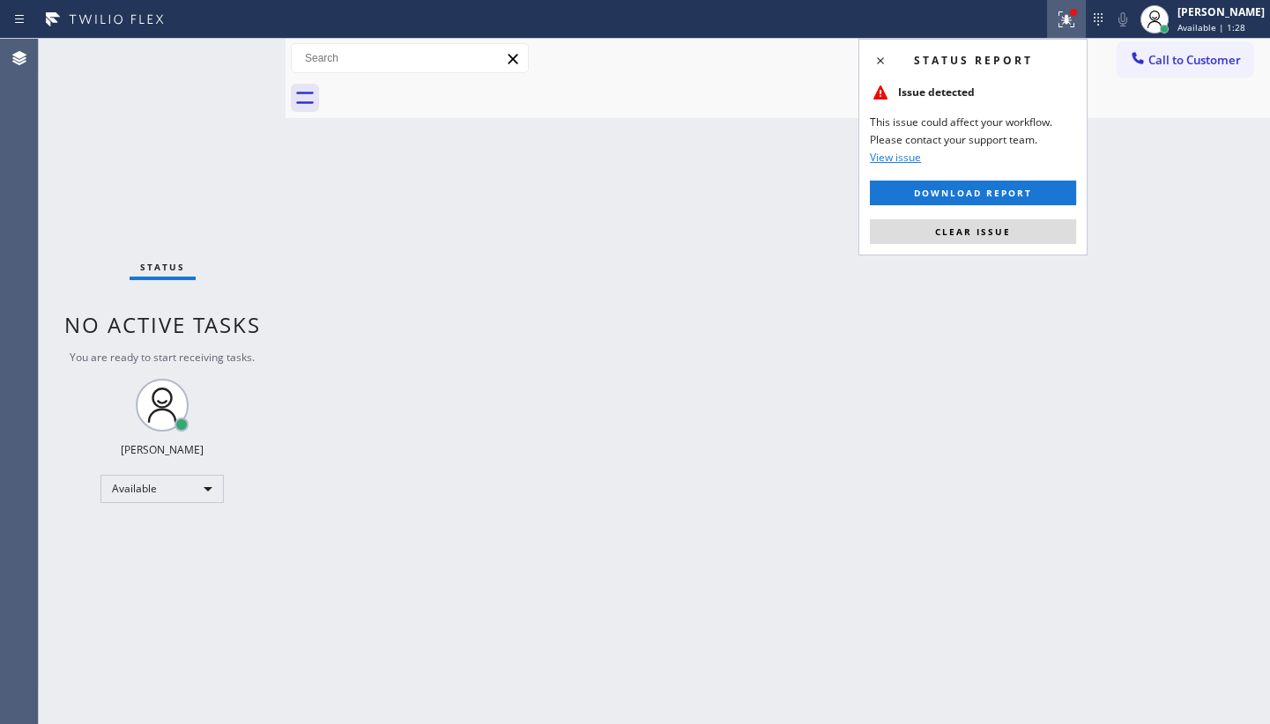
click at [1034, 216] on div "Status report Issue detected This issue could affect your workflow. Please cont…" at bounding box center [972, 147] width 229 height 217
drag, startPoint x: 1033, startPoint y: 211, endPoint x: 1031, endPoint y: 222, distance: 11.6
click at [1032, 219] on div "Status report Issue detected This issue could affect your workflow. Please cont…" at bounding box center [972, 147] width 229 height 217
click at [1030, 229] on button "Clear issue" at bounding box center [973, 231] width 206 height 25
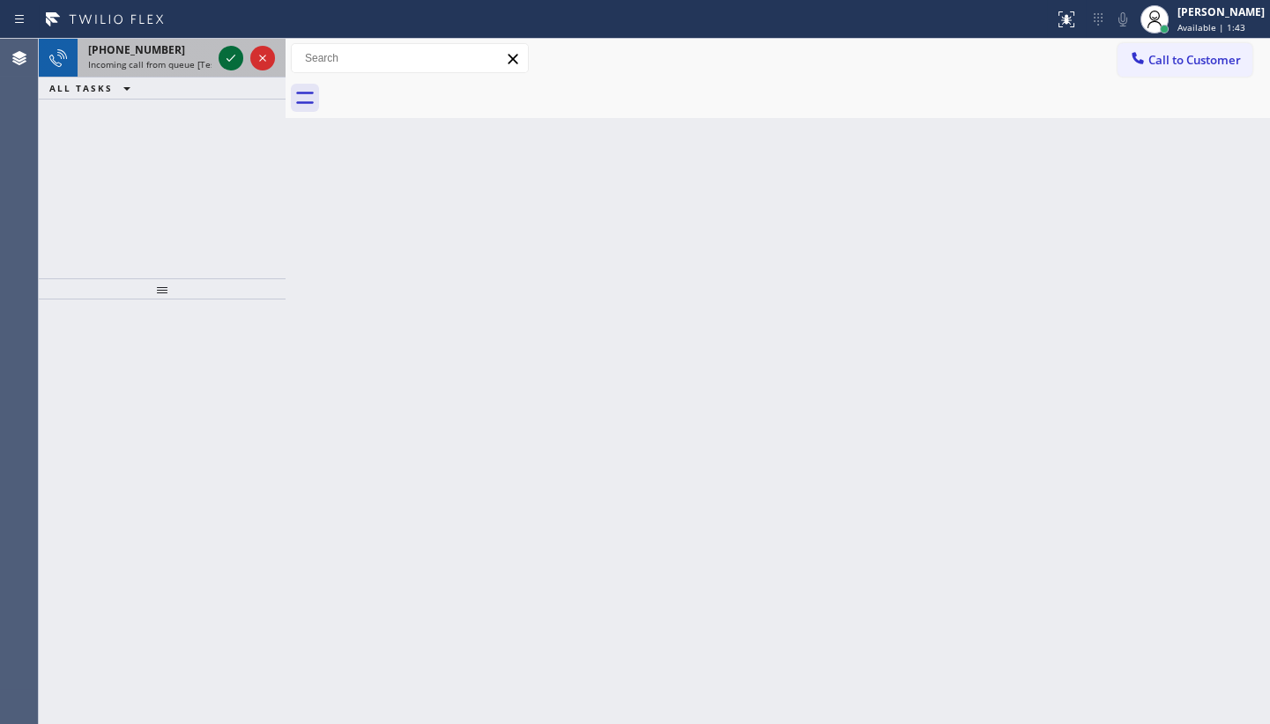
click at [222, 56] on icon at bounding box center [230, 58] width 21 height 21
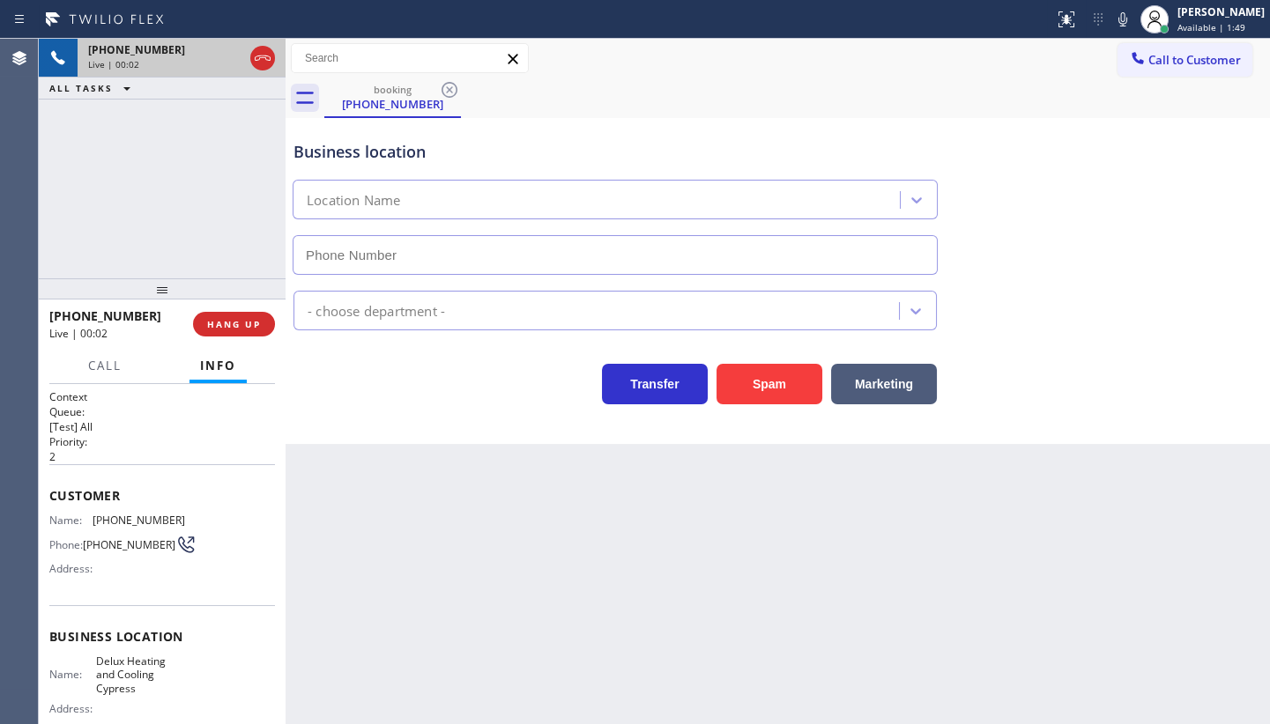
type input "(714) 844-0434"
click at [781, 382] on button "Spam" at bounding box center [769, 384] width 106 height 41
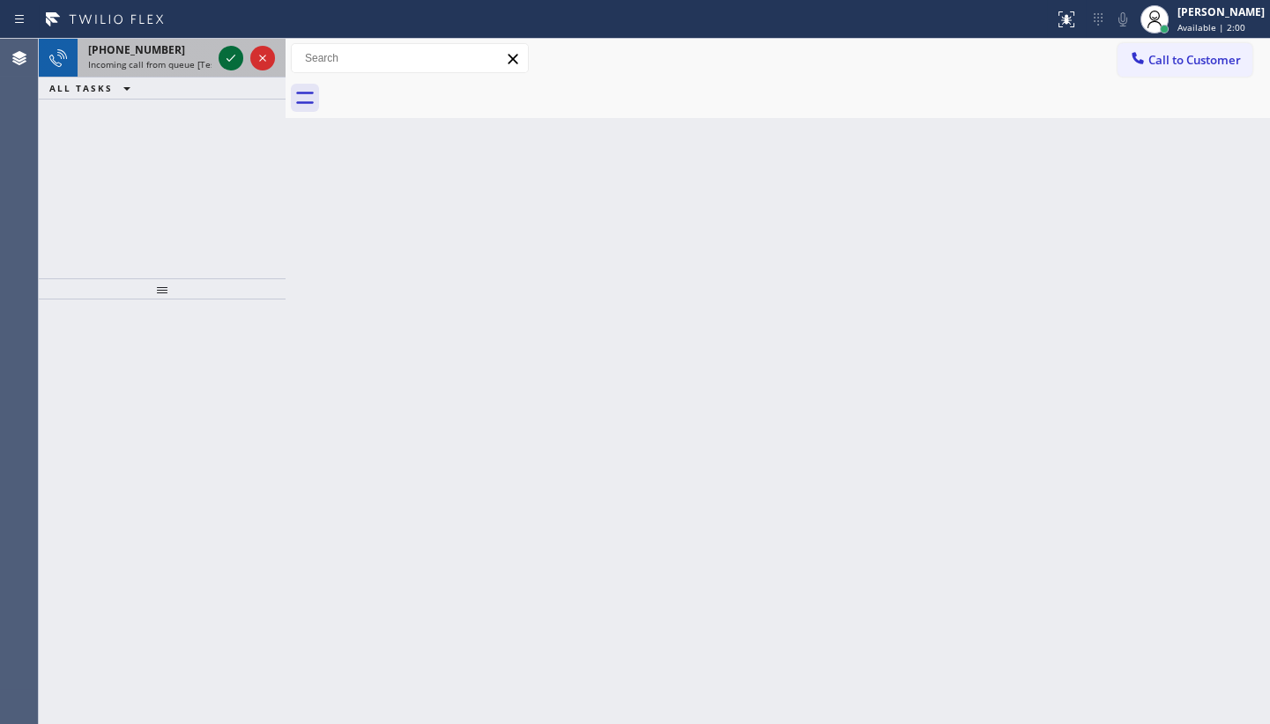
drag, startPoint x: 118, startPoint y: 183, endPoint x: 219, endPoint y: 50, distance: 166.7
click at [137, 159] on div "+15104644916 Incoming call from queue [Test] All ALL TASKS ALL TASKS ACTIVE TAS…" at bounding box center [162, 159] width 247 height 240
drag, startPoint x: 222, startPoint y: 48, endPoint x: 224, endPoint y: 62, distance: 14.2
click at [223, 61] on icon at bounding box center [230, 58] width 21 height 21
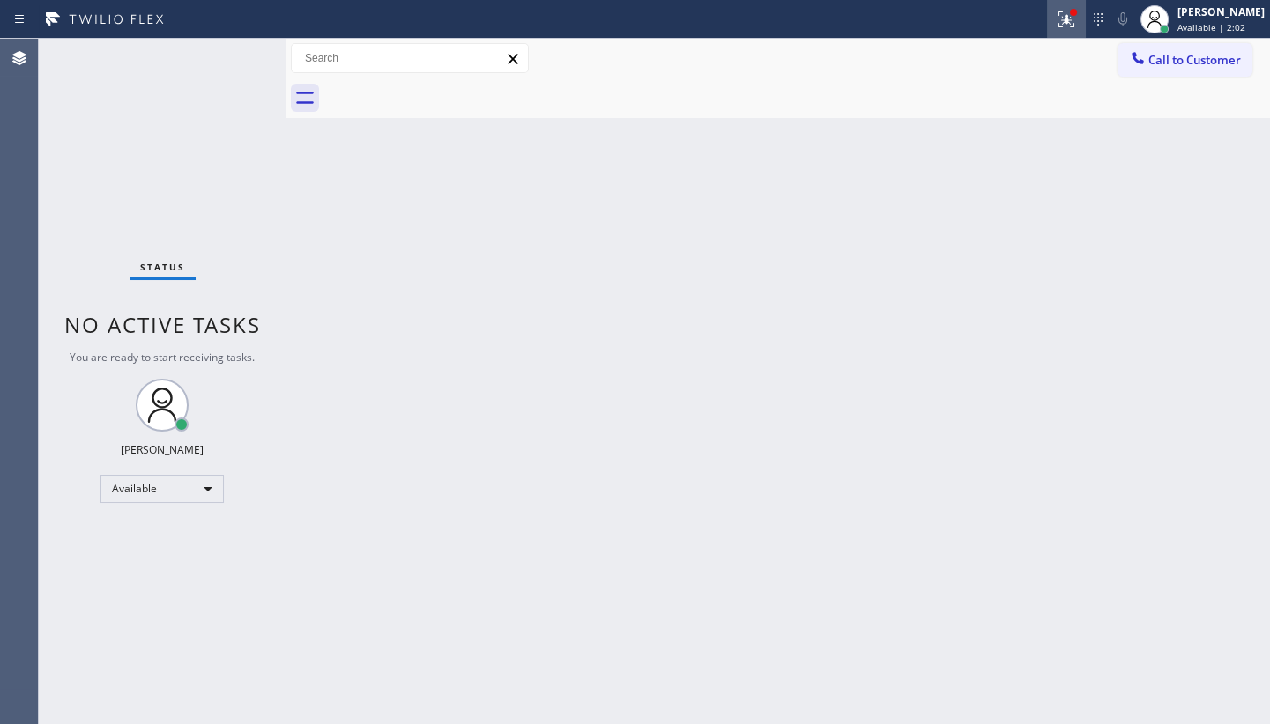
click at [1057, 34] on button at bounding box center [1066, 19] width 39 height 39
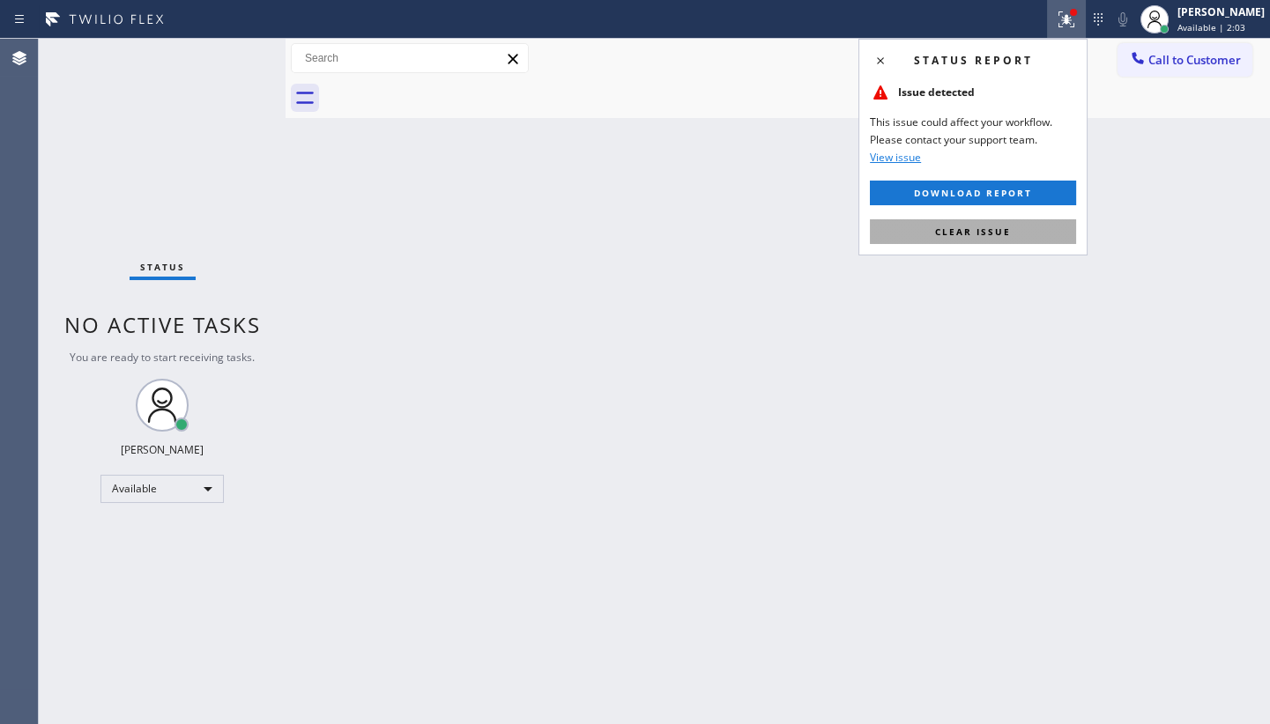
click at [1017, 229] on button "Clear issue" at bounding box center [973, 231] width 206 height 25
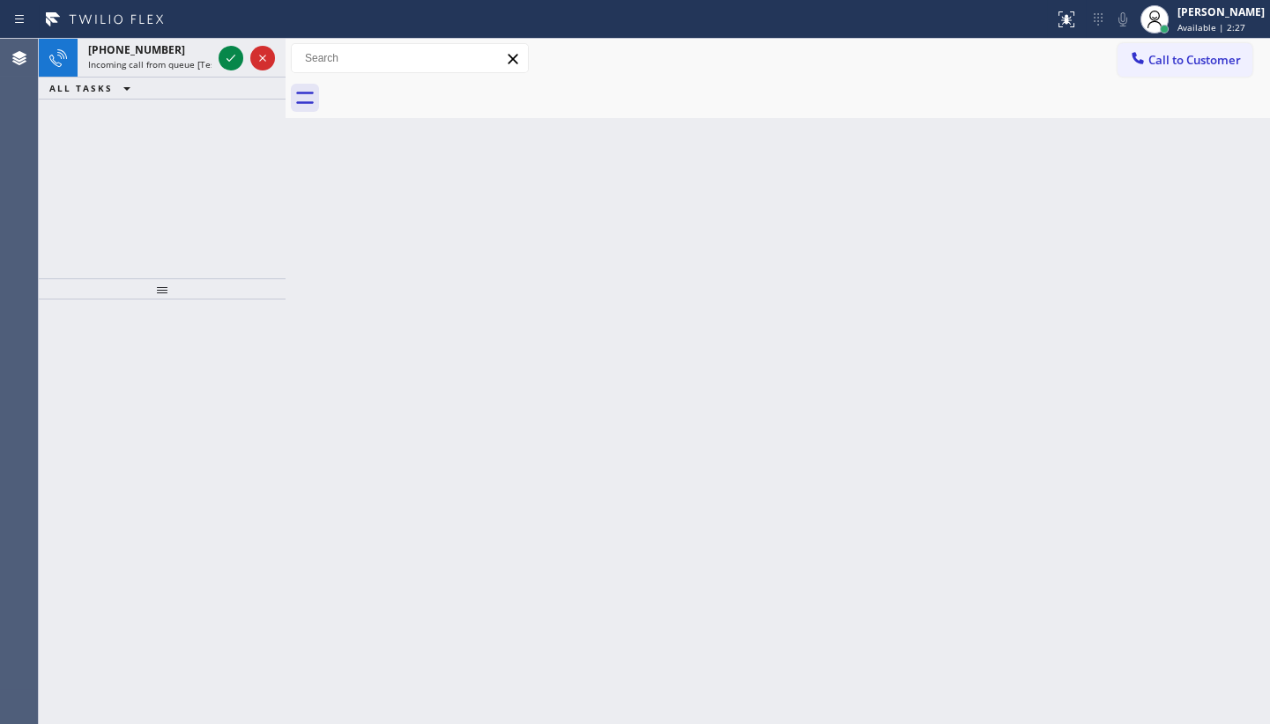
click at [134, 159] on div "+13128890256 Incoming call from queue [Test] All ALL TASKS ALL TASKS ACTIVE TAS…" at bounding box center [162, 159] width 247 height 240
click at [225, 59] on icon at bounding box center [230, 58] width 21 height 21
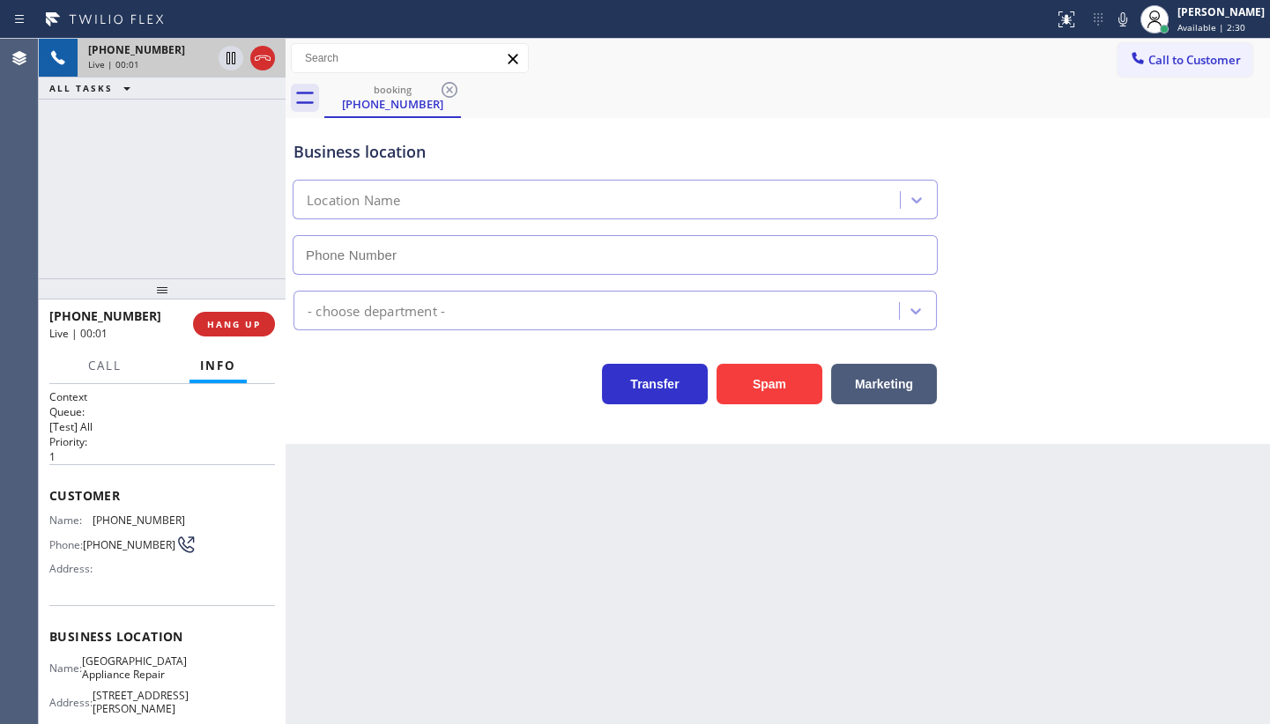
type input "(773) 830-4668"
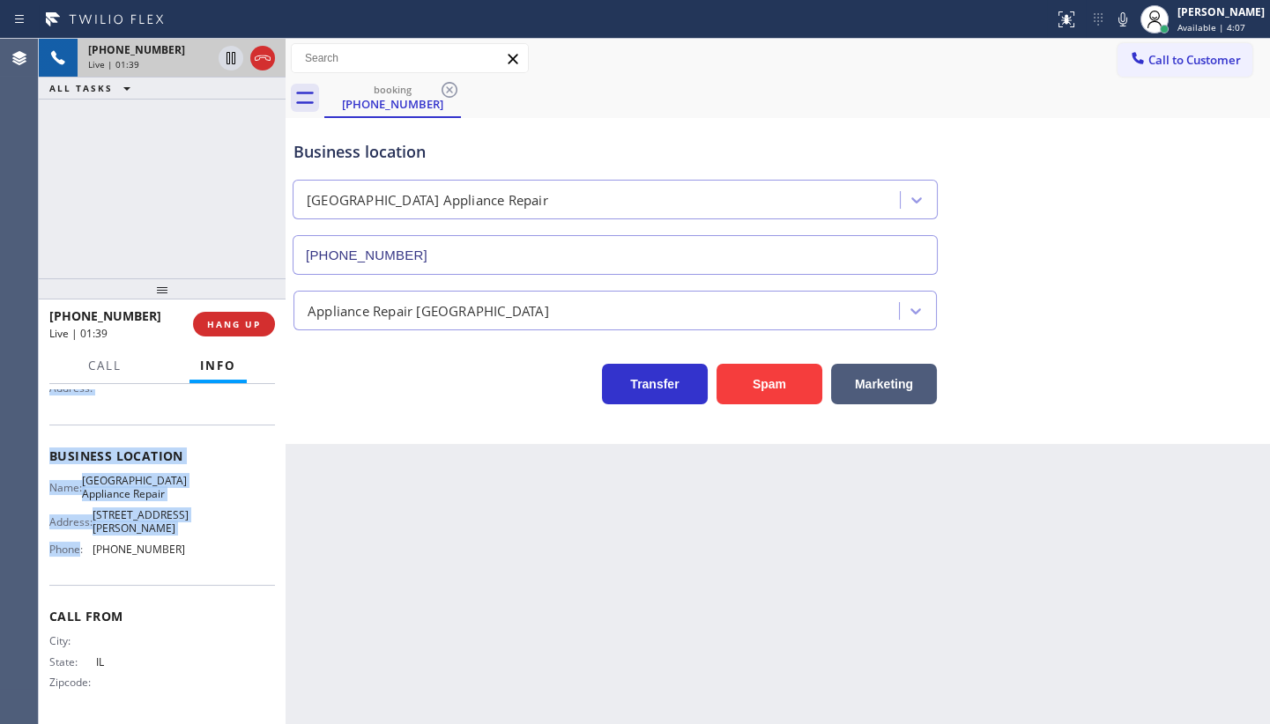
scroll to position [184, 0]
drag, startPoint x: 44, startPoint y: 485, endPoint x: 196, endPoint y: 525, distance: 156.9
click at [189, 546] on div "Context Queue: [Test] All Priority: 1 Customer Name: (312) 889-0256 Phone: (312…" at bounding box center [162, 554] width 247 height 340
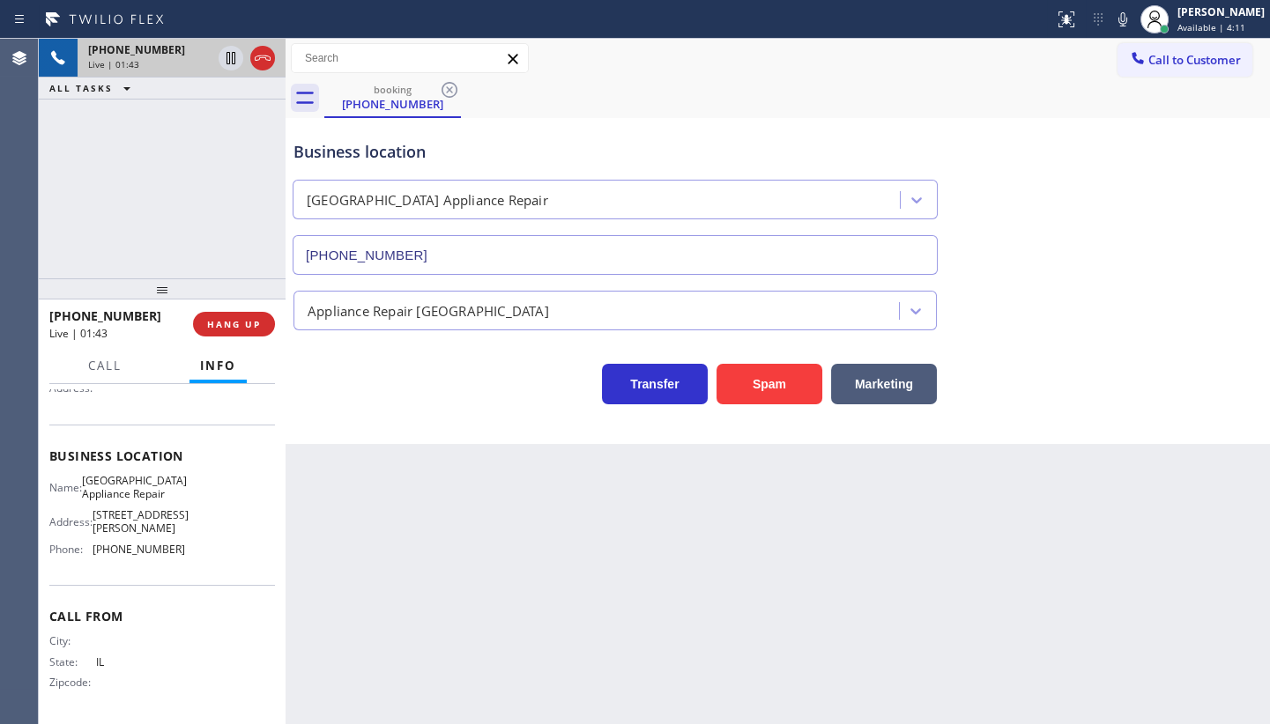
click at [372, 403] on div "Transfer Spam Marketing" at bounding box center [615, 379] width 650 height 49
click at [216, 318] on span "HANG UP" at bounding box center [234, 324] width 54 height 12
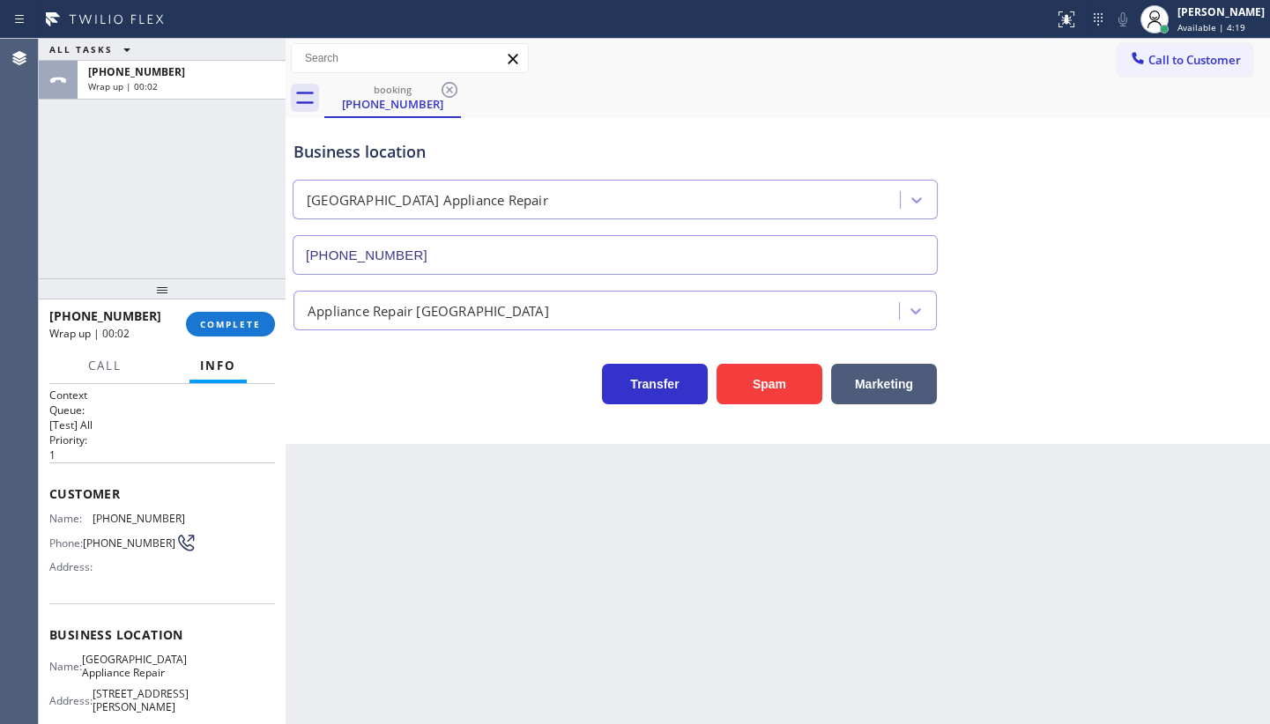
scroll to position [0, 0]
drag, startPoint x: 93, startPoint y: 512, endPoint x: 225, endPoint y: 525, distance: 131.9
click at [225, 525] on div "Name: (312) 889-0256 Phone: (312) 889-0256 Address:" at bounding box center [162, 549] width 226 height 70
copy span "[PHONE_NUMBER]"
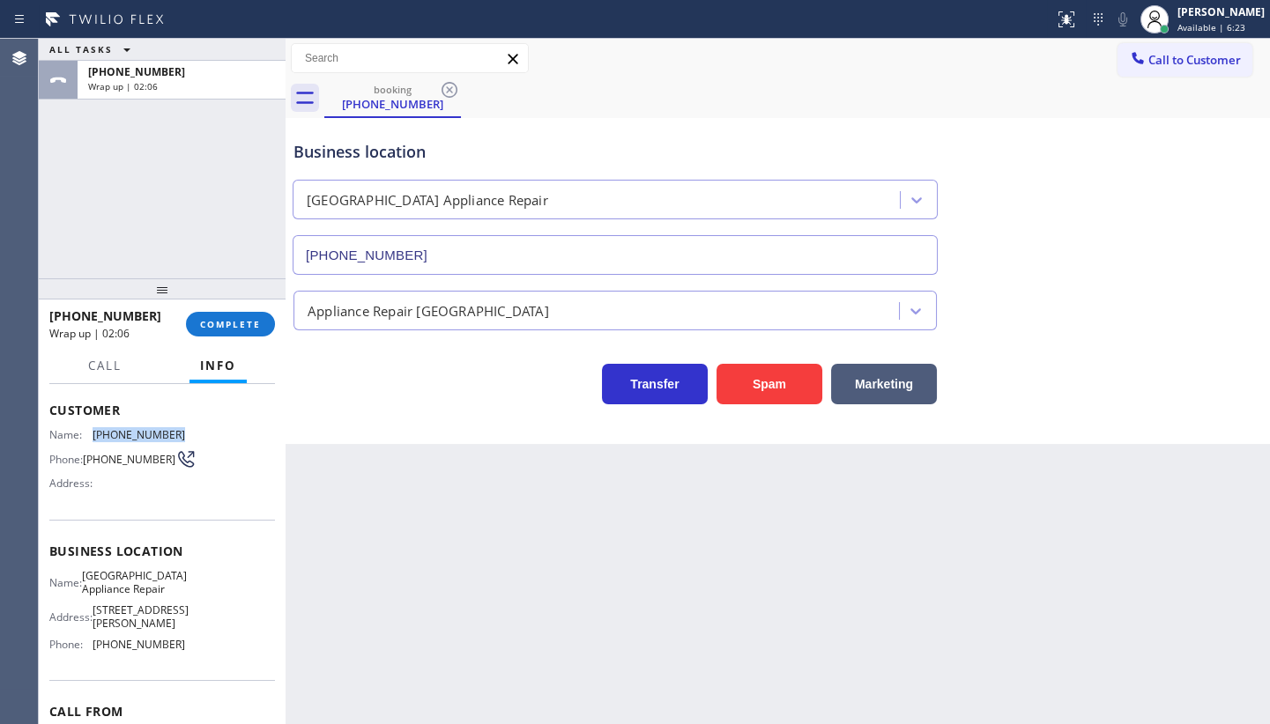
scroll to position [159, 0]
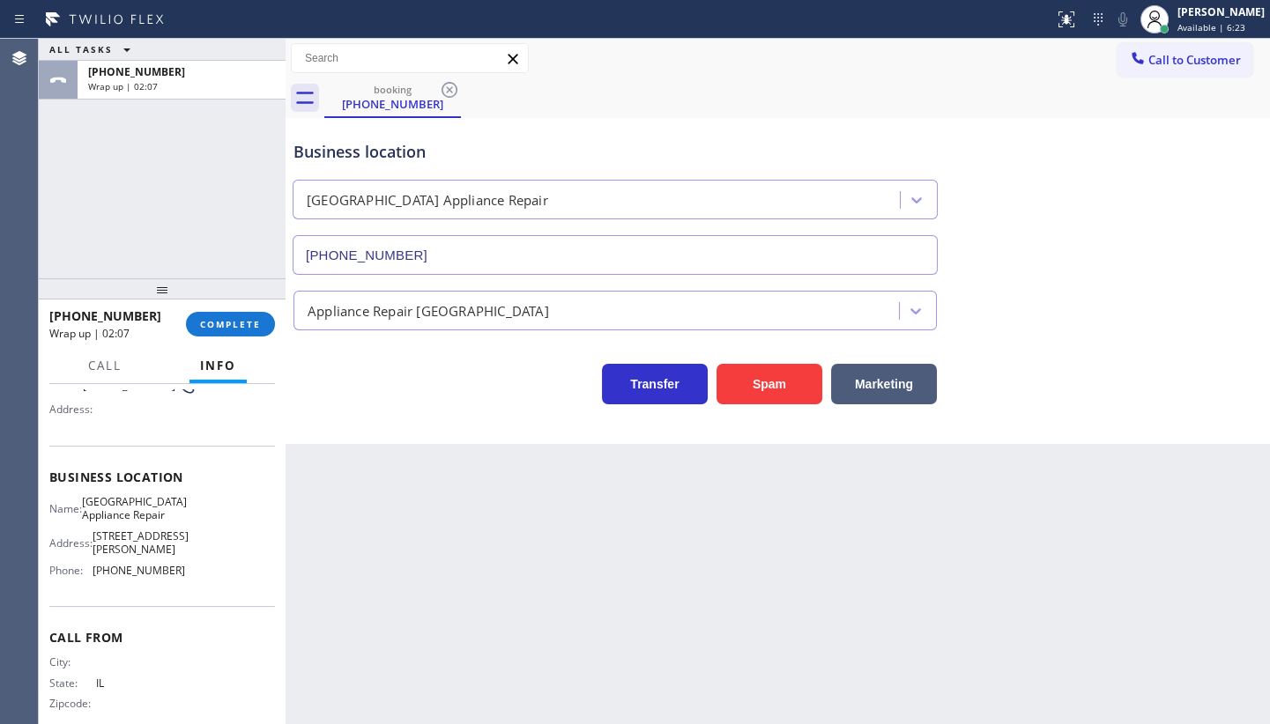
click at [357, 582] on div "Back to Dashboard Change Sender ID Customers Technicians Select a contact Outbo…" at bounding box center [777, 381] width 984 height 685
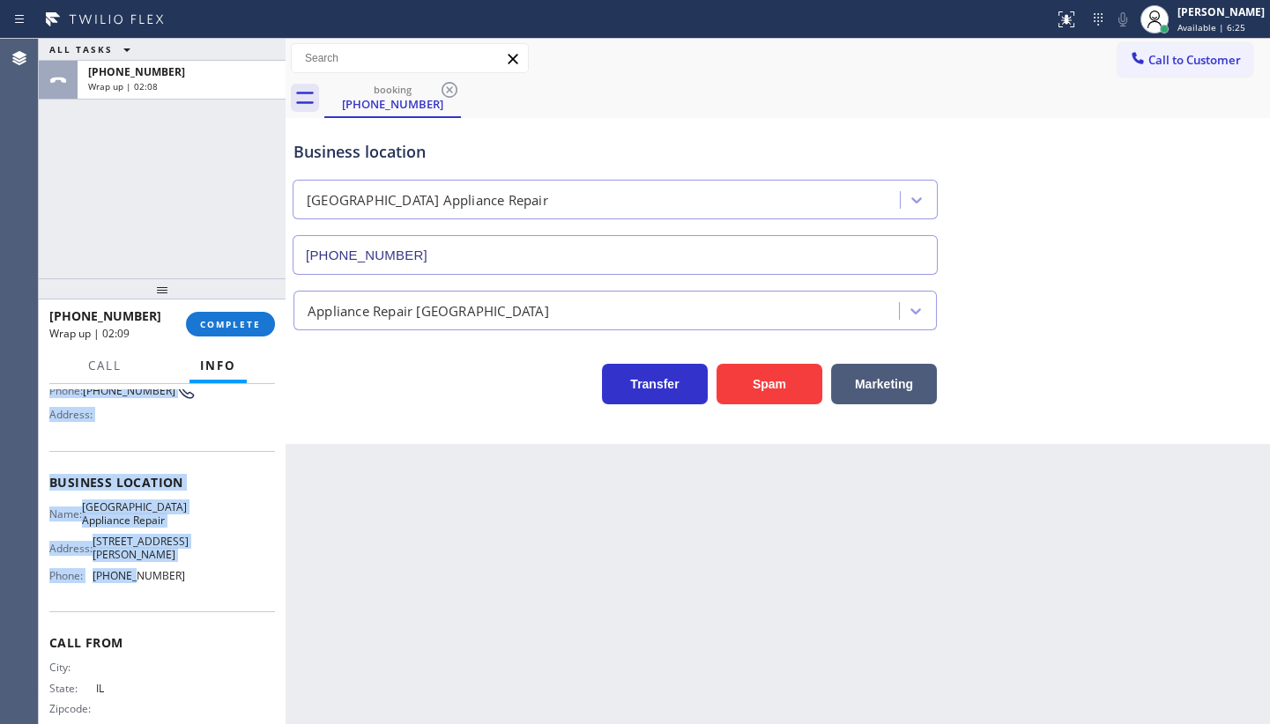
scroll to position [184, 0]
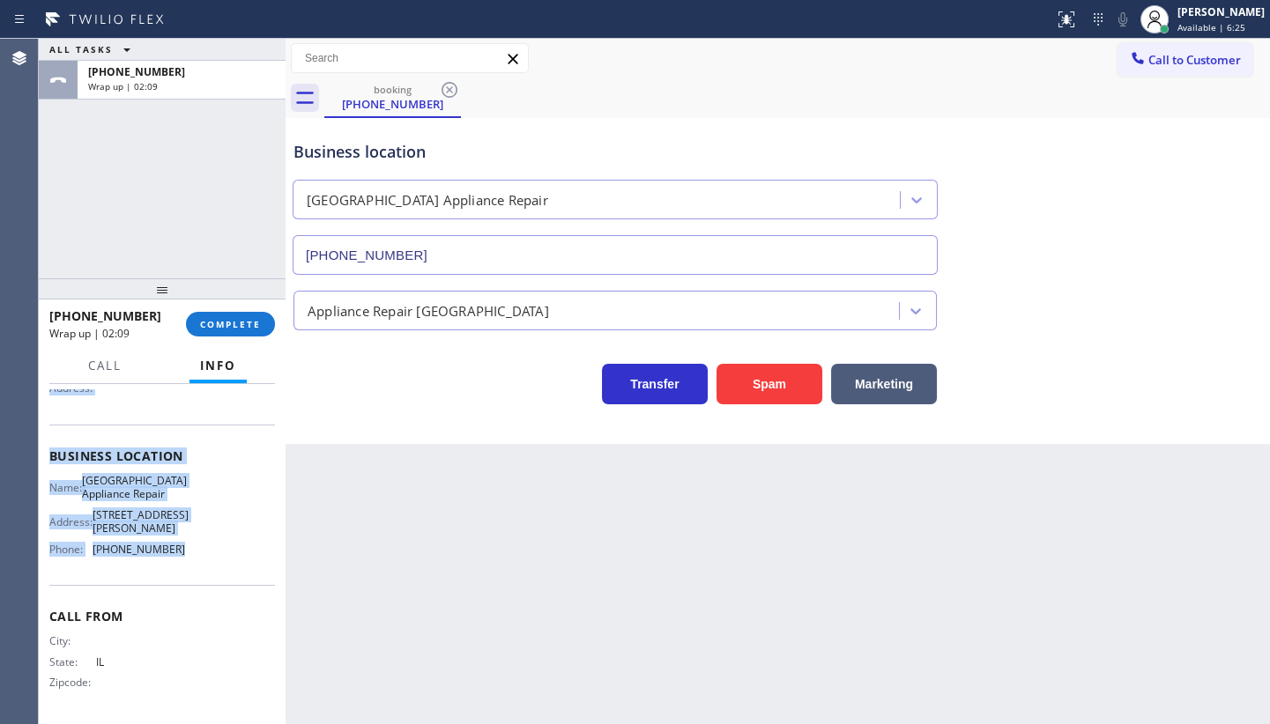
drag, startPoint x: 48, startPoint y: 488, endPoint x: 219, endPoint y: 562, distance: 187.1
click at [219, 562] on div "Context Queue: [Test] All Priority: 1 Customer Name: (312) 889-0256 Phone: (312…" at bounding box center [162, 554] width 247 height 340
copy div "Customer Name: (312) 889-0256 Phone: (312) 889-0256 Address: Business location …"
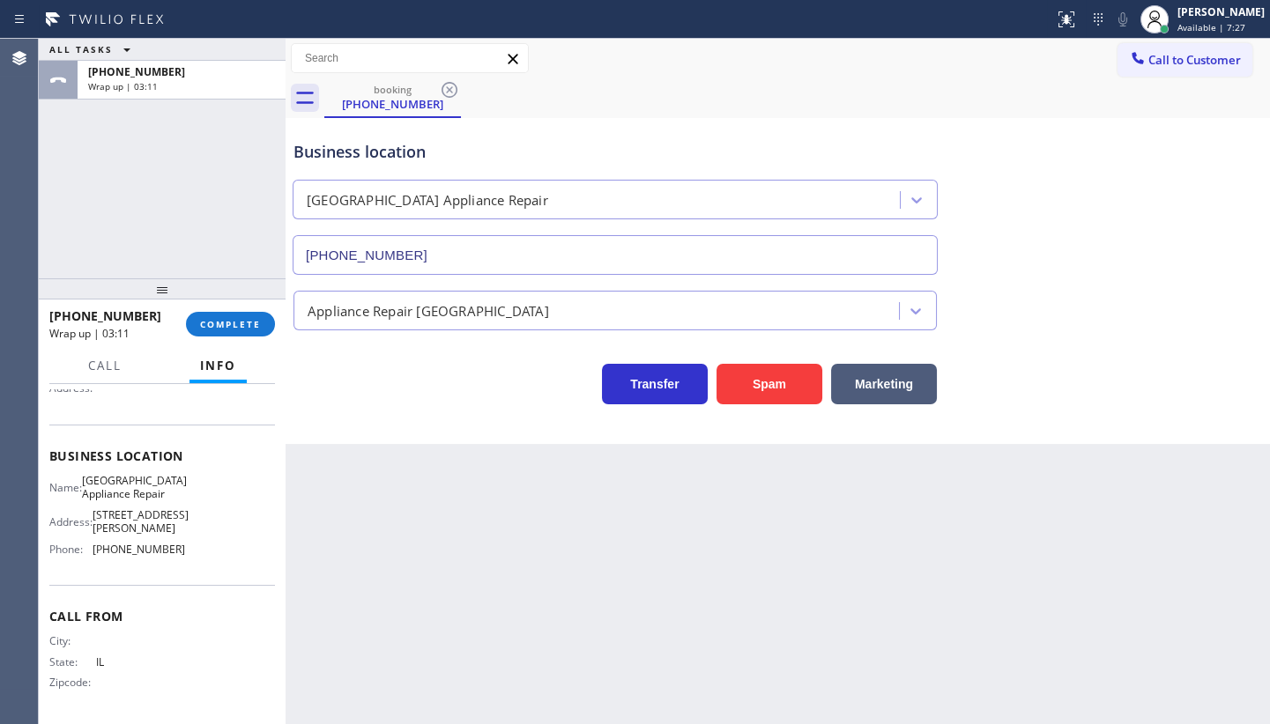
drag, startPoint x: 164, startPoint y: 613, endPoint x: 123, endPoint y: 583, distance: 50.4
click at [145, 597] on div "Call From City: State: IL Zipcode:" at bounding box center [162, 651] width 226 height 133
drag, startPoint x: 80, startPoint y: 545, endPoint x: 154, endPoint y: 543, distance: 74.0
click at [154, 543] on div "Phone: (773) 830-4668" at bounding box center [117, 549] width 136 height 13
drag, startPoint x: 97, startPoint y: 585, endPoint x: 89, endPoint y: 553, distance: 32.7
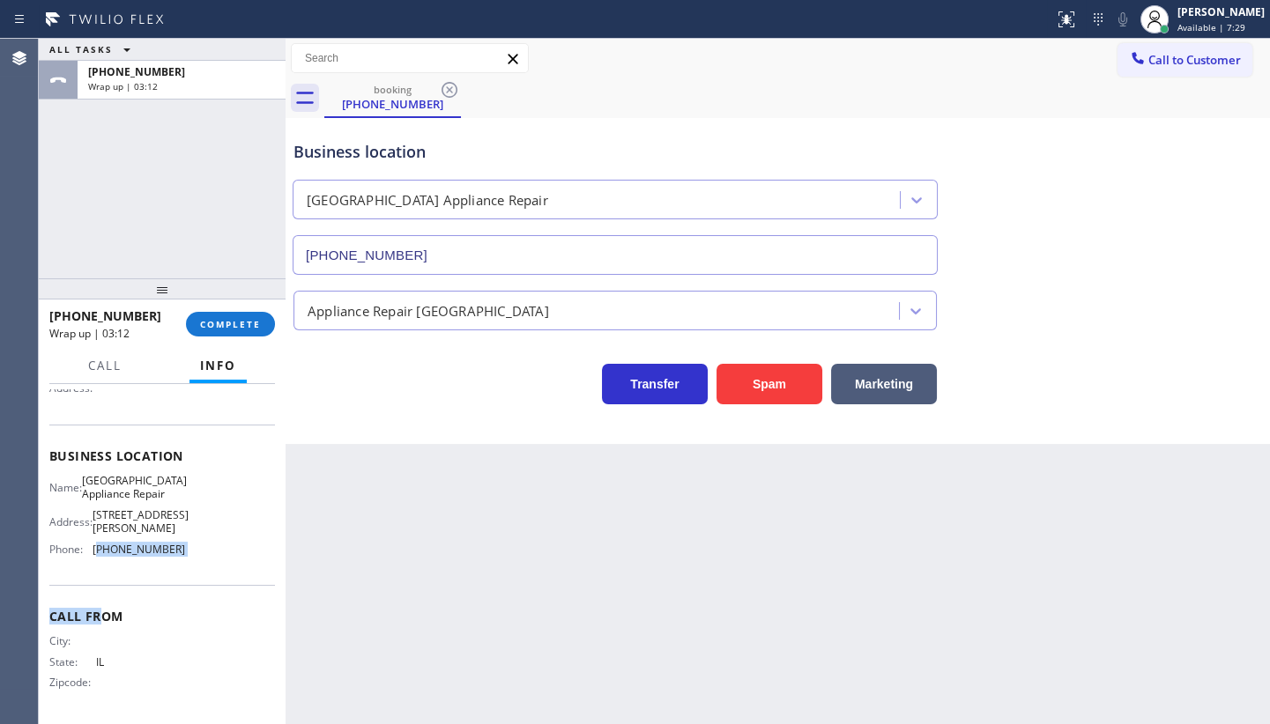
click at [96, 573] on div "Context Queue: [Test] All Priority: 1 Customer Name: (312) 889-0256 Phone: (312…" at bounding box center [162, 464] width 226 height 510
drag, startPoint x: 89, startPoint y: 553, endPoint x: 181, endPoint y: 549, distance: 91.7
click at [181, 549] on div "Name: Calumet Heights Appliance Repair Address: 9019 S Paxton Ave Phone: (773) …" at bounding box center [162, 518] width 226 height 89
copy div "(773) 830-4668"
click at [1156, 54] on span "Call to Customer" at bounding box center [1194, 60] width 93 height 16
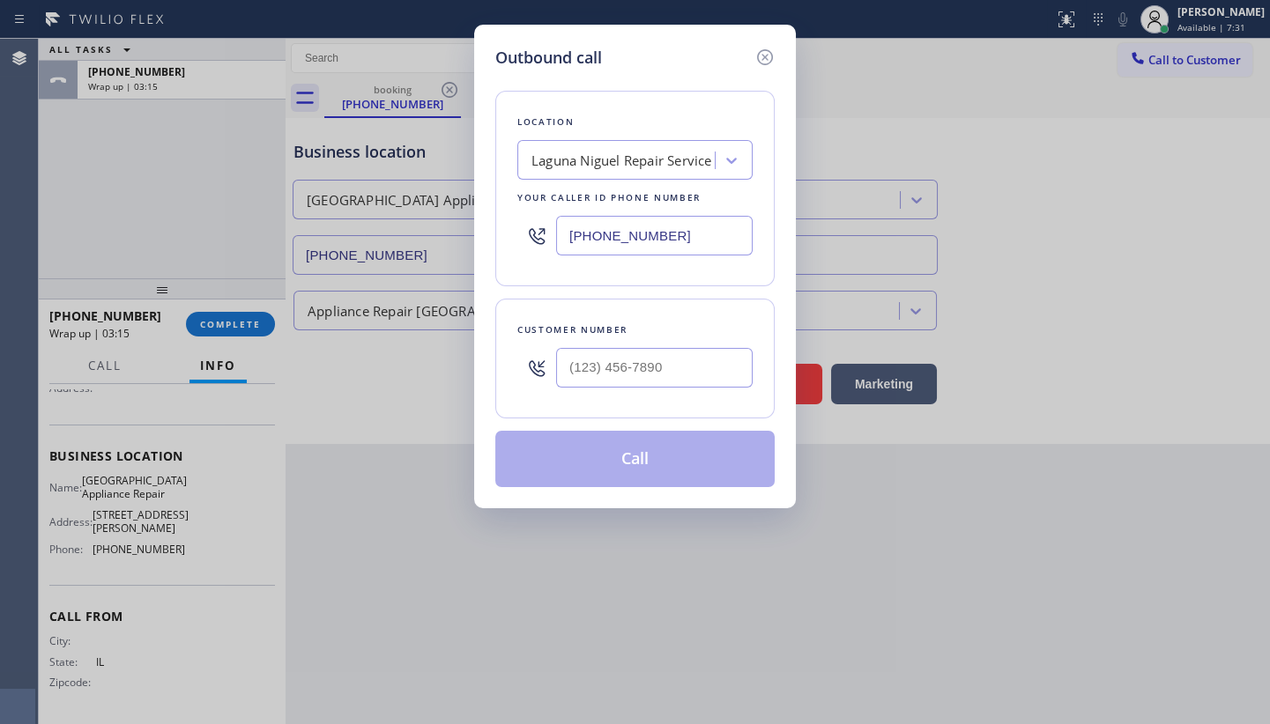
drag, startPoint x: 676, startPoint y: 231, endPoint x: 483, endPoint y: 245, distance: 193.5
click at [483, 245] on div "Outbound call Location Laguna Niguel Repair Service Your caller id phone number…" at bounding box center [635, 267] width 322 height 484
paste input "773) 830-4668"
type input "(773) 830-4668"
click at [588, 359] on input "(___) ___-____" at bounding box center [654, 368] width 196 height 40
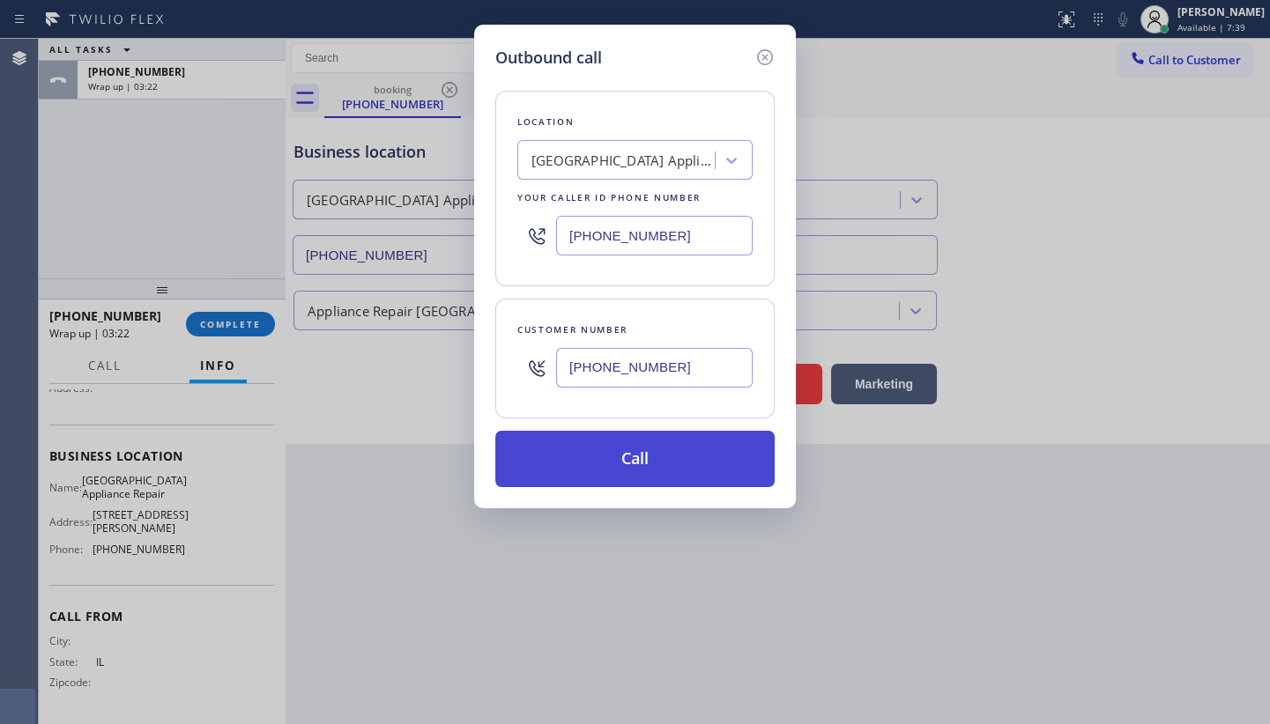
type input "[PHONE_NUMBER]"
click at [678, 448] on button "Call" at bounding box center [634, 459] width 279 height 56
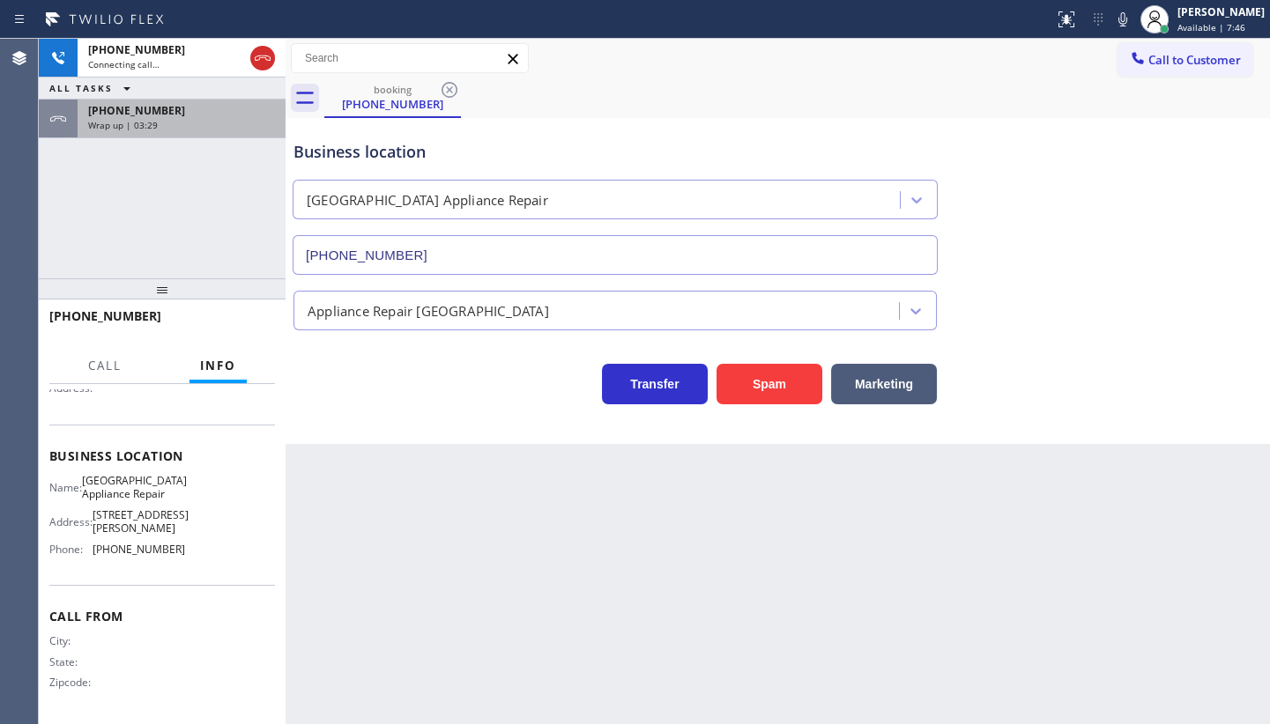
click at [145, 120] on span "Wrap up | 03:29" at bounding box center [123, 125] width 70 height 12
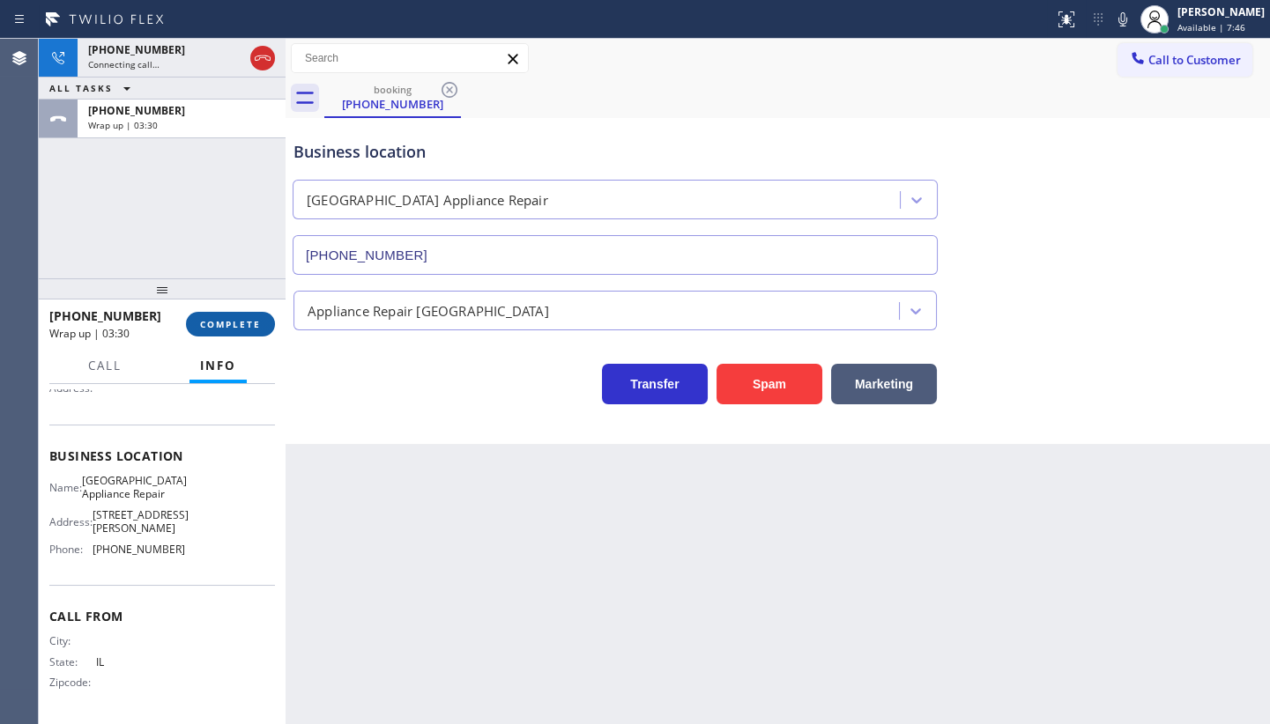
click at [194, 317] on button "COMPLETE" at bounding box center [230, 324] width 89 height 25
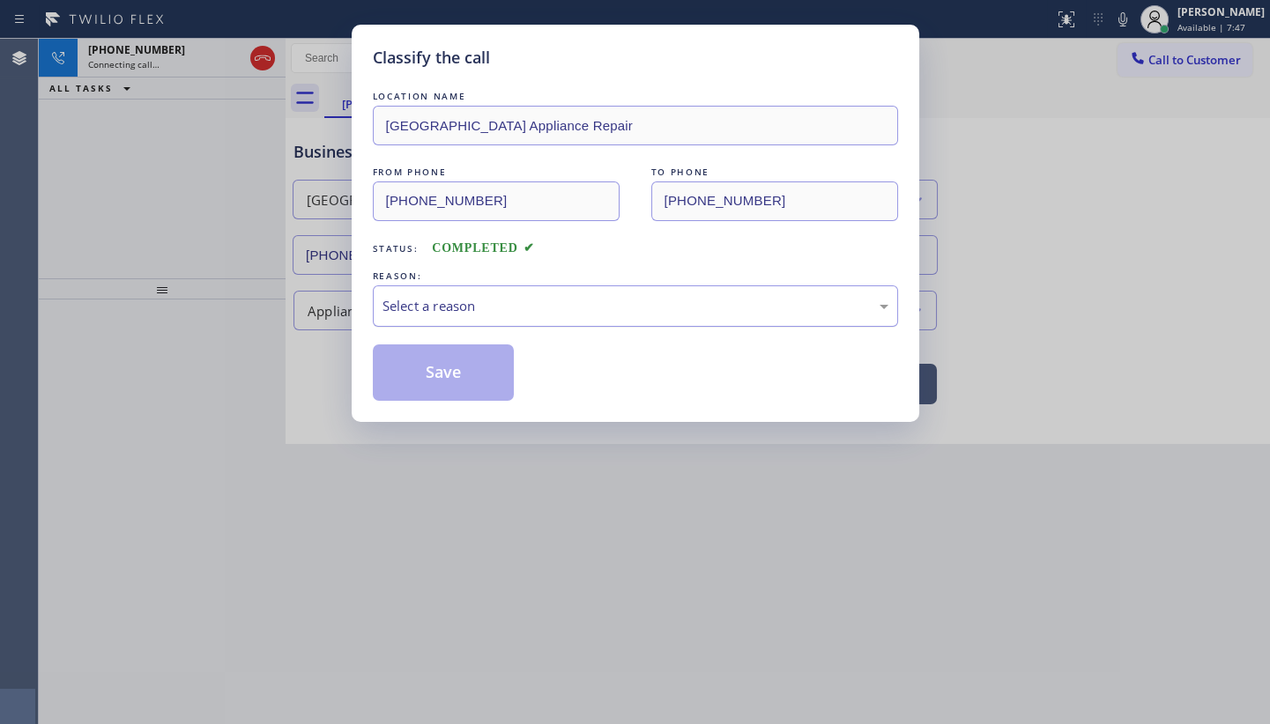
click at [440, 307] on div "Select a reason" at bounding box center [635, 306] width 506 height 20
click at [421, 370] on button "Save" at bounding box center [444, 373] width 142 height 56
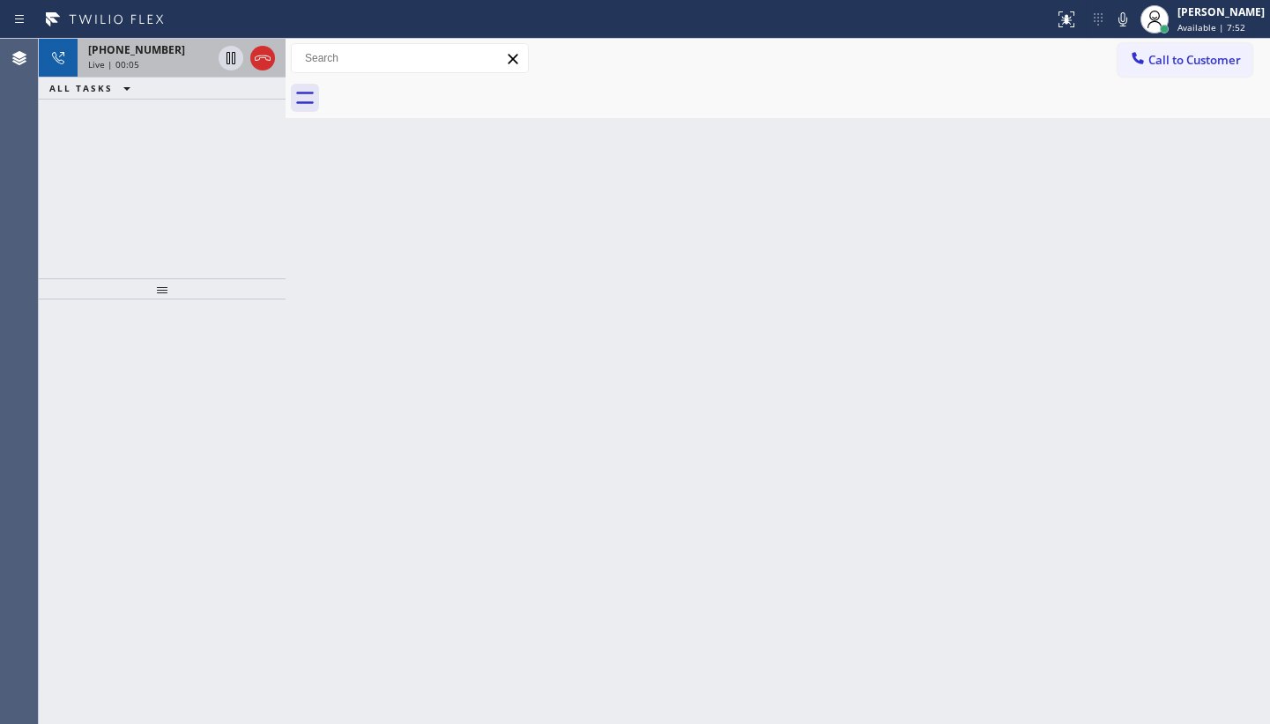
click at [124, 55] on span "+13128890256" at bounding box center [136, 49] width 97 height 15
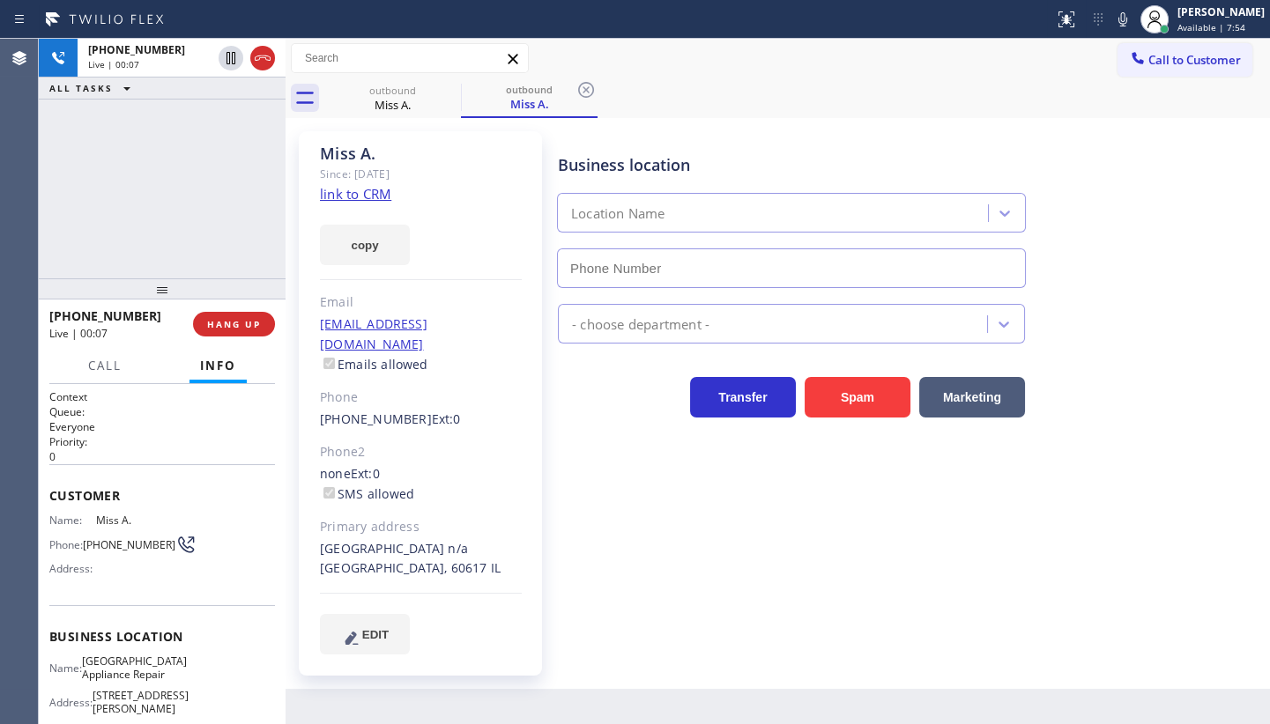
type input "(773) 830-4668"
click at [664, 489] on div "Business location Calumet Heights Appliance Repair (773) 830-4668 Appliance Rep…" at bounding box center [909, 393] width 711 height 514
click at [226, 325] on span "HANG UP" at bounding box center [234, 324] width 54 height 12
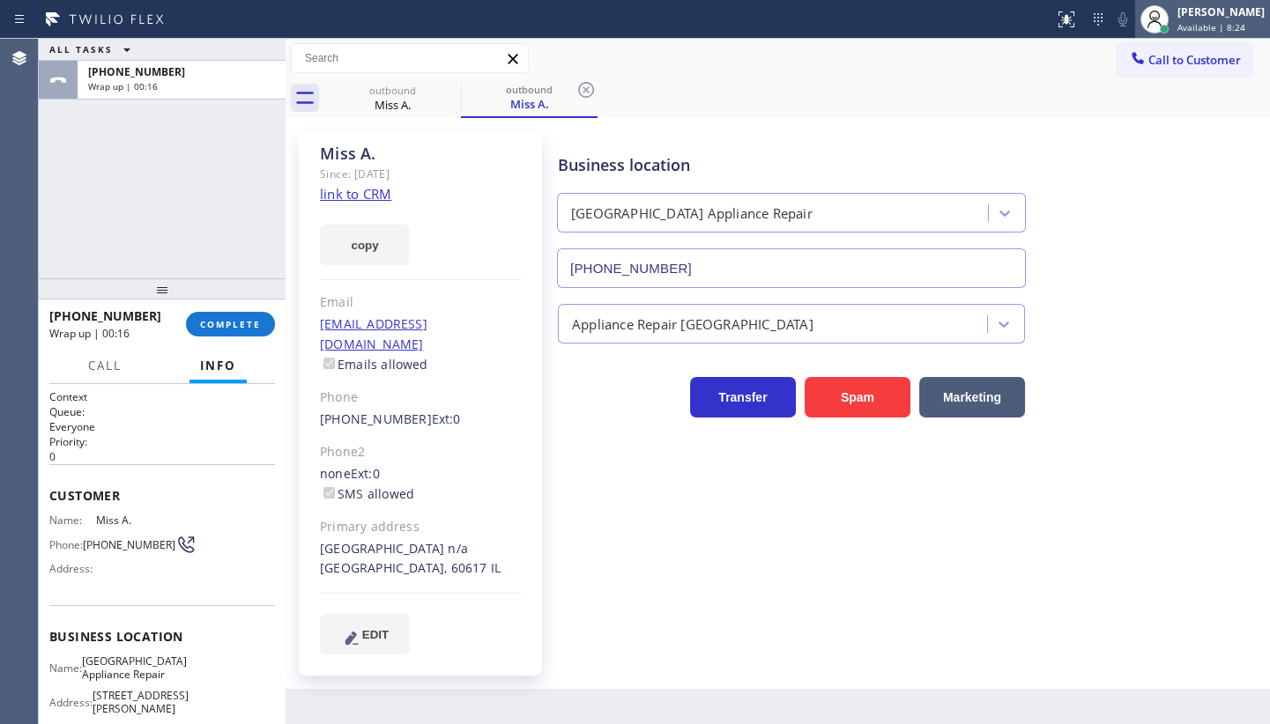
click at [1184, 18] on div "[PERSON_NAME]" at bounding box center [1220, 11] width 87 height 15
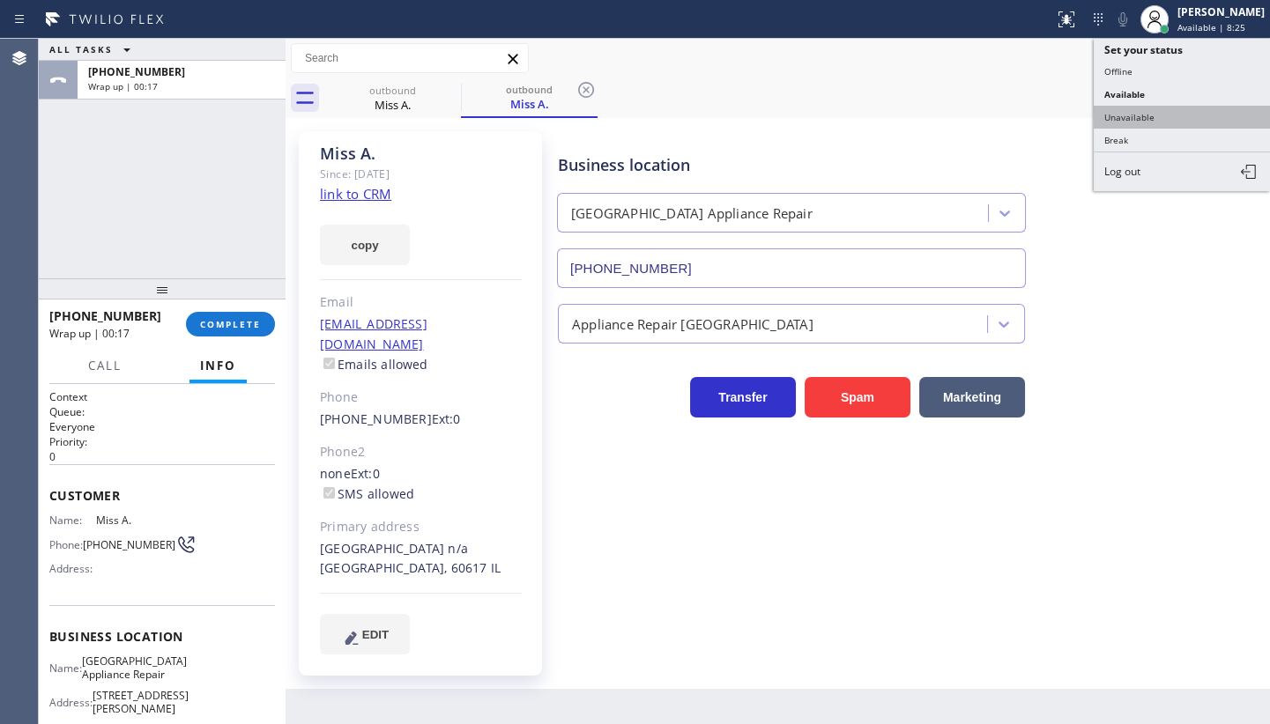
click at [1142, 114] on button "Unavailable" at bounding box center [1181, 117] width 176 height 23
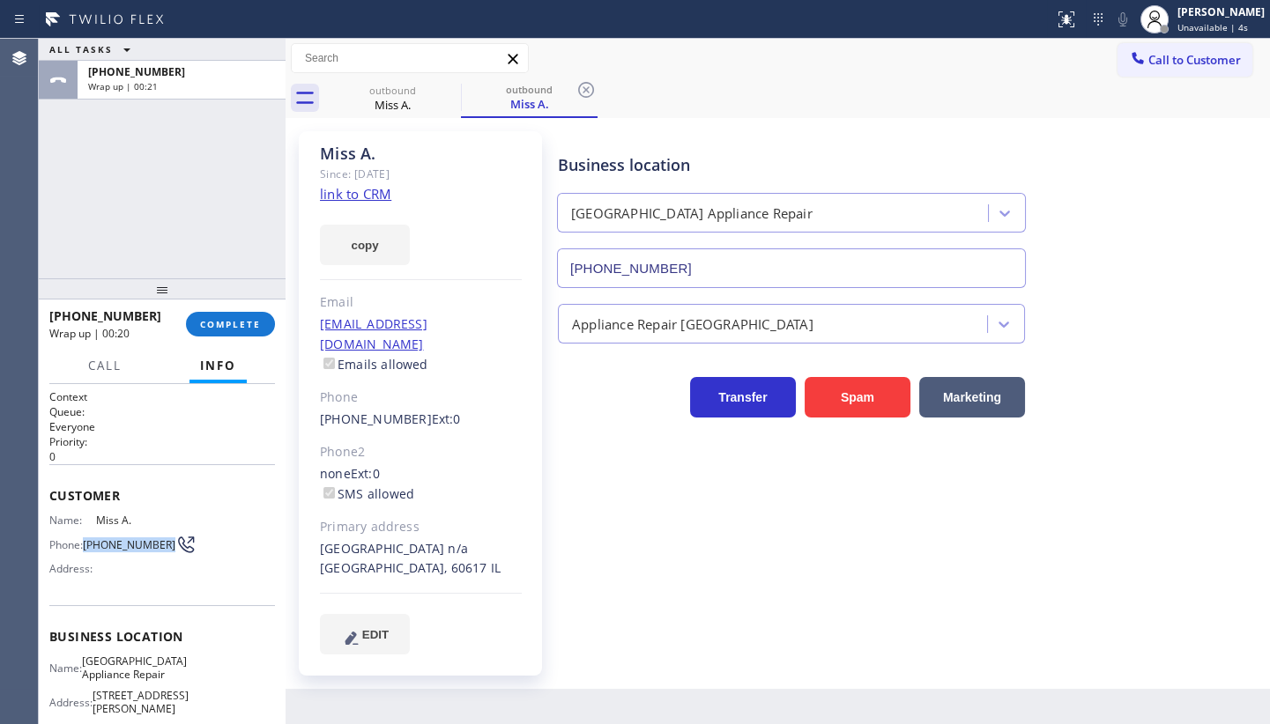
drag, startPoint x: 84, startPoint y: 534, endPoint x: 120, endPoint y: 556, distance: 42.3
click at [120, 555] on div "Phone: (312) 889-0256" at bounding box center [117, 544] width 136 height 21
click at [1165, 52] on span "Call to Customer" at bounding box center [1194, 60] width 93 height 16
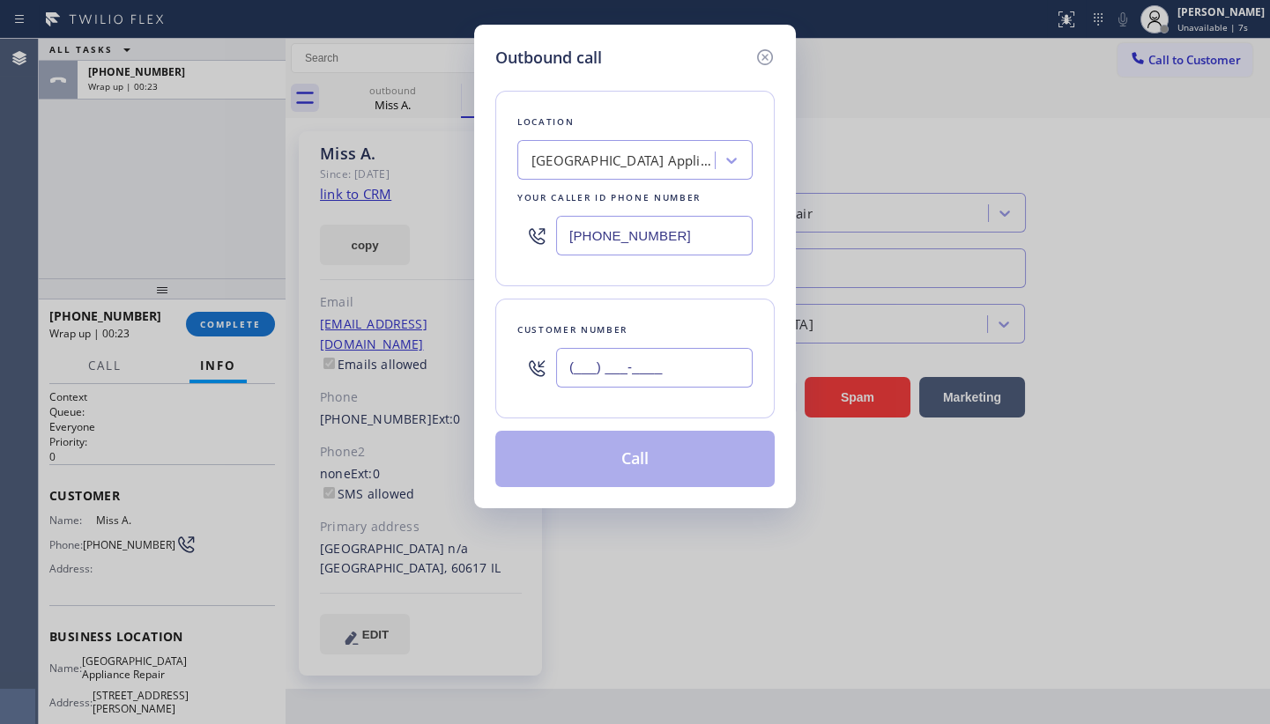
click at [652, 378] on input "(___) ___-____" at bounding box center [654, 368] width 196 height 40
paste input "773) 830-4668"
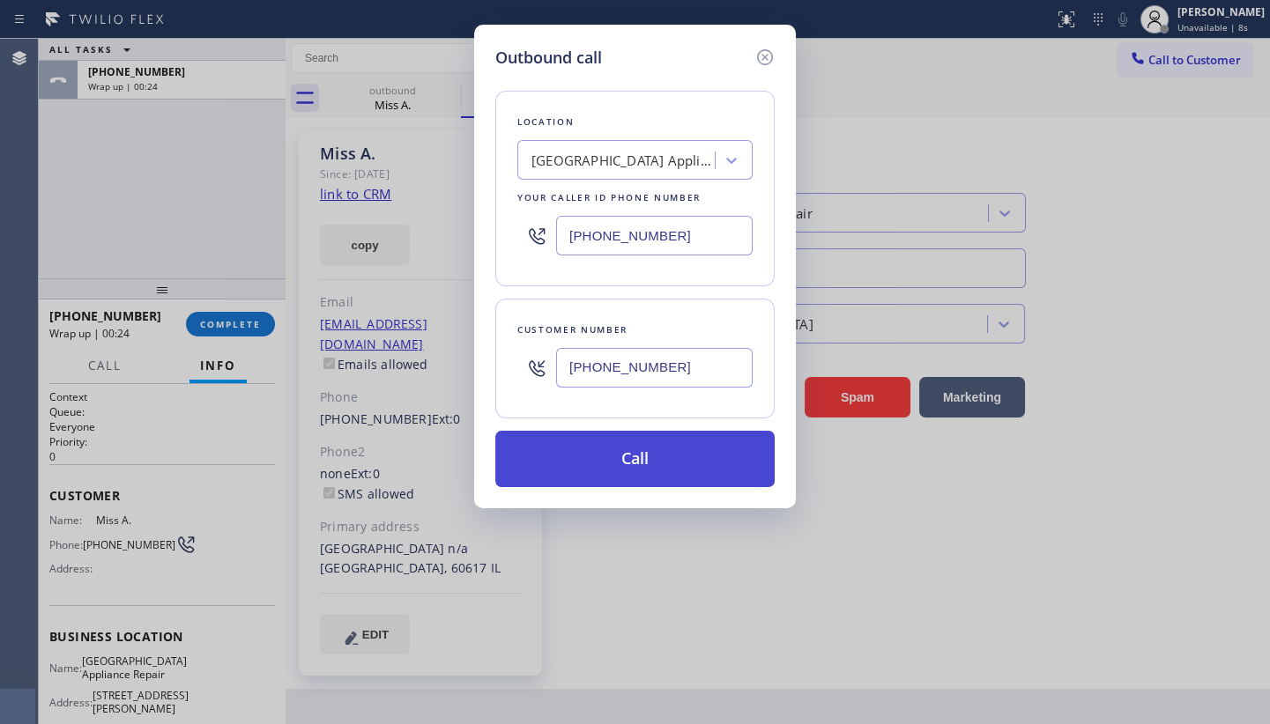
click at [658, 454] on button "Call" at bounding box center [634, 459] width 279 height 56
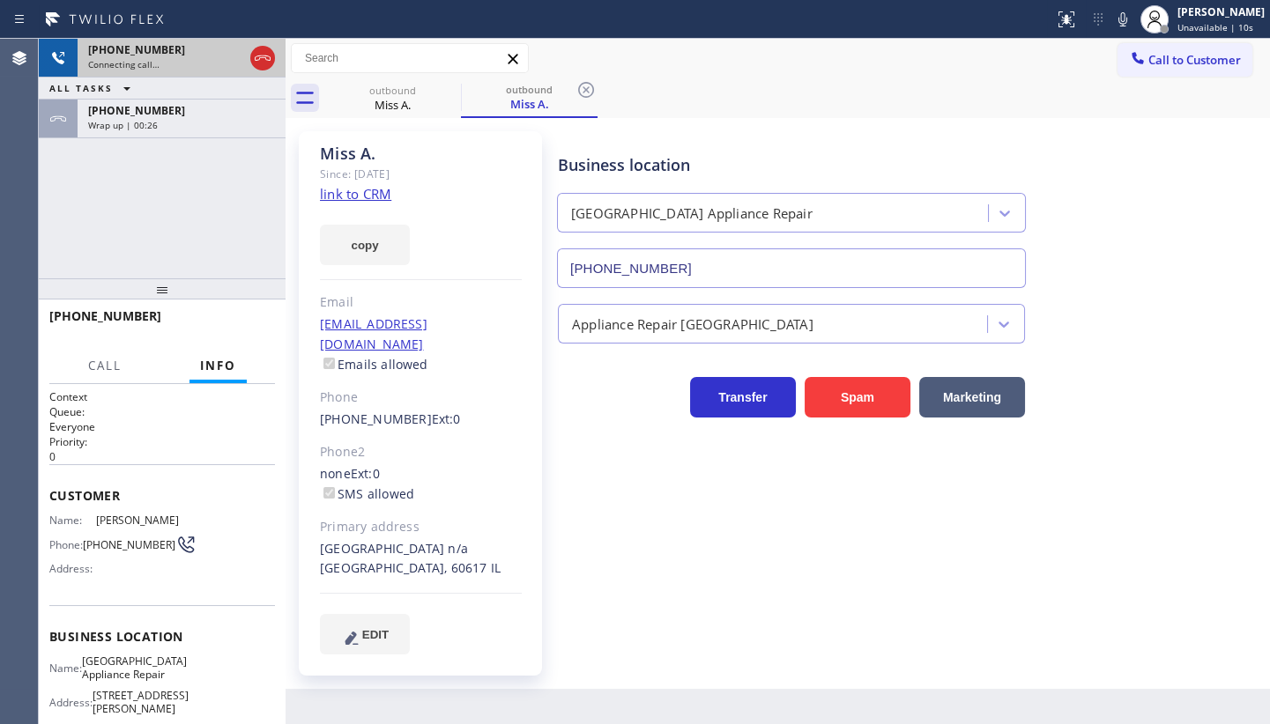
click at [154, 52] on span "+17738304668" at bounding box center [136, 49] width 97 height 15
click at [261, 54] on icon at bounding box center [262, 58] width 21 height 21
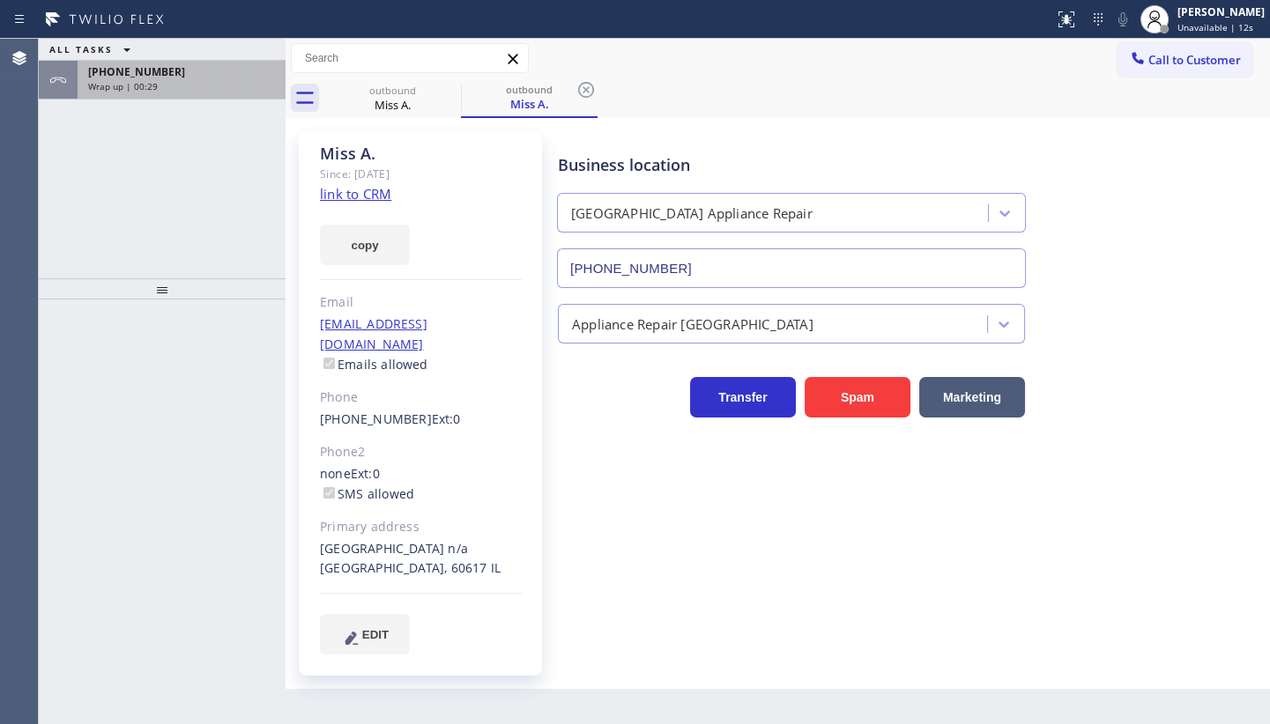
click at [159, 85] on div "Wrap up | 00:29" at bounding box center [181, 86] width 187 height 12
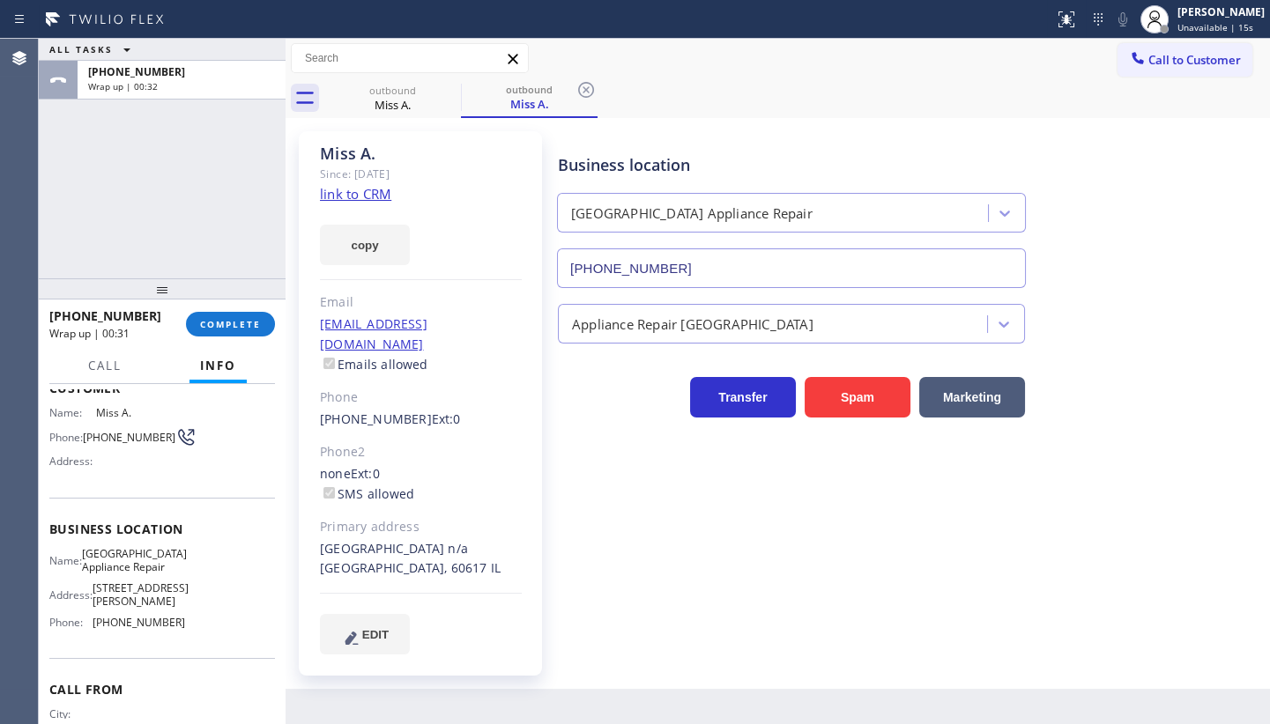
scroll to position [79, 0]
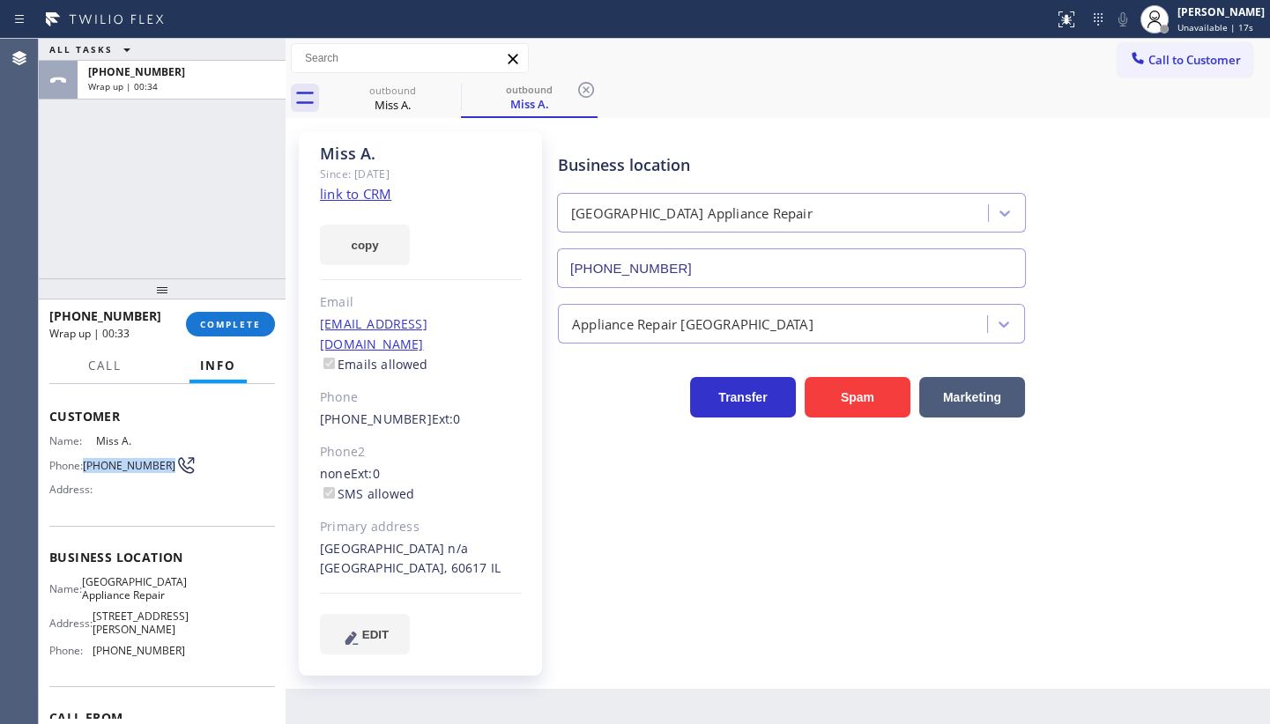
drag, startPoint x: 82, startPoint y: 448, endPoint x: 125, endPoint y: 478, distance: 52.1
click at [125, 478] on div "Name: Miss A. Phone: (312) 889-0256 Address:" at bounding box center [117, 469] width 136 height 70
copy span "(312) 889-0256"
click at [1137, 55] on icon at bounding box center [1138, 58] width 18 height 18
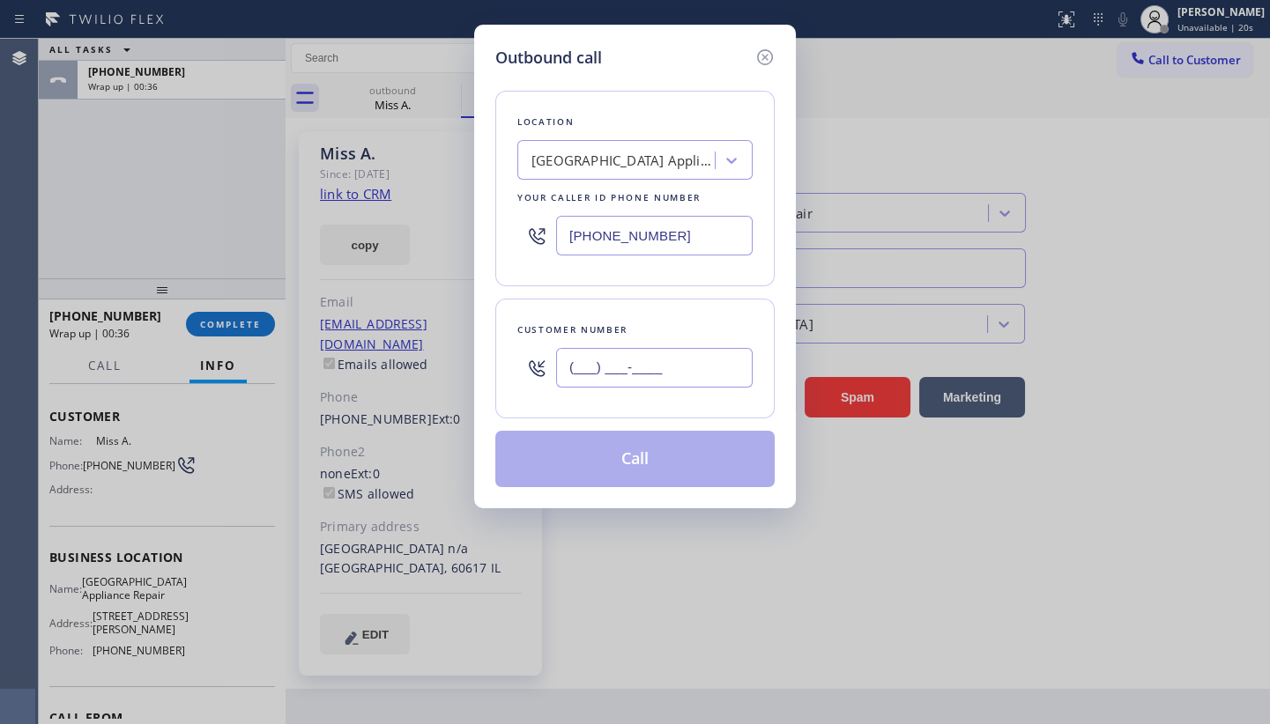
click at [611, 357] on input "(___) ___-____" at bounding box center [654, 368] width 196 height 40
paste input "312) 889-0256"
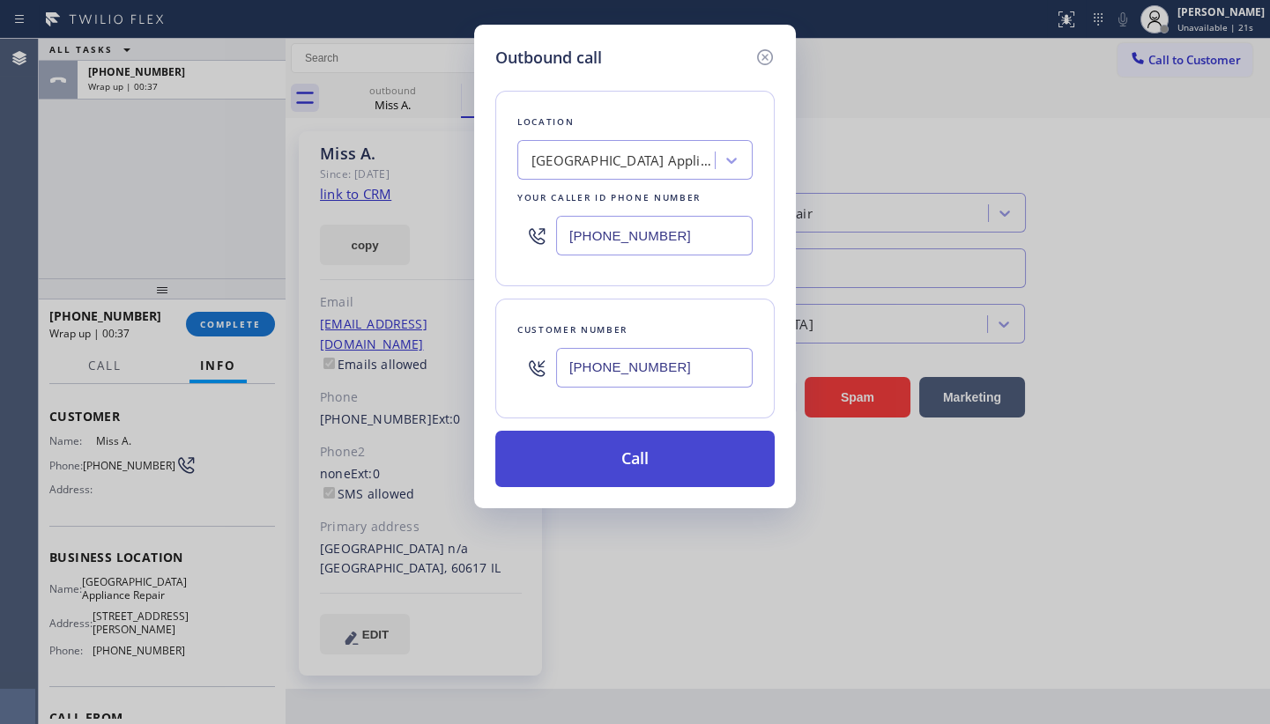
type input "(312) 889-0256"
click at [621, 456] on button "Call" at bounding box center [634, 459] width 279 height 56
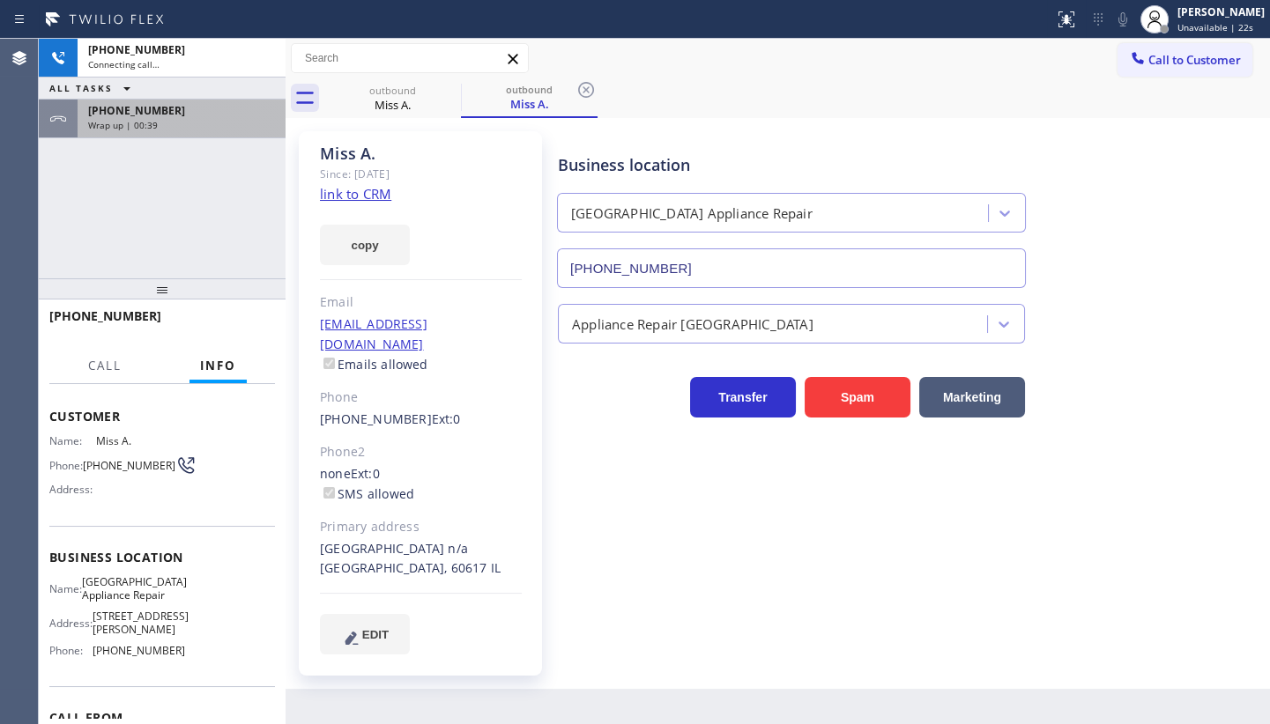
click at [145, 130] on span "Wrap up | 00:39" at bounding box center [123, 125] width 70 height 12
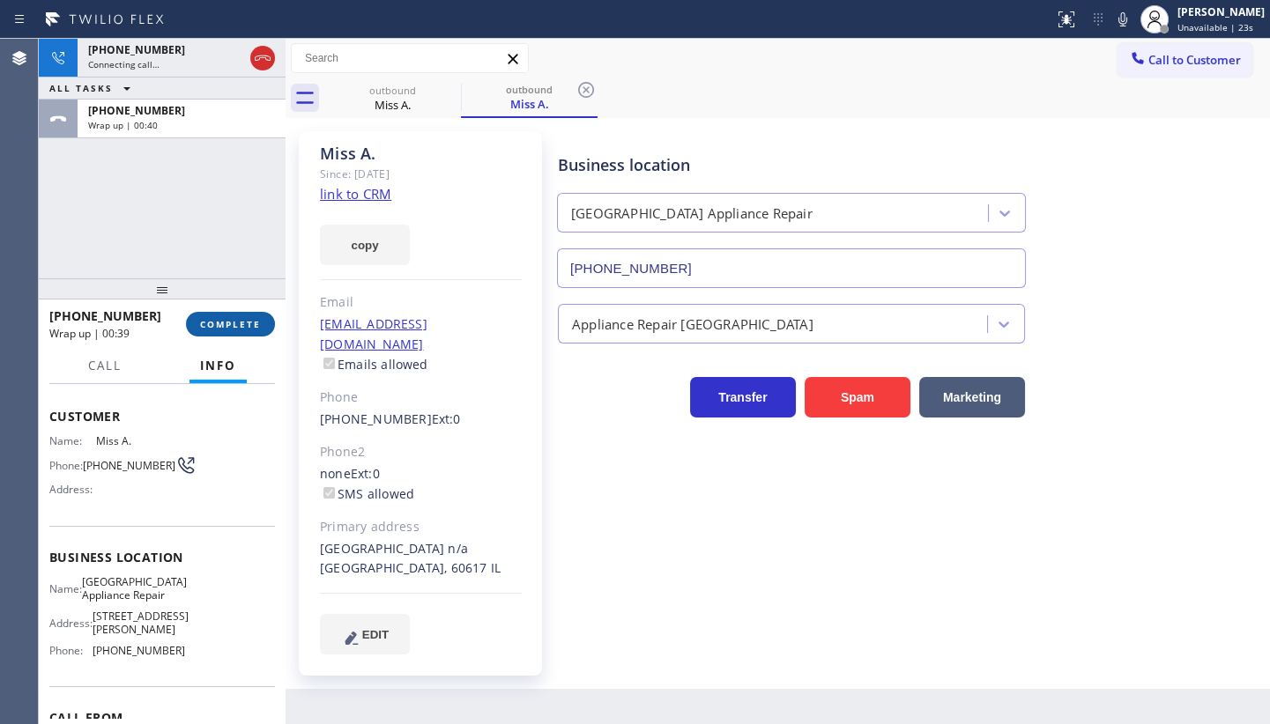
click at [210, 334] on button "COMPLETE" at bounding box center [230, 324] width 89 height 25
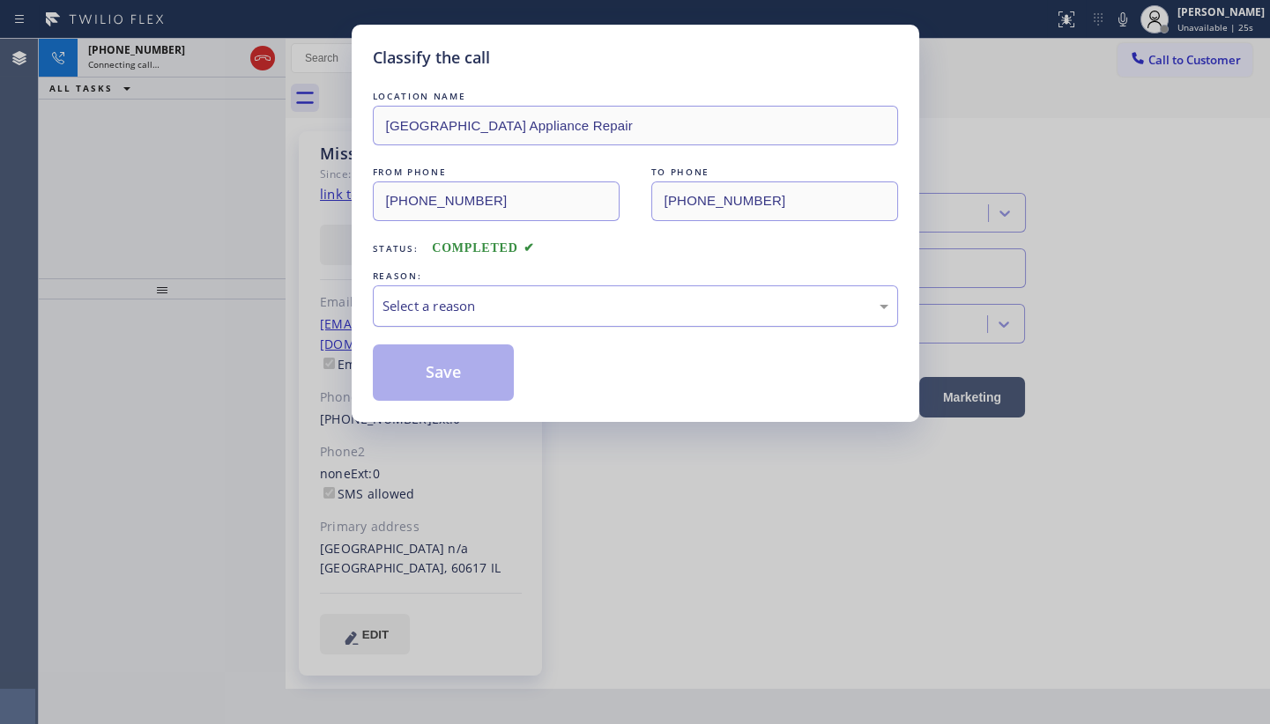
click at [396, 314] on div "Select a reason" at bounding box center [635, 306] width 506 height 20
click at [398, 370] on button "Save" at bounding box center [444, 373] width 142 height 56
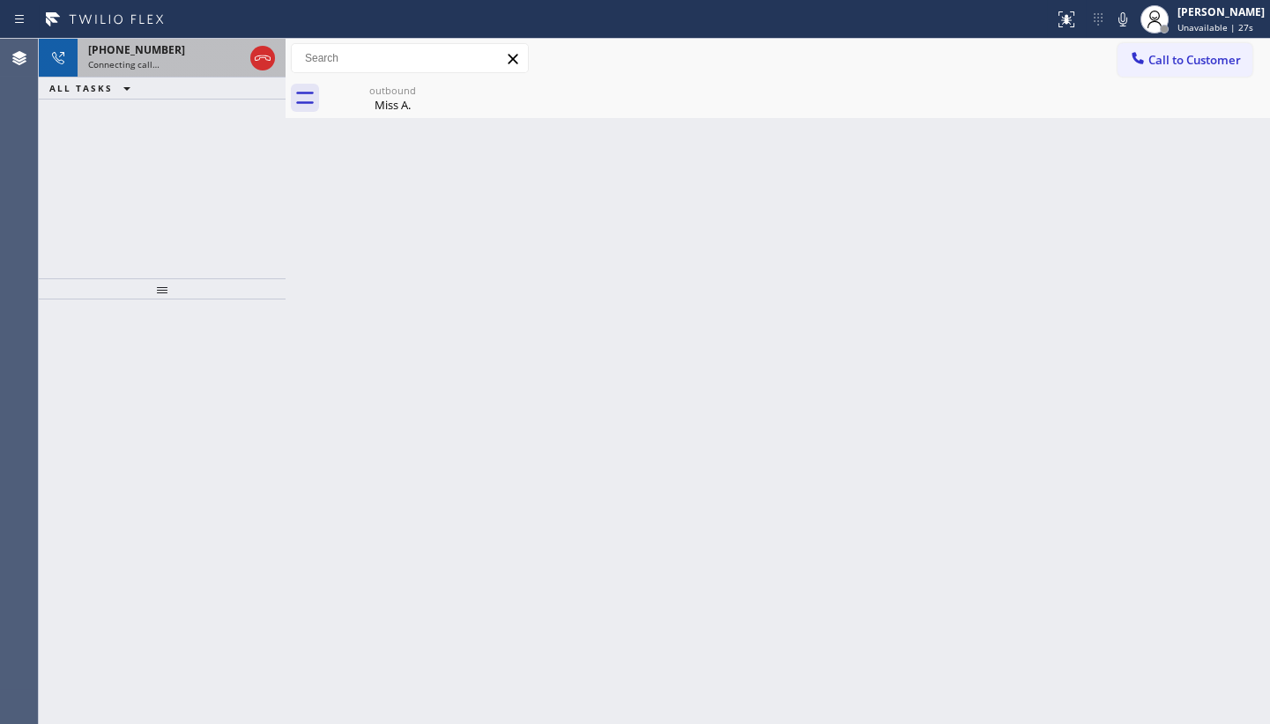
click at [146, 58] on span "Connecting call…" at bounding box center [123, 64] width 71 height 12
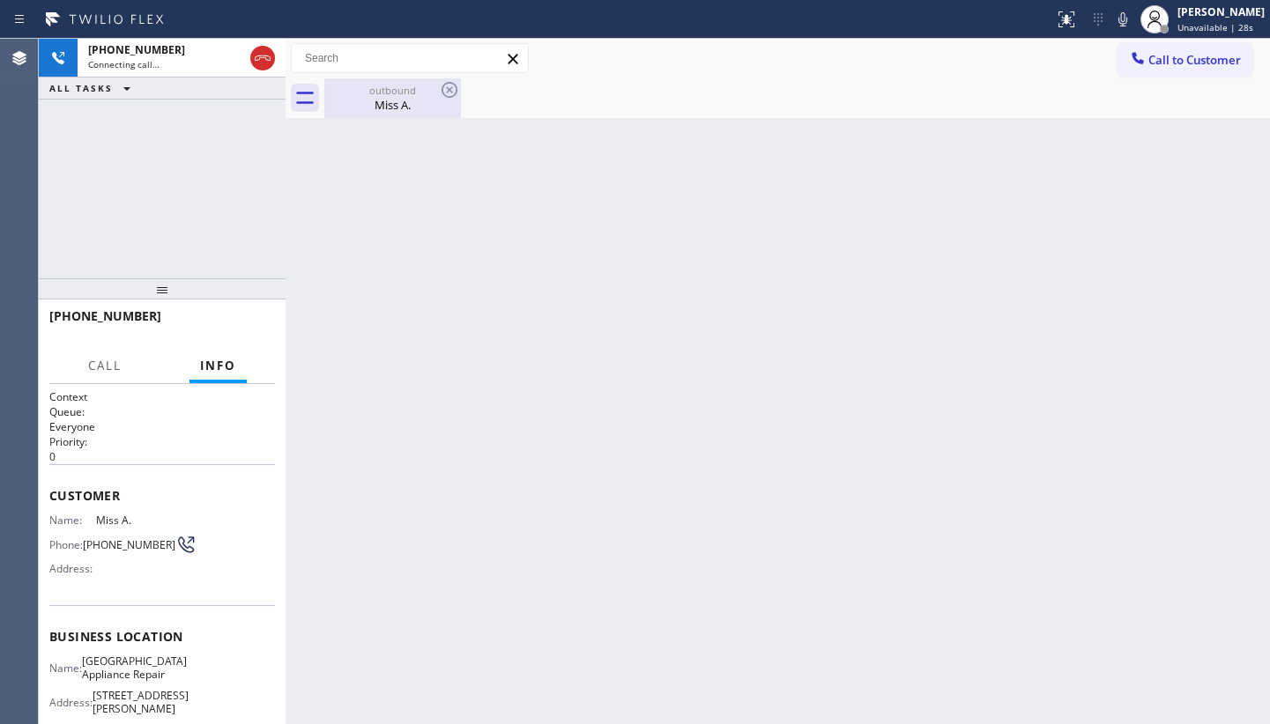
click at [354, 97] on div "Miss A." at bounding box center [392, 105] width 133 height 16
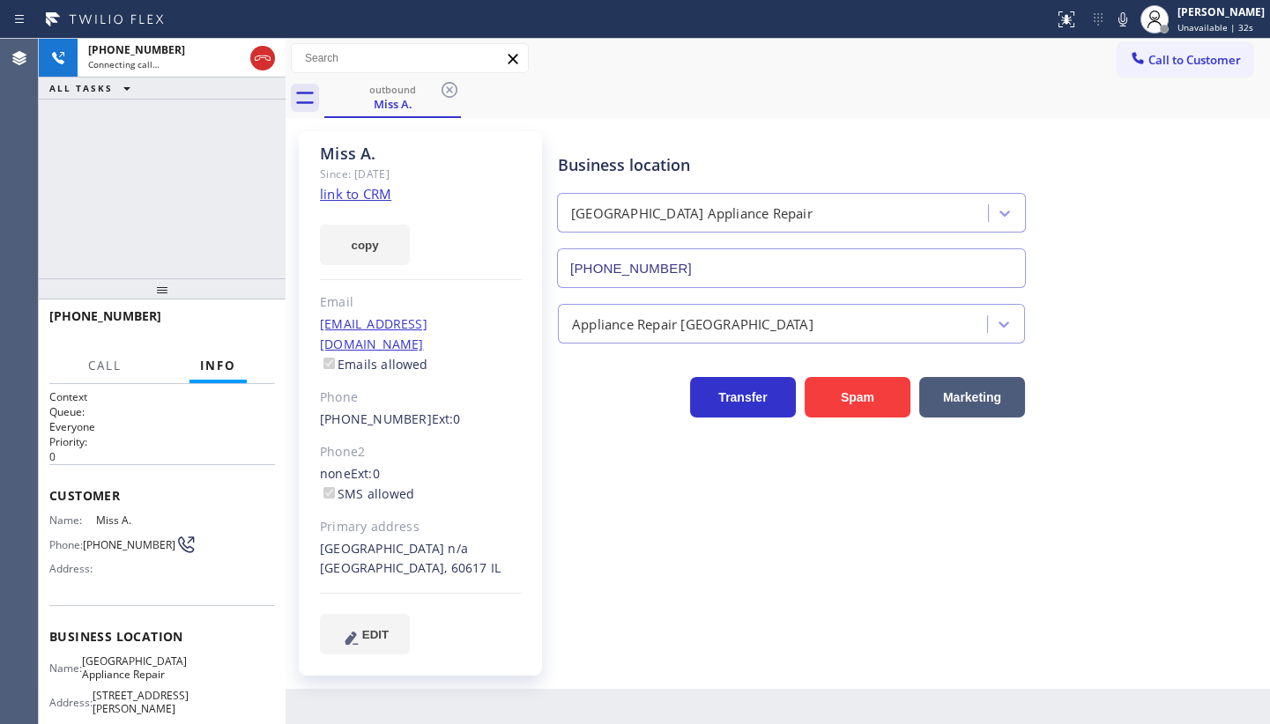
click at [107, 123] on div "+13128890256 Connecting call… ALL TASKS ALL TASKS ACTIVE TASKS TASKS IN WRAP UP" at bounding box center [162, 159] width 247 height 240
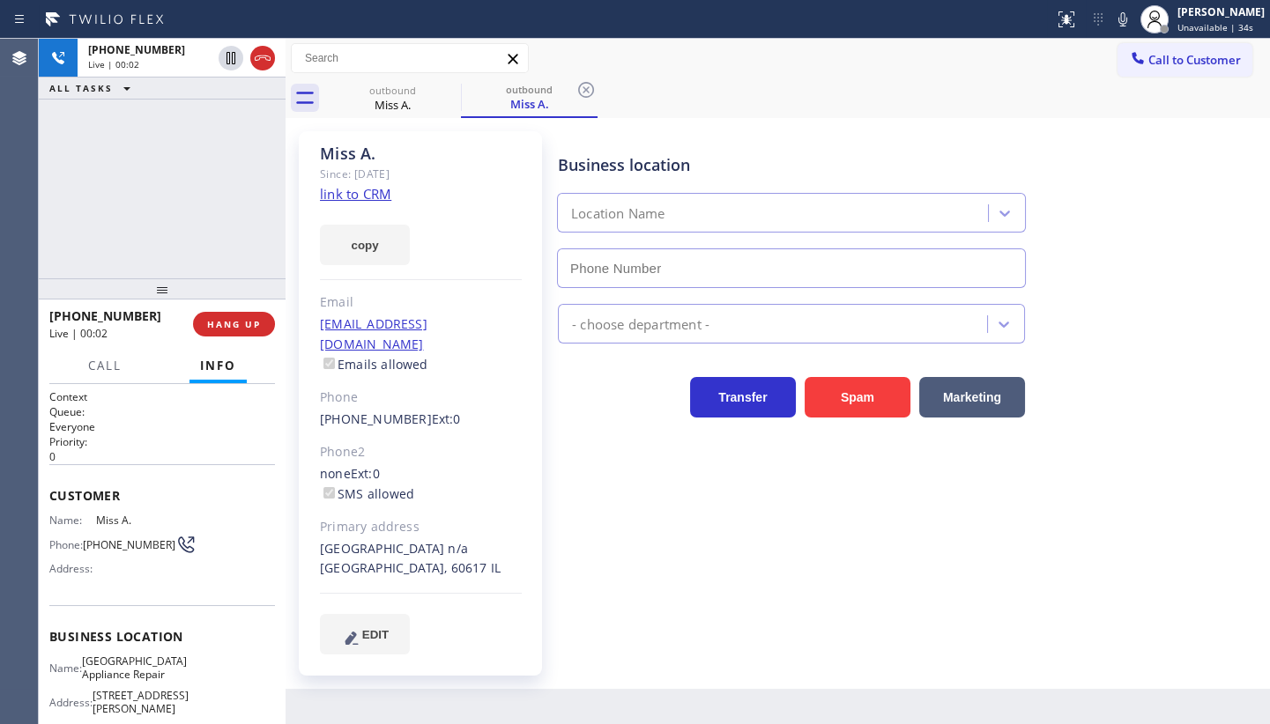
type input "(773) 830-4668"
click at [90, 230] on div "+13128890256 Live | 00:06 ALL TASKS ALL TASKS ACTIVE TASKS TASKS IN WRAP UP" at bounding box center [162, 159] width 247 height 240
click at [1138, 257] on div "Business location Calumet Heights Appliance Repair (773) 830-4668" at bounding box center [909, 208] width 711 height 159
click at [157, 193] on div "+13128890256 Live | 00:15 ALL TASKS ALL TASKS ACTIVE TASKS TASKS IN WRAP UP" at bounding box center [162, 159] width 247 height 240
click at [136, 218] on div "+13128890256 Live | 00:21 ALL TASKS ALL TASKS ACTIVE TASKS TASKS IN WRAP UP" at bounding box center [162, 159] width 247 height 240
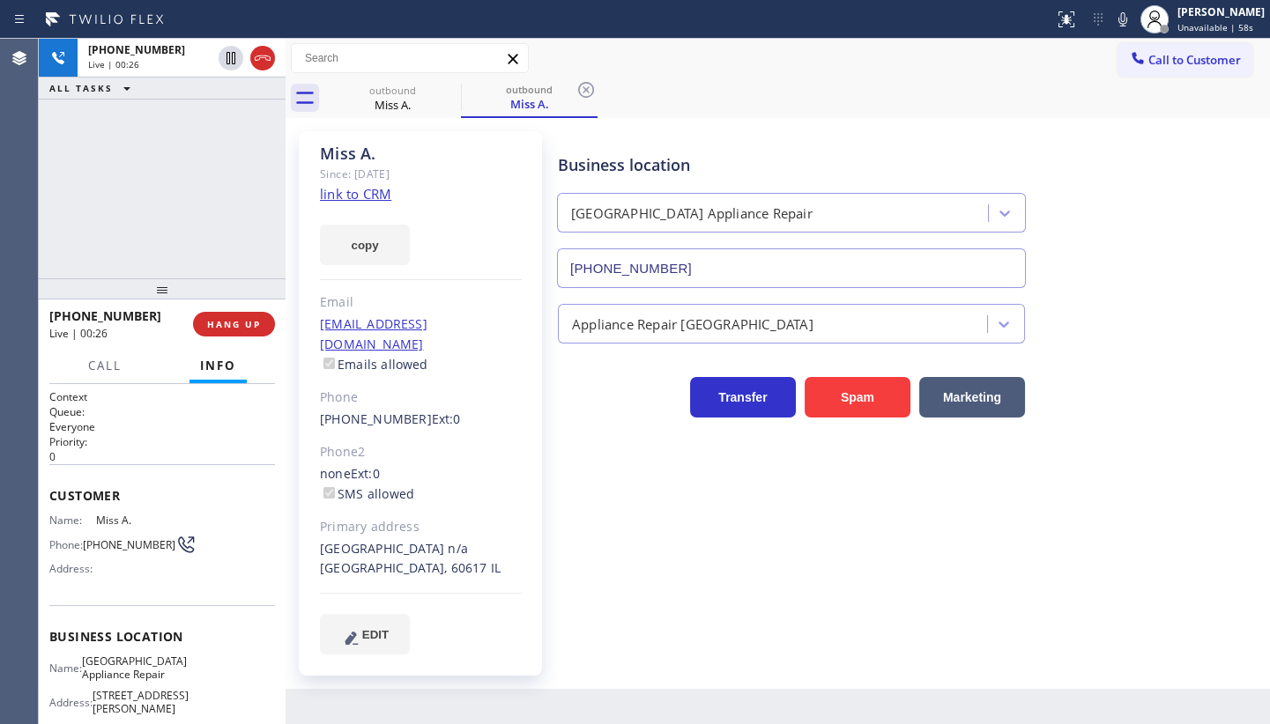
click at [70, 173] on div "+13128890256 Live | 00:26 ALL TASKS ALL TASKS ACTIVE TASKS TASKS IN WRAP UP" at bounding box center [162, 159] width 247 height 240
click at [157, 204] on div "+13128890256 Live | 00:28 ALL TASKS ALL TASKS ACTIVE TASKS TASKS IN WRAP UP" at bounding box center [162, 159] width 247 height 240
click at [209, 199] on div "+13128890256 Live | 00:37 ALL TASKS ALL TASKS ACTIVE TASKS TASKS IN WRAP UP" at bounding box center [162, 159] width 247 height 240
click at [187, 167] on div "+13128890256 Live | 00:42 ALL TASKS ALL TASKS ACTIVE TASKS TASKS IN WRAP UP" at bounding box center [162, 159] width 247 height 240
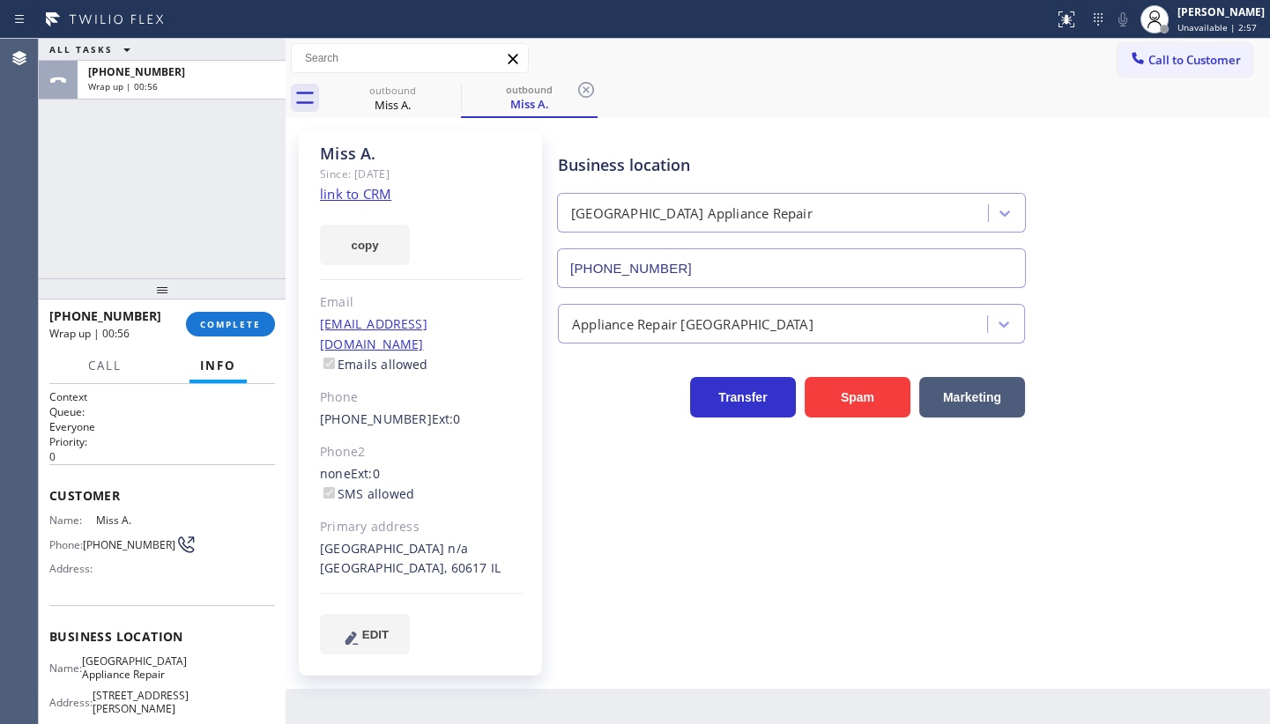
scroll to position [184, 0]
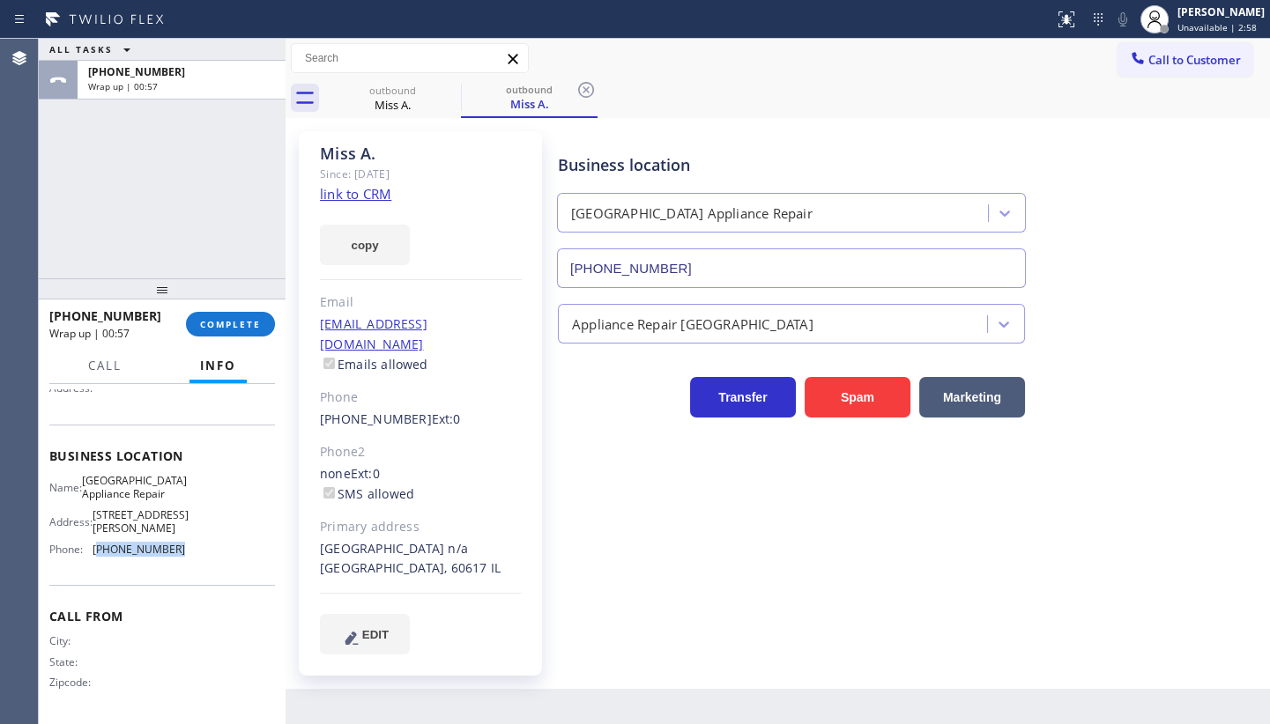
drag, startPoint x: 99, startPoint y: 552, endPoint x: 201, endPoint y: 549, distance: 102.2
click at [201, 549] on div "Name: Calumet Heights Appliance Repair Address: 9019 S Paxton Ave Phone: (773) …" at bounding box center [162, 518] width 226 height 89
copy span "773) 830-4668"
drag, startPoint x: 238, startPoint y: 309, endPoint x: 239, endPoint y: 327, distance: 17.6
click at [238, 317] on div "+13128890256 Wrap up | 01:47 COMPLETE" at bounding box center [162, 324] width 226 height 46
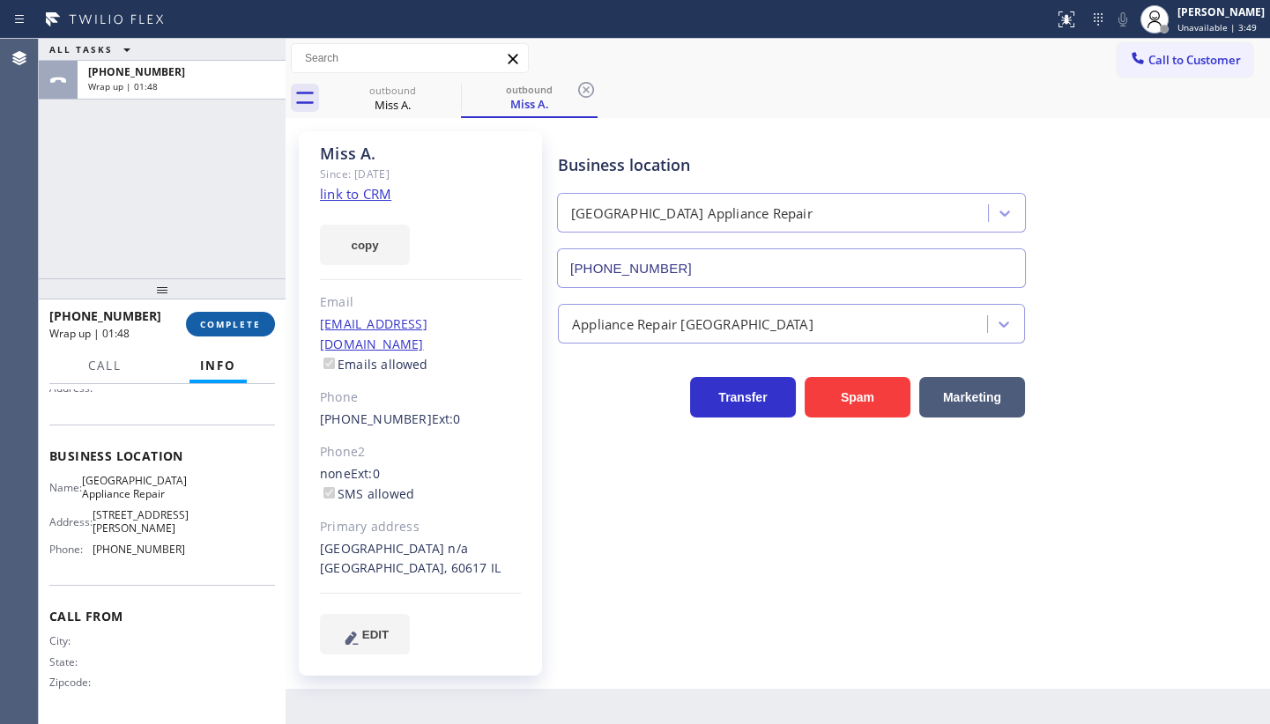
click at [240, 327] on span "COMPLETE" at bounding box center [230, 324] width 61 height 12
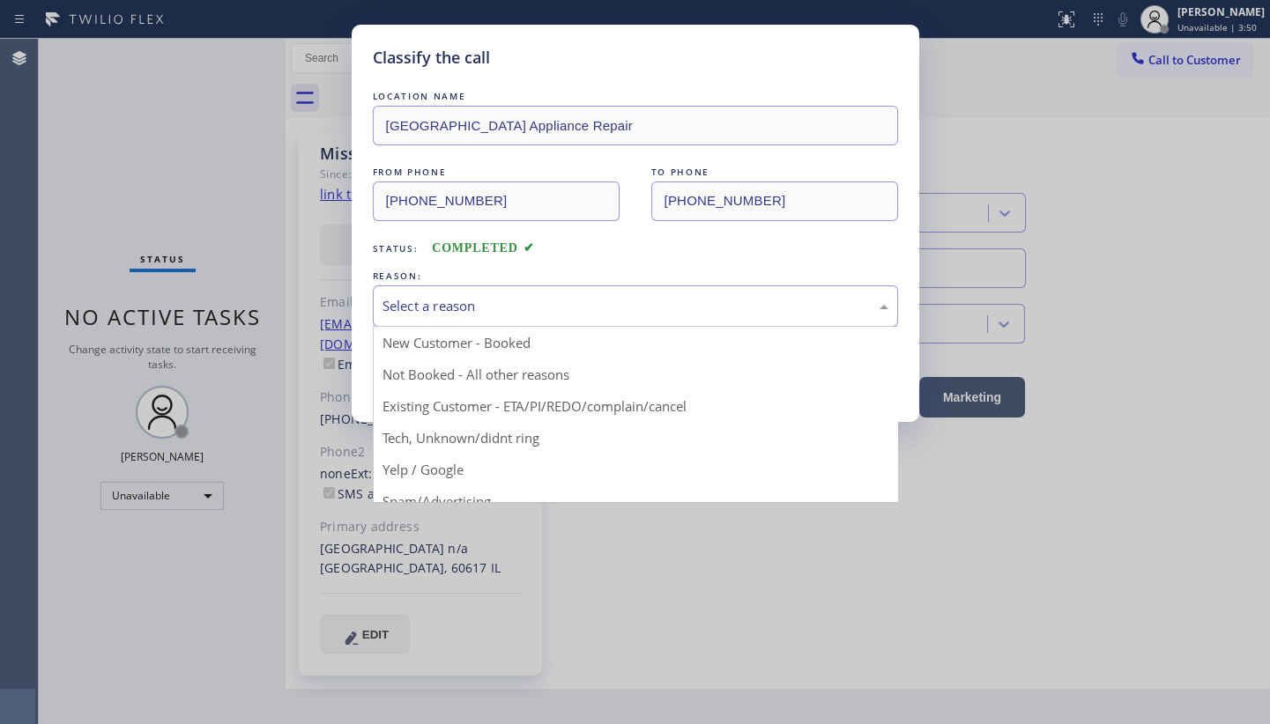
click at [423, 300] on div "Select a reason" at bounding box center [635, 306] width 506 height 20
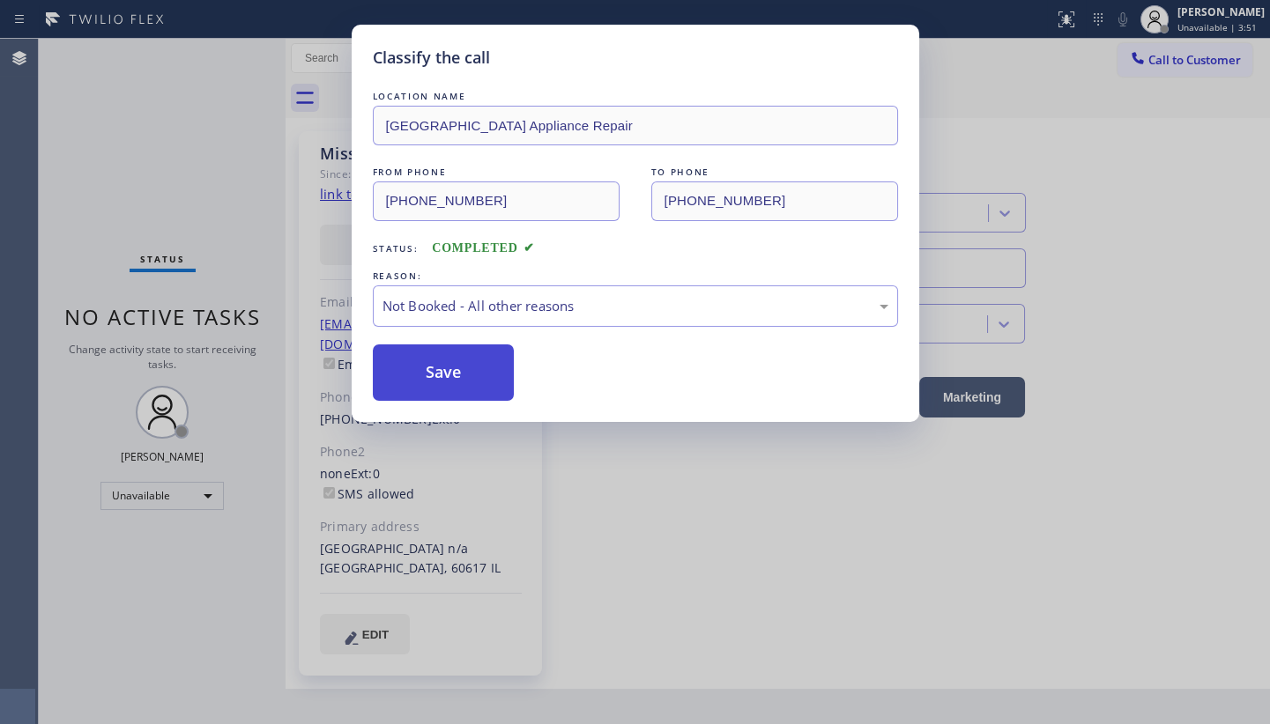
click at [422, 374] on button "Save" at bounding box center [444, 373] width 142 height 56
click at [139, 493] on div "Classify the call LOCATION NAME Calumet Heights Appliance Repair FROM PHONE (77…" at bounding box center [635, 362] width 1270 height 724
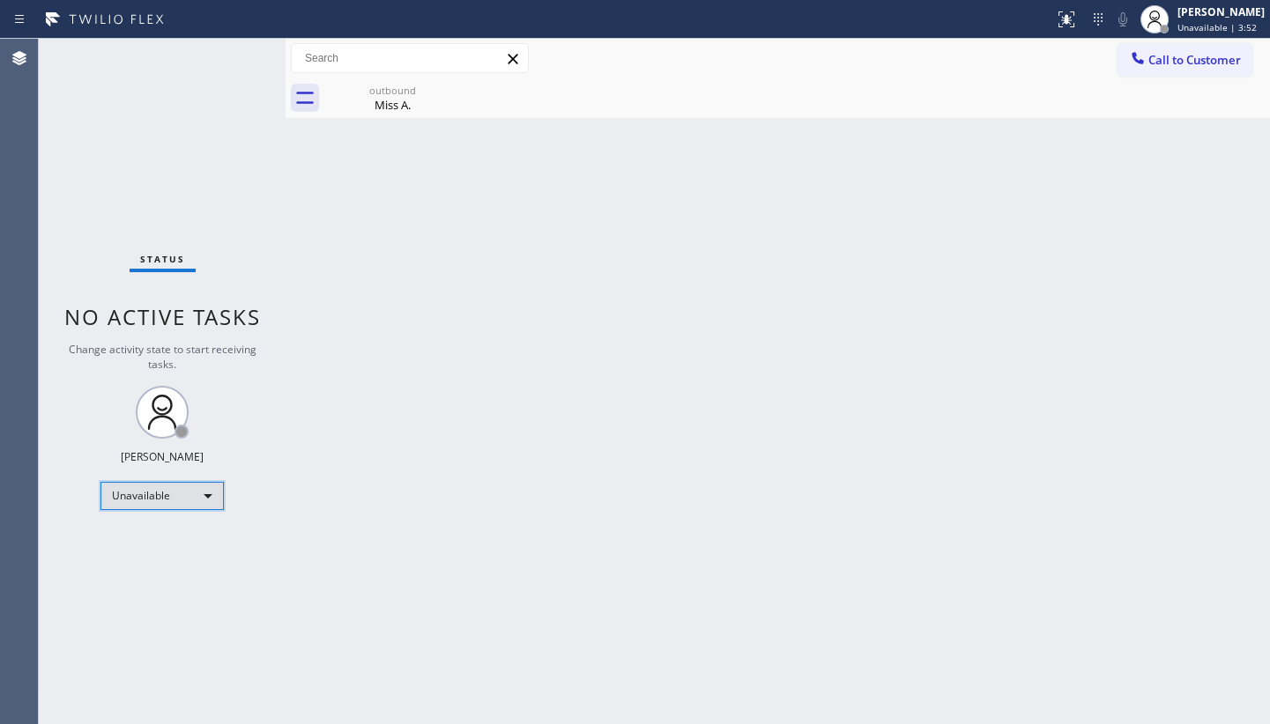
click at [139, 493] on div "Unavailable" at bounding box center [161, 496] width 123 height 28
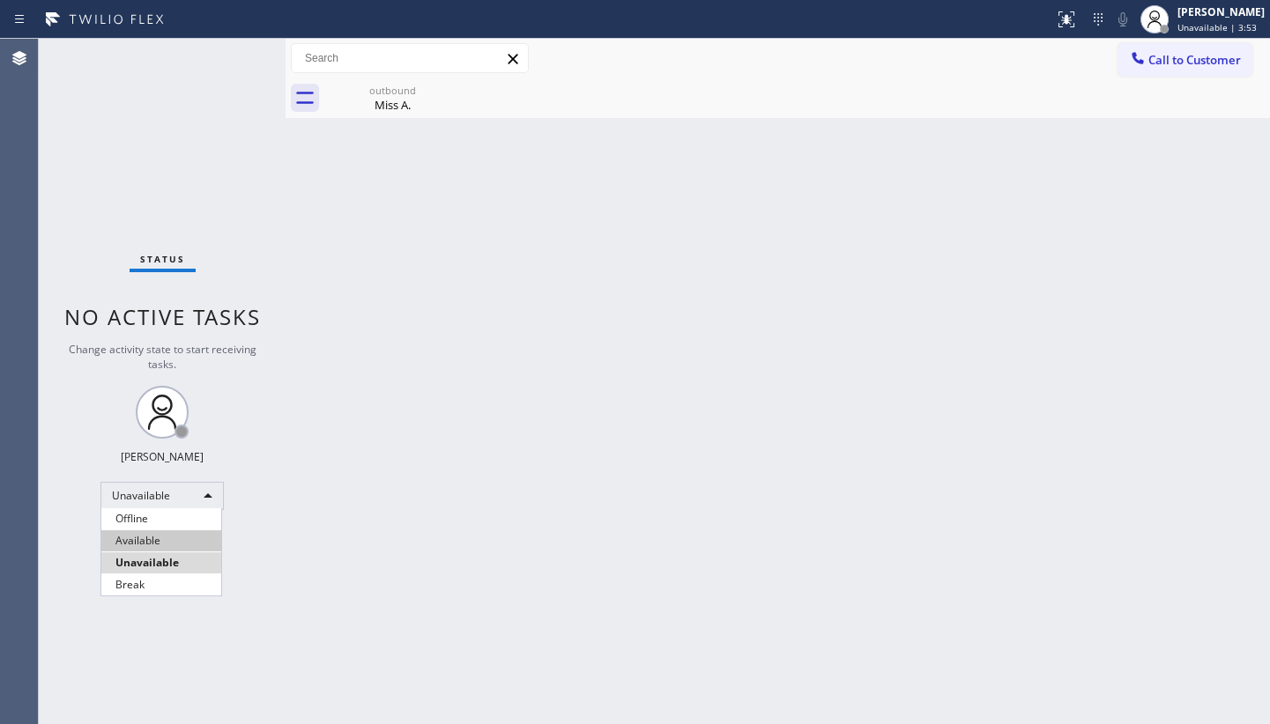
click at [152, 540] on li "Available" at bounding box center [161, 540] width 120 height 21
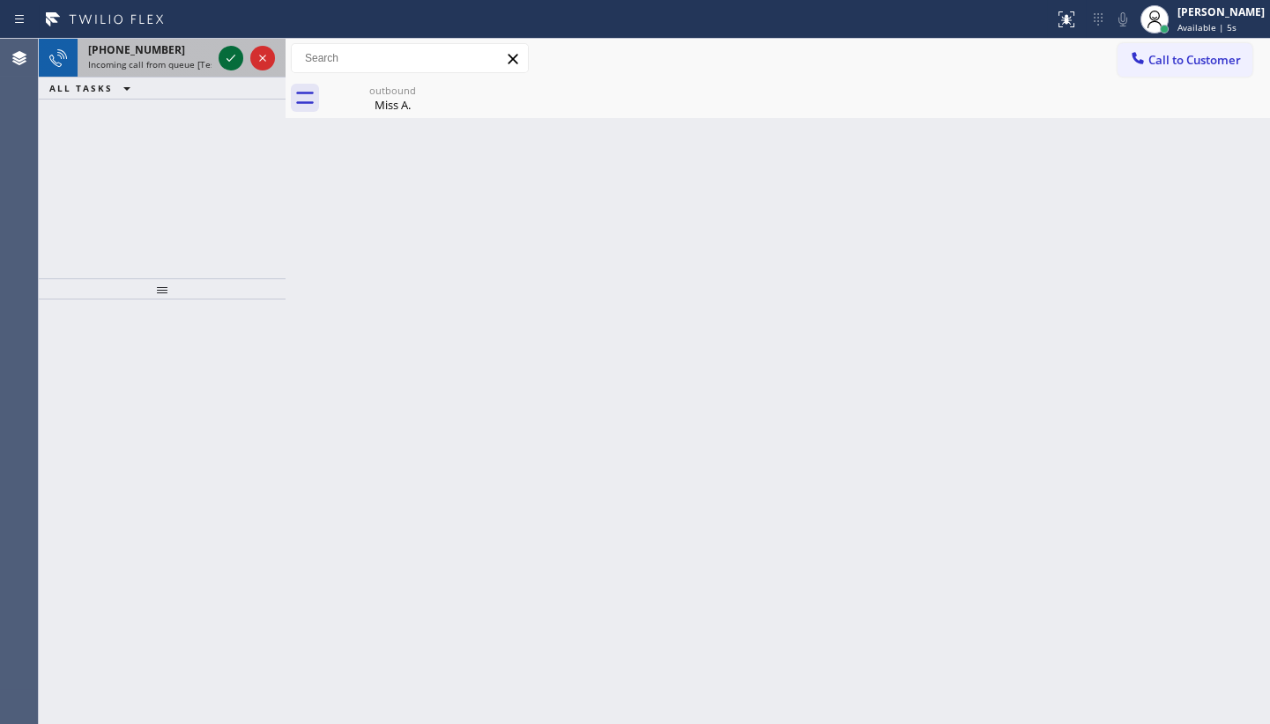
click at [223, 56] on icon at bounding box center [230, 58] width 21 height 21
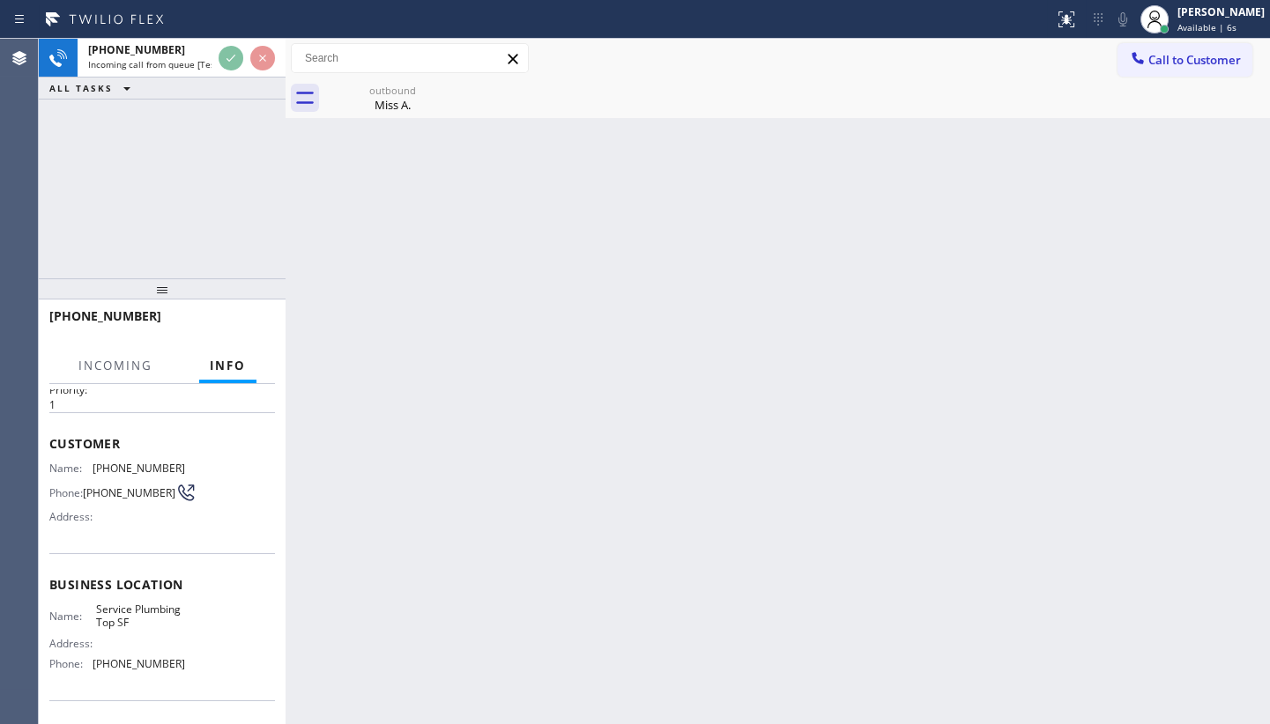
scroll to position [79, 0]
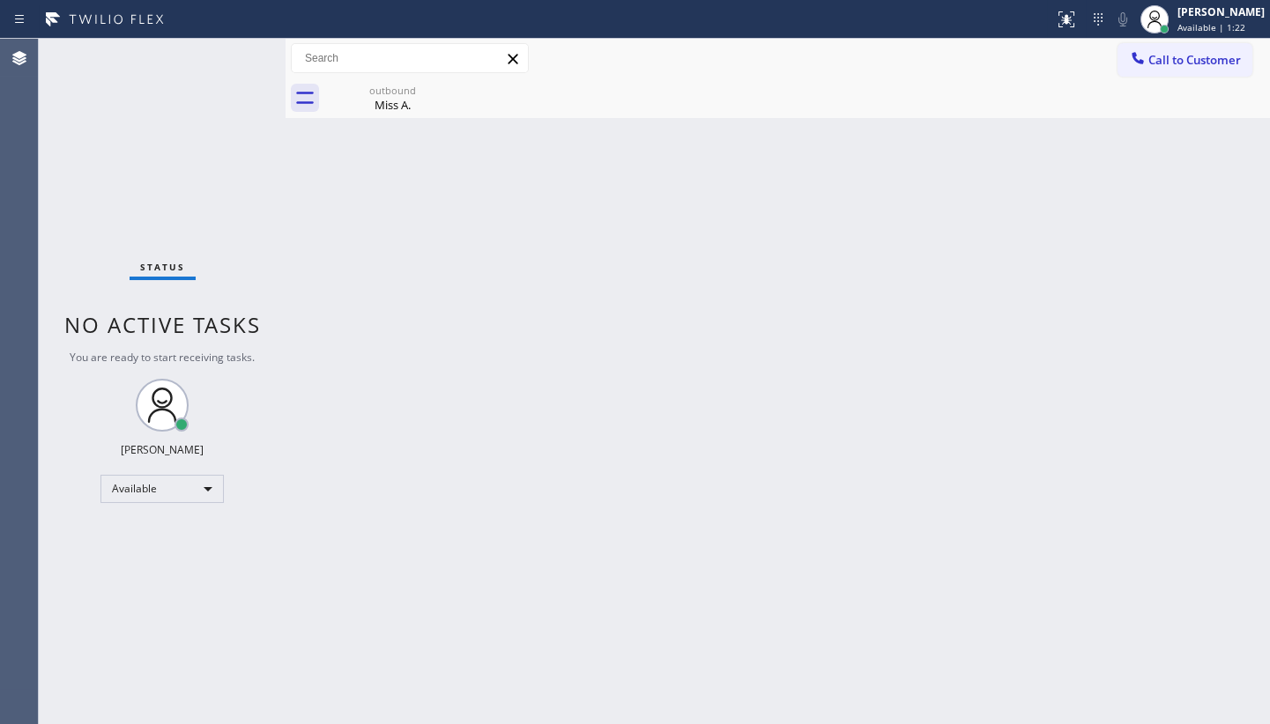
click at [235, 56] on div "Status No active tasks You are ready to start receiving tasks. JENIZA ALCAYDE A…" at bounding box center [162, 381] width 247 height 685
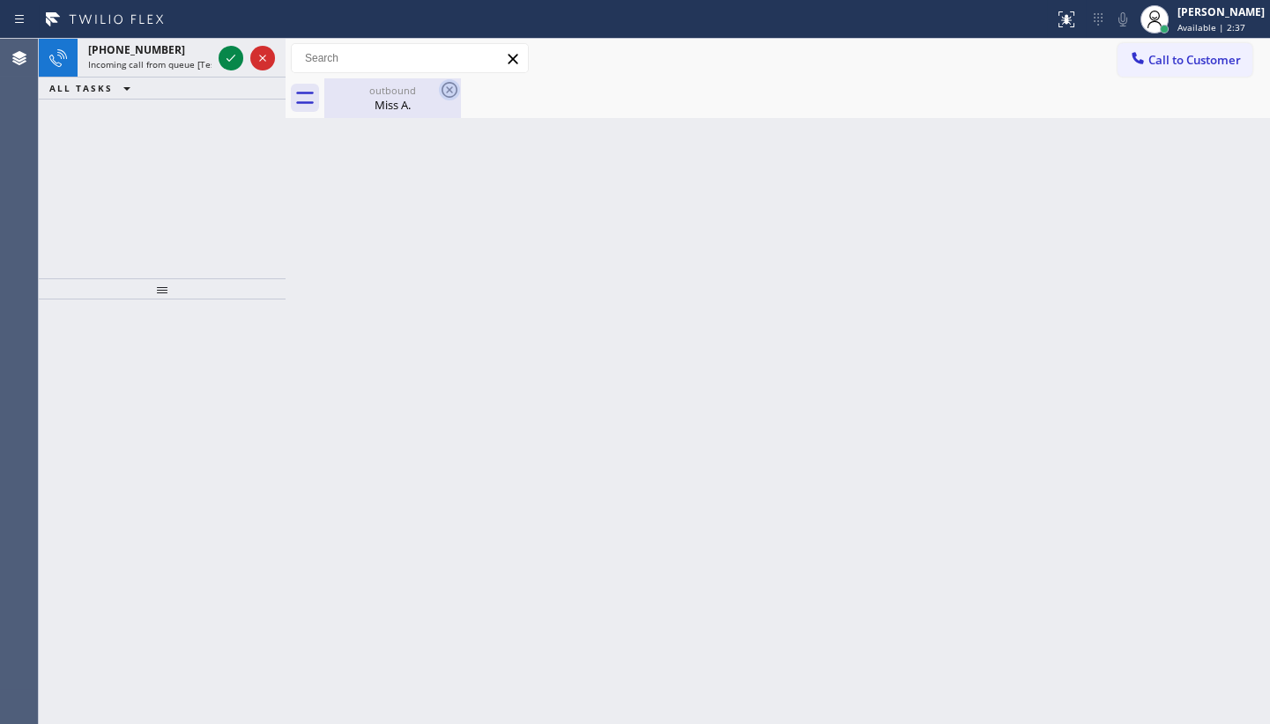
click at [441, 96] on icon at bounding box center [449, 89] width 21 height 21
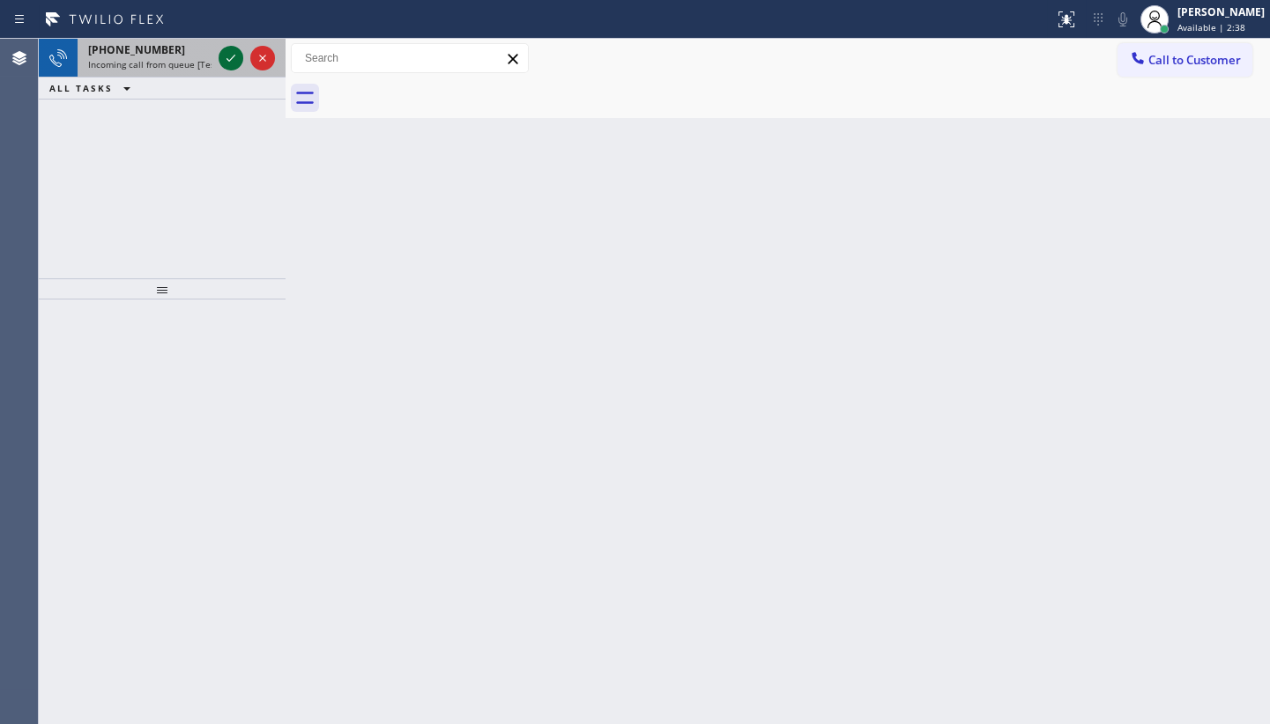
click at [221, 51] on icon at bounding box center [230, 58] width 21 height 21
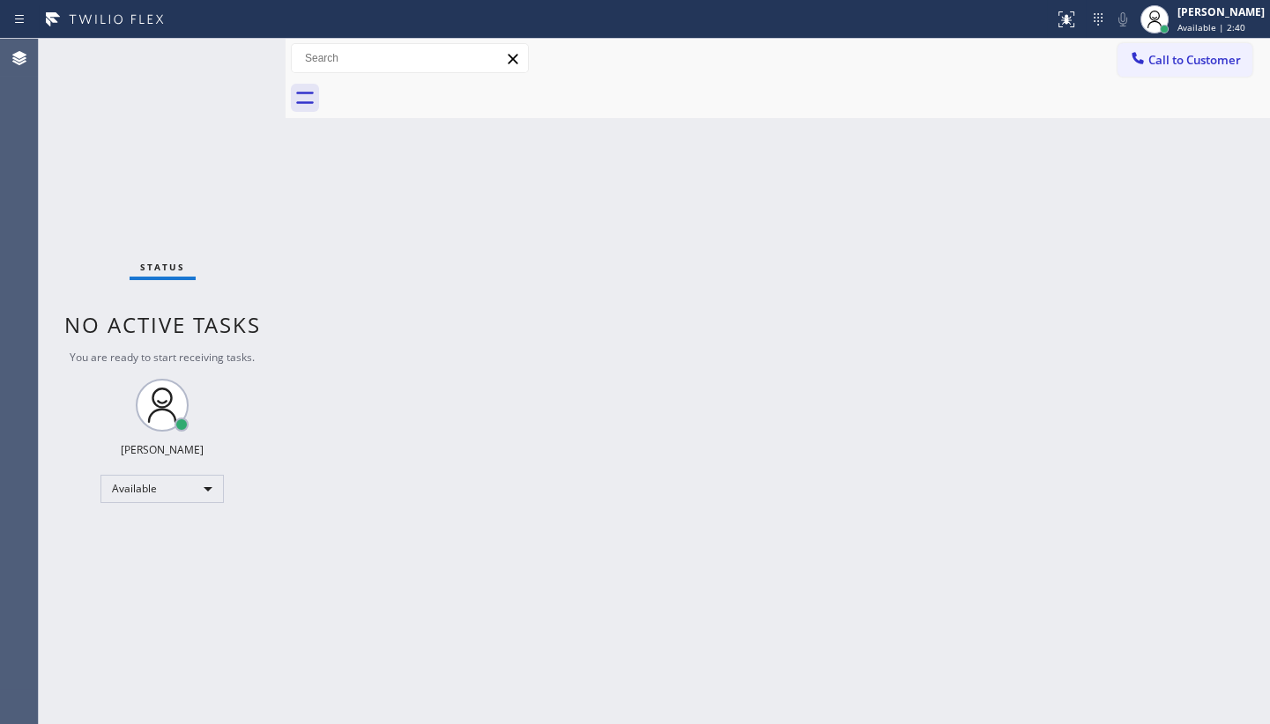
click at [218, 358] on span "You are ready to start receiving tasks." at bounding box center [162, 357] width 185 height 15
click at [1077, 22] on icon at bounding box center [1066, 19] width 21 height 21
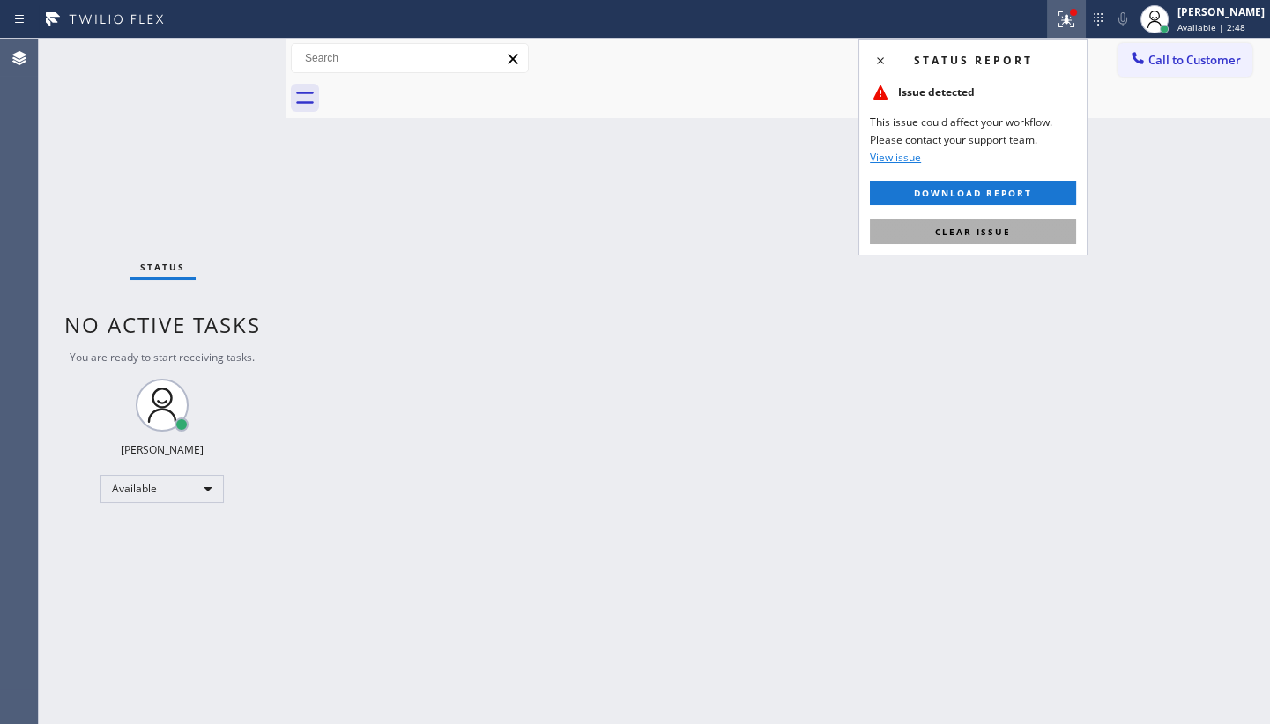
click at [1025, 232] on button "Clear issue" at bounding box center [973, 231] width 206 height 25
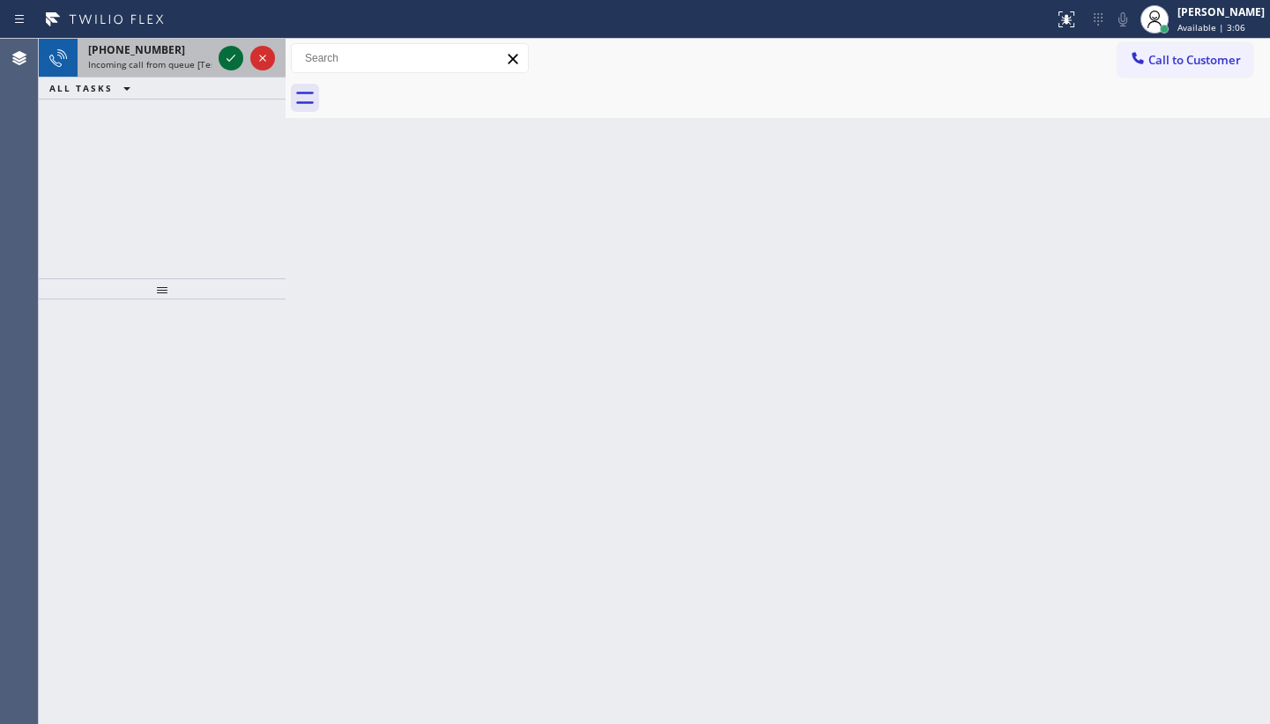
click at [229, 55] on icon at bounding box center [230, 58] width 21 height 21
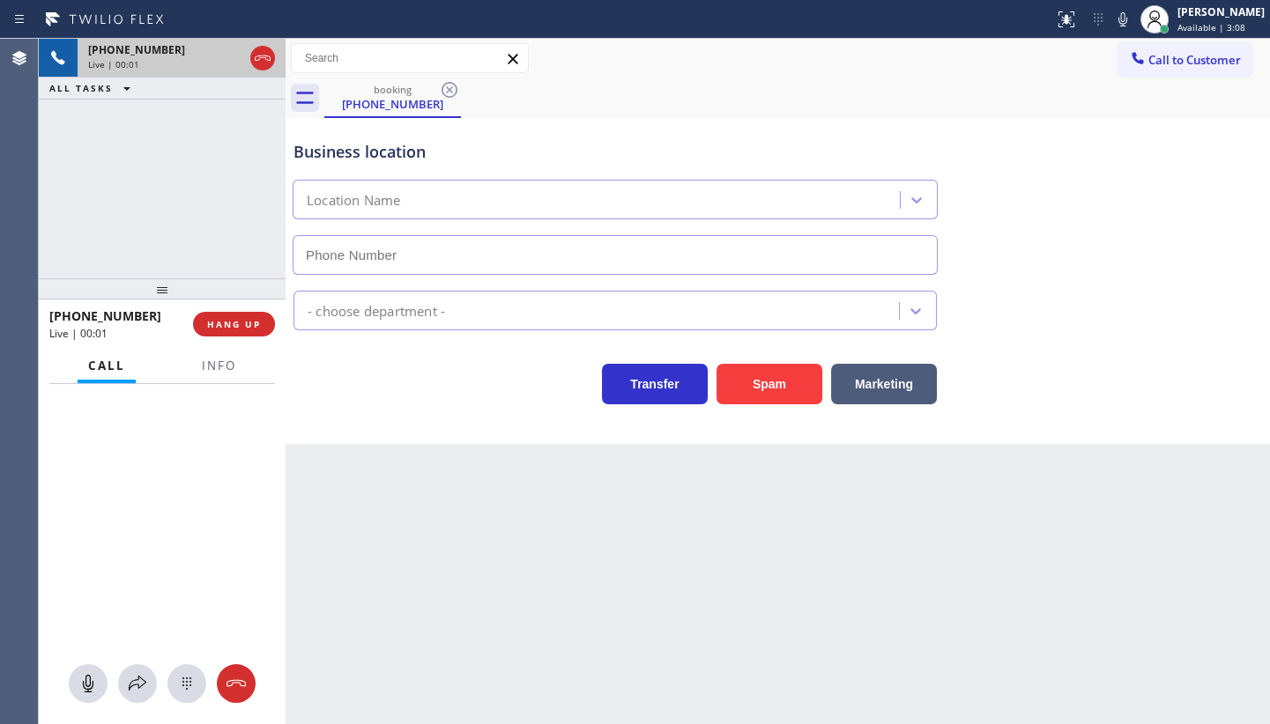
type input "[PHONE_NUMBER]"
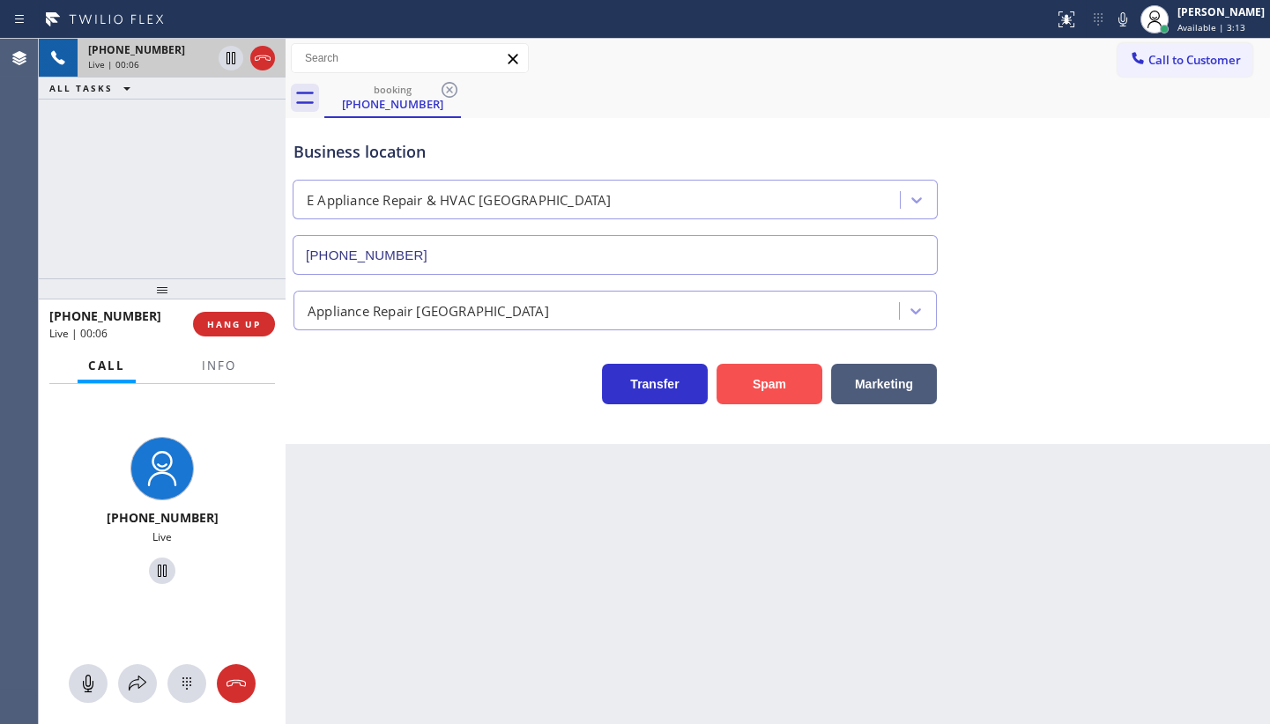
click at [799, 387] on button "Spam" at bounding box center [769, 384] width 106 height 41
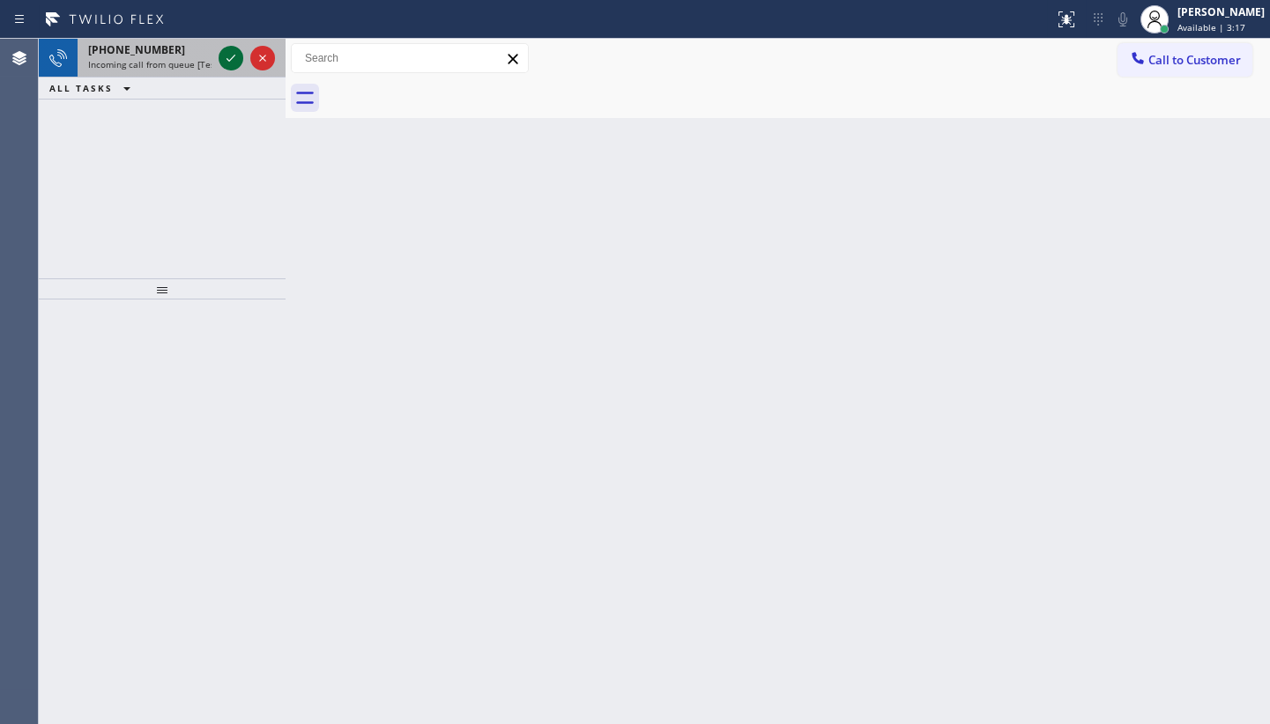
click at [229, 52] on icon at bounding box center [230, 58] width 21 height 21
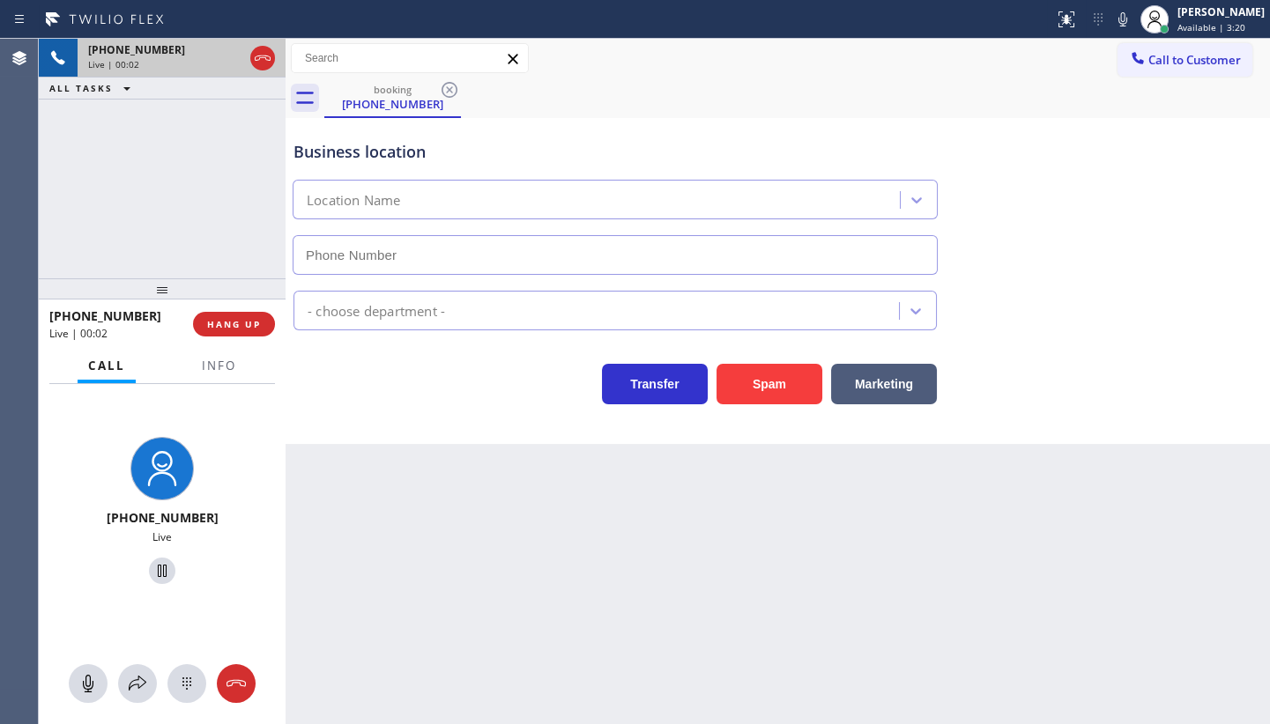
type input "[PHONE_NUMBER]"
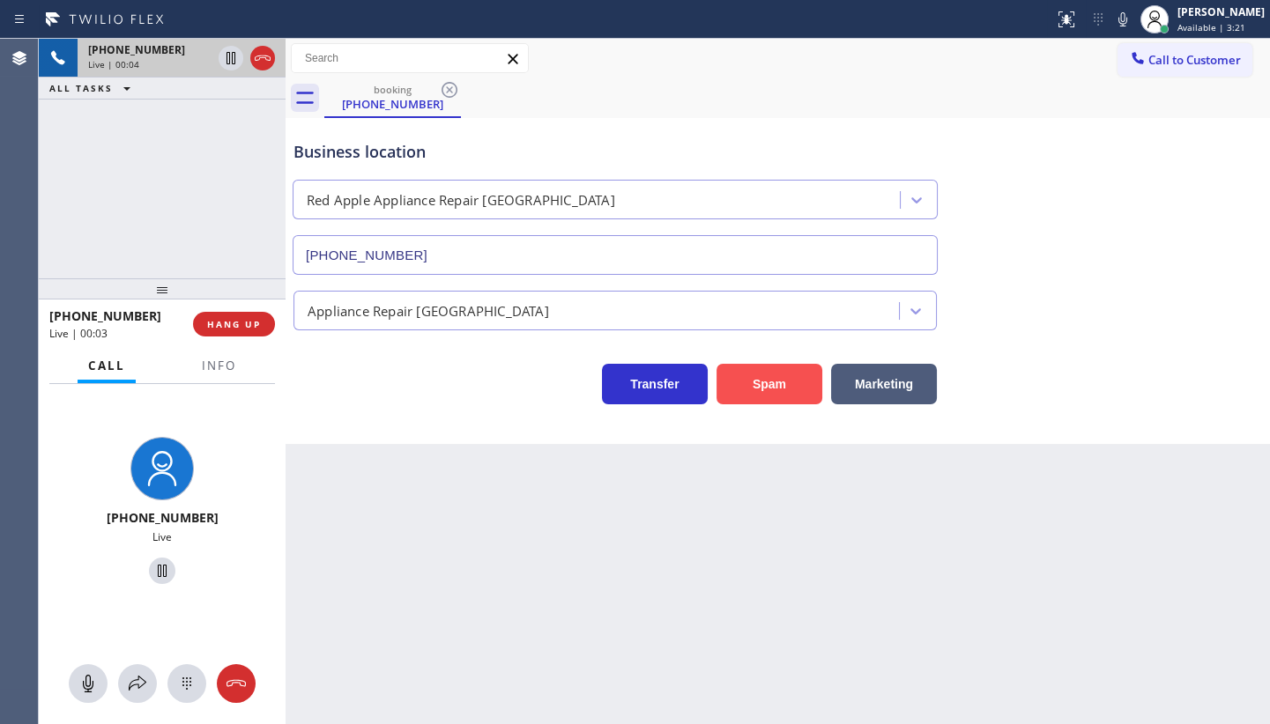
click at [740, 366] on button "Spam" at bounding box center [769, 384] width 106 height 41
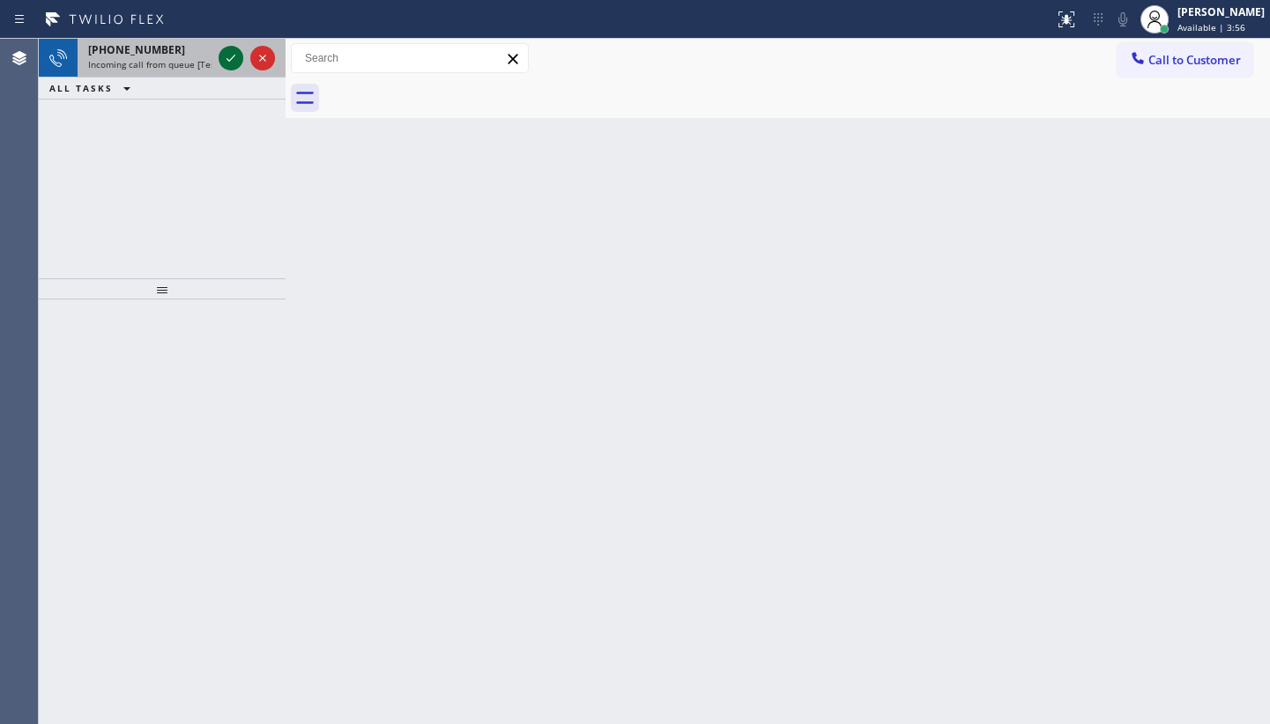
click at [223, 57] on icon at bounding box center [230, 58] width 21 height 21
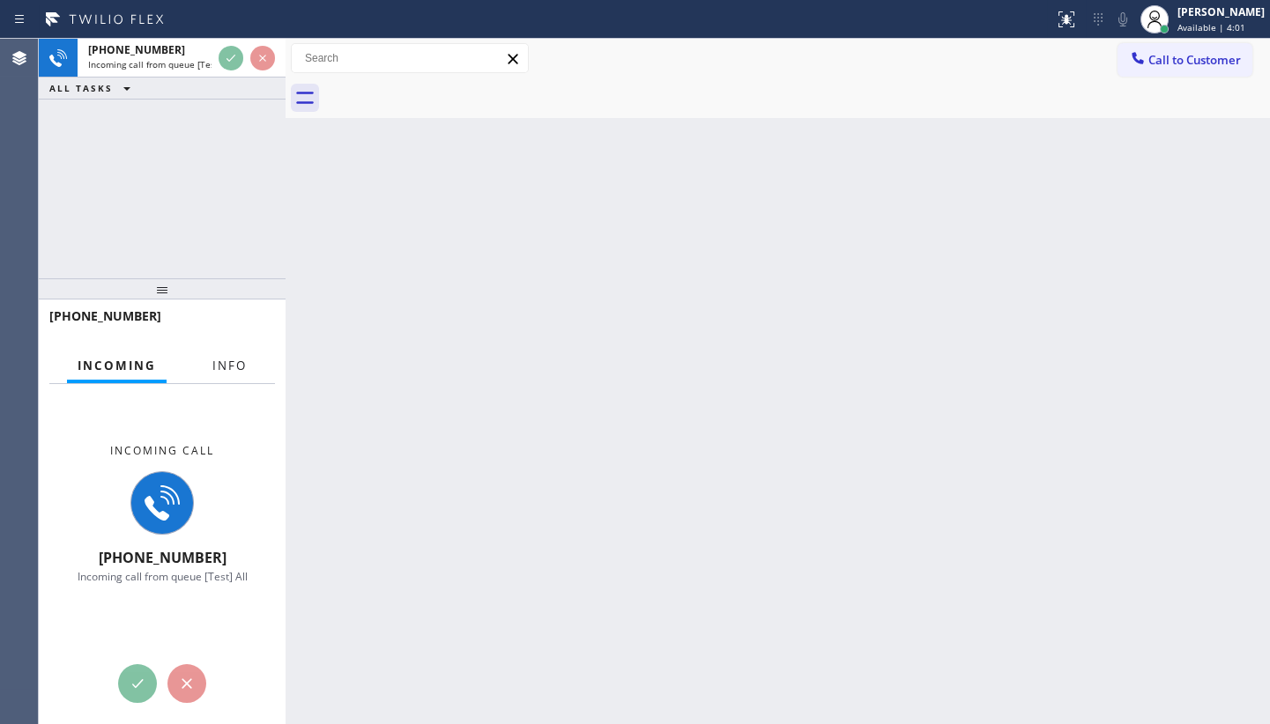
click at [233, 376] on button "Info" at bounding box center [230, 366] width 56 height 34
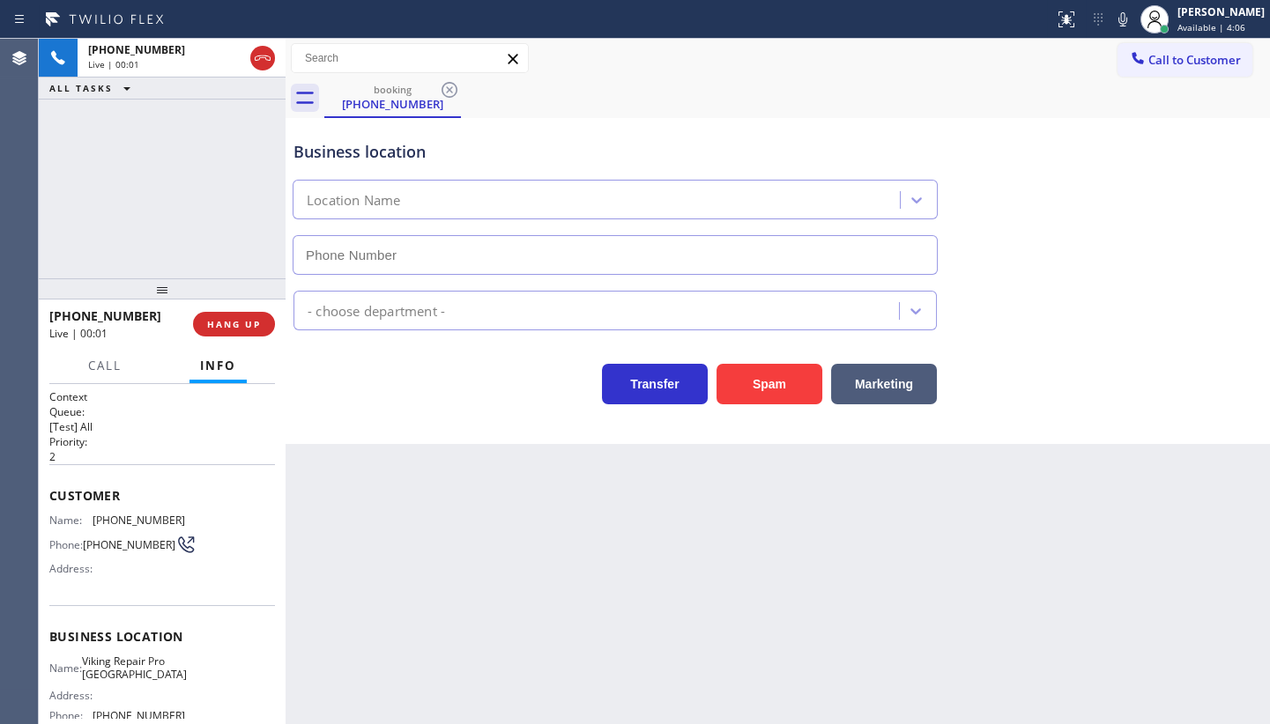
type input "[PHONE_NUMBER]"
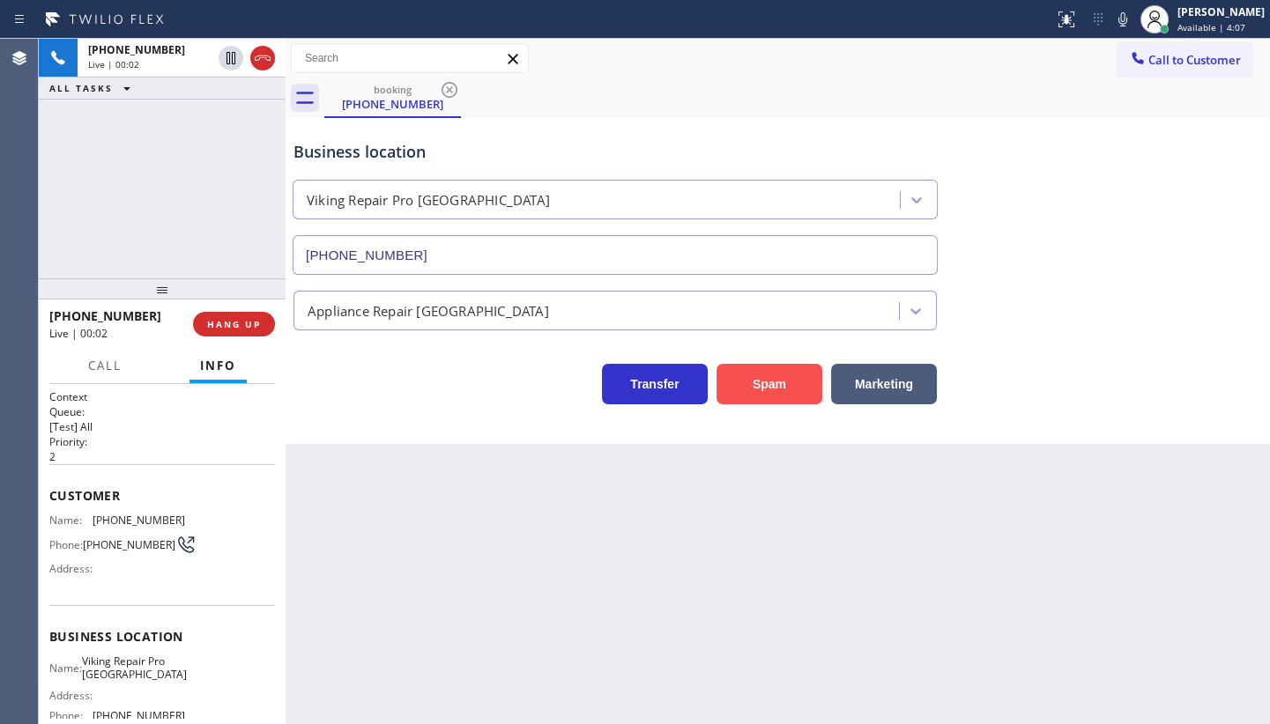
click at [797, 400] on button "Spam" at bounding box center [769, 384] width 106 height 41
click at [795, 396] on button "Spam" at bounding box center [769, 384] width 106 height 41
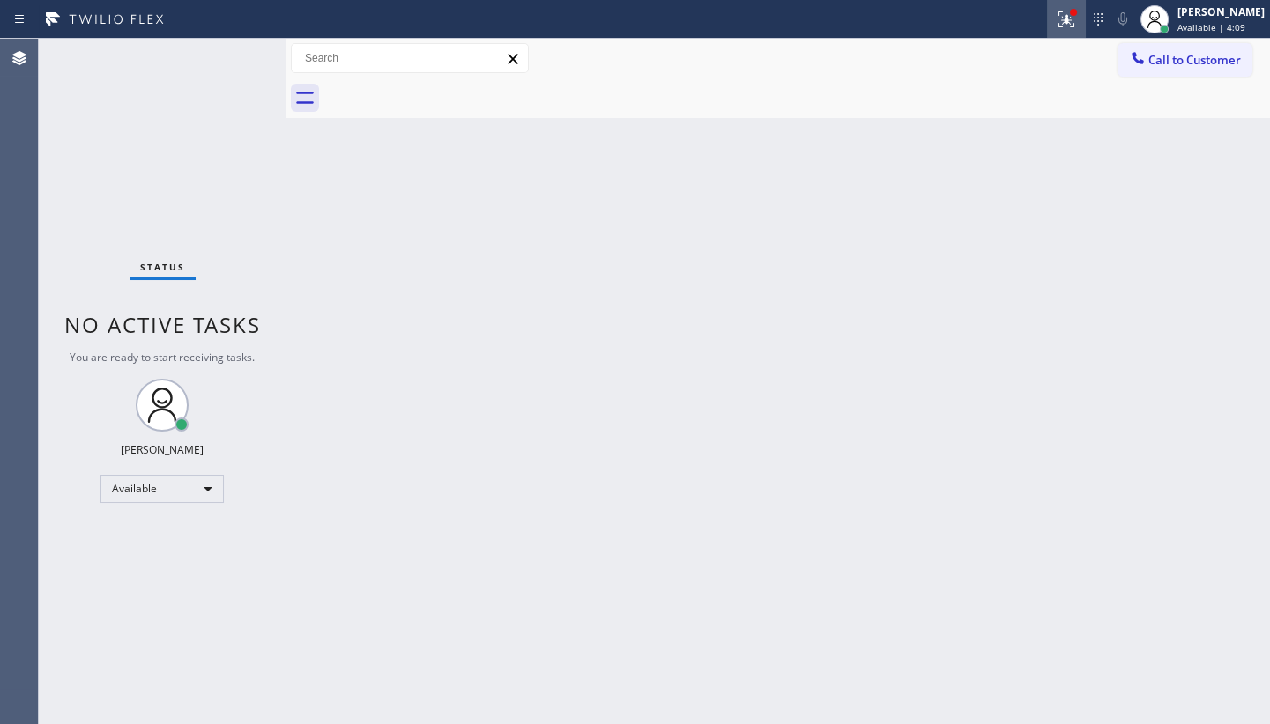
click at [1058, 19] on icon at bounding box center [1066, 19] width 21 height 21
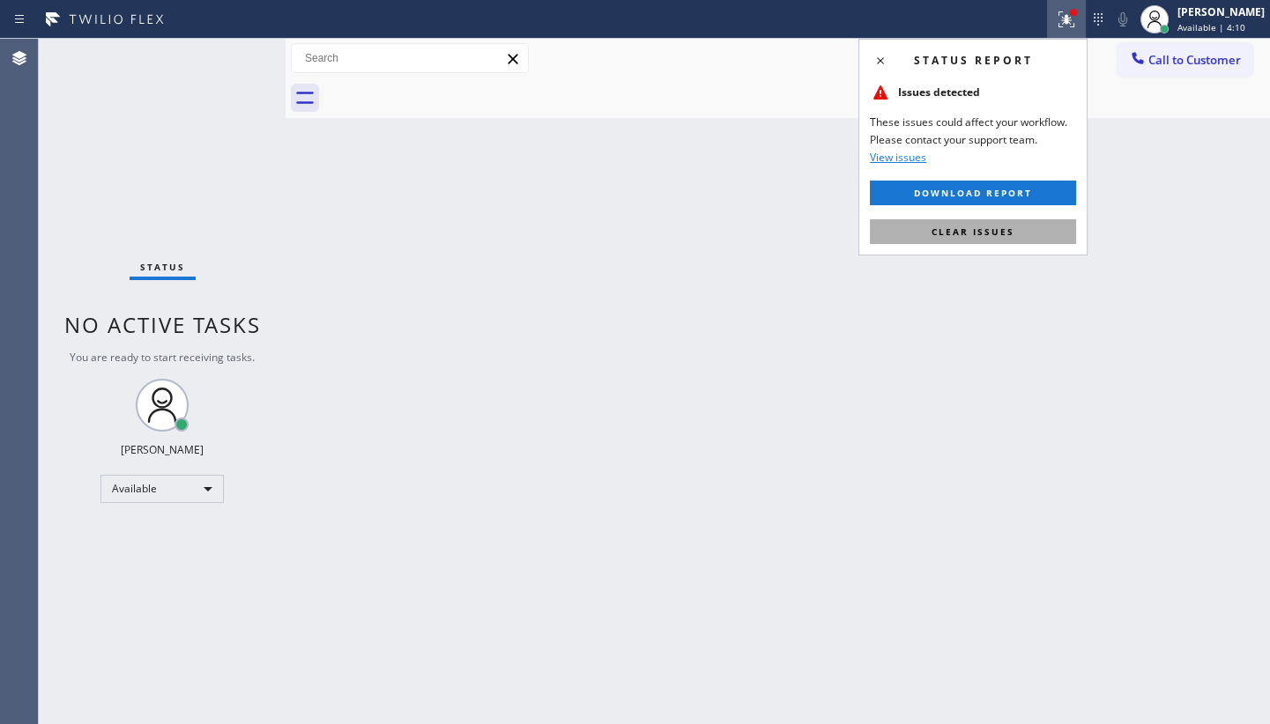
click at [1027, 226] on button "Clear issues" at bounding box center [973, 231] width 206 height 25
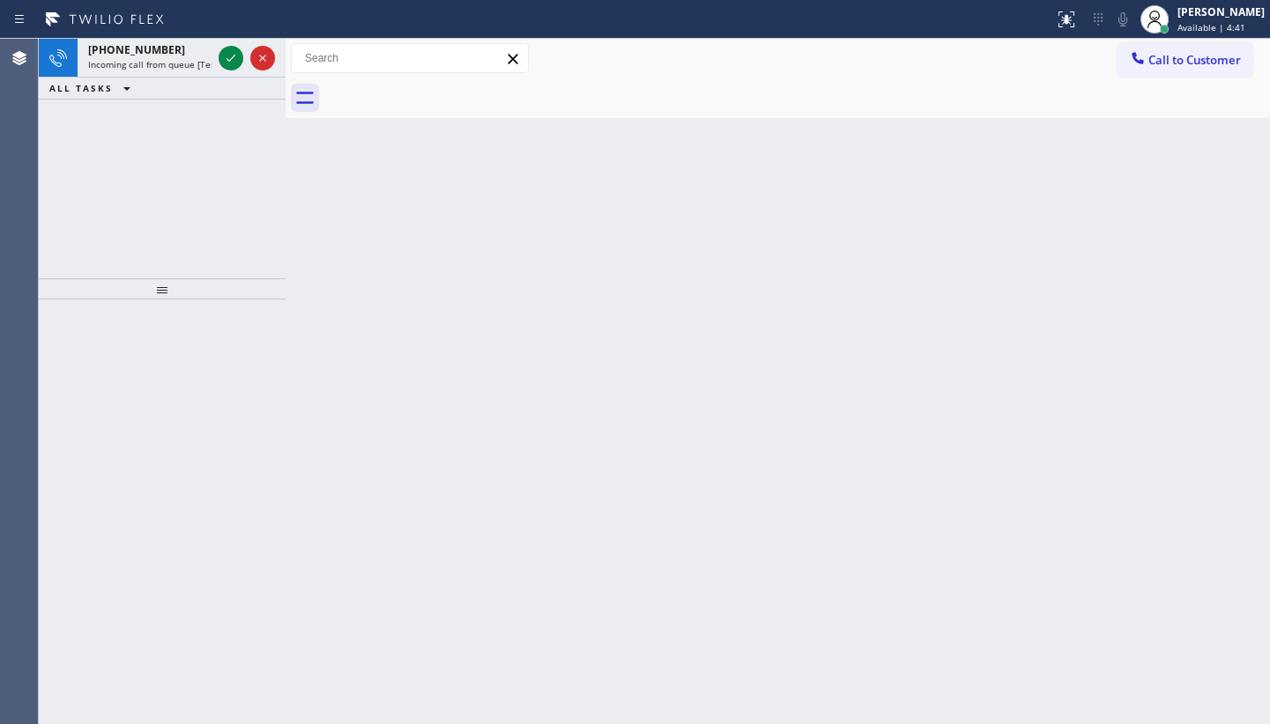
drag, startPoint x: 129, startPoint y: 197, endPoint x: 159, endPoint y: 149, distance: 57.0
click at [141, 174] on div "[PHONE_NUMBER] Incoming call from queue [Test] All ALL TASKS ALL TASKS ACTIVE T…" at bounding box center [162, 159] width 247 height 240
click at [221, 56] on icon at bounding box center [230, 58] width 21 height 21
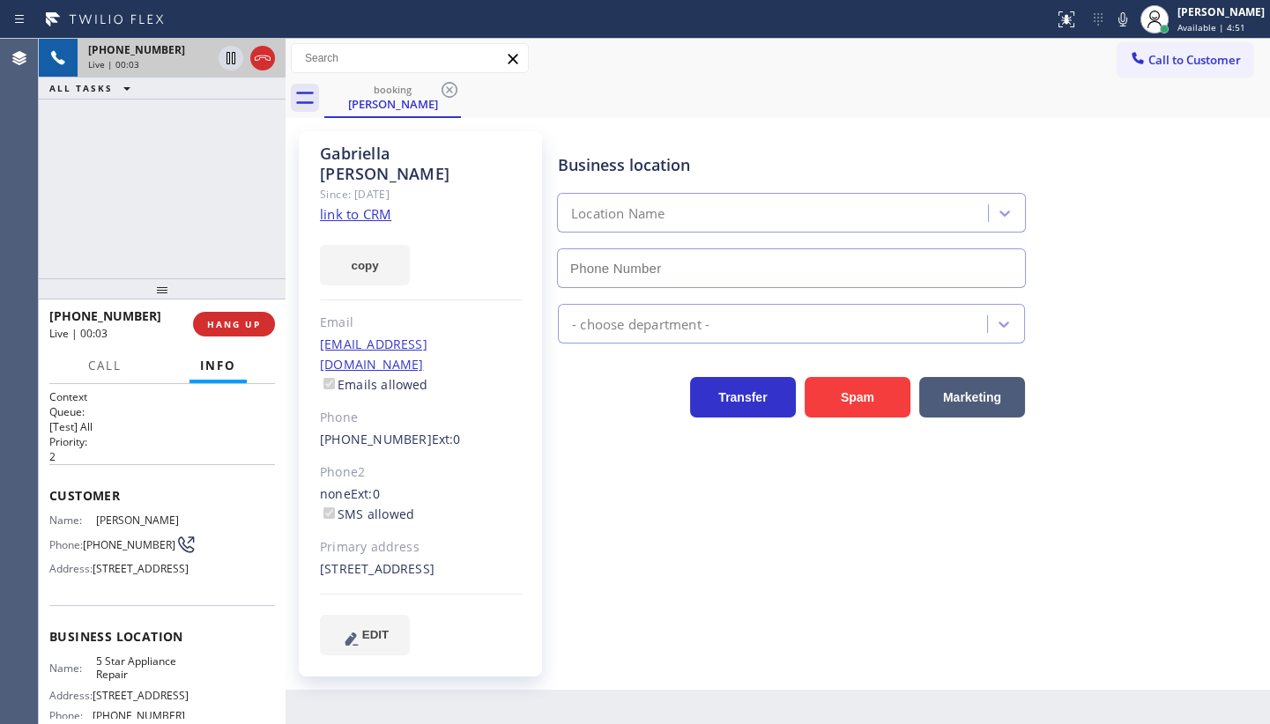
type input "[PHONE_NUMBER]"
click at [322, 205] on link "link to CRM" at bounding box center [355, 214] width 71 height 18
click at [346, 205] on link "link to CRM" at bounding box center [355, 214] width 71 height 18
click at [1123, 18] on icon at bounding box center [1122, 19] width 9 height 14
click at [51, 208] on div "[PHONE_NUMBER] Live | 03:03 ALL TASKS ALL TASKS ACTIVE TASKS TASKS IN WRAP UP" at bounding box center [162, 159] width 247 height 240
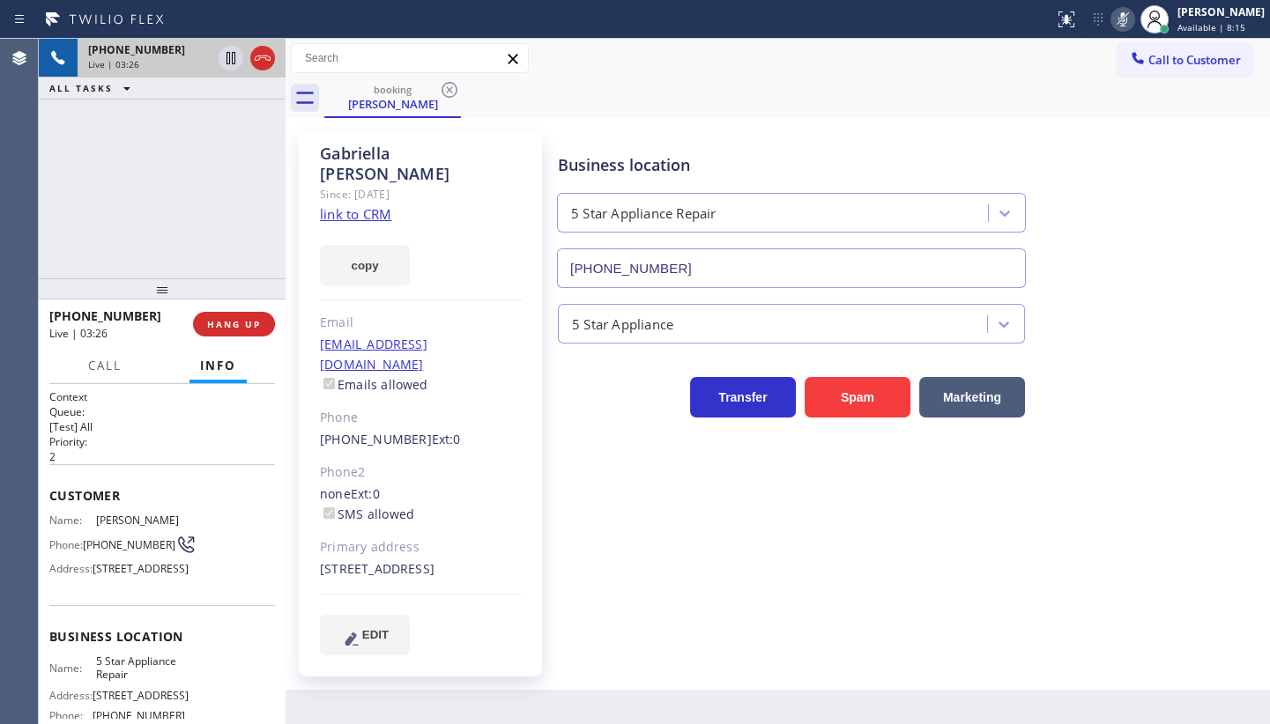
click at [138, 182] on div "[PHONE_NUMBER] Live | 03:26 ALL TASKS ALL TASKS ACTIVE TASKS TASKS IN WRAP UP" at bounding box center [162, 159] width 247 height 240
click at [233, 58] on icon at bounding box center [230, 58] width 21 height 21
drag, startPoint x: 107, startPoint y: 175, endPoint x: 114, endPoint y: 4, distance: 172.0
click at [119, 134] on div "[PHONE_NUMBER] Live | 04:15 ALL TASKS ALL TASKS ACTIVE TASKS TASKS IN WRAP UP" at bounding box center [162, 159] width 247 height 240
click at [228, 57] on icon at bounding box center [231, 58] width 12 height 12
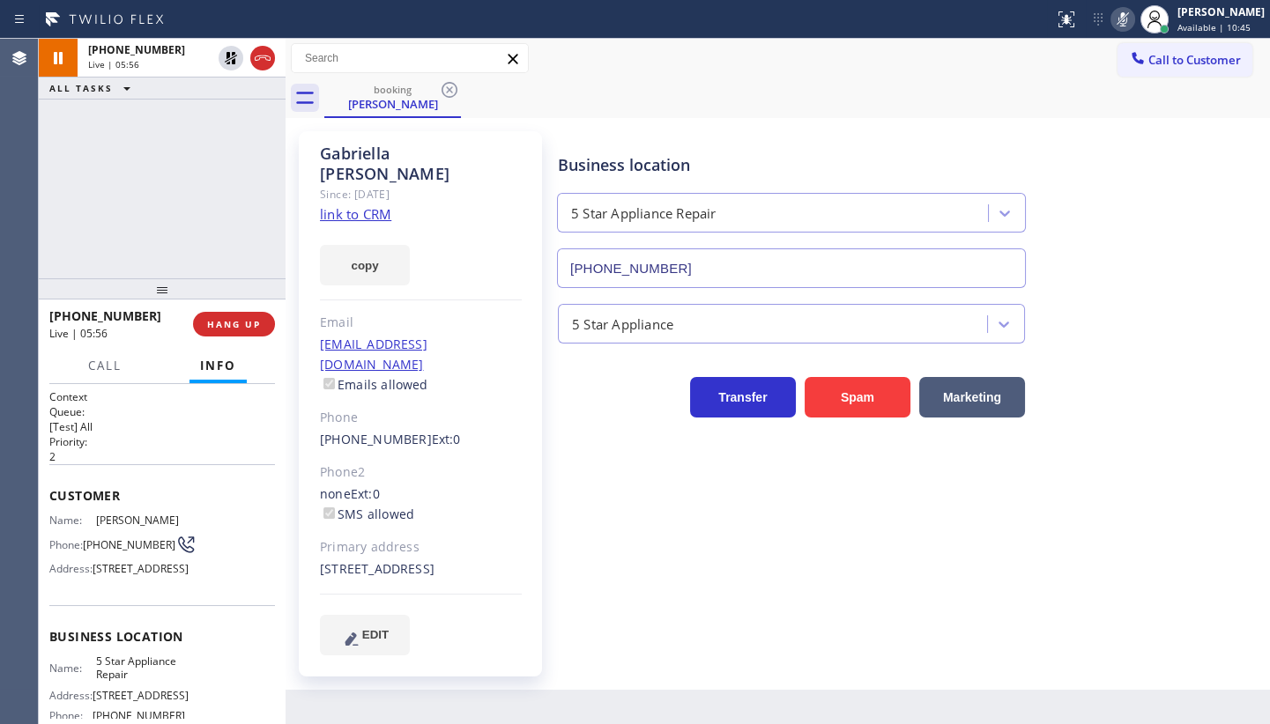
click at [1129, 21] on icon at bounding box center [1122, 19] width 21 height 21
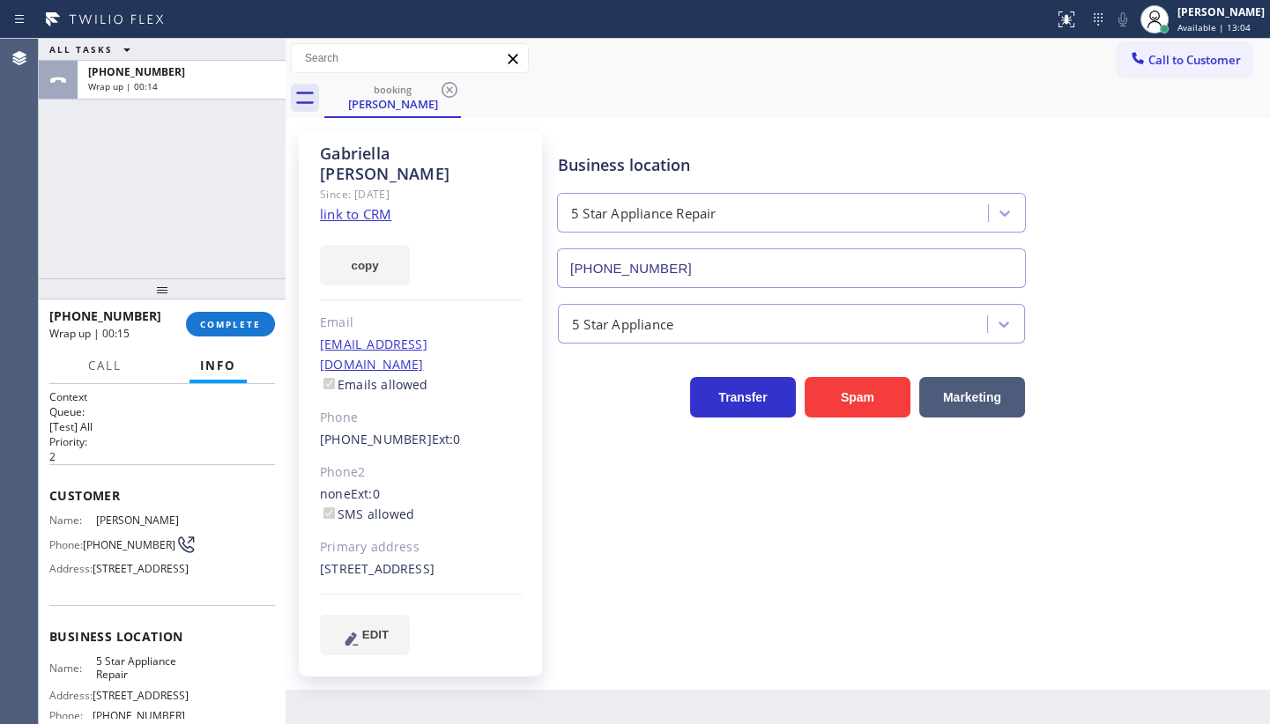
click at [157, 248] on div "ALL TASKS ALL TASKS ACTIVE TASKS TASKS IN WRAP UP [PHONE_NUMBER] Wrap up | 00:14" at bounding box center [162, 159] width 247 height 240
click at [221, 329] on span "COMPLETE" at bounding box center [230, 324] width 61 height 12
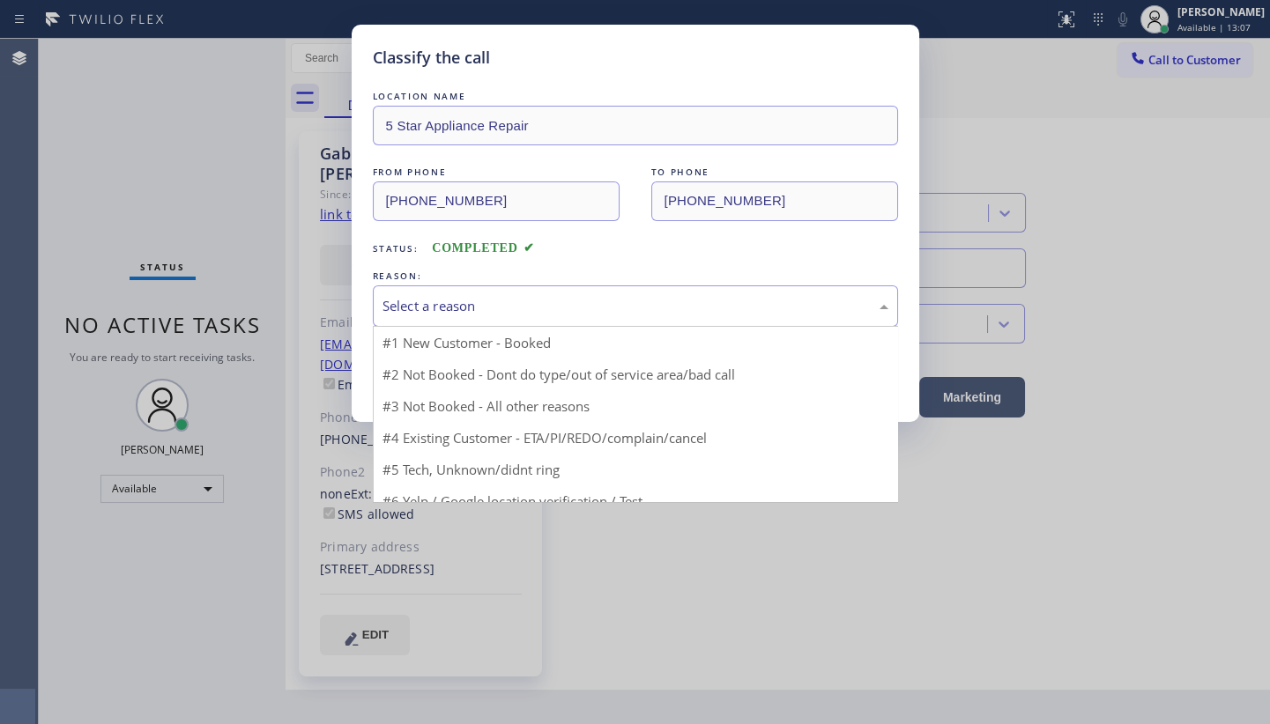
click at [451, 306] on div "Select a reason" at bounding box center [635, 306] width 506 height 20
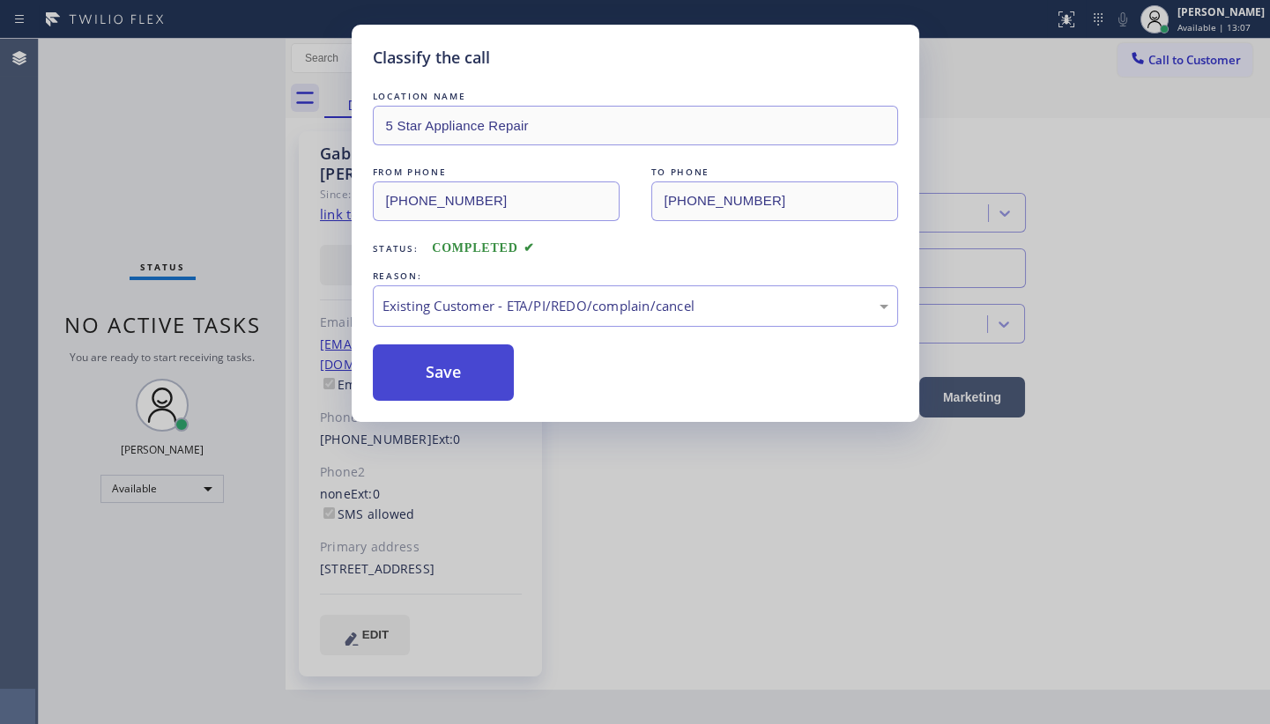
click at [441, 381] on button "Save" at bounding box center [444, 373] width 142 height 56
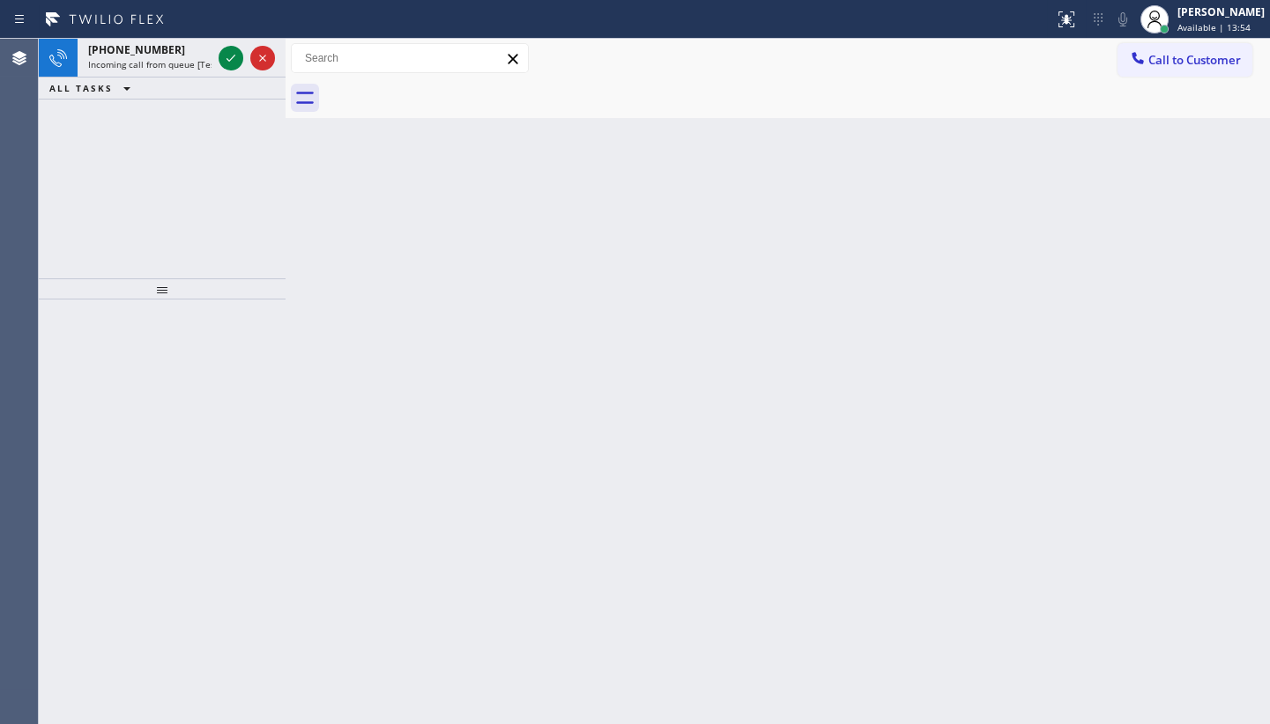
click at [100, 183] on div "[PHONE_NUMBER] Incoming call from queue [Test] All ALL TASKS ALL TASKS ACTIVE T…" at bounding box center [162, 159] width 247 height 240
click at [231, 57] on icon at bounding box center [230, 58] width 21 height 21
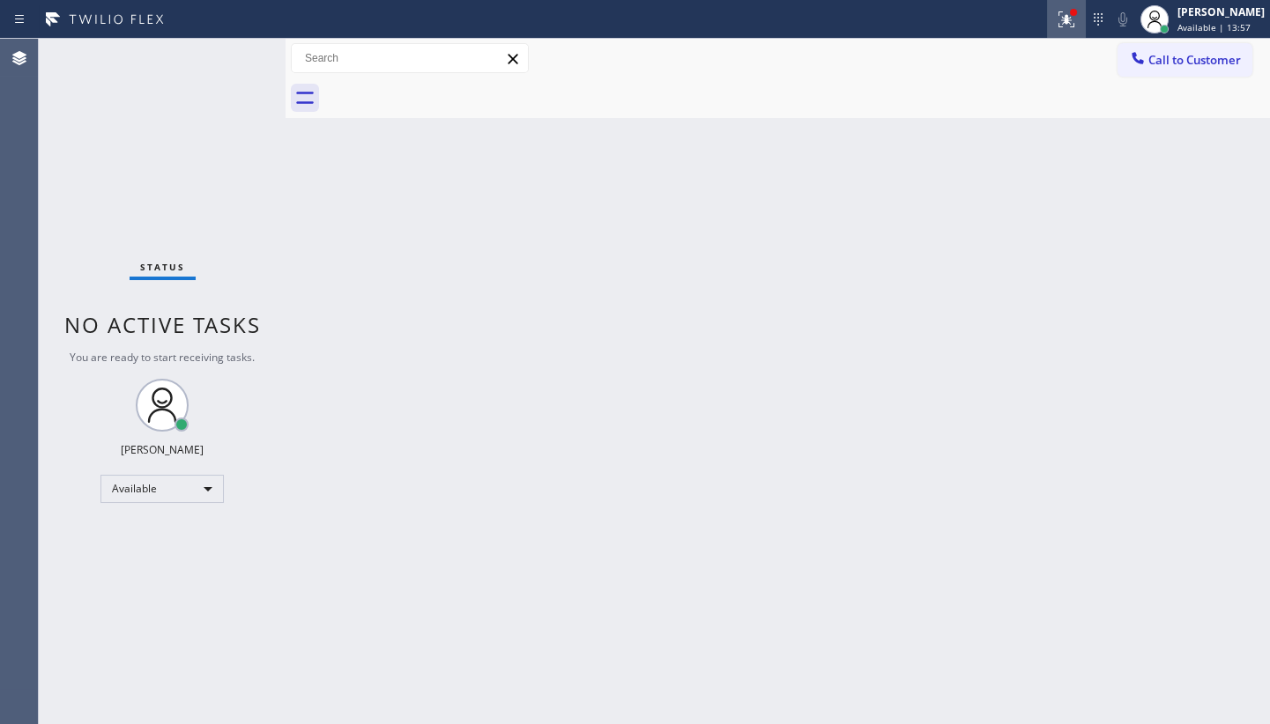
click at [1076, 20] on icon at bounding box center [1066, 19] width 21 height 21
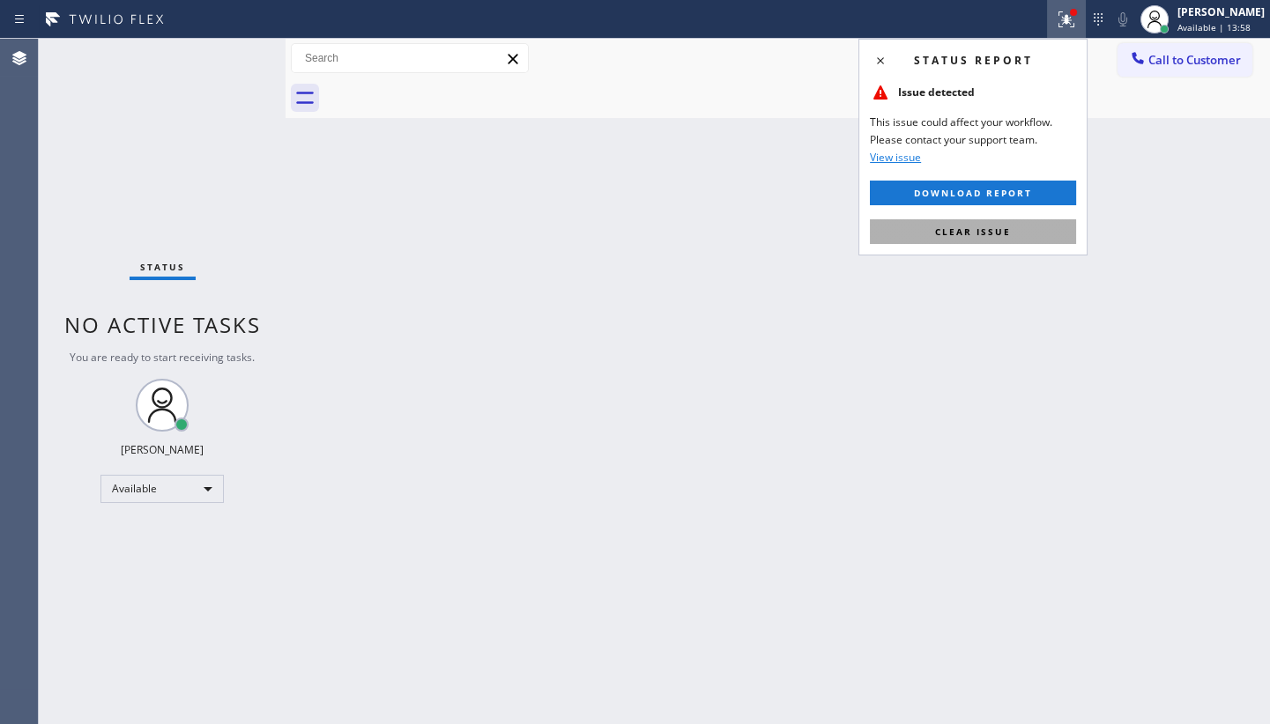
click at [1014, 230] on button "Clear issue" at bounding box center [973, 231] width 206 height 25
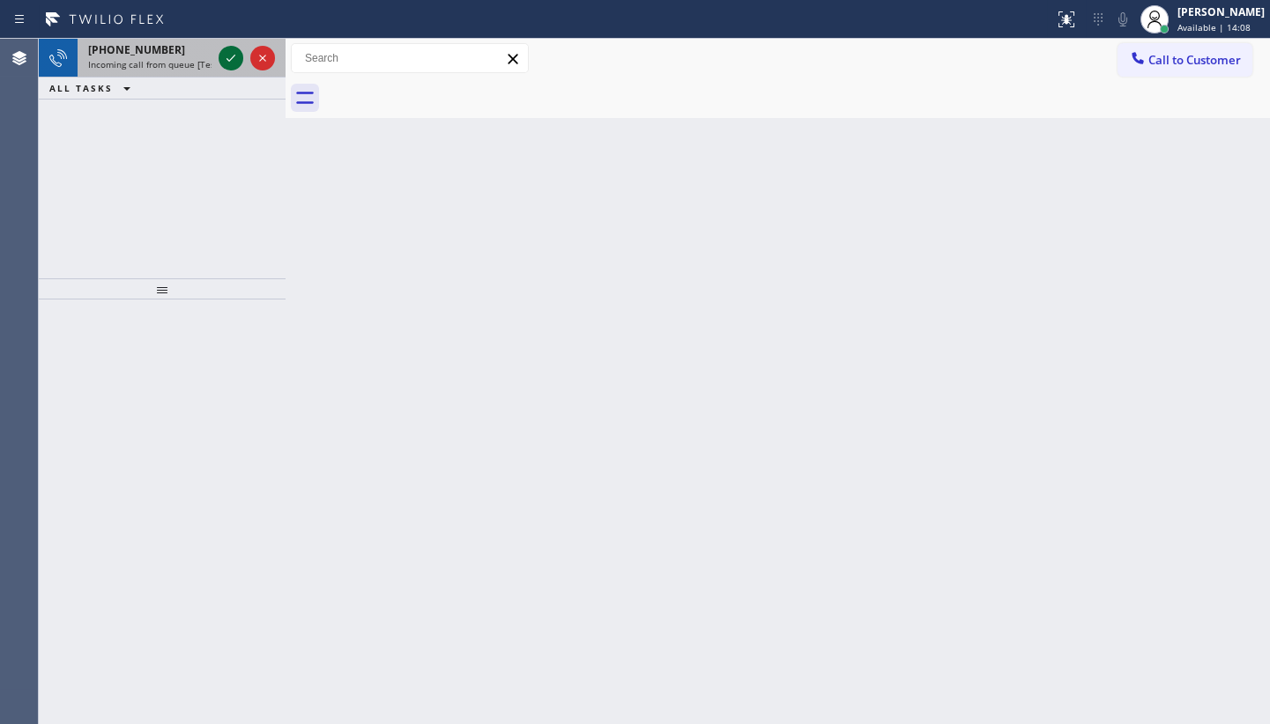
click at [232, 50] on icon at bounding box center [230, 58] width 21 height 21
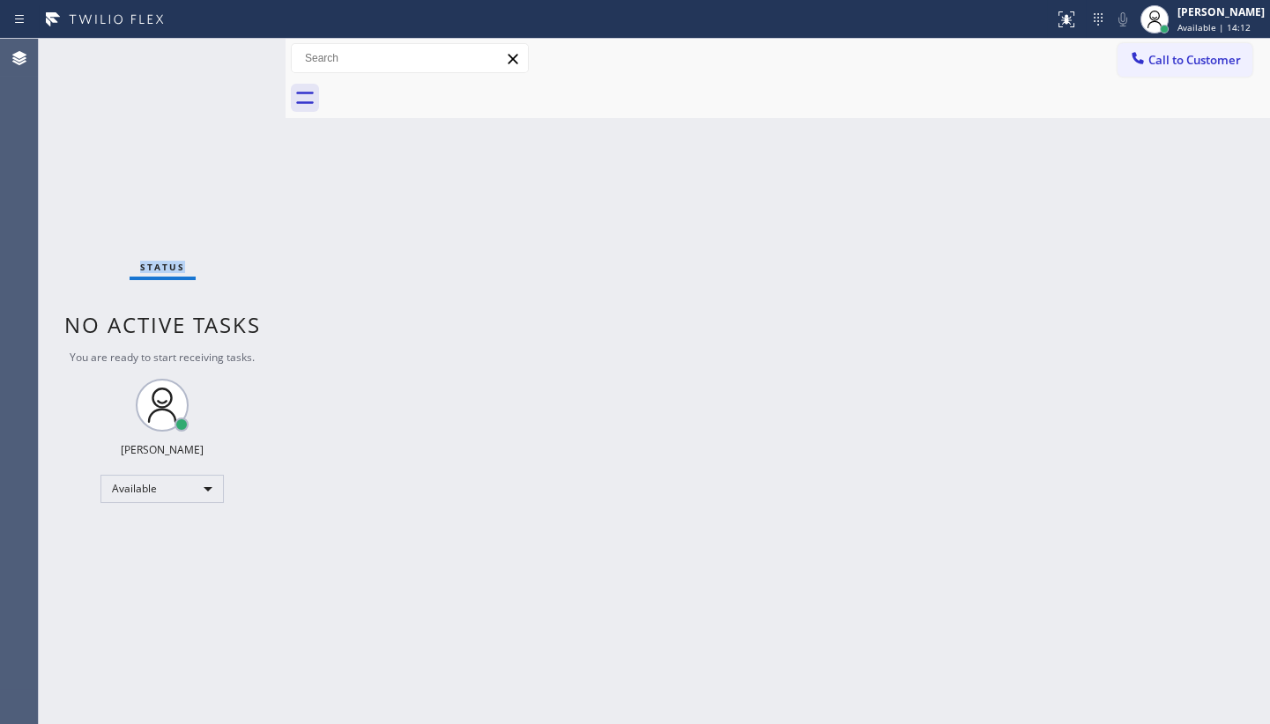
click at [232, 58] on div "Status No active tasks You are ready to start receiving tasks. JENIZA ALCAYDE A…" at bounding box center [162, 381] width 247 height 685
click at [1166, 438] on div "Back to Dashboard Change Sender ID Customers Technicians Select a contact Outbo…" at bounding box center [777, 381] width 984 height 685
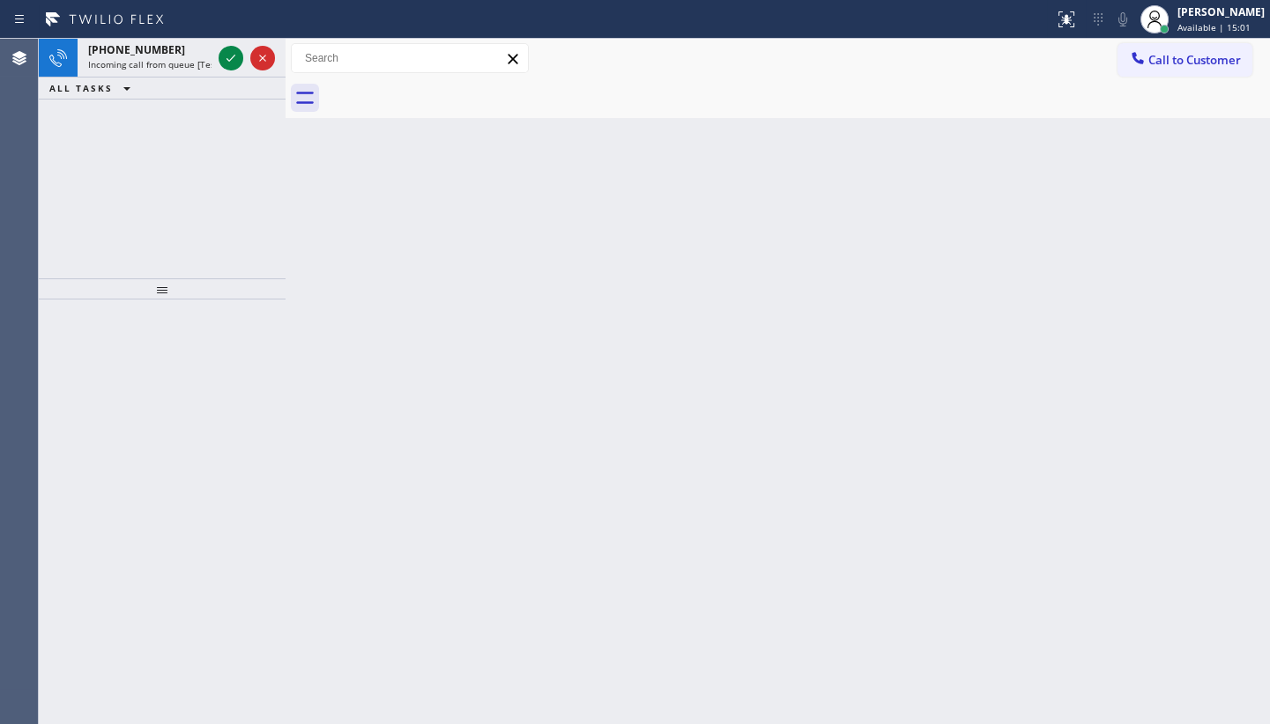
click at [131, 152] on div "[PHONE_NUMBER] Incoming call from queue [Test] All ALL TASKS ALL TASKS ACTIVE T…" at bounding box center [162, 159] width 247 height 240
click at [235, 62] on icon at bounding box center [230, 58] width 21 height 21
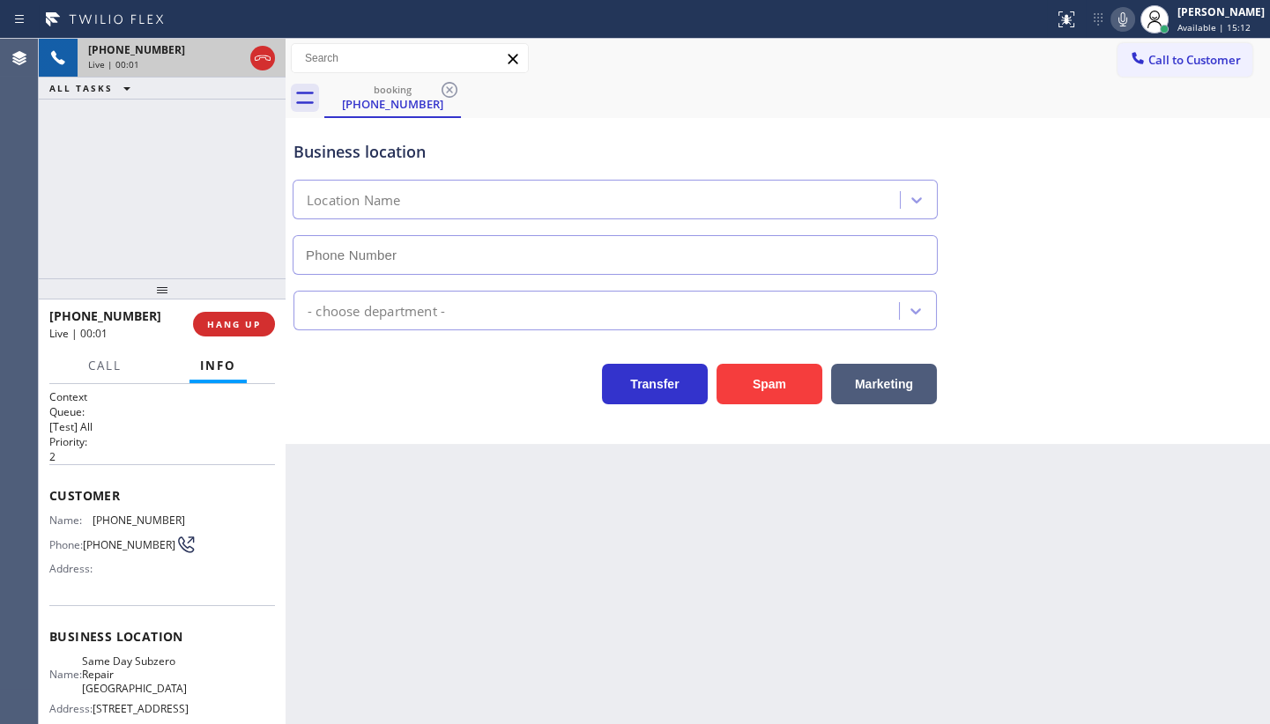
type input "[PHONE_NUMBER]"
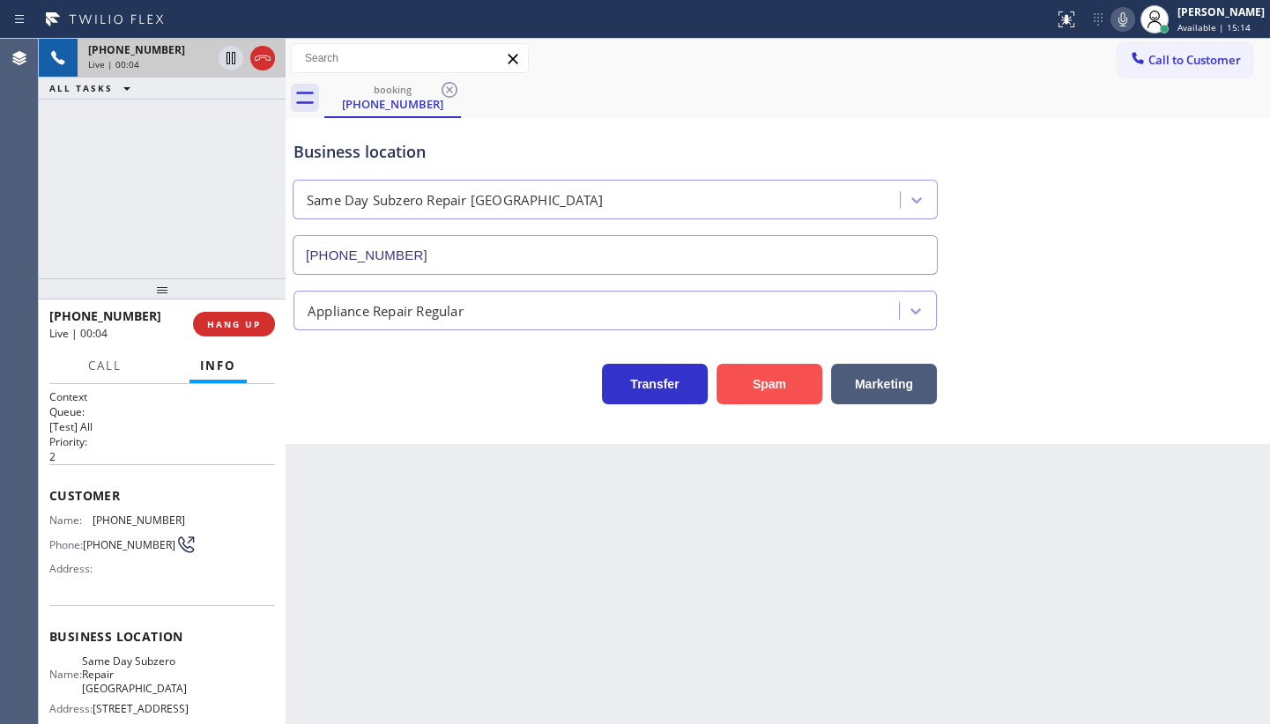
click at [757, 367] on button "Spam" at bounding box center [769, 384] width 106 height 41
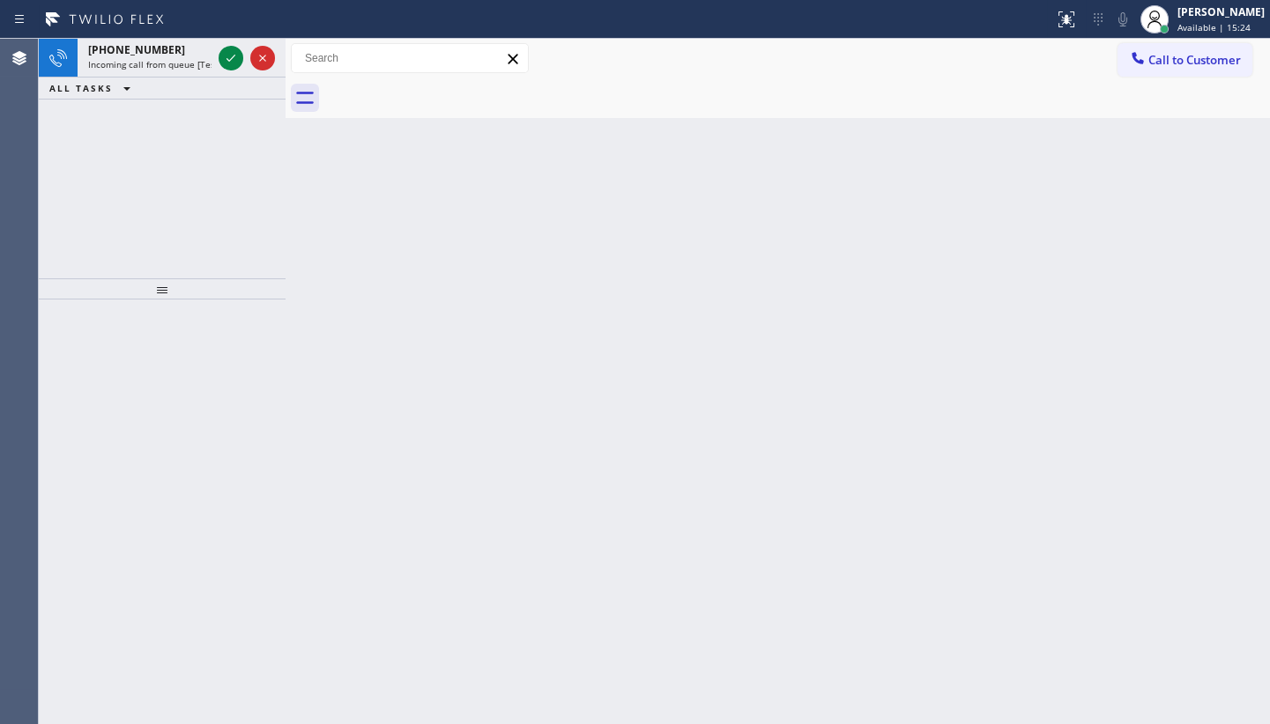
drag, startPoint x: 168, startPoint y: 179, endPoint x: 174, endPoint y: 141, distance: 38.4
click at [168, 179] on div "[PHONE_NUMBER] Incoming call from queue [Test] All ALL TASKS ALL TASKS ACTIVE T…" at bounding box center [162, 159] width 247 height 240
click at [225, 55] on icon at bounding box center [230, 58] width 21 height 21
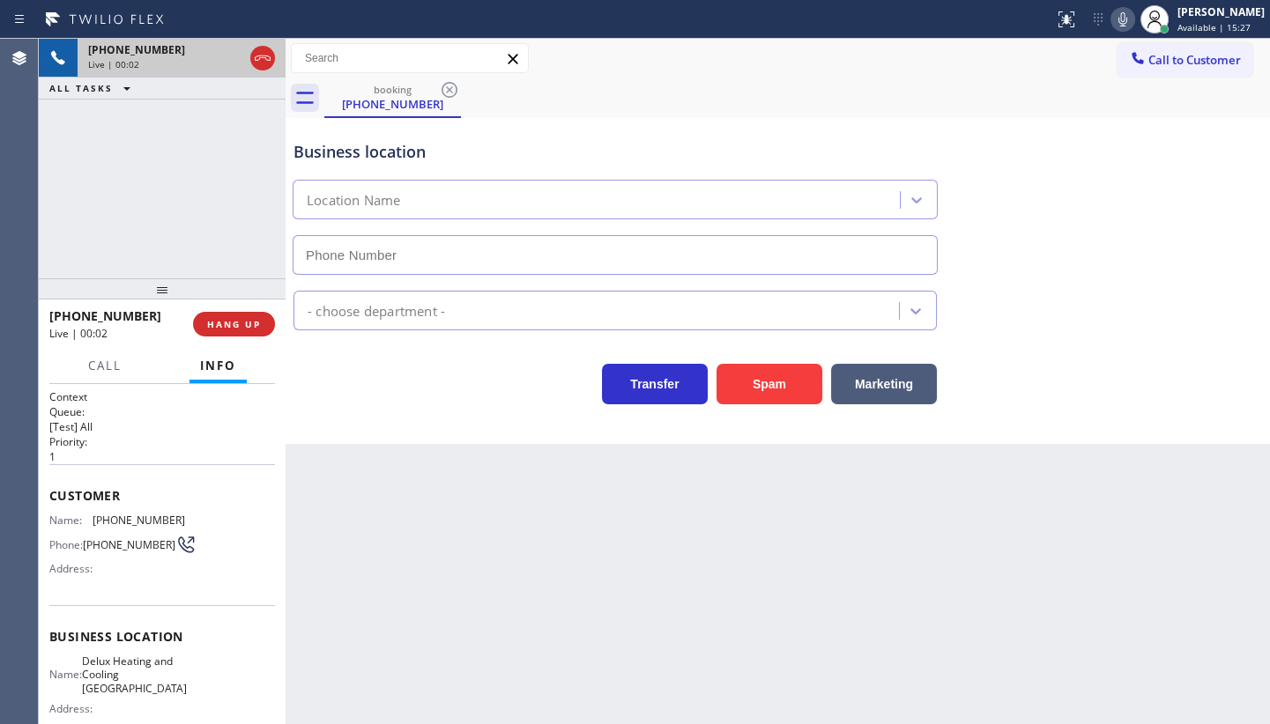
type input "[PHONE_NUMBER]"
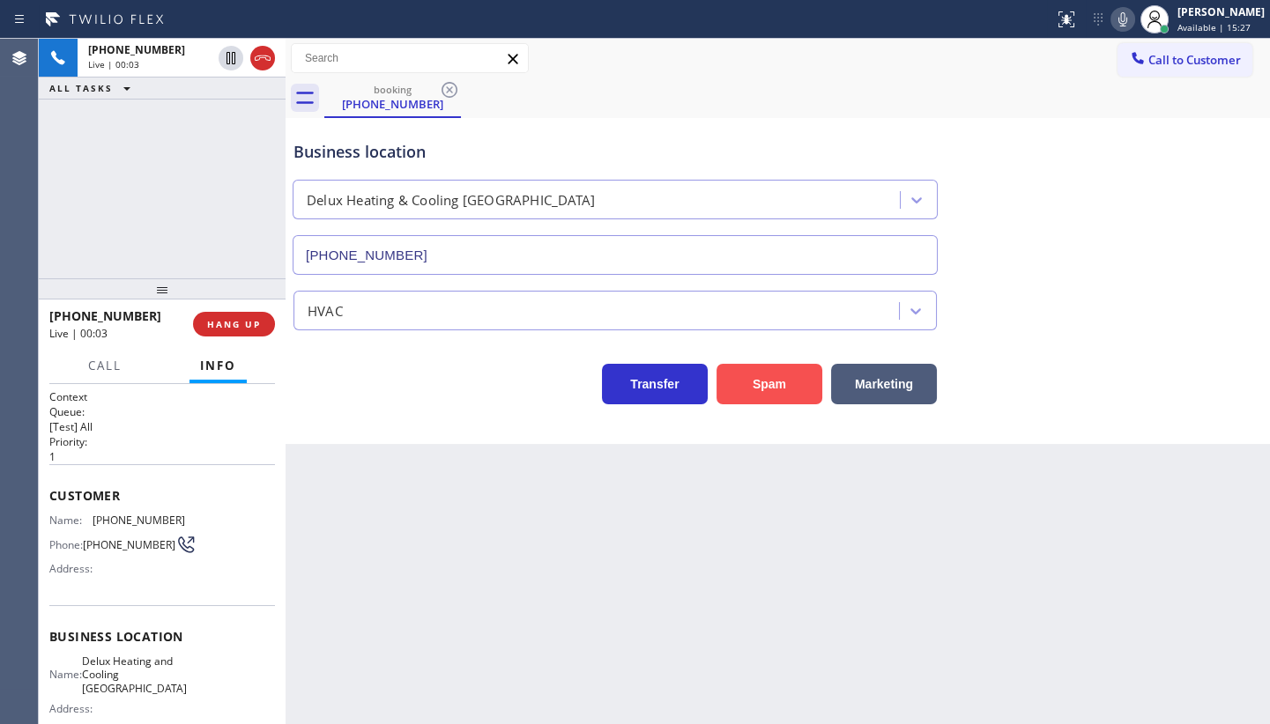
click at [723, 385] on button "Spam" at bounding box center [769, 384] width 106 height 41
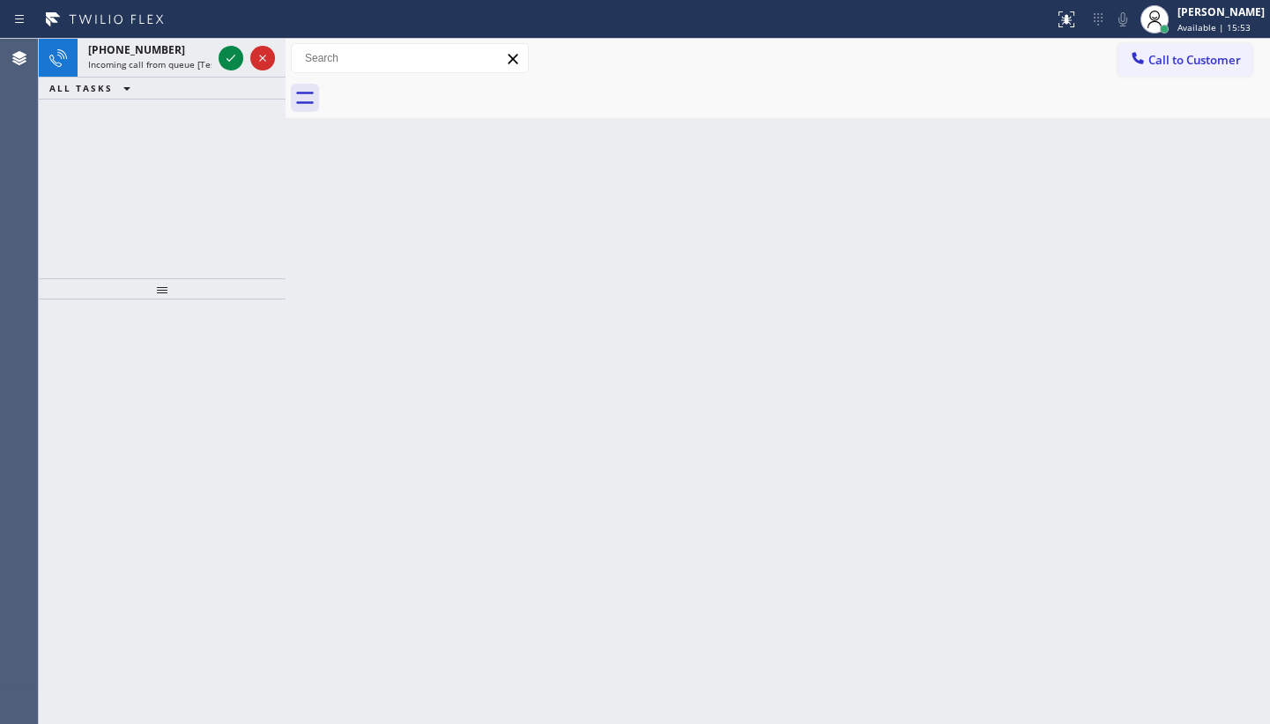
drag, startPoint x: 98, startPoint y: 165, endPoint x: 174, endPoint y: 105, distance: 97.3
click at [102, 158] on div "[PHONE_NUMBER] Incoming call from queue [Test] All ALL TASKS ALL TASKS ACTIVE T…" at bounding box center [162, 159] width 247 height 240
click at [244, 62] on div at bounding box center [246, 58] width 63 height 39
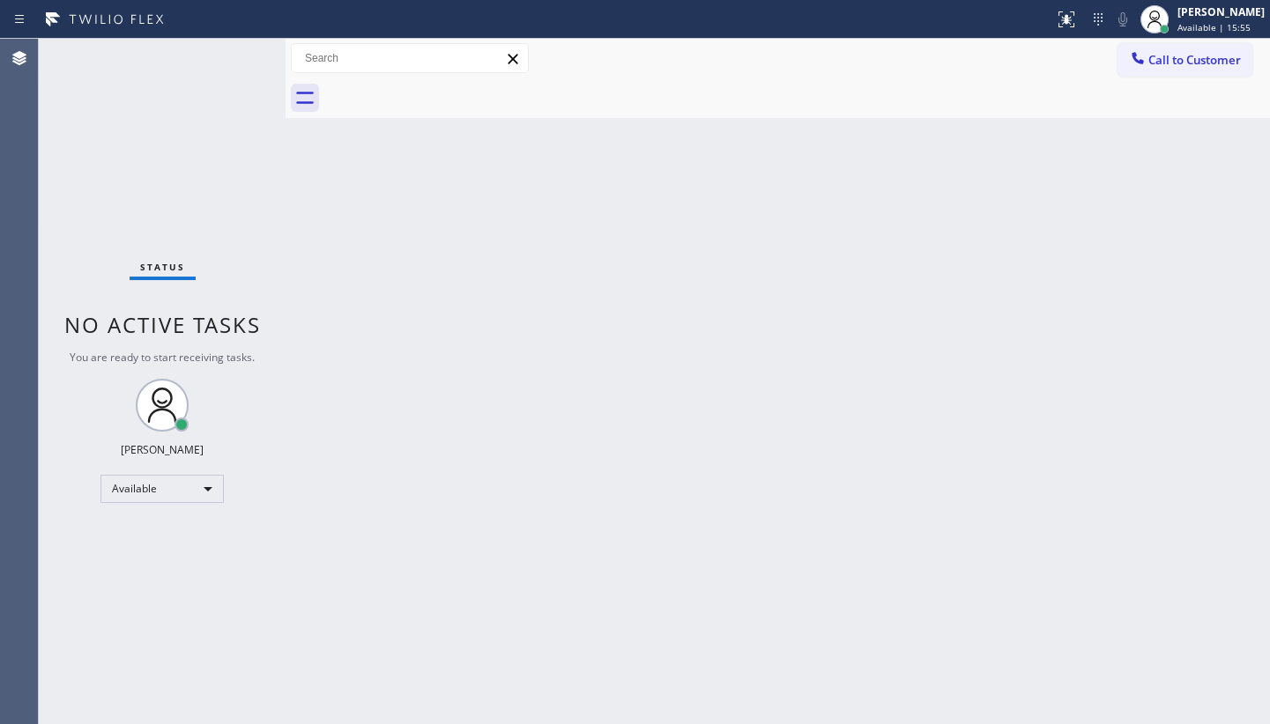
click at [234, 54] on div "Status No active tasks You are ready to start receiving tasks. JENIZA ALCAYDE A…" at bounding box center [162, 381] width 247 height 685
click at [229, 53] on div "Status No active tasks You are ready to start receiving tasks. JENIZA ALCAYDE A…" at bounding box center [162, 381] width 247 height 685
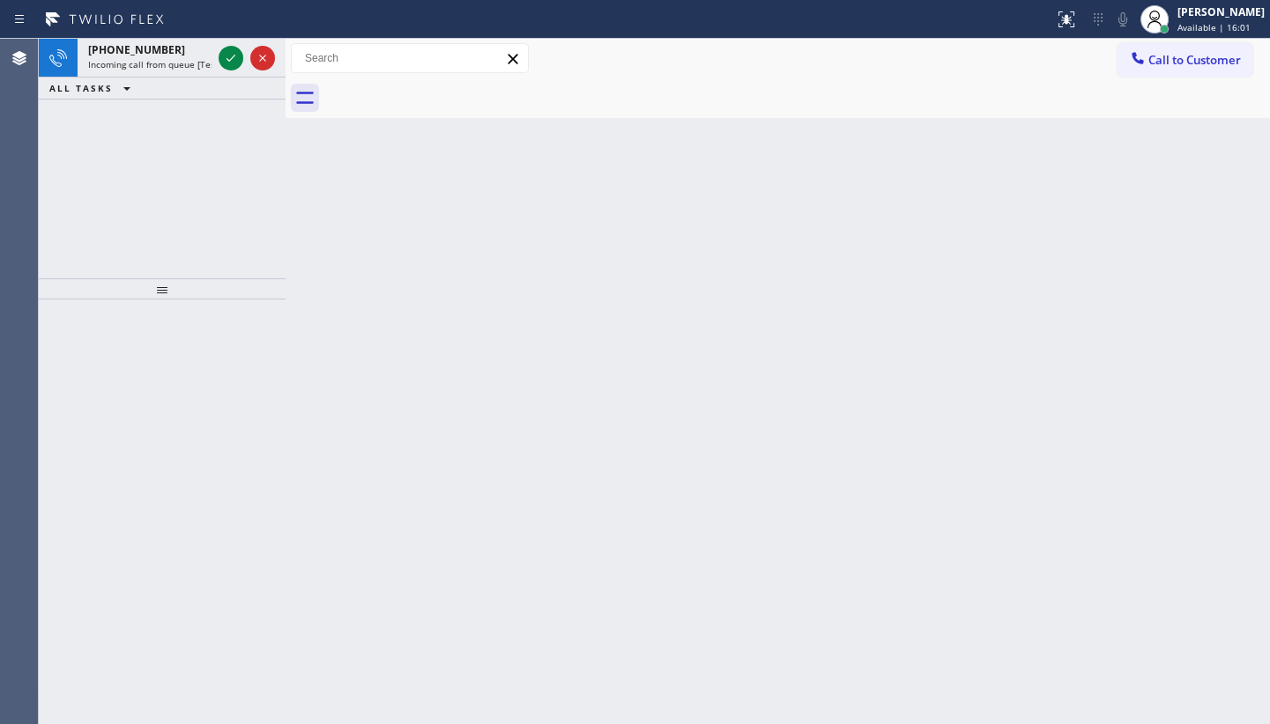
drag, startPoint x: 41, startPoint y: 152, endPoint x: 56, endPoint y: 138, distance: 20.6
click at [51, 142] on div "[PHONE_NUMBER] Incoming call from queue [Test] All ALL TASKS ALL TASKS ACTIVE T…" at bounding box center [162, 159] width 247 height 240
click at [219, 60] on div at bounding box center [231, 58] width 25 height 21
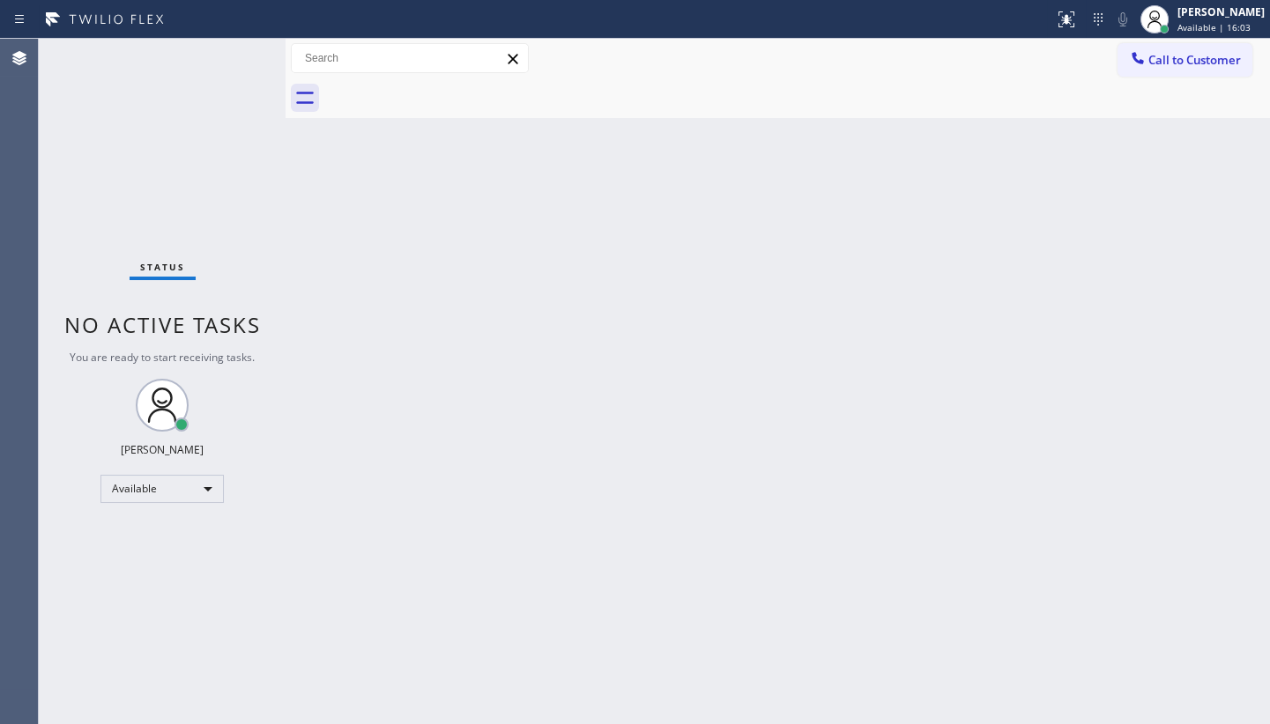
click at [224, 60] on div "Status No active tasks You are ready to start receiving tasks. JENIZA ALCAYDE A…" at bounding box center [162, 381] width 247 height 685
drag, startPoint x: 1058, startPoint y: 25, endPoint x: 1015, endPoint y: 138, distance: 121.6
click at [1058, 26] on icon at bounding box center [1066, 19] width 21 height 21
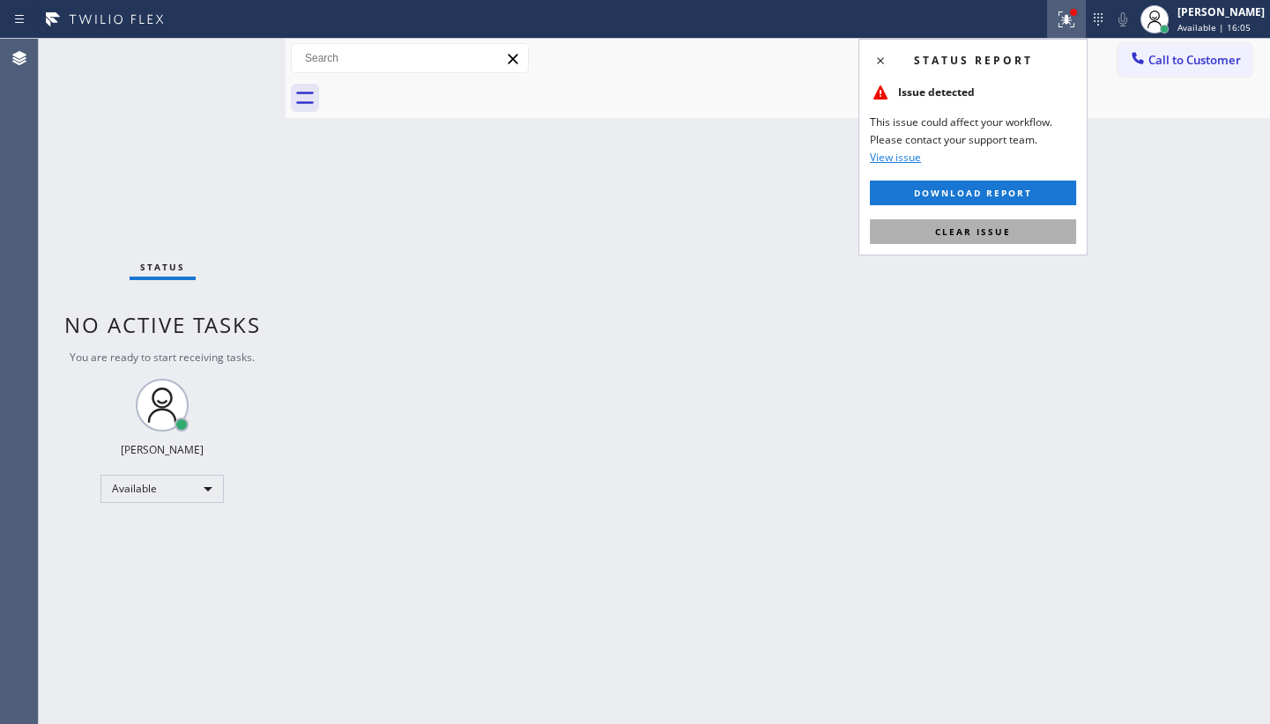
click at [996, 226] on span "Clear issue" at bounding box center [973, 232] width 76 height 12
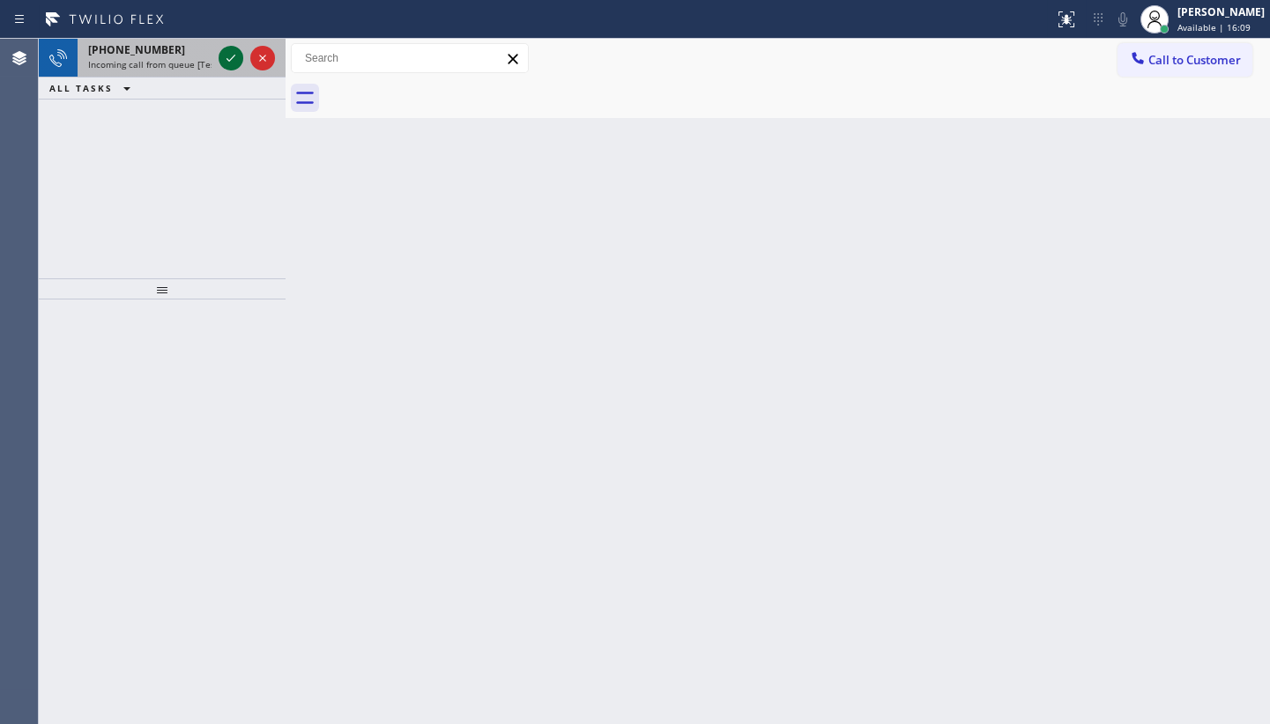
drag, startPoint x: 167, startPoint y: 167, endPoint x: 226, endPoint y: 47, distance: 134.4
click at [186, 137] on div "[PHONE_NUMBER] Incoming call from queue [Test] All ALL TASKS ALL TASKS ACTIVE T…" at bounding box center [162, 159] width 247 height 240
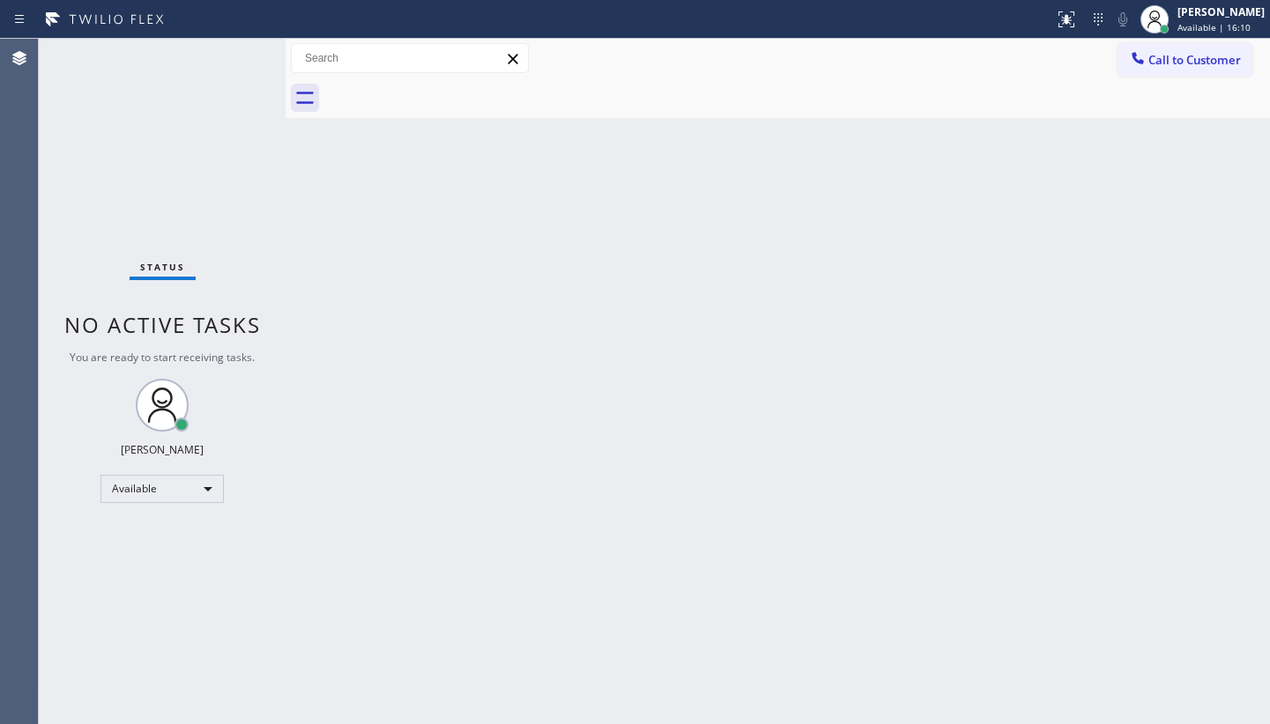
drag, startPoint x: 228, startPoint y: 41, endPoint x: 229, endPoint y: 65, distance: 24.7
click at [228, 47] on div "Status No active tasks You are ready to start receiving tasks. JENIZA ALCAYDE A…" at bounding box center [162, 381] width 247 height 685
click at [229, 65] on div "Status No active tasks You are ready to start receiving tasks. JENIZA ALCAYDE A…" at bounding box center [162, 381] width 247 height 685
drag, startPoint x: 248, startPoint y: 49, endPoint x: 237, endPoint y: 62, distance: 16.8
click at [248, 49] on div "Status No active tasks You are ready to start receiving tasks. JENIZA ALCAYDE A…" at bounding box center [162, 381] width 247 height 685
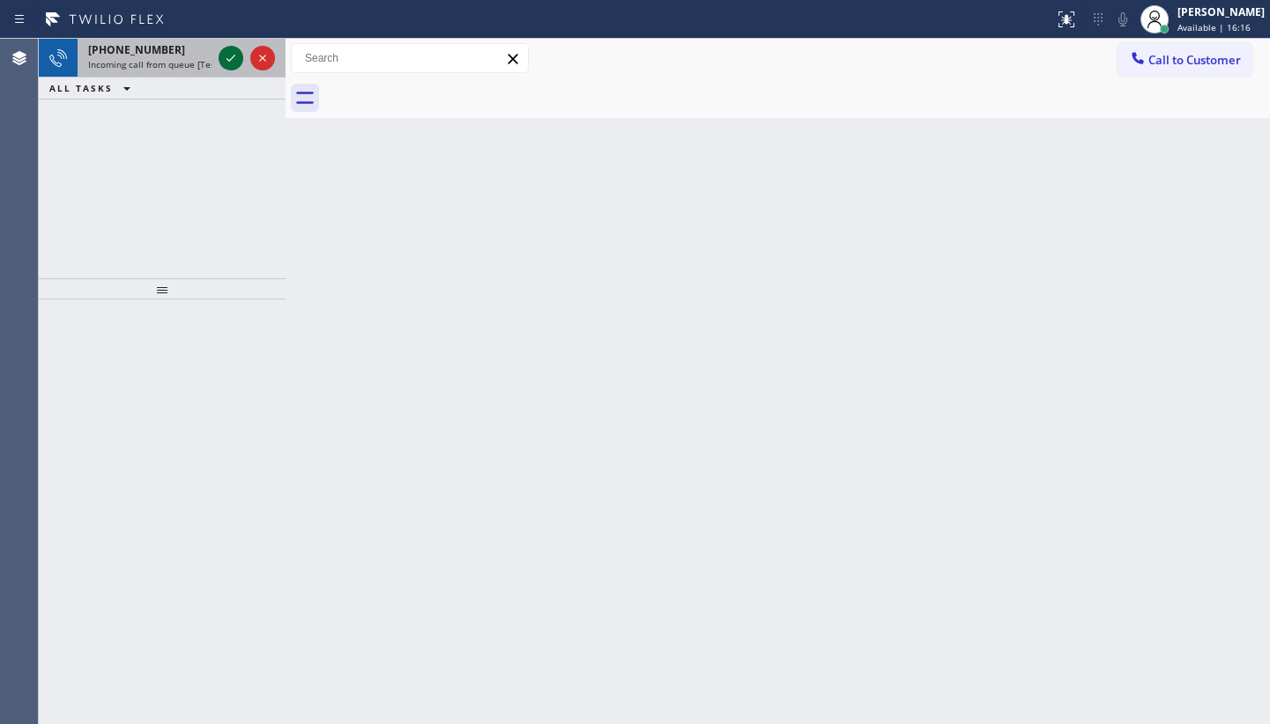
drag, startPoint x: 221, startPoint y: 65, endPoint x: 228, endPoint y: 58, distance: 10.0
click at [223, 62] on icon at bounding box center [230, 58] width 21 height 21
click at [228, 59] on icon at bounding box center [230, 58] width 21 height 21
click at [229, 59] on icon at bounding box center [230, 58] width 21 height 21
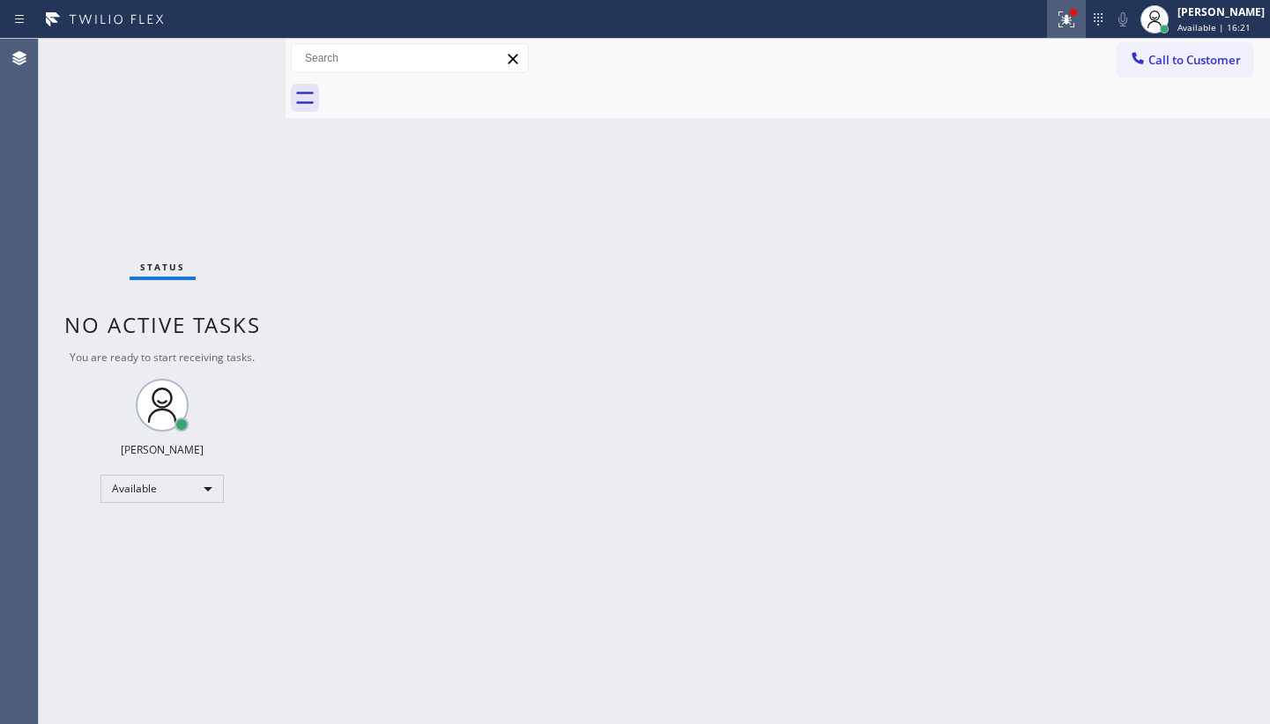
click at [1066, 23] on icon at bounding box center [1066, 19] width 21 height 21
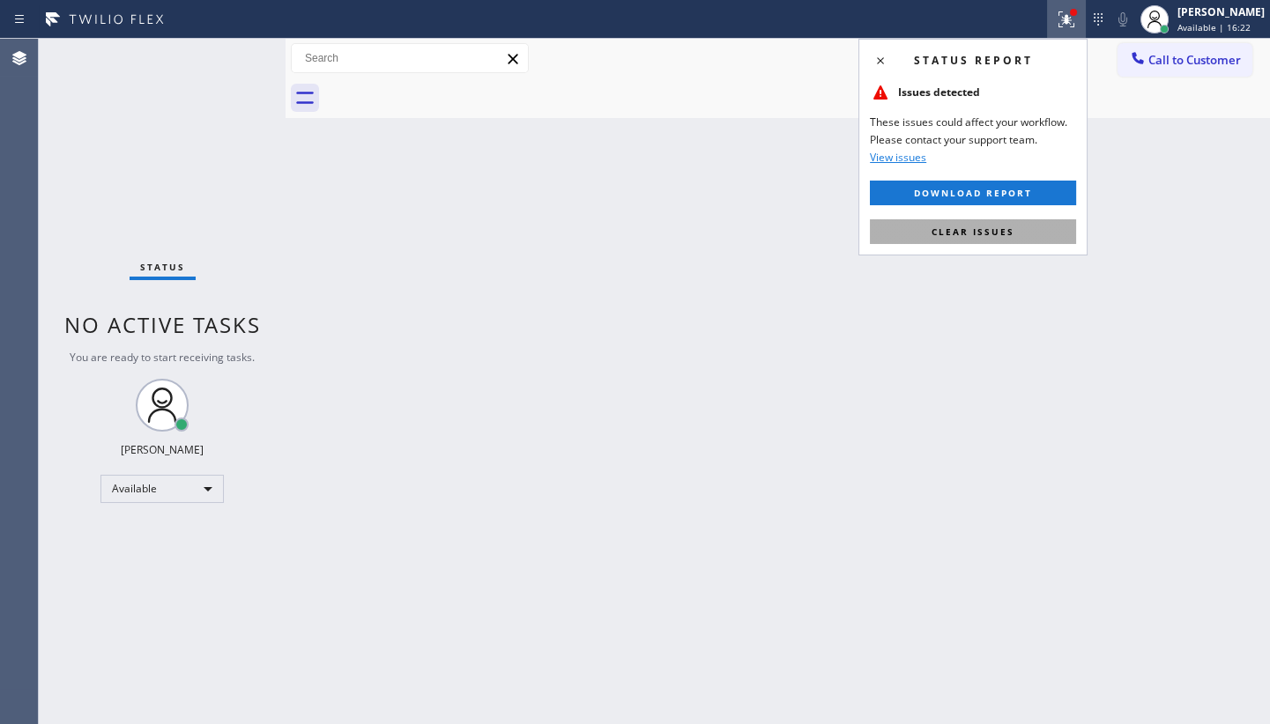
click at [976, 236] on span "Clear issues" at bounding box center [972, 232] width 83 height 12
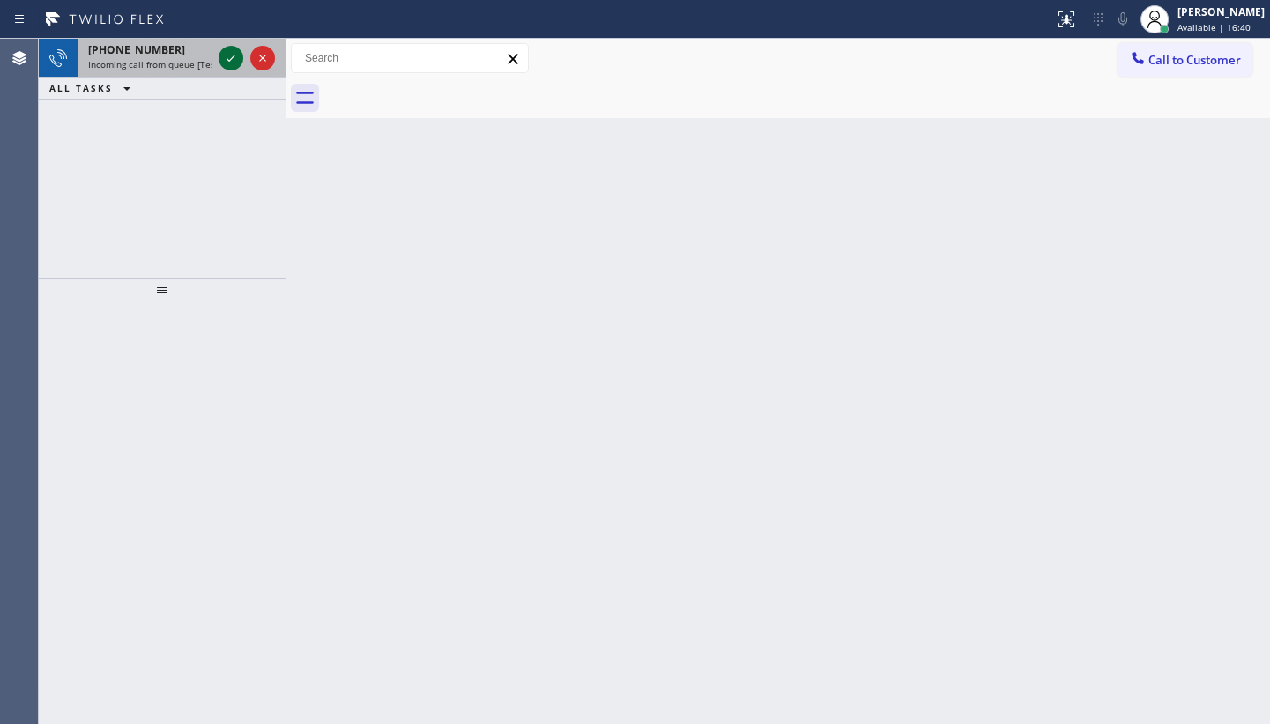
click at [237, 56] on icon at bounding box center [230, 58] width 21 height 21
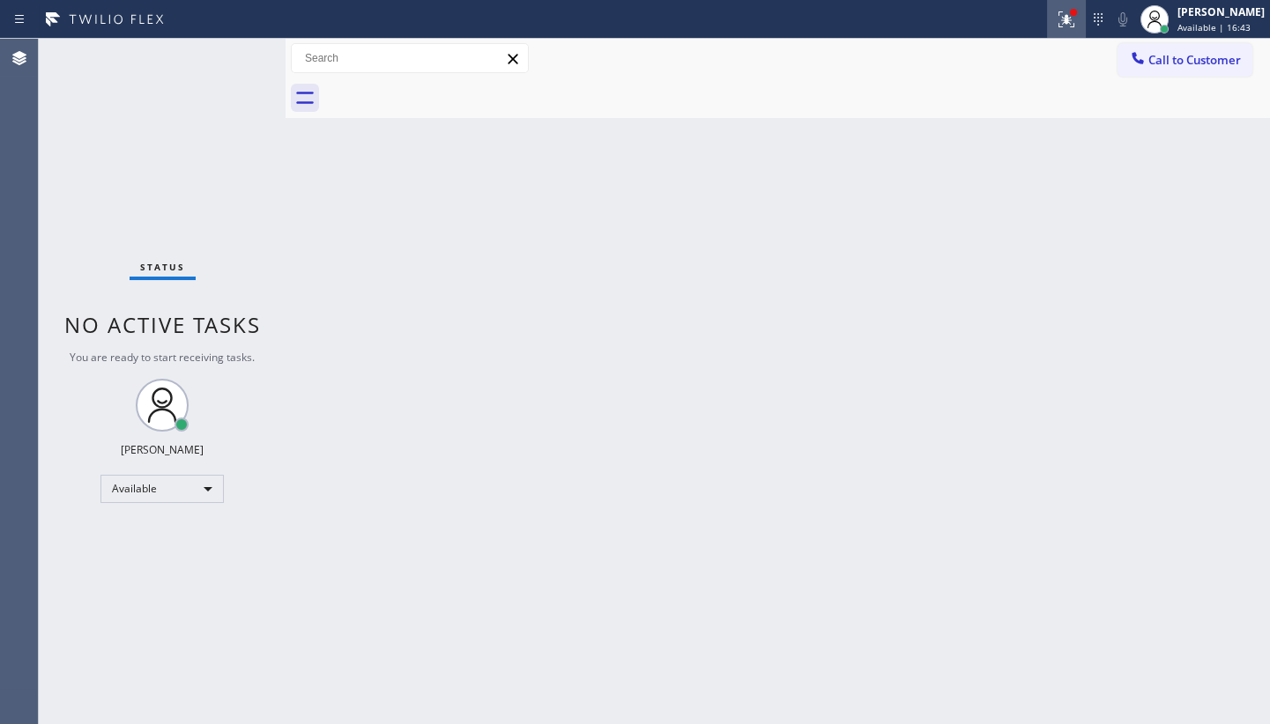
click at [1074, 18] on icon at bounding box center [1066, 19] width 21 height 21
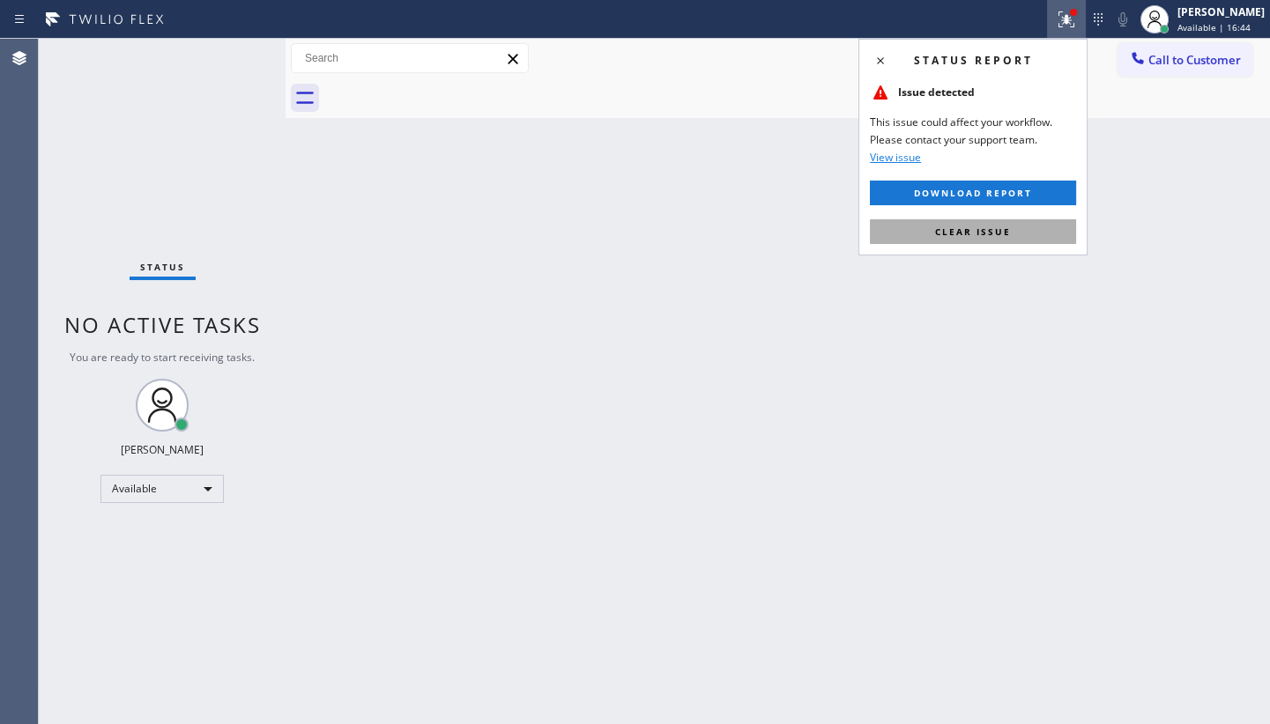
click at [1028, 222] on button "Clear issue" at bounding box center [973, 231] width 206 height 25
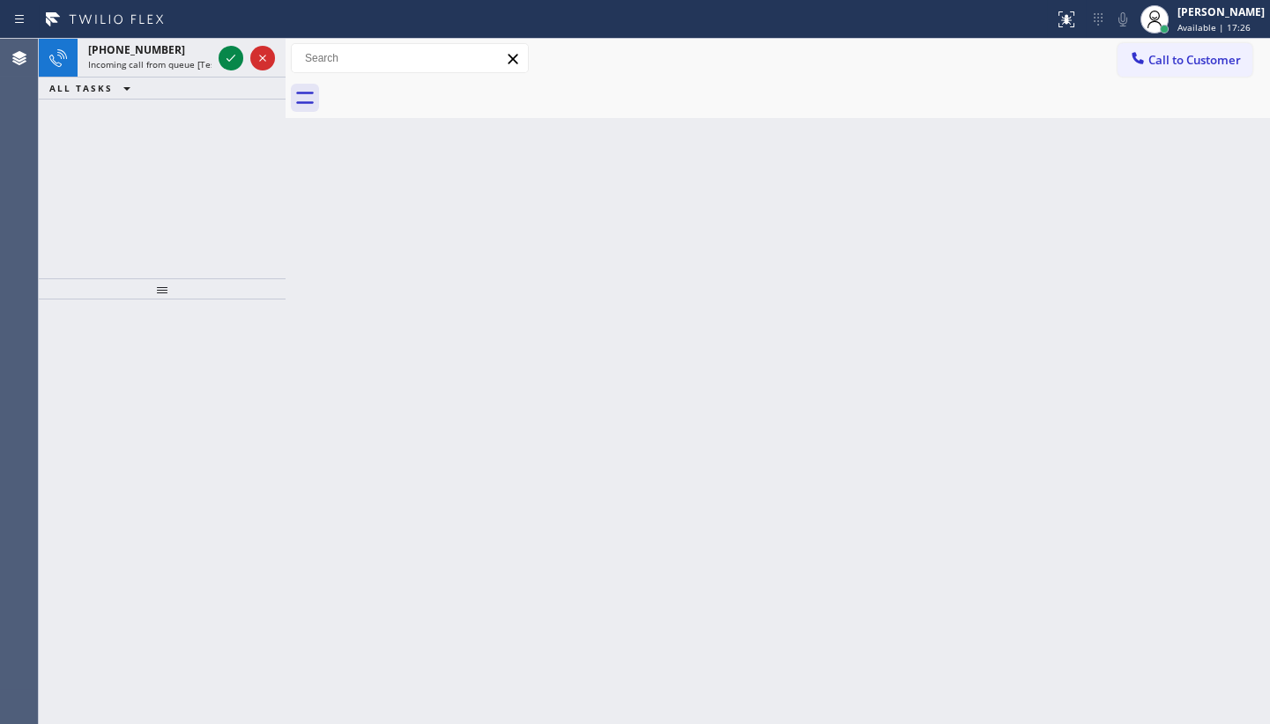
drag, startPoint x: 79, startPoint y: 141, endPoint x: 95, endPoint y: 123, distance: 23.7
click at [81, 141] on div "[PHONE_NUMBER] Incoming call from queue [Test] All ALL TASKS ALL TASKS ACTIVE T…" at bounding box center [162, 159] width 247 height 240
click at [229, 62] on icon at bounding box center [230, 58] width 21 height 21
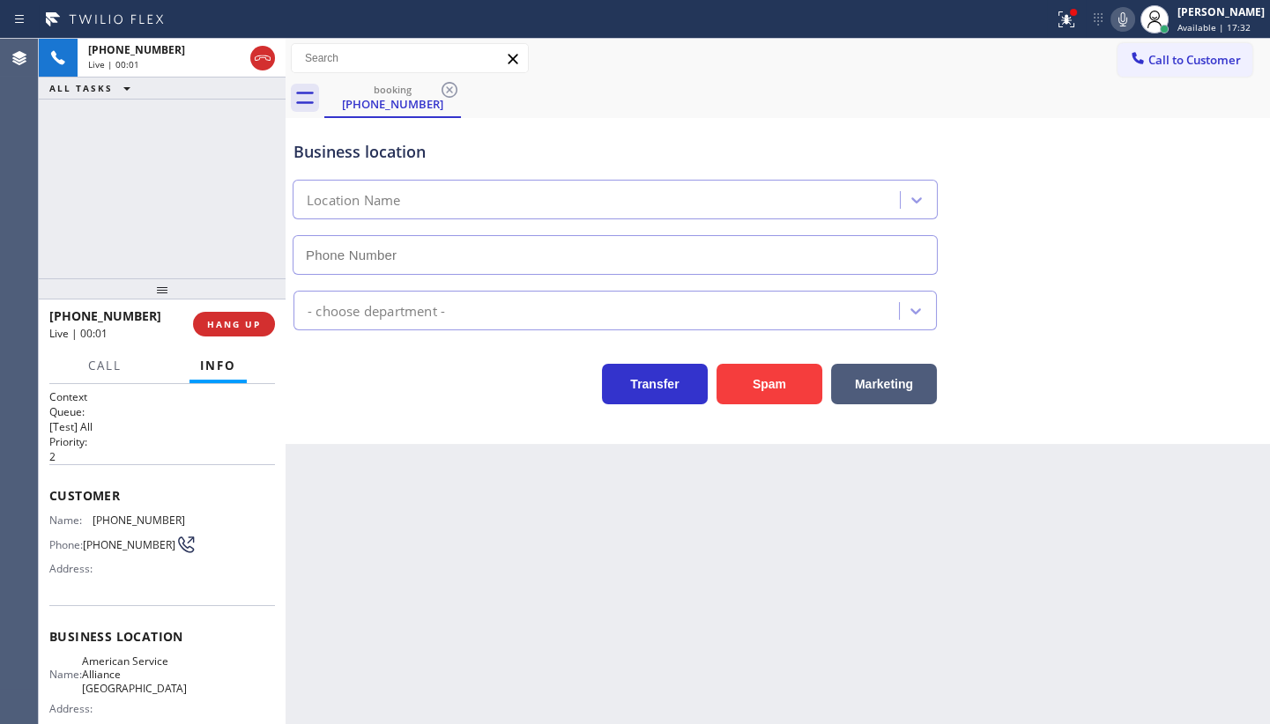
type input "[PHONE_NUMBER]"
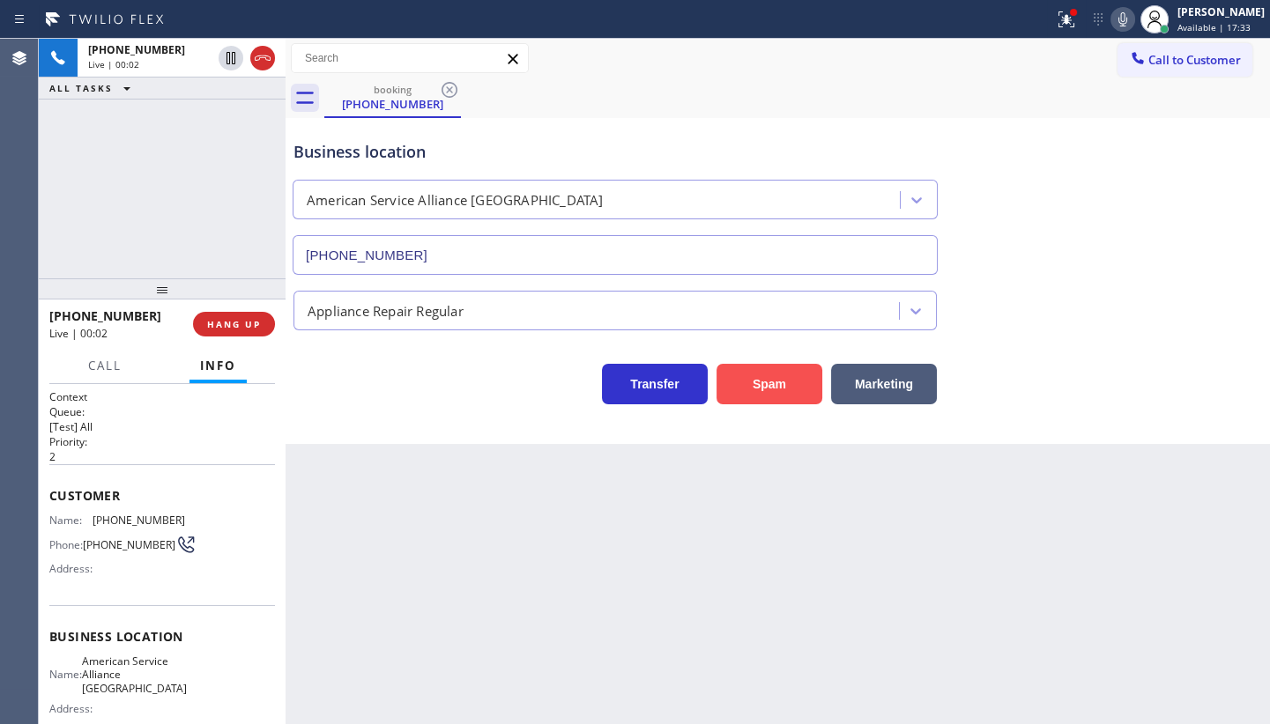
click at [757, 373] on button "Spam" at bounding box center [769, 384] width 106 height 41
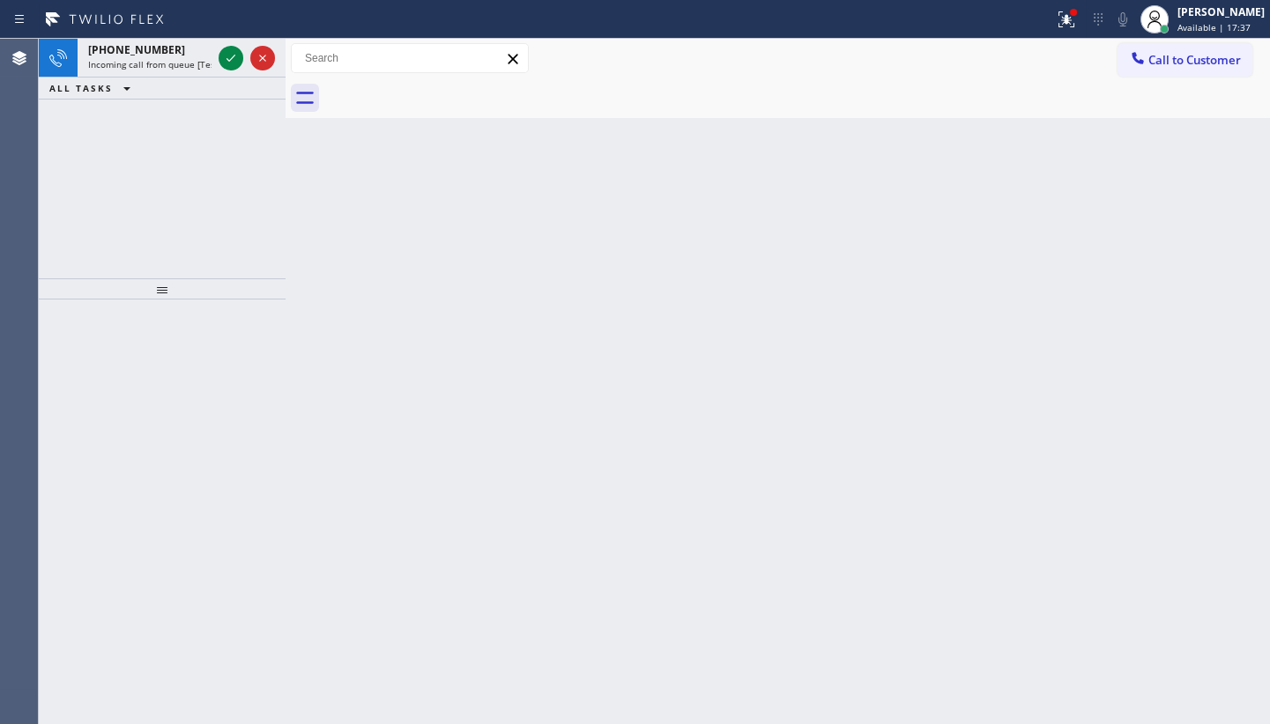
drag, startPoint x: 157, startPoint y: 169, endPoint x: 210, endPoint y: 78, distance: 105.8
click at [172, 147] on div "[PHONE_NUMBER] Incoming call from queue [Test] All ALL TASKS ALL TASKS ACTIVE T…" at bounding box center [162, 159] width 247 height 240
click at [217, 57] on div at bounding box center [246, 58] width 63 height 39
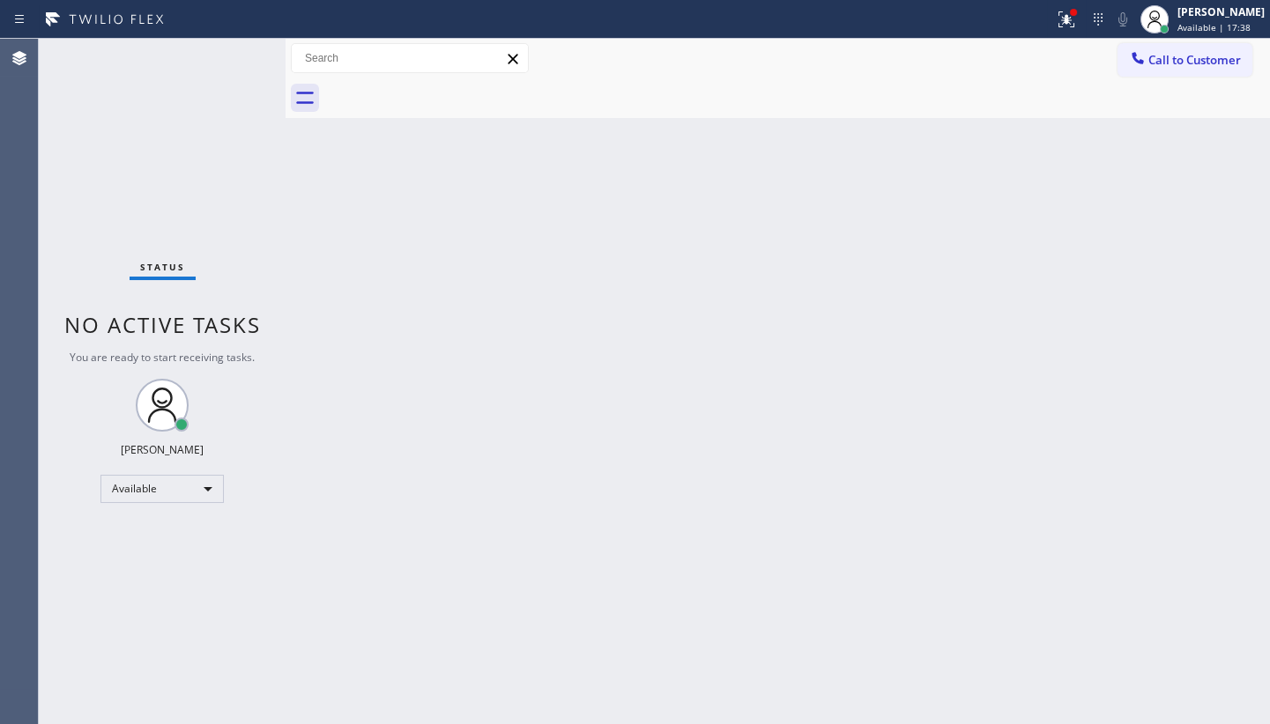
click at [220, 57] on div "Status No active tasks You are ready to start receiving tasks. JENIZA ALCAYDE A…" at bounding box center [162, 381] width 247 height 685
click at [1066, 19] on icon at bounding box center [1063, 17] width 11 height 12
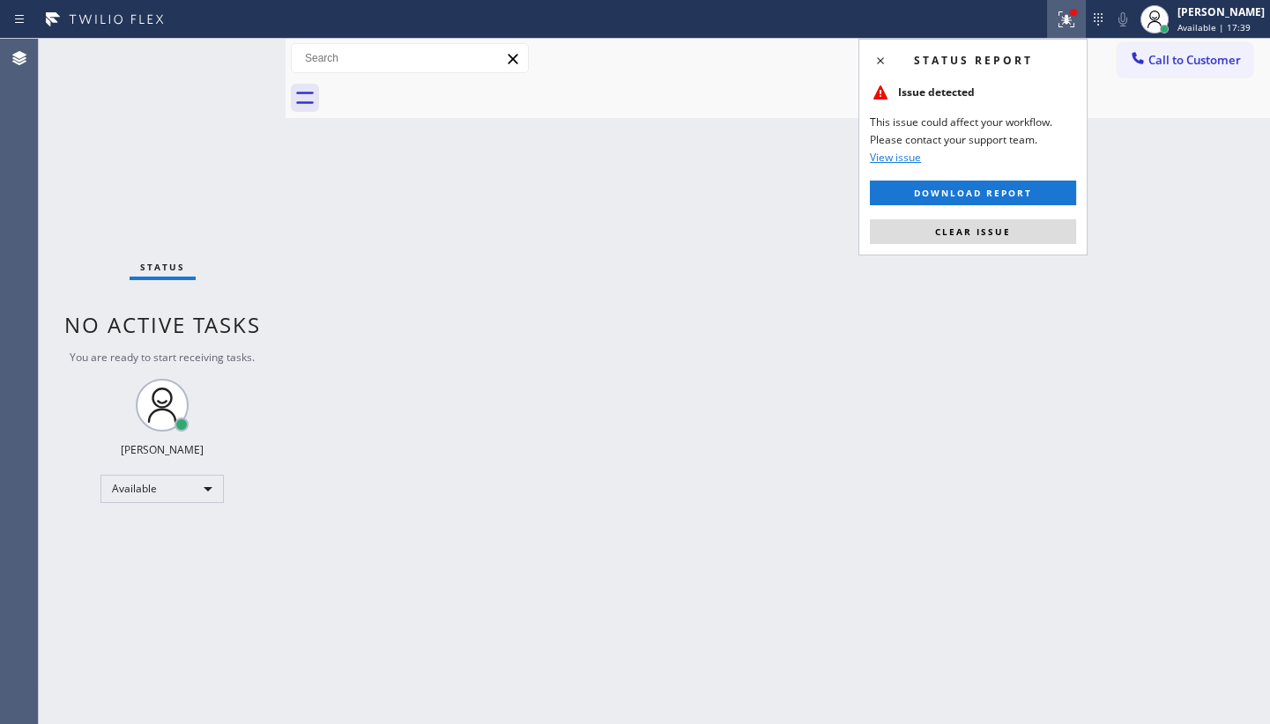
click at [999, 206] on div "Status report Issue detected This issue could affect your workflow. Please cont…" at bounding box center [972, 147] width 229 height 217
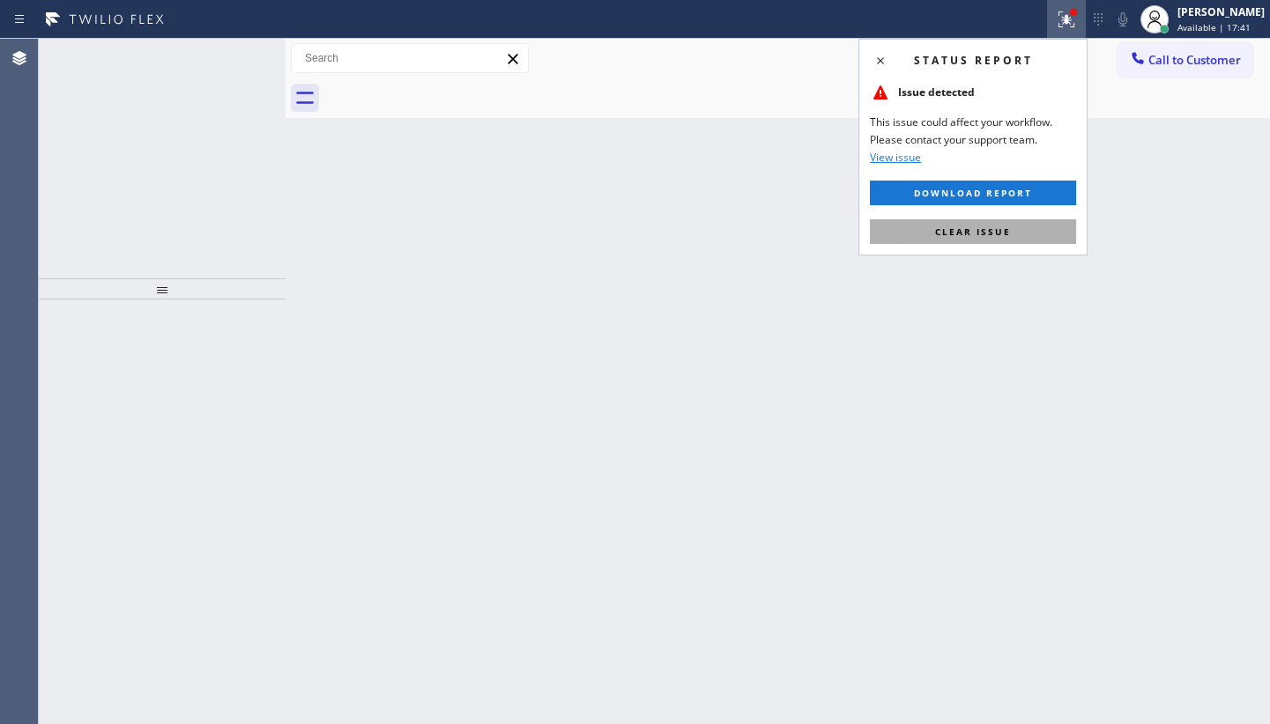
click at [999, 226] on span "Clear issue" at bounding box center [973, 232] width 76 height 12
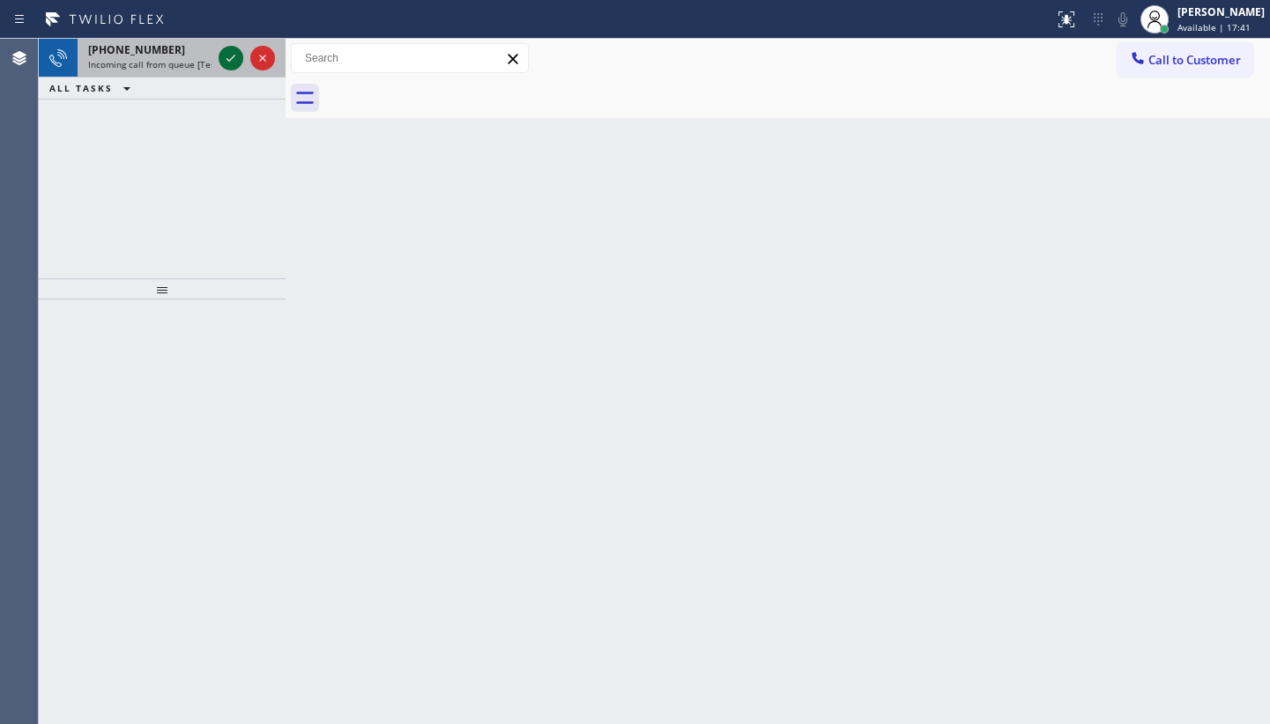
click at [226, 61] on icon at bounding box center [230, 58] width 21 height 21
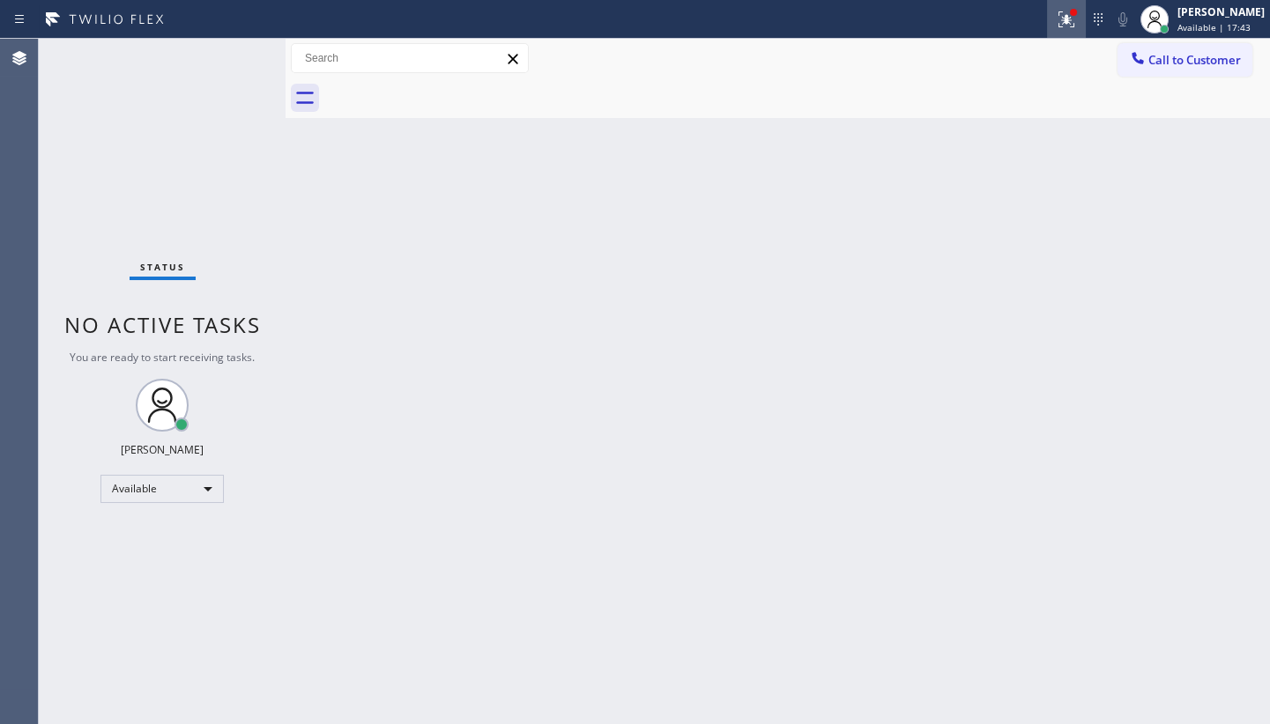
click at [1076, 21] on icon at bounding box center [1066, 19] width 21 height 21
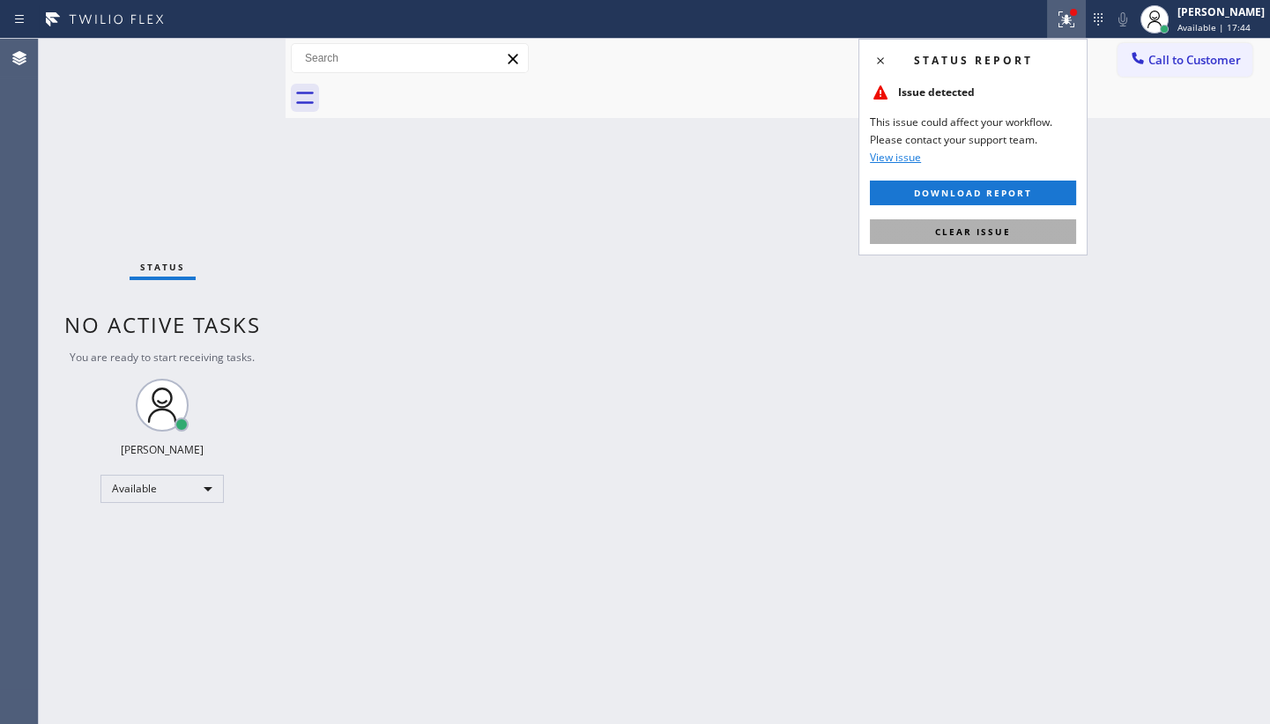
click at [1036, 229] on button "Clear issue" at bounding box center [973, 231] width 206 height 25
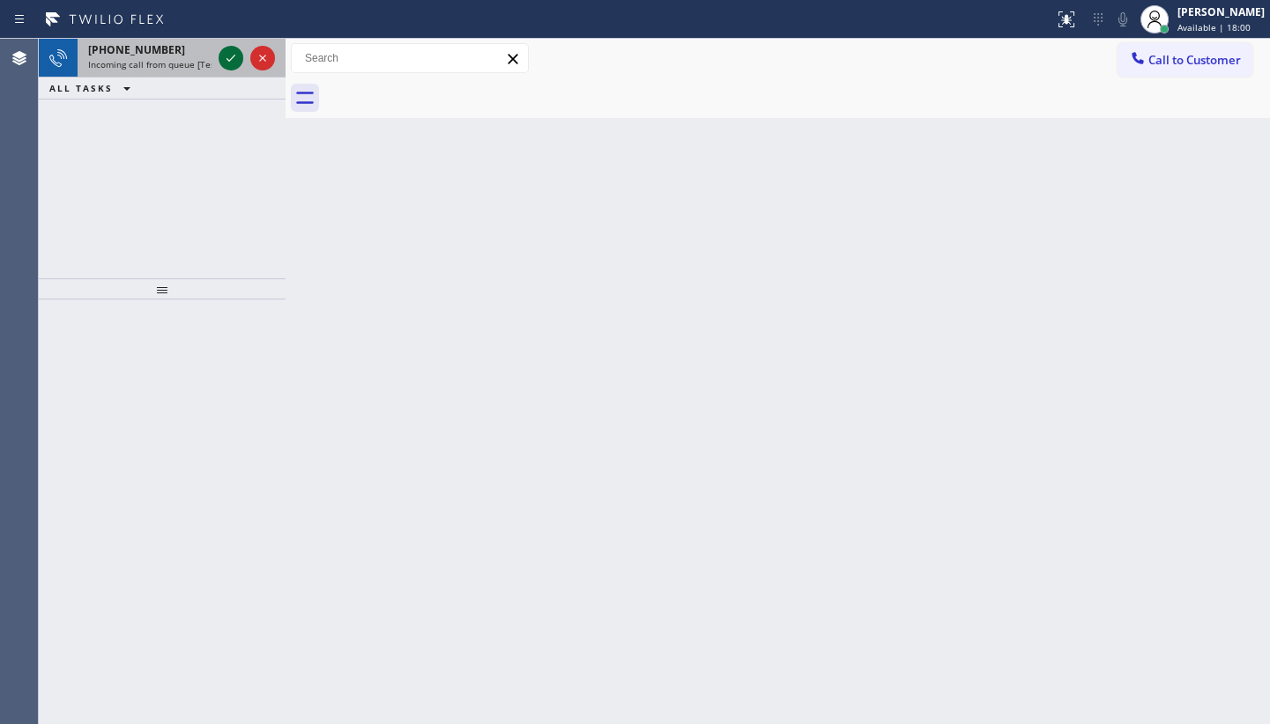
click at [241, 65] on div at bounding box center [231, 58] width 25 height 21
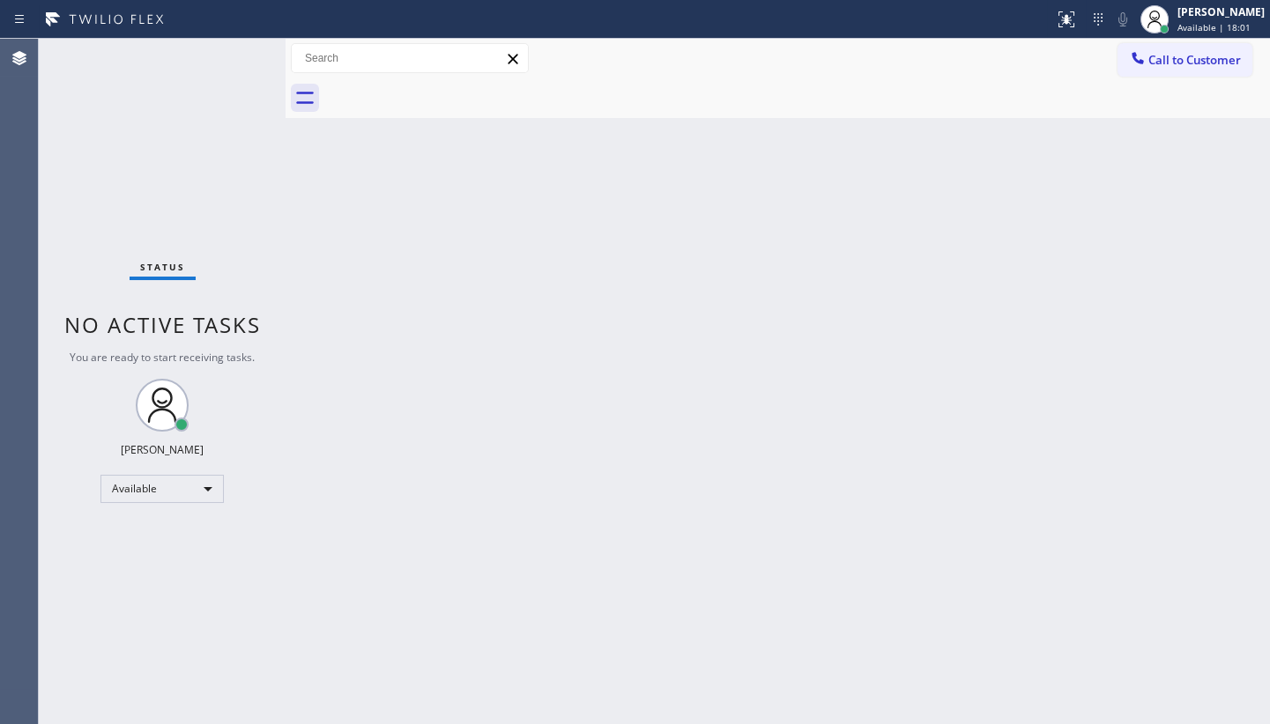
click at [234, 57] on div "Status No active tasks You are ready to start receiving tasks. JENIZA ALCAYDE A…" at bounding box center [162, 381] width 247 height 685
click at [1075, 18] on div at bounding box center [1066, 19] width 39 height 39
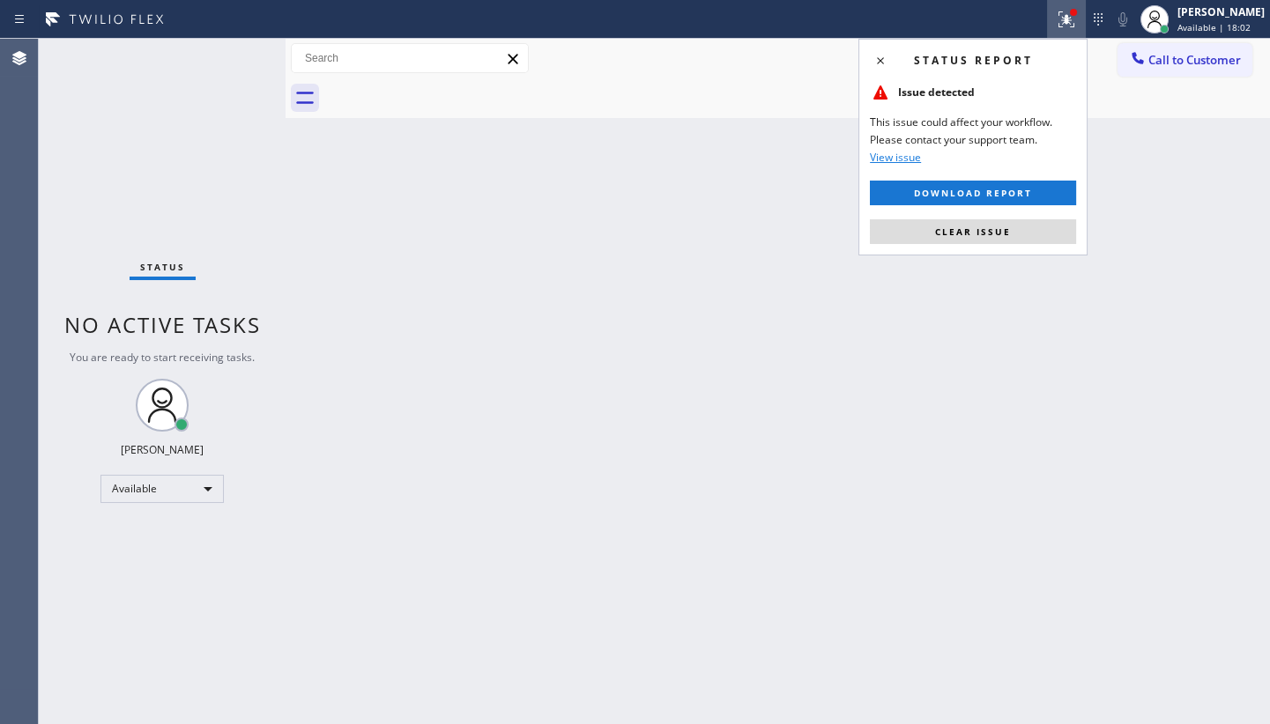
click at [1020, 237] on button "Clear issue" at bounding box center [973, 231] width 206 height 25
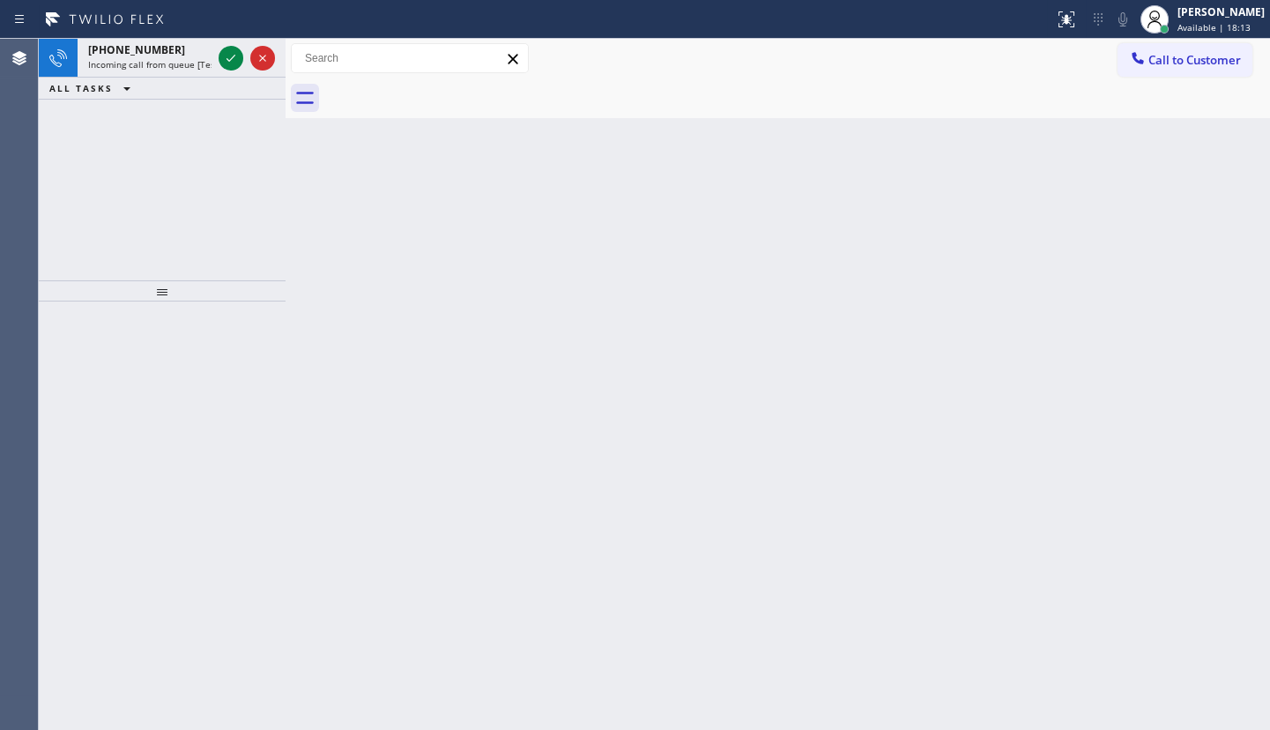
drag, startPoint x: 134, startPoint y: 123, endPoint x: 199, endPoint y: 66, distance: 86.8
click at [134, 121] on div "[PHONE_NUMBER] Incoming call from queue [Test] All ALL TASKS ALL TASKS ACTIVE T…" at bounding box center [162, 159] width 247 height 241
click at [227, 48] on icon at bounding box center [230, 58] width 21 height 21
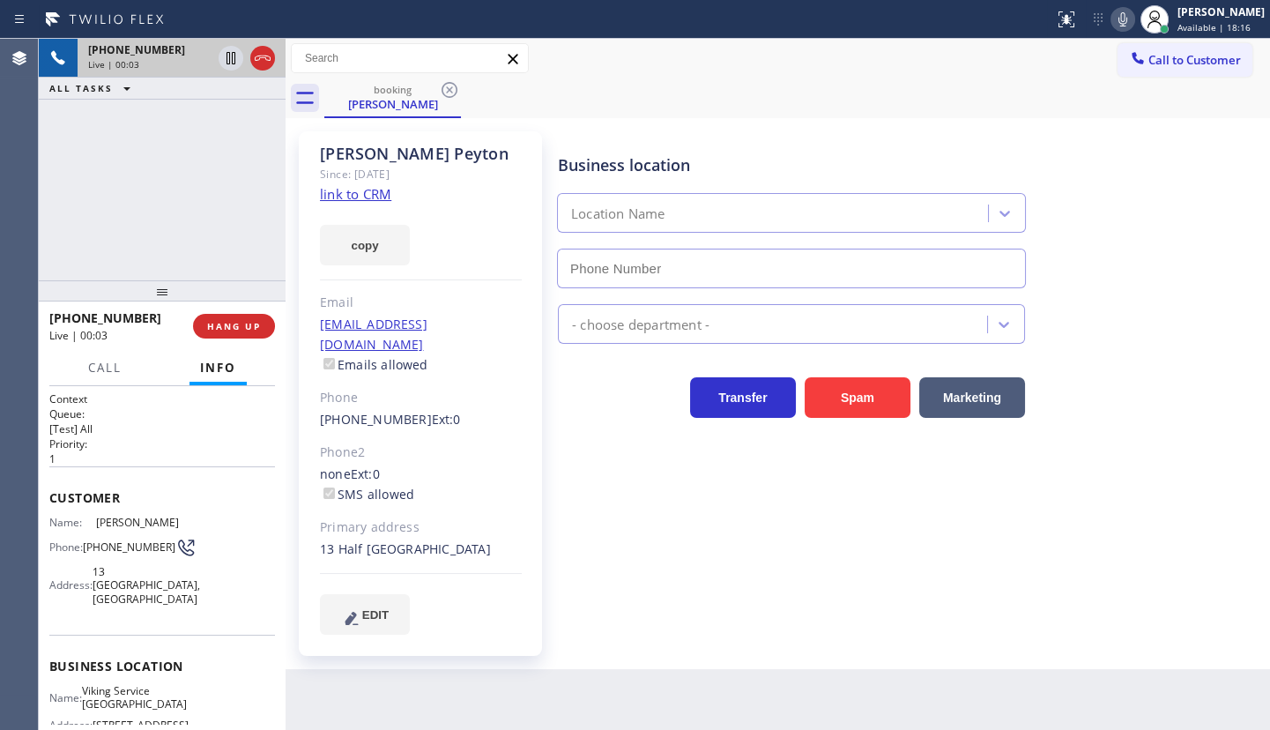
type input "[PHONE_NUMBER]"
click at [350, 199] on link "link to CRM" at bounding box center [355, 194] width 71 height 18
click at [234, 315] on button "HANG UP" at bounding box center [234, 326] width 82 height 25
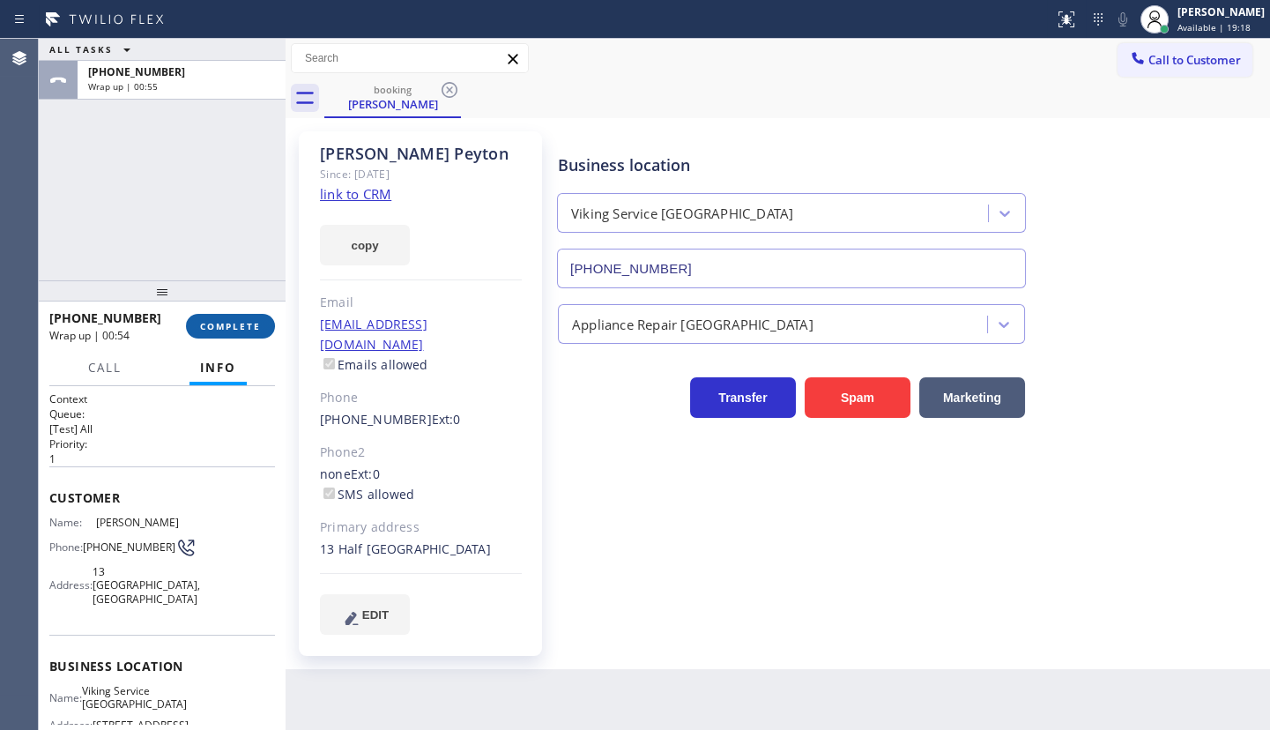
drag, startPoint x: 214, startPoint y: 308, endPoint x: 219, endPoint y: 321, distance: 13.1
click at [214, 311] on div "[PHONE_NUMBER] Wrap up | 00:54 COMPLETE" at bounding box center [162, 326] width 226 height 46
click at [219, 321] on span "COMPLETE" at bounding box center [230, 326] width 61 height 12
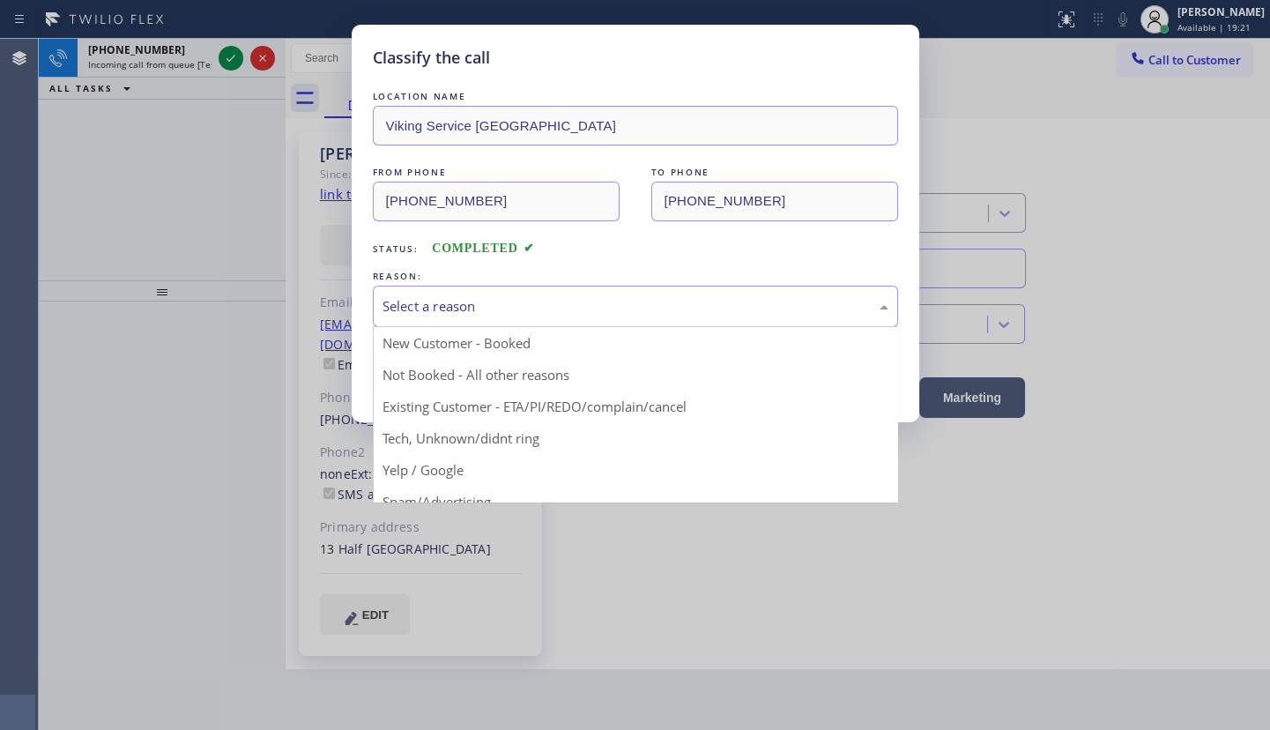
click at [508, 307] on div "Select a reason" at bounding box center [635, 306] width 506 height 20
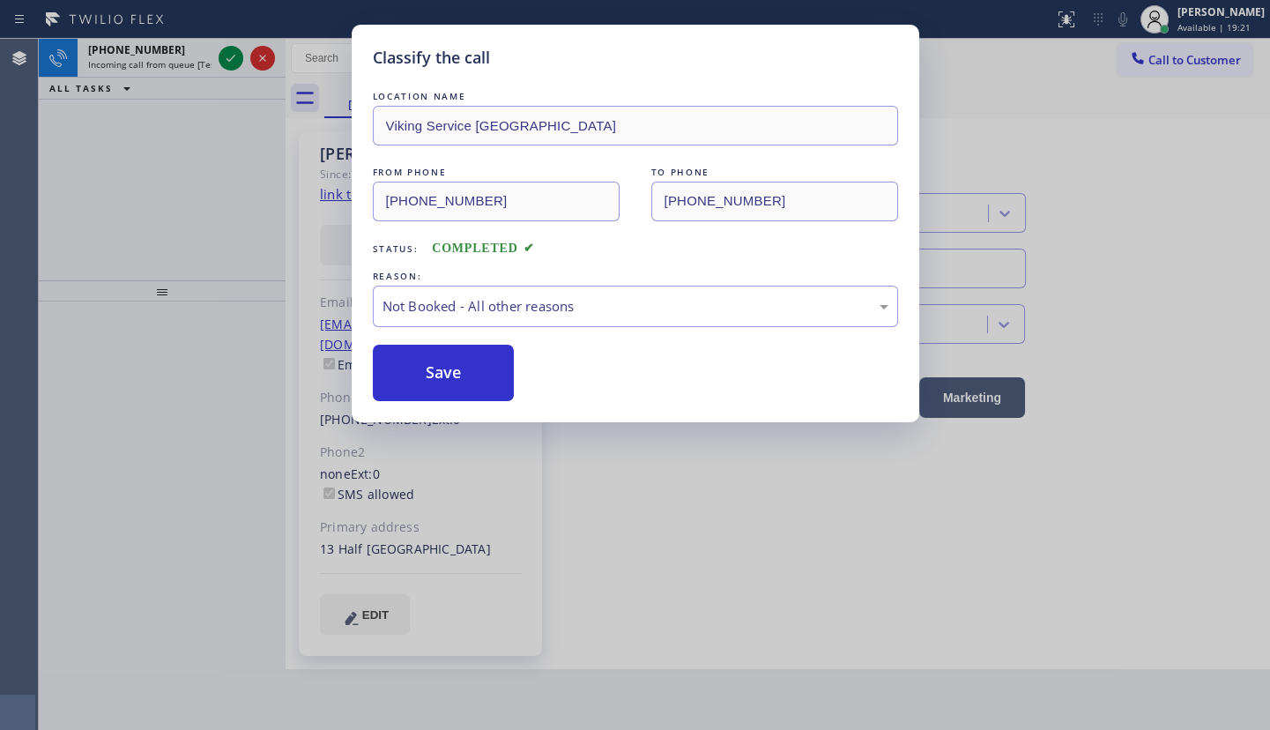
click at [458, 365] on button "Save" at bounding box center [444, 373] width 142 height 56
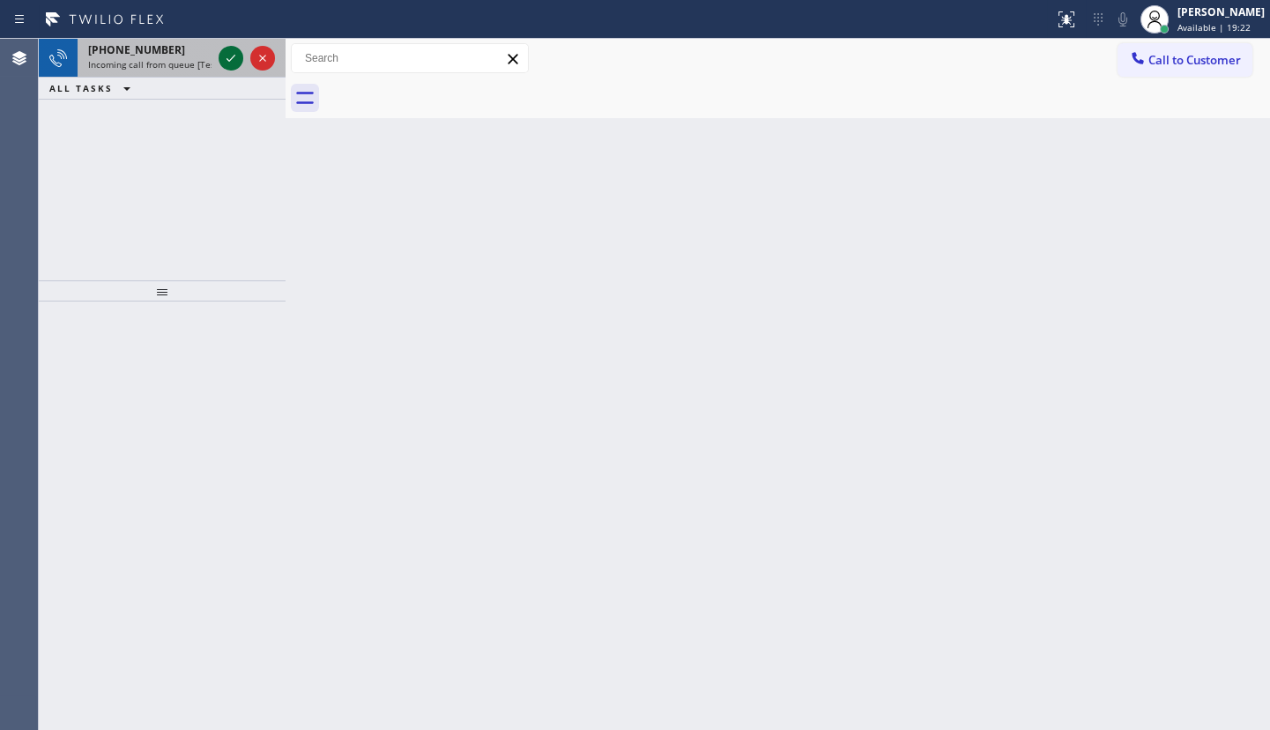
drag, startPoint x: 236, startPoint y: 44, endPoint x: 232, endPoint y: 65, distance: 21.6
click at [233, 44] on div at bounding box center [246, 58] width 63 height 39
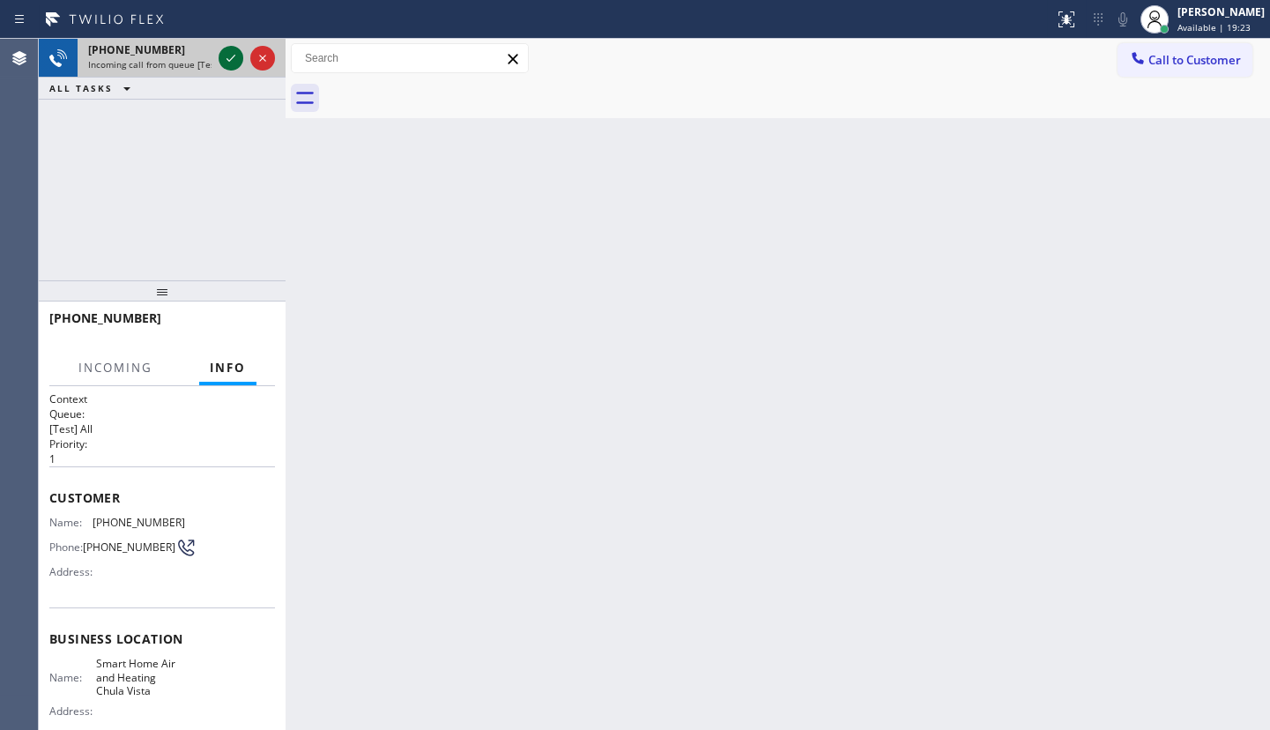
click at [231, 66] on icon at bounding box center [230, 58] width 21 height 21
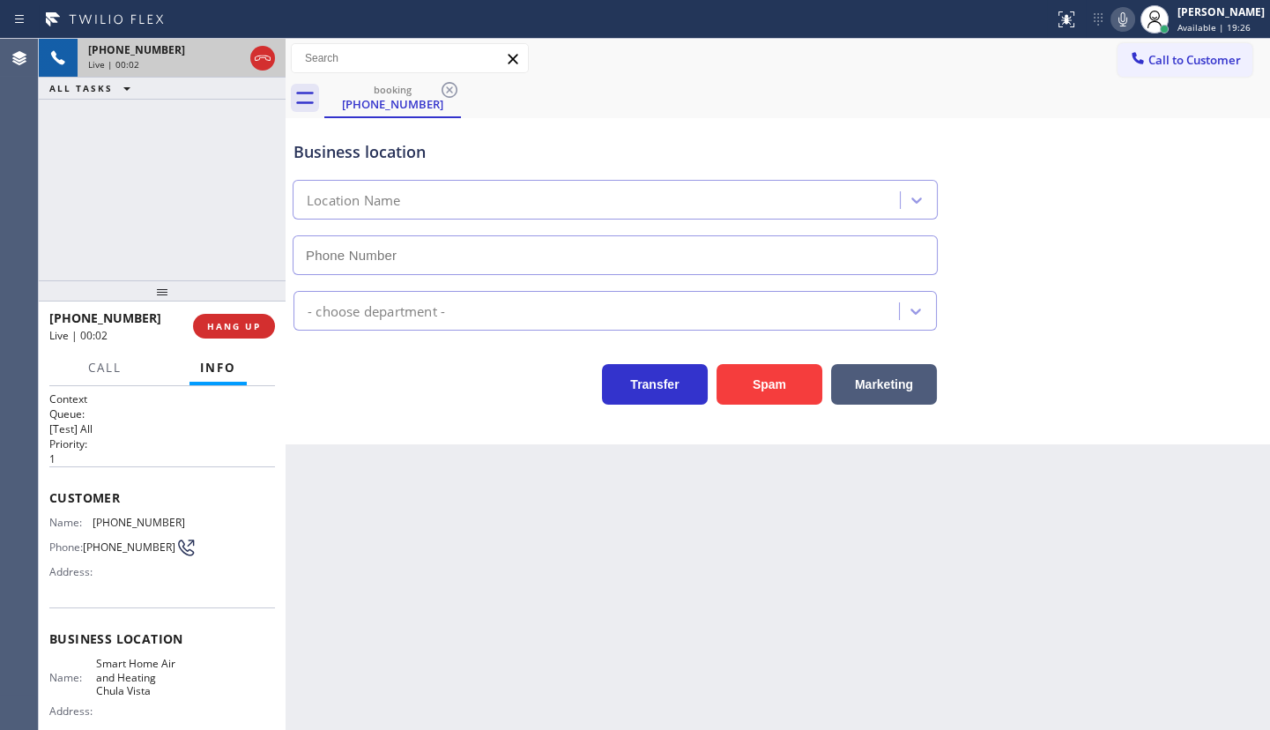
type input "[PHONE_NUMBER]"
click at [758, 389] on button "Spam" at bounding box center [769, 384] width 106 height 41
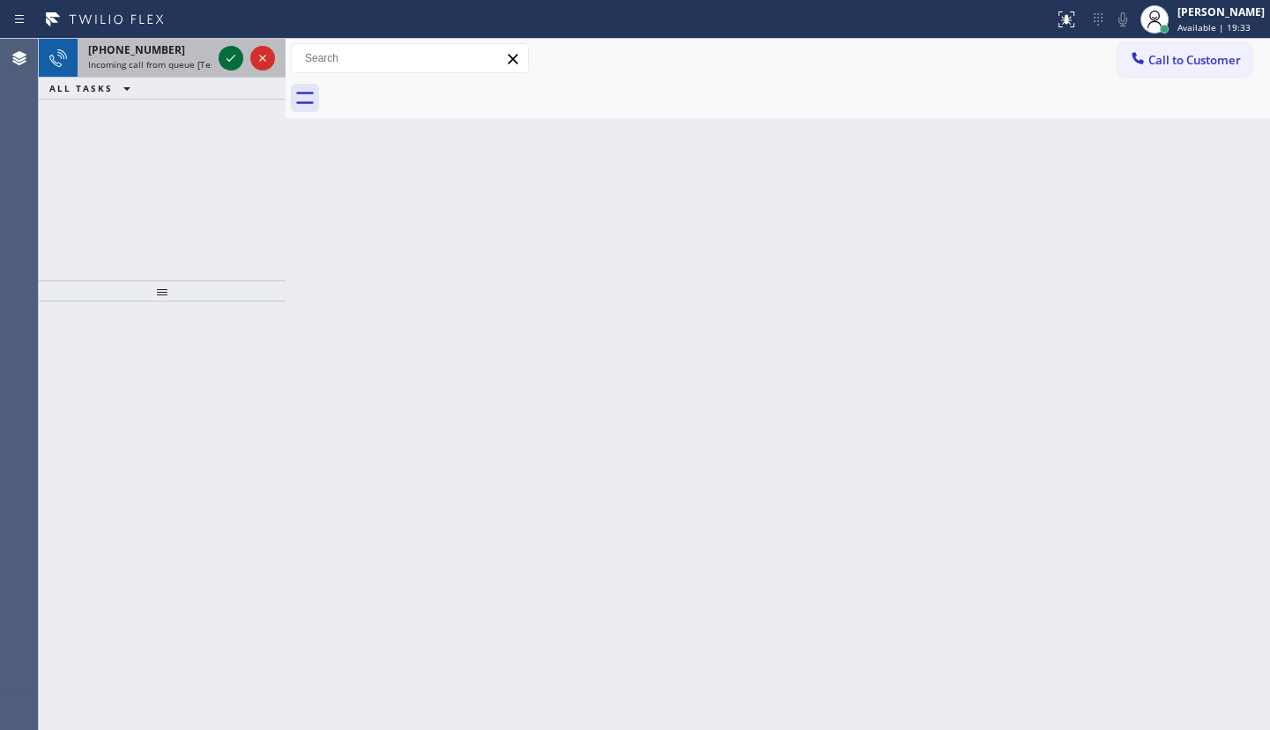
click at [237, 60] on icon at bounding box center [230, 58] width 21 height 21
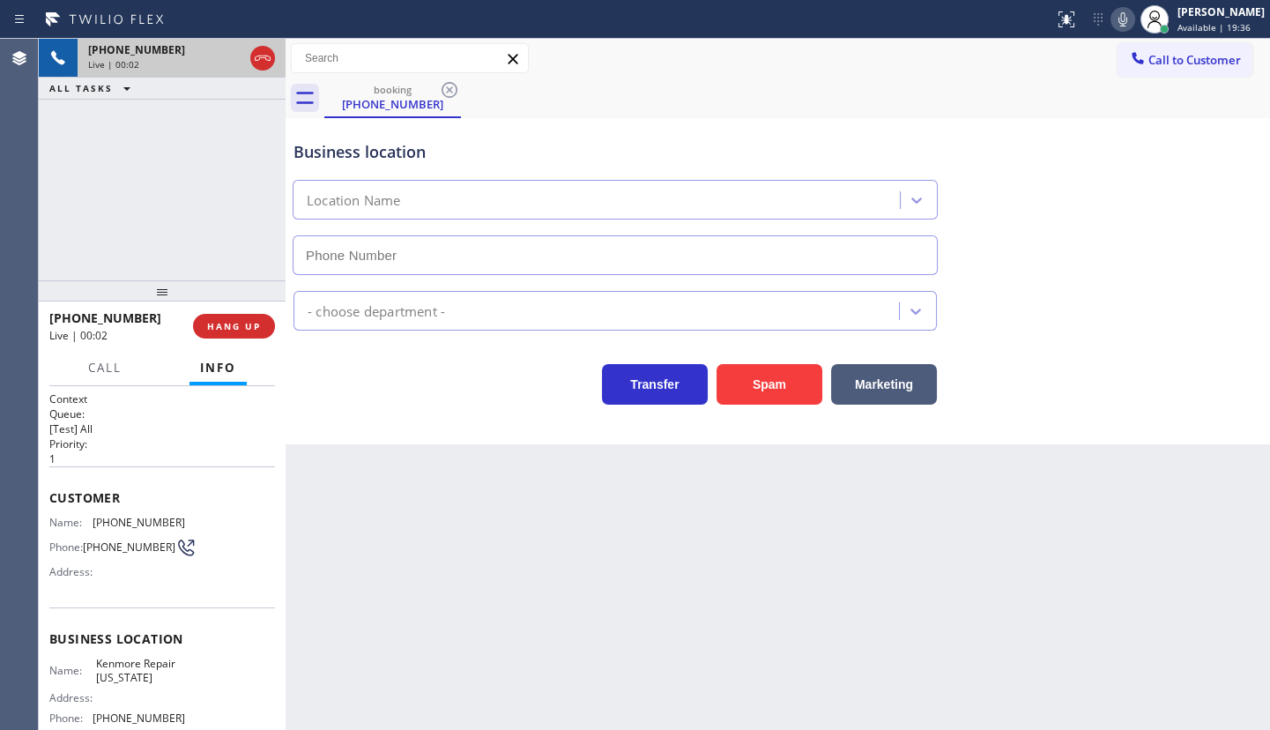
type input "[PHONE_NUMBER]"
click at [760, 378] on button "Spam" at bounding box center [769, 384] width 106 height 41
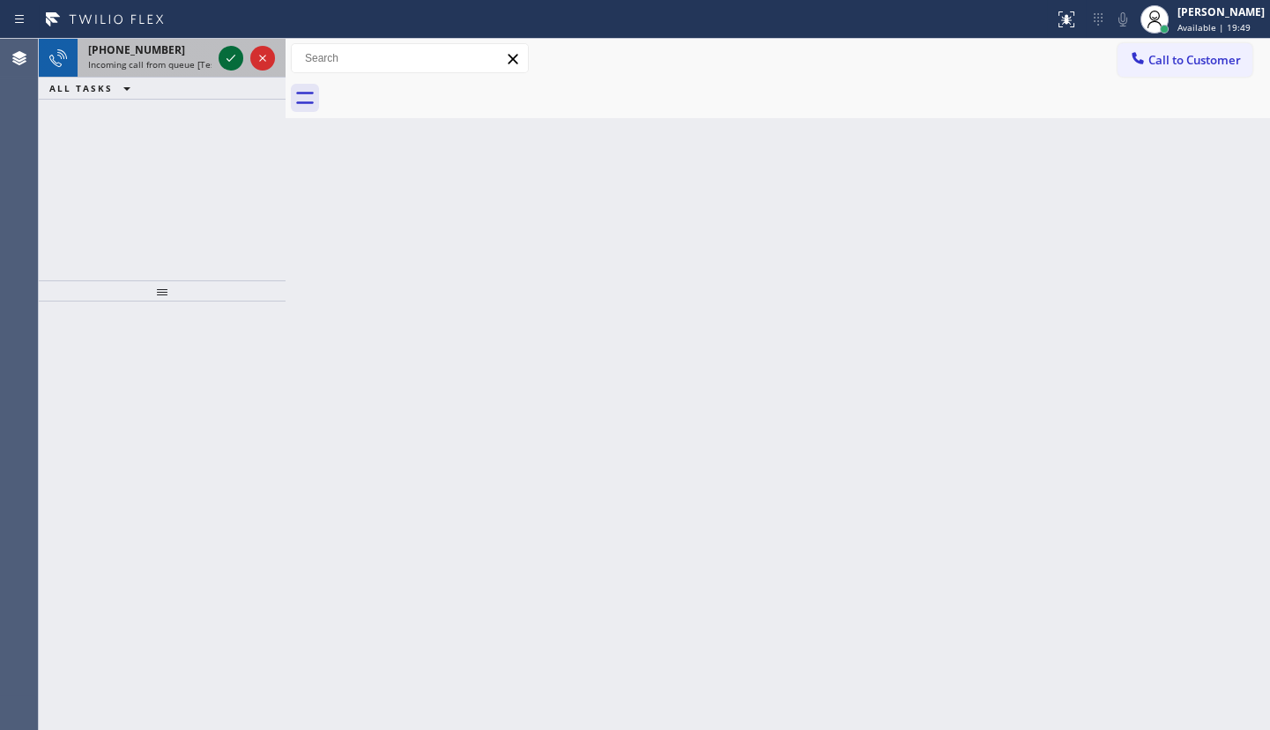
click at [229, 62] on icon at bounding box center [230, 58] width 21 height 21
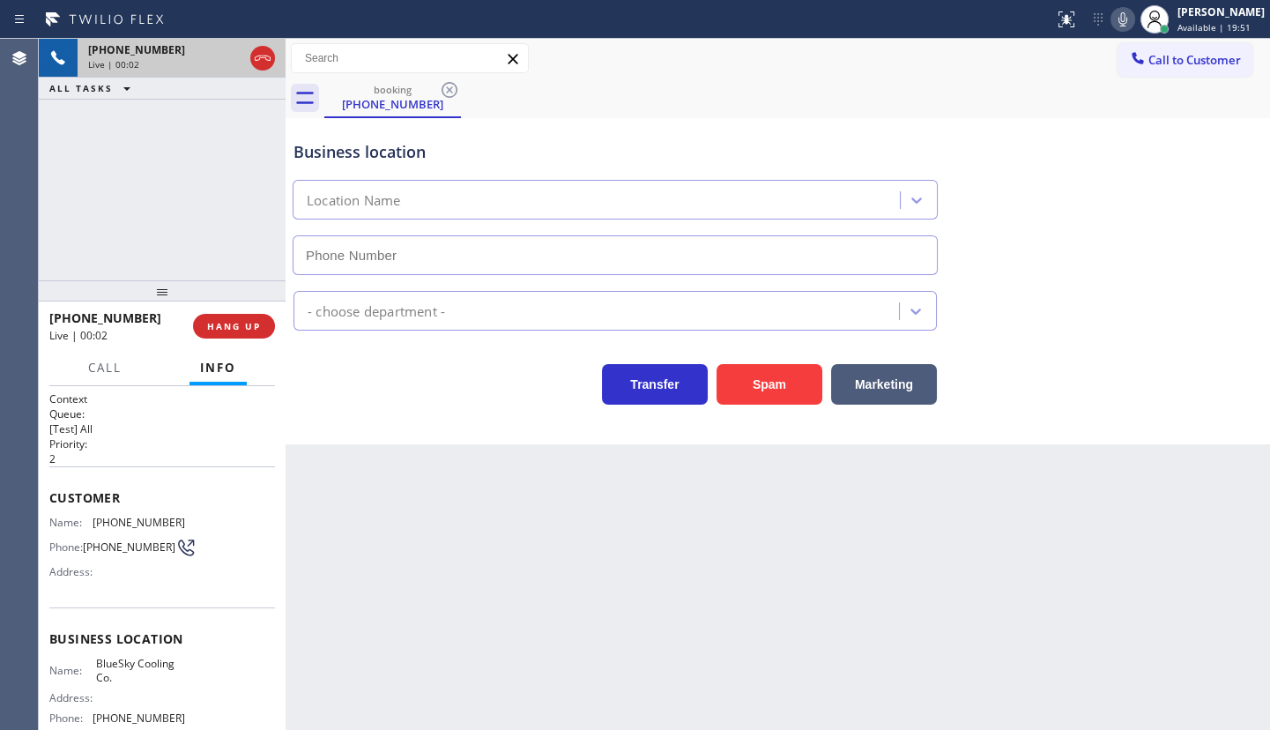
type input "[PHONE_NUMBER]"
click at [231, 314] on button "HANG UP" at bounding box center [234, 326] width 82 height 25
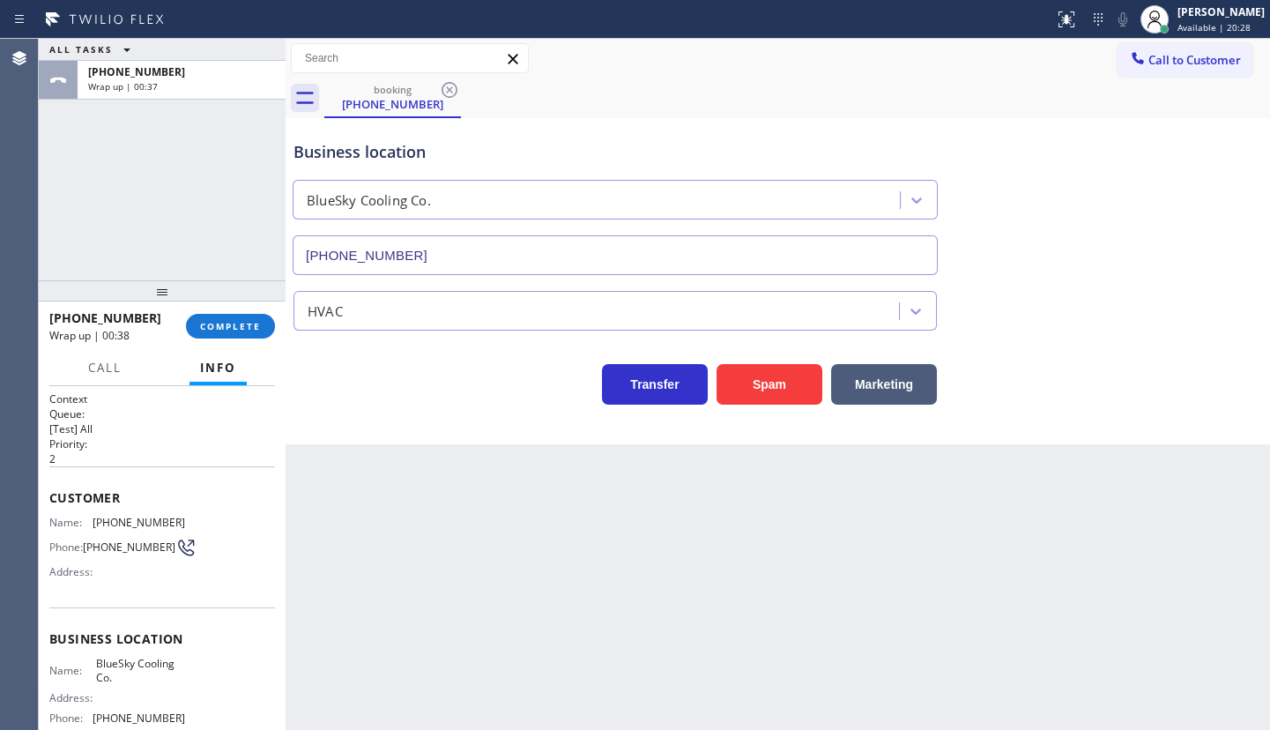
click at [179, 246] on div "ALL TASKS ALL TASKS ACTIVE TASKS TASKS IN WRAP UP [PHONE_NUMBER] Wrap up | 00:37" at bounding box center [162, 159] width 247 height 241
click at [238, 330] on span "COMPLETE" at bounding box center [230, 326] width 61 height 12
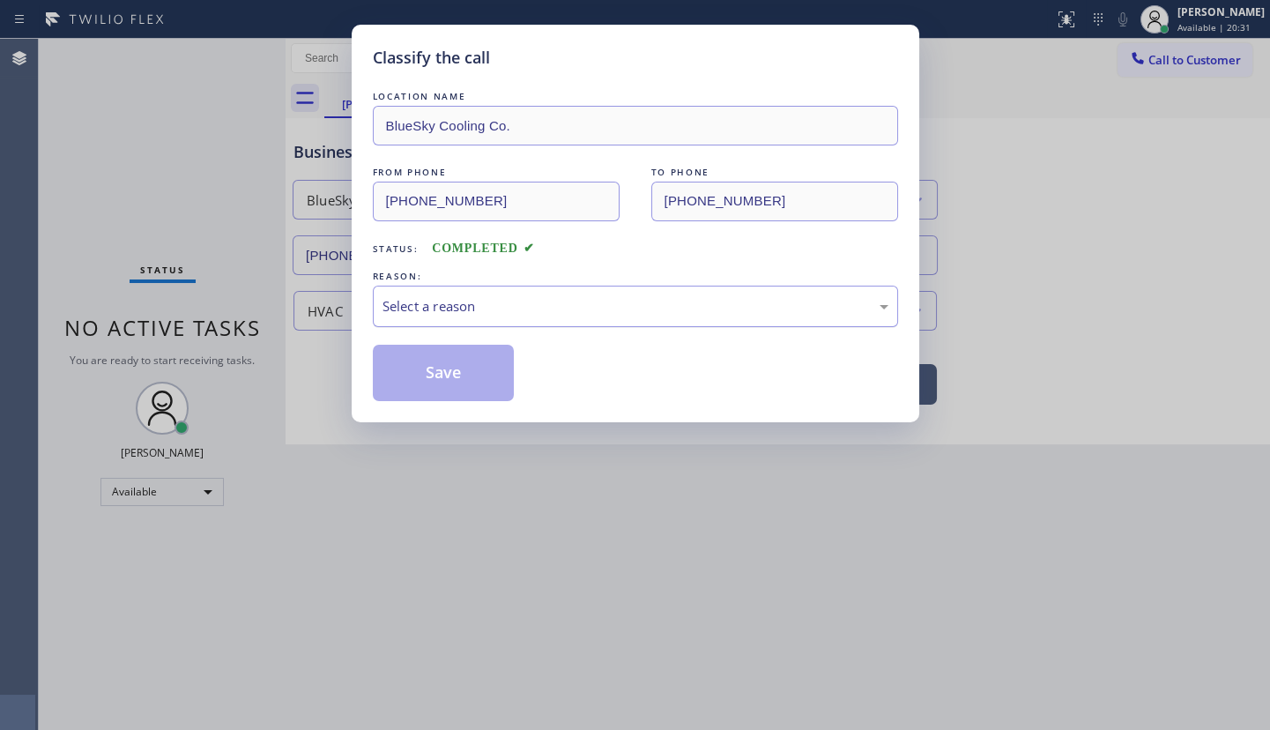
click at [380, 316] on div "Select a reason" at bounding box center [635, 305] width 525 height 41
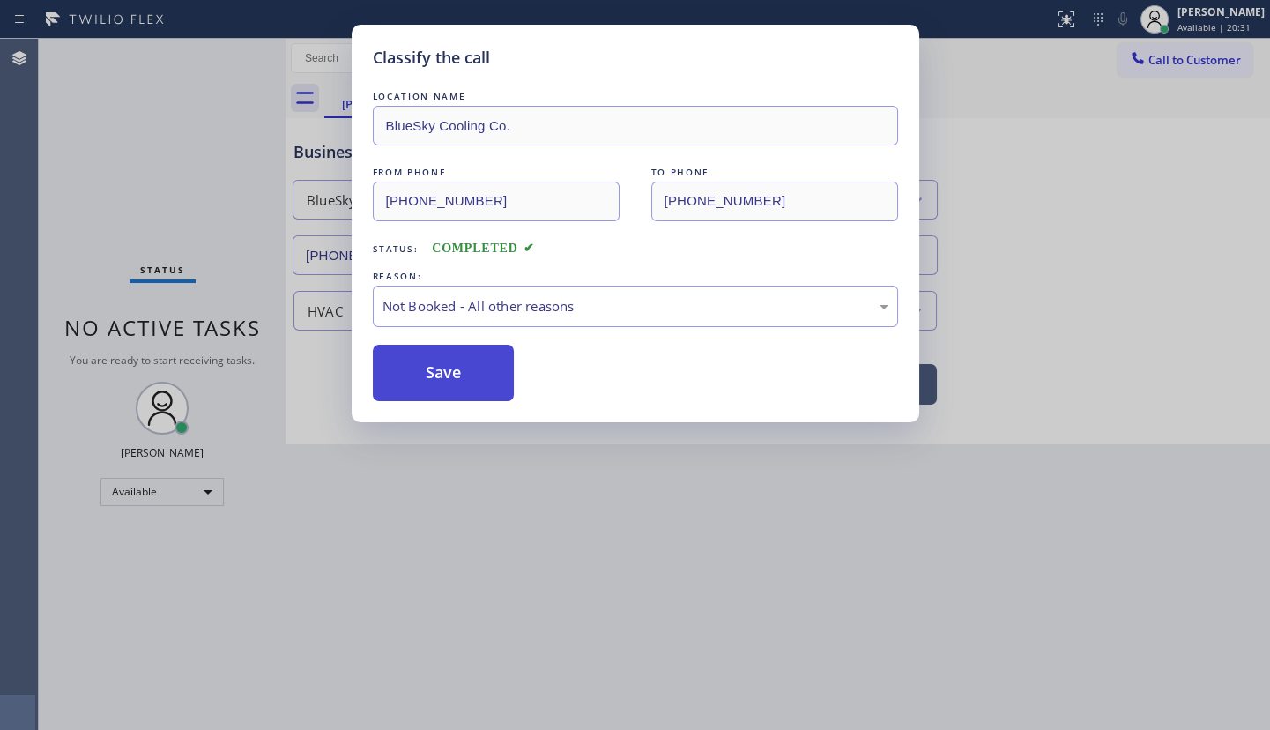
click at [408, 368] on button "Save" at bounding box center [444, 373] width 142 height 56
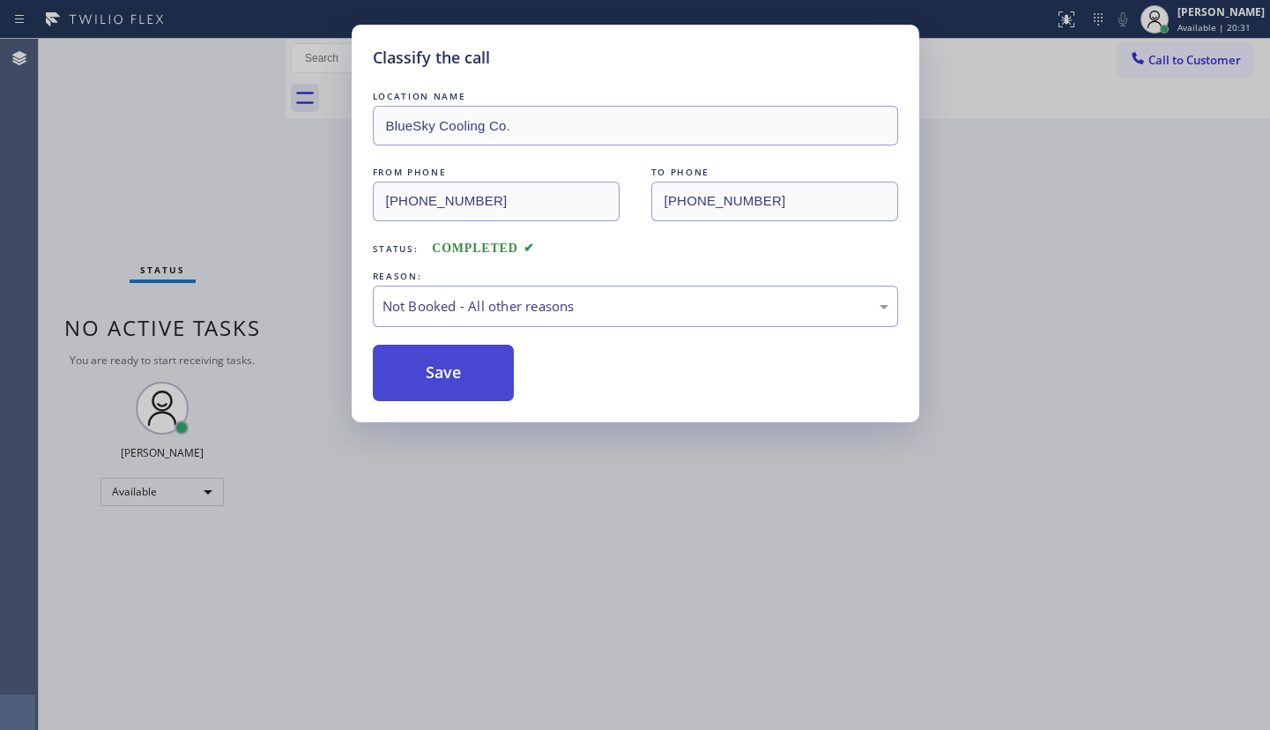
click at [413, 377] on button "Save" at bounding box center [444, 373] width 142 height 56
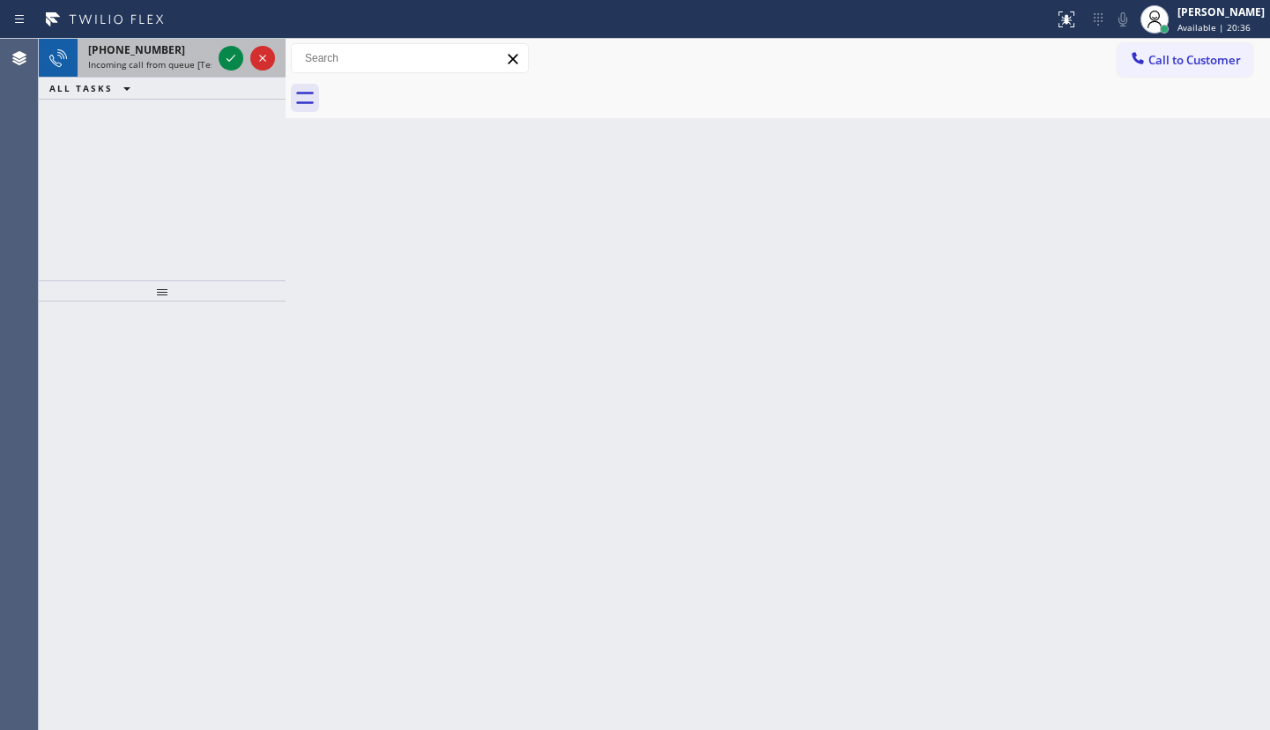
drag, startPoint x: 91, startPoint y: 130, endPoint x: 181, endPoint y: 69, distance: 109.0
click at [94, 124] on div "[PHONE_NUMBER] Incoming call from queue [Test] All ALL TASKS ALL TASKS ACTIVE T…" at bounding box center [162, 159] width 247 height 241
click at [233, 55] on icon at bounding box center [230, 58] width 21 height 21
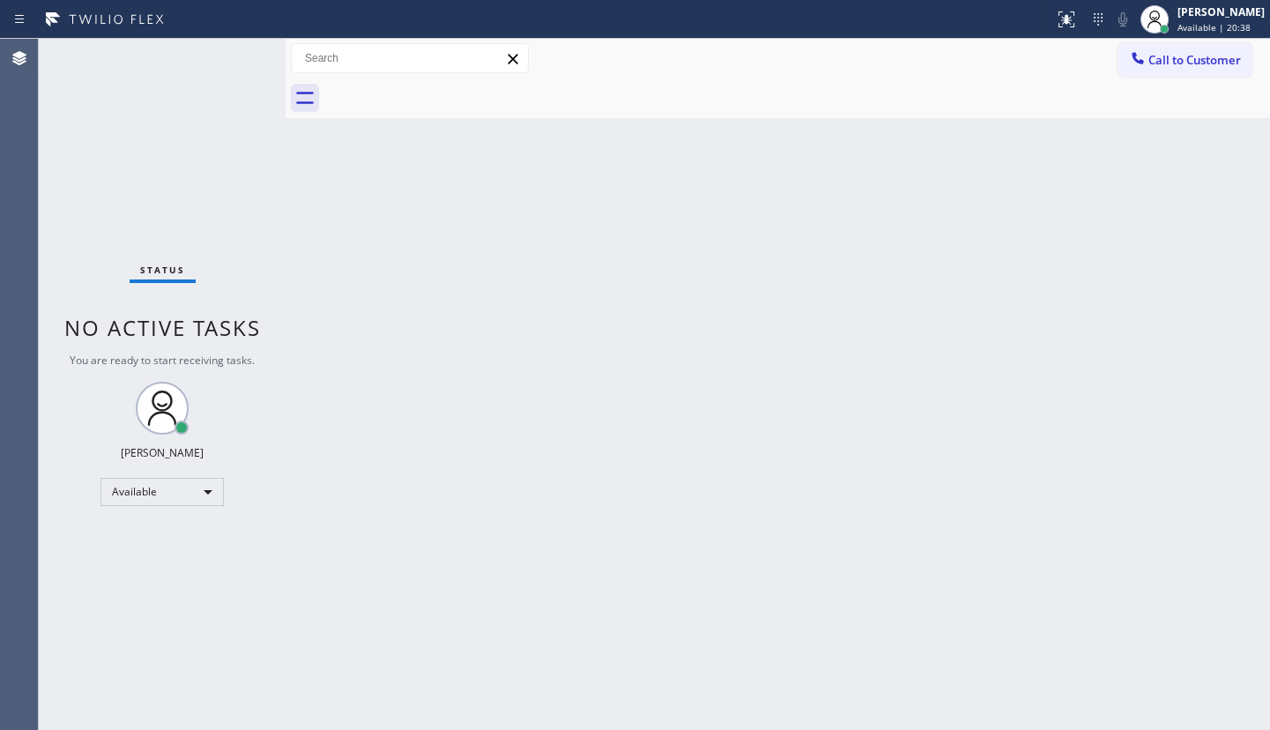
click at [232, 43] on div "Status No active tasks You are ready to start receiving tasks. JENIZA ALCAYDE A…" at bounding box center [162, 384] width 247 height 691
click at [219, 77] on div "Status No active tasks You are ready to start receiving tasks. JENIZA ALCAYDE A…" at bounding box center [162, 384] width 247 height 691
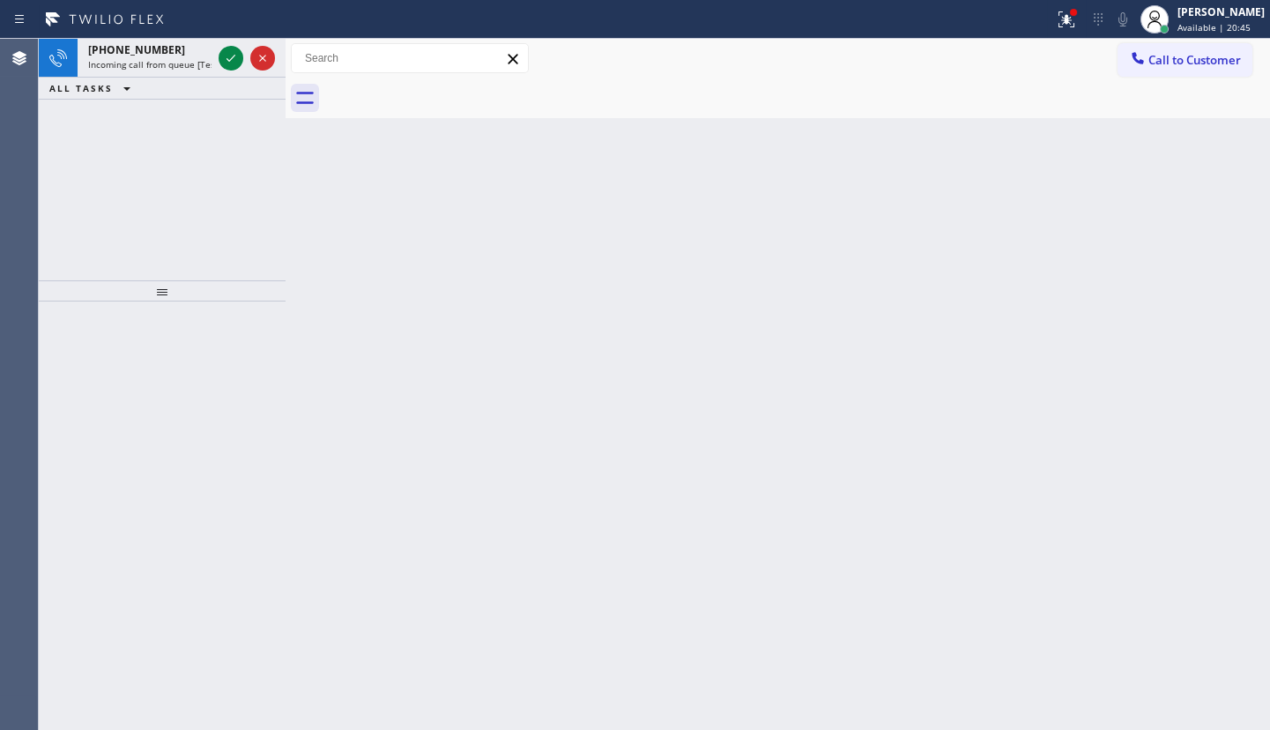
drag, startPoint x: 152, startPoint y: 145, endPoint x: 165, endPoint y: 132, distance: 18.1
click at [152, 145] on div "[PHONE_NUMBER] Incoming call from queue [Test] All ALL TASKS ALL TASKS ACTIVE T…" at bounding box center [162, 159] width 247 height 241
click at [224, 57] on icon at bounding box center [230, 58] width 21 height 21
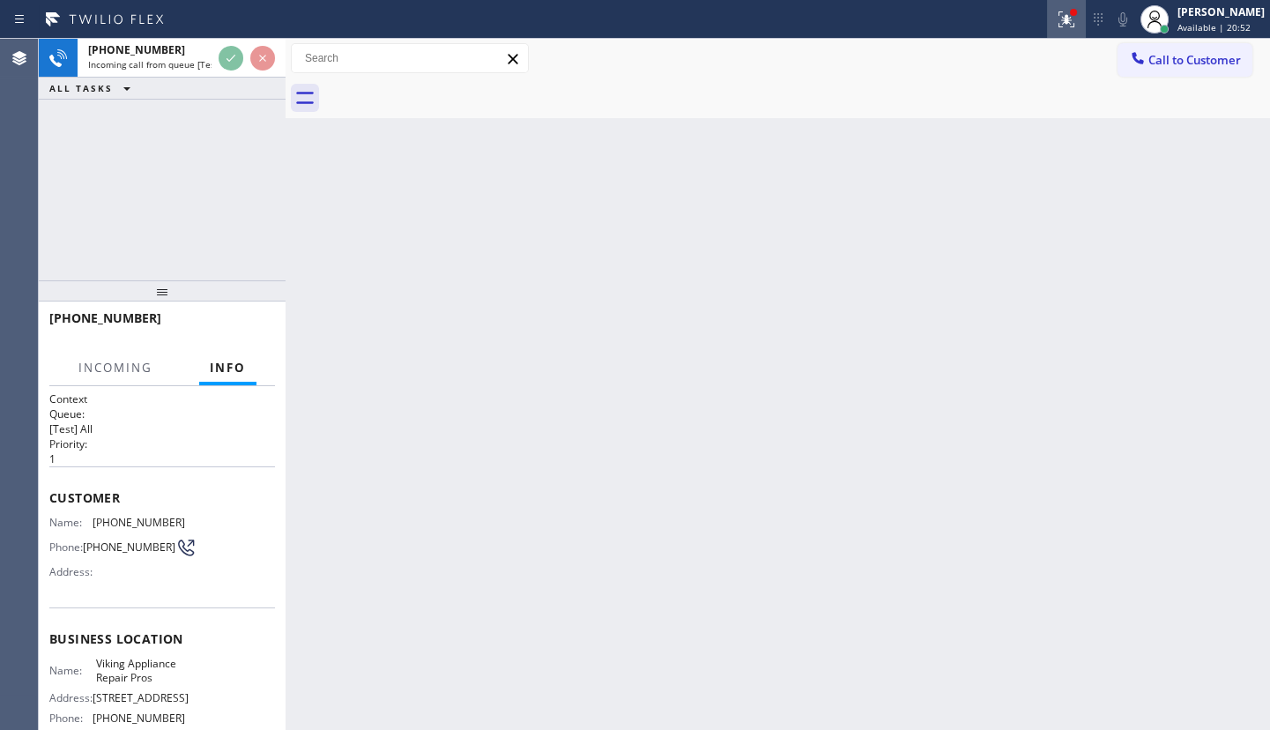
click at [1054, 24] on div at bounding box center [1066, 19] width 39 height 21
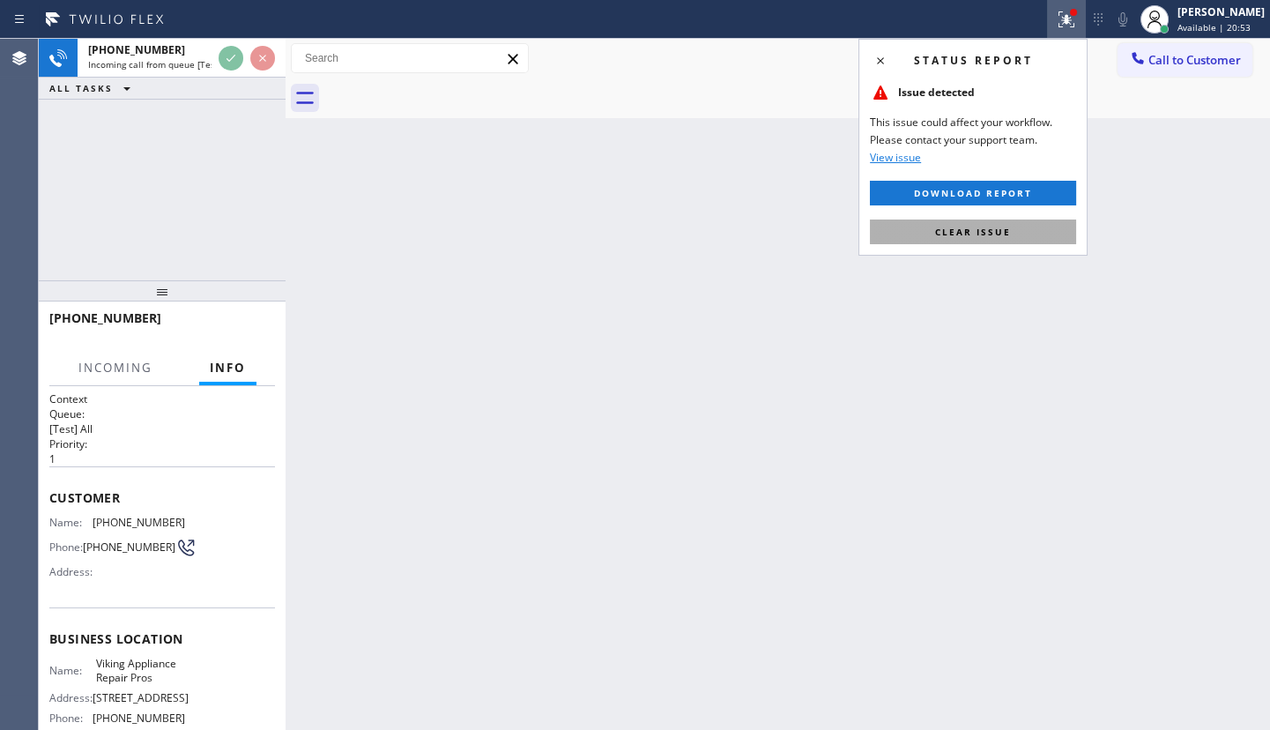
click at [1034, 231] on button "Clear issue" at bounding box center [973, 231] width 206 height 25
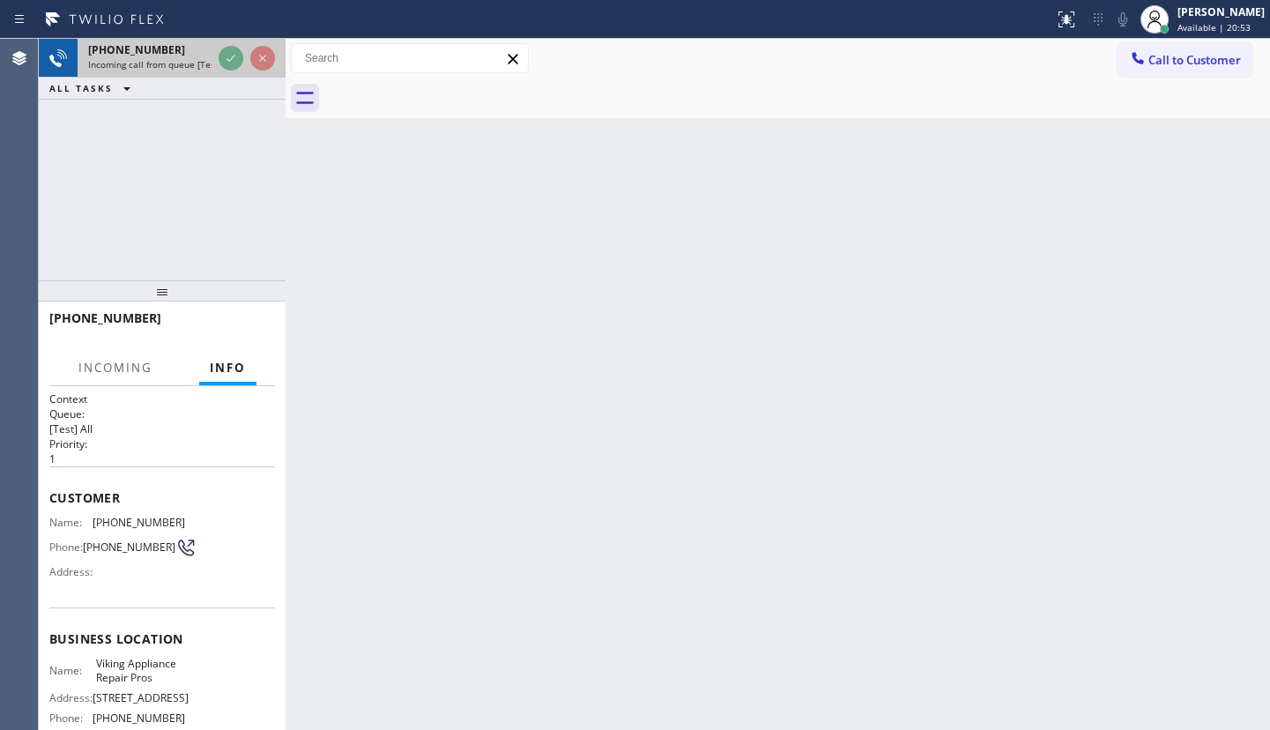
click at [226, 44] on div at bounding box center [246, 58] width 63 height 39
click at [238, 70] on div at bounding box center [246, 58] width 63 height 39
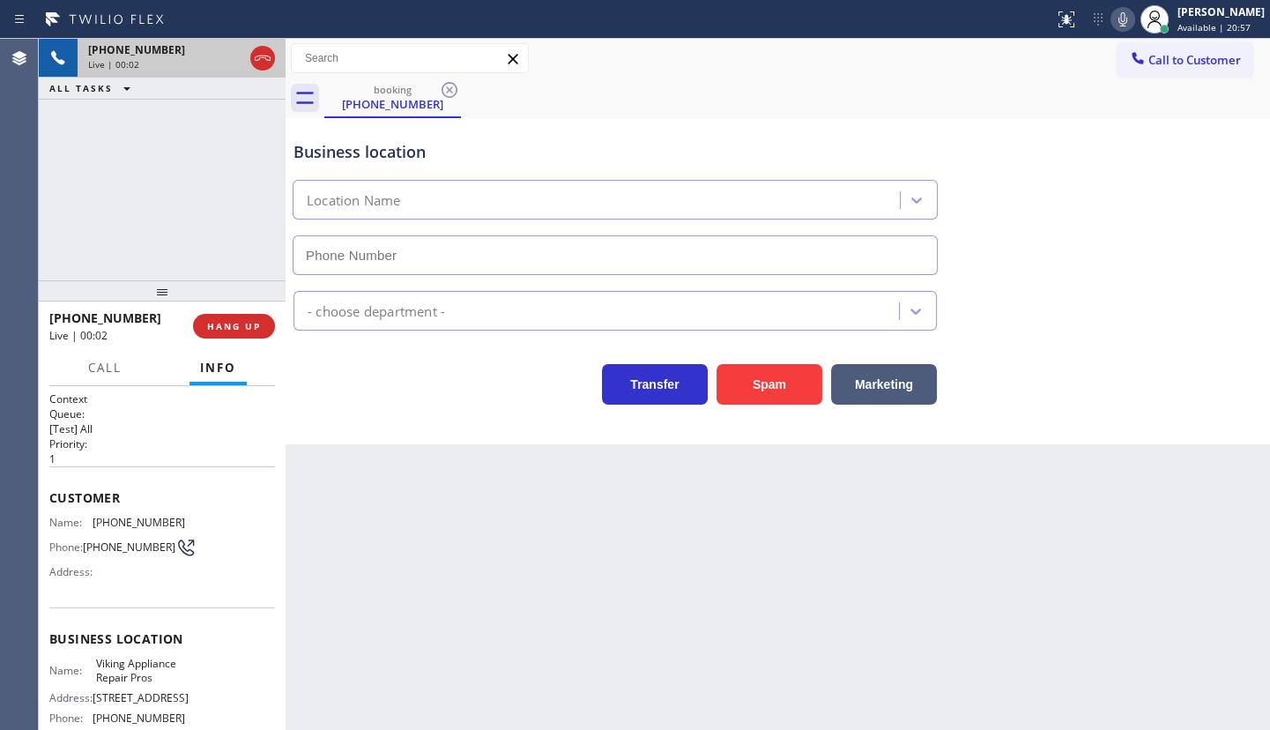
type input "[PHONE_NUMBER]"
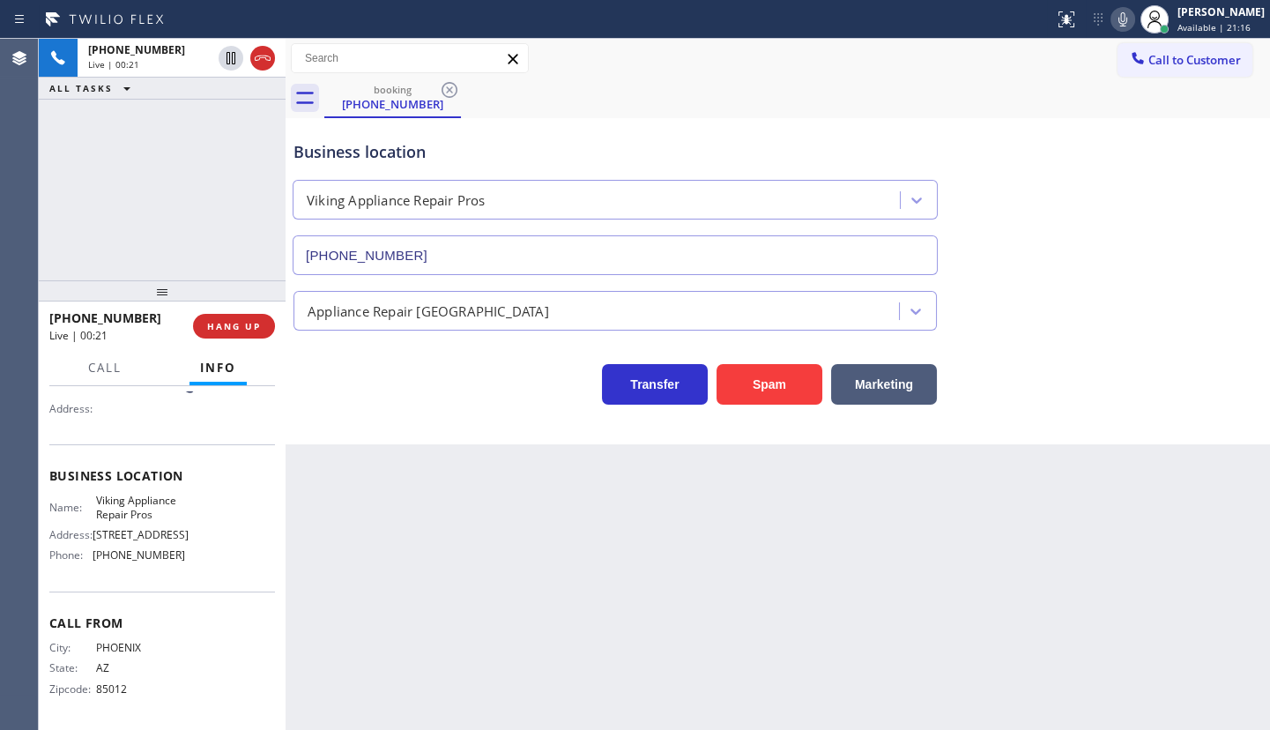
scroll to position [180, 0]
click at [1077, 90] on div "booking [PHONE_NUMBER]" at bounding box center [796, 98] width 945 height 40
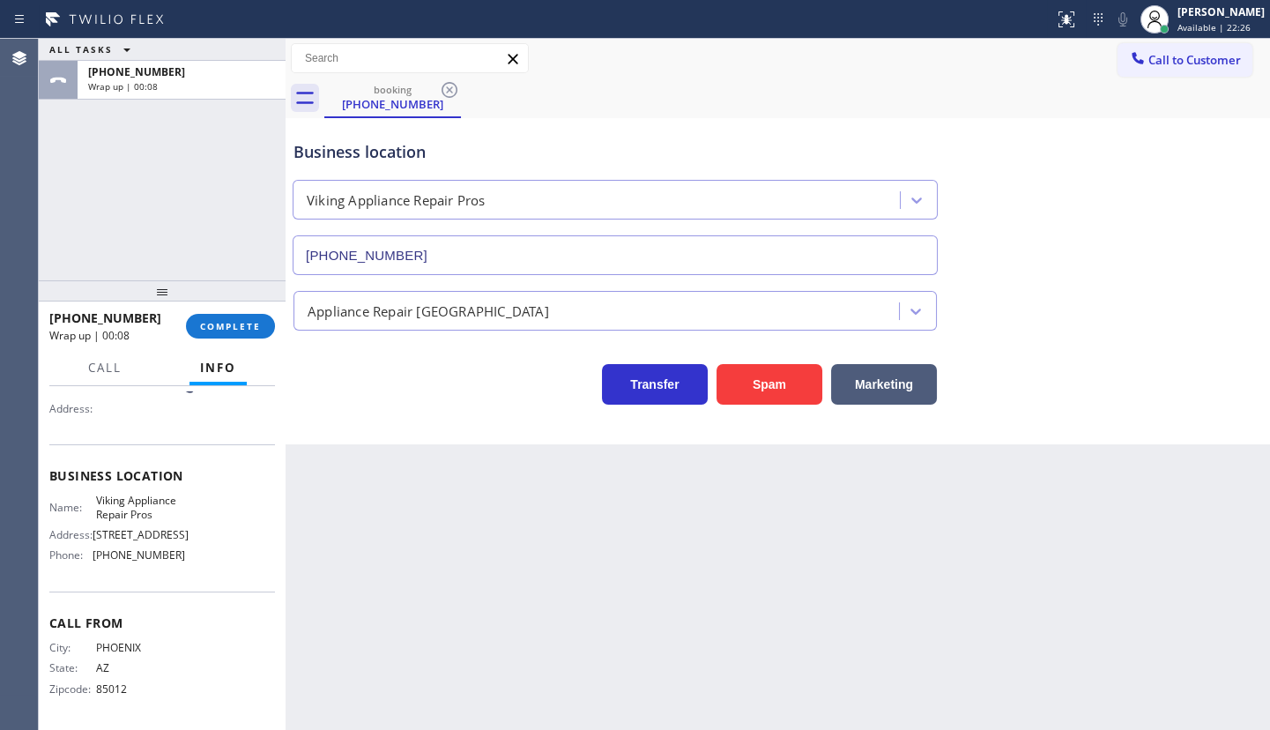
drag, startPoint x: 78, startPoint y: 176, endPoint x: 223, endPoint y: 125, distance: 154.1
click at [149, 150] on div "ALL TASKS ALL TASKS ACTIVE TASKS TASKS IN WRAP UP [PHONE_NUMBER] Wrap up | 00:08" at bounding box center [162, 159] width 247 height 241
click at [1204, 14] on div "[PERSON_NAME]" at bounding box center [1220, 11] width 87 height 15
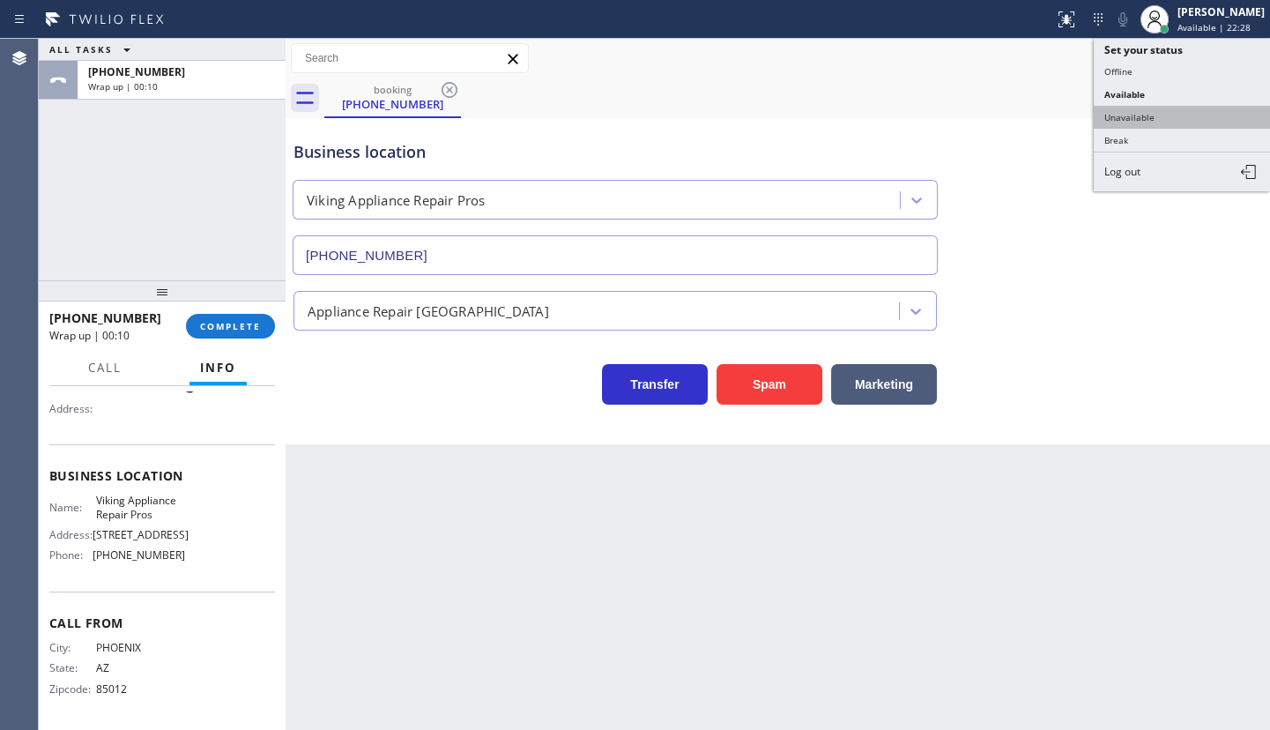
click at [1115, 117] on button "Unavailable" at bounding box center [1181, 117] width 176 height 23
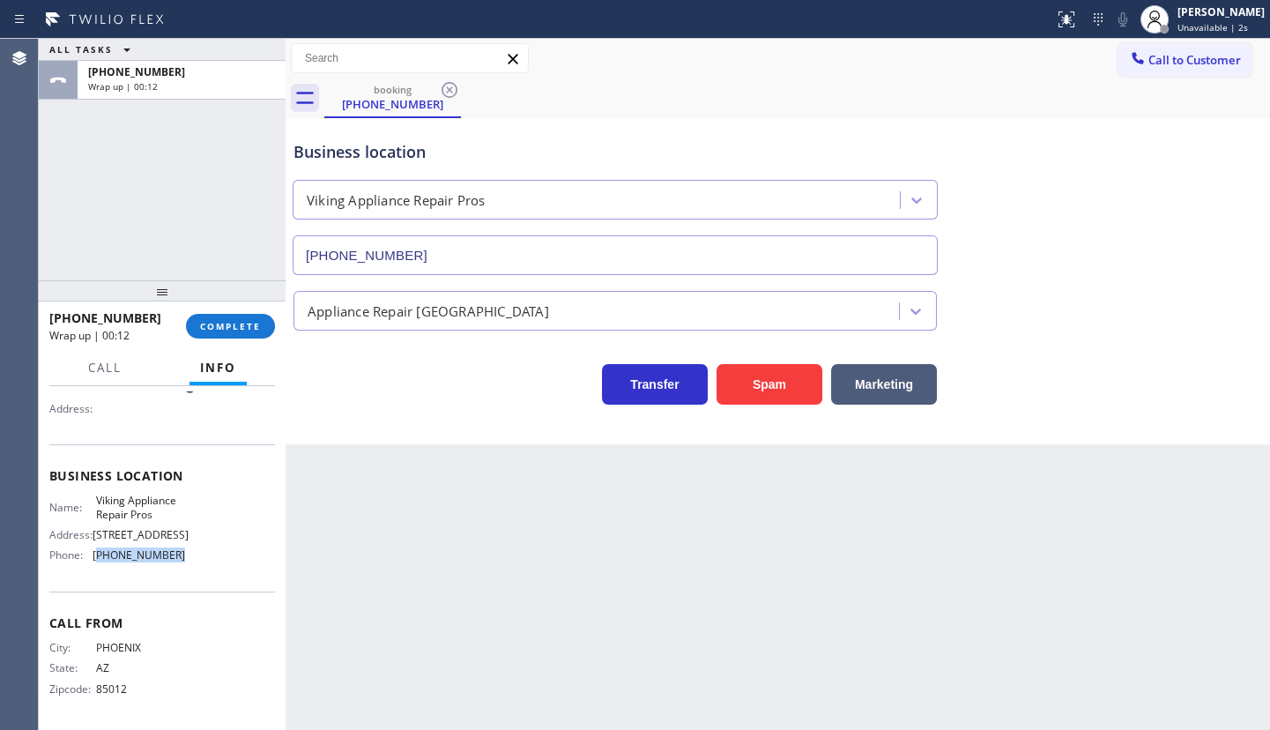
drag, startPoint x: 96, startPoint y: 558, endPoint x: 196, endPoint y: 562, distance: 100.5
click at [196, 562] on div "Name: Viking Appliance Repair Pros Address: [STREET_ADDRESS], Phone: [PHONE_NUM…" at bounding box center [162, 531] width 226 height 76
click at [1201, 58] on span "Call to Customer" at bounding box center [1194, 60] width 93 height 16
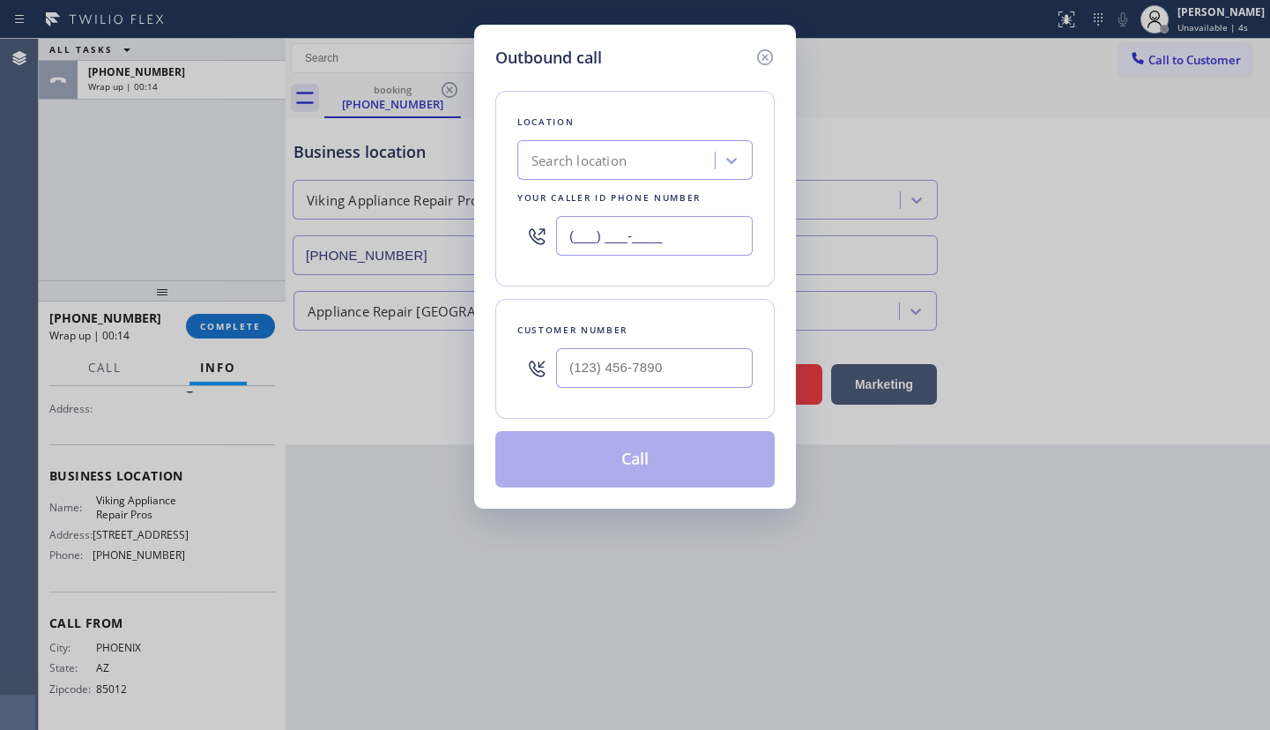
click at [648, 236] on input "(___) ___-____" at bounding box center [654, 236] width 196 height 40
paste input "300) 405"
drag, startPoint x: 606, startPoint y: 247, endPoint x: 413, endPoint y: 247, distance: 193.0
click at [413, 247] on div "Outbound call Location Search location Your caller id phone number (300) 405-__…" at bounding box center [635, 365] width 1270 height 730
type input "(___) ___-____"
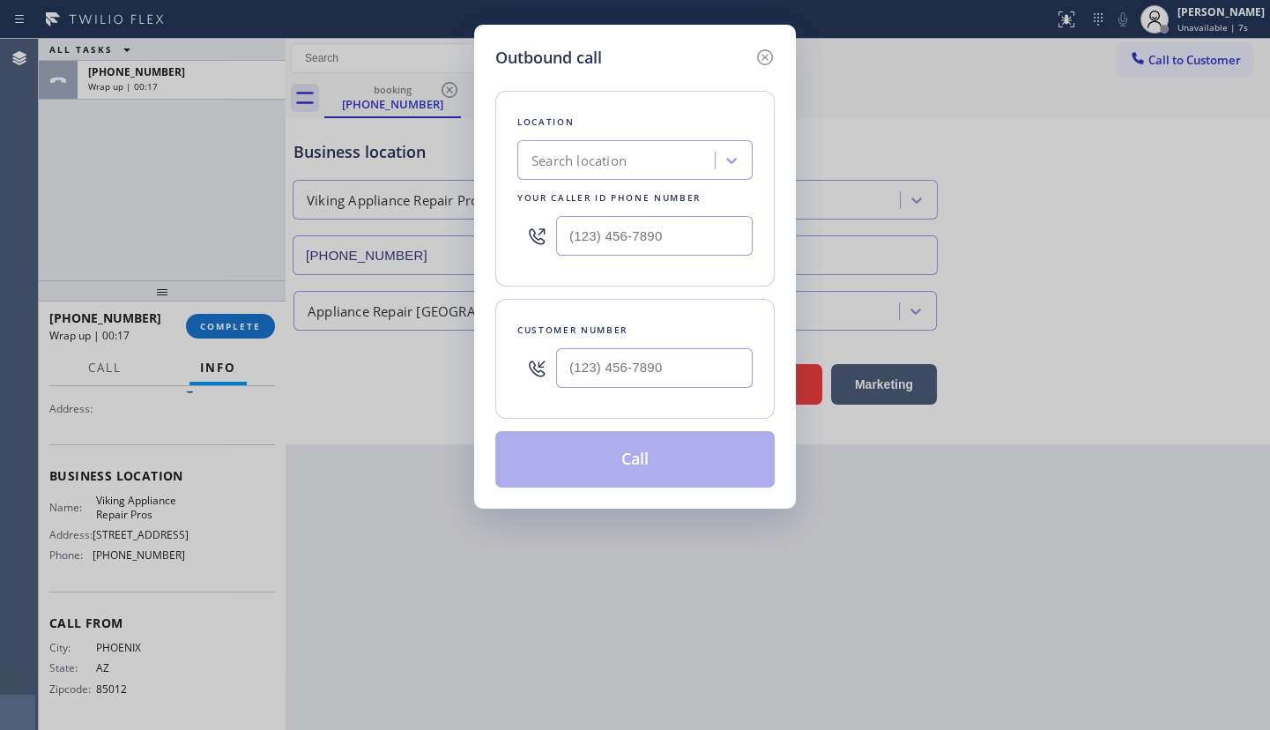
drag, startPoint x: 766, startPoint y: 52, endPoint x: 740, endPoint y: 64, distance: 28.4
click at [767, 52] on icon at bounding box center [764, 57] width 21 height 21
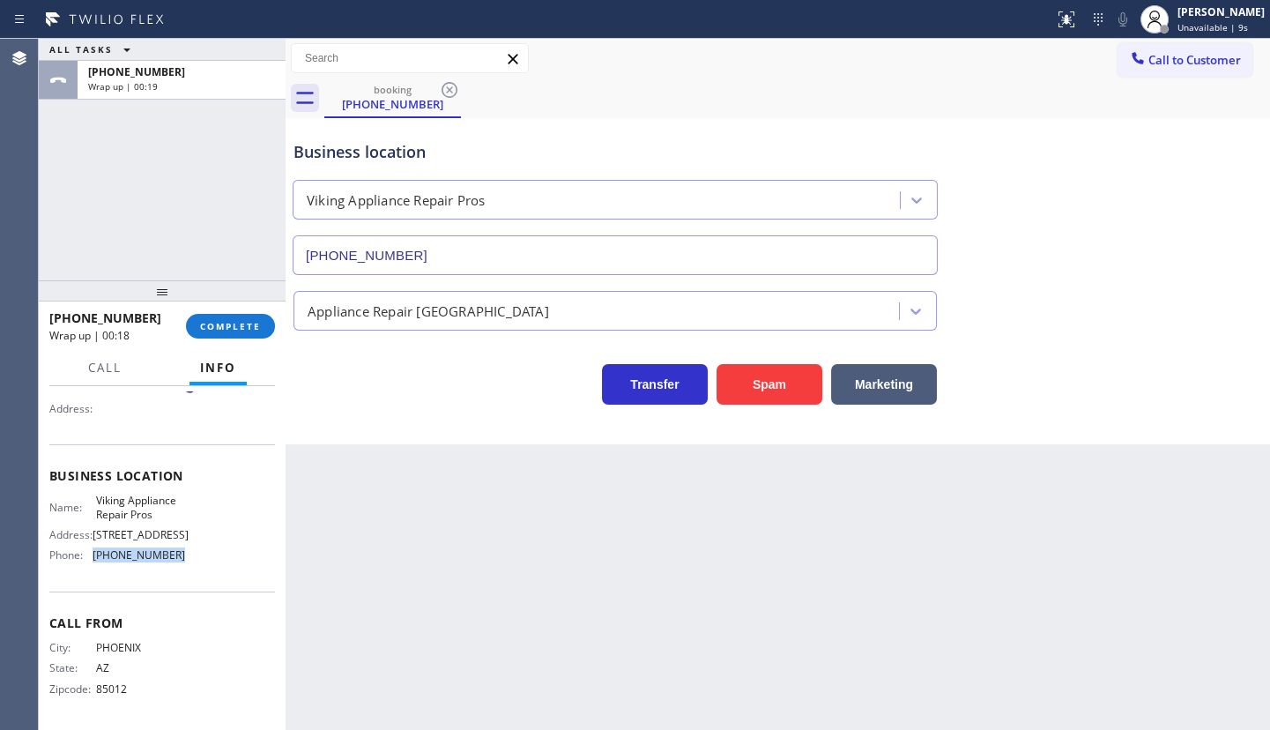
drag, startPoint x: 88, startPoint y: 555, endPoint x: 207, endPoint y: 555, distance: 118.9
click at [207, 555] on div "Name: Viking Appliance Repair Pros Address: [STREET_ADDRESS], Phone: [PHONE_NUM…" at bounding box center [162, 531] width 226 height 76
copy div "[PHONE_NUMBER]"
click at [1204, 68] on button "Call to Customer" at bounding box center [1184, 59] width 135 height 33
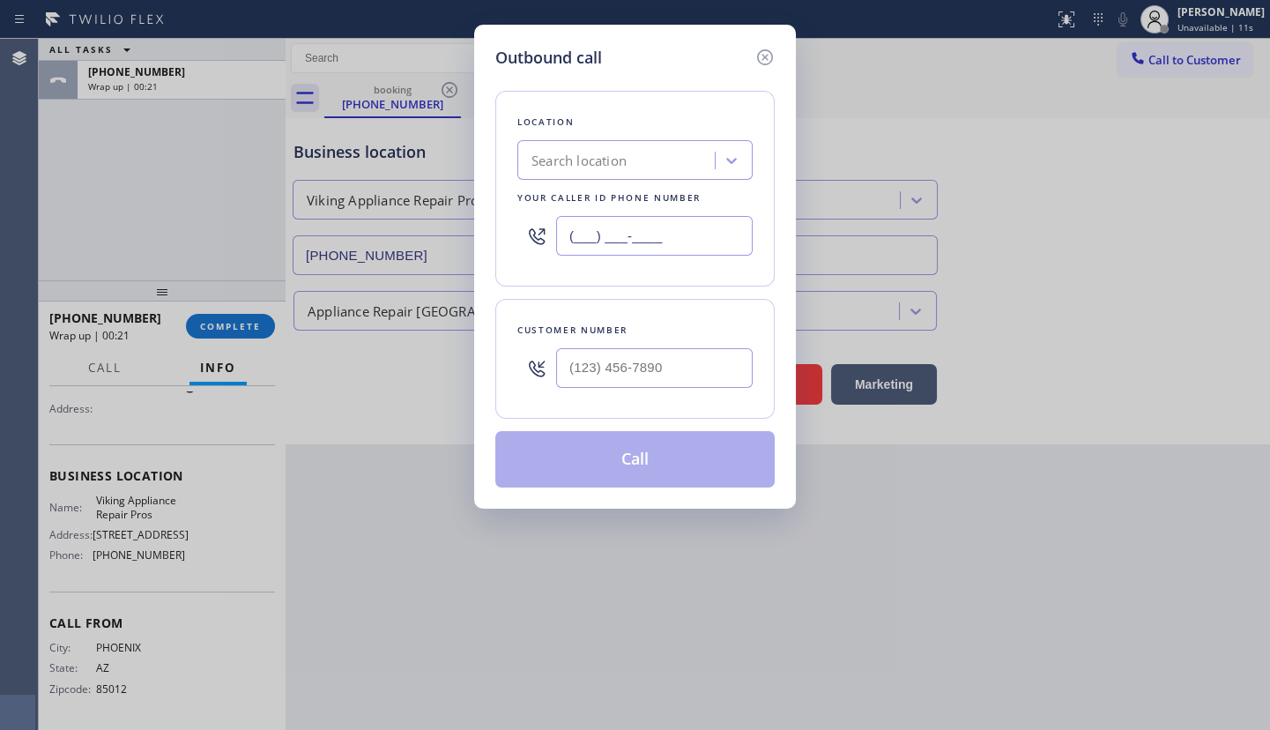
click at [607, 241] on input "(___) ___-____" at bounding box center [654, 236] width 196 height 40
paste input "855) 666-9755"
type input "[PHONE_NUMBER]"
click at [590, 374] on input "(___) ___-____" at bounding box center [654, 368] width 196 height 40
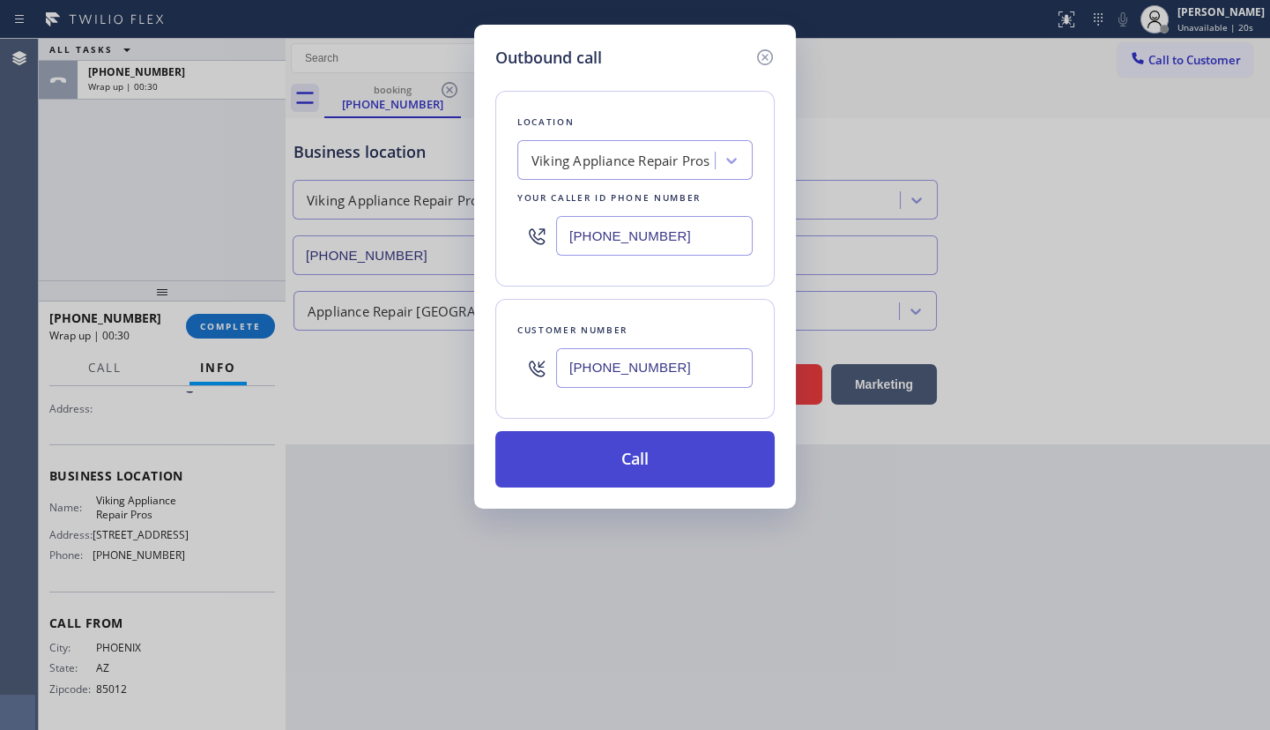
type input "[PHONE_NUMBER]"
click at [581, 440] on button "Call" at bounding box center [634, 459] width 279 height 56
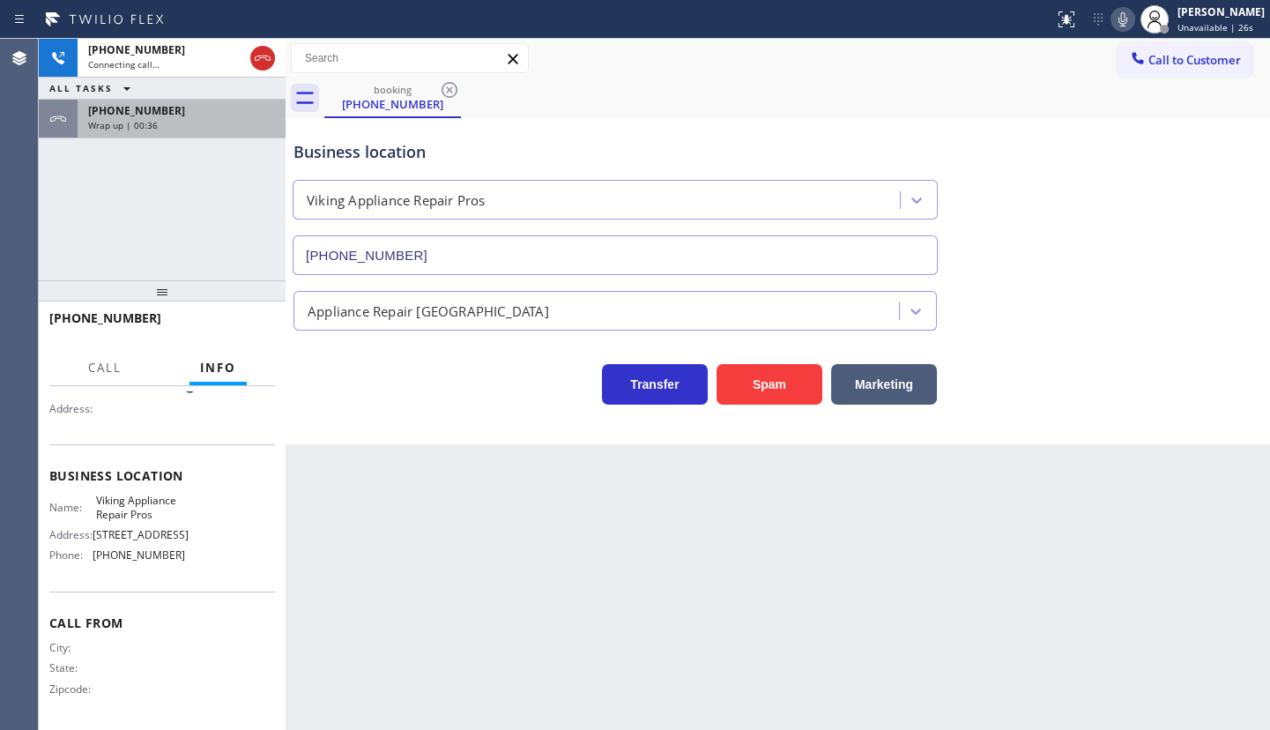
click at [152, 125] on span "Wrap up | 00:36" at bounding box center [123, 125] width 70 height 12
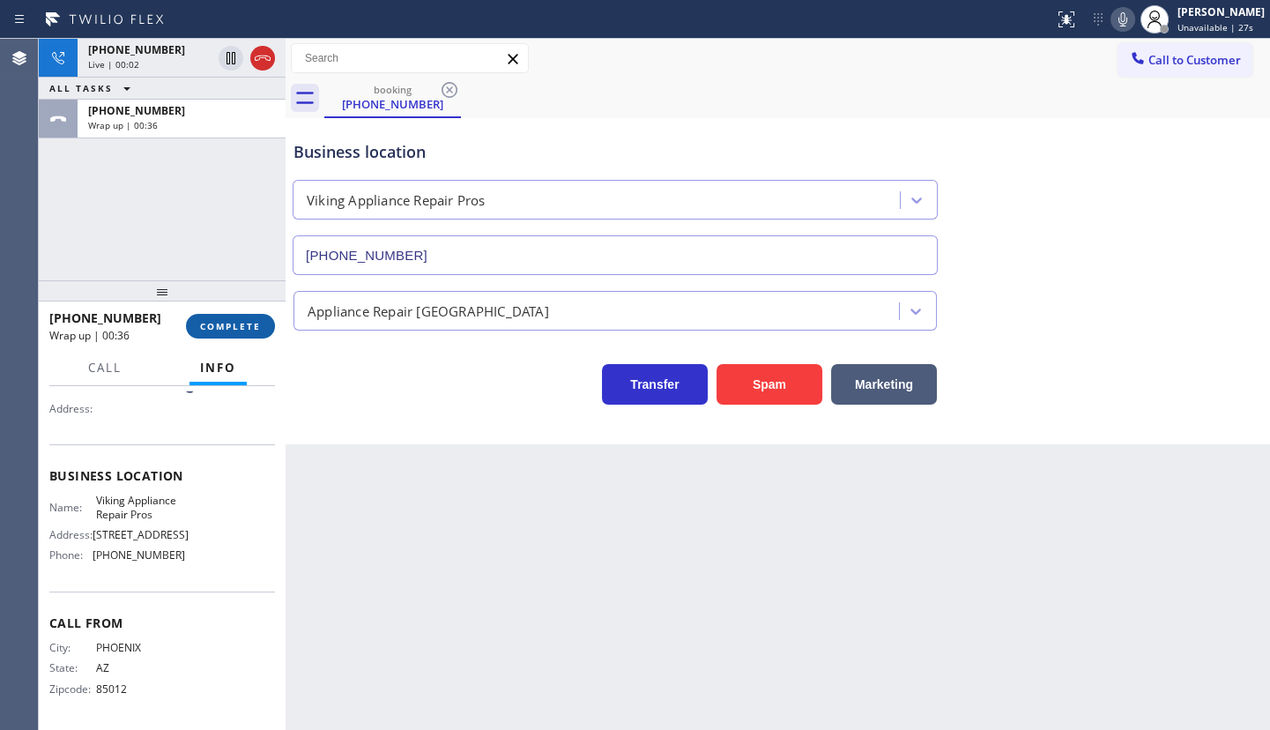
click at [233, 328] on span "COMPLETE" at bounding box center [230, 326] width 61 height 12
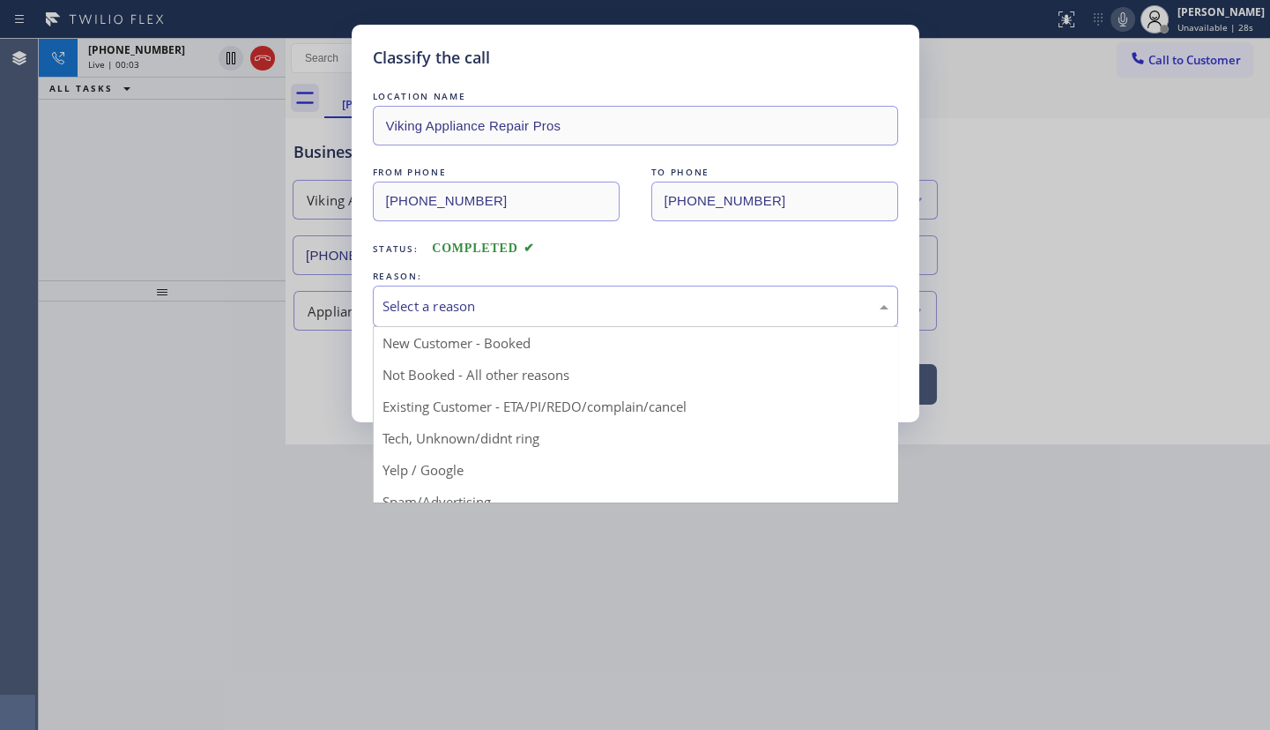
click at [443, 318] on div "Select a reason" at bounding box center [635, 305] width 525 height 41
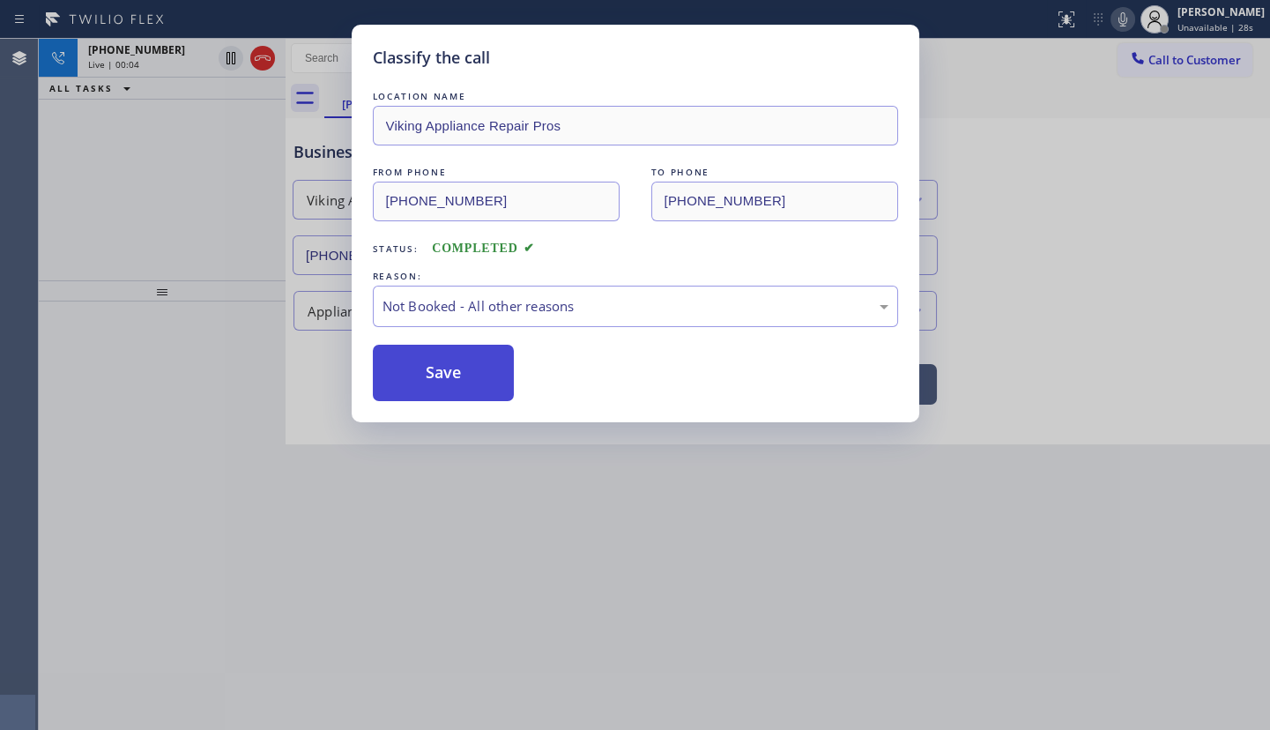
click at [404, 369] on button "Save" at bounding box center [444, 373] width 142 height 56
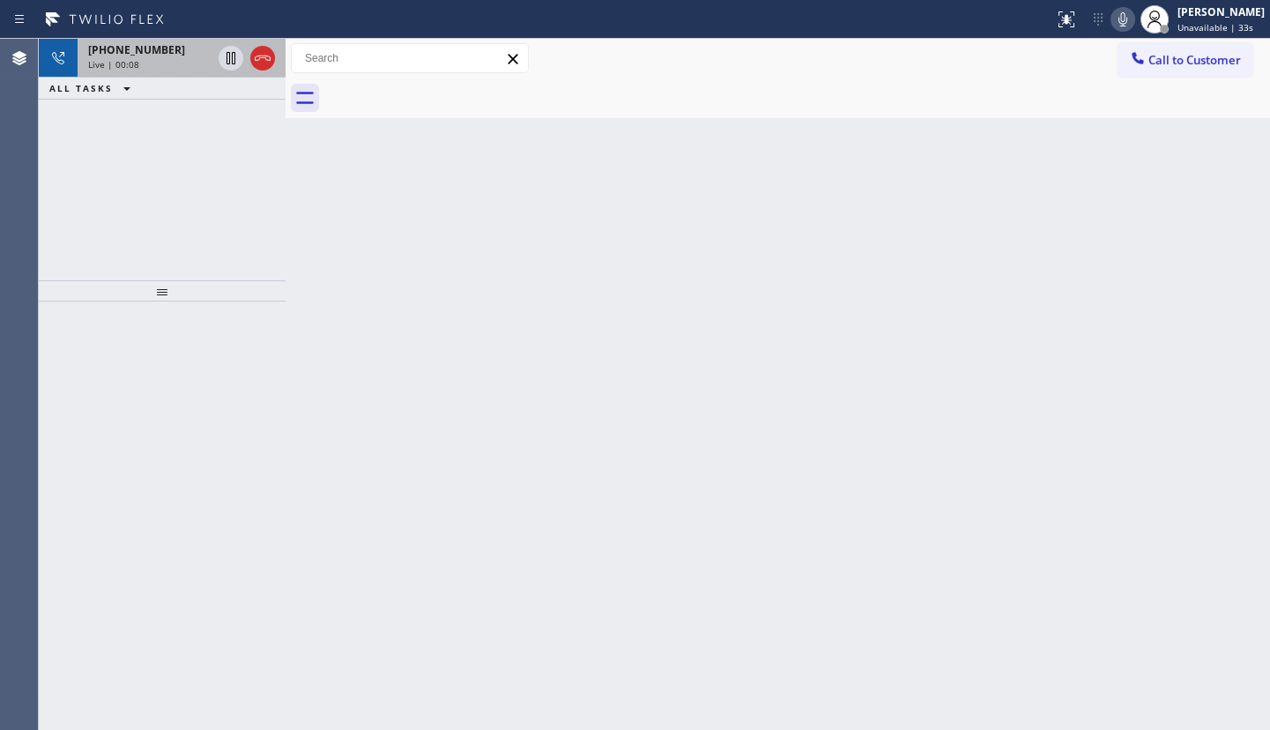
click at [123, 54] on span "[PHONE_NUMBER]" at bounding box center [136, 49] width 97 height 15
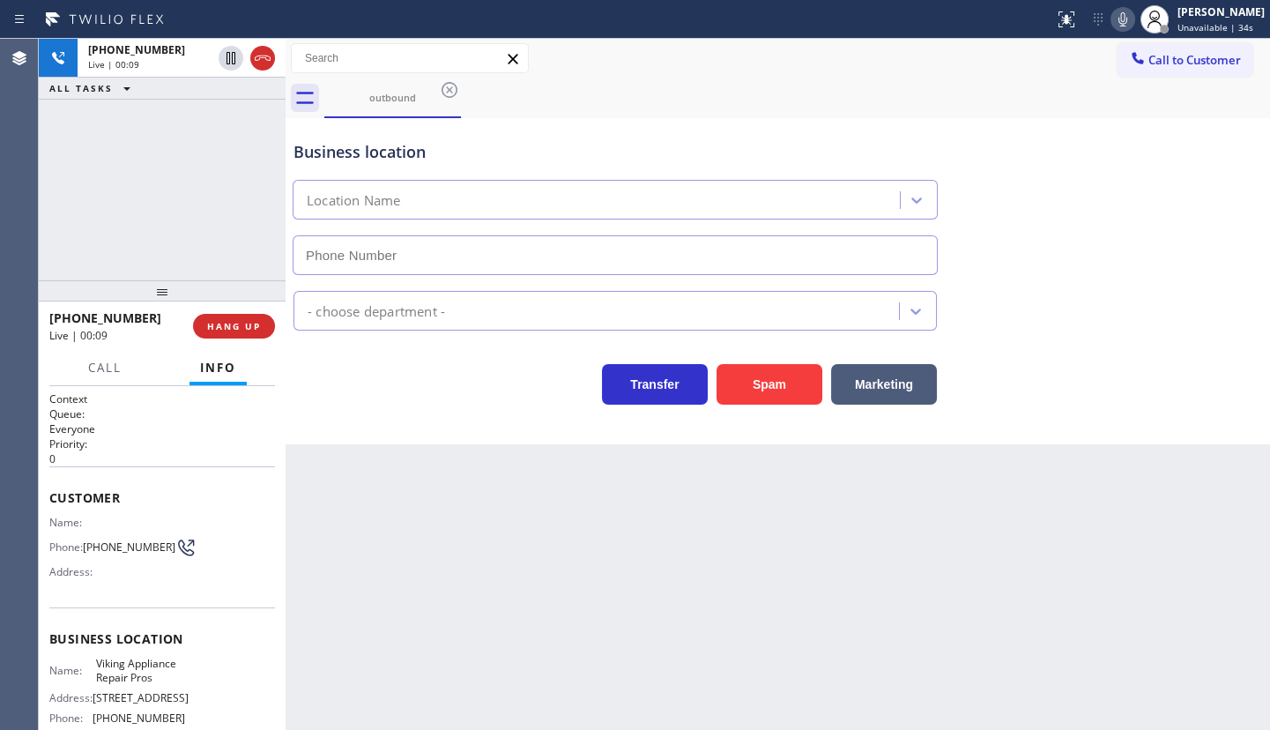
type input "[PHONE_NUMBER]"
click at [152, 190] on div "[PHONE_NUMBER] Live | 00:14 ALL TASKS ALL TASKS ACTIVE TASKS TASKS IN WRAP UP" at bounding box center [162, 159] width 247 height 241
click at [1268, 434] on div "Business location Viking Appliance Repair Pros [PHONE_NUMBER] Appliance Repair …" at bounding box center [777, 281] width 984 height 326
click at [120, 202] on div "[PHONE_NUMBER] Live | 00:28 ALL TASKS ALL TASKS ACTIVE TASKS TASKS IN WRAP UP" at bounding box center [162, 159] width 247 height 241
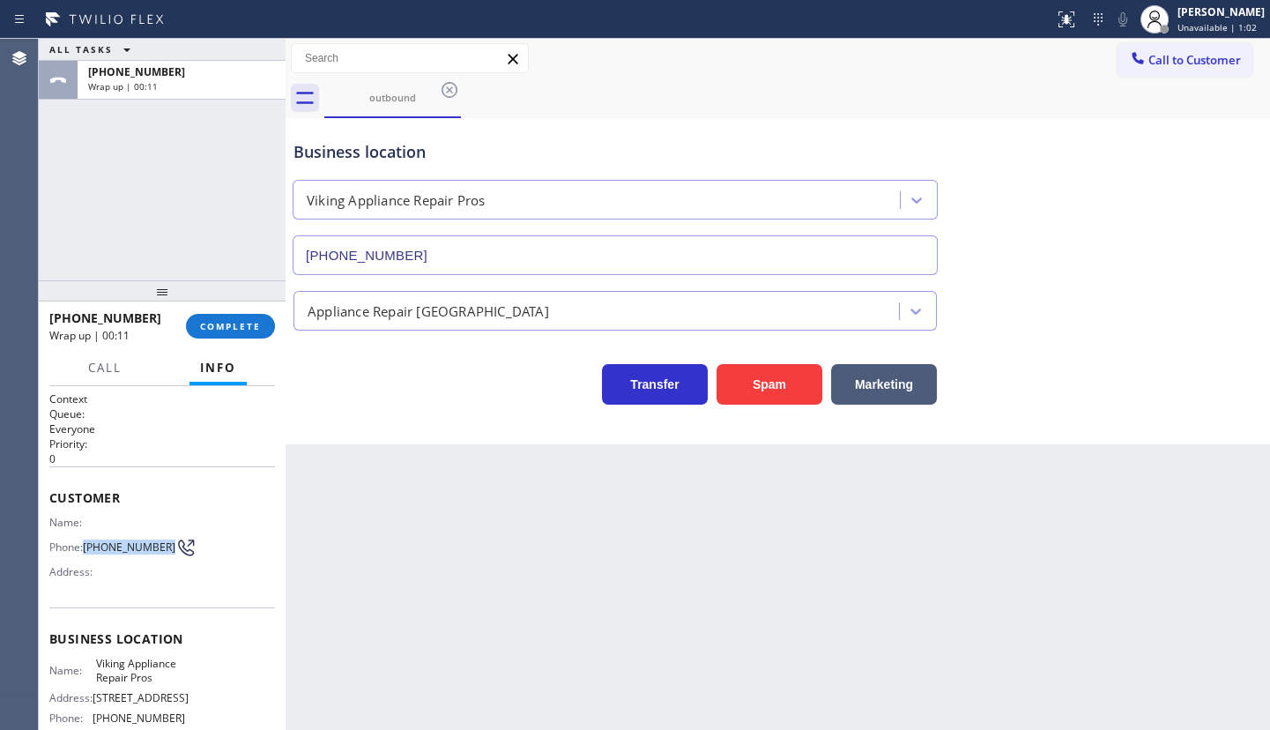
drag, startPoint x: 85, startPoint y: 541, endPoint x: 147, endPoint y: 561, distance: 65.8
click at [147, 561] on div "Name: Phone: [PHONE_NUMBER] Address:" at bounding box center [117, 550] width 136 height 70
copy div "[PHONE_NUMBER]"
click at [1189, 67] on button "Call to Customer" at bounding box center [1184, 59] width 135 height 33
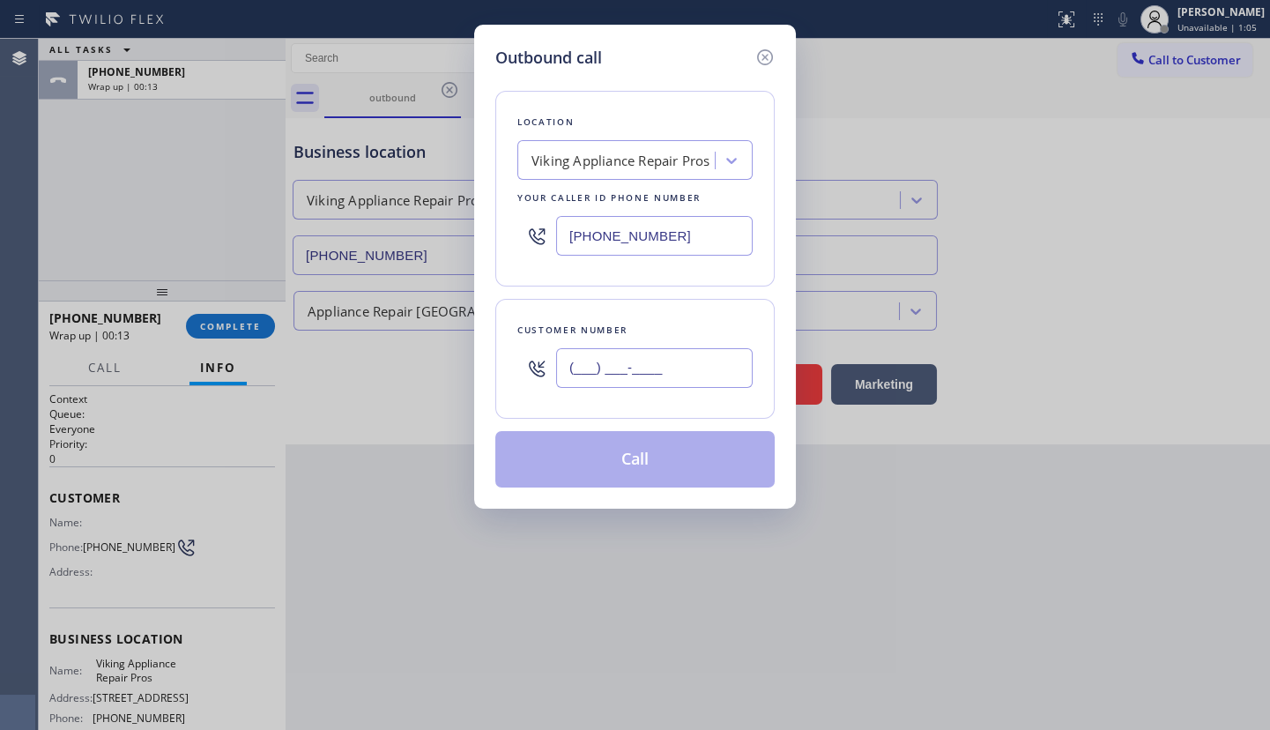
click at [692, 348] on input "(___) ___-____" at bounding box center [654, 368] width 196 height 40
paste input "480) 737-3611"
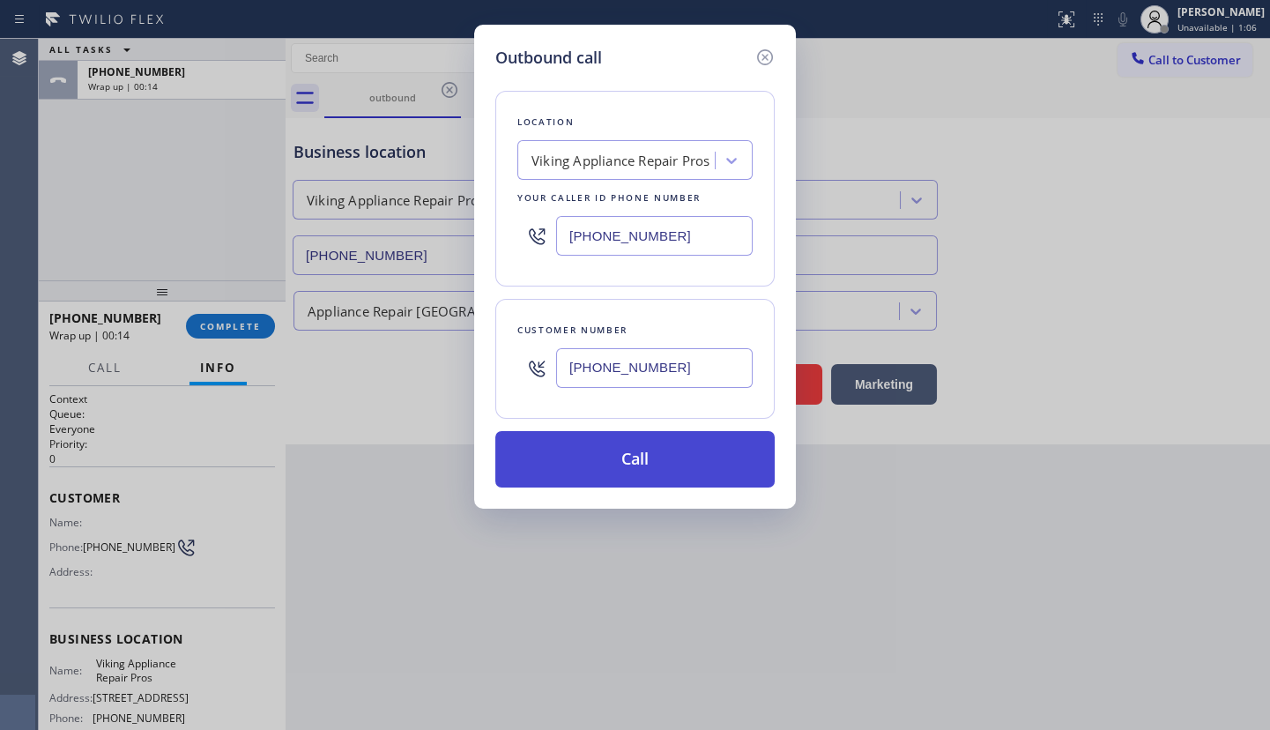
type input "[PHONE_NUMBER]"
click at [619, 459] on button "Call" at bounding box center [634, 459] width 279 height 56
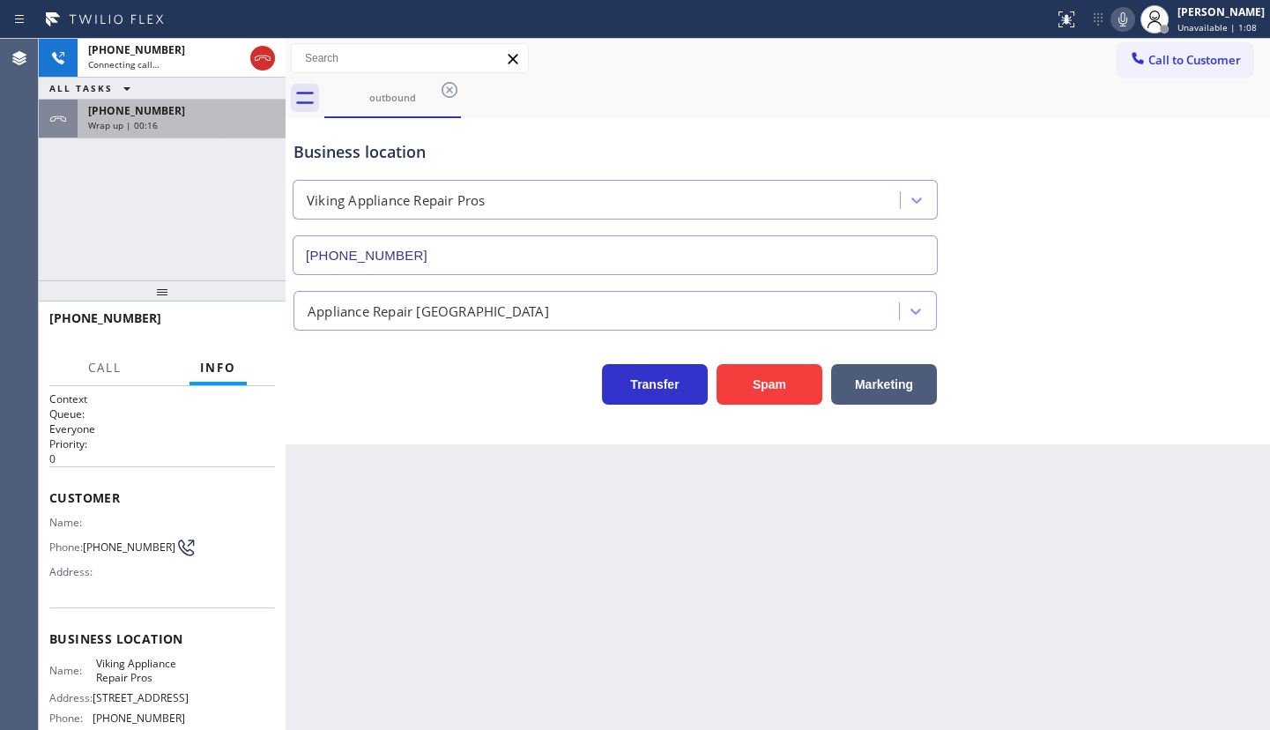
click at [107, 107] on span "[PHONE_NUMBER]" at bounding box center [136, 110] width 97 height 15
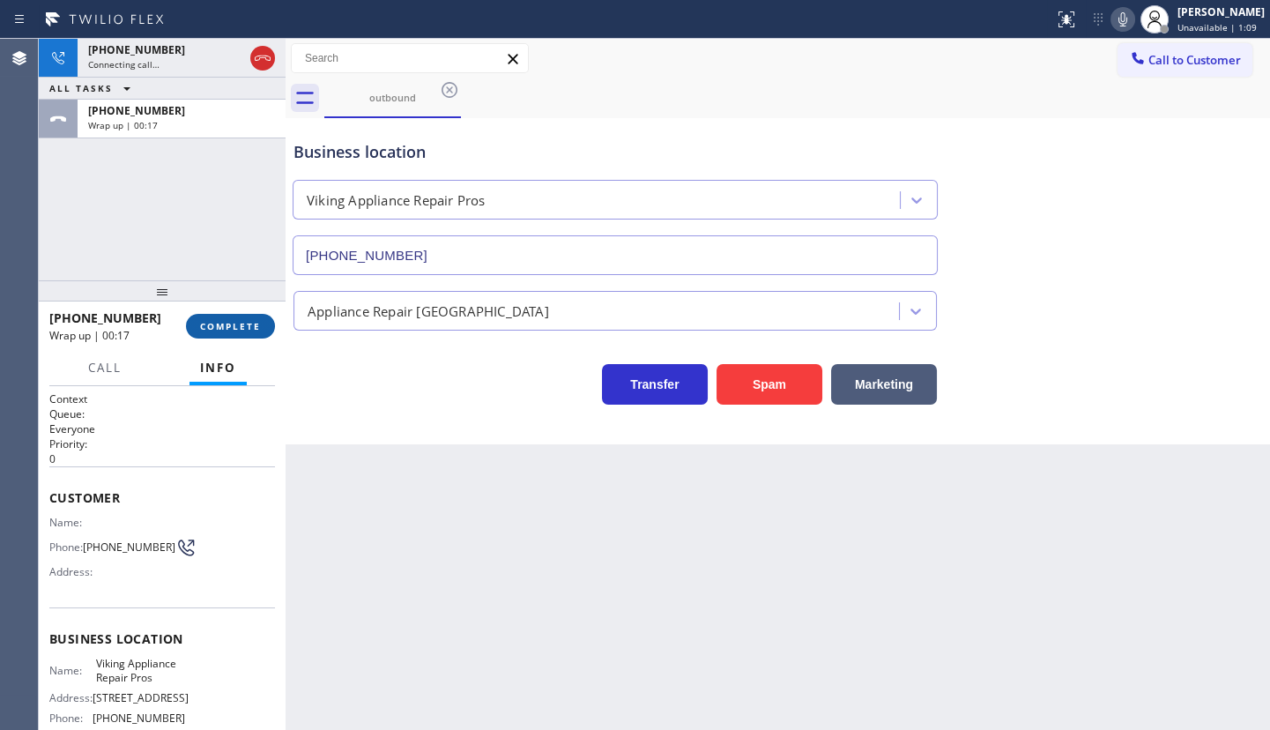
click at [213, 322] on span "COMPLETE" at bounding box center [230, 326] width 61 height 12
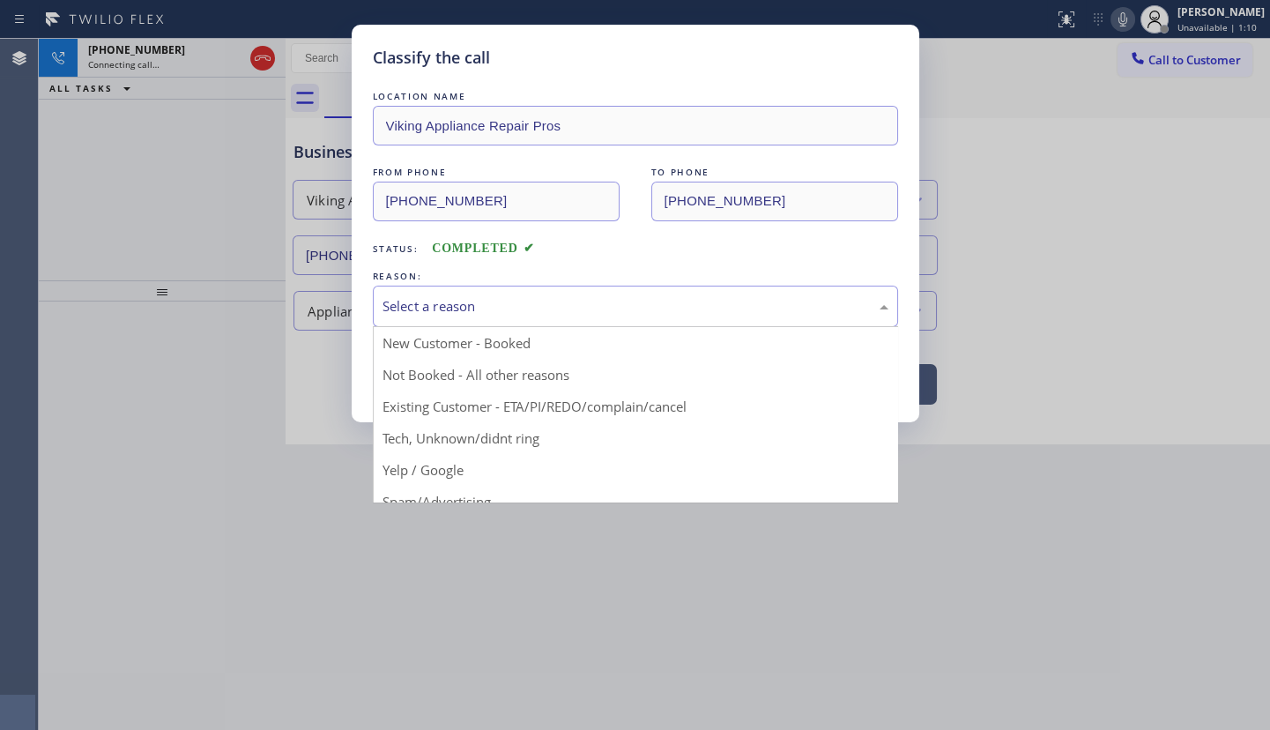
click at [384, 315] on div "Select a reason" at bounding box center [635, 306] width 506 height 20
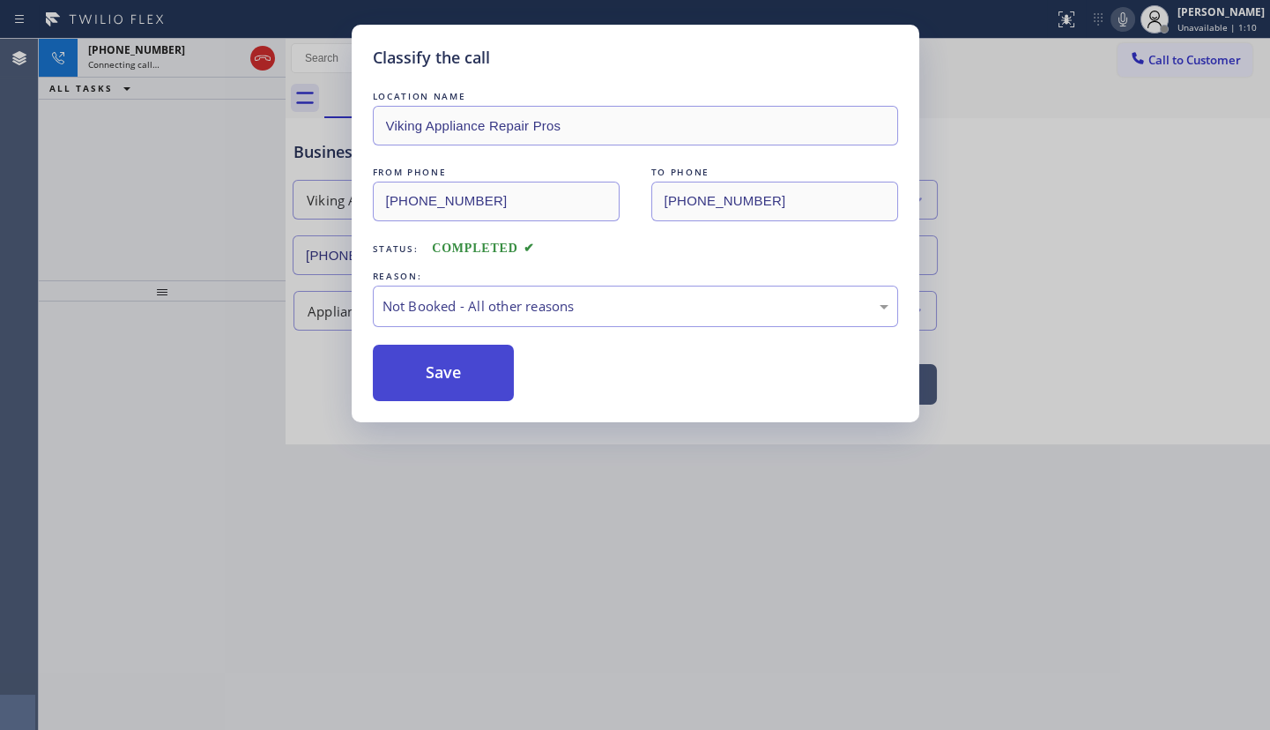
click at [398, 372] on button "Save" at bounding box center [444, 373] width 142 height 56
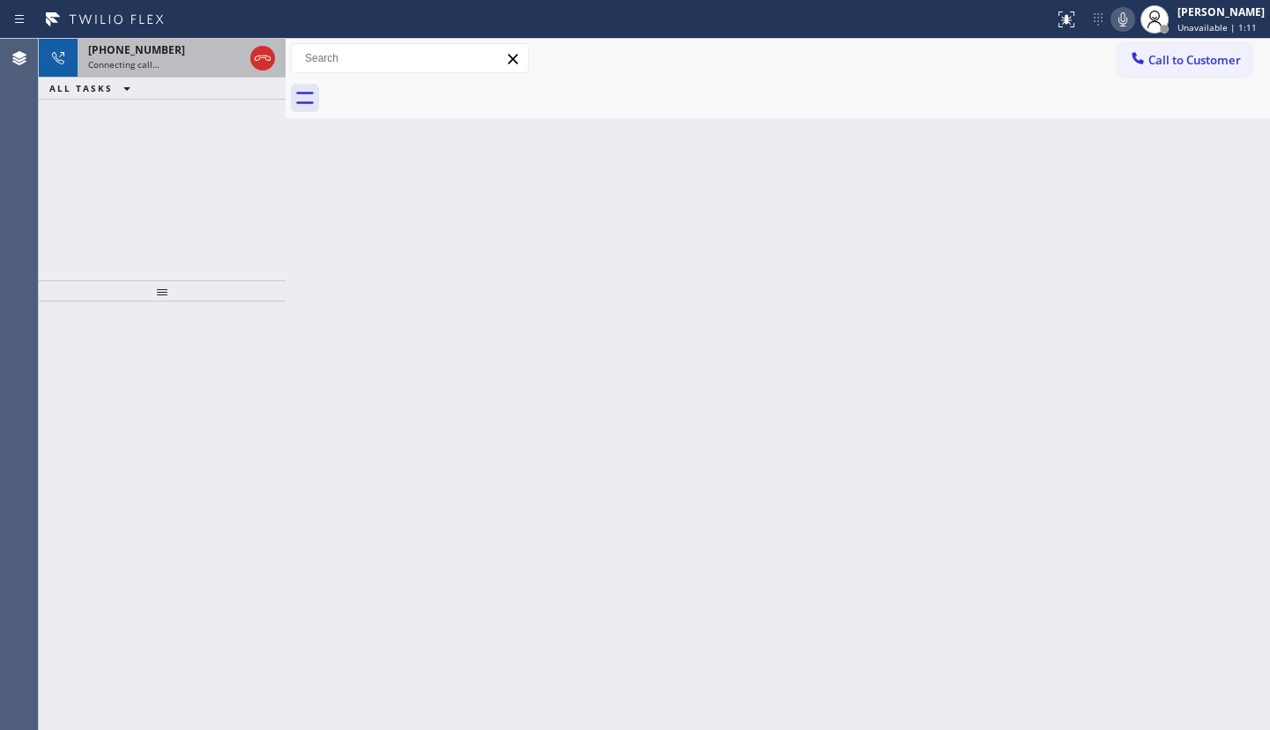
click at [110, 56] on span "[PHONE_NUMBER]" at bounding box center [136, 49] width 97 height 15
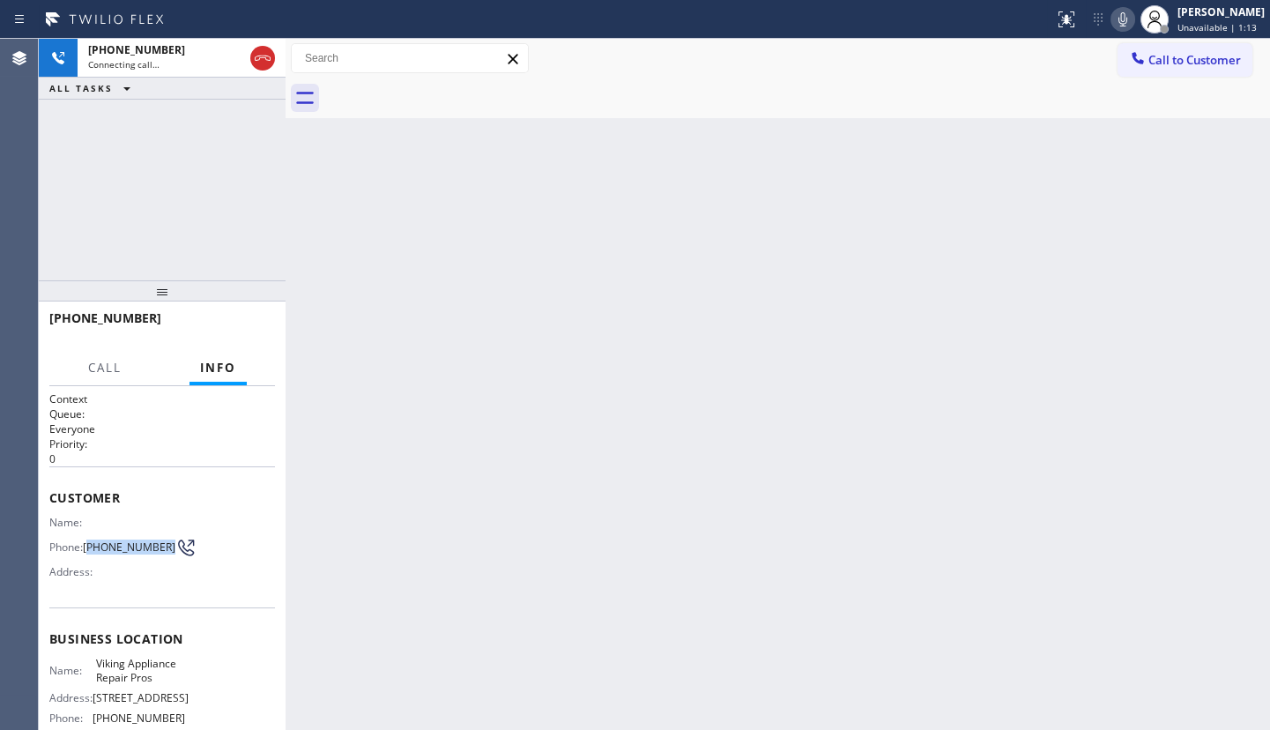
drag, startPoint x: 89, startPoint y: 540, endPoint x: 122, endPoint y: 562, distance: 40.1
click at [122, 562] on div "Name: Phone: [PHONE_NUMBER] Address:" at bounding box center [117, 550] width 136 height 70
copy span "480) 737-3611"
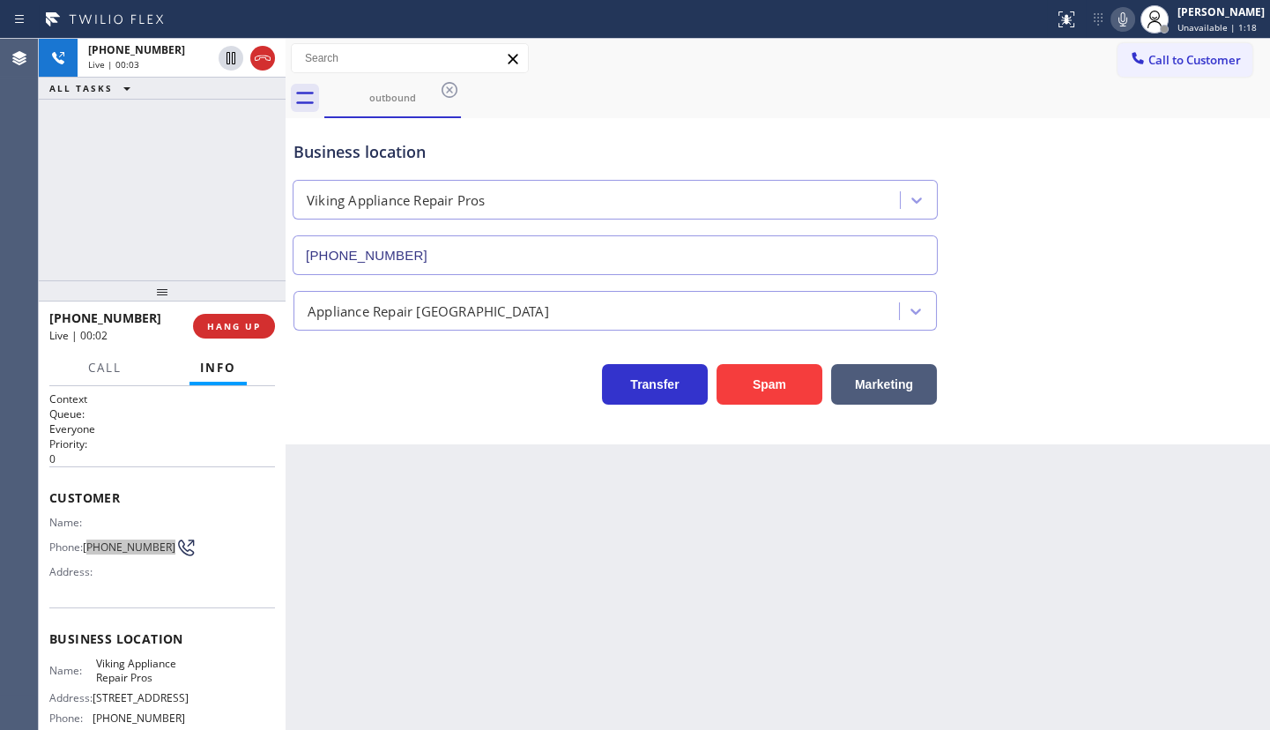
type input "[PHONE_NUMBER]"
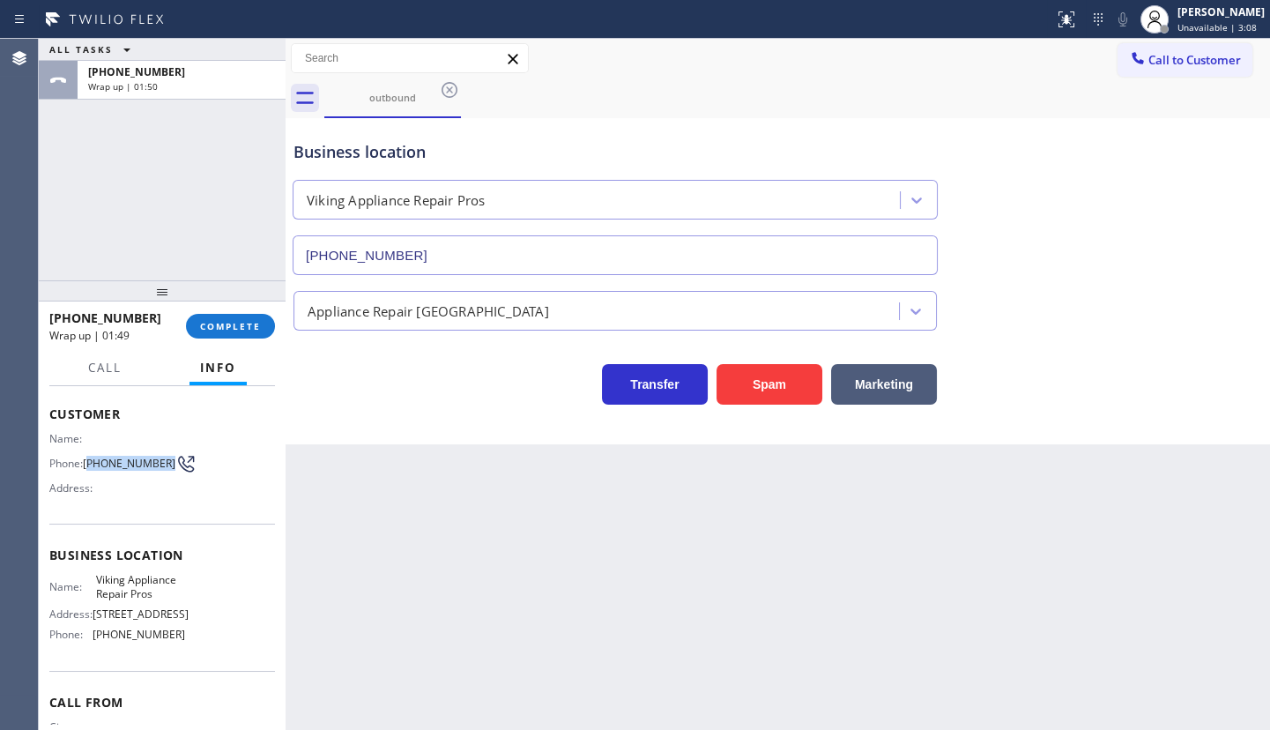
scroll to position [180, 0]
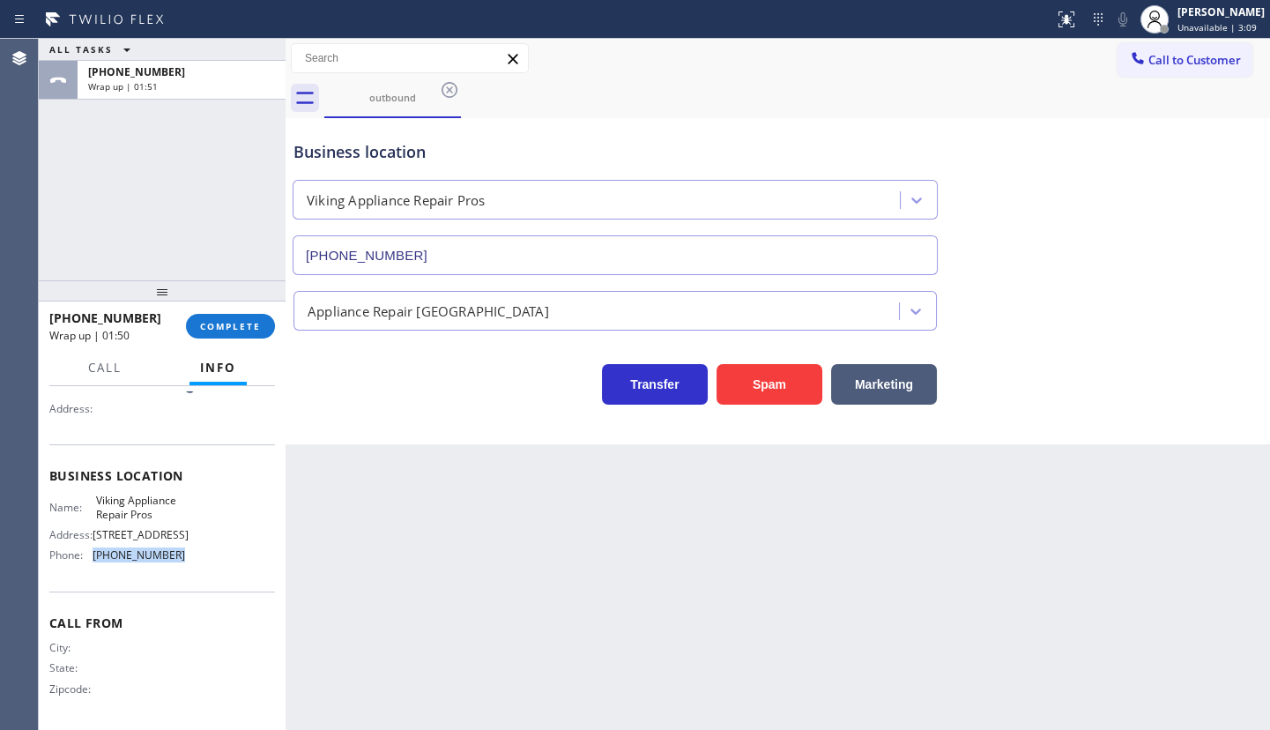
drag, startPoint x: 87, startPoint y: 550, endPoint x: 230, endPoint y: 572, distance: 144.4
click at [230, 572] on div "Business location Name: Viking Appliance Repair Pros Address: [STREET_ADDRESS],…" at bounding box center [162, 517] width 226 height 147
copy div "[PHONE_NUMBER]"
drag, startPoint x: 166, startPoint y: 199, endPoint x: 118, endPoint y: 3, distance: 202.2
click at [159, 167] on div "ALL TASKS ALL TASKS ACTIVE TASKS TASKS IN WRAP UP [PHONE_NUMBER] Wrap up | 03:09" at bounding box center [162, 159] width 247 height 241
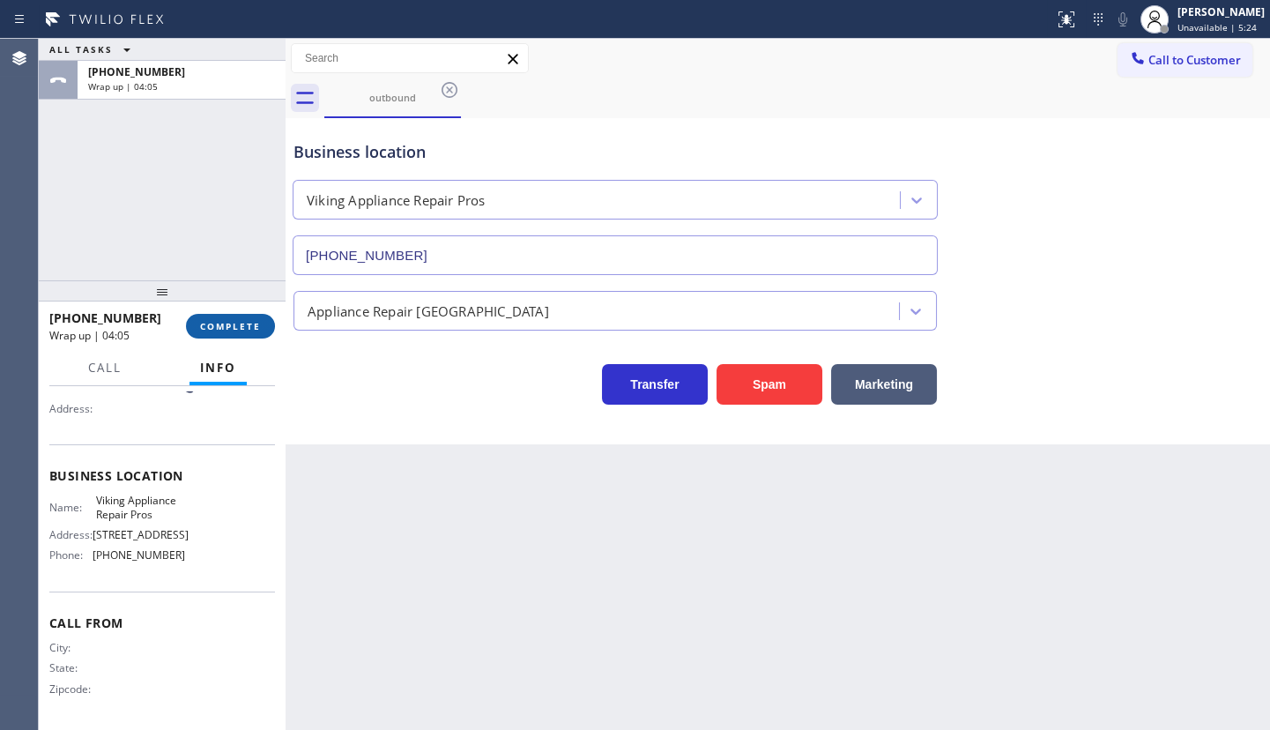
click at [203, 326] on span "COMPLETE" at bounding box center [230, 326] width 61 height 12
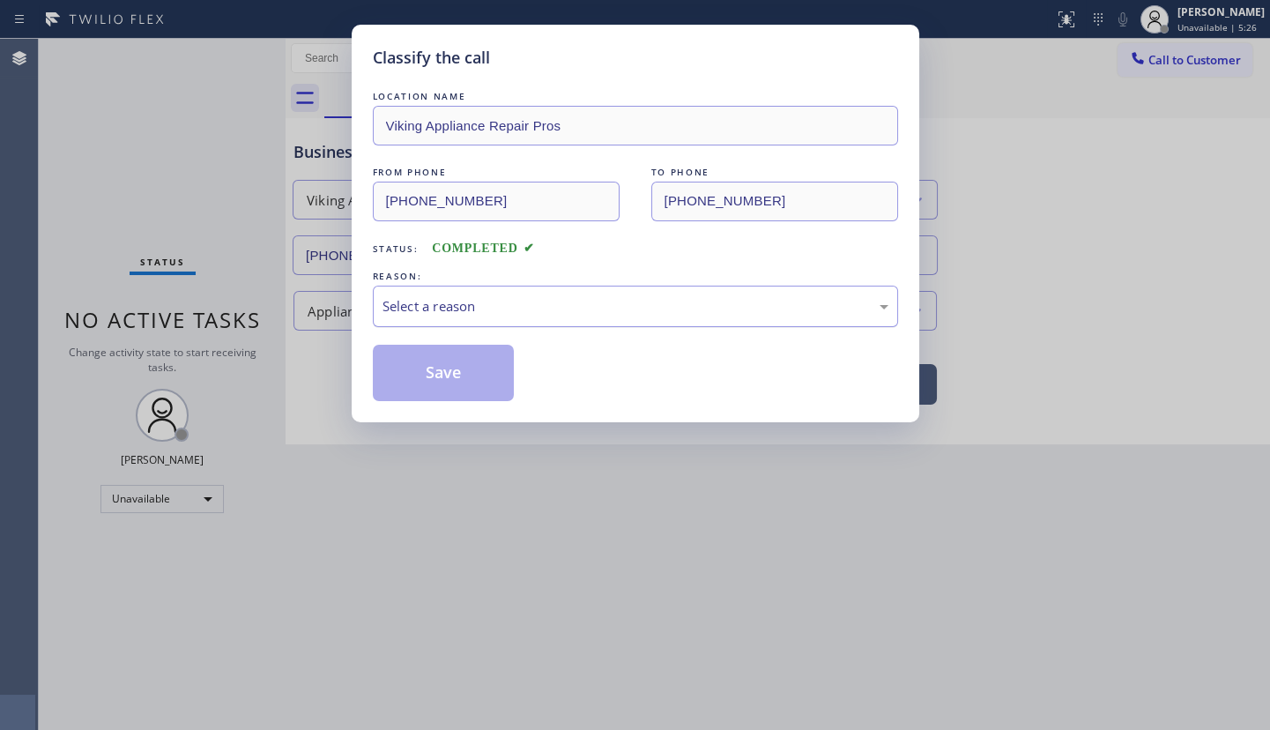
click at [440, 297] on div "Select a reason" at bounding box center [635, 306] width 506 height 20
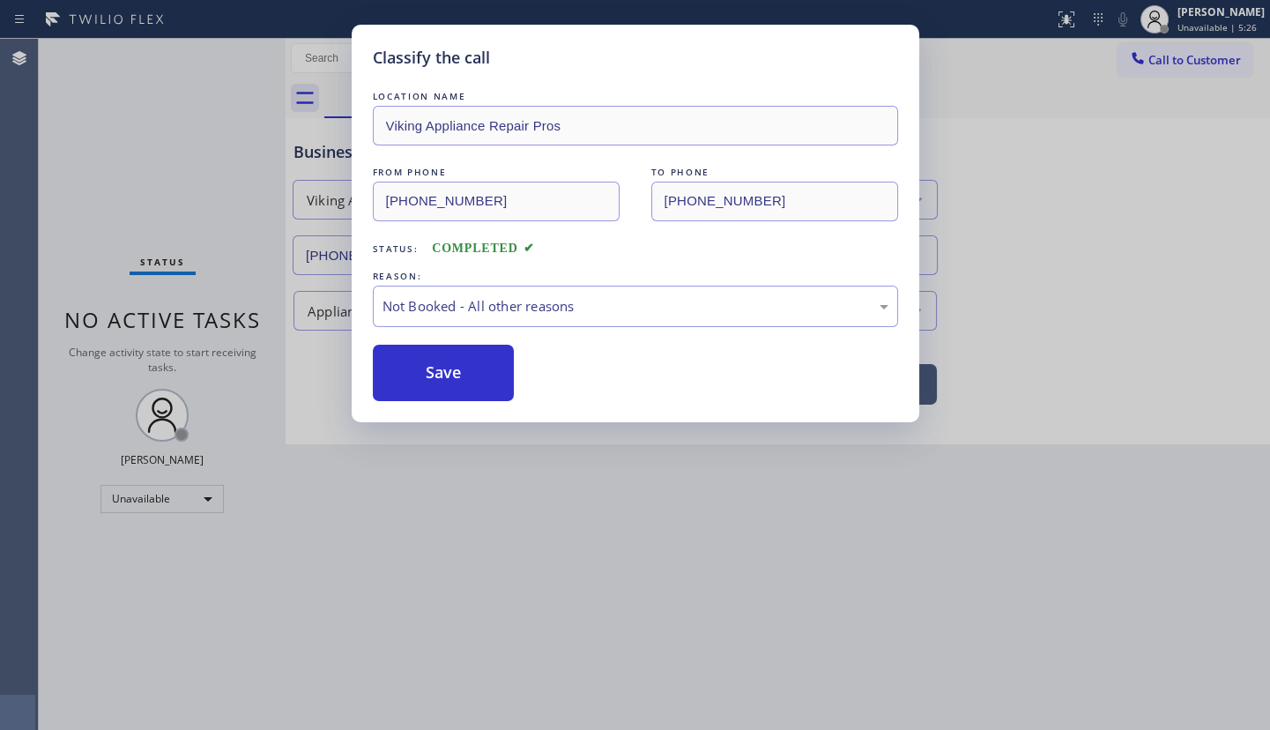
click at [420, 370] on button "Save" at bounding box center [444, 373] width 142 height 56
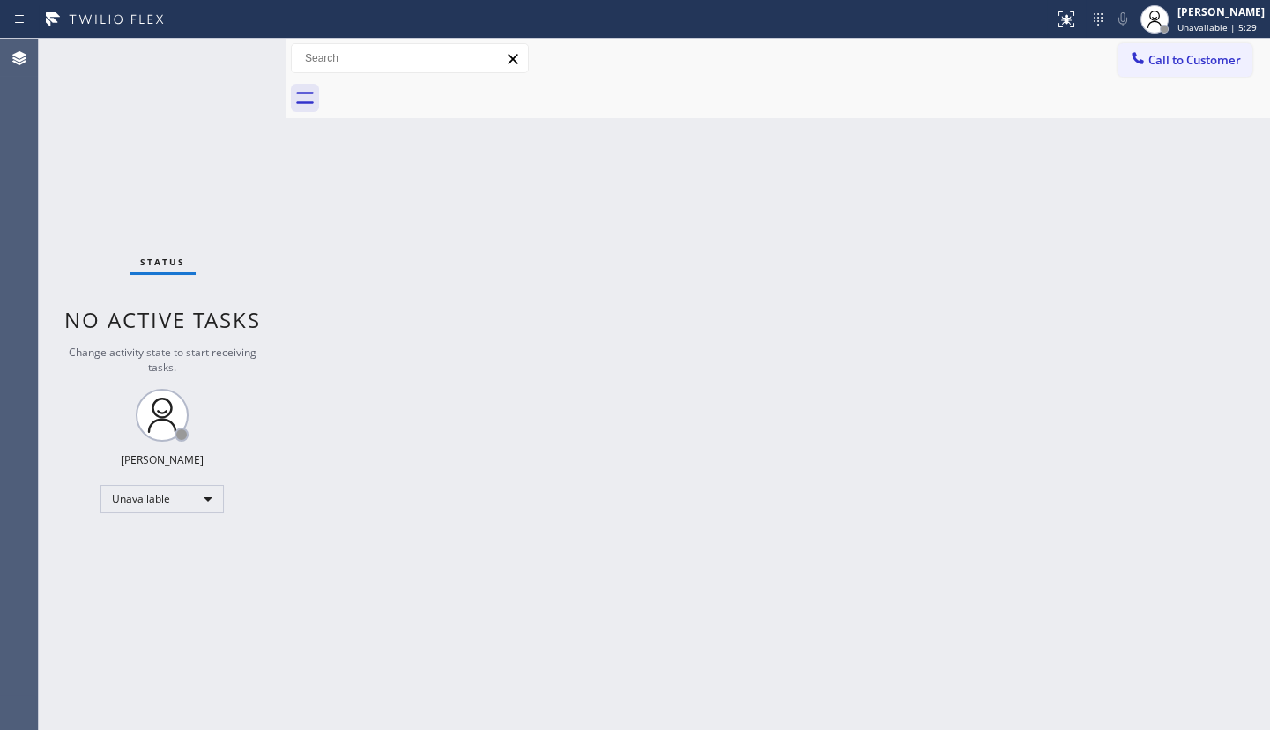
click at [126, 512] on div "Status No active tasks Change activity state to start receiving tasks. JENIZA A…" at bounding box center [162, 384] width 247 height 691
click at [129, 500] on div "Unavailable" at bounding box center [161, 499] width 123 height 28
click at [129, 537] on li "Available" at bounding box center [161, 543] width 120 height 21
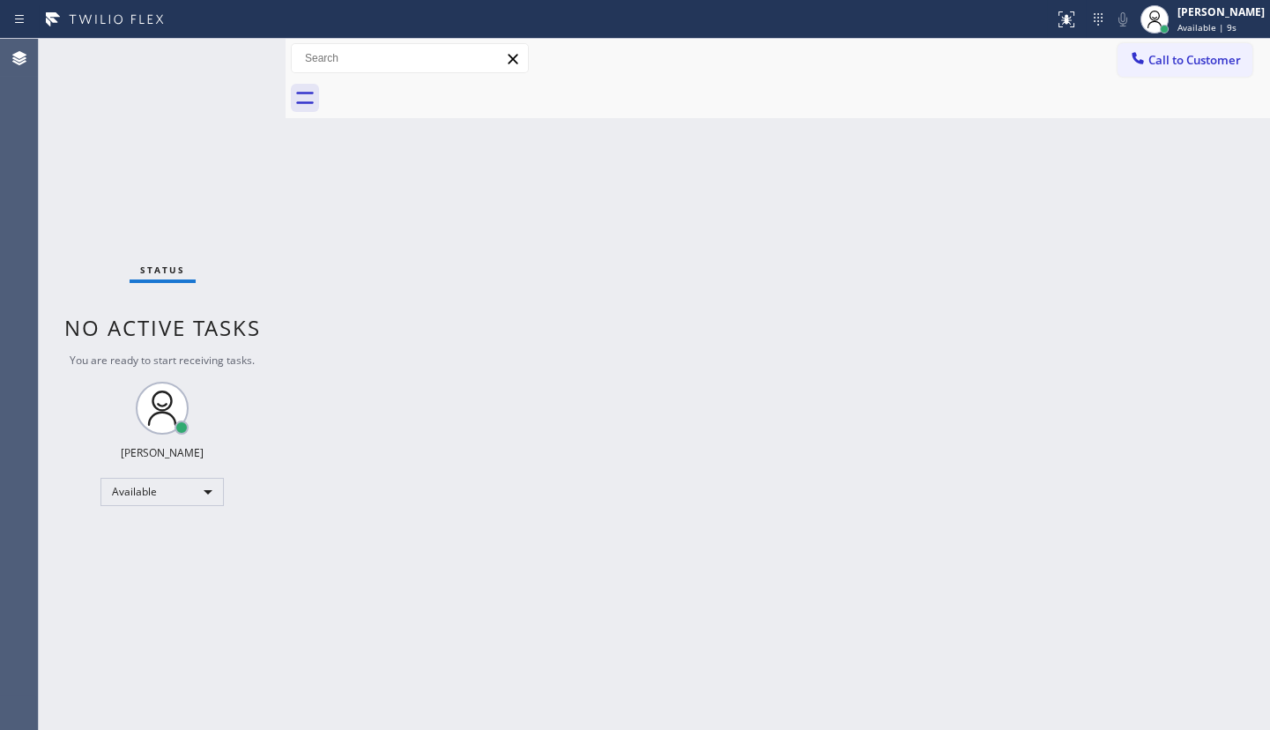
click at [582, 258] on div "Back to Dashboard Change Sender ID Customers Technicians Select a contact Outbo…" at bounding box center [777, 384] width 984 height 691
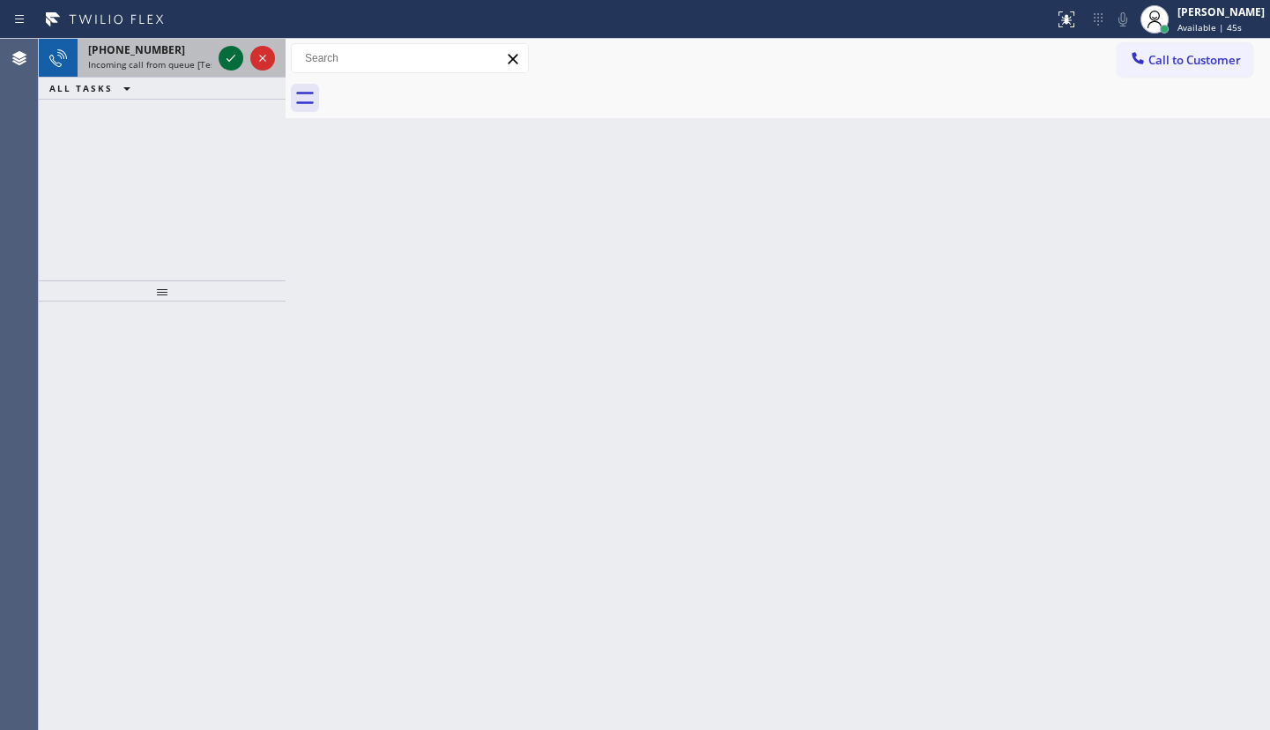
click at [233, 48] on icon at bounding box center [230, 58] width 21 height 21
click at [139, 164] on div "+13236641011 Incoming call from queue [Test] All ALL TASKS ALL TASKS ACTIVE TAS…" at bounding box center [162, 159] width 247 height 241
click at [228, 59] on icon at bounding box center [230, 58] width 21 height 21
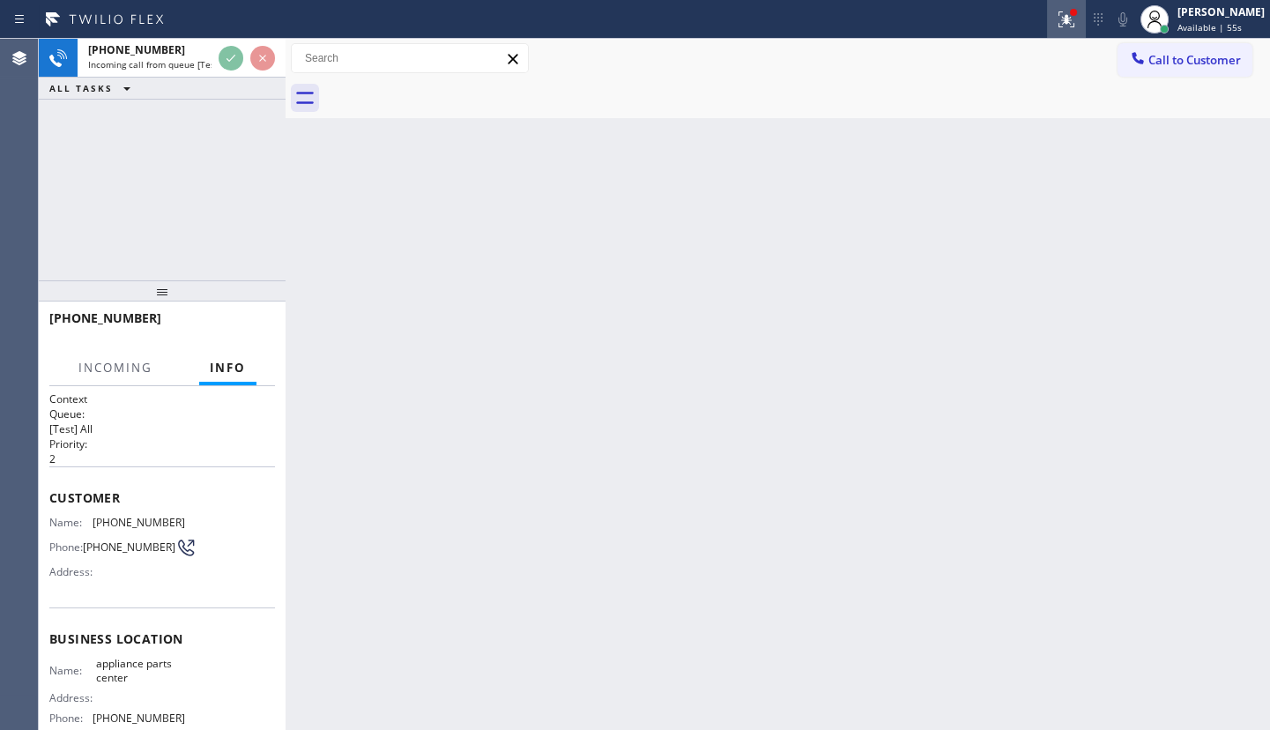
click at [1057, 18] on icon at bounding box center [1066, 19] width 21 height 21
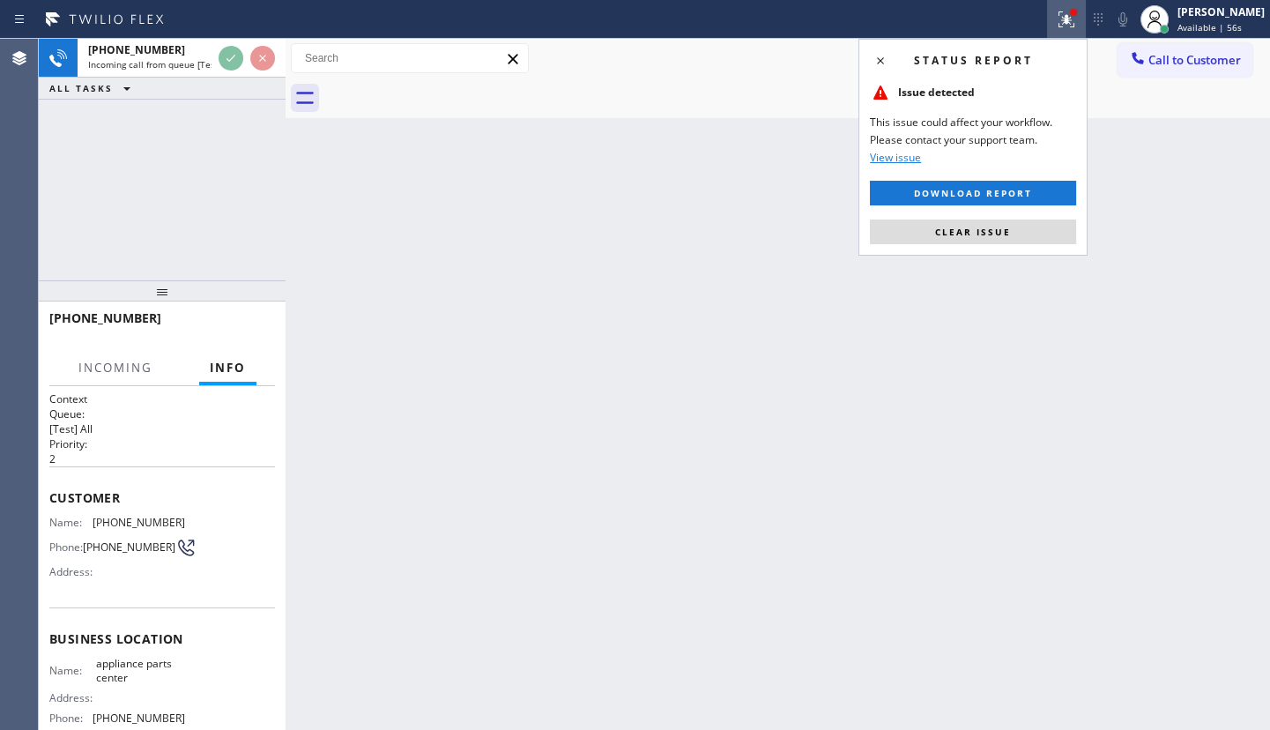
drag, startPoint x: 978, startPoint y: 240, endPoint x: 788, endPoint y: 198, distance: 194.8
click at [973, 233] on button "Clear issue" at bounding box center [973, 231] width 206 height 25
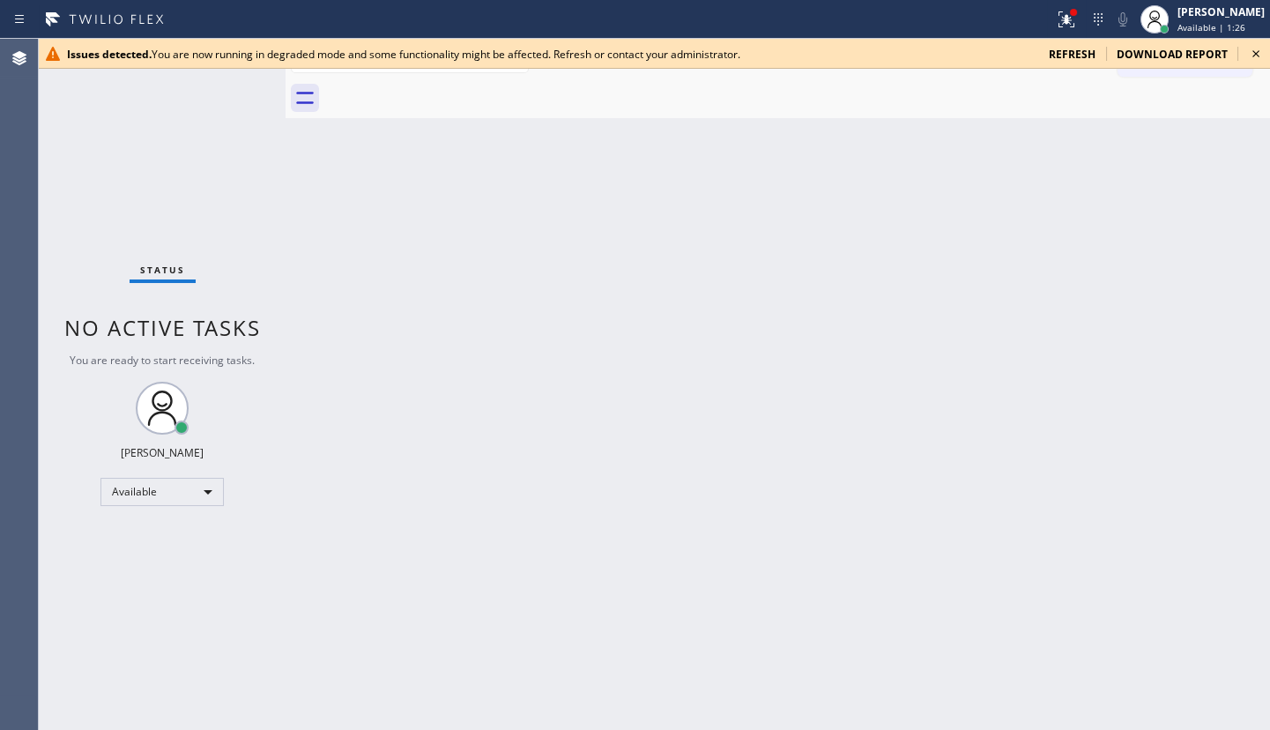
click at [1078, 55] on span "refresh" at bounding box center [1072, 54] width 47 height 15
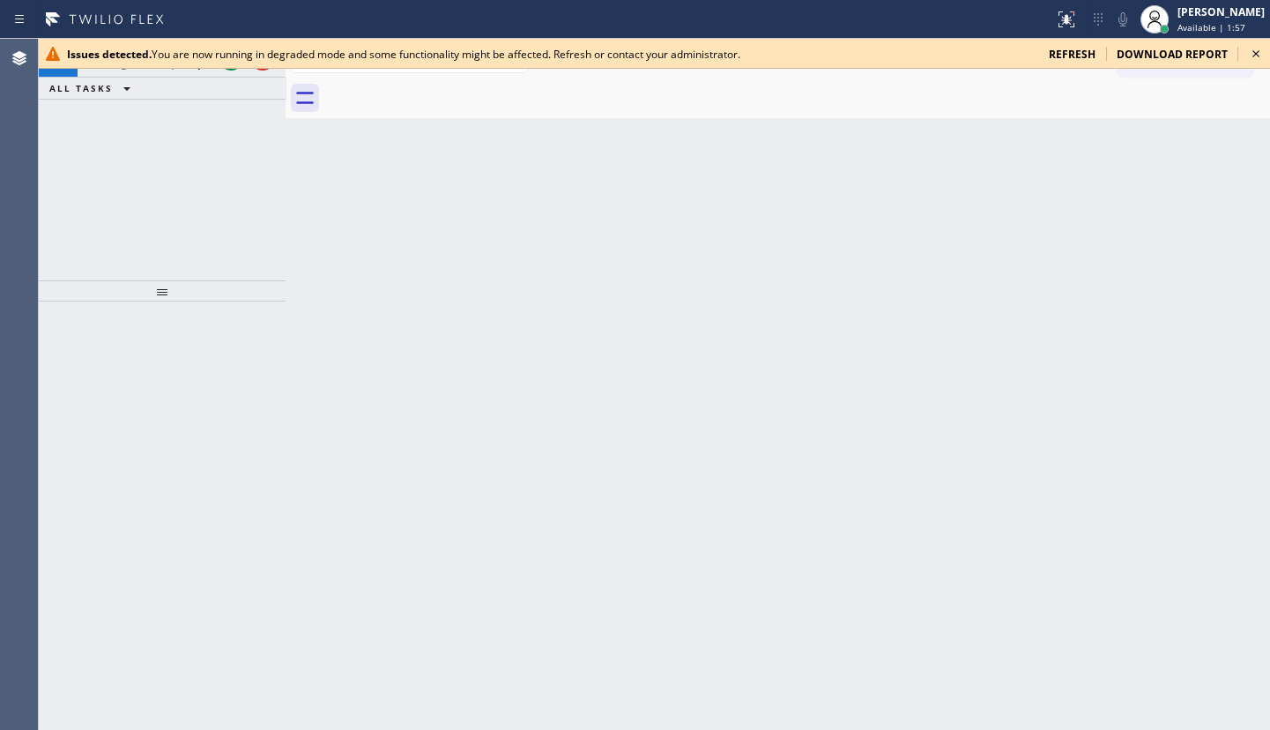
click at [164, 50] on div "Issues detected. You are now running in degraded mode and some functionality mi…" at bounding box center [550, 54] width 967 height 15
click at [1060, 48] on span "refresh" at bounding box center [1072, 54] width 47 height 15
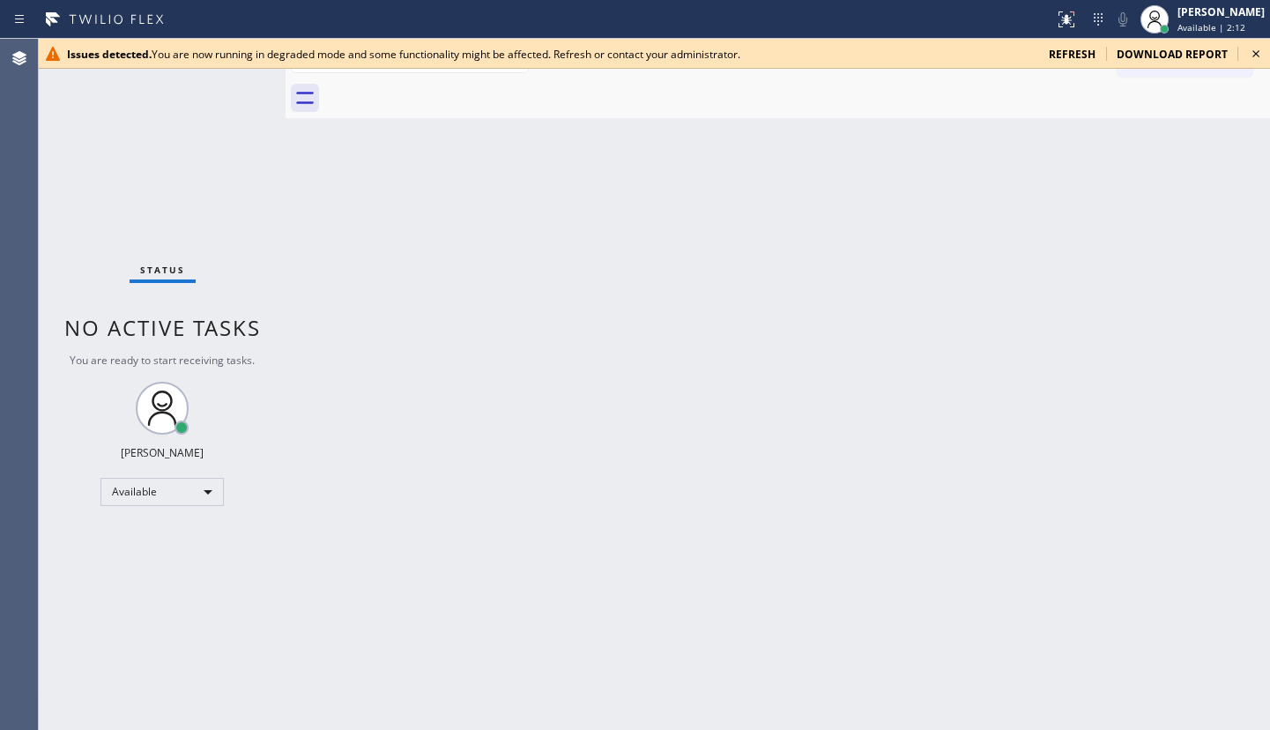
click at [724, 234] on div "Back to Dashboard Change Sender ID Customers Technicians Select a contact Outbo…" at bounding box center [777, 384] width 984 height 691
click at [1071, 19] on icon at bounding box center [1066, 19] width 21 height 21
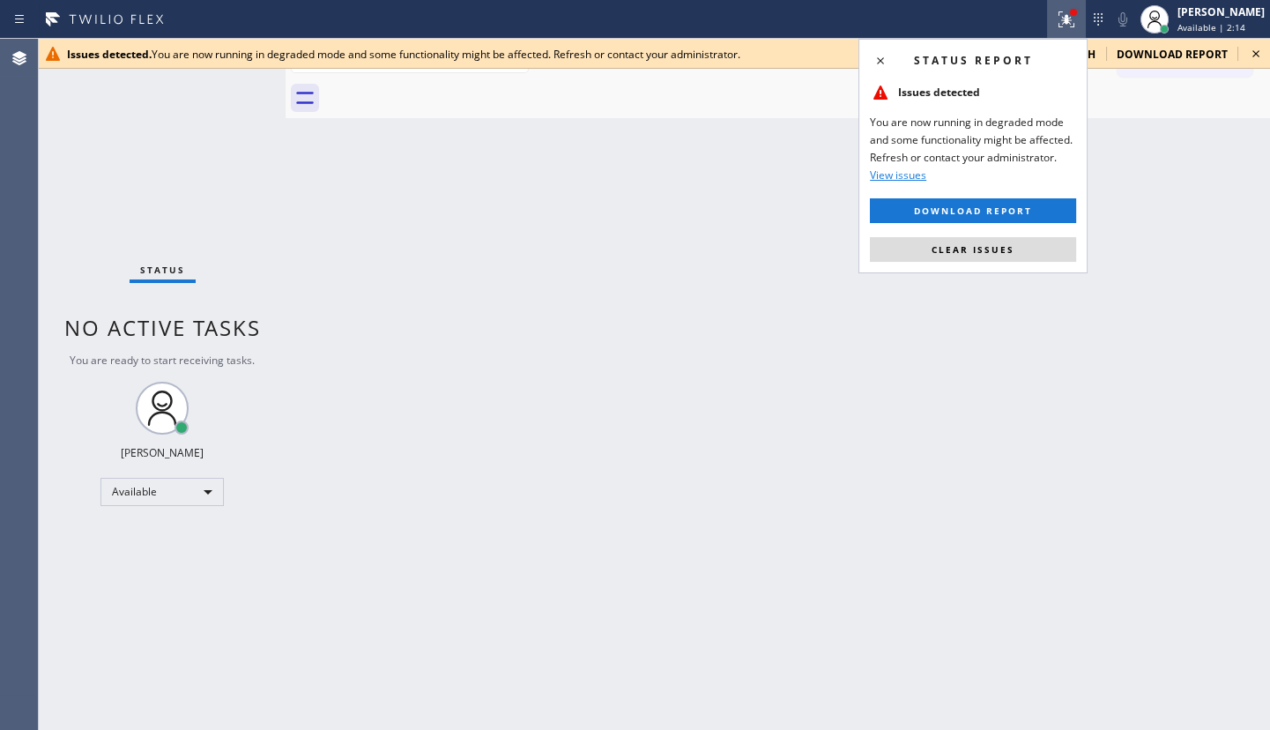
drag, startPoint x: 1008, startPoint y: 247, endPoint x: 1069, endPoint y: 194, distance: 80.6
click at [1009, 247] on span "Clear issues" at bounding box center [972, 249] width 83 height 12
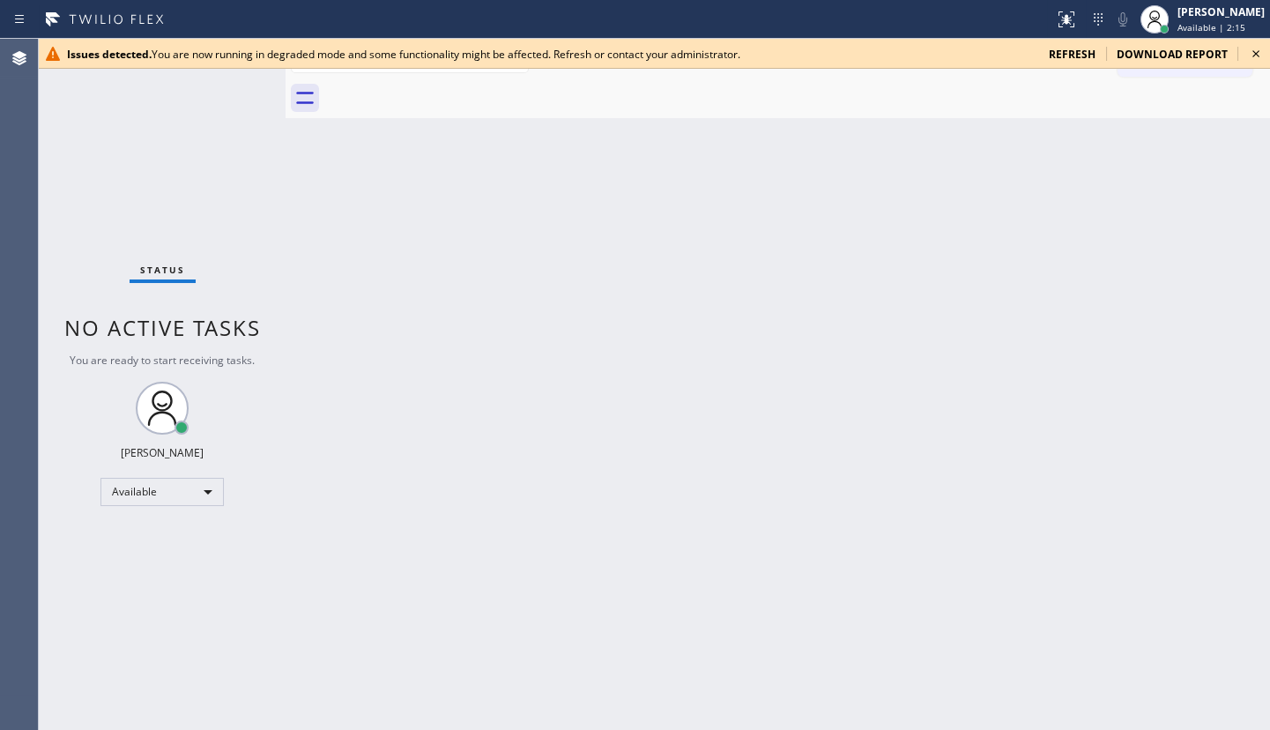
click at [1251, 53] on icon at bounding box center [1255, 53] width 21 height 21
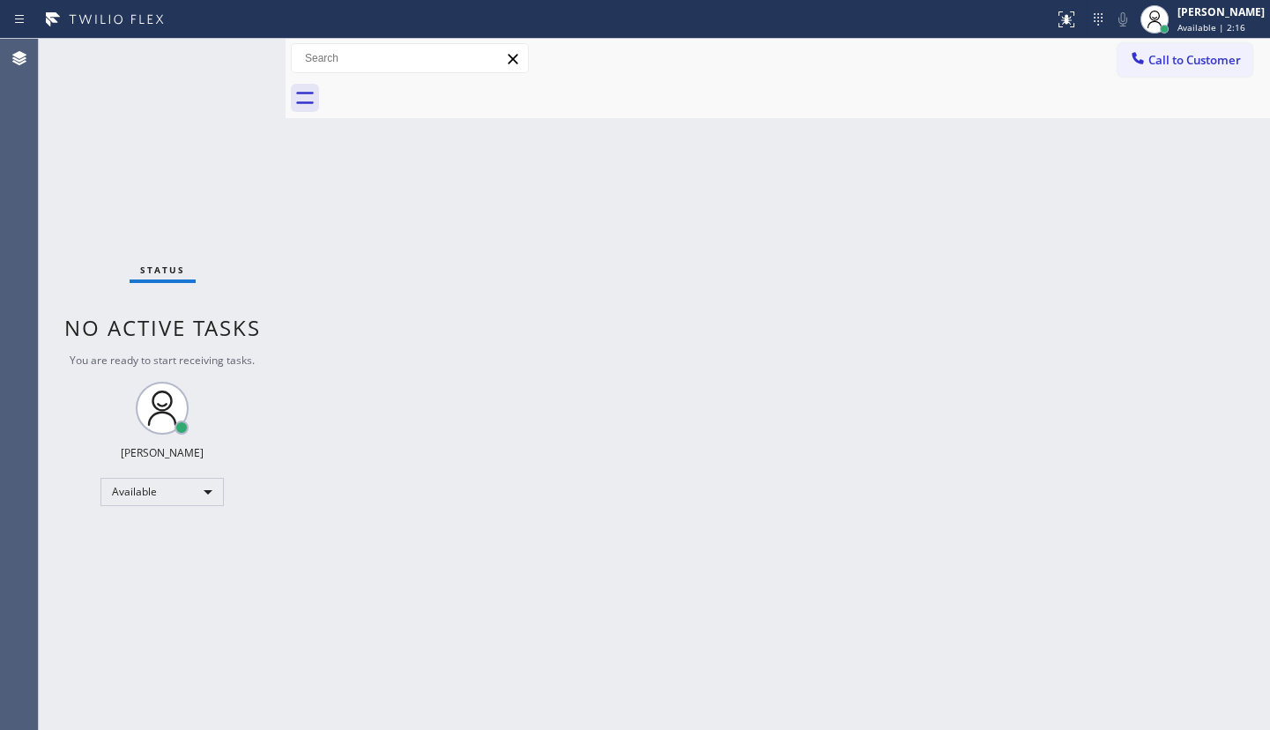
click at [167, 213] on div "Status No active tasks You are ready to start receiving tasks. JENIZA ALCAYDE A…" at bounding box center [162, 384] width 247 height 691
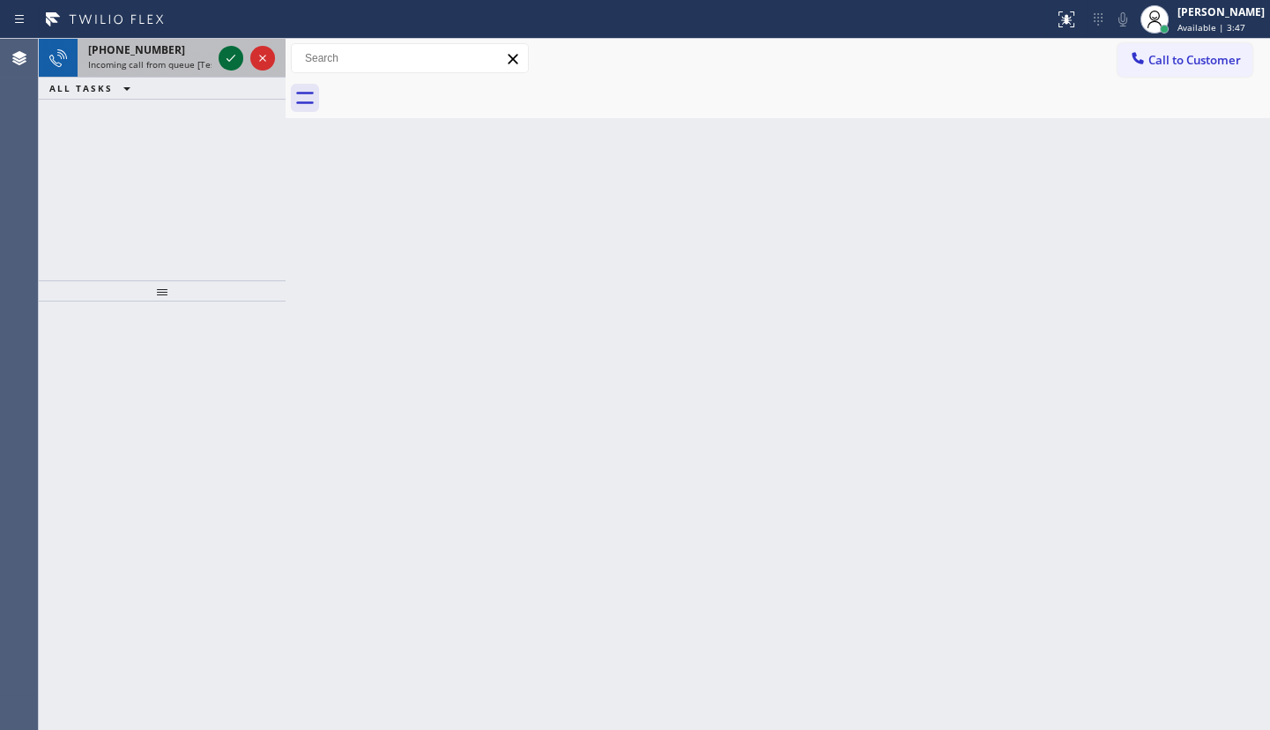
click at [219, 58] on div at bounding box center [246, 58] width 63 height 39
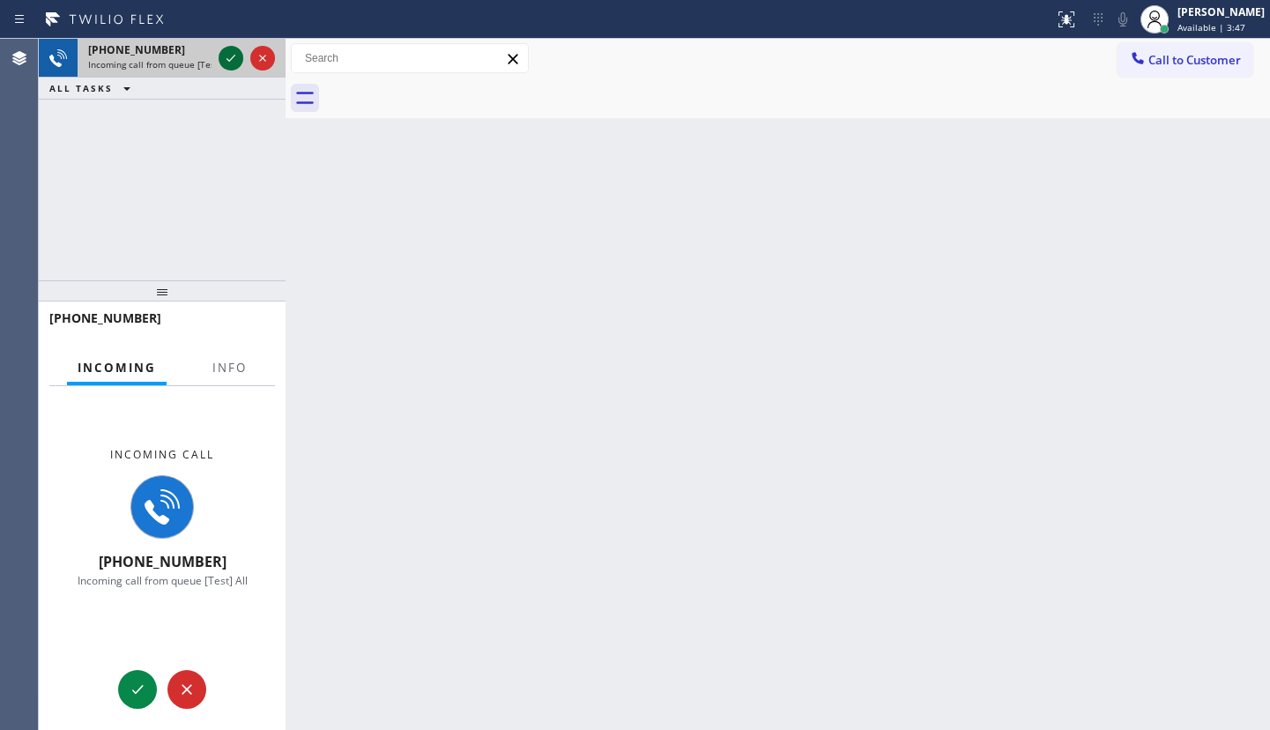
click at [223, 57] on icon at bounding box center [230, 58] width 21 height 21
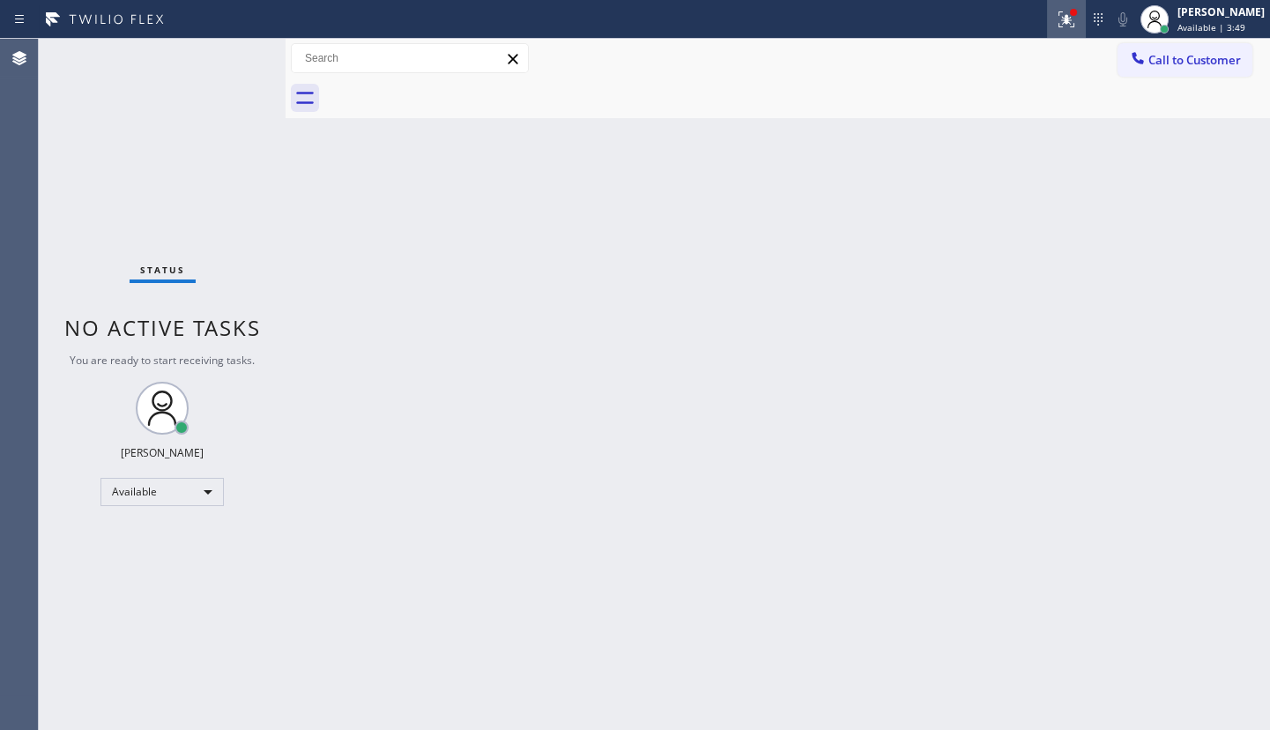
click at [1065, 16] on icon at bounding box center [1066, 19] width 21 height 21
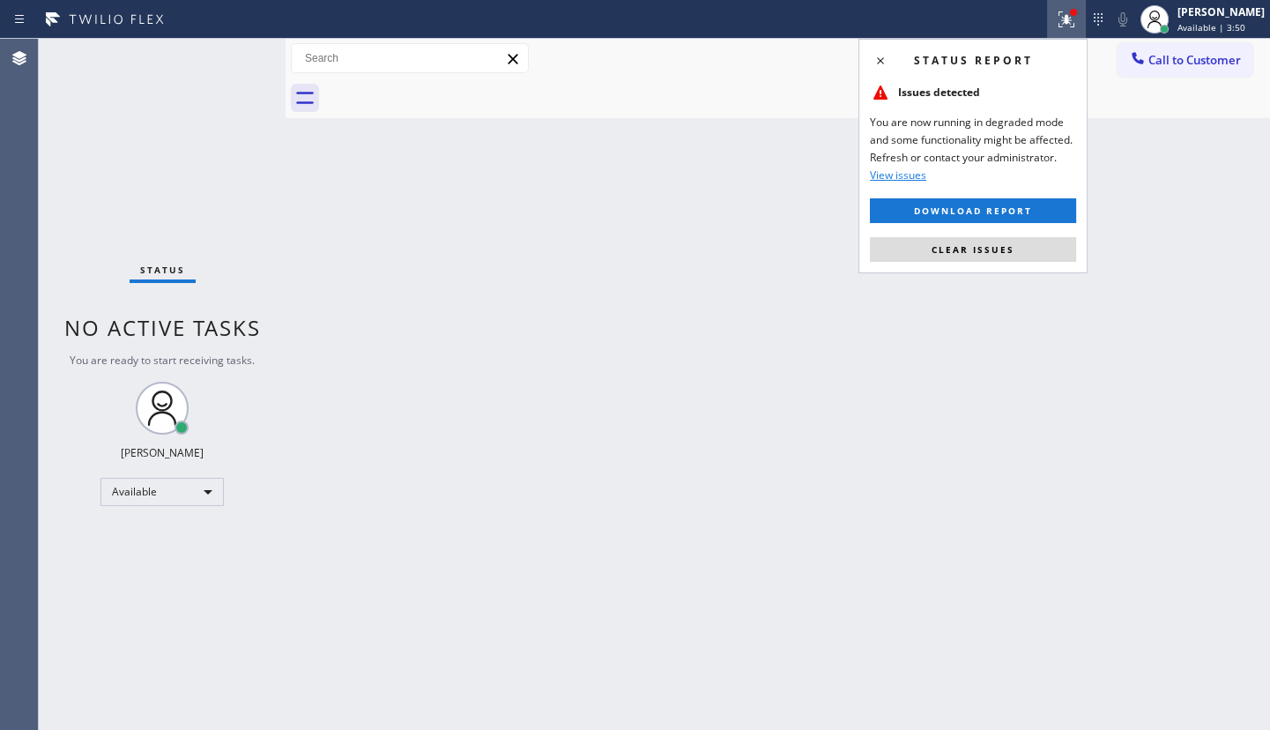
drag, startPoint x: 1022, startPoint y: 250, endPoint x: 1021, endPoint y: 202, distance: 48.5
click at [1022, 246] on button "Clear issues" at bounding box center [973, 249] width 206 height 25
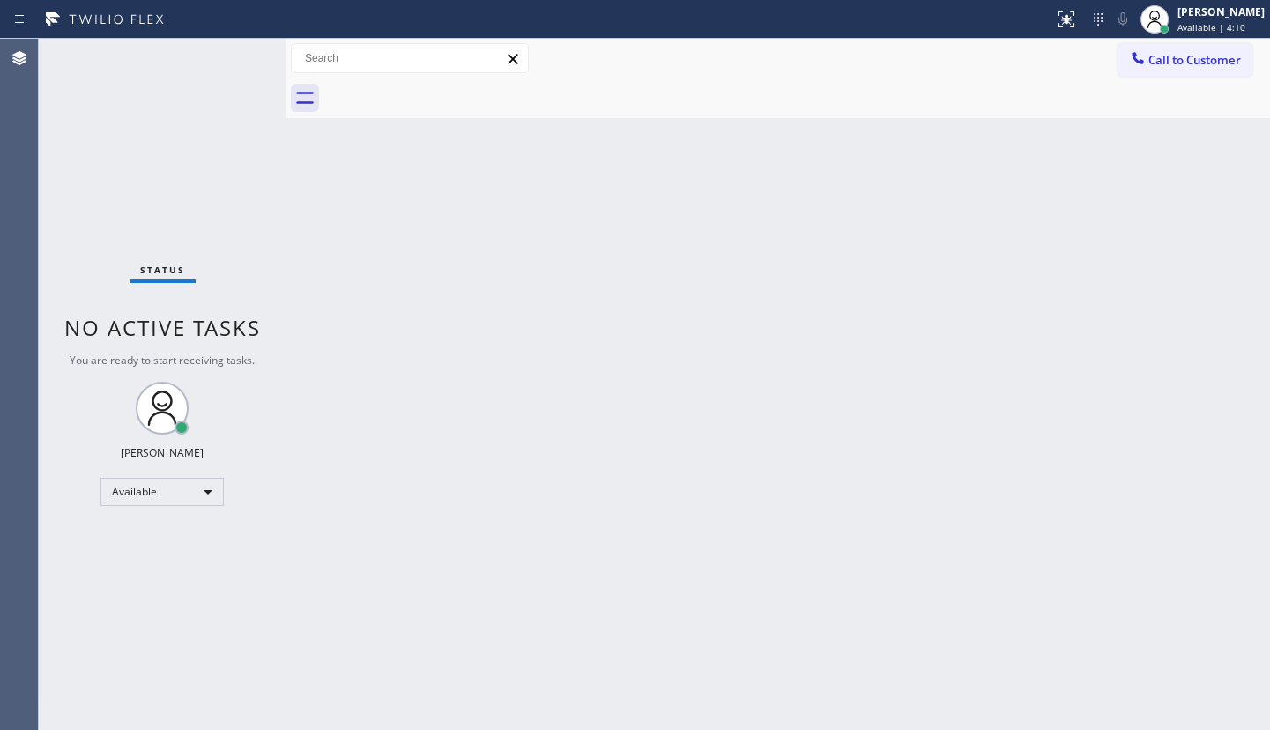
drag, startPoint x: 127, startPoint y: 193, endPoint x: 163, endPoint y: 125, distance: 76.9
click at [133, 182] on div "Status No active tasks You are ready to start receiving tasks. JENIZA ALCAYDE A…" at bounding box center [162, 384] width 247 height 691
click at [1108, 232] on div "Back to Dashboard Change Sender ID Customers Technicians Select a contact Outbo…" at bounding box center [777, 384] width 984 height 691
click at [879, 244] on div "Back to Dashboard Change Sender ID Customers Technicians Select a contact Outbo…" at bounding box center [777, 384] width 984 height 691
click at [178, 127] on div "Status No active tasks You are ready to start receiving tasks. JENIZA ALCAYDE A…" at bounding box center [162, 384] width 247 height 691
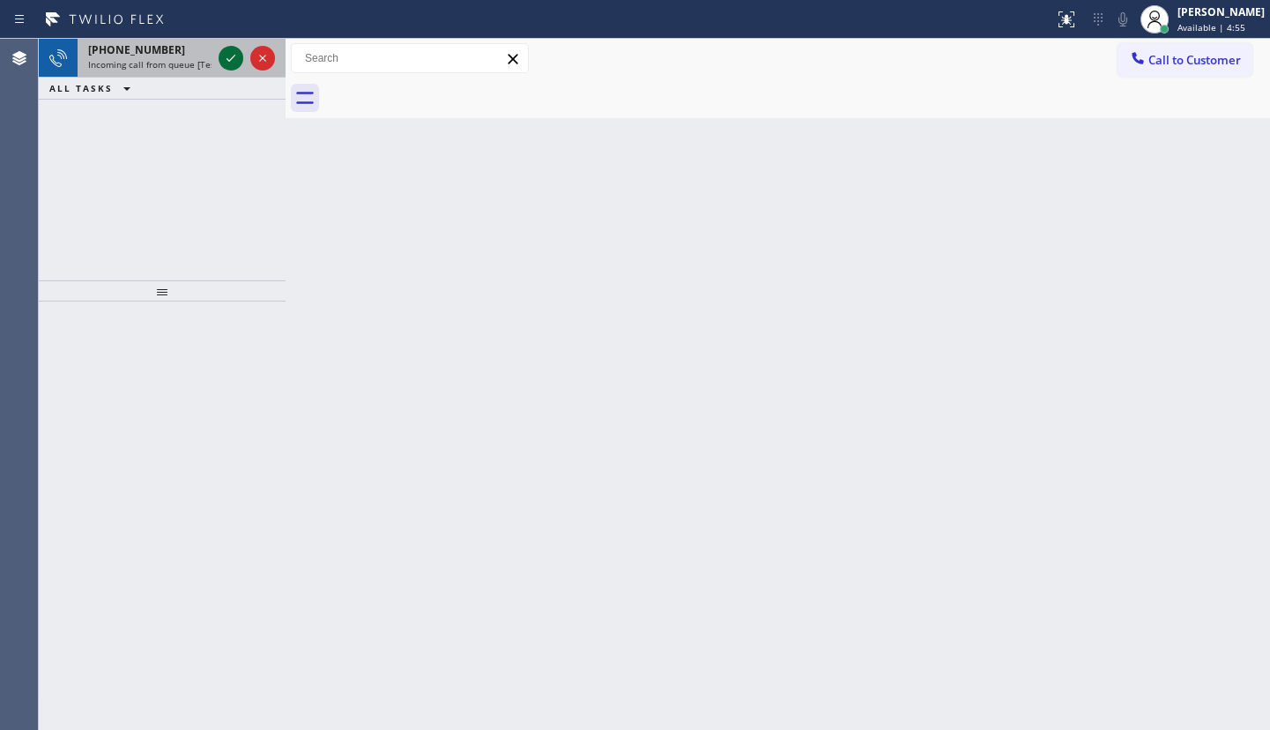
click at [236, 56] on icon at bounding box center [230, 58] width 21 height 21
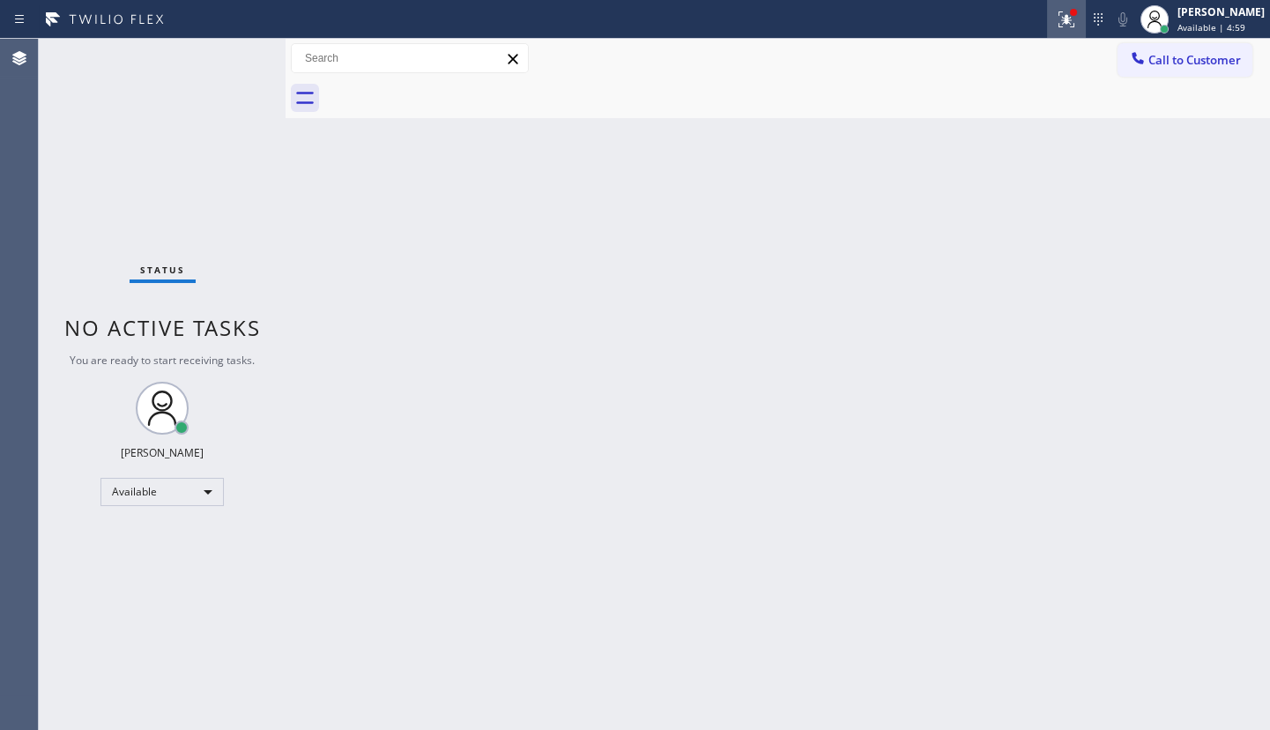
click at [1050, 30] on button at bounding box center [1066, 19] width 39 height 39
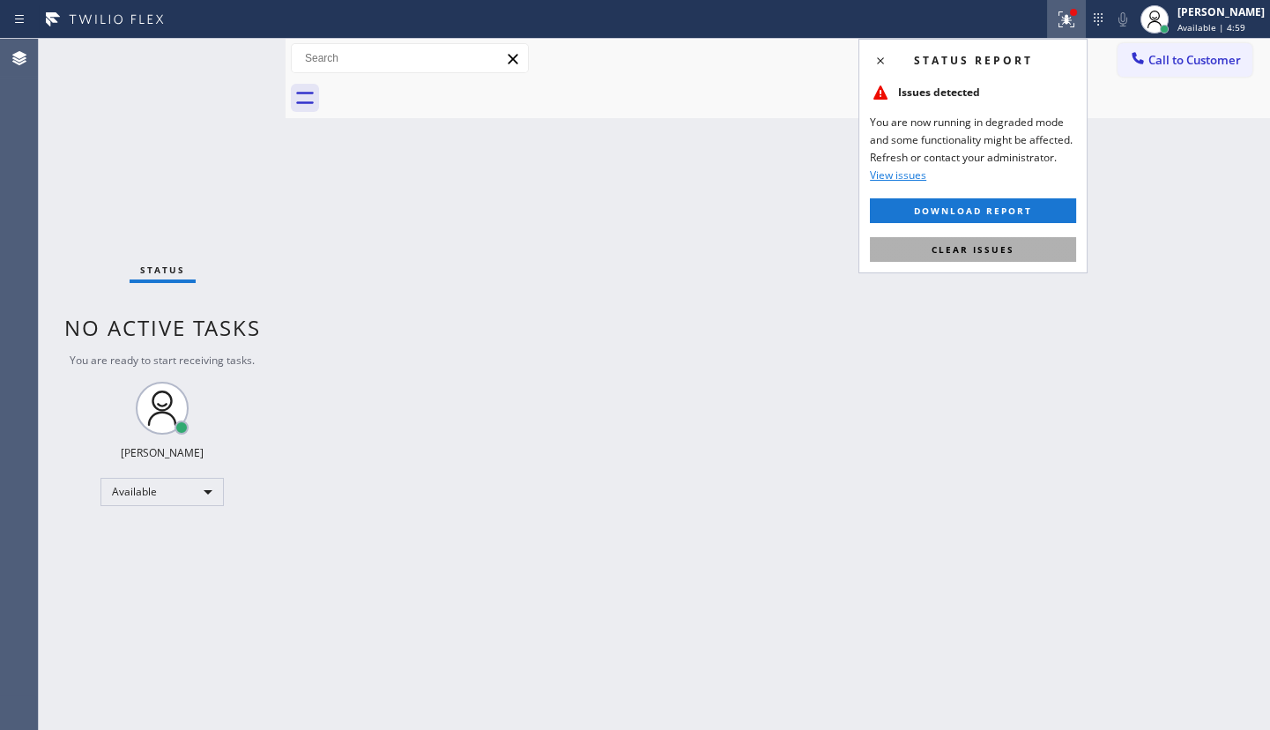
click at [1037, 252] on button "Clear issues" at bounding box center [973, 249] width 206 height 25
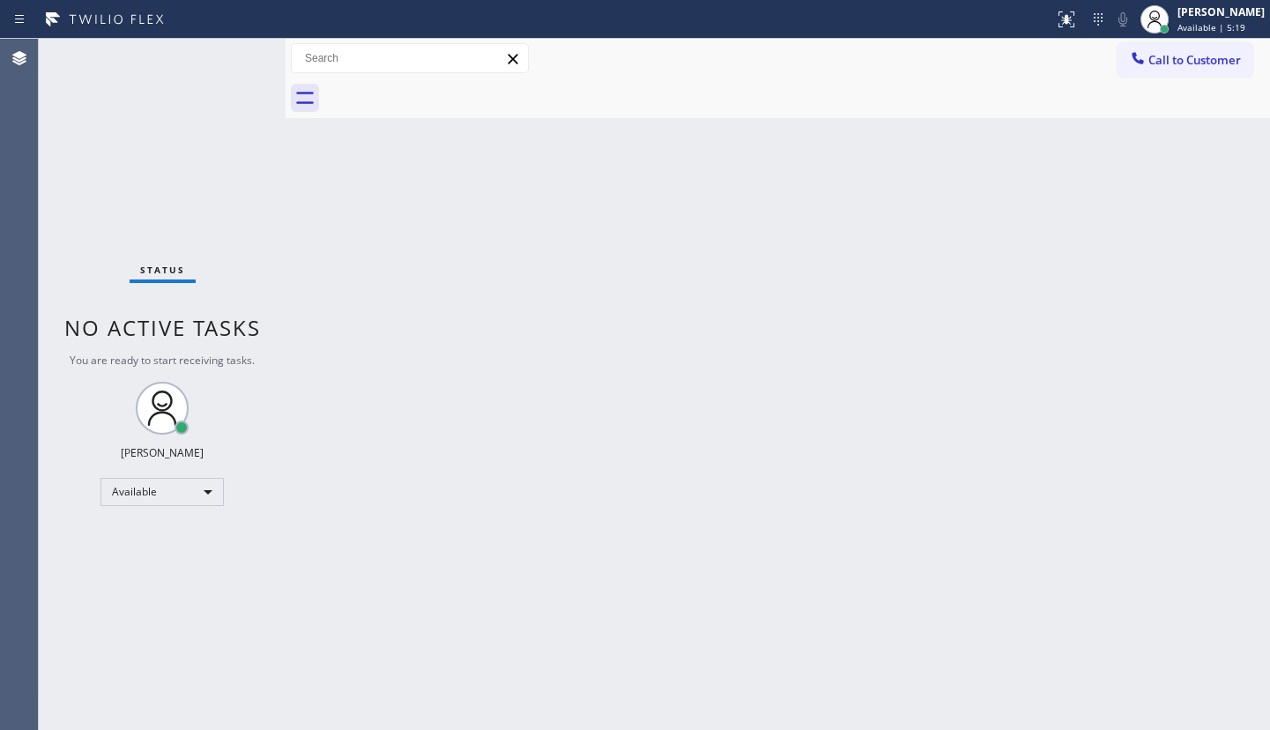
click at [159, 177] on div "Status No active tasks You are ready to start receiving tasks. JENIZA ALCAYDE A…" at bounding box center [162, 384] width 247 height 691
drag, startPoint x: 855, startPoint y: 98, endPoint x: 842, endPoint y: 100, distance: 12.6
click at [842, 100] on div at bounding box center [796, 98] width 945 height 40
click at [243, 325] on span "No active tasks" at bounding box center [162, 327] width 196 height 29
click at [294, 281] on div "Back to Dashboard Change Sender ID Customers Technicians Select a contact Outbo…" at bounding box center [777, 384] width 984 height 691
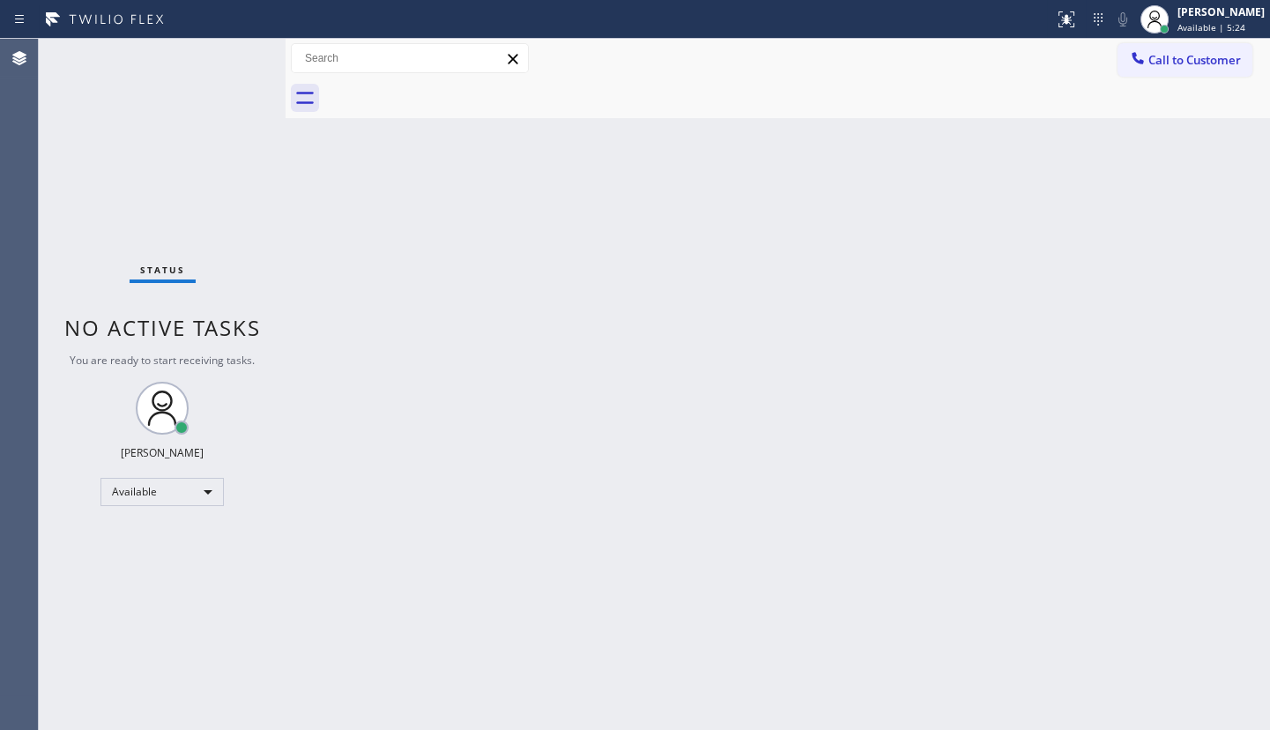
click at [294, 281] on div "Back to Dashboard Change Sender ID Customers Technicians Select a contact Outbo…" at bounding box center [777, 384] width 984 height 691
click at [221, 52] on div "Status No active tasks You are ready to start receiving tasks. JENIZA ALCAYDE A…" at bounding box center [162, 384] width 247 height 691
click at [228, 55] on div "Status No active tasks You are ready to start receiving tasks. JENIZA ALCAYDE A…" at bounding box center [162, 384] width 247 height 691
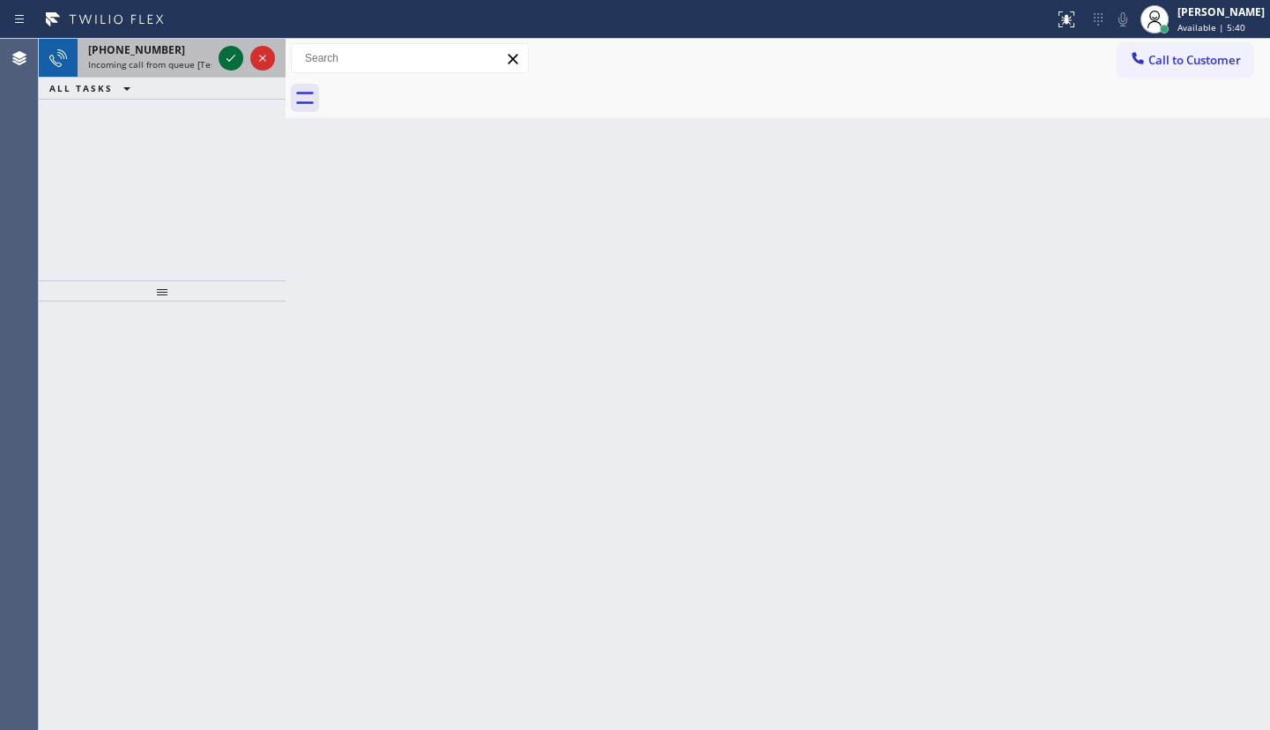
click at [228, 55] on icon at bounding box center [230, 58] width 21 height 21
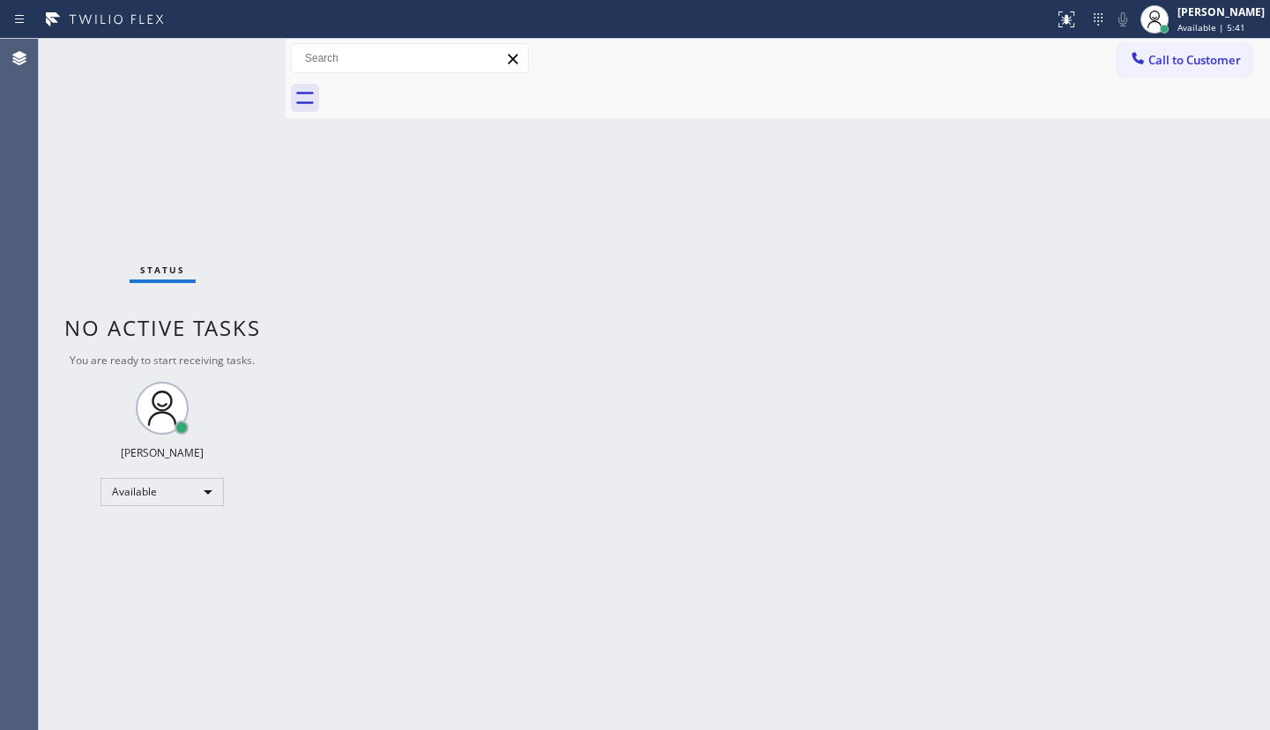
click at [230, 376] on div "Status No active tasks You are ready to start receiving tasks. JENIZA ALCAYDE A…" at bounding box center [162, 384] width 247 height 691
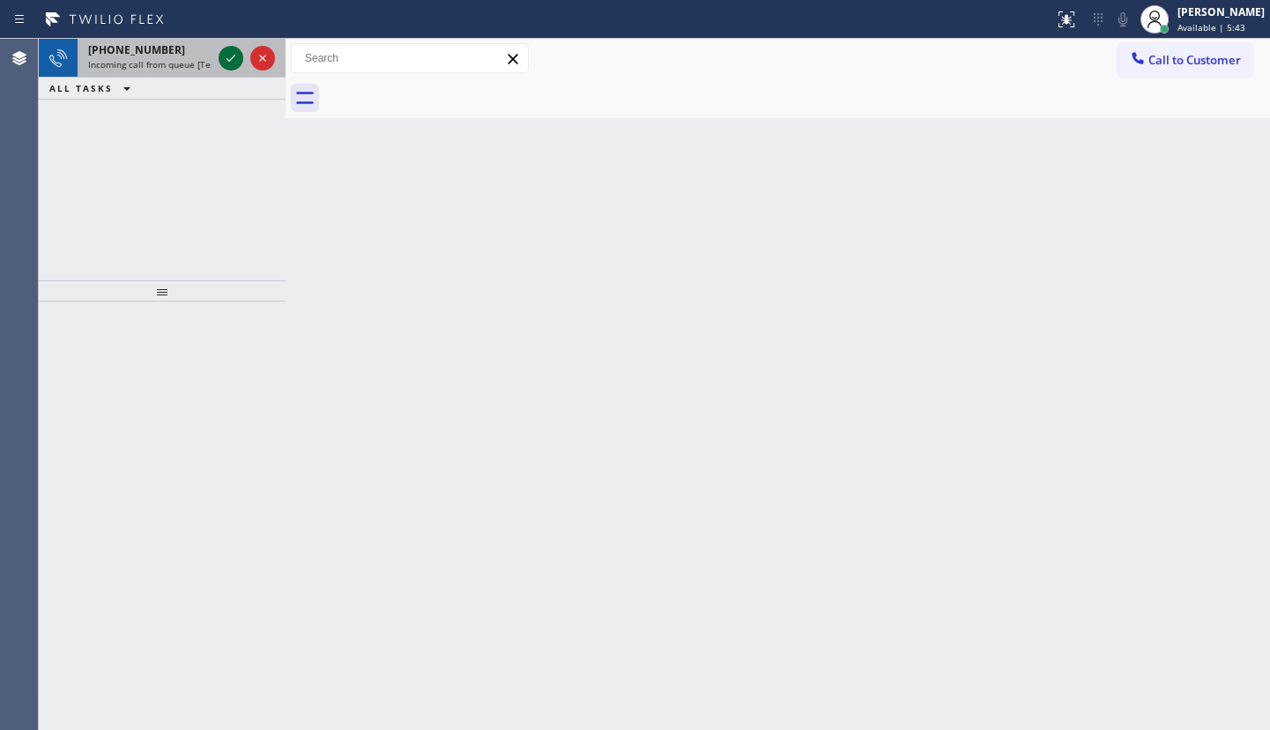
click at [230, 52] on icon at bounding box center [230, 58] width 21 height 21
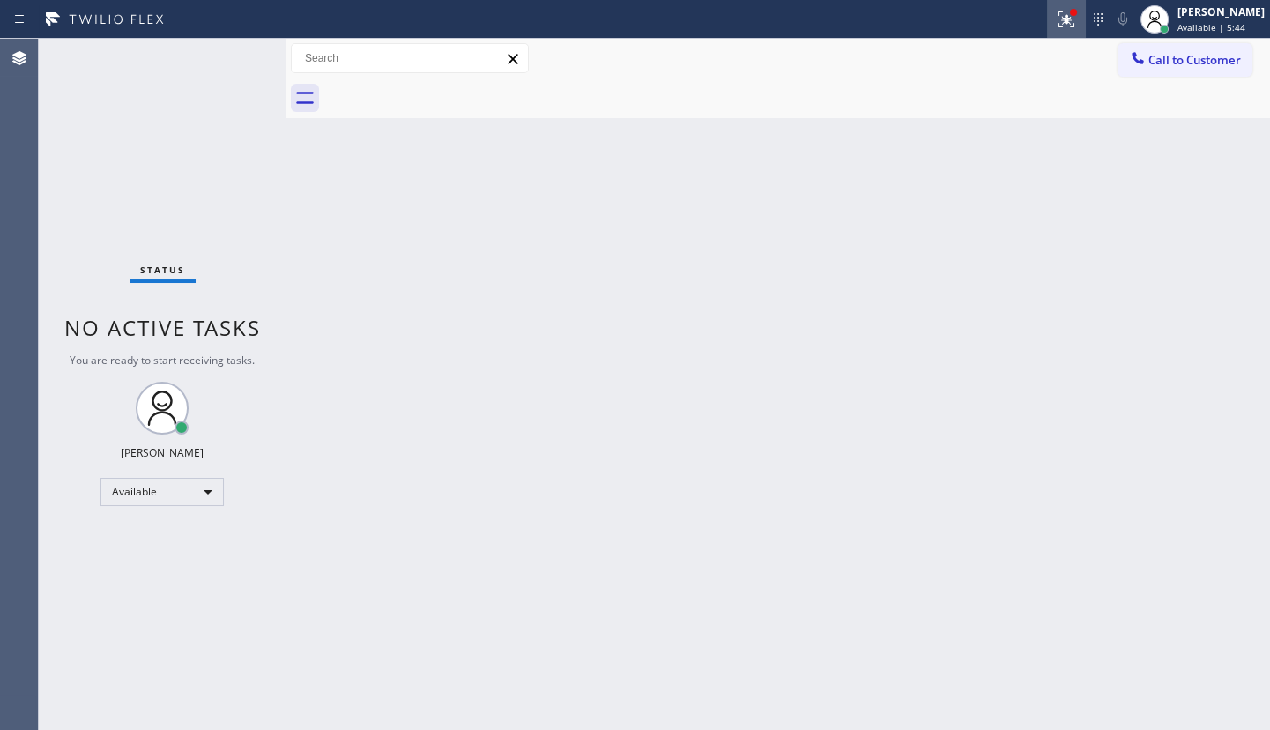
click at [1060, 18] on icon at bounding box center [1066, 19] width 21 height 21
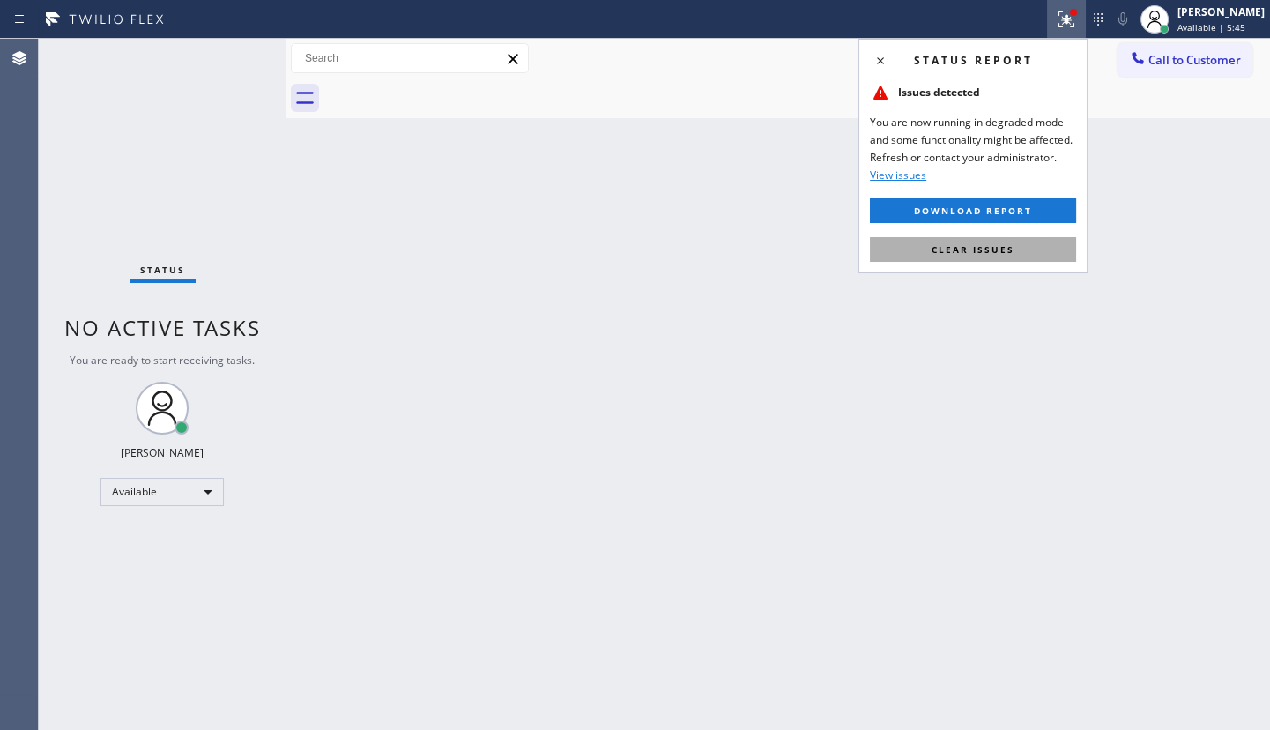
click at [949, 256] on button "Clear issues" at bounding box center [973, 249] width 206 height 25
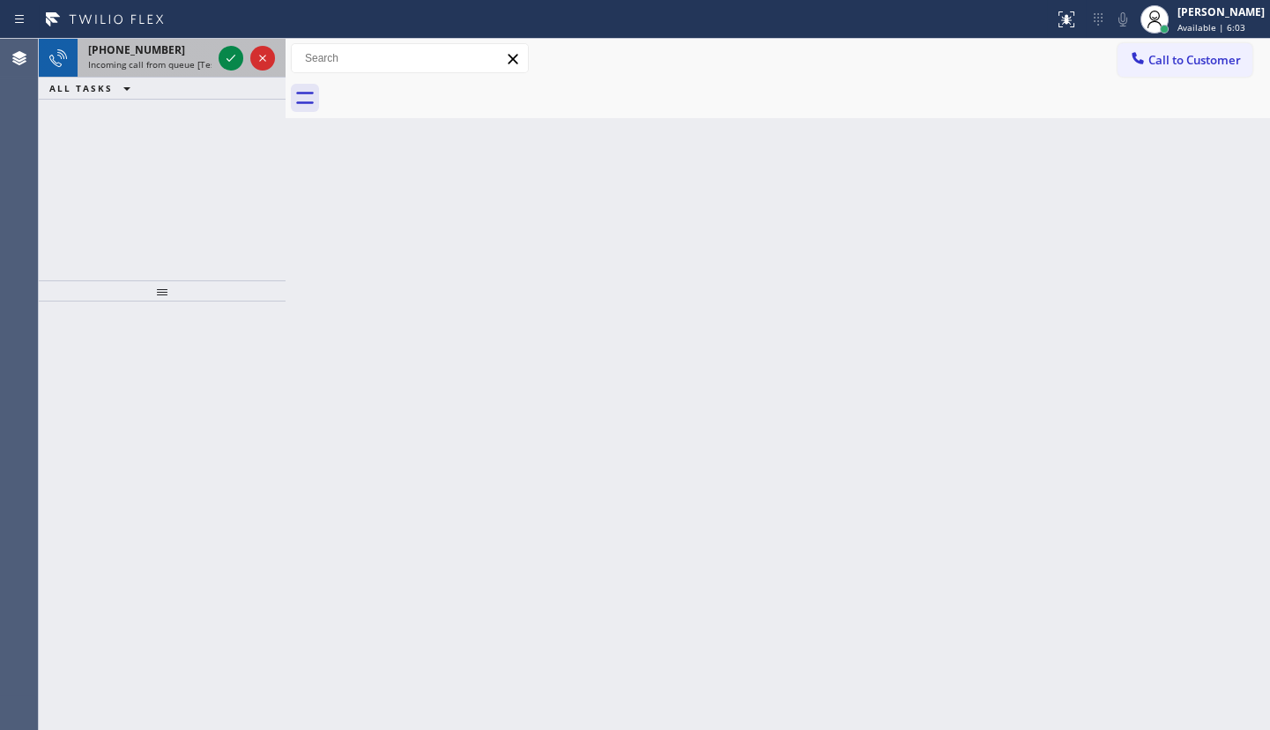
click at [245, 62] on div at bounding box center [246, 58] width 63 height 39
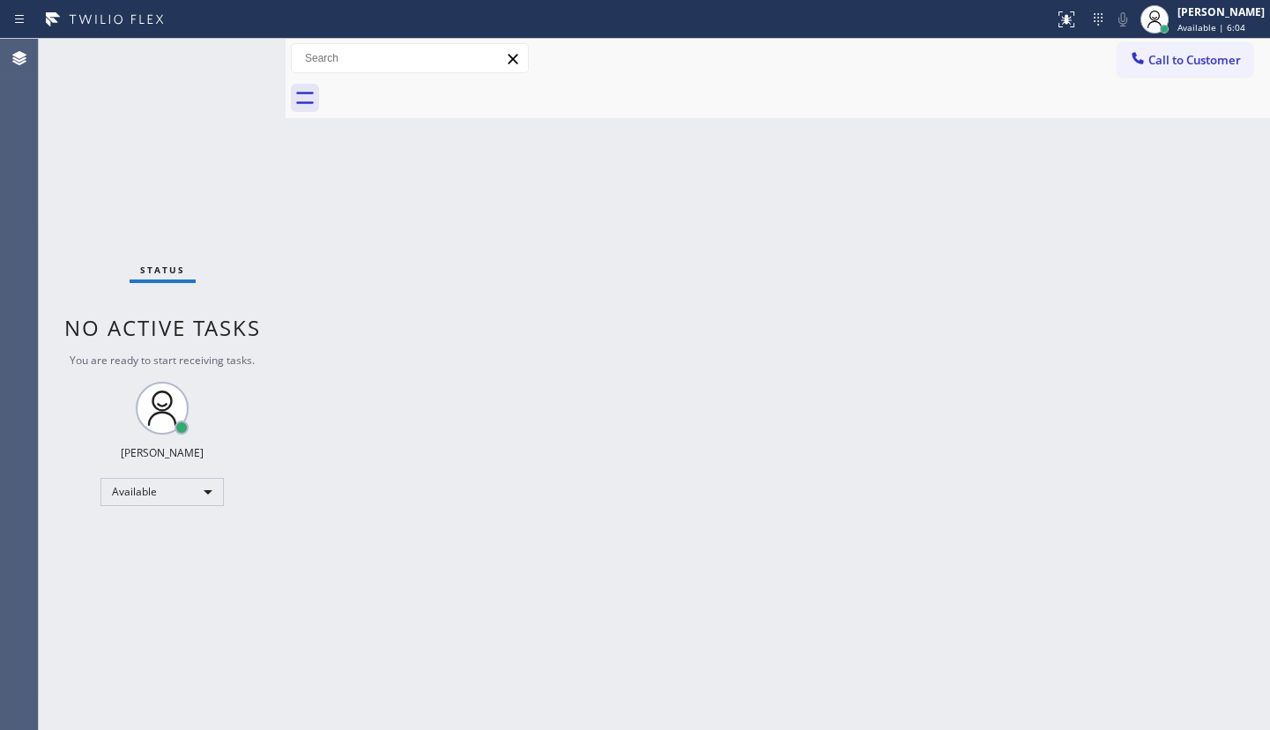
click at [238, 58] on div "Status No active tasks You are ready to start receiving tasks. JENIZA ALCAYDE A…" at bounding box center [162, 384] width 247 height 691
click at [224, 64] on div "Status No active tasks You are ready to start receiving tasks. JENIZA ALCAYDE A…" at bounding box center [162, 384] width 247 height 691
click at [228, 57] on div "Status No active tasks You are ready to start receiving tasks. JENIZA ALCAYDE A…" at bounding box center [162, 384] width 247 height 691
click at [246, 51] on div "Status No active tasks You are ready to start receiving tasks. JENIZA ALCAYDE A…" at bounding box center [162, 384] width 247 height 691
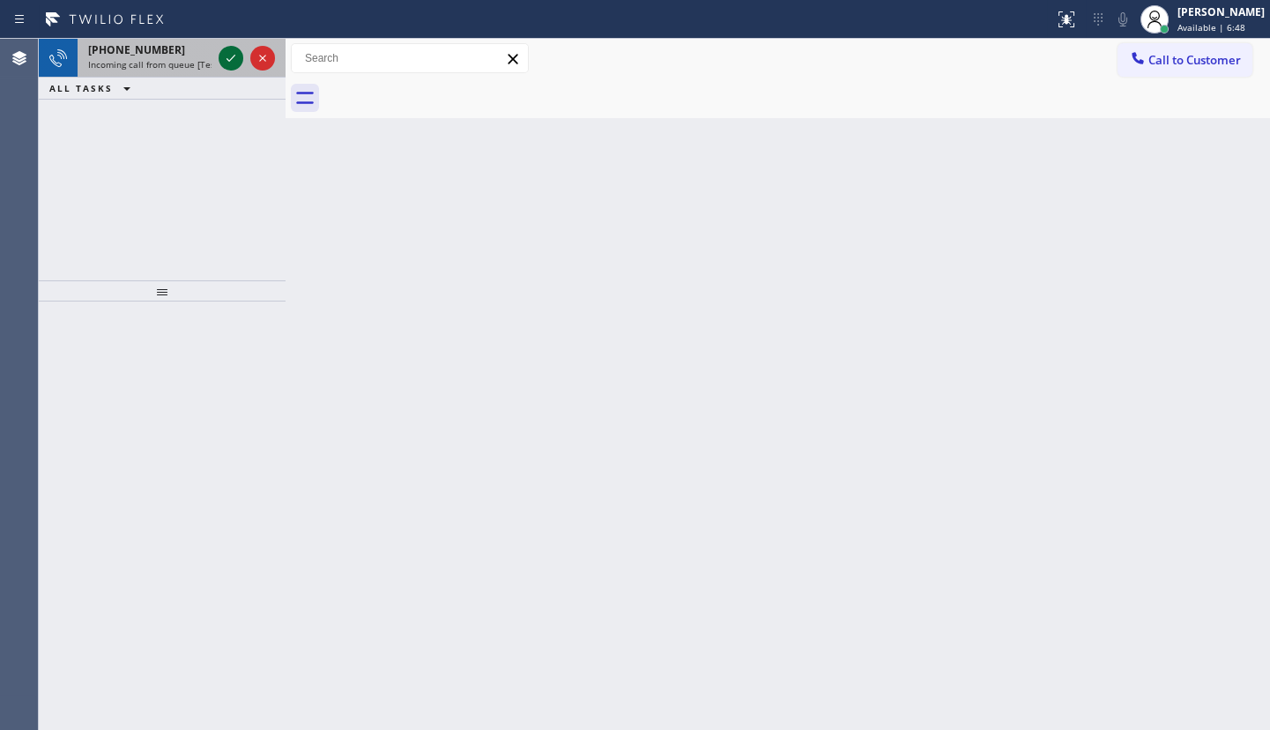
click at [238, 55] on icon at bounding box center [230, 58] width 21 height 21
drag, startPoint x: 212, startPoint y: 41, endPoint x: 215, endPoint y: 52, distance: 11.8
click at [212, 51] on div "+16192256557 Incoming call from queue [Test] All" at bounding box center [146, 58] width 137 height 39
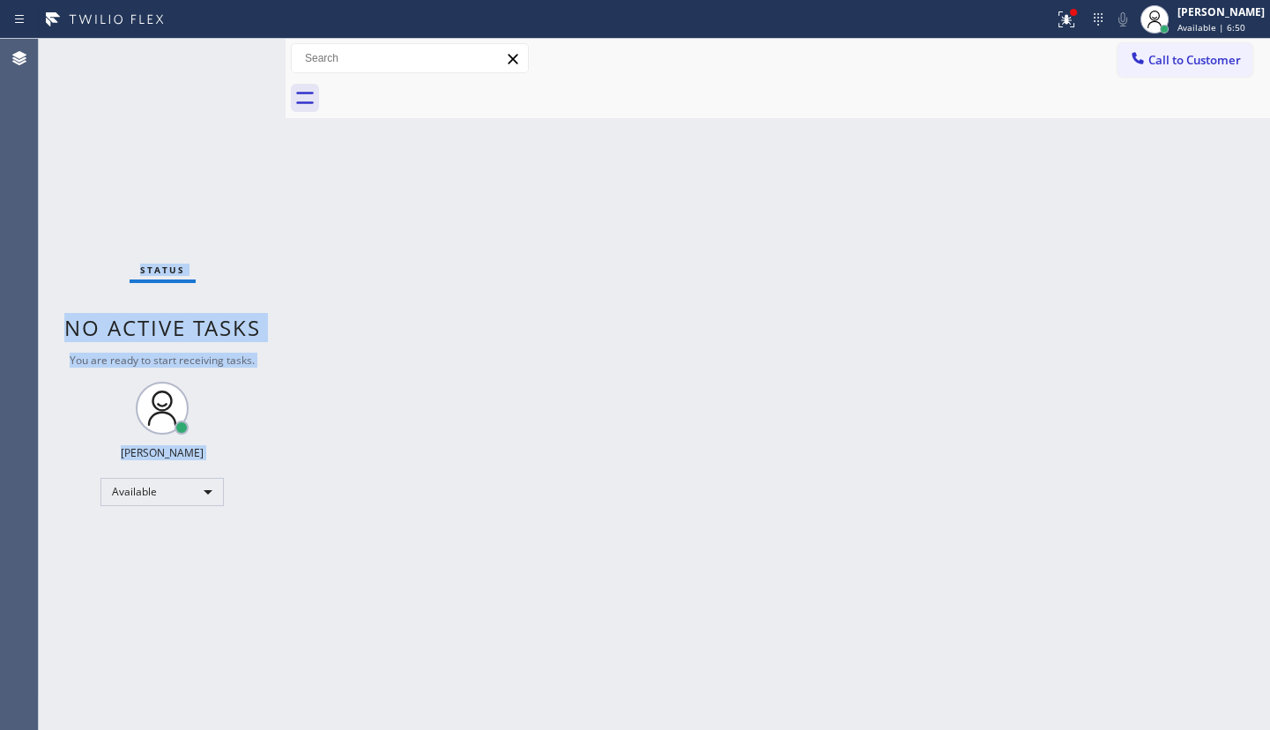
click at [229, 55] on div "Status No active tasks You are ready to start receiving tasks. JENIZA ALCAYDE A…" at bounding box center [162, 384] width 247 height 691
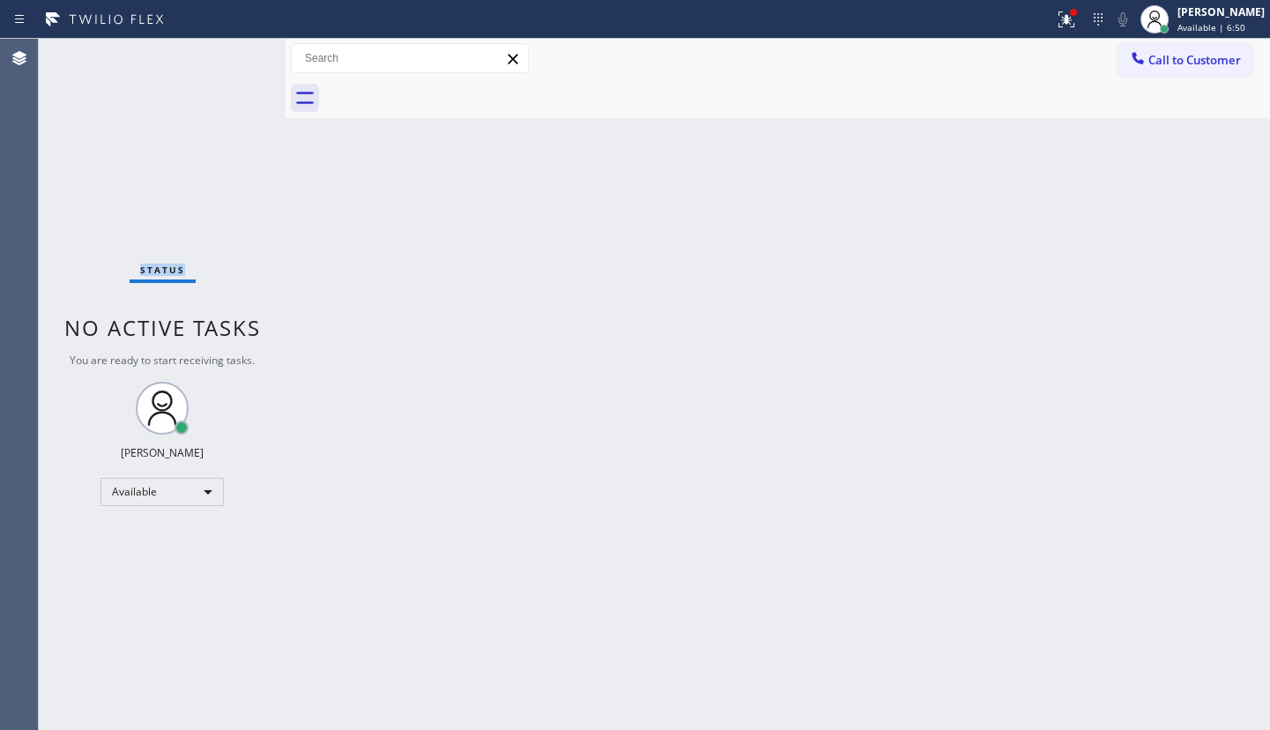
click at [229, 55] on div "Status No active tasks You are ready to start receiving tasks. JENIZA ALCAYDE A…" at bounding box center [162, 384] width 247 height 691
click at [1084, 17] on div at bounding box center [1066, 19] width 39 height 21
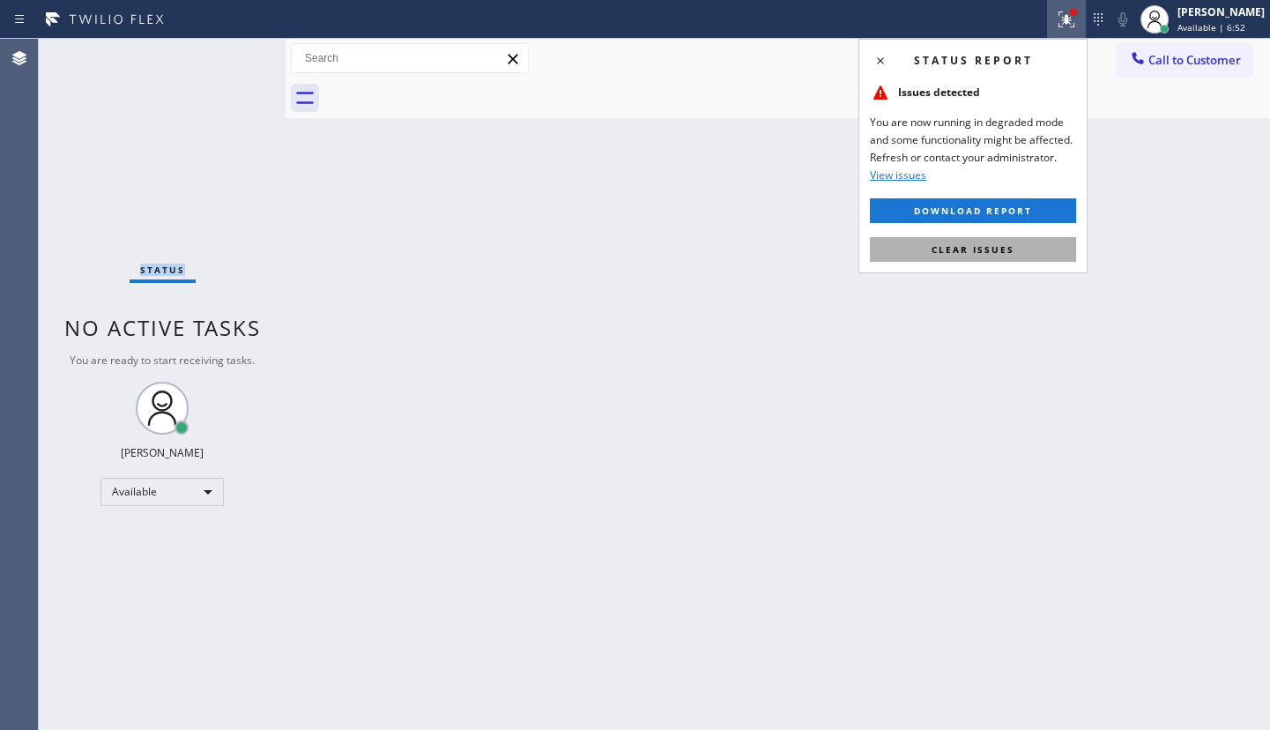
click at [996, 245] on span "Clear issues" at bounding box center [972, 249] width 83 height 12
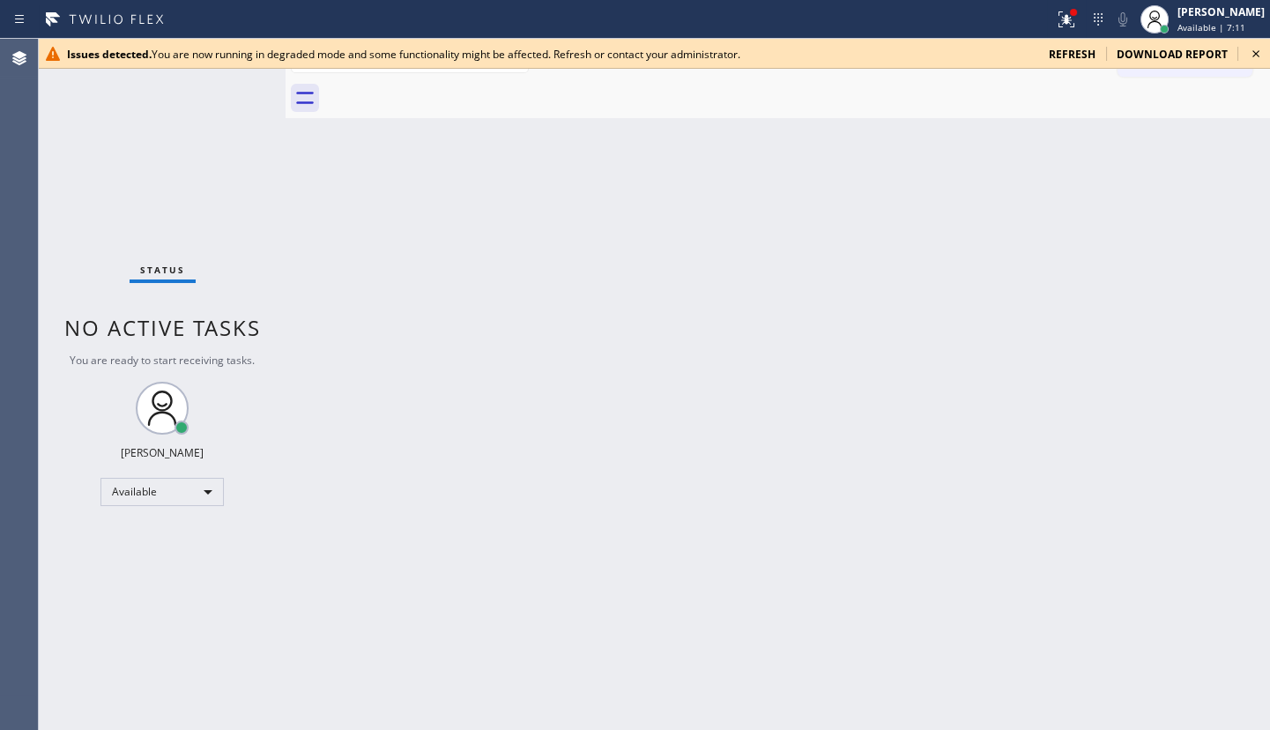
click at [1251, 52] on icon at bounding box center [1255, 53] width 21 height 21
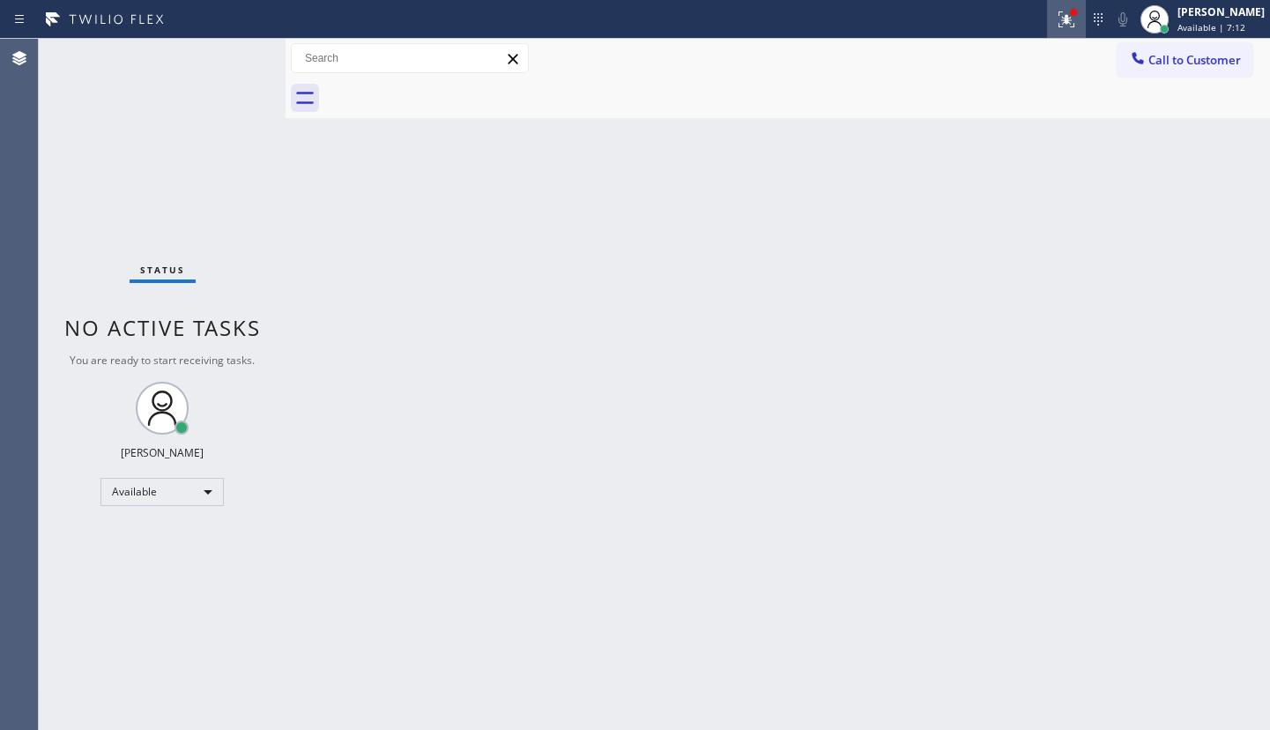
click at [1058, 12] on icon at bounding box center [1066, 19] width 21 height 21
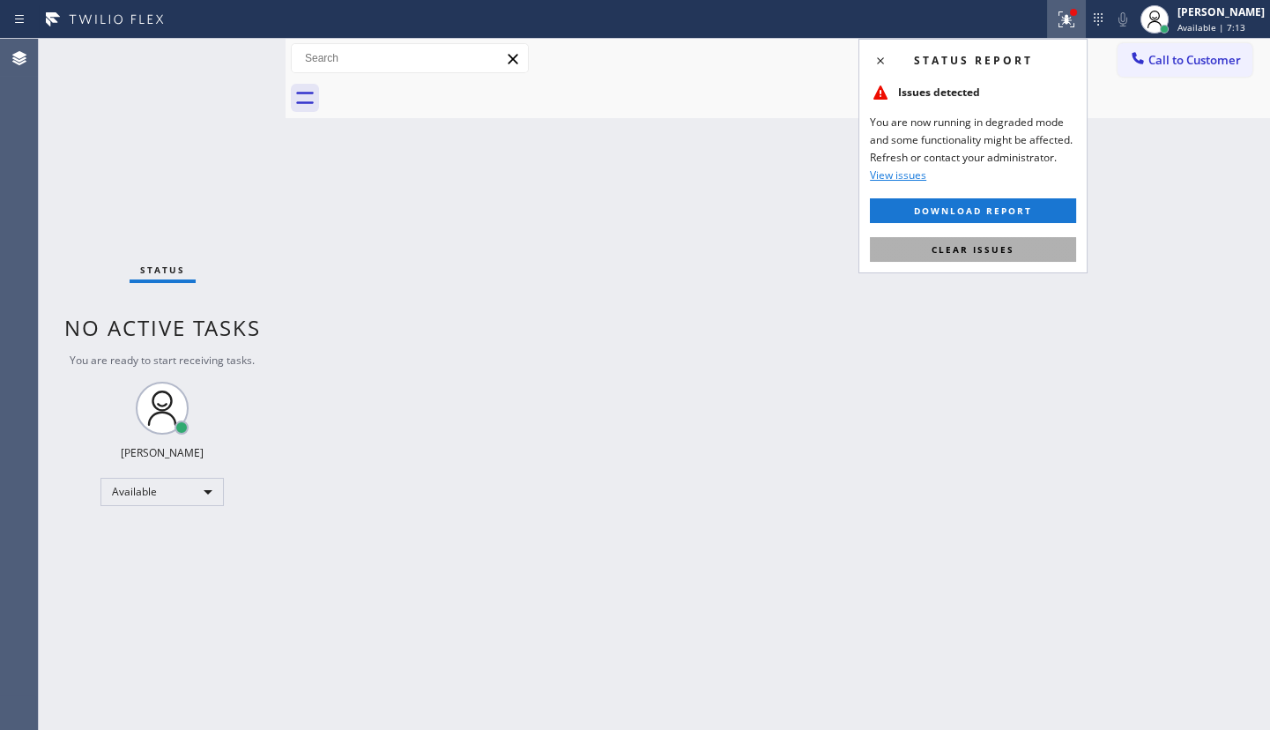
click at [1037, 247] on button "Clear issues" at bounding box center [973, 249] width 206 height 25
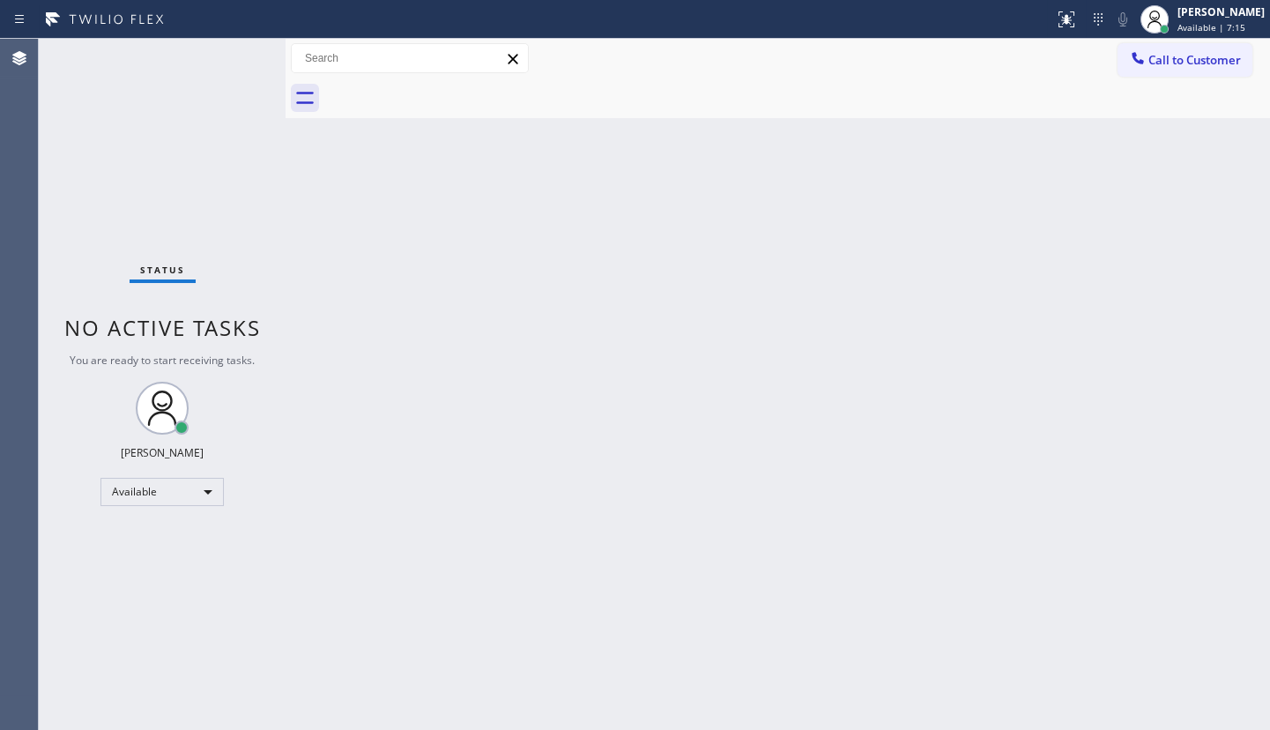
click at [211, 116] on div "Status No active tasks You are ready to start receiving tasks. JENIZA ALCAYDE A…" at bounding box center [162, 384] width 247 height 691
click at [222, 93] on div "Status No active tasks You are ready to start receiving tasks. JENIZA ALCAYDE A…" at bounding box center [162, 384] width 247 height 691
click at [223, 93] on div "Status No active tasks You are ready to start receiving tasks. JENIZA ALCAYDE A…" at bounding box center [162, 384] width 247 height 691
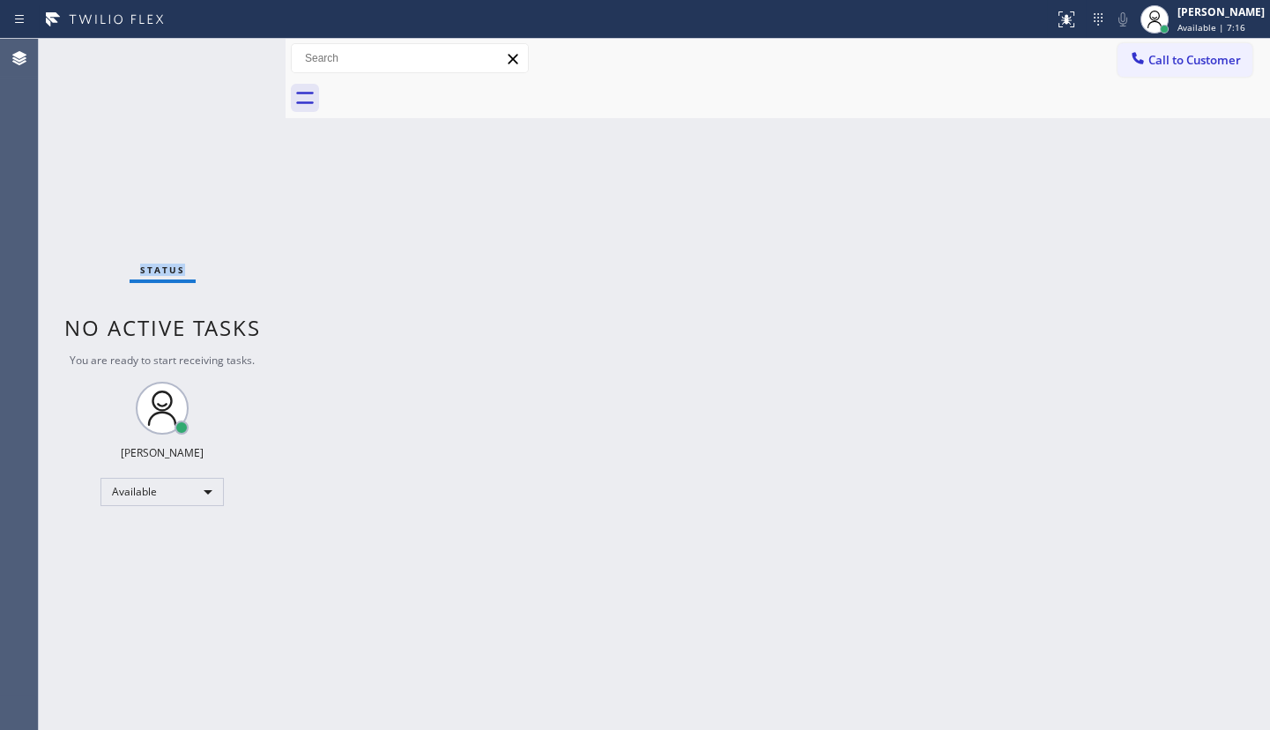
click at [223, 93] on div "Status No active tasks You are ready to start receiving tasks. JENIZA ALCAYDE A…" at bounding box center [162, 384] width 247 height 691
click at [122, 180] on div "Status No active tasks You are ready to start receiving tasks. JENIZA ALCAYDE A…" at bounding box center [162, 384] width 247 height 691
click at [363, 162] on div "Back to Dashboard Change Sender ID Customers Technicians Select a contact Outbo…" at bounding box center [777, 384] width 984 height 691
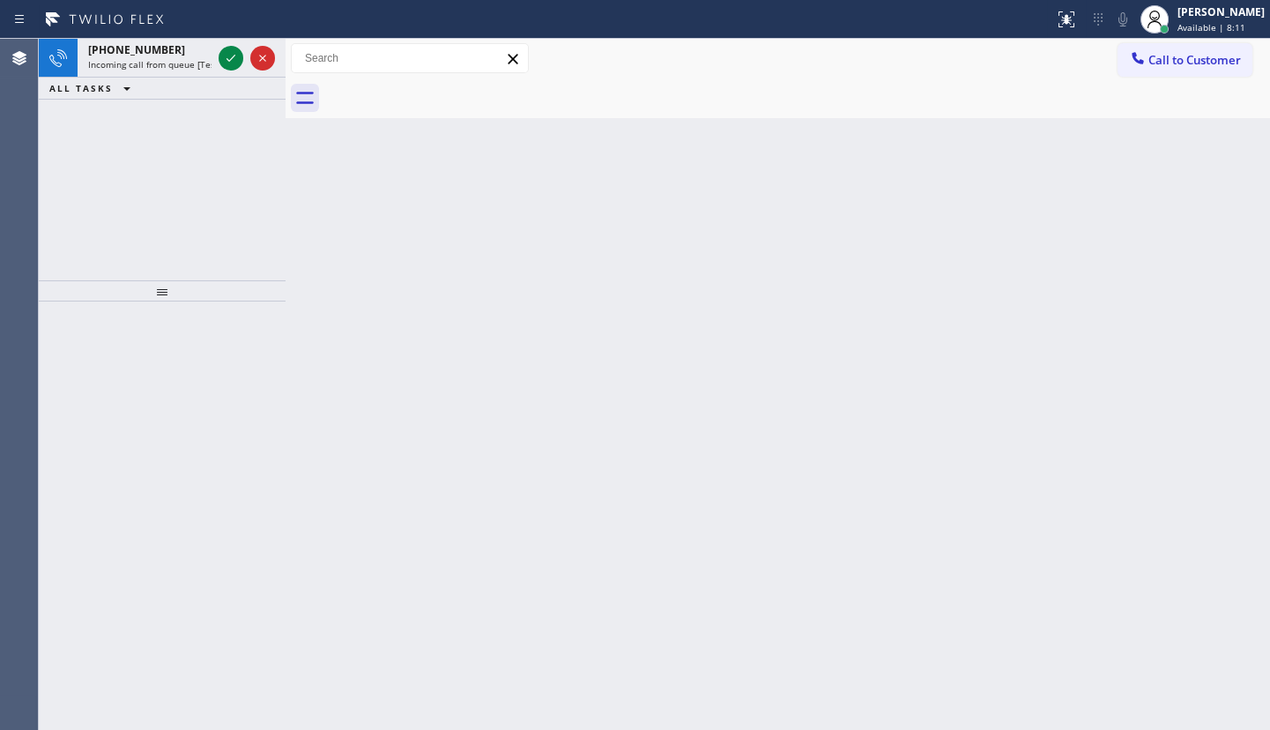
click at [715, 396] on div "Back to Dashboard Change Sender ID Customers Technicians Select a contact Outbo…" at bounding box center [777, 384] width 984 height 691
click at [228, 59] on icon at bounding box center [230, 58] width 21 height 21
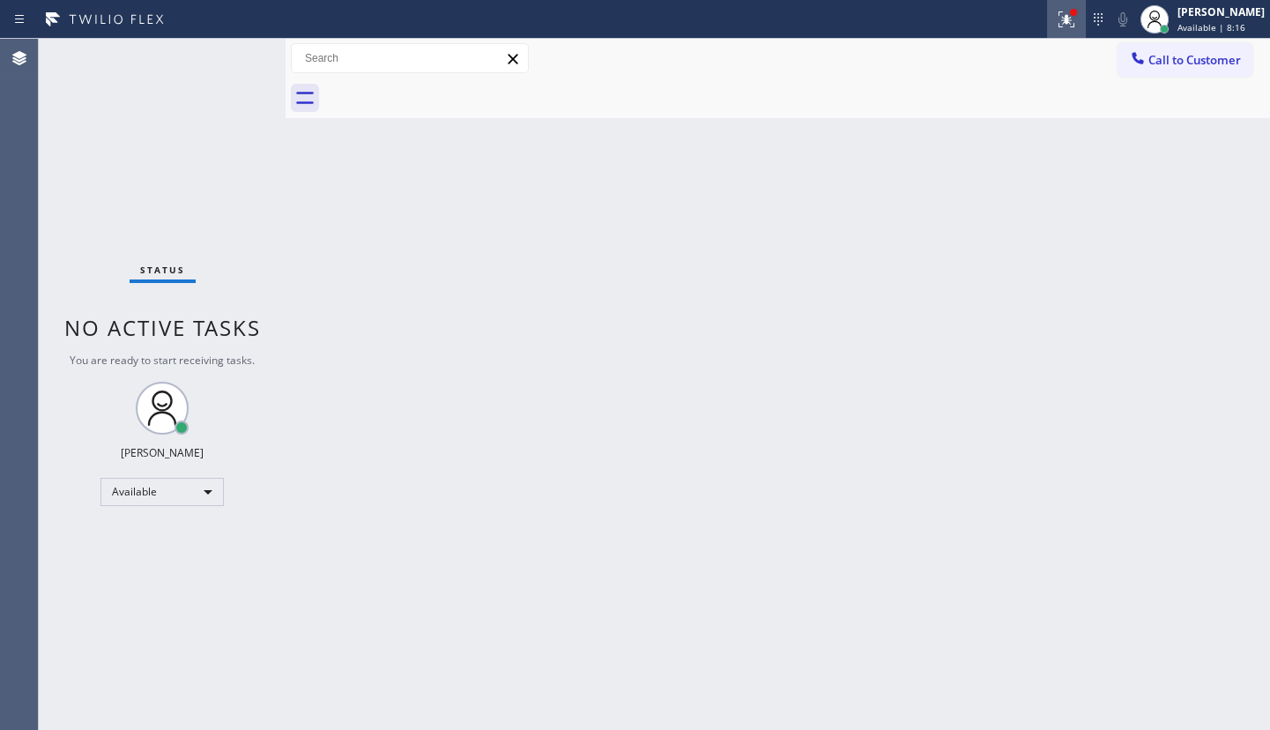
click at [1057, 12] on div at bounding box center [1066, 19] width 39 height 21
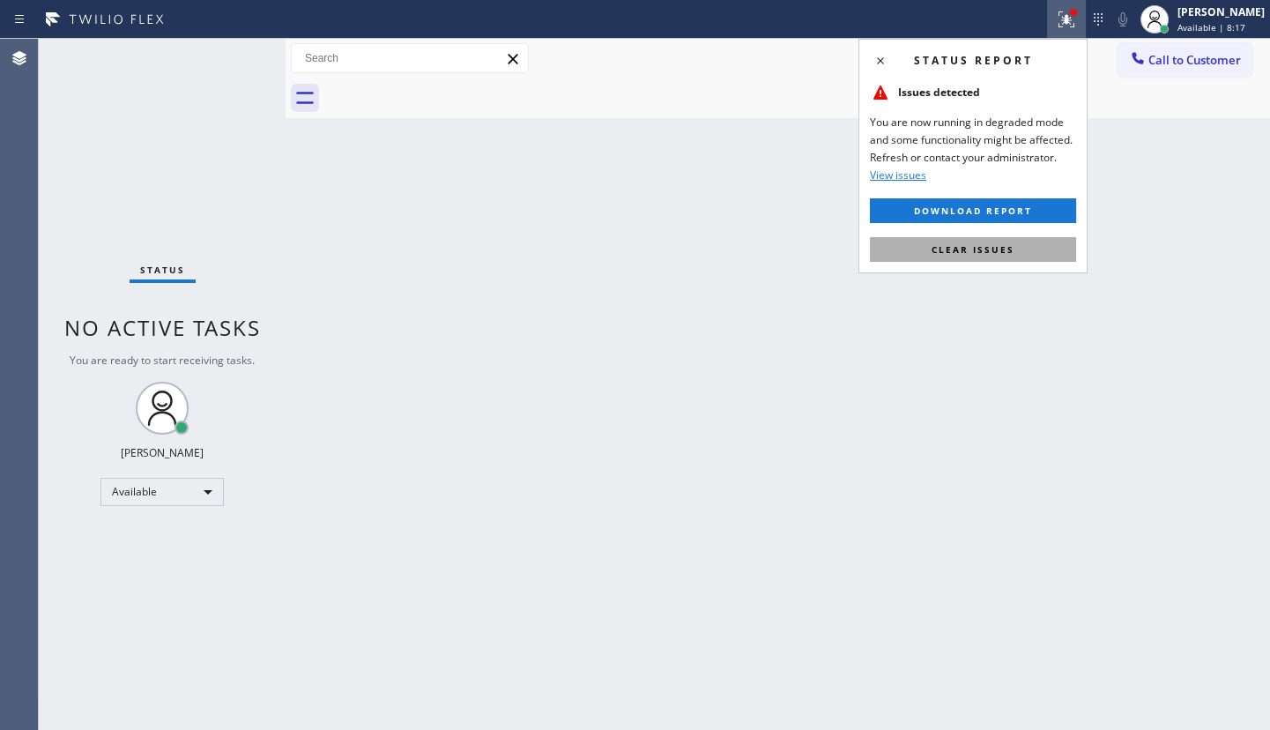
click at [1000, 249] on span "Clear issues" at bounding box center [972, 249] width 83 height 12
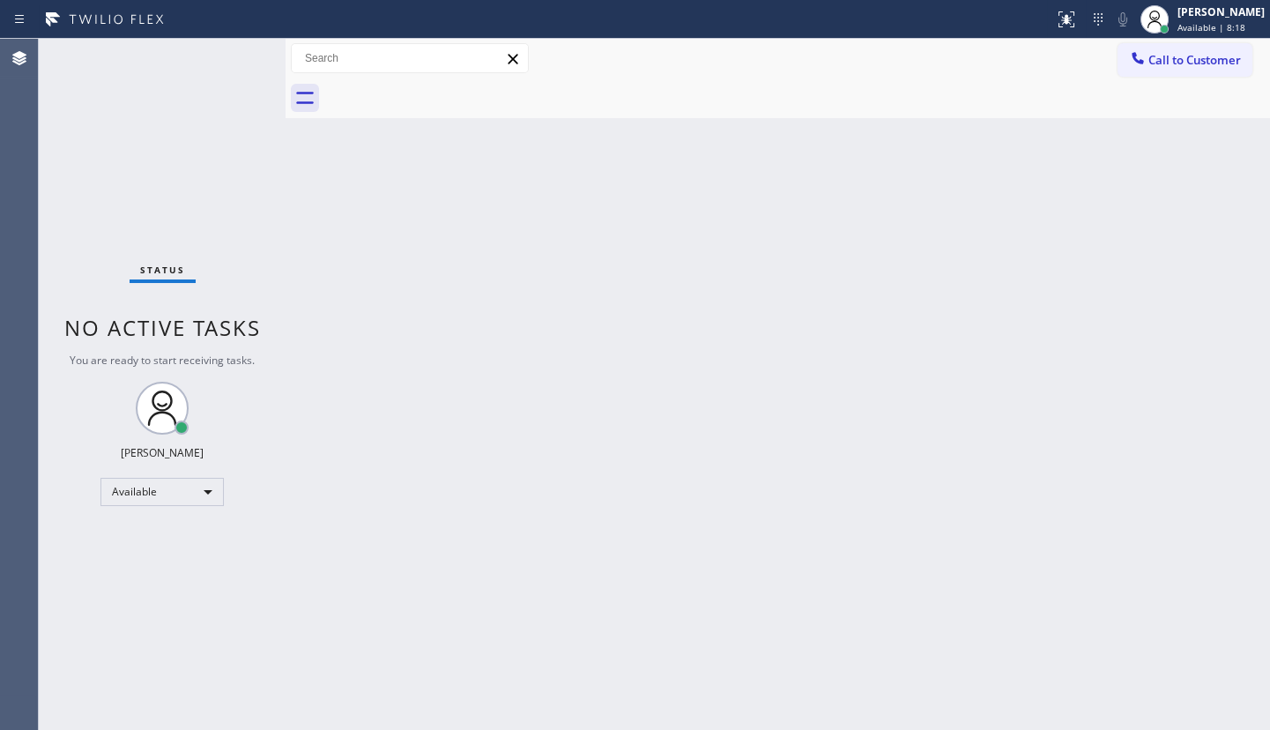
click at [1123, 200] on div "Back to Dashboard Change Sender ID Customers Technicians Select a contact Outbo…" at bounding box center [777, 384] width 984 height 691
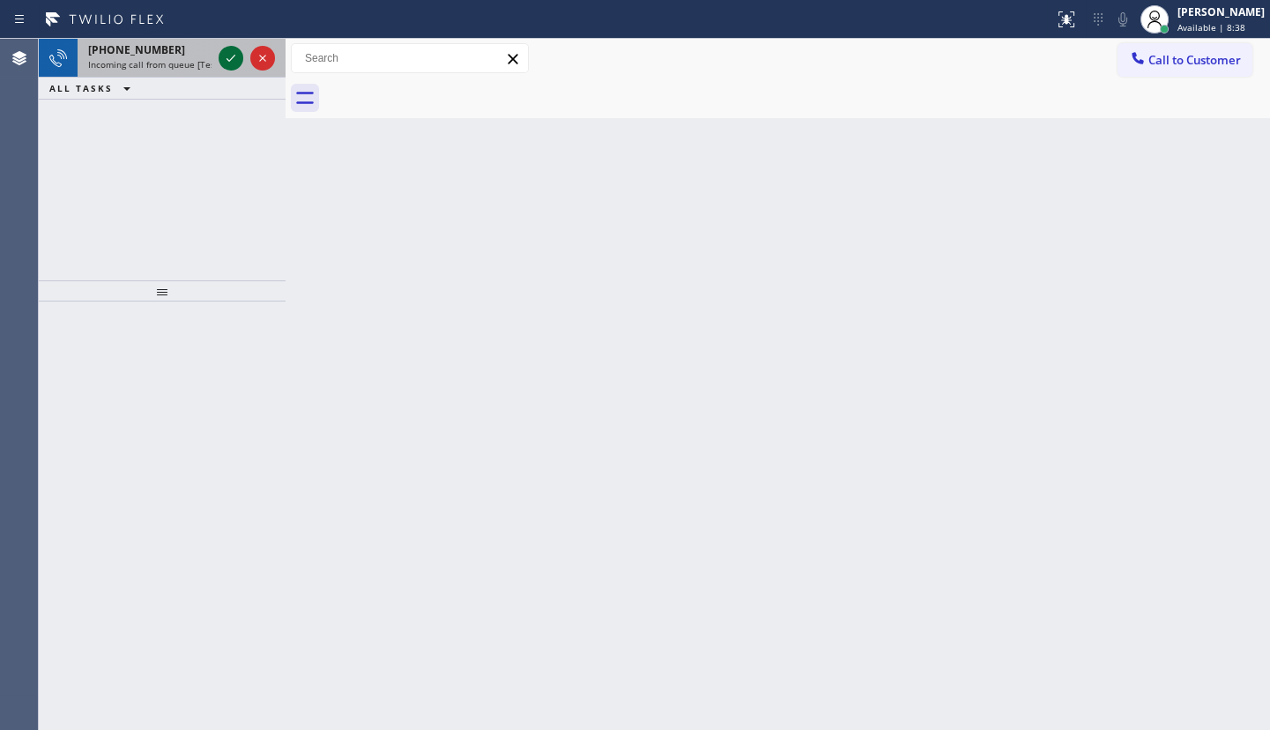
click at [220, 54] on icon at bounding box center [230, 58] width 21 height 21
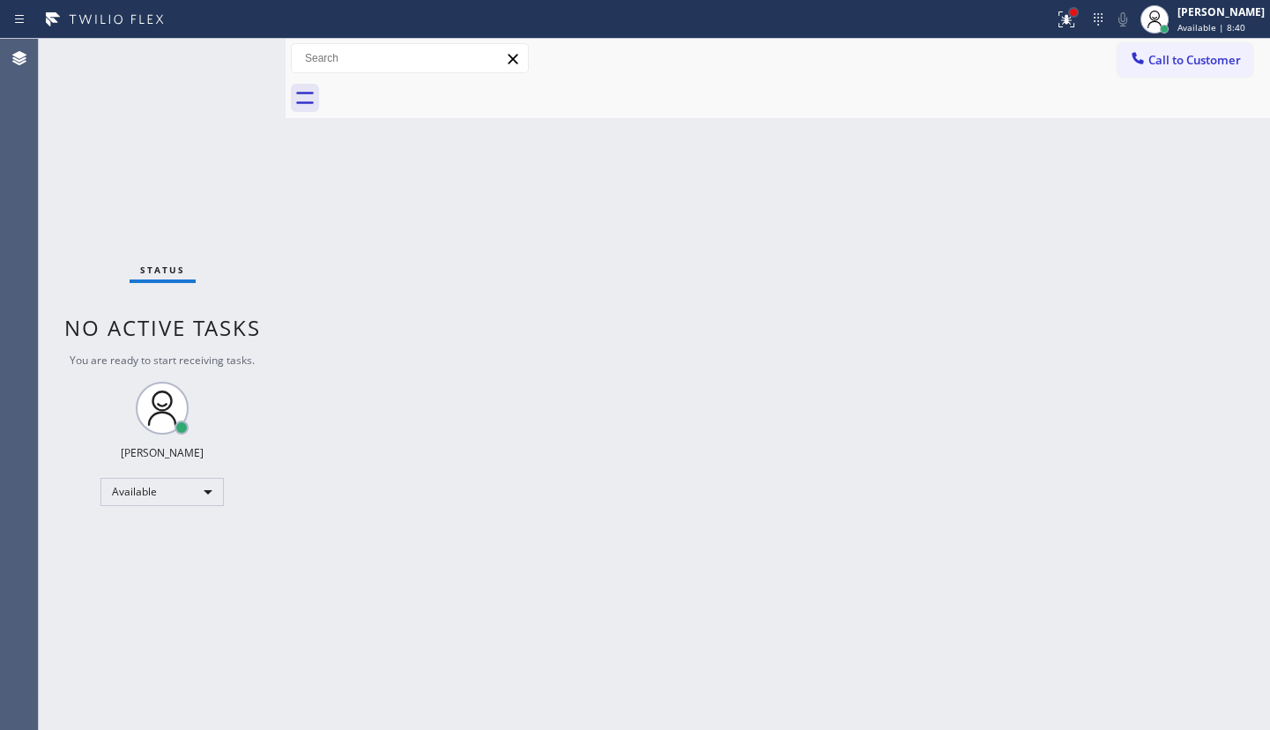
click at [1071, 10] on div at bounding box center [1073, 12] width 7 height 7
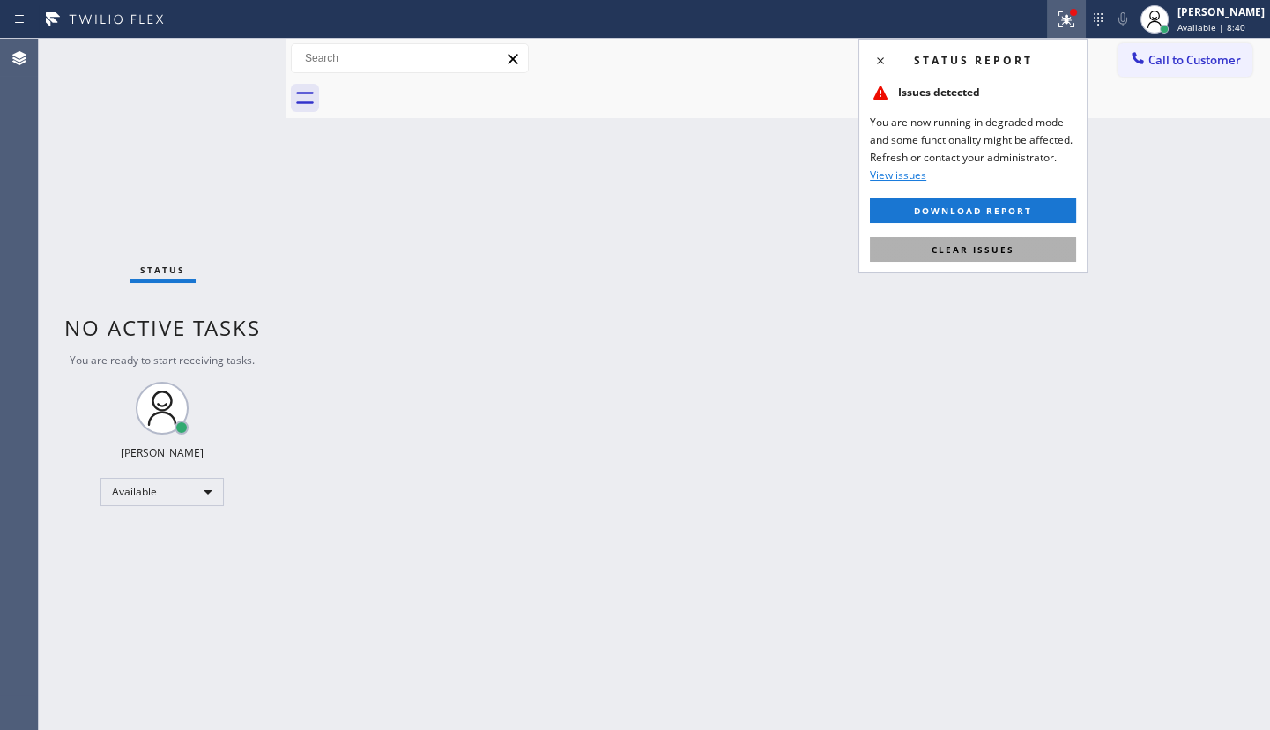
click at [1006, 250] on span "Clear issues" at bounding box center [972, 249] width 83 height 12
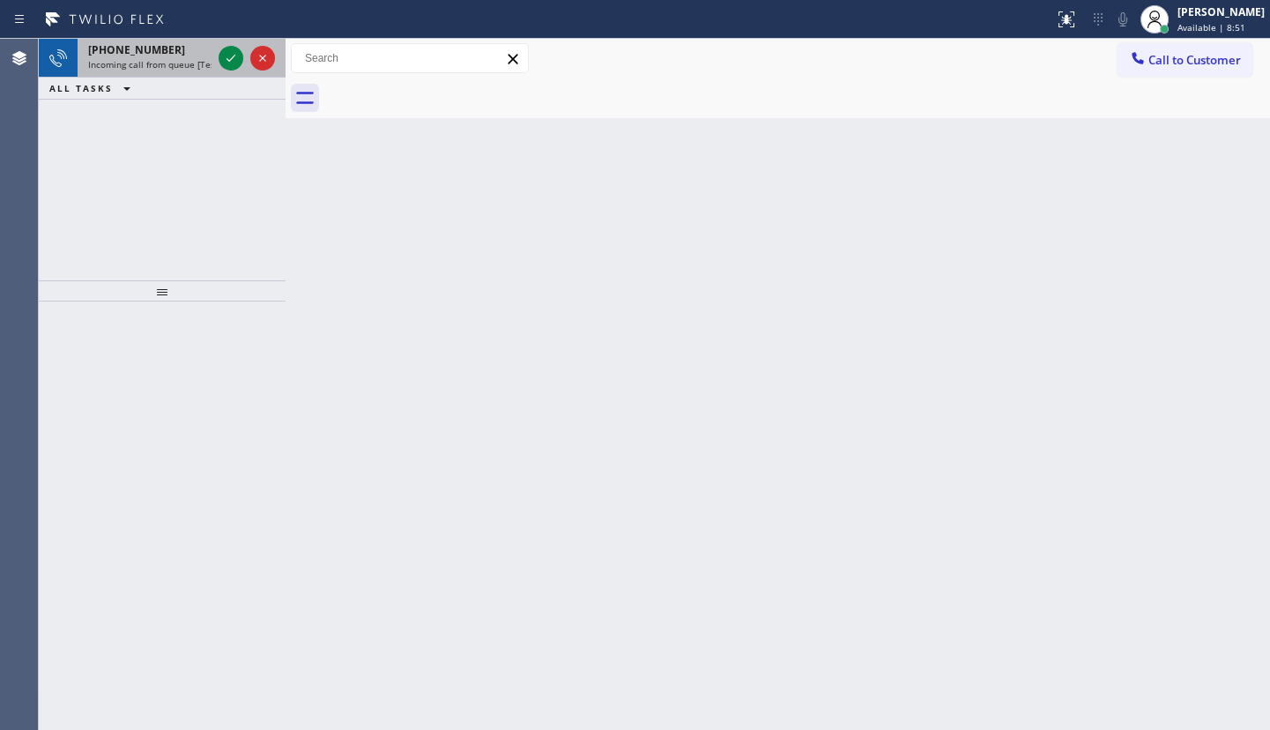
click at [222, 41] on div "Status report Issues detected You are now running in degraded mode and some fun…" at bounding box center [635, 365] width 1270 height 730
click at [232, 54] on icon at bounding box center [230, 58] width 21 height 21
click at [234, 57] on icon at bounding box center [230, 58] width 21 height 21
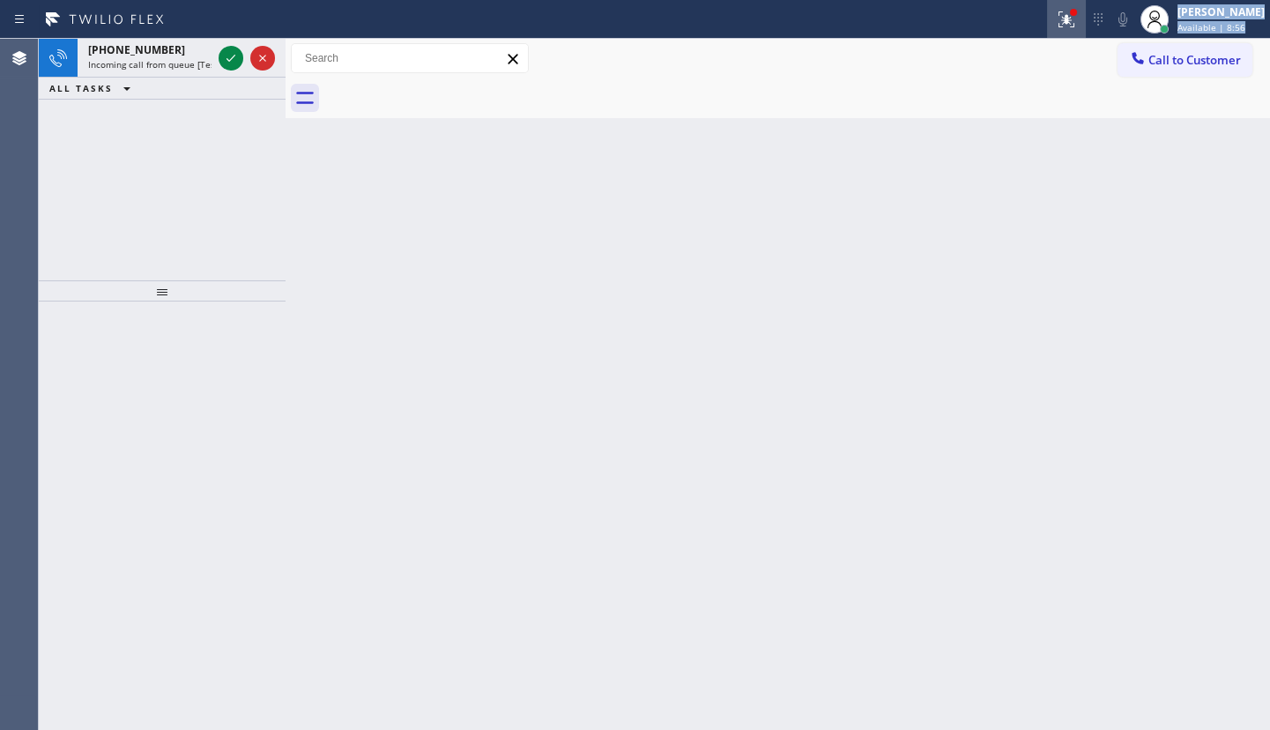
click at [1061, 9] on icon at bounding box center [1066, 19] width 21 height 21
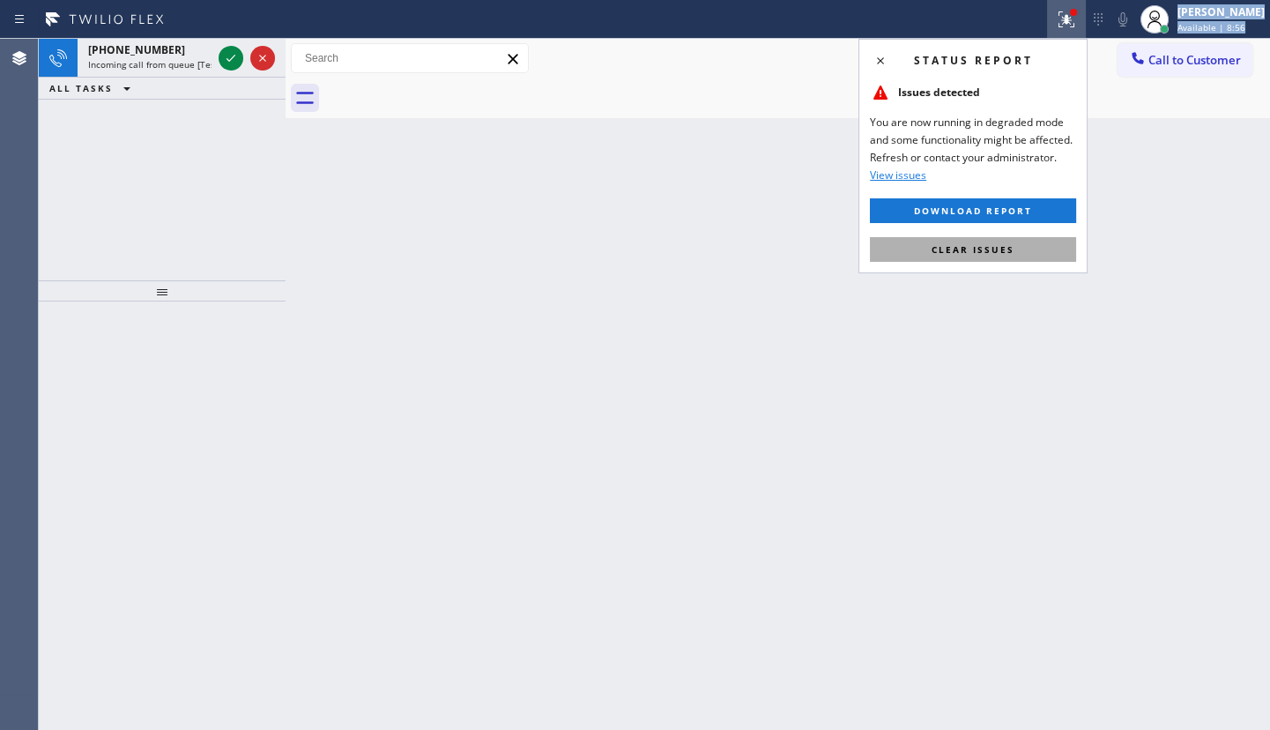
click at [1043, 244] on button "Clear issues" at bounding box center [973, 249] width 206 height 25
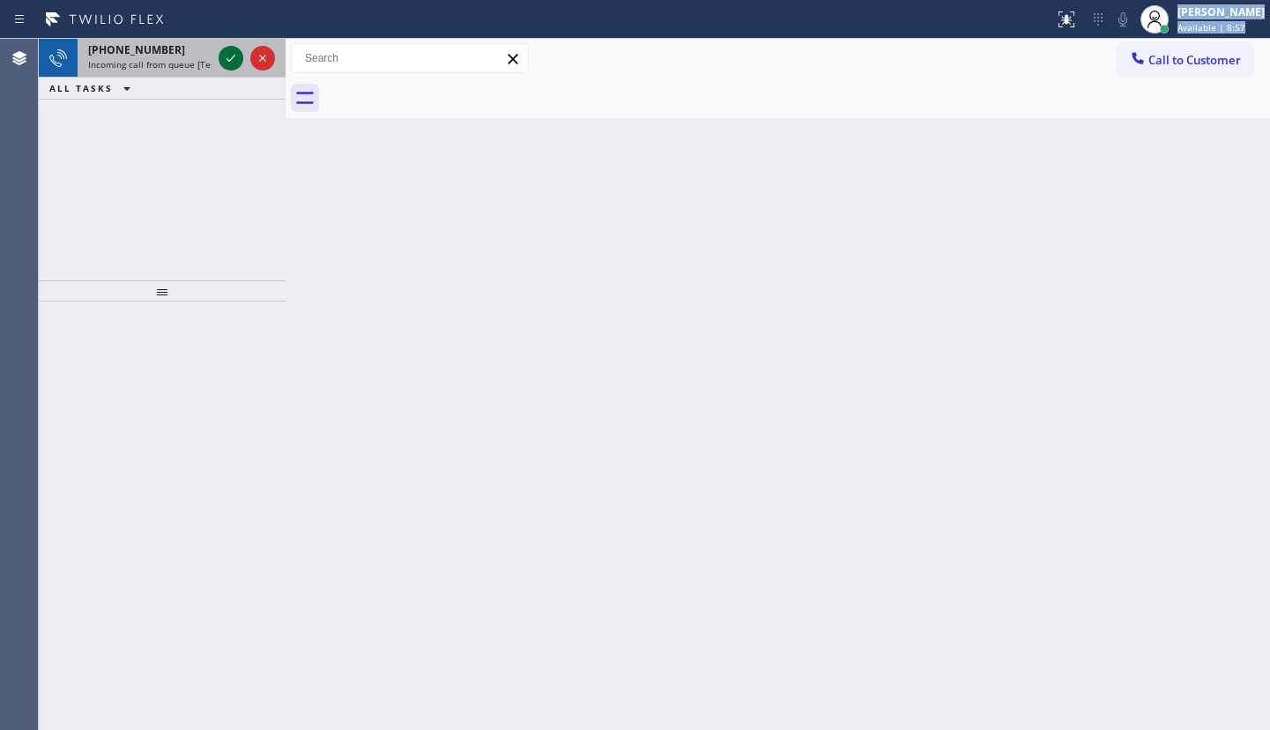
click at [230, 62] on icon at bounding box center [230, 58] width 21 height 21
click at [231, 50] on icon at bounding box center [230, 58] width 21 height 21
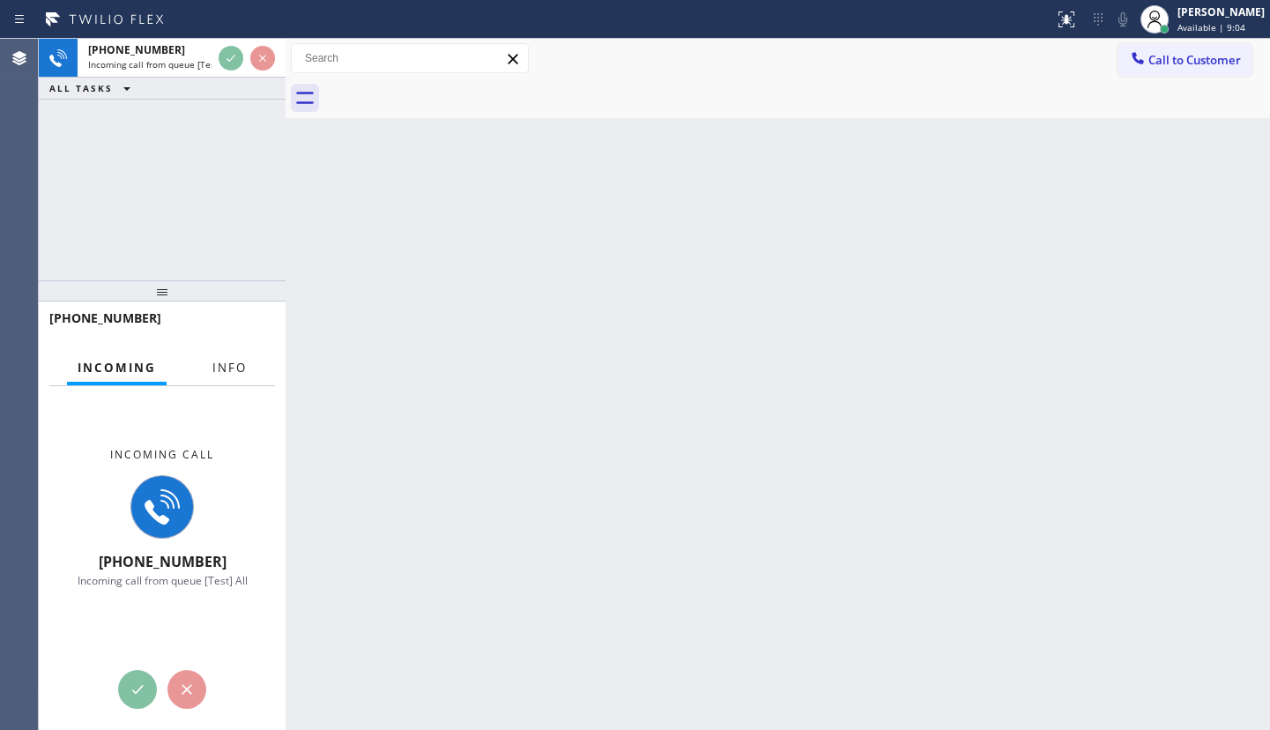
drag, startPoint x: 226, startPoint y: 367, endPoint x: 205, endPoint y: 263, distance: 105.2
click at [226, 363] on span "Info" at bounding box center [229, 367] width 34 height 16
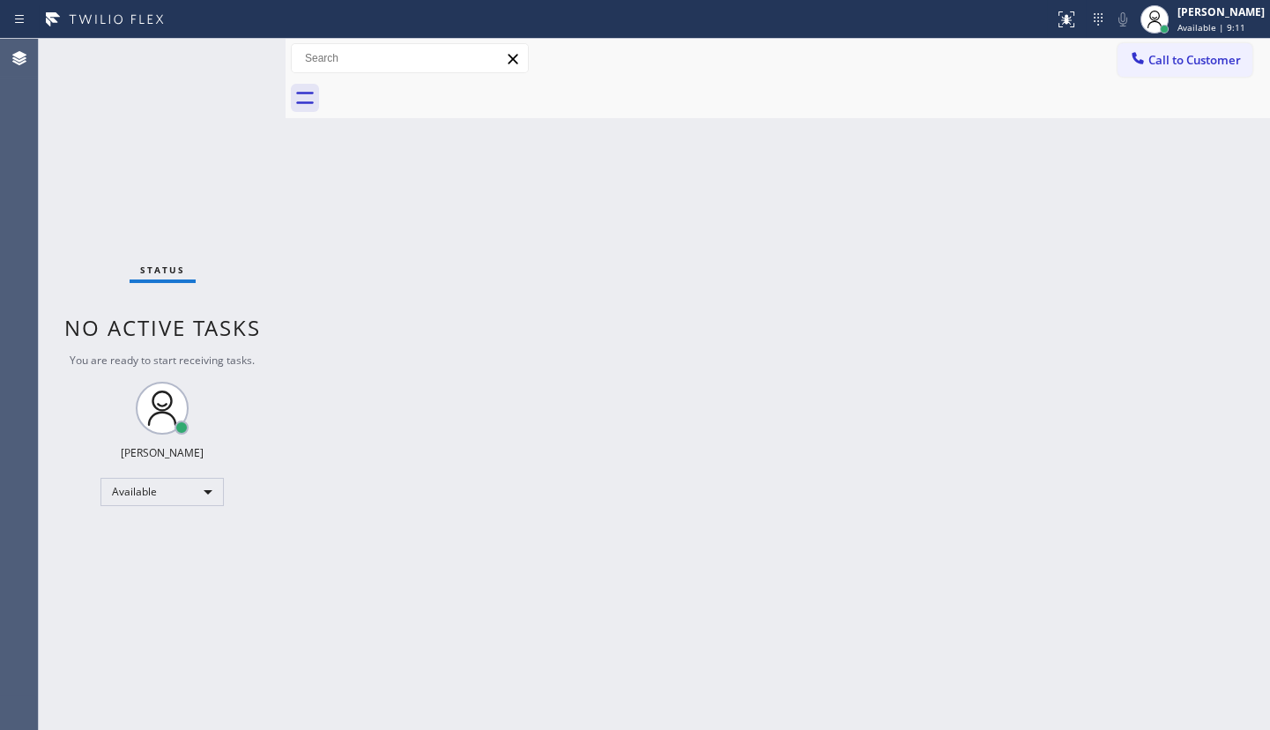
click at [231, 55] on div "Status No active tasks You are ready to start receiving tasks. JENIZA ALCAYDE A…" at bounding box center [162, 384] width 247 height 691
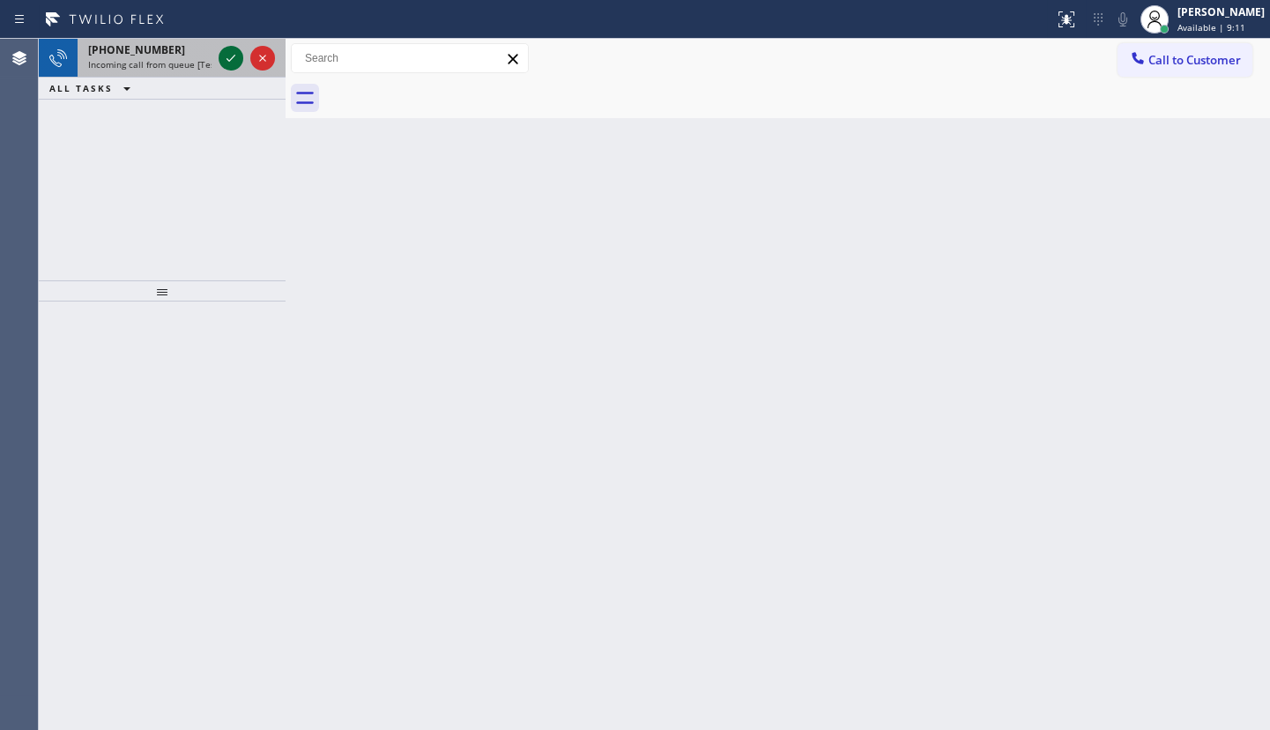
click at [231, 55] on icon at bounding box center [230, 58] width 21 height 21
click at [220, 60] on icon at bounding box center [230, 58] width 21 height 21
